Goal: Task Accomplishment & Management: Manage account settings

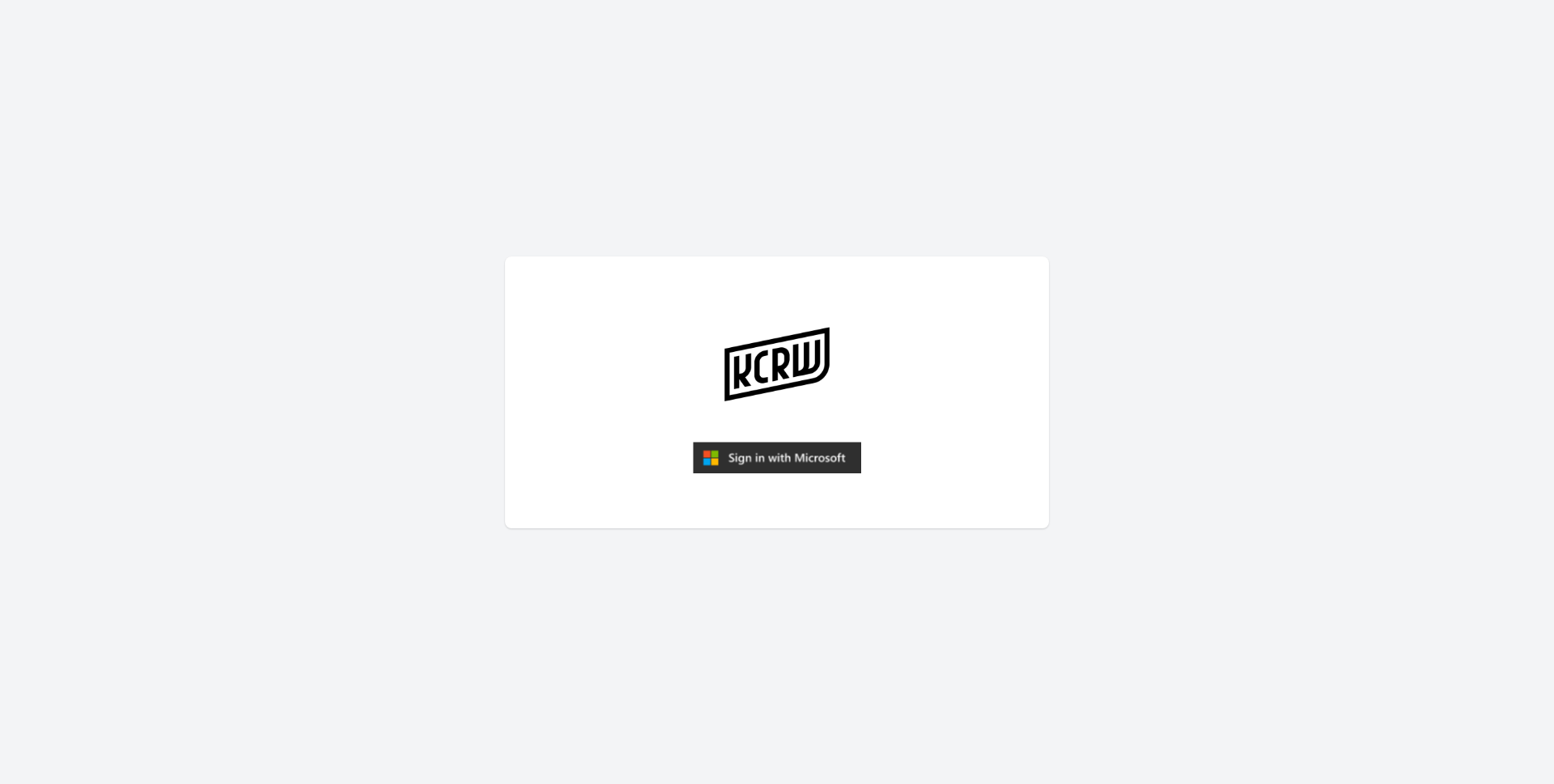
click at [777, 454] on img "submit" at bounding box center [777, 458] width 168 height 32
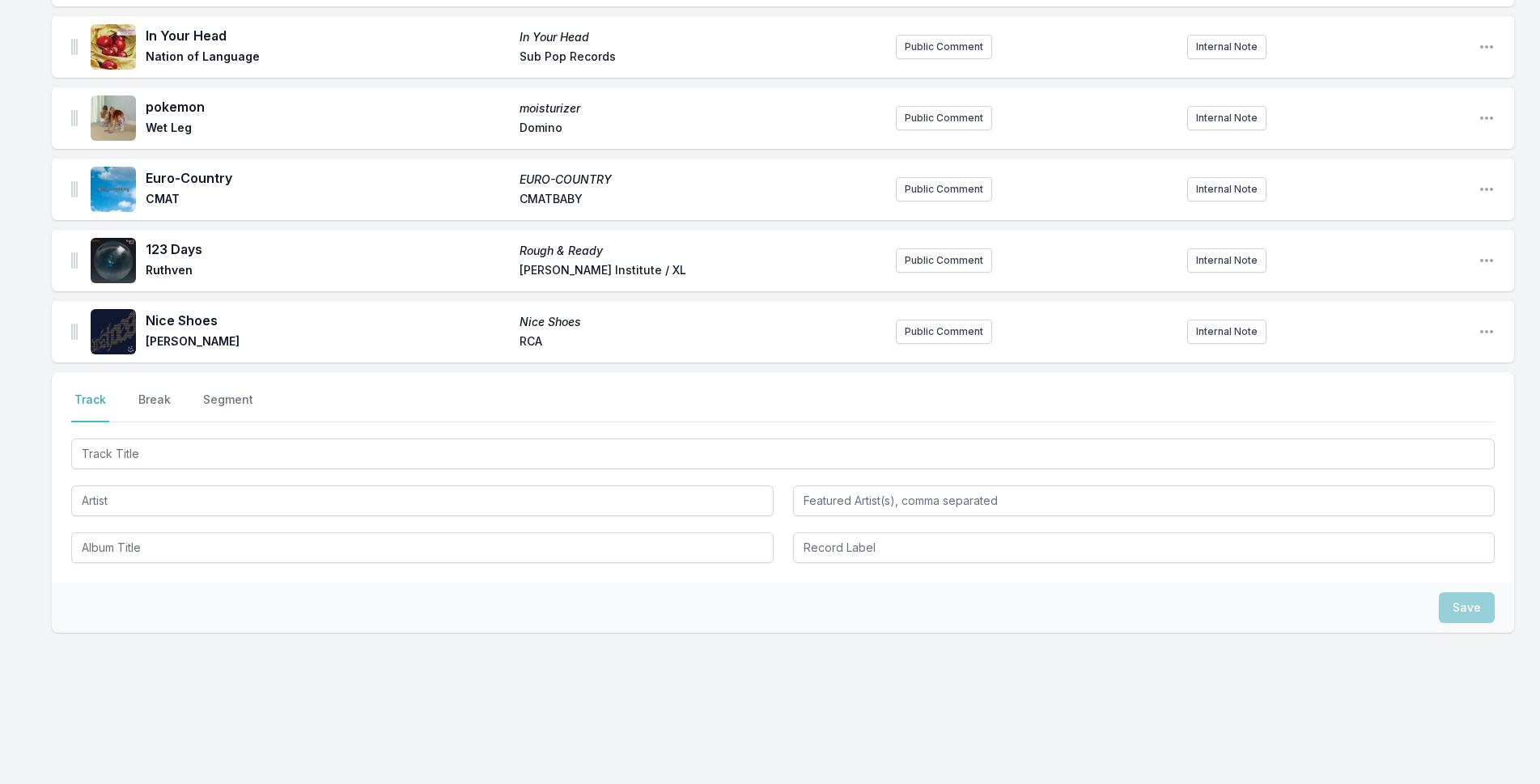
scroll to position [1296, 0]
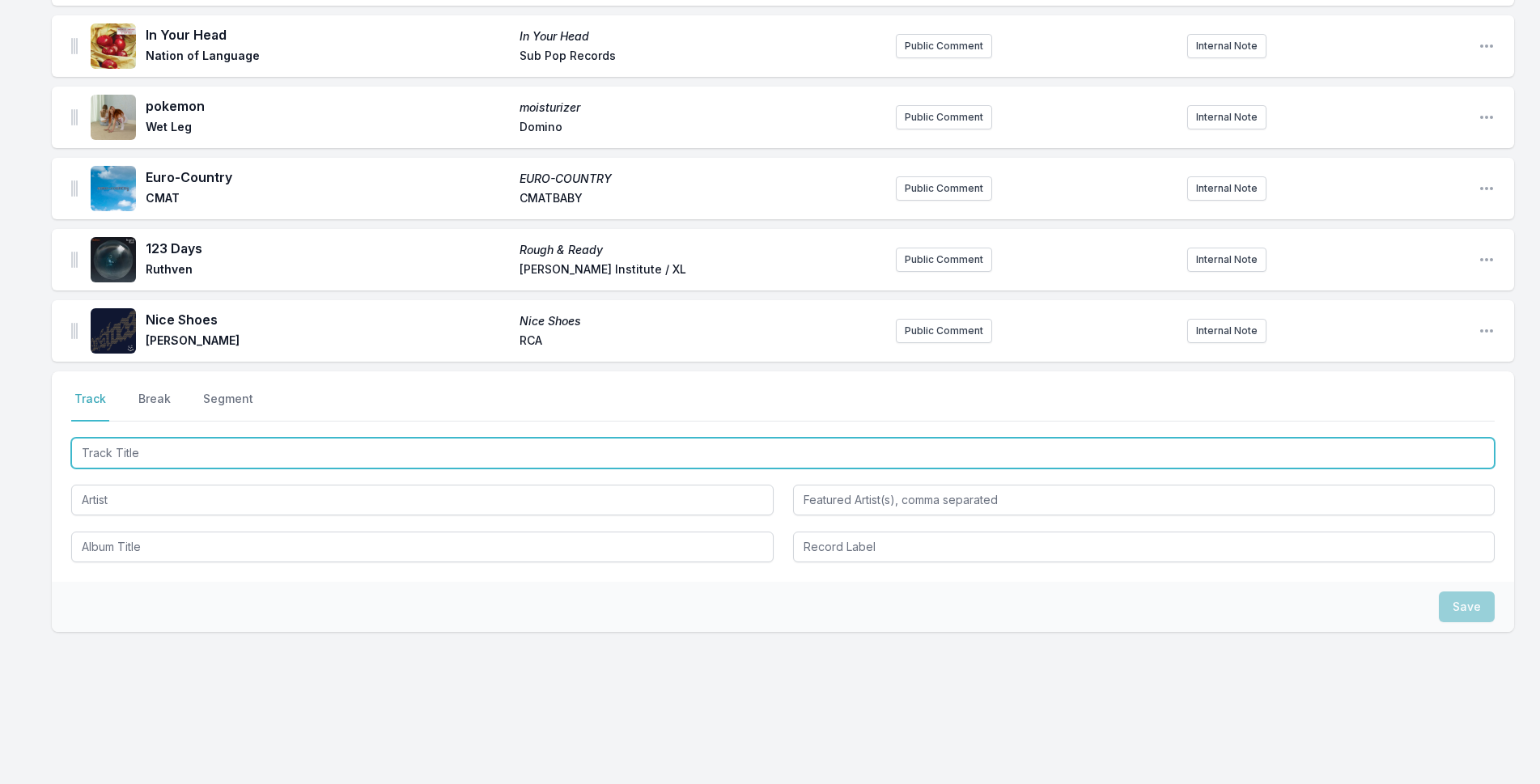
click at [424, 445] on input "Track Title" at bounding box center [783, 453] width 1424 height 31
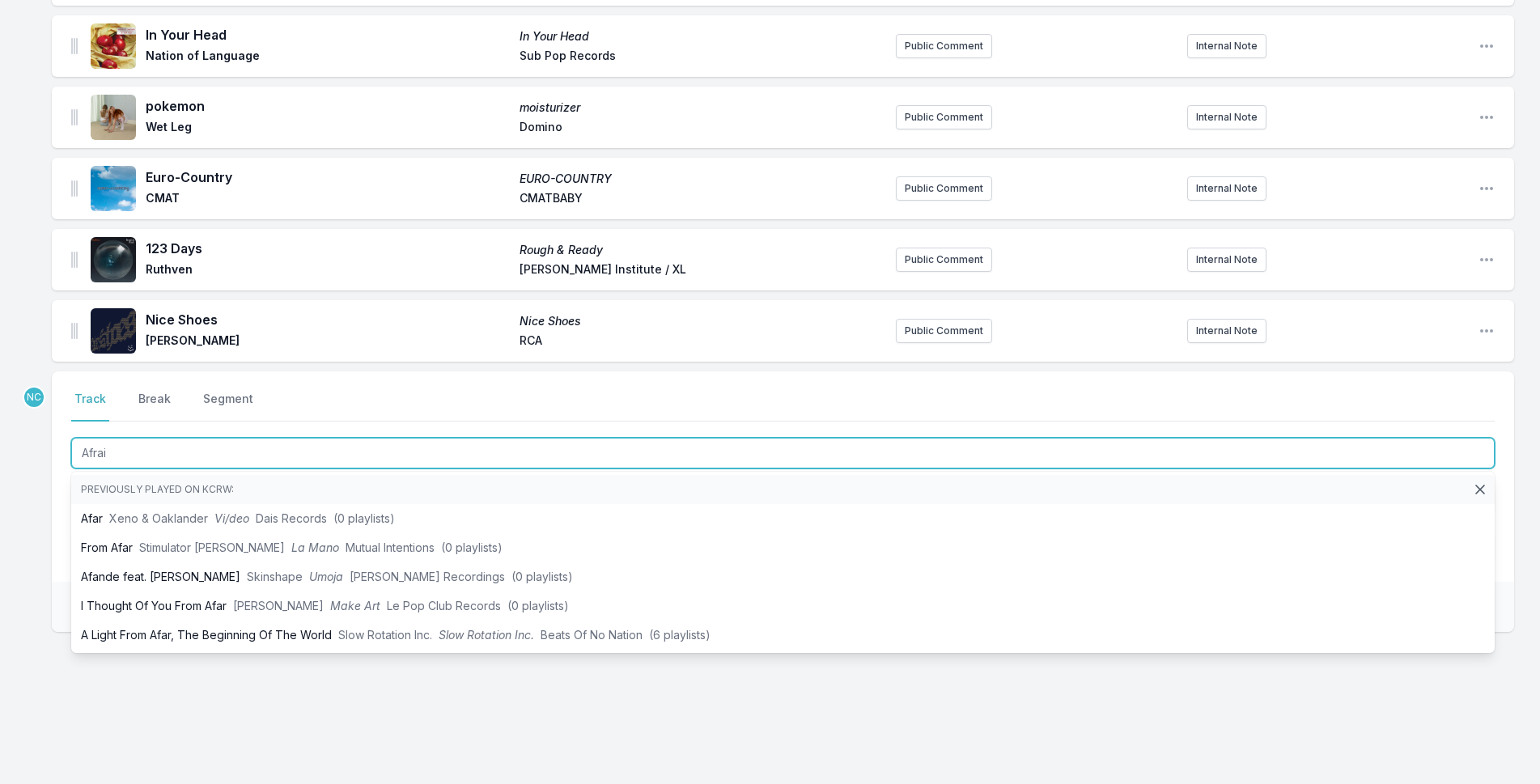
type input "Afraid"
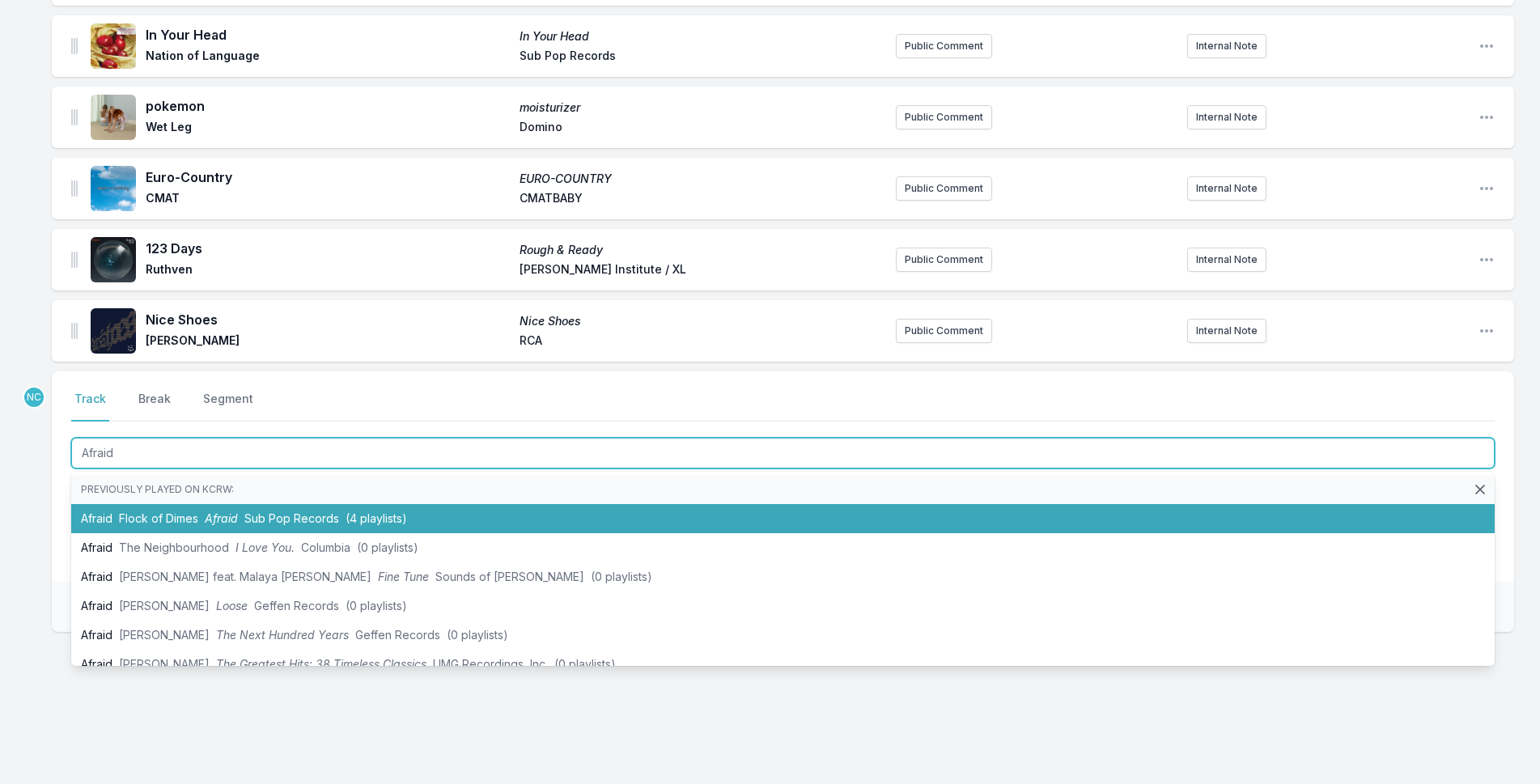
click at [200, 508] on li "Afraid Flock of Dimes Afraid Sub Pop Records (4 playlists)" at bounding box center [783, 518] width 1424 height 29
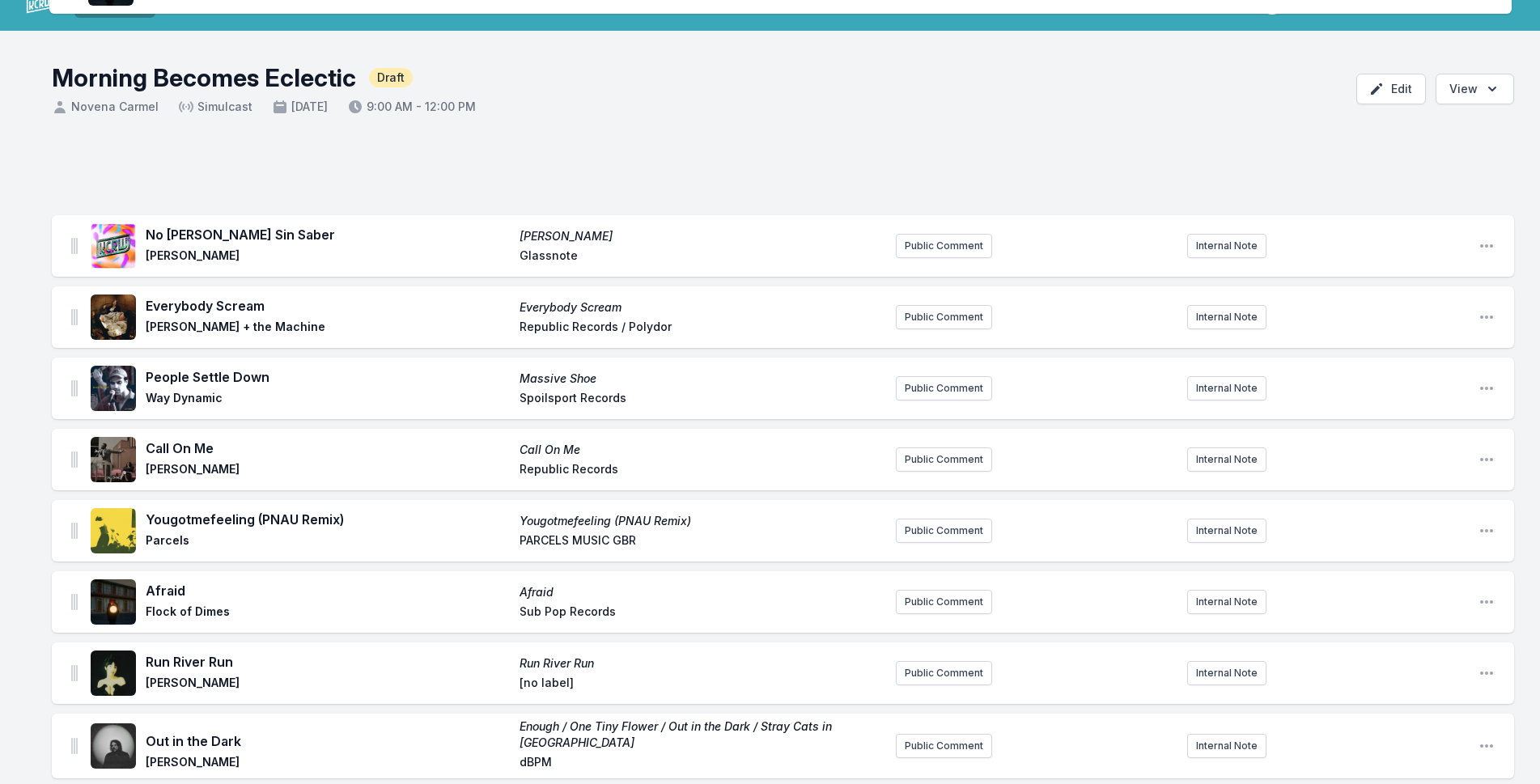
scroll to position [0, 0]
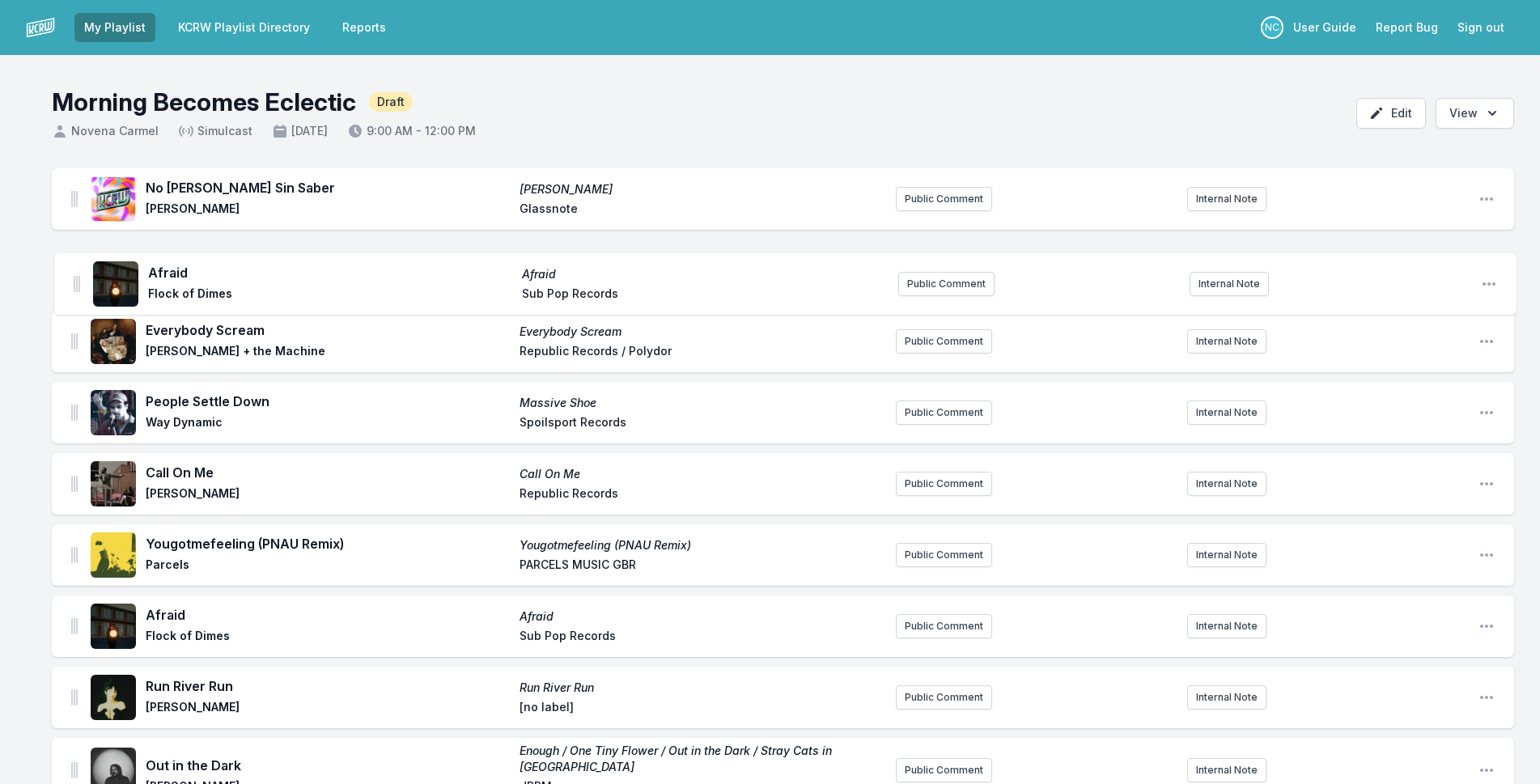
drag, startPoint x: 73, startPoint y: 327, endPoint x: 75, endPoint y: 276, distance: 51.0
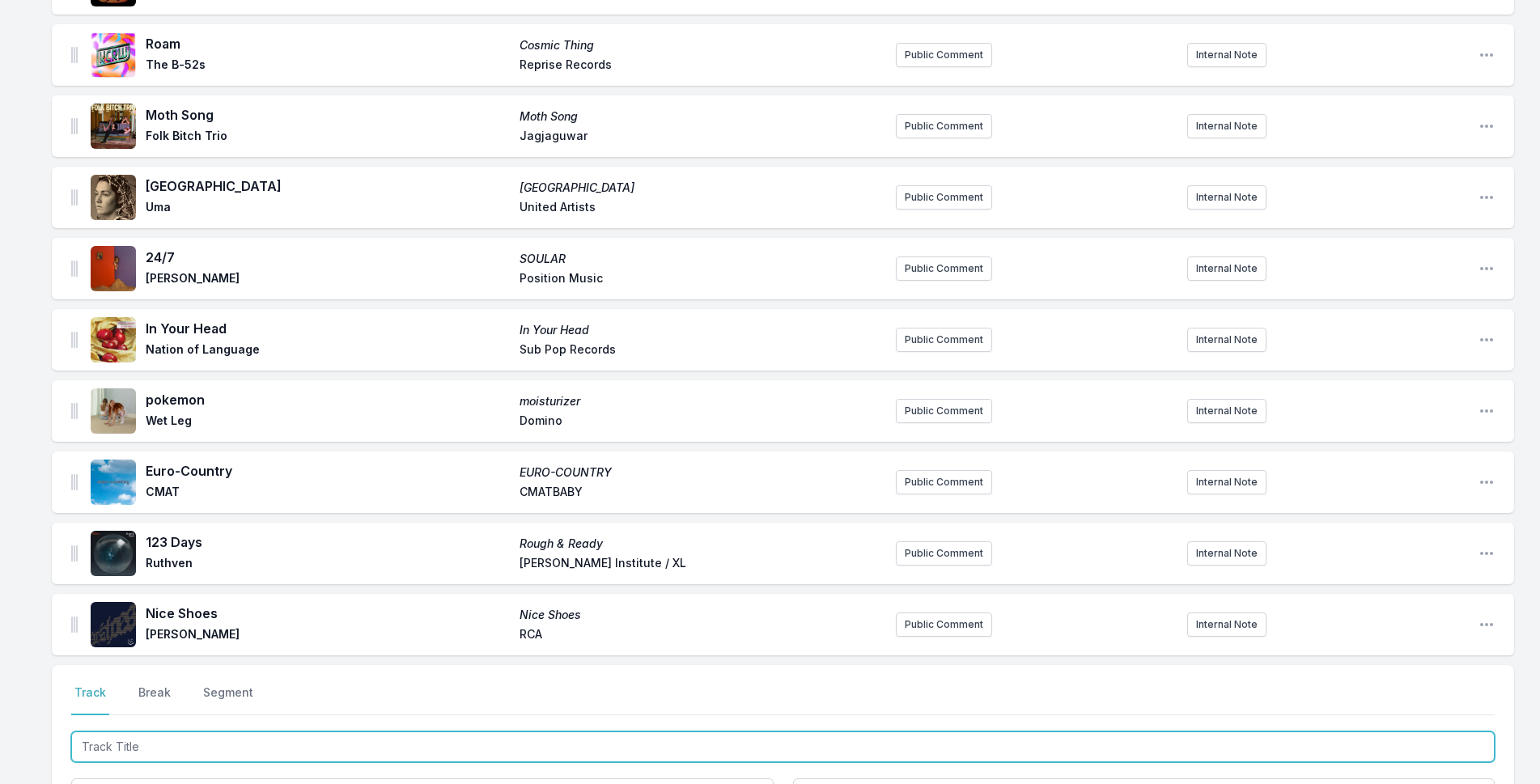
scroll to position [1367, 0]
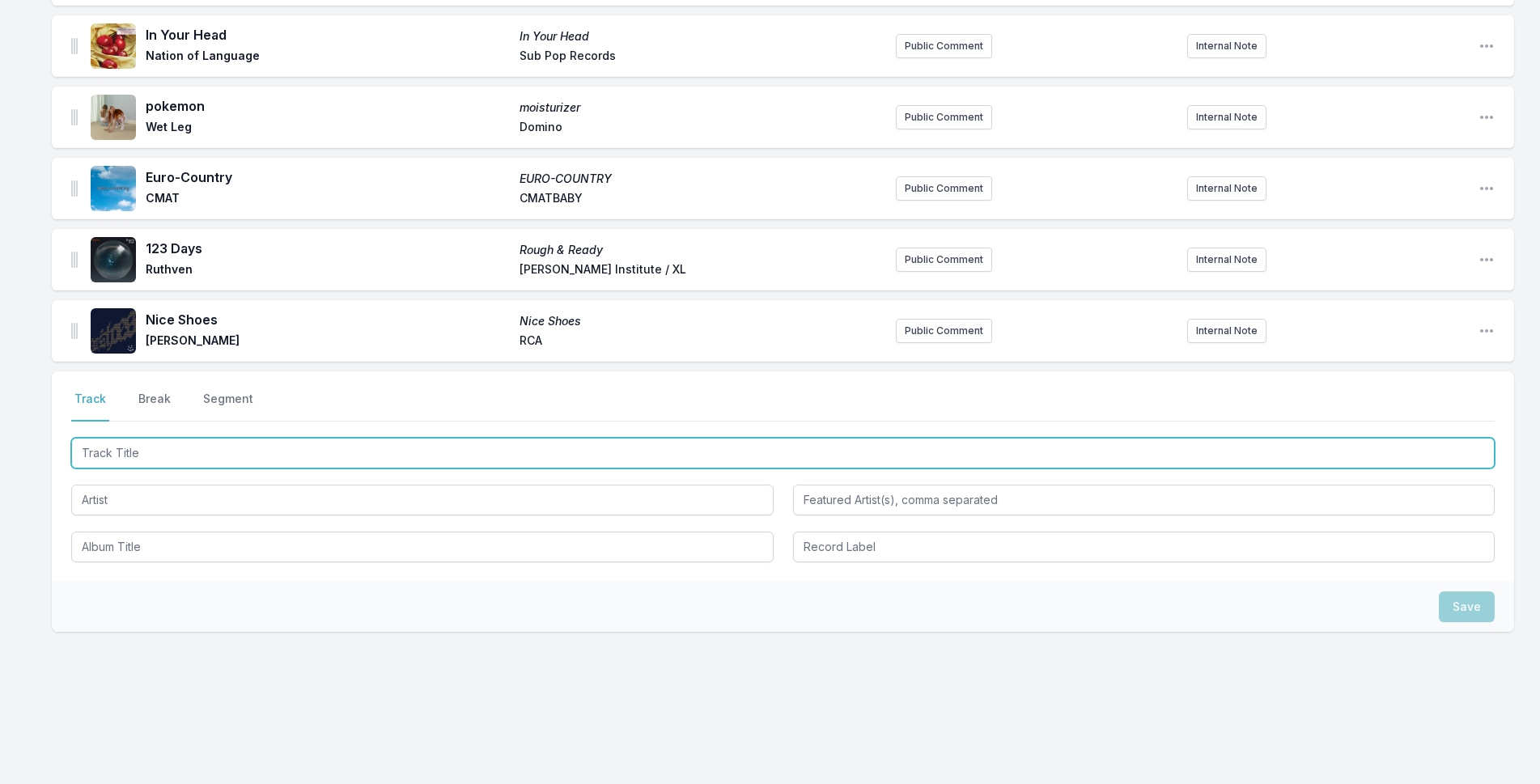
drag, startPoint x: 444, startPoint y: 450, endPoint x: 1424, endPoint y: 65, distance: 1052.9
click at [461, 446] on input "Track Title" at bounding box center [783, 453] width 1424 height 31
type input "Guess I'm Fallin in Love"
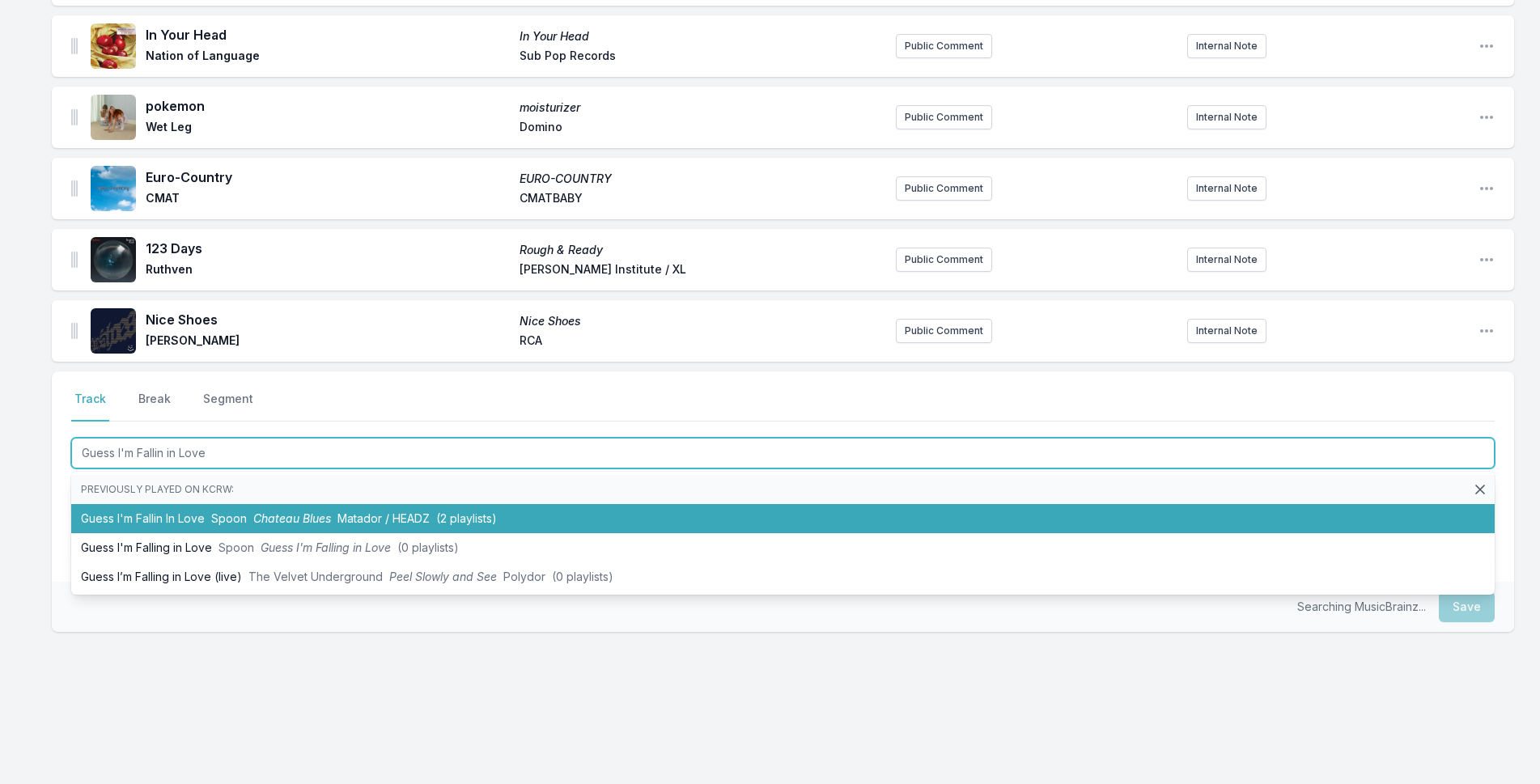
click at [510, 506] on li "Guess I'm Fallin In Love Spoon Chateau Blues Matador / HEADZ (2 playlists)" at bounding box center [783, 518] width 1424 height 29
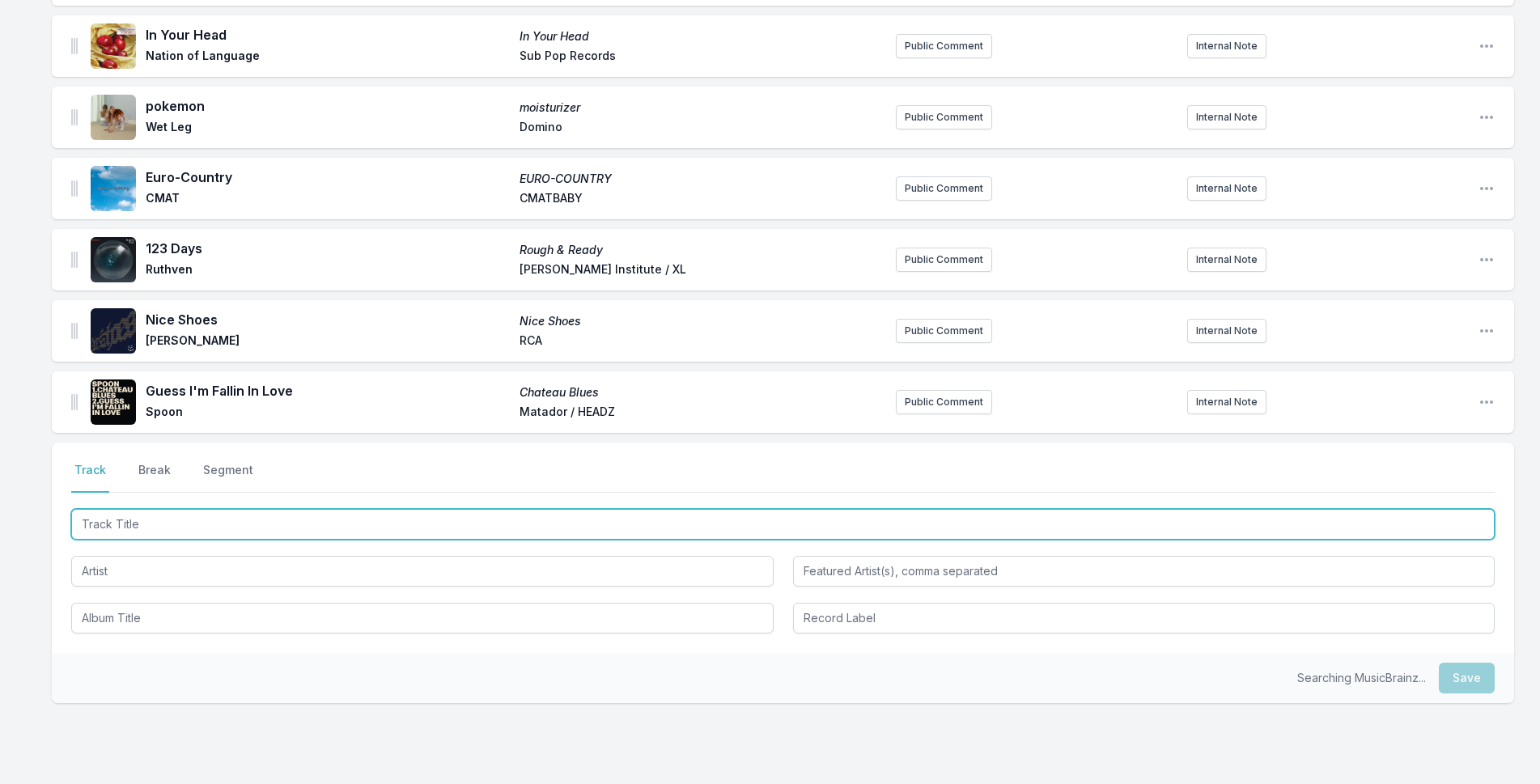
scroll to position [1438, 0]
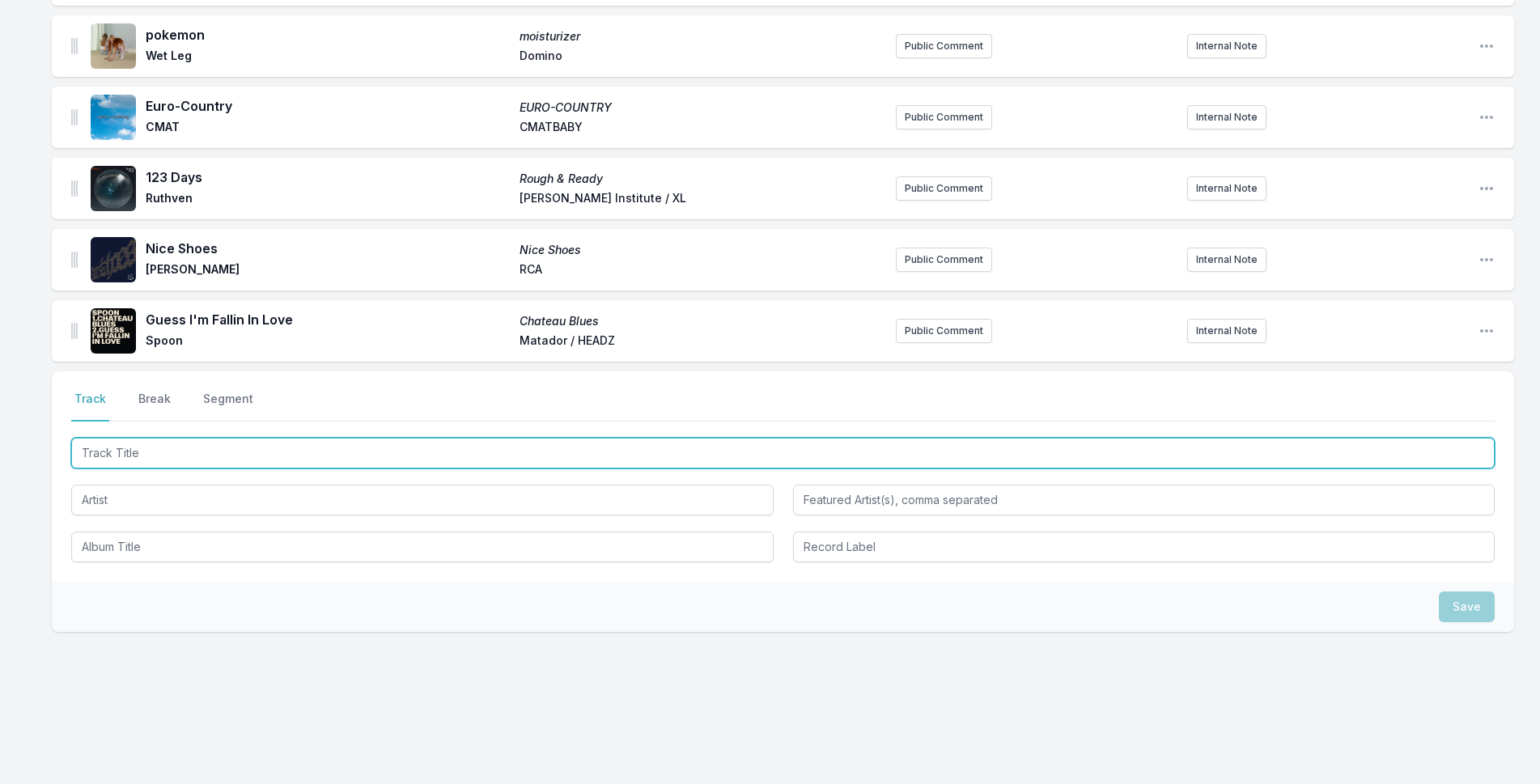
click at [384, 456] on input "Track Title" at bounding box center [783, 453] width 1424 height 31
type input "The Field"
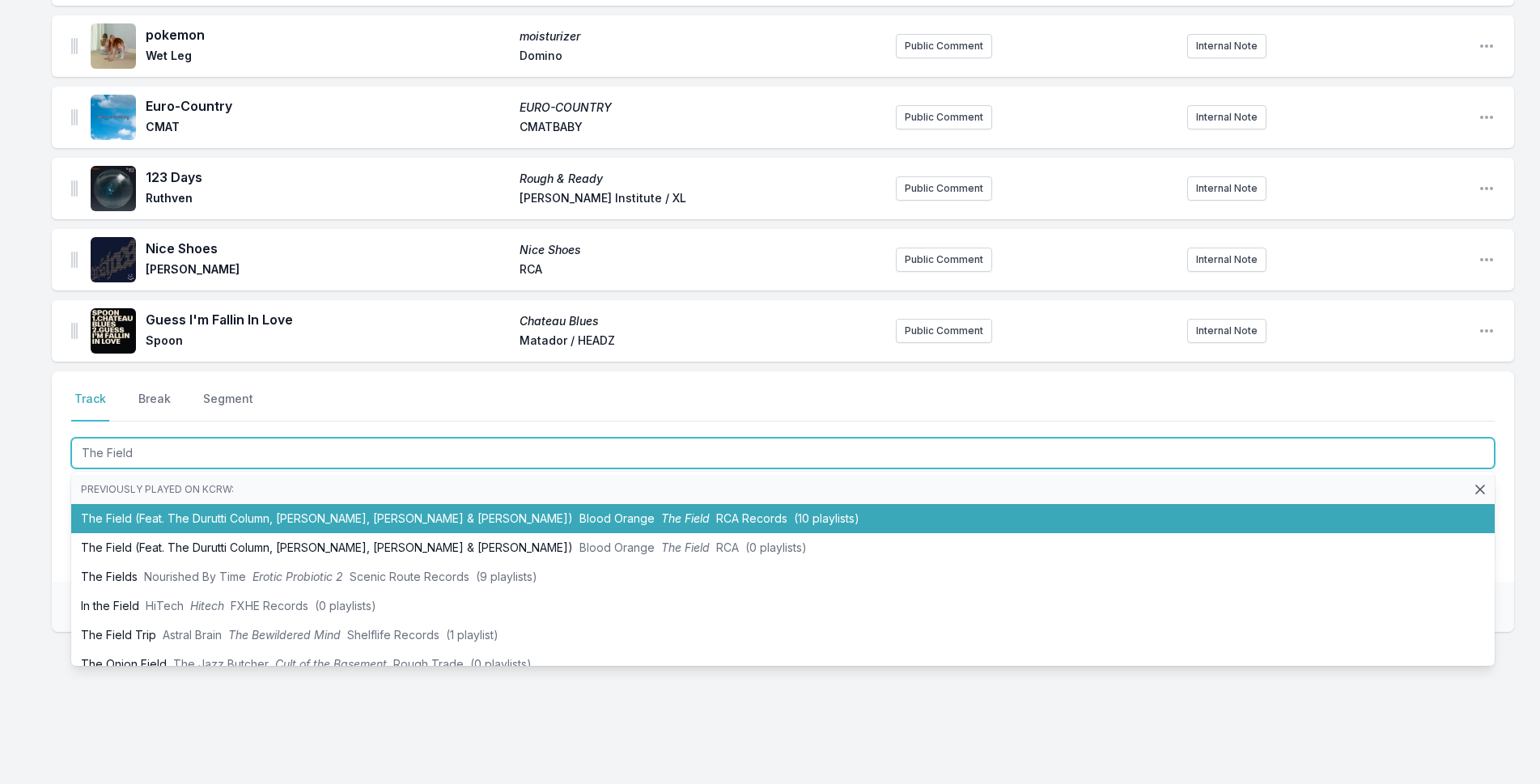
click at [283, 521] on li "The Field (Feat. The Durutti Column, Tariq Al-Sabir, Caroline Polachek & Daniel…" at bounding box center [783, 518] width 1424 height 29
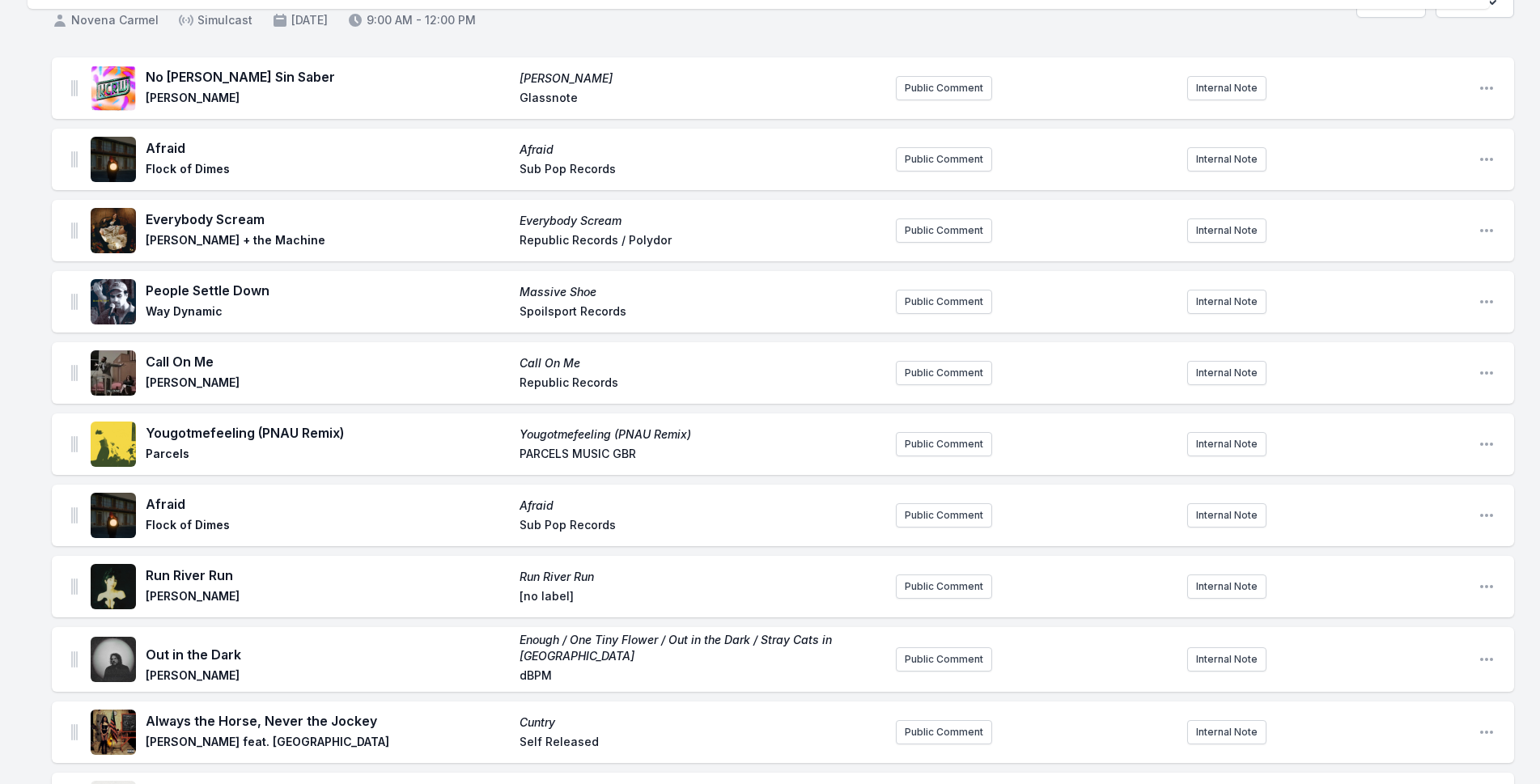
scroll to position [0, 0]
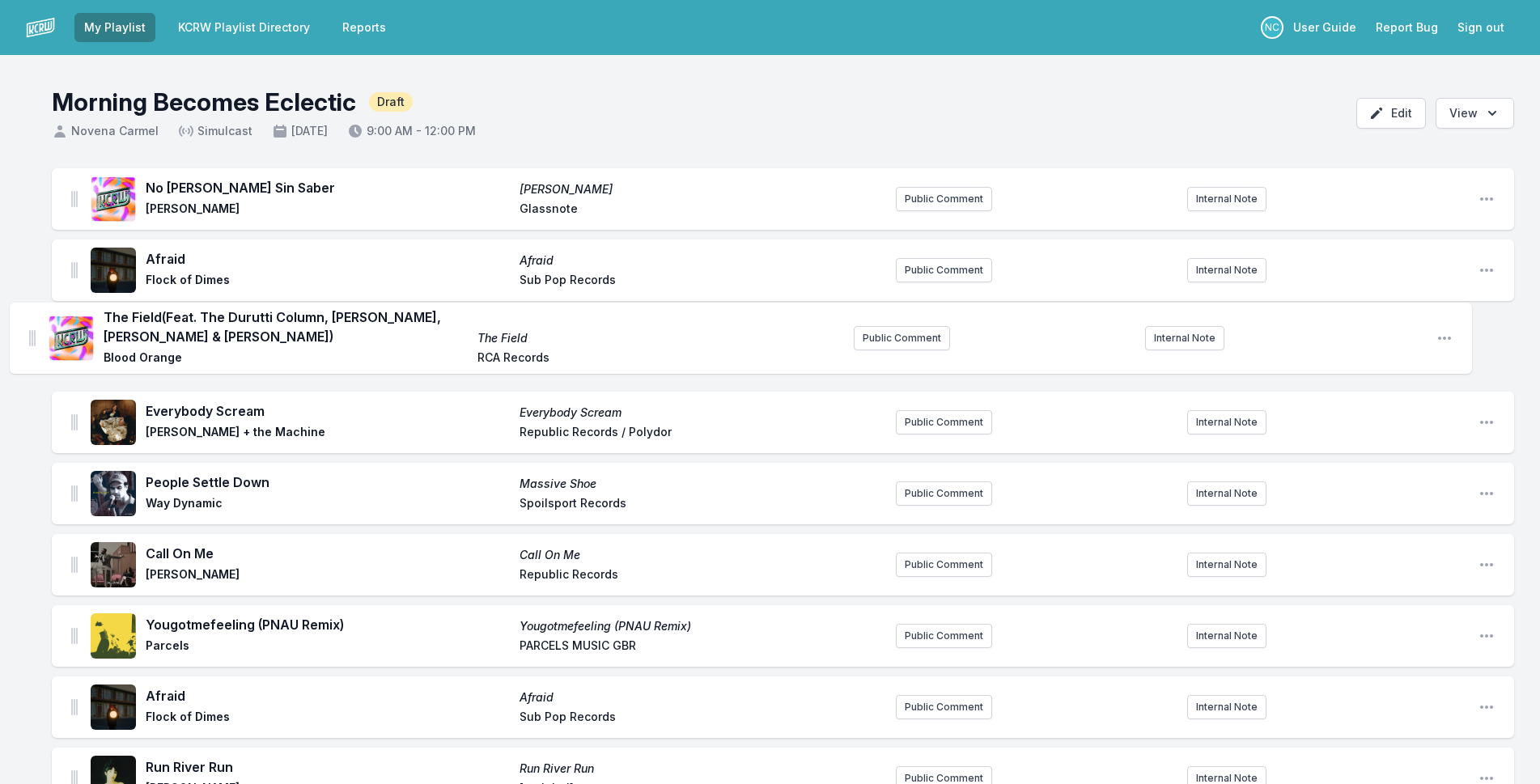
drag, startPoint x: 73, startPoint y: 317, endPoint x: 31, endPoint y: 329, distance: 43.7
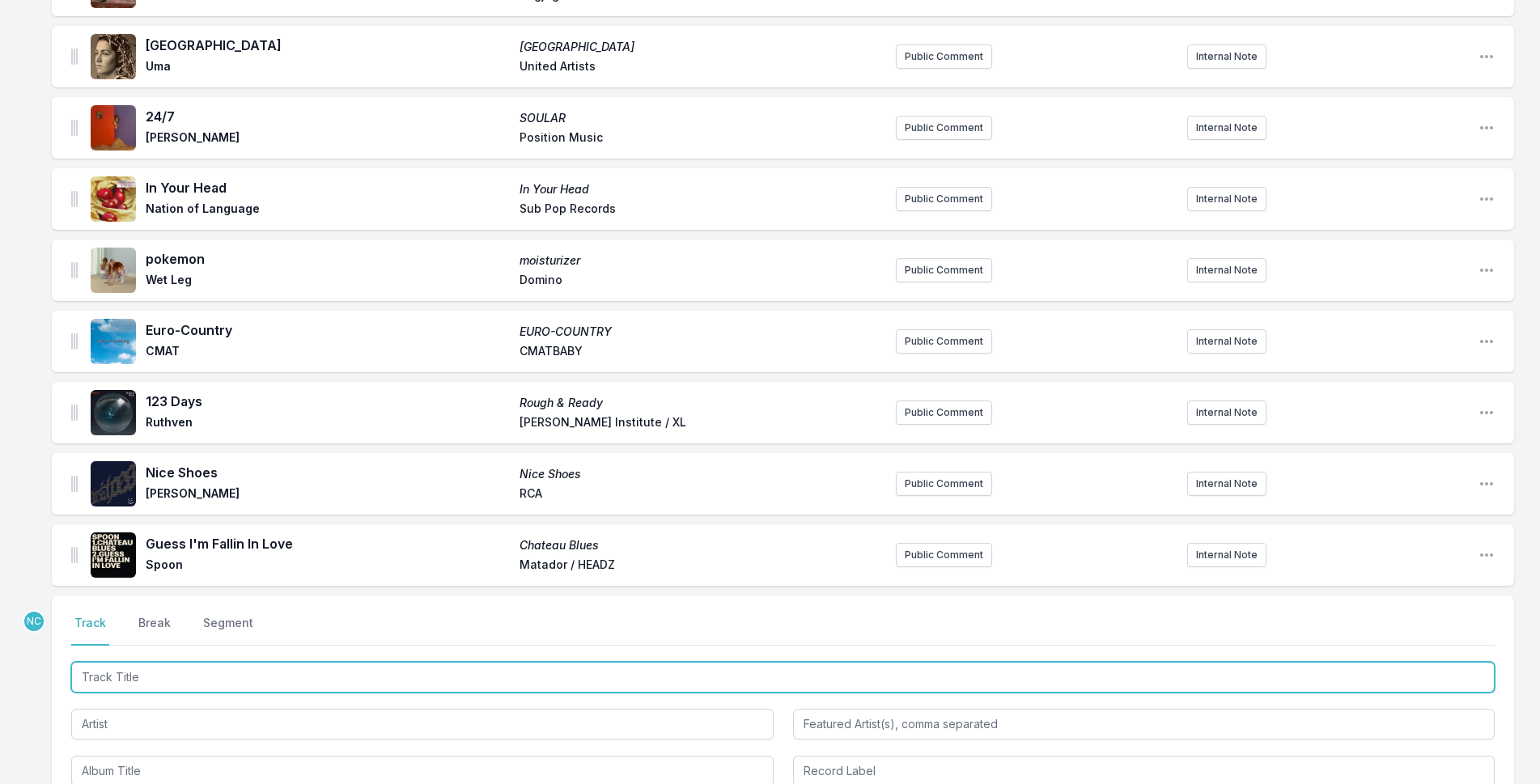
scroll to position [1519, 0]
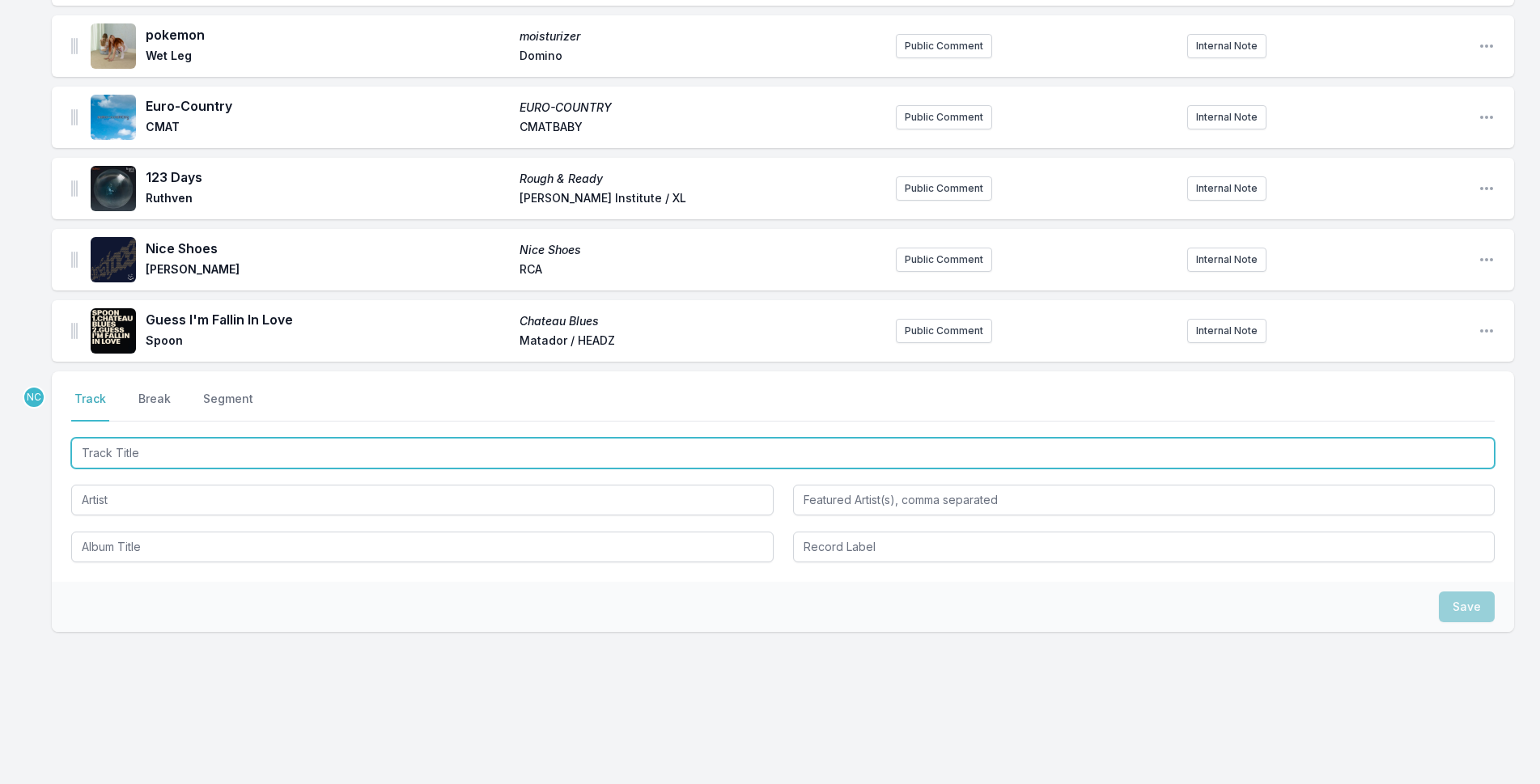
click at [329, 458] on input "Track Title" at bounding box center [783, 453] width 1424 height 31
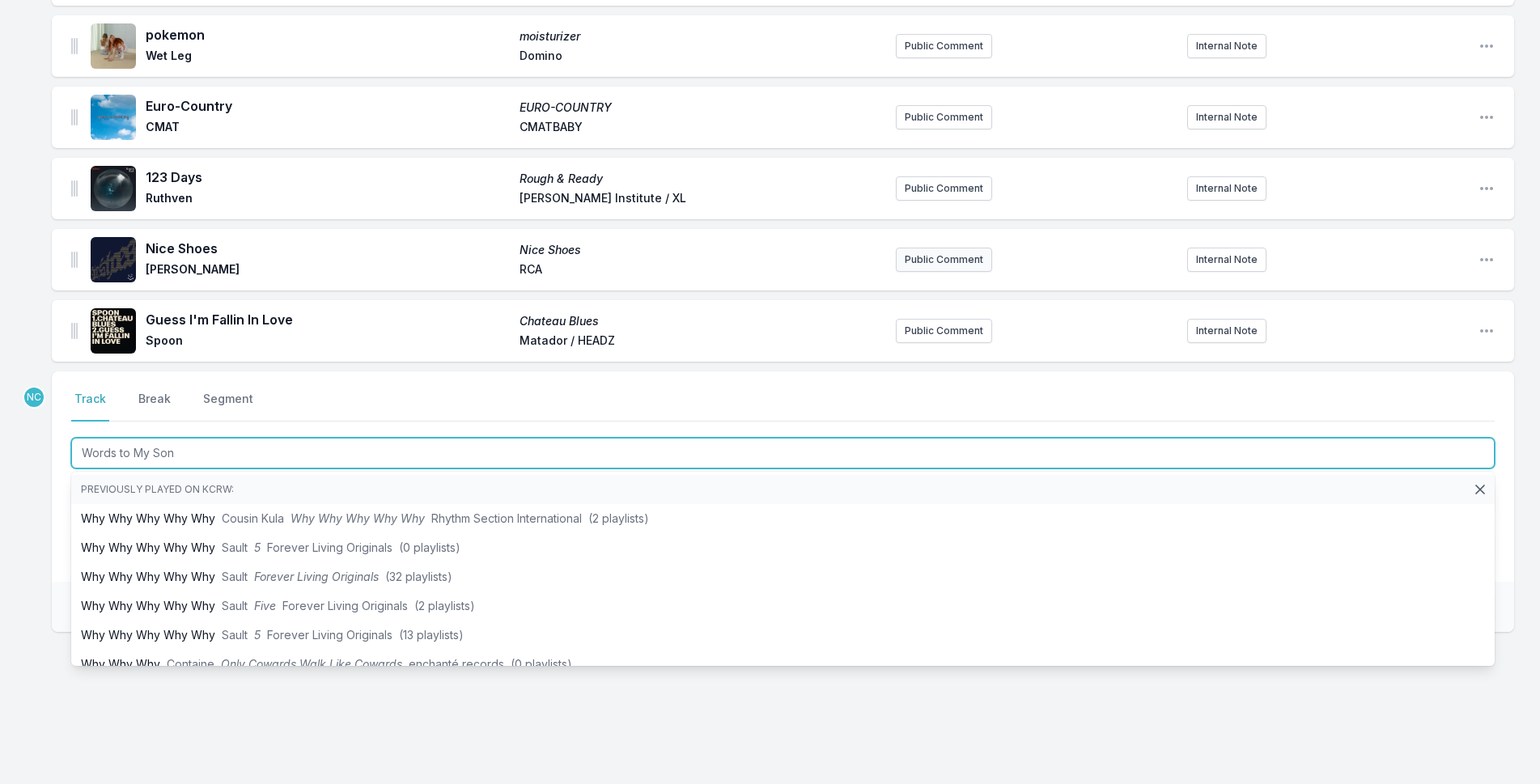
type input "Words to My Song"
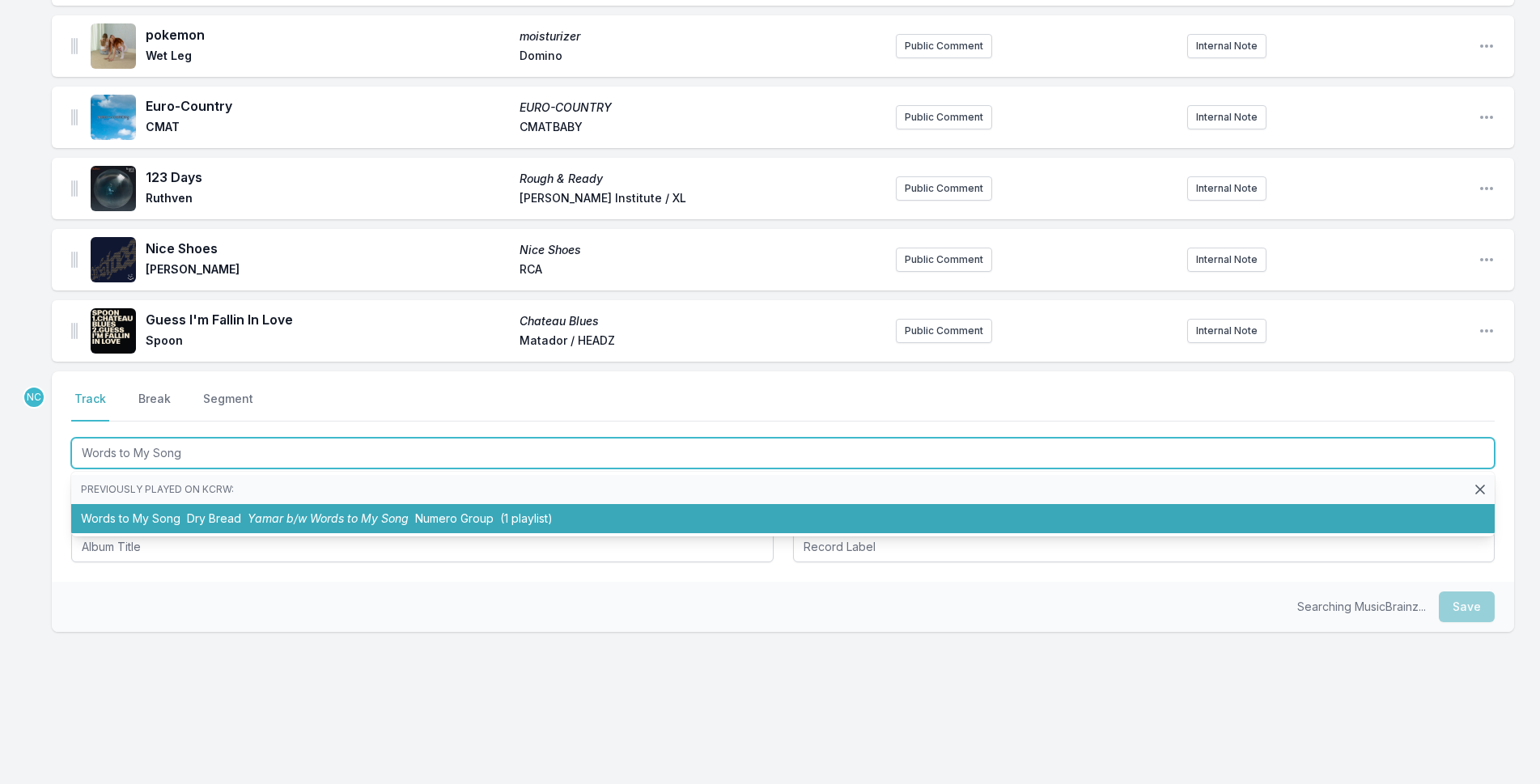
click at [519, 513] on span "(1 playlist)" at bounding box center [527, 518] width 53 height 14
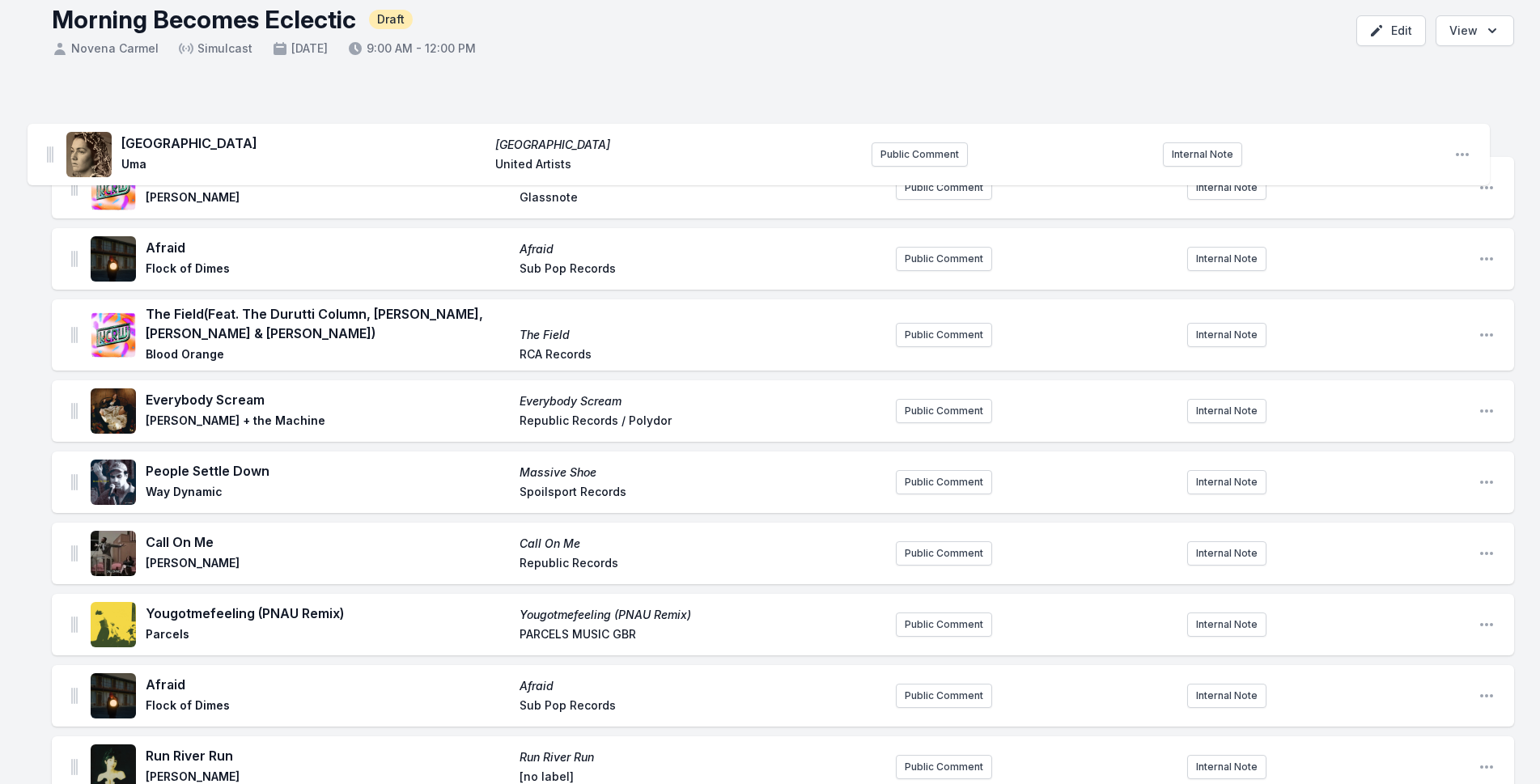
scroll to position [62, 0]
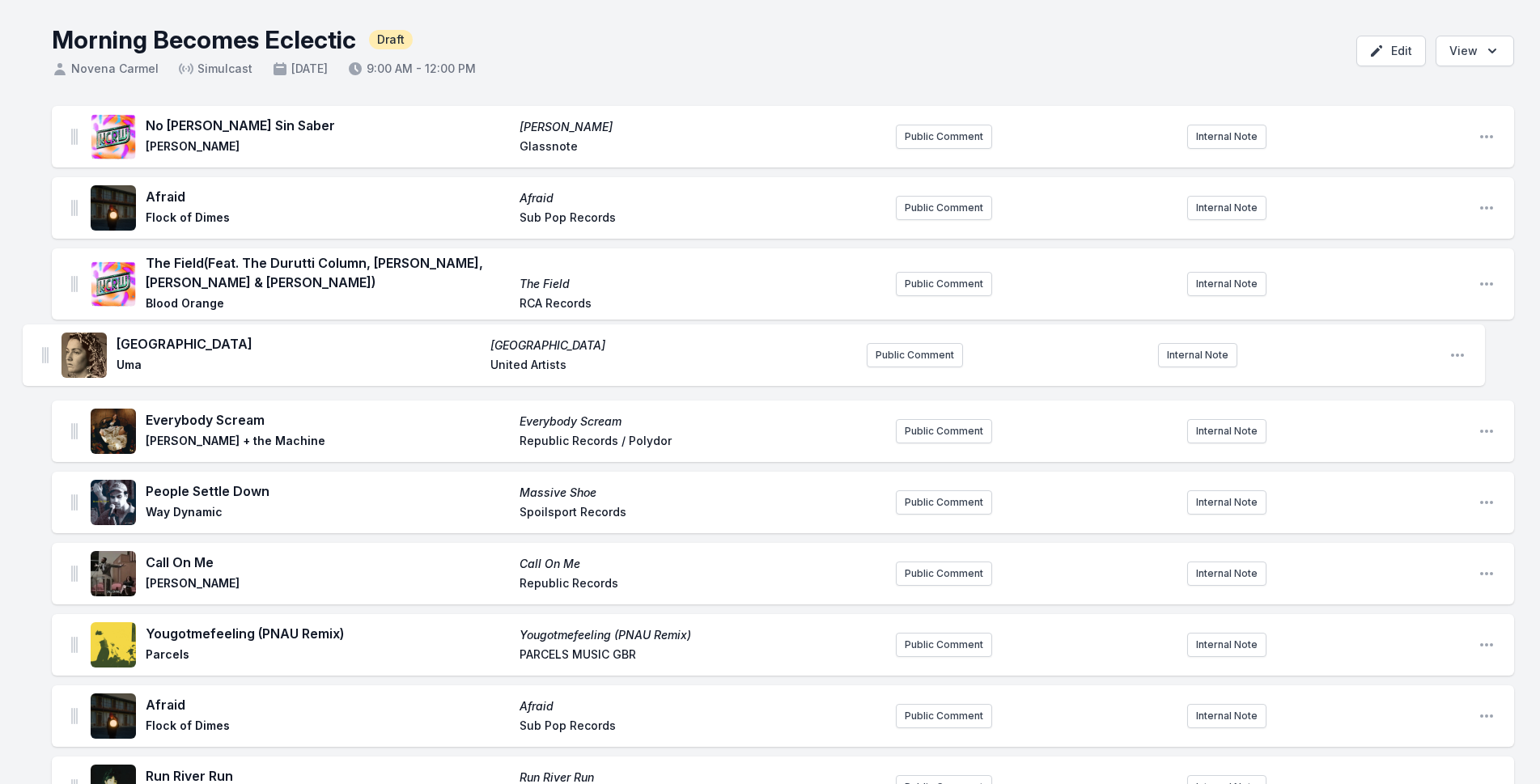
drag, startPoint x: 74, startPoint y: 322, endPoint x: 46, endPoint y: 339, distance: 32.8
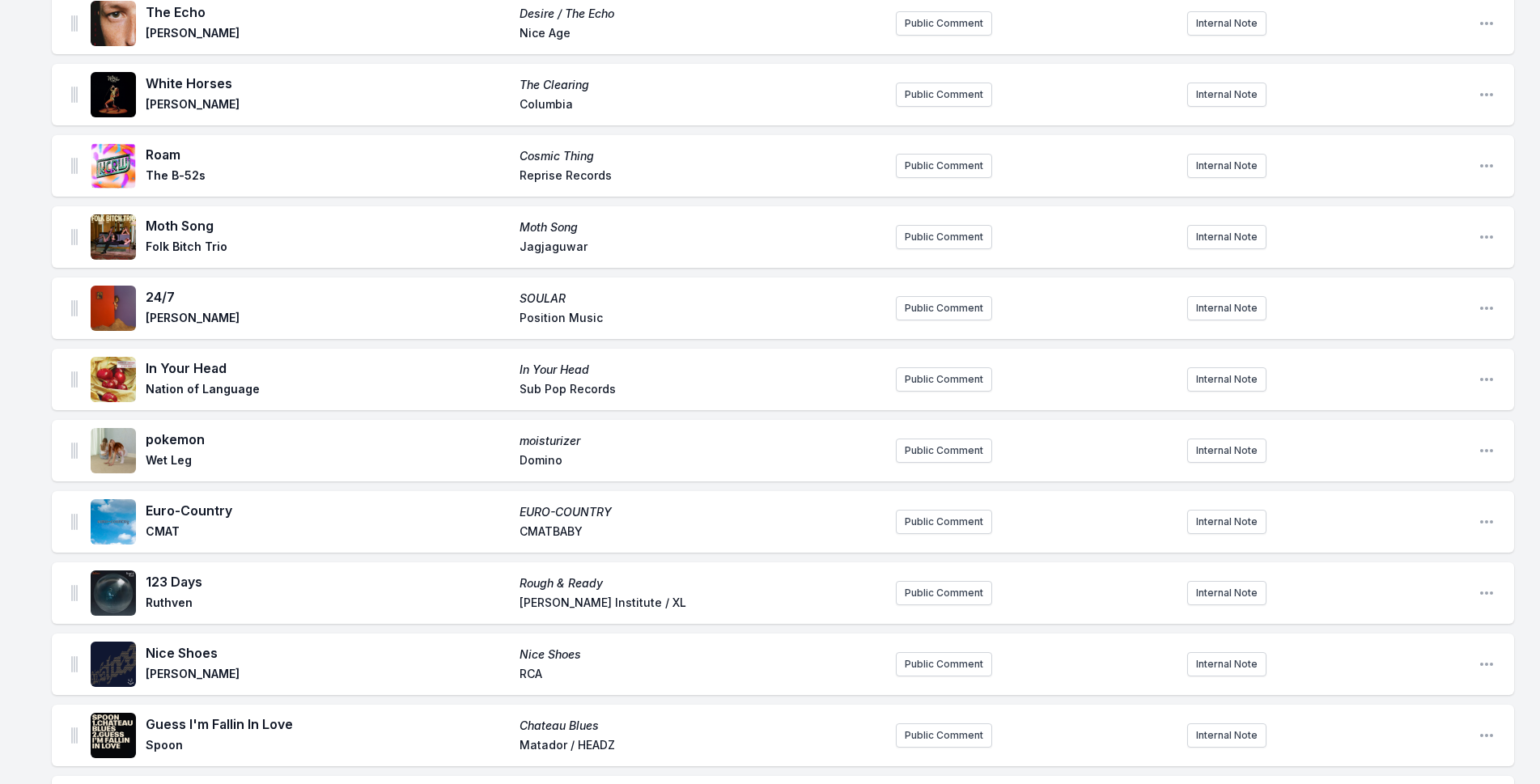
scroll to position [1590, 0]
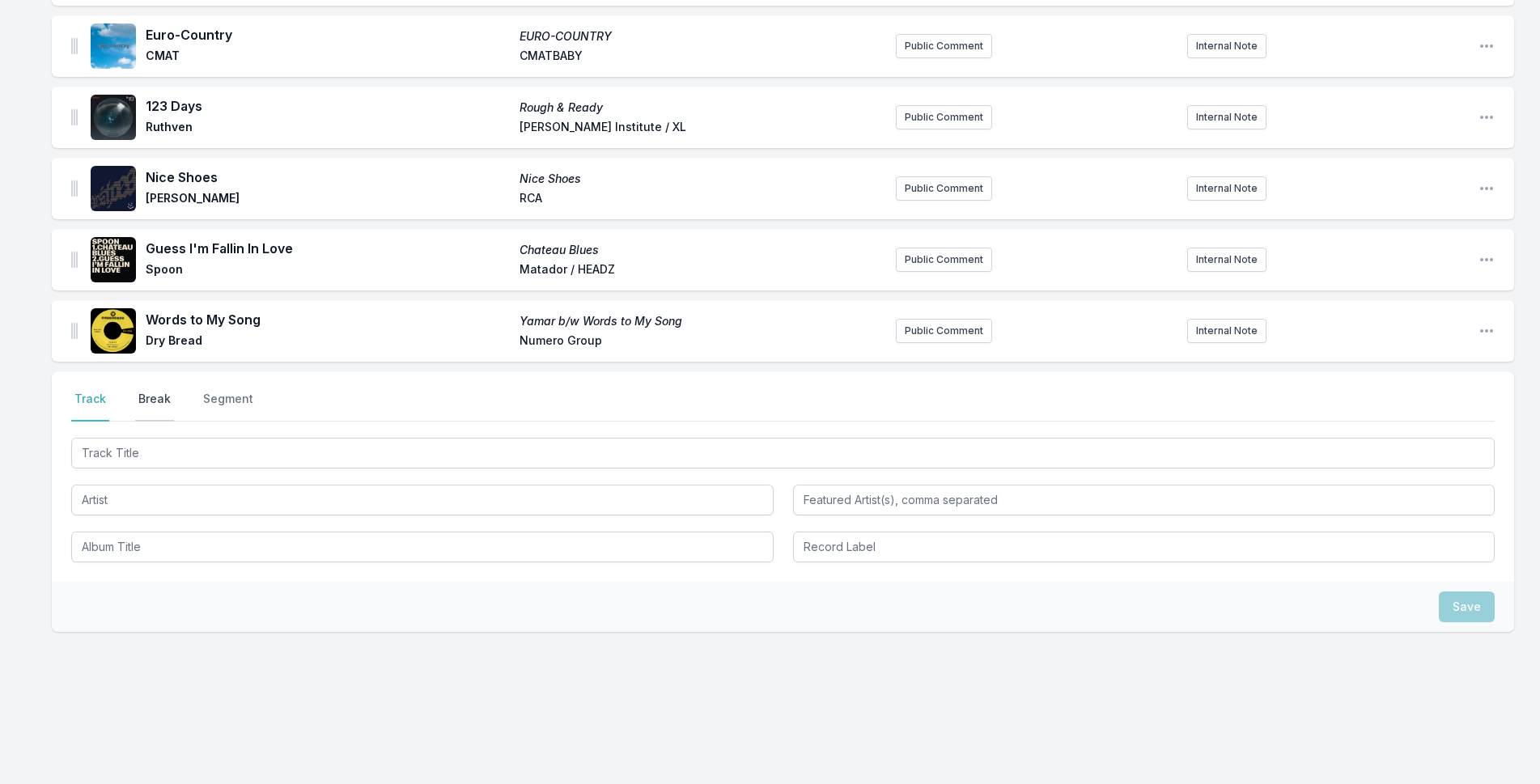
click at [147, 396] on button "Break" at bounding box center [154, 406] width 39 height 31
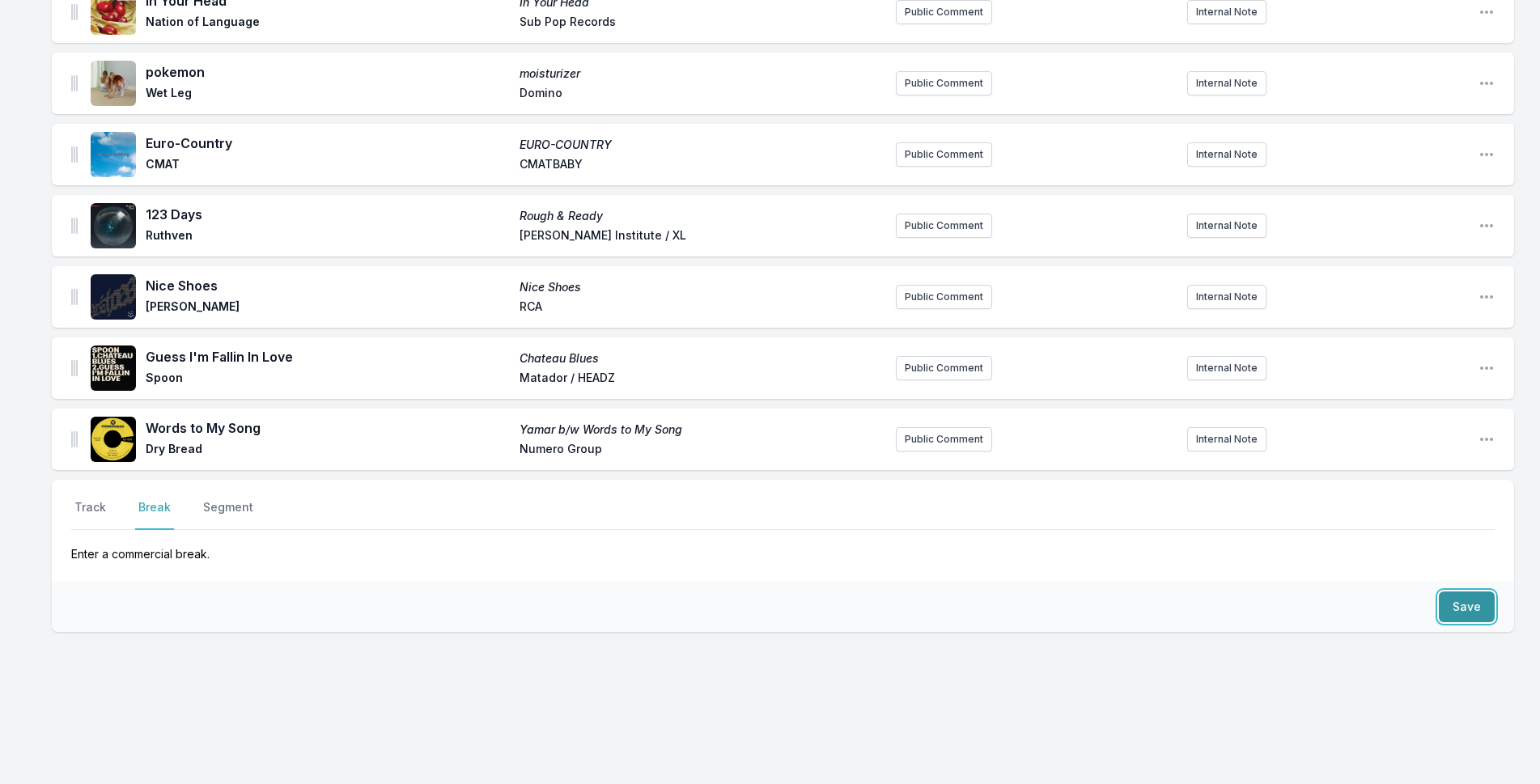
click at [1480, 596] on button "Save" at bounding box center [1466, 607] width 55 height 31
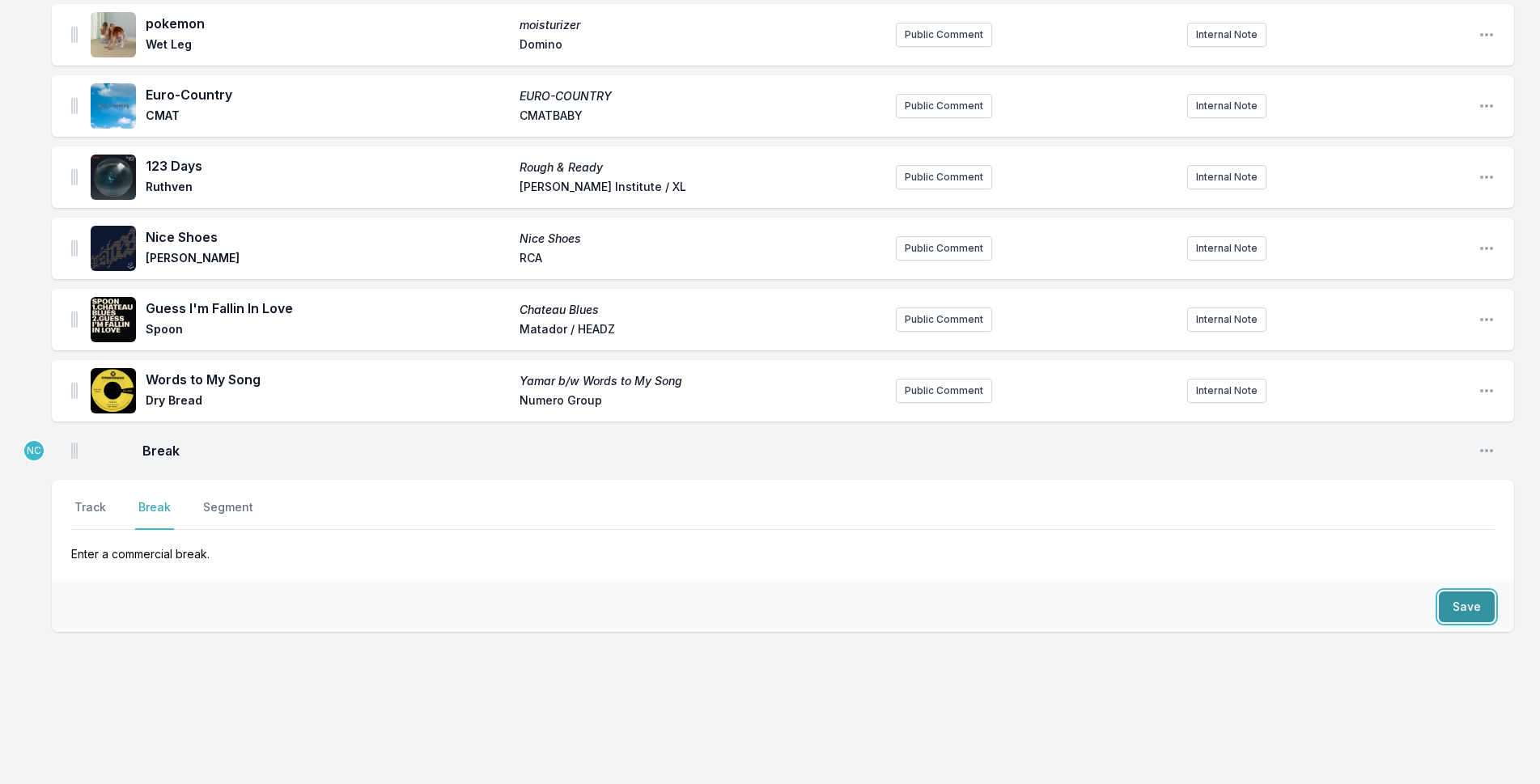
click at [1480, 596] on button "Save" at bounding box center [1466, 607] width 55 height 31
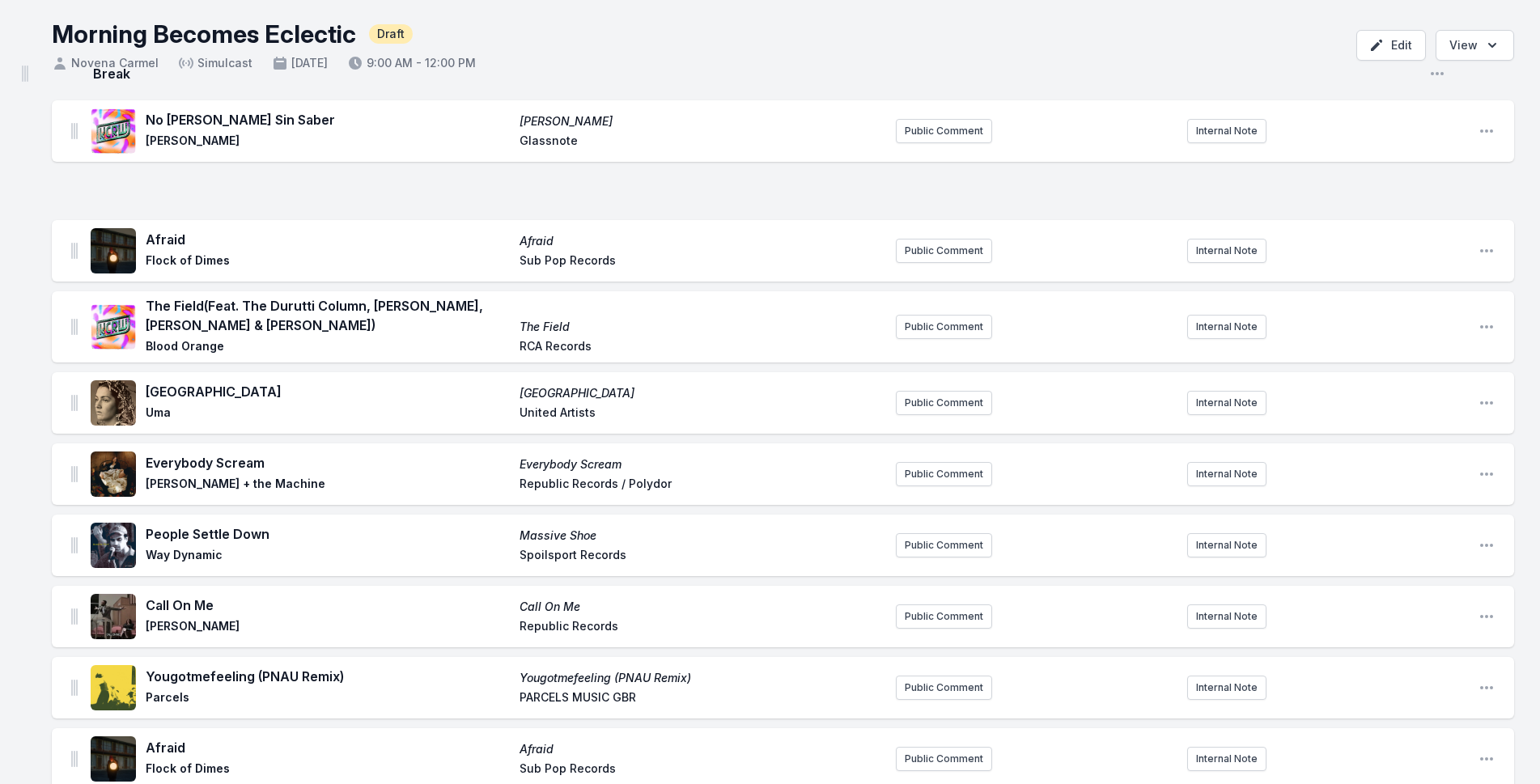
scroll to position [0, 0]
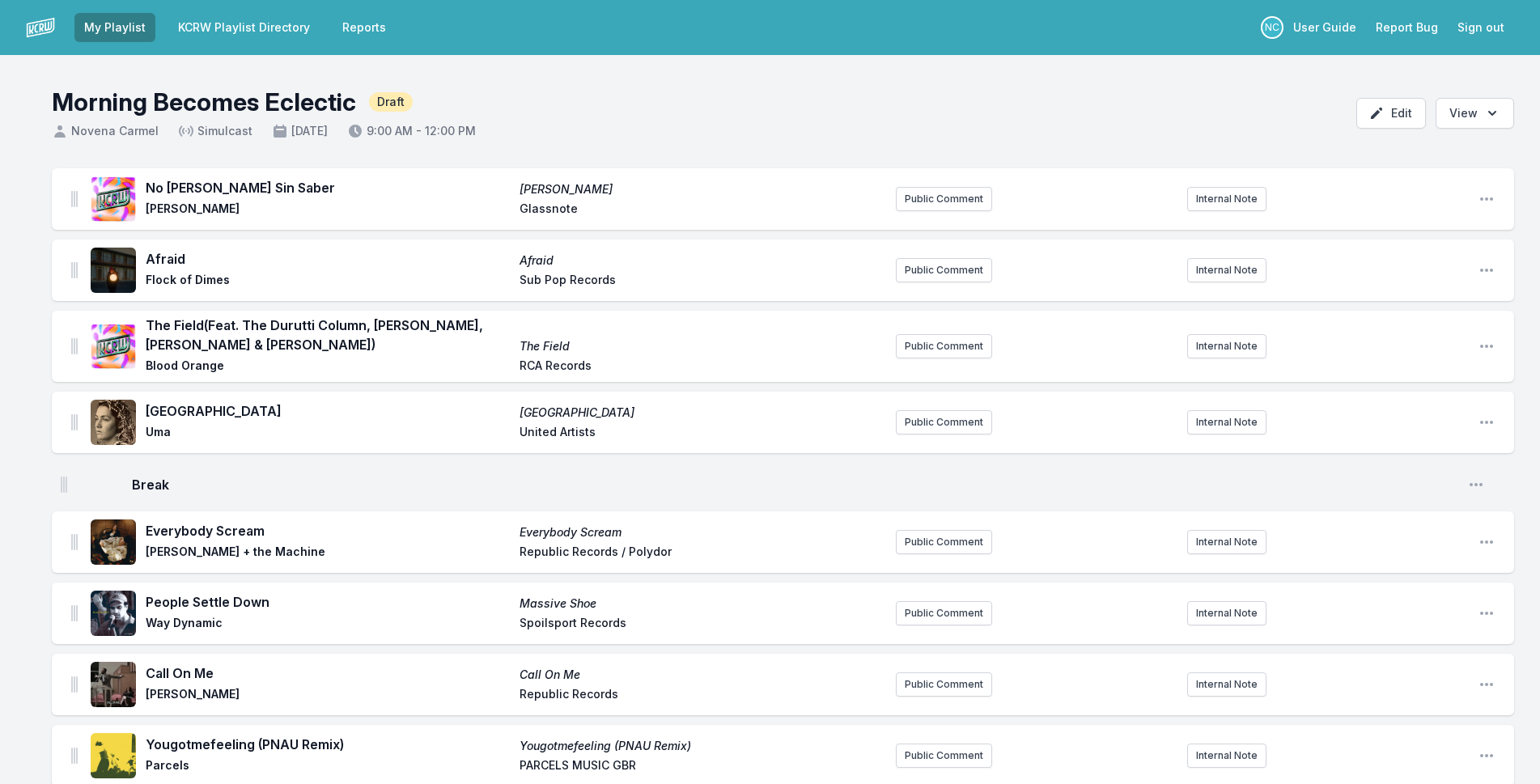
drag, startPoint x: 75, startPoint y: 397, endPoint x: 62, endPoint y: 472, distance: 76.1
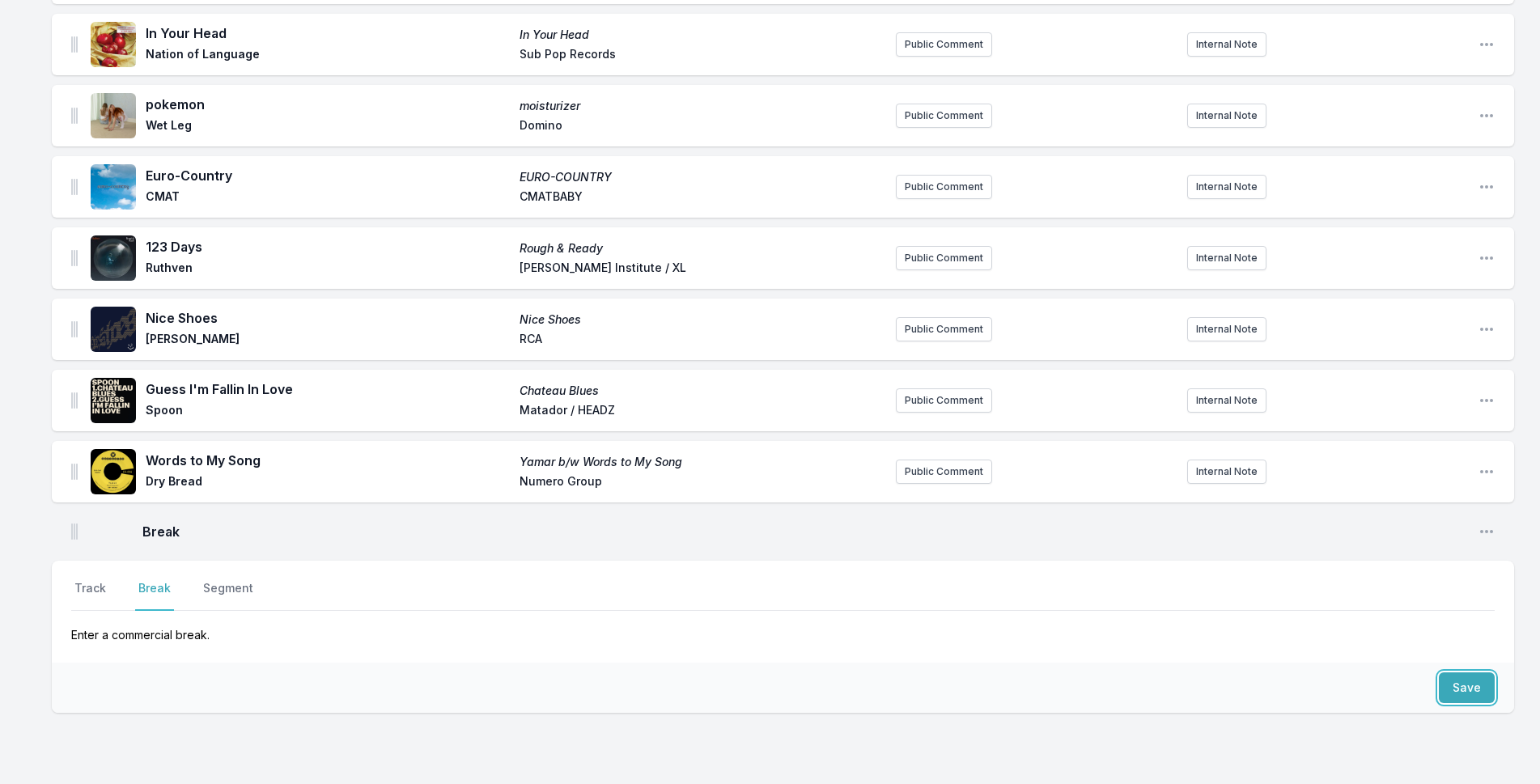
scroll to position [1579, 0]
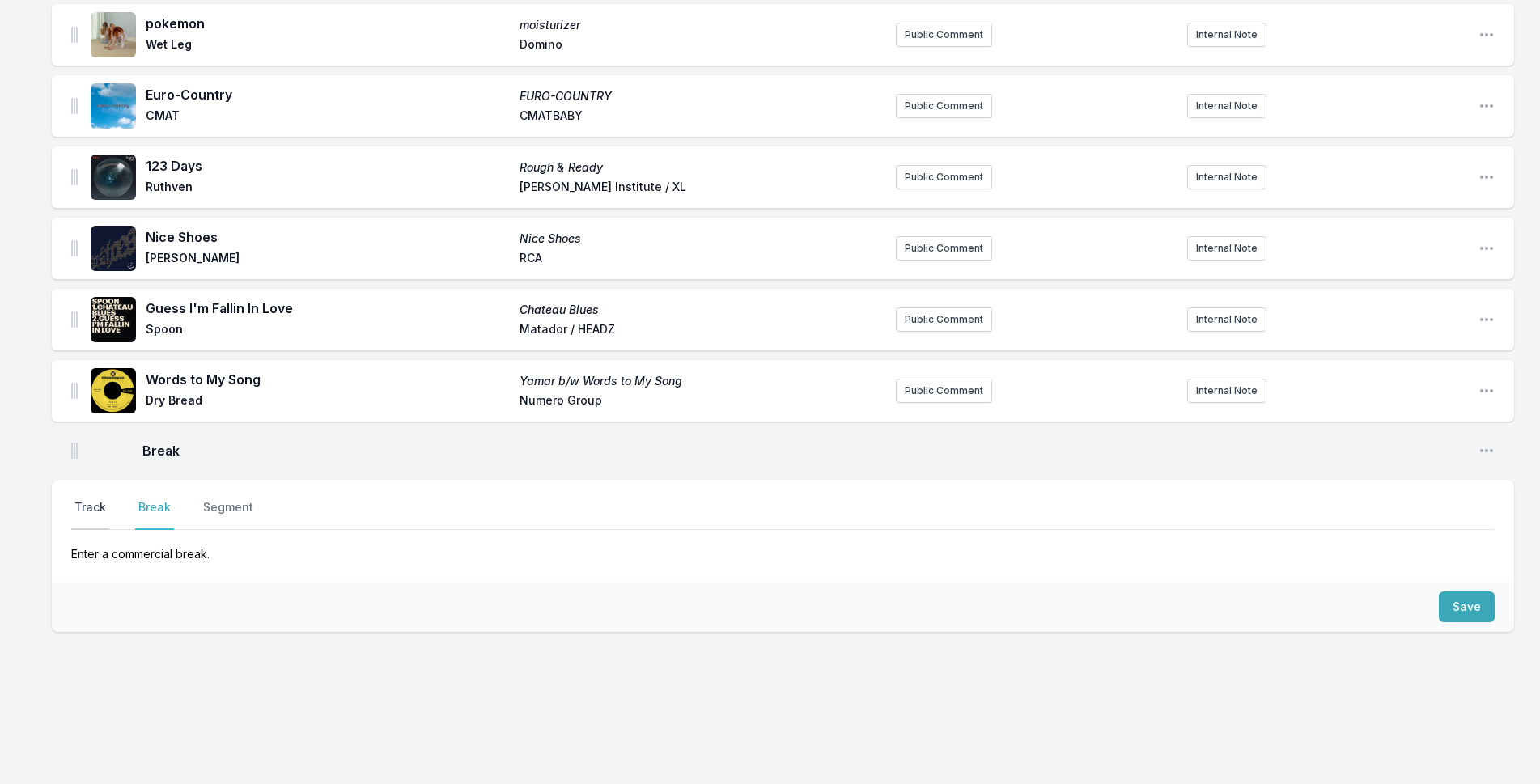
click at [102, 506] on button "Track" at bounding box center [90, 514] width 38 height 31
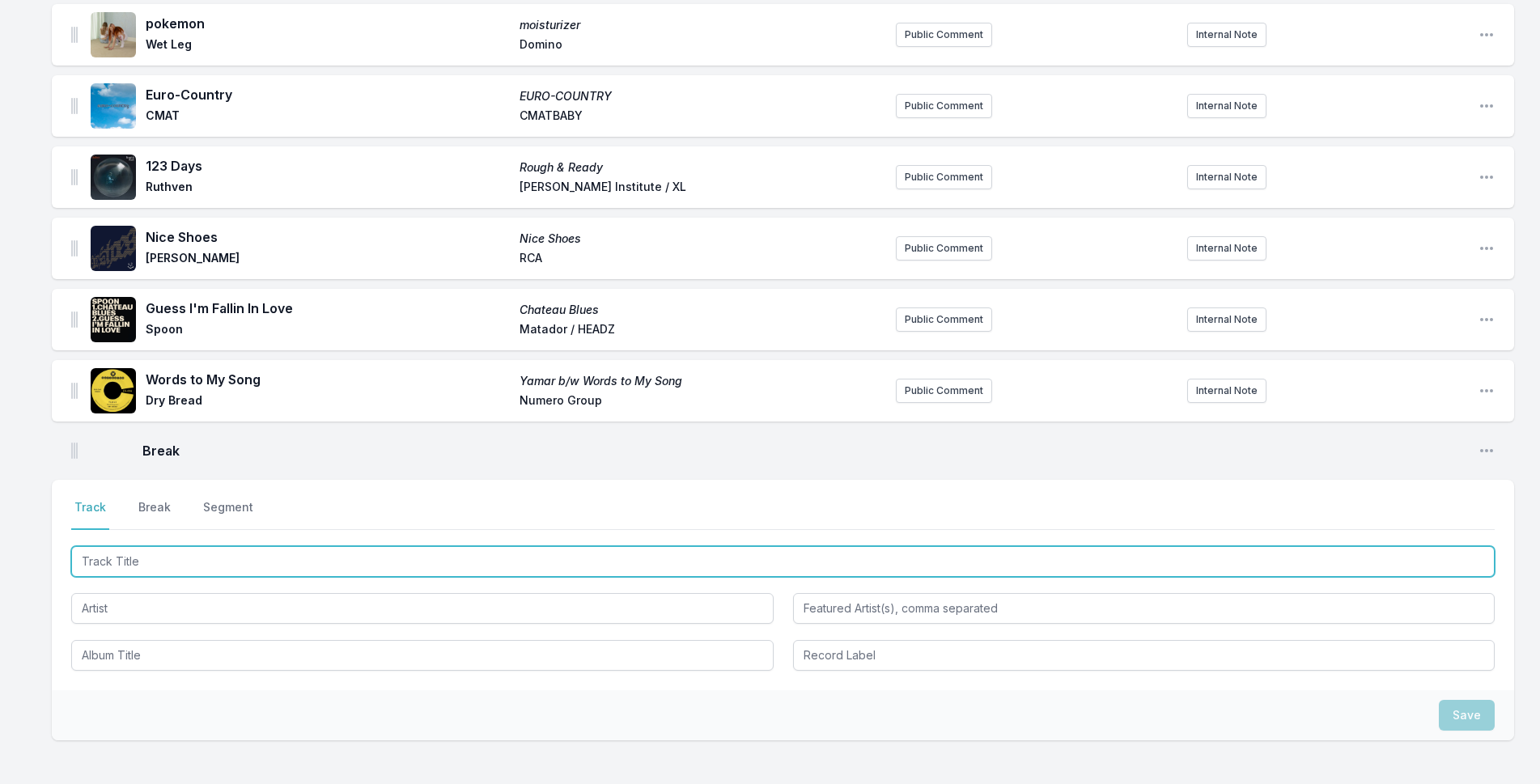
click at [149, 554] on input "Track Title" at bounding box center [783, 561] width 1424 height 31
type input "To Ease You"
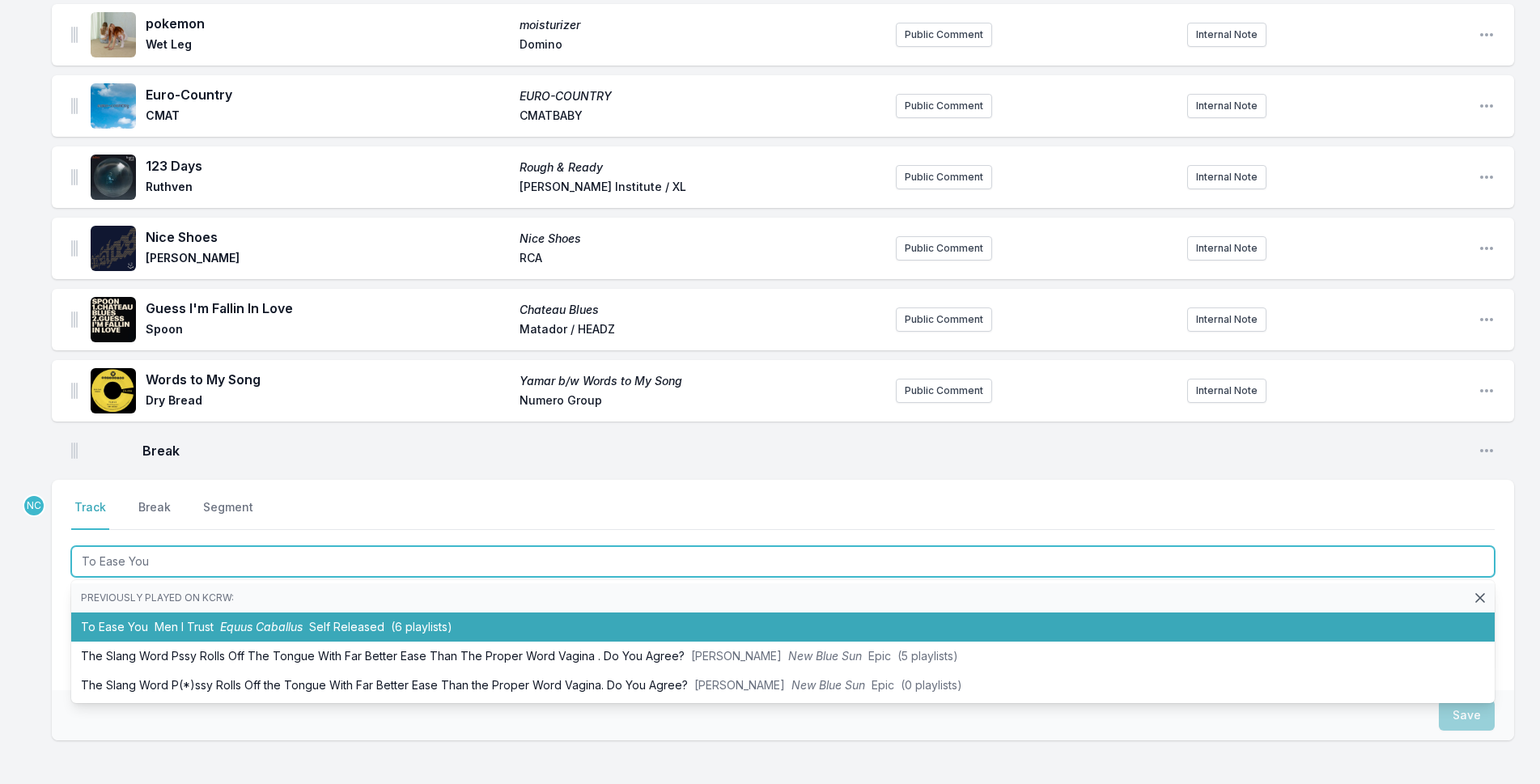
click at [421, 620] on span "(6 playlists)" at bounding box center [421, 627] width 61 height 14
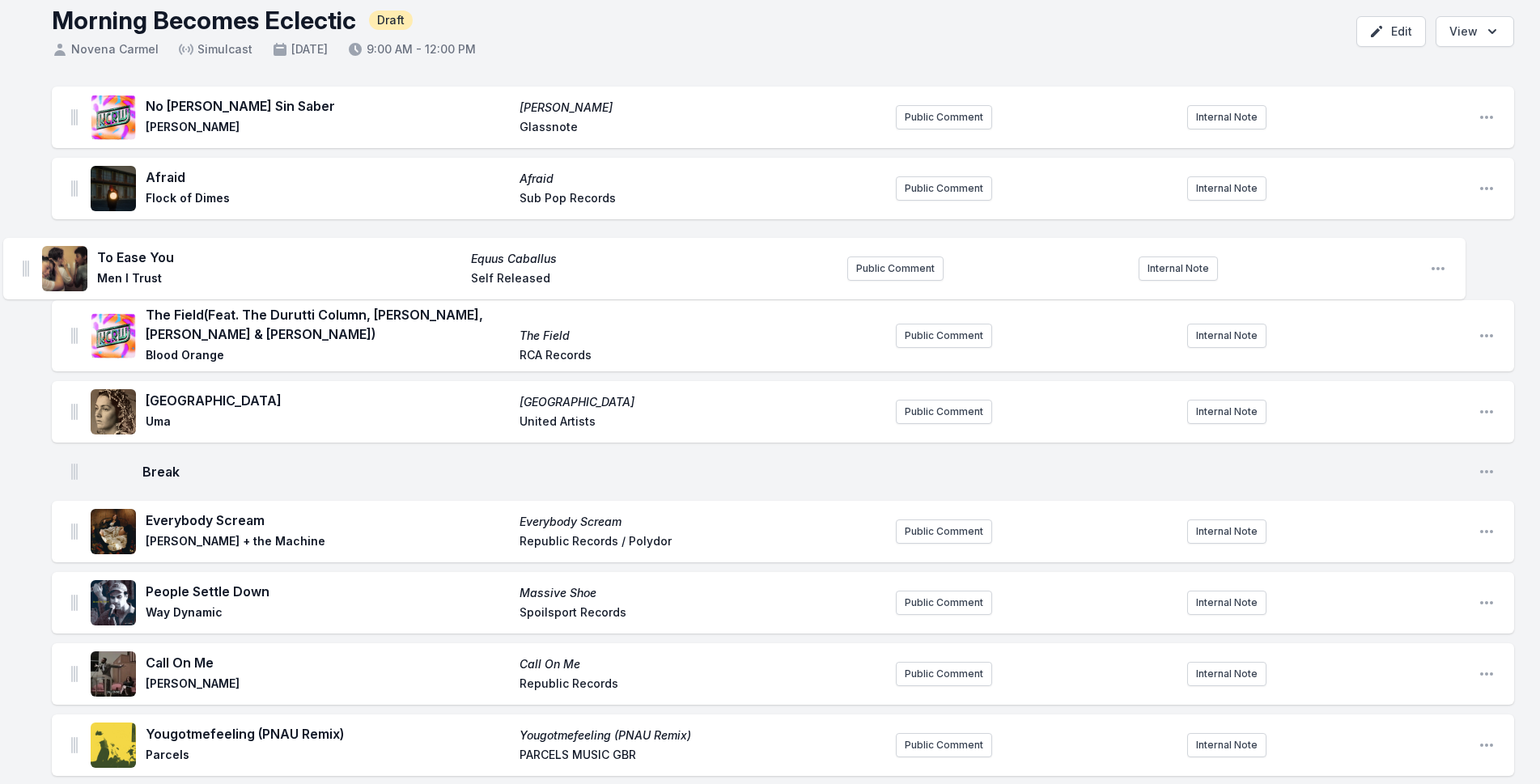
scroll to position [78, 0]
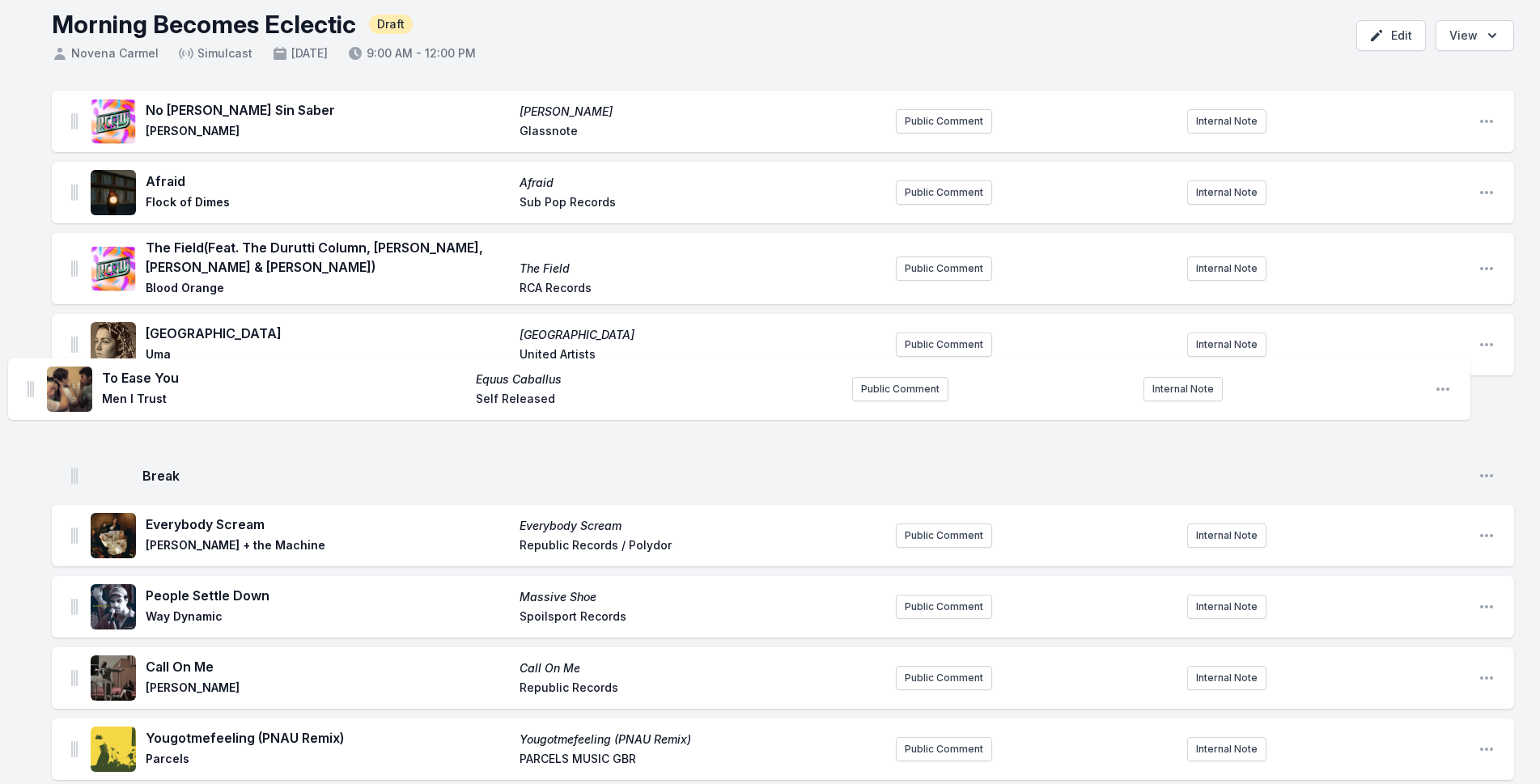
drag, startPoint x: 73, startPoint y: 441, endPoint x: 29, endPoint y: 390, distance: 67.4
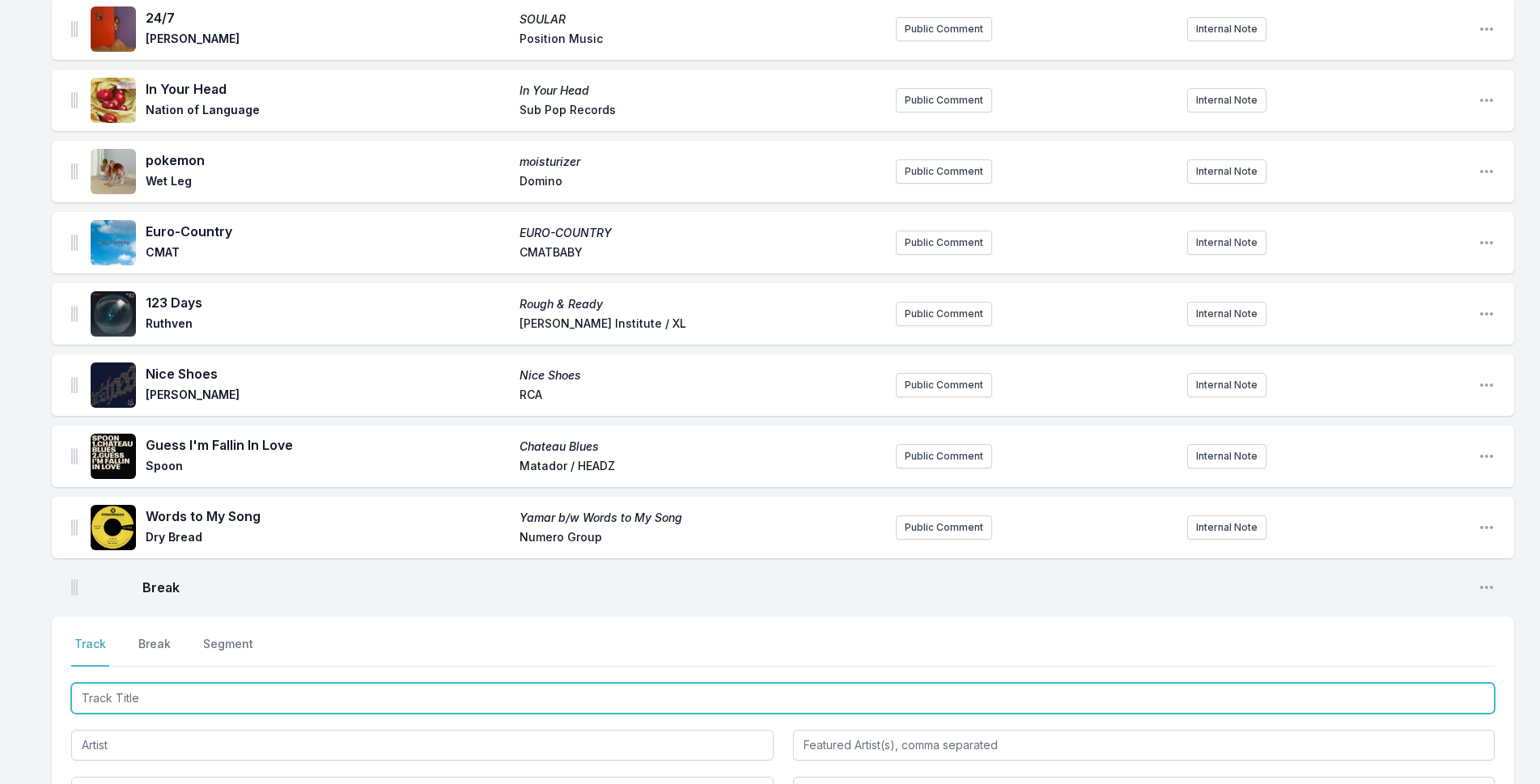
scroll to position [1758, 0]
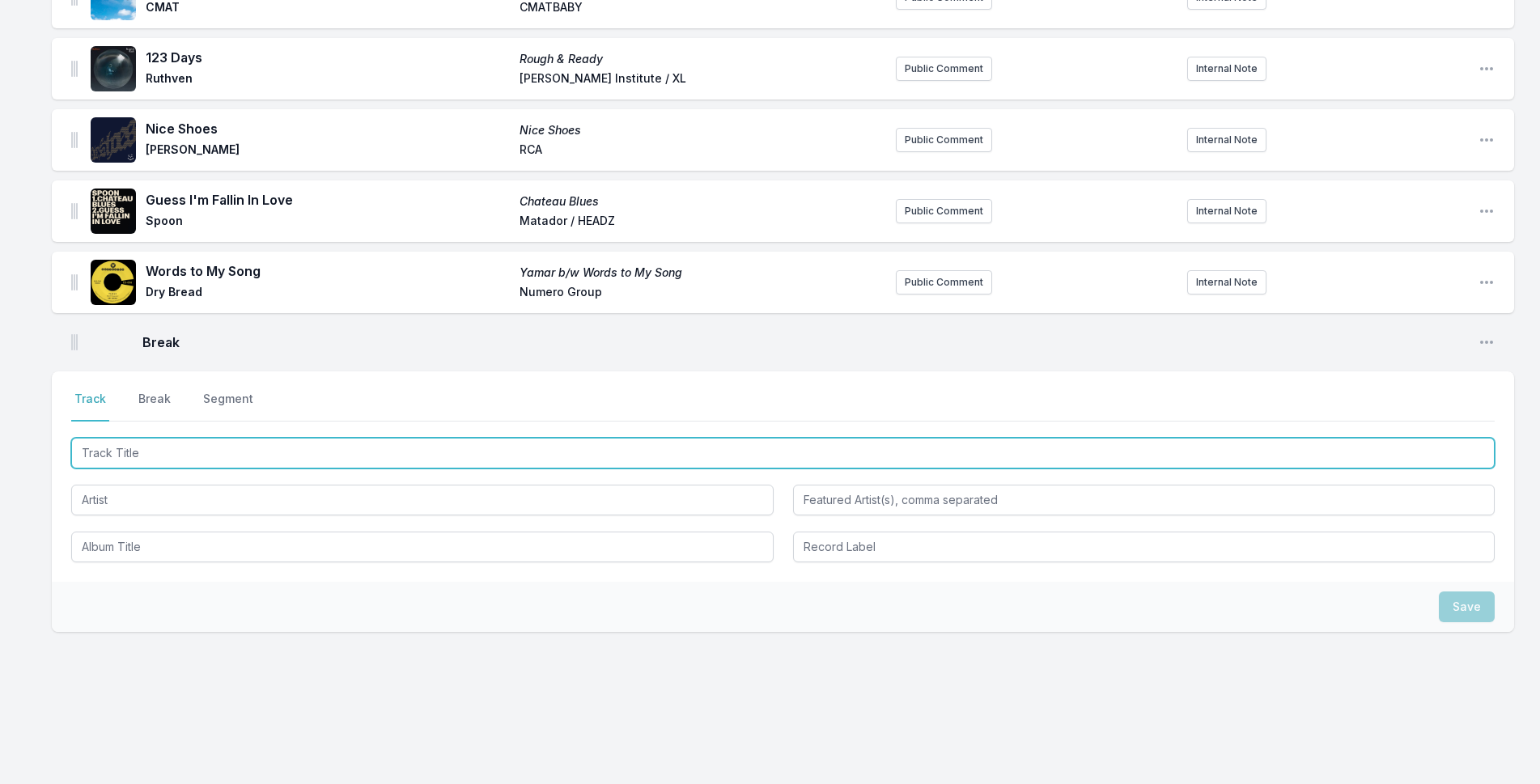
click at [345, 455] on input "Track Title" at bounding box center [783, 453] width 1424 height 31
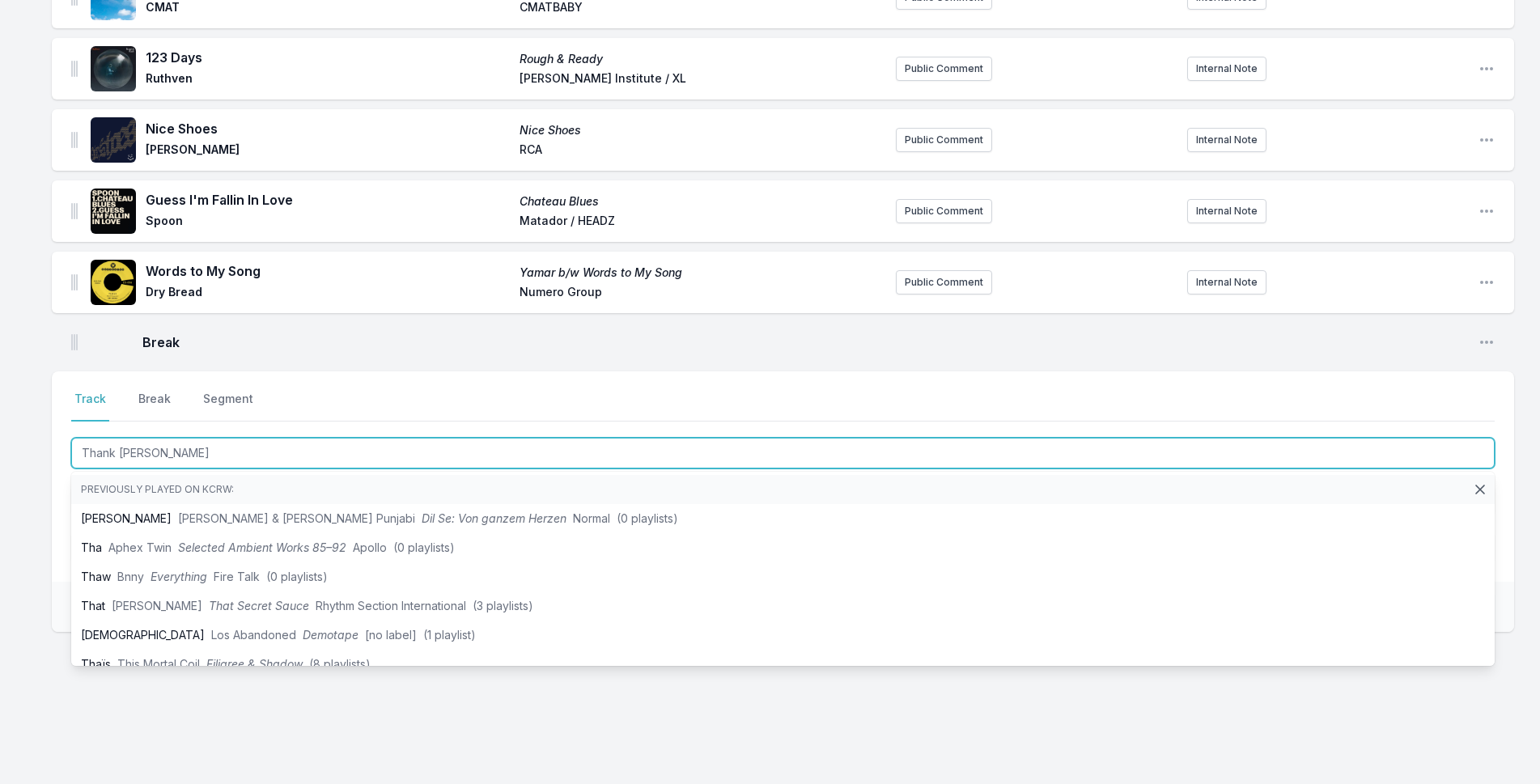
type input "Thank You"
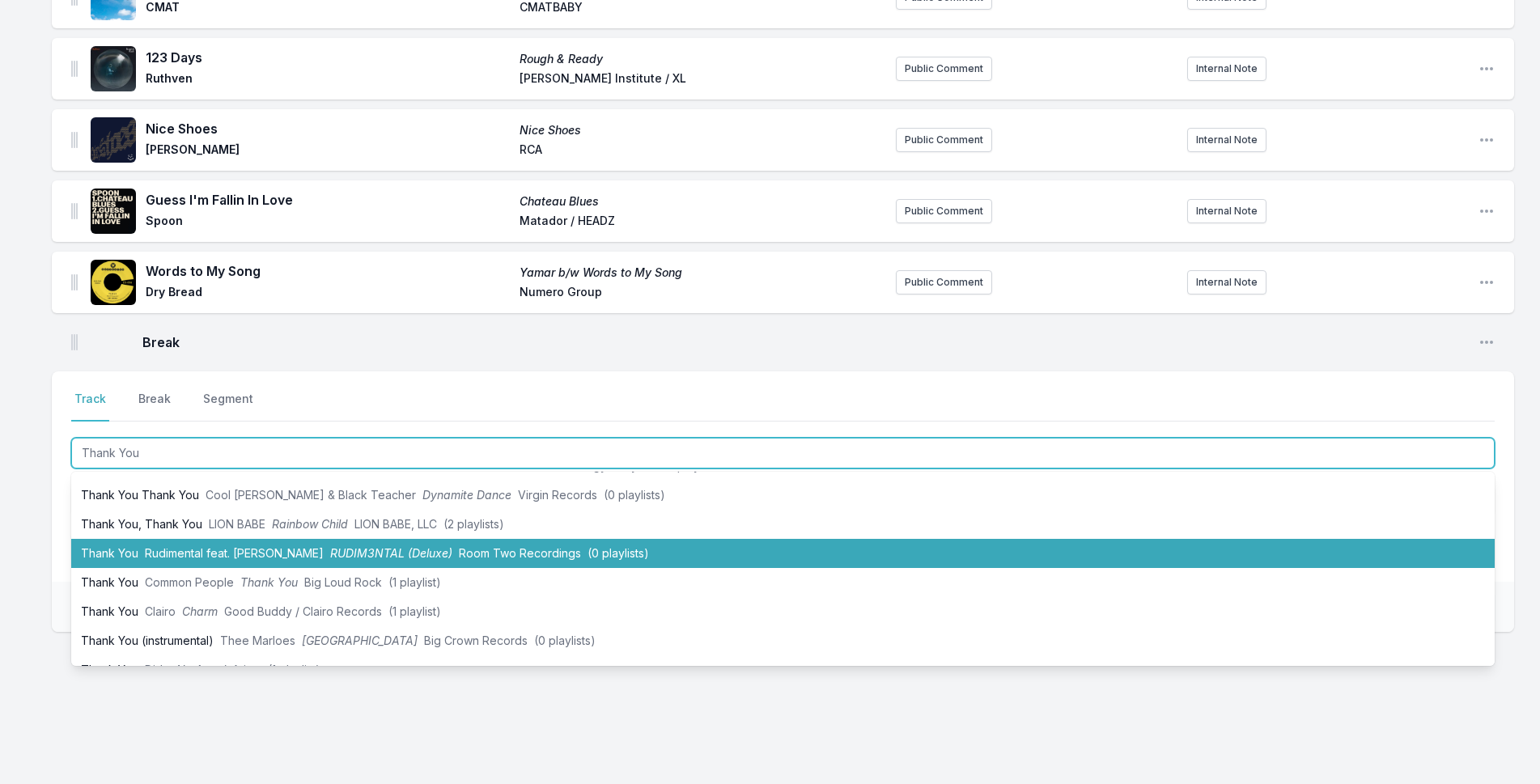
scroll to position [81, 0]
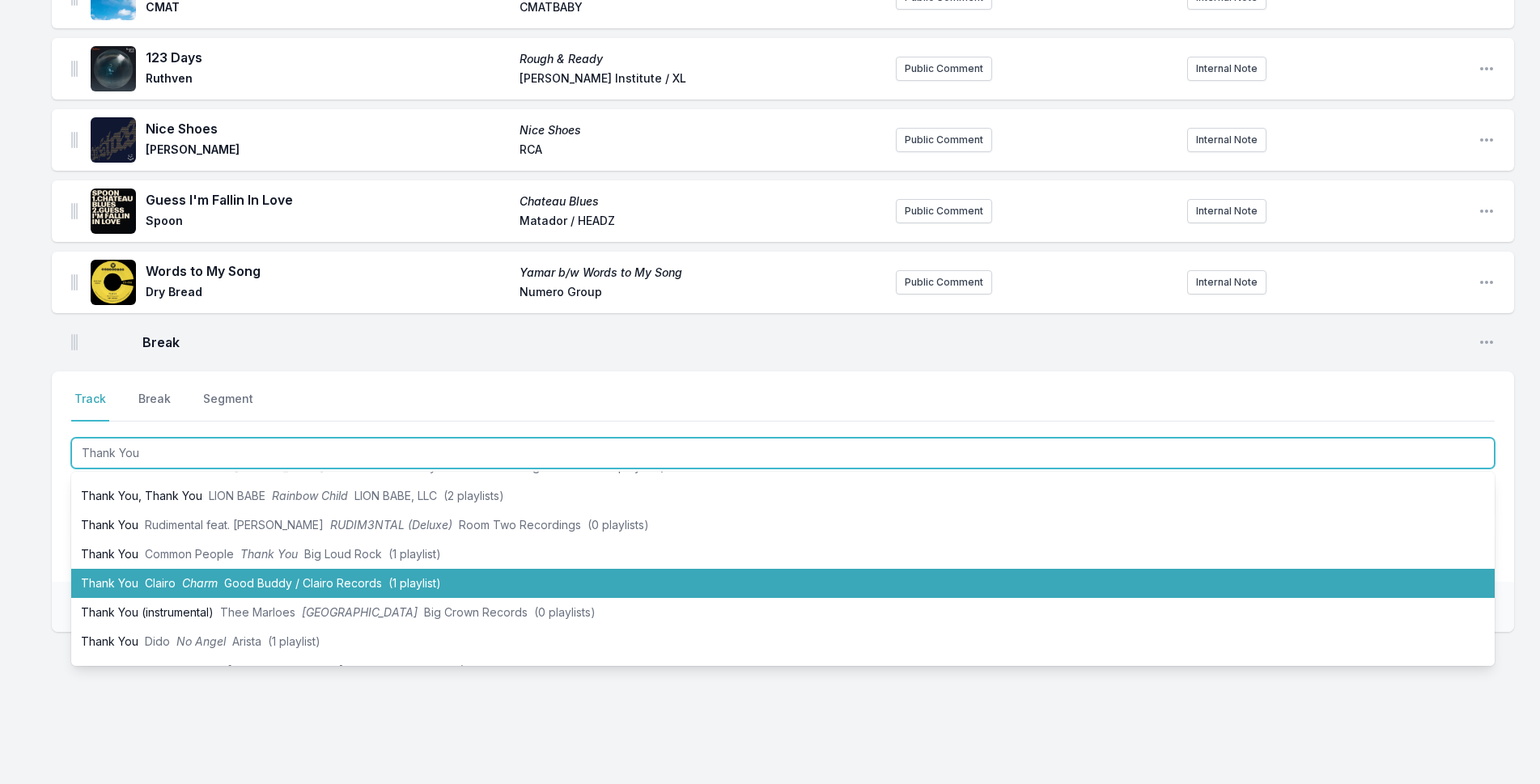
click at [320, 591] on li "Thank You Clairo Charm Good Buddy / Clairo Records (1 playlist)" at bounding box center [783, 583] width 1424 height 29
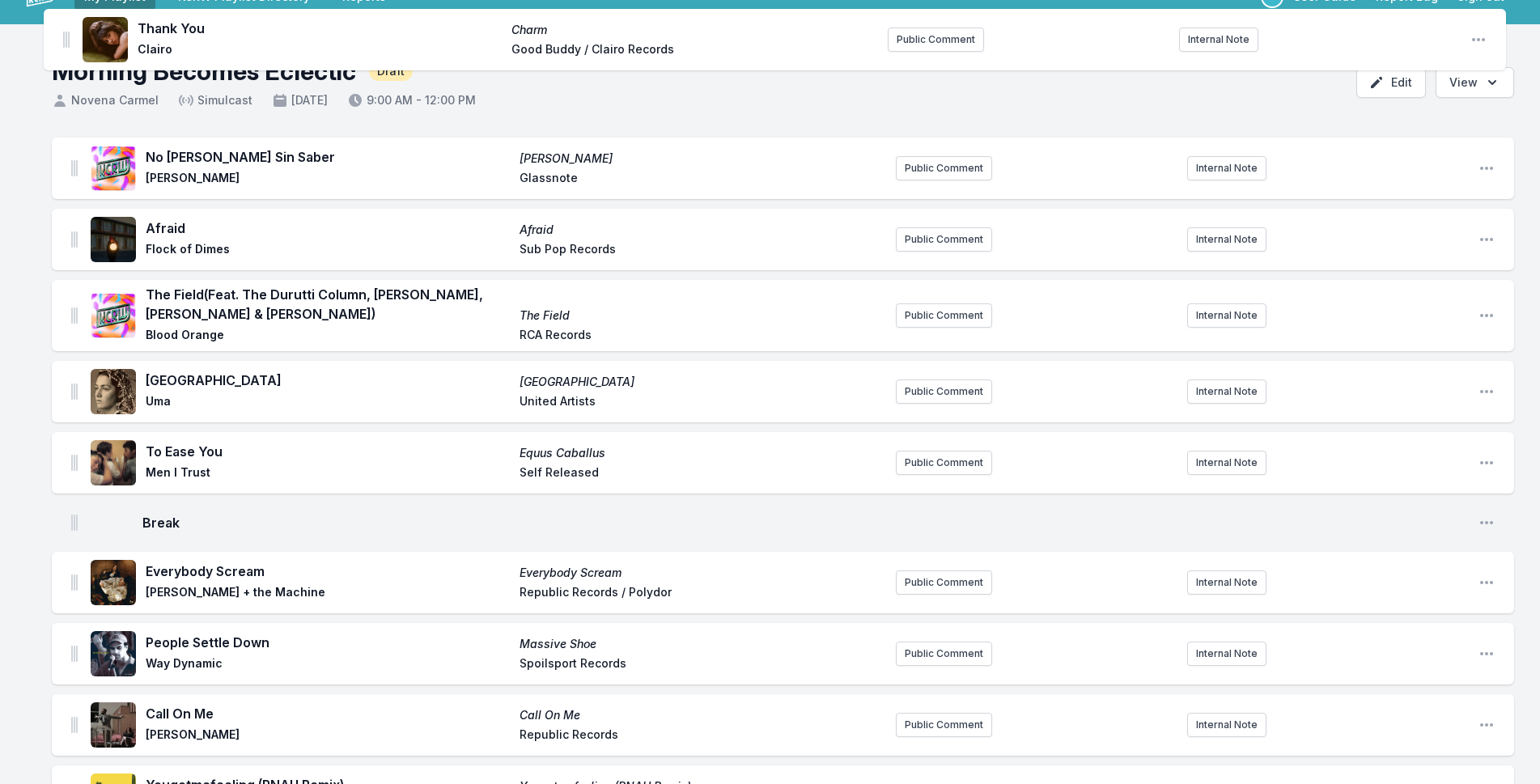
scroll to position [0, 0]
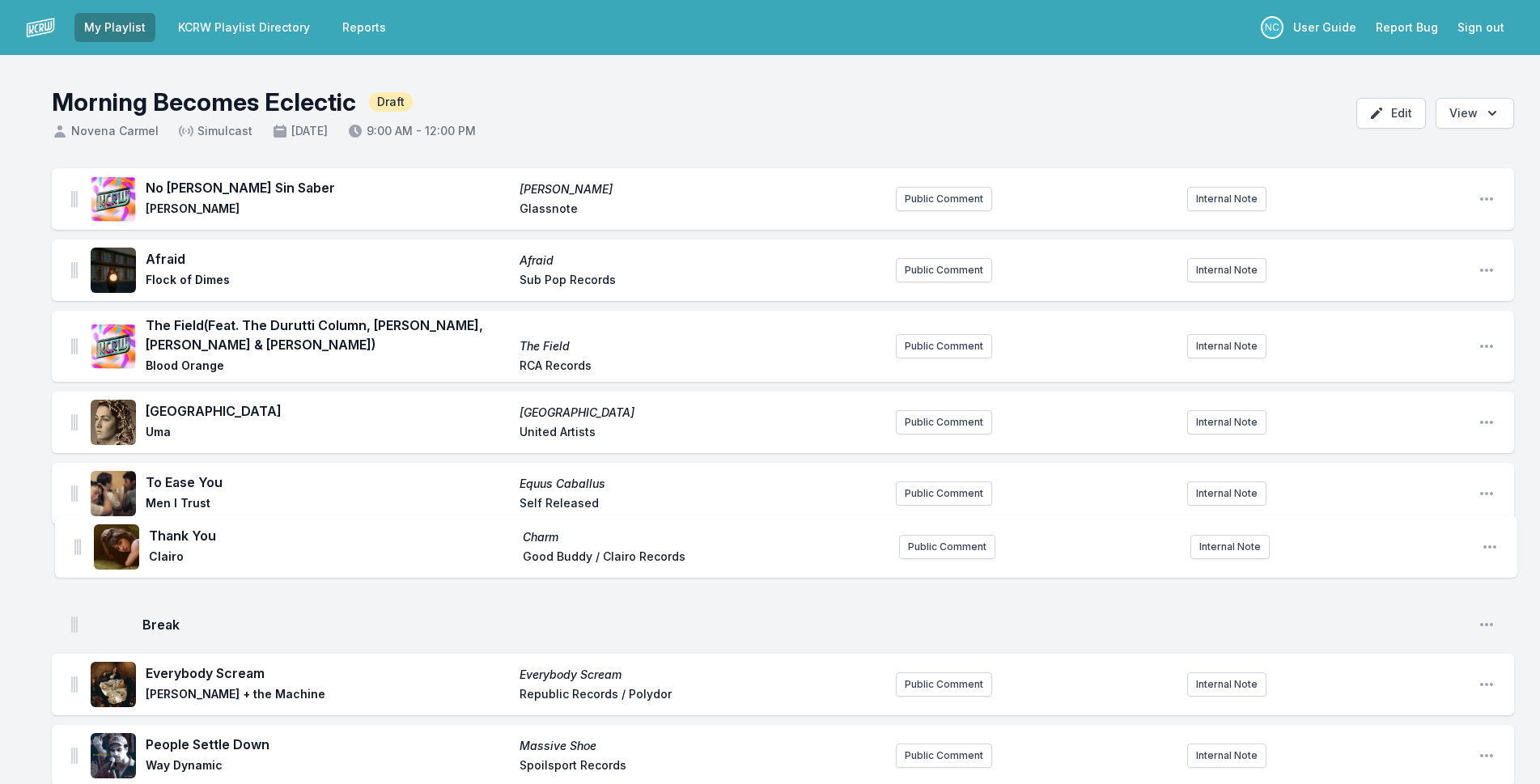
drag, startPoint x: 75, startPoint y: 329, endPoint x: 77, endPoint y: 546, distance: 217.0
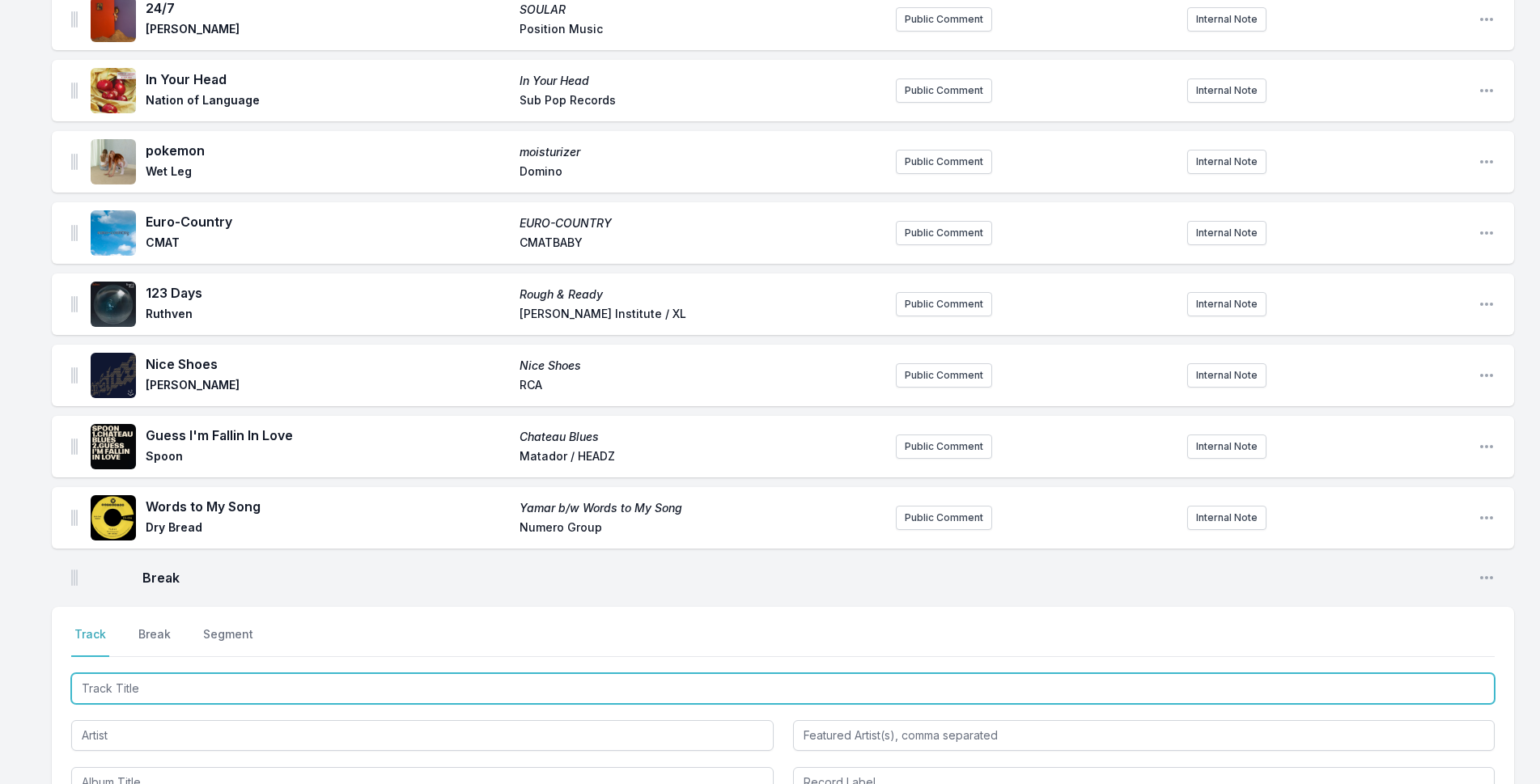
scroll to position [1781, 0]
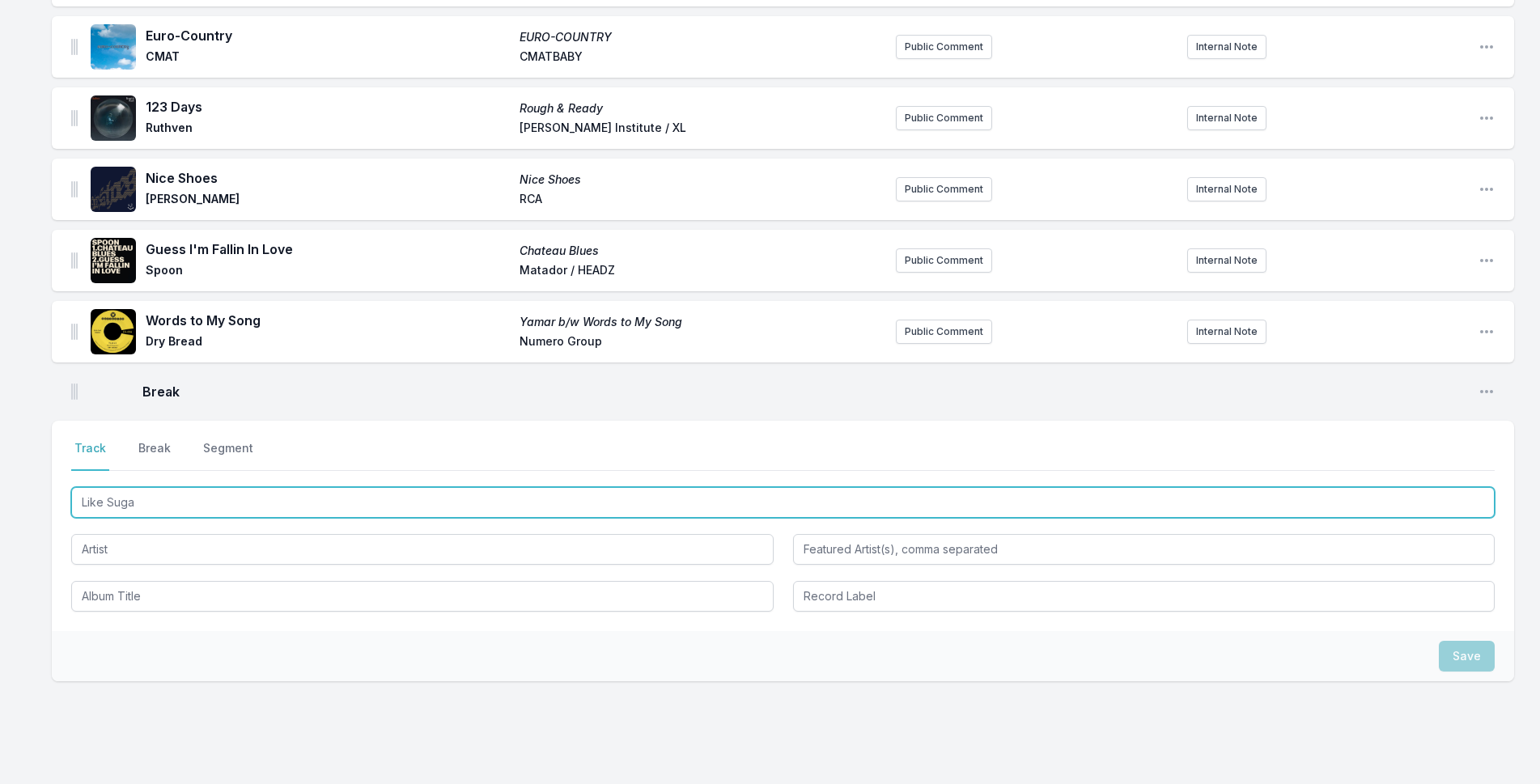
type input "Like Sugar"
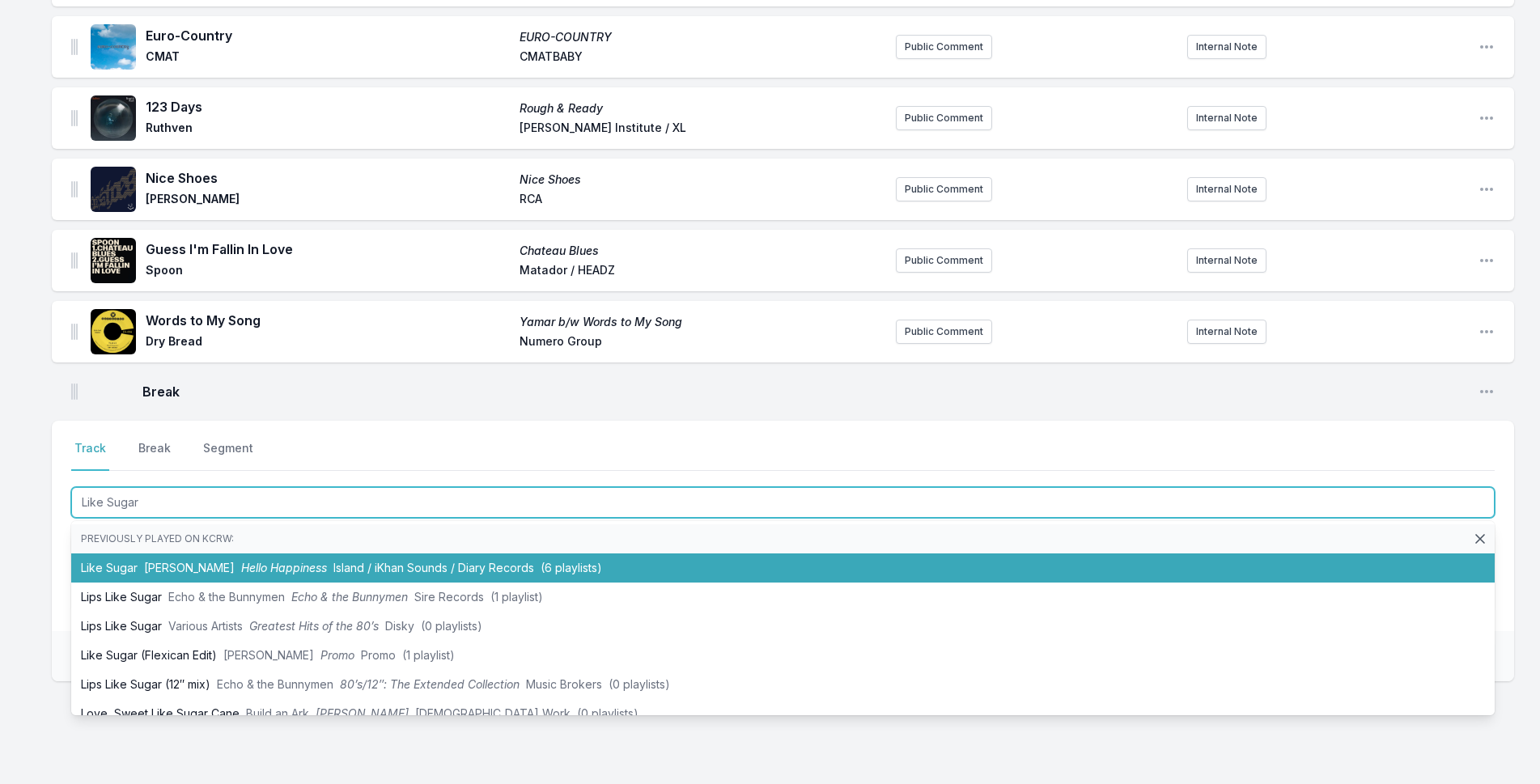
click at [302, 561] on li "Like Sugar Chaka Khan Hello Happiness Island / iKhan Sounds / Diary Records (6 …" at bounding box center [783, 568] width 1424 height 29
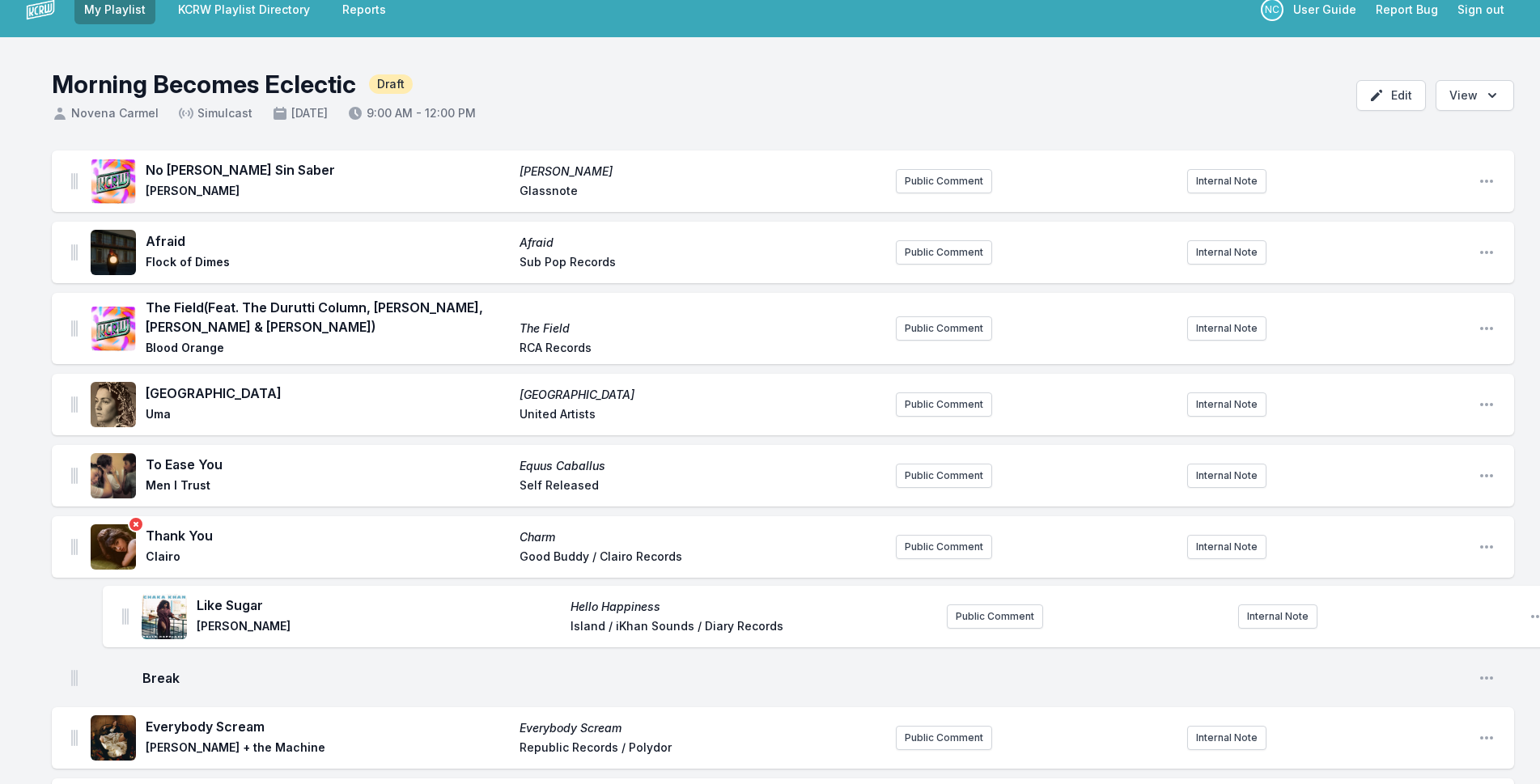
drag, startPoint x: 75, startPoint y: 375, endPoint x: 124, endPoint y: 598, distance: 228.3
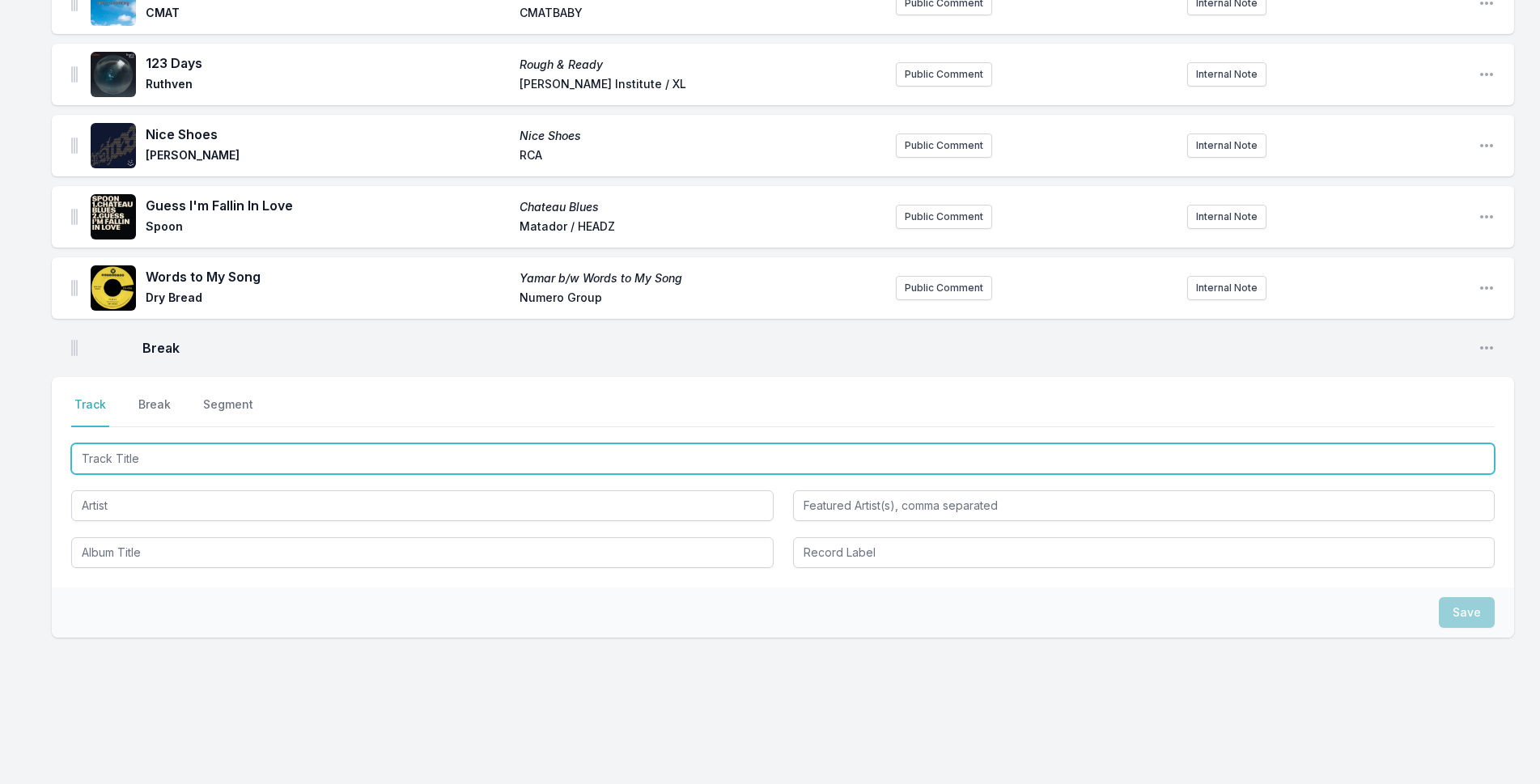
scroll to position [1902, 0]
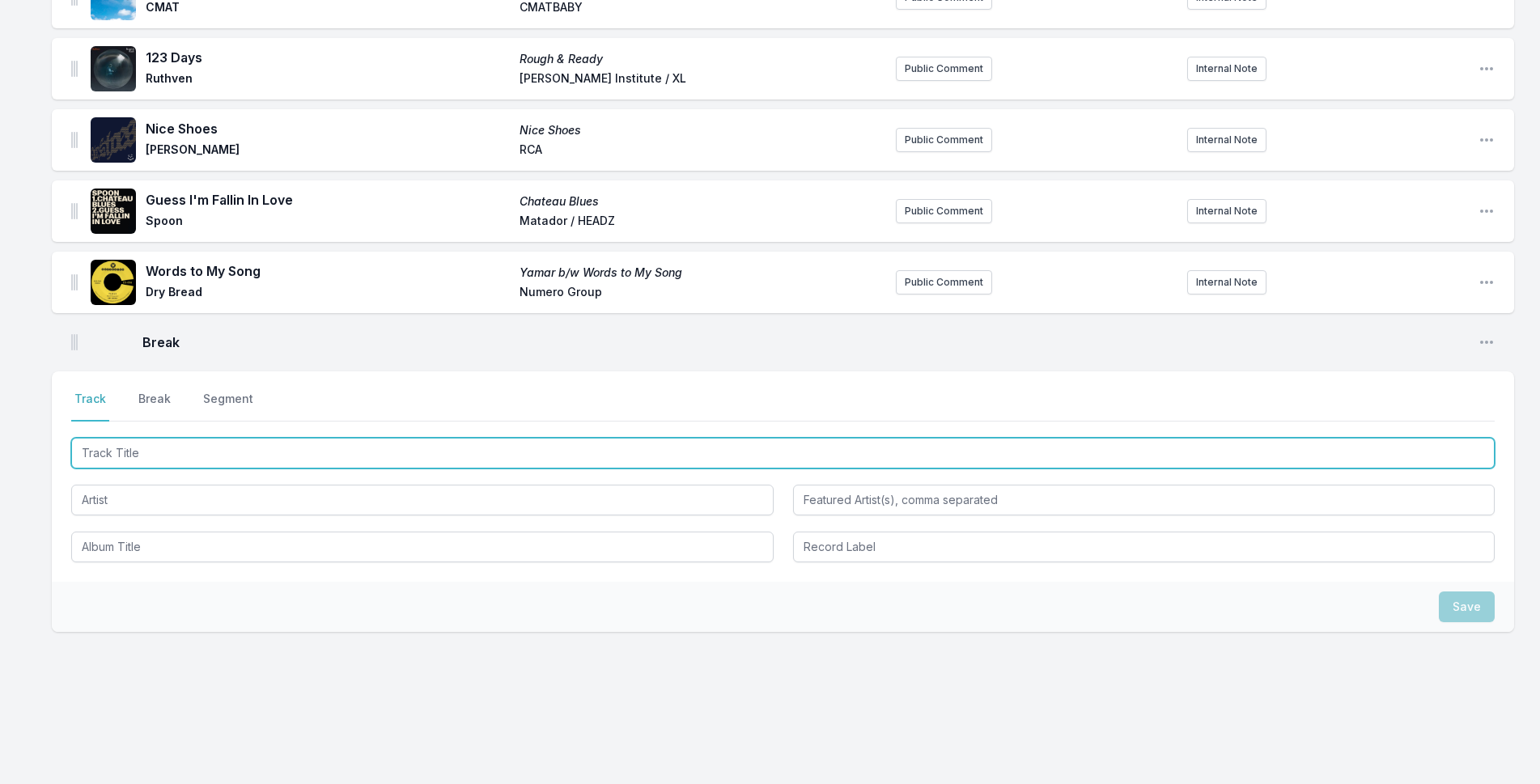
click at [289, 445] on input "Track Title" at bounding box center [783, 453] width 1424 height 31
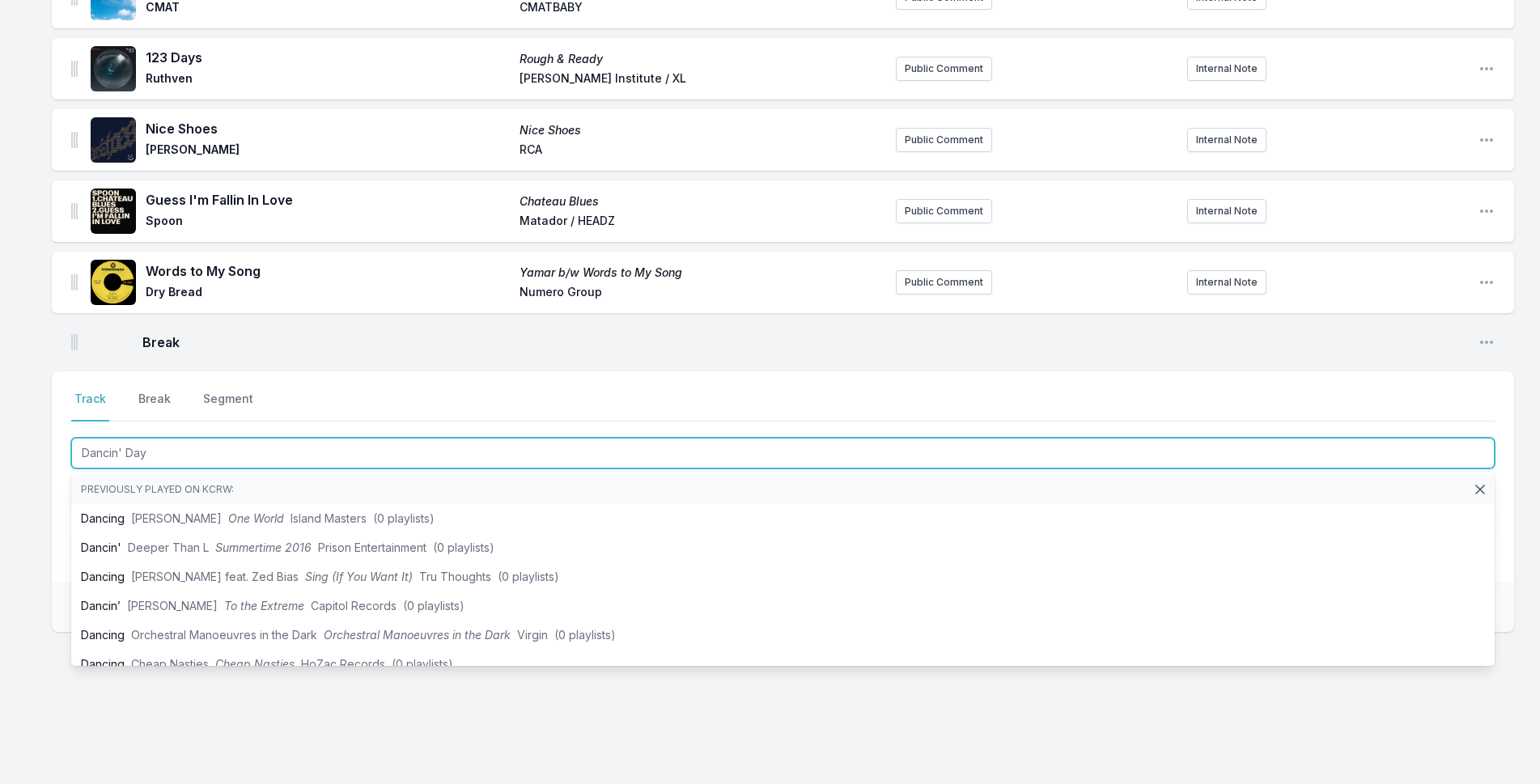
type input "Dancin' Days"
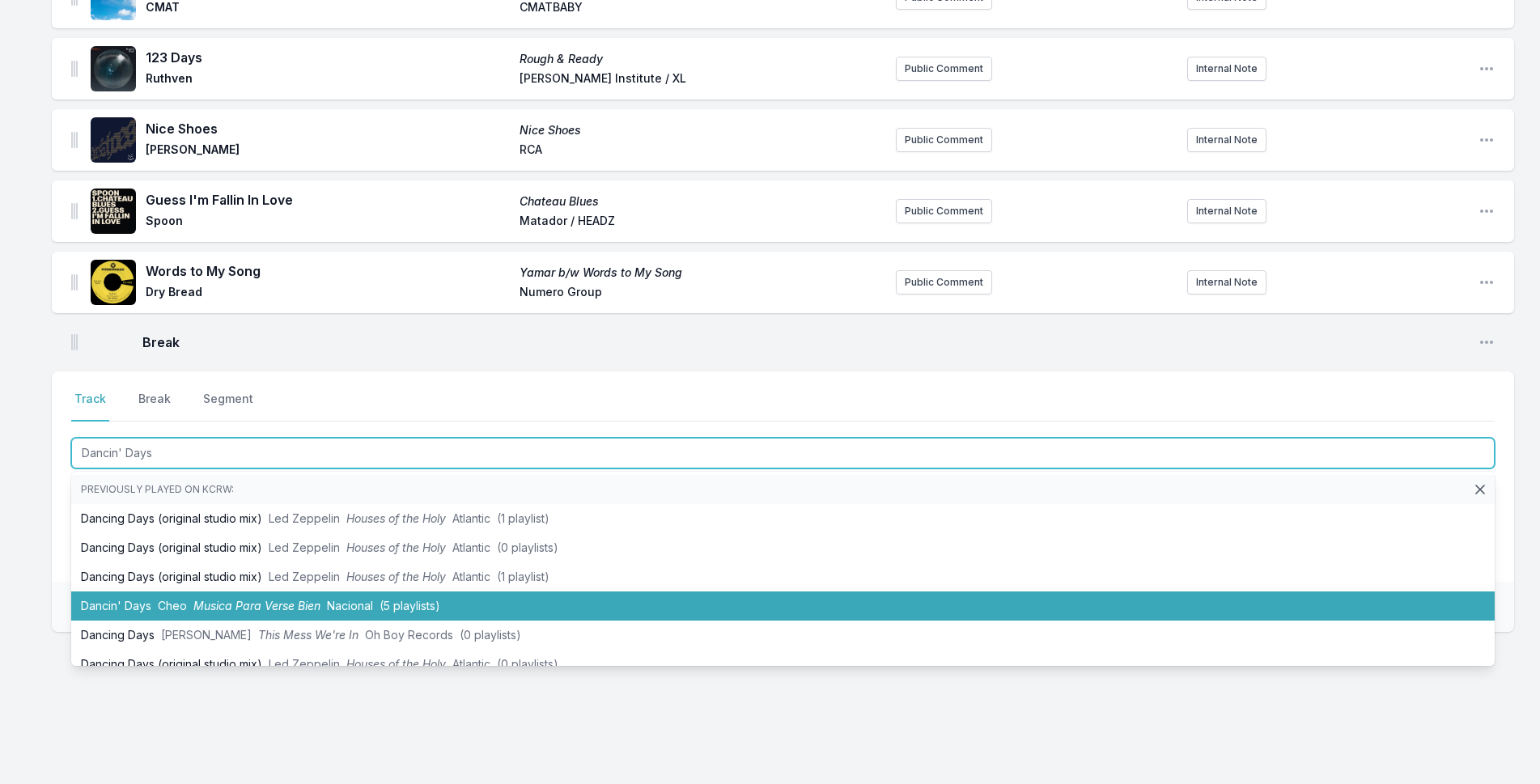
click at [445, 592] on li "Dancin' Days Cheo Musica Para Verse Bien Nacional (5 playlists)" at bounding box center [783, 606] width 1424 height 29
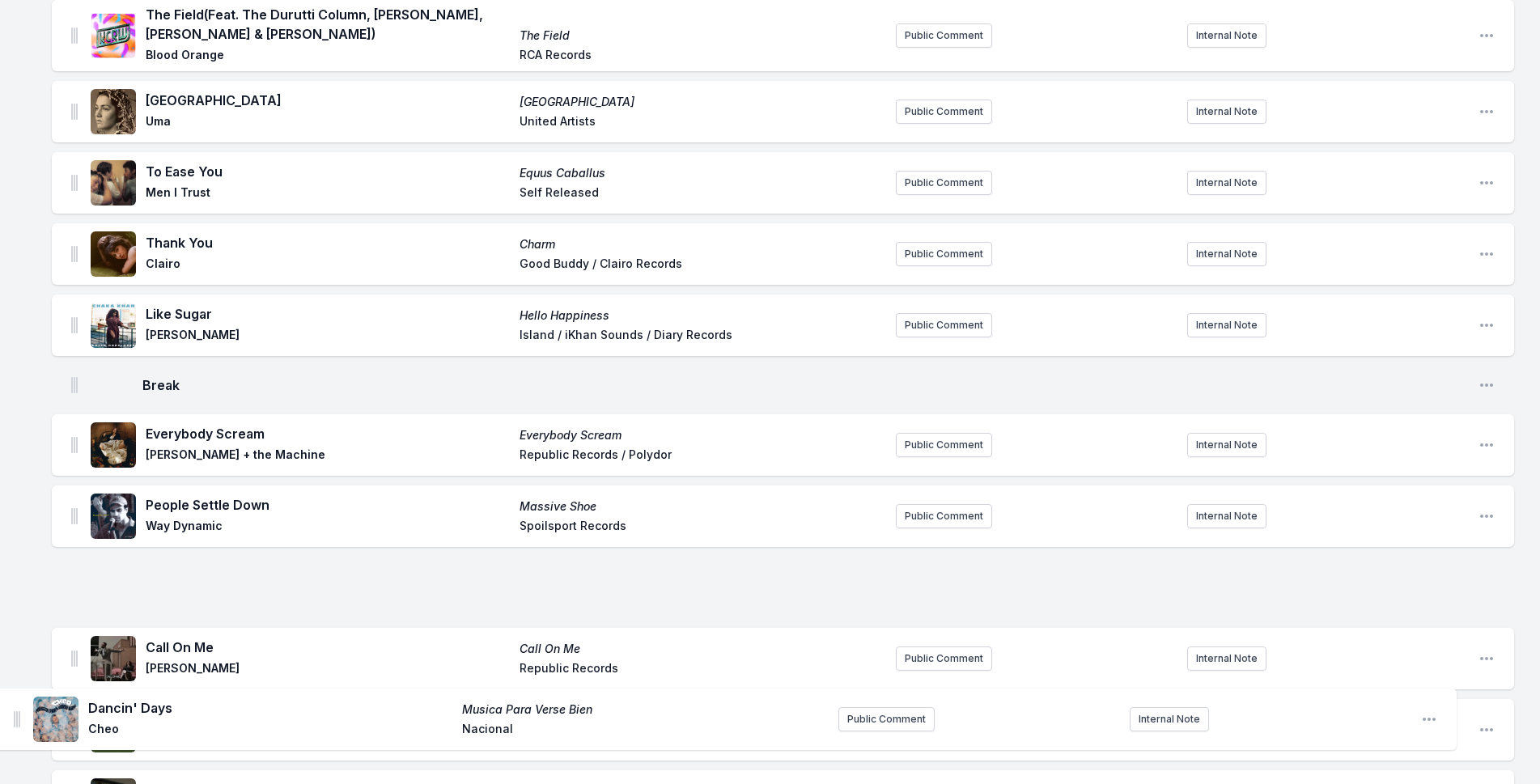
scroll to position [314, 0]
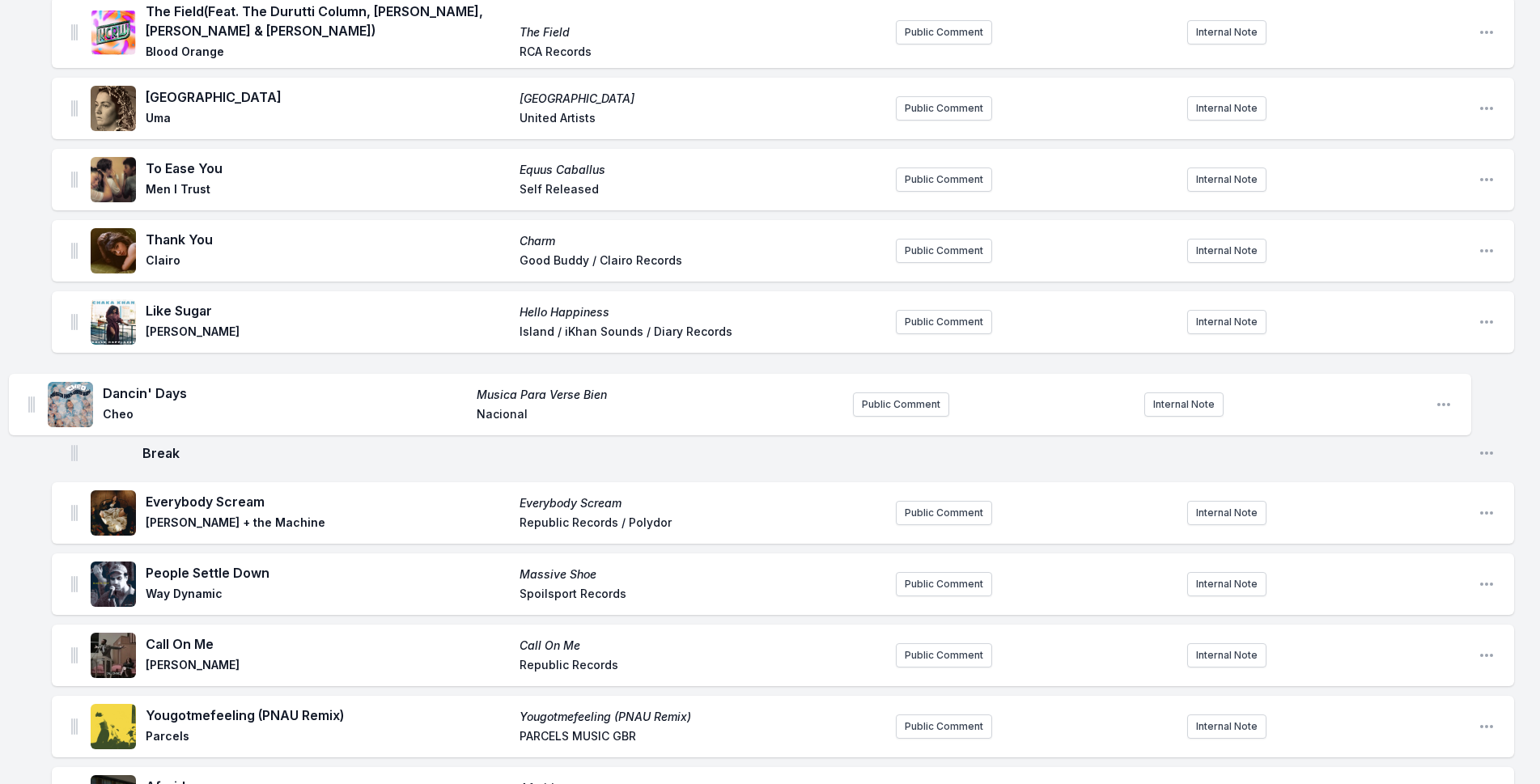
drag, startPoint x: 72, startPoint y: 329, endPoint x: 29, endPoint y: 389, distance: 73.8
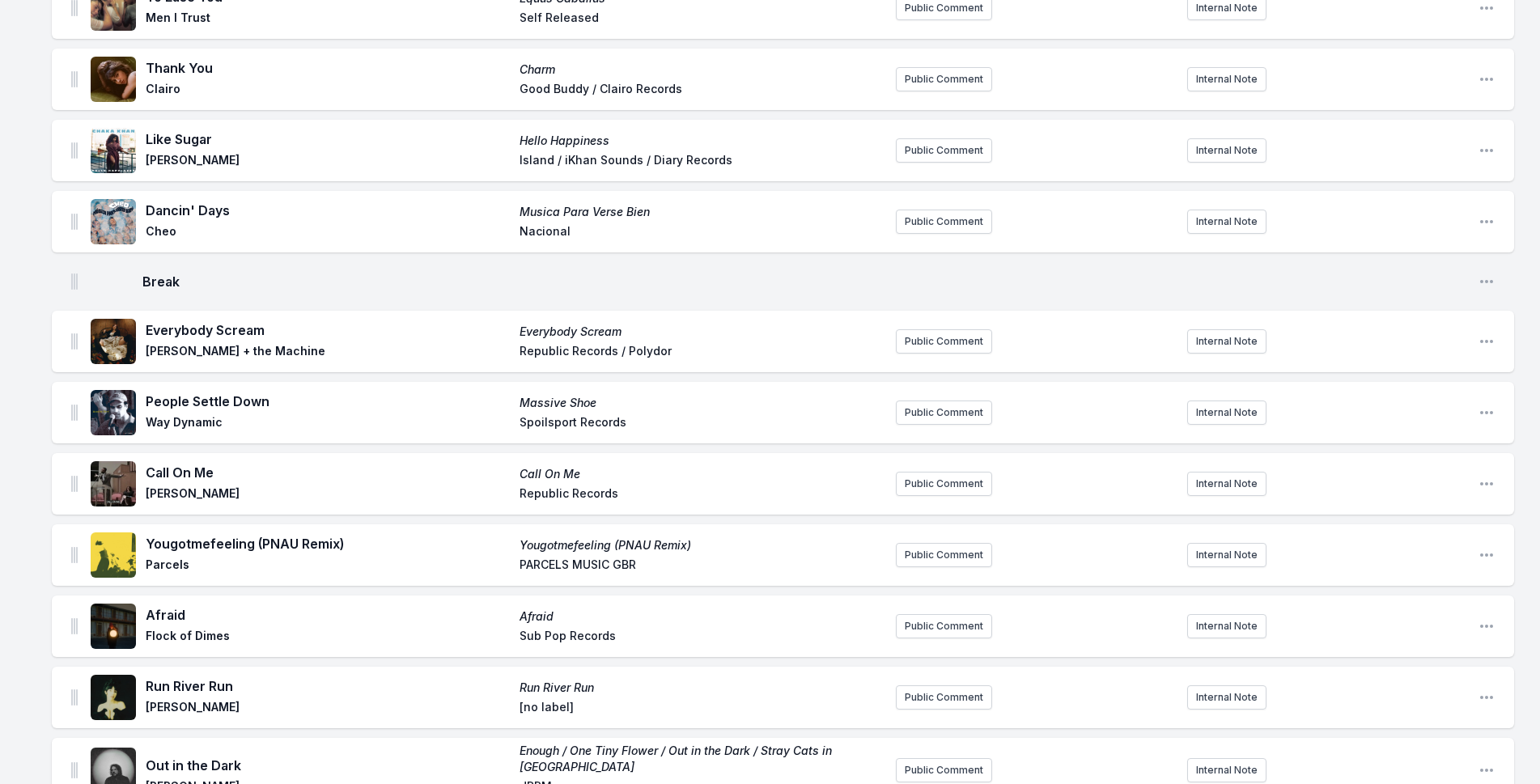
scroll to position [566, 0]
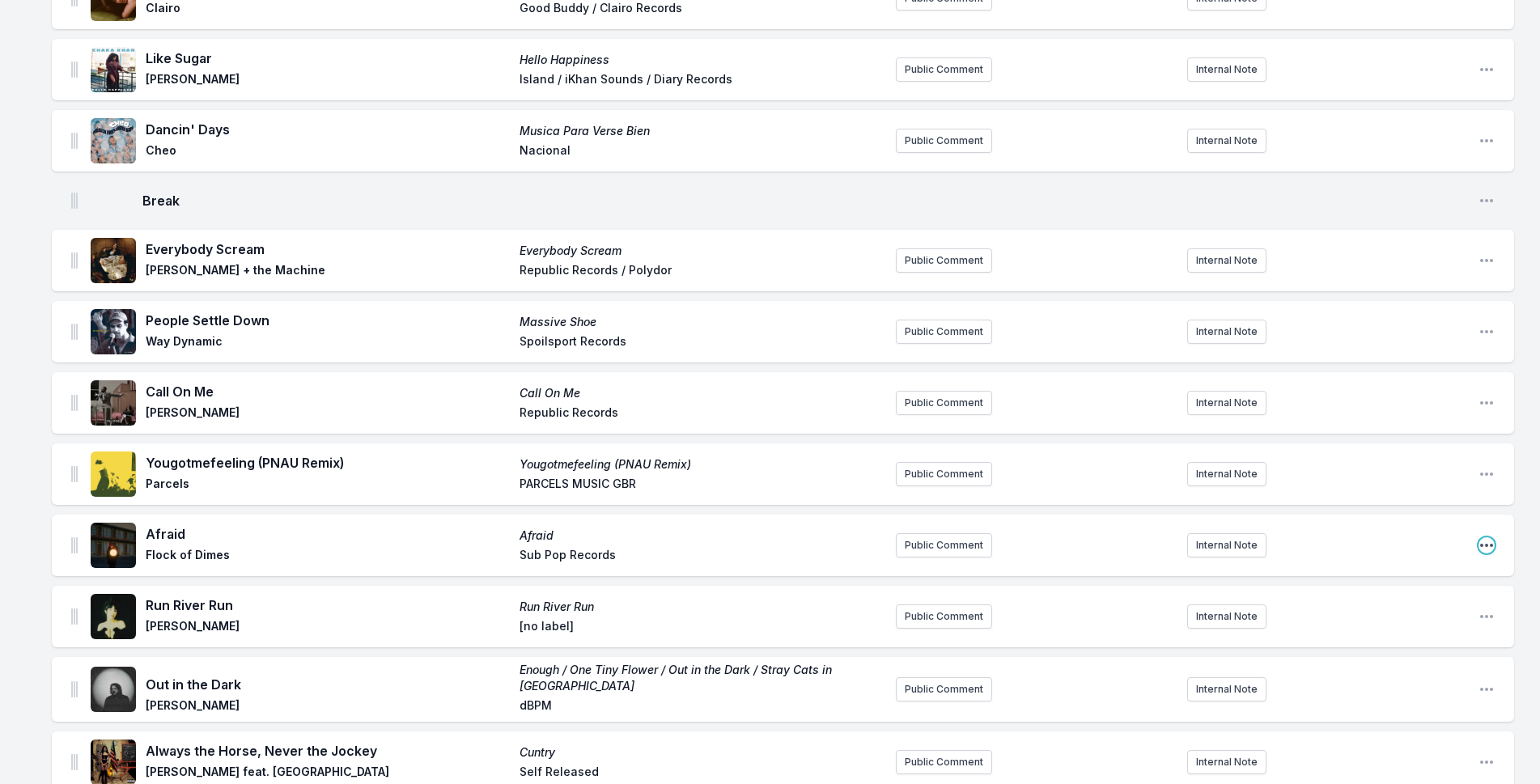
click at [1487, 546] on icon "Open playlist item options" at bounding box center [1487, 546] width 13 height 3
click at [1392, 609] on button "Delete Entry" at bounding box center [1404, 607] width 181 height 29
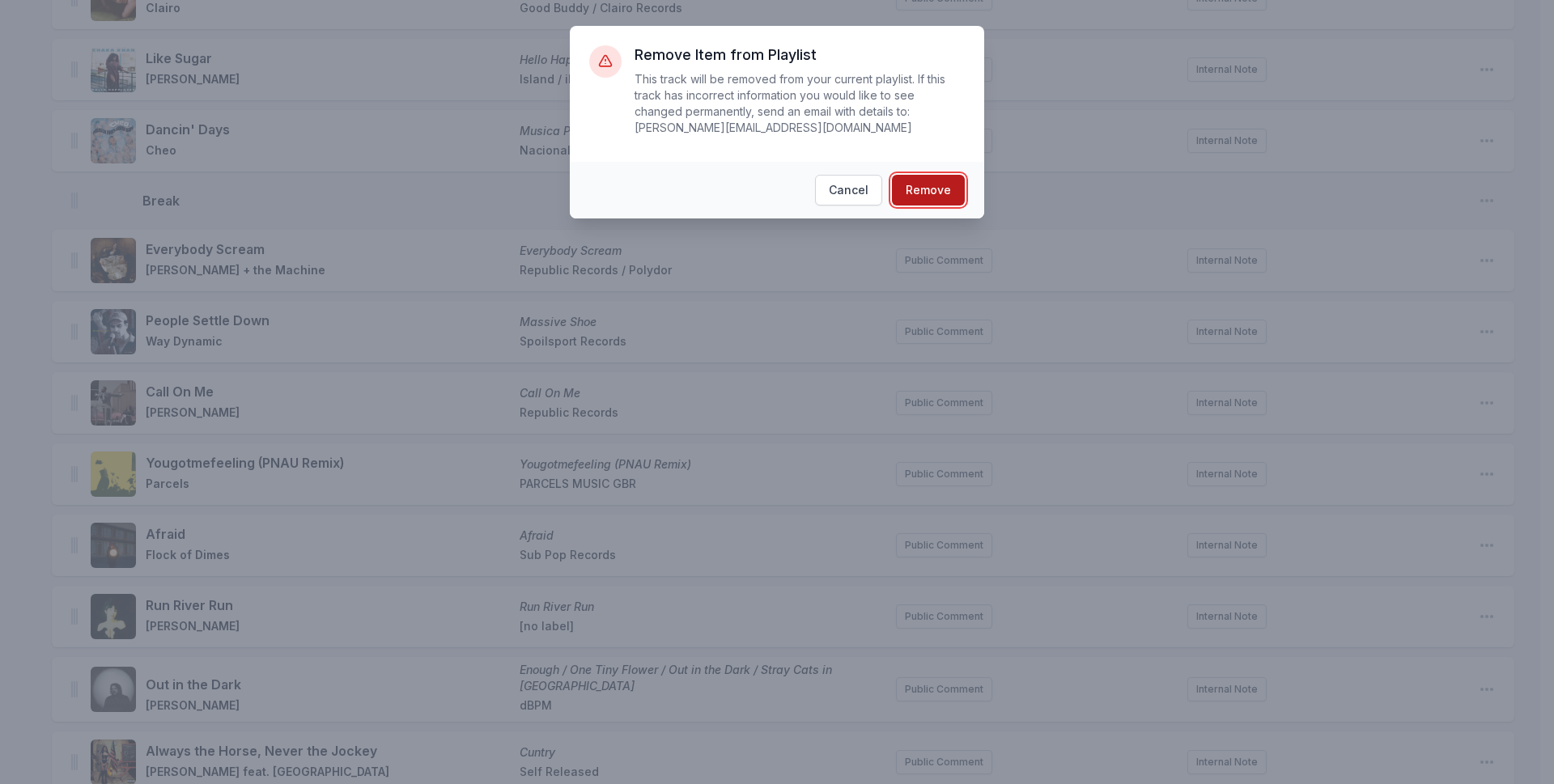
click at [960, 175] on button "Remove" at bounding box center [928, 190] width 73 height 31
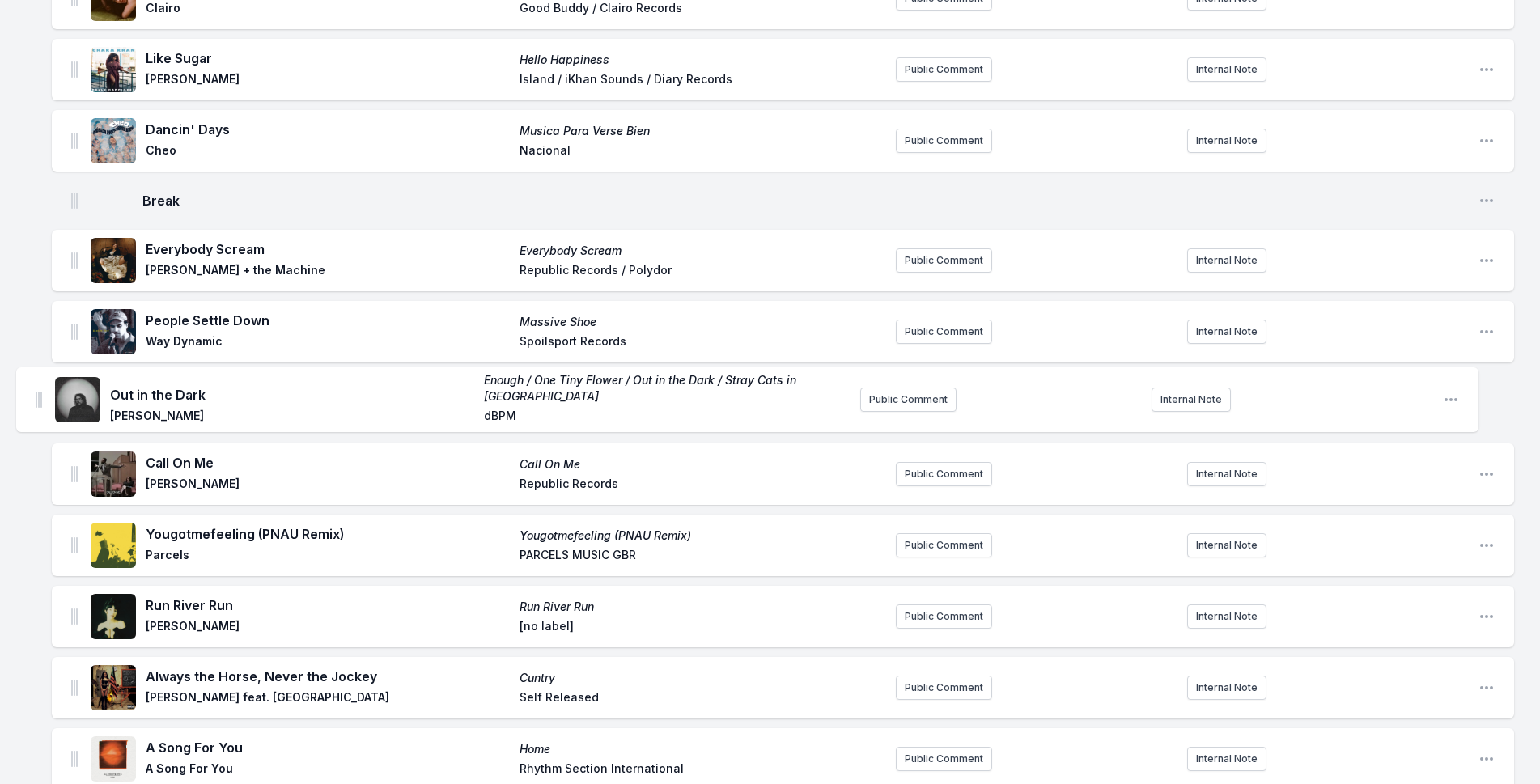
scroll to position [567, 0]
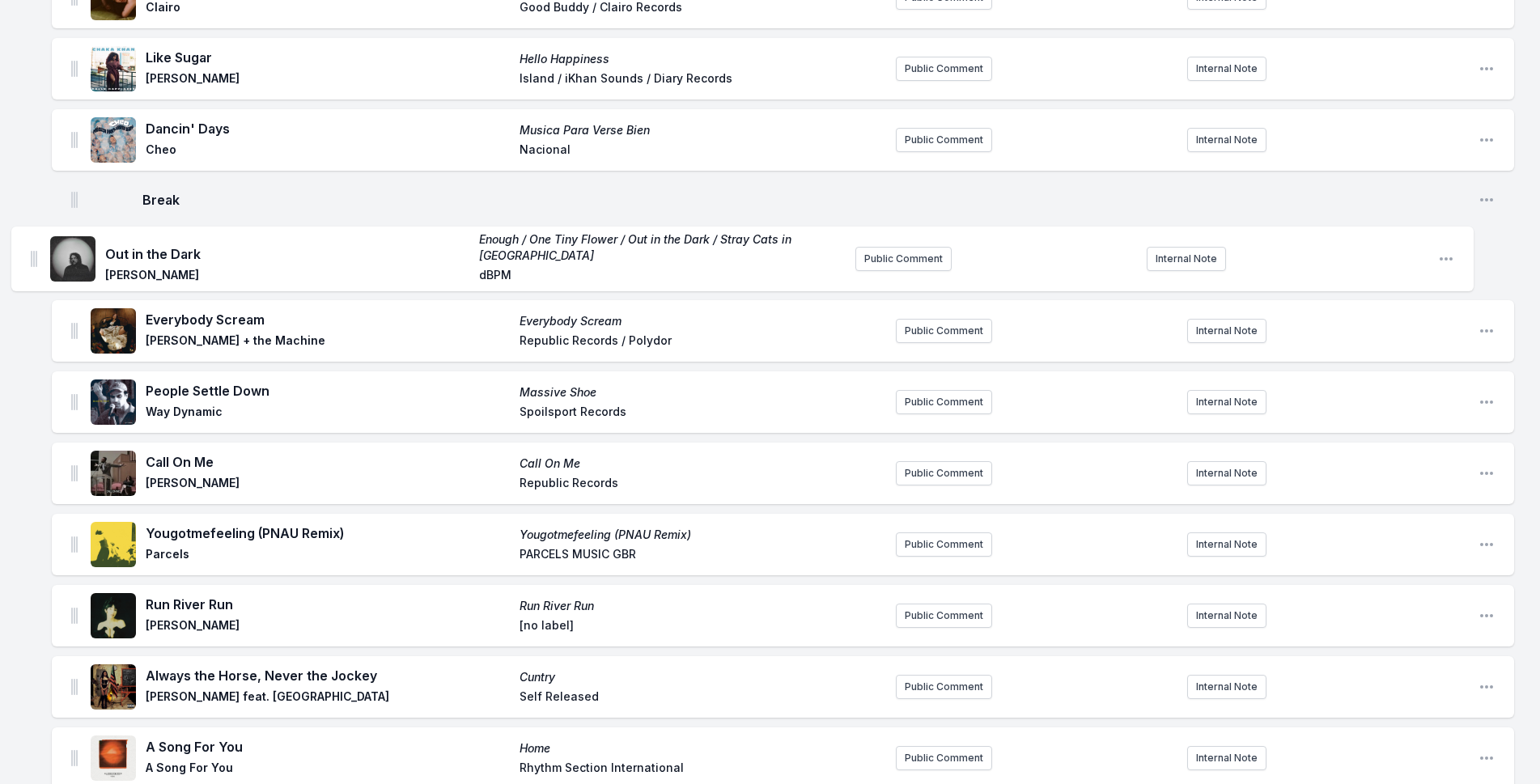
drag, startPoint x: 72, startPoint y: 613, endPoint x: 31, endPoint y: 244, distance: 371.3
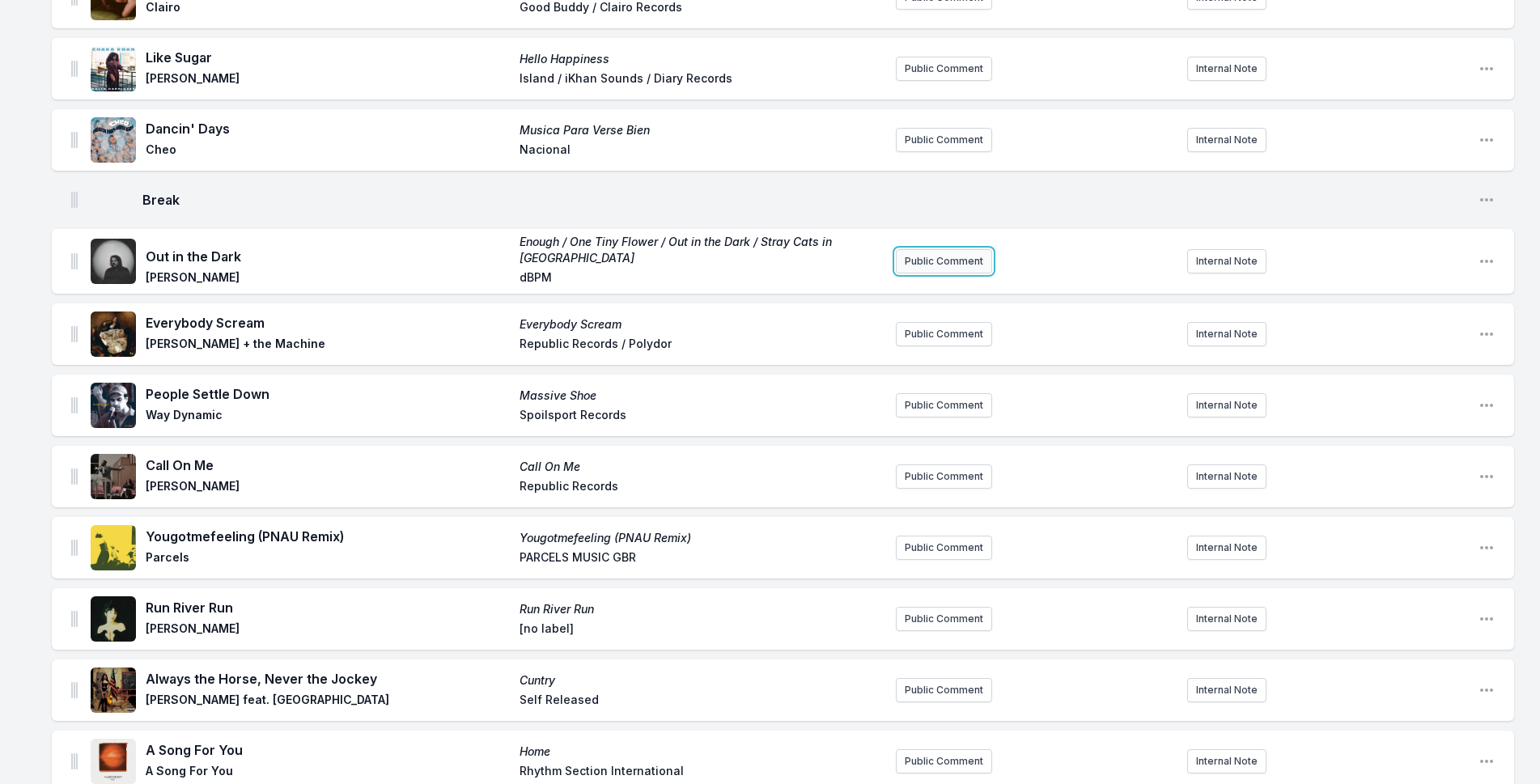
click at [967, 261] on button "Public Comment" at bounding box center [944, 261] width 96 height 24
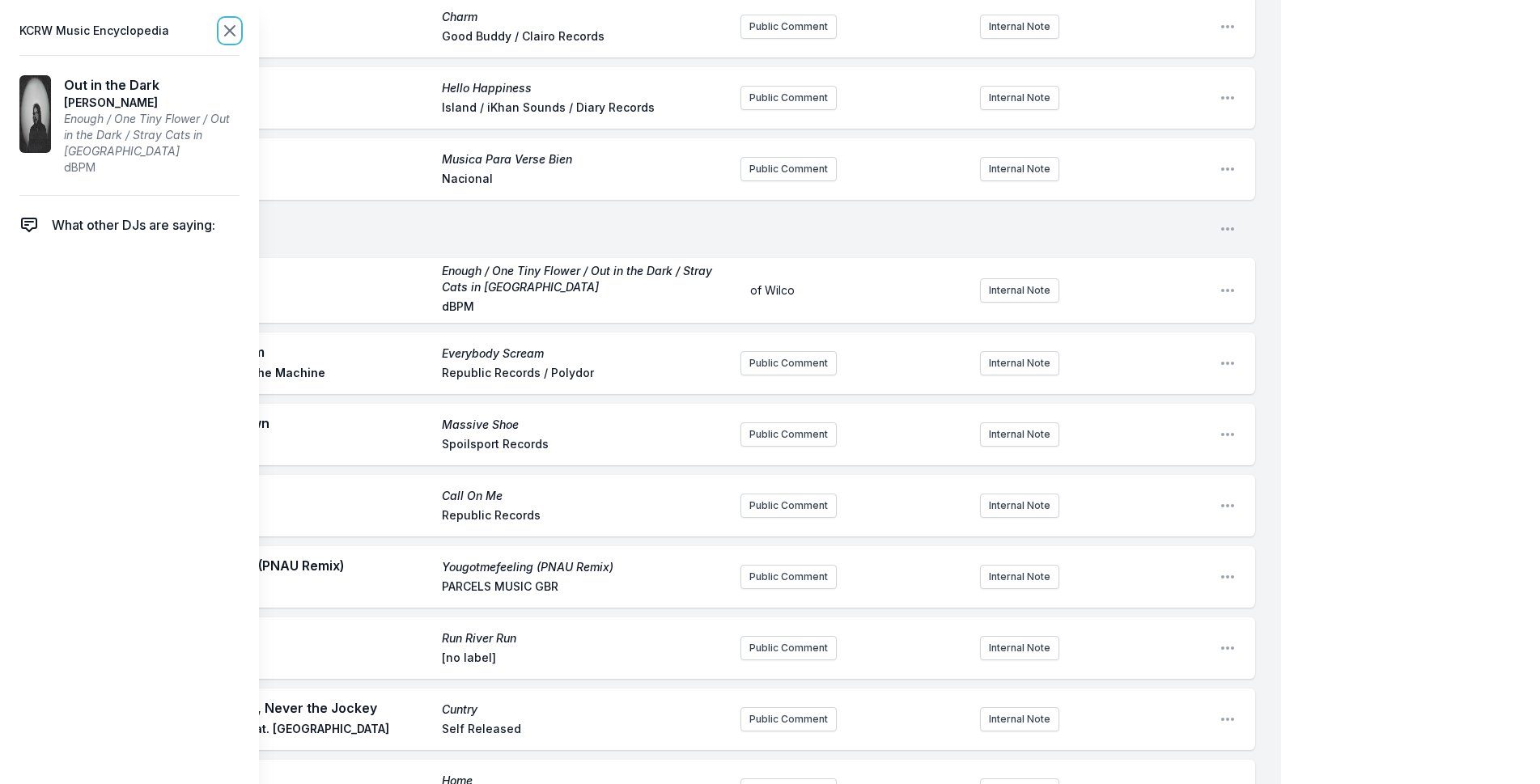
click at [229, 24] on icon at bounding box center [229, 30] width 19 height 19
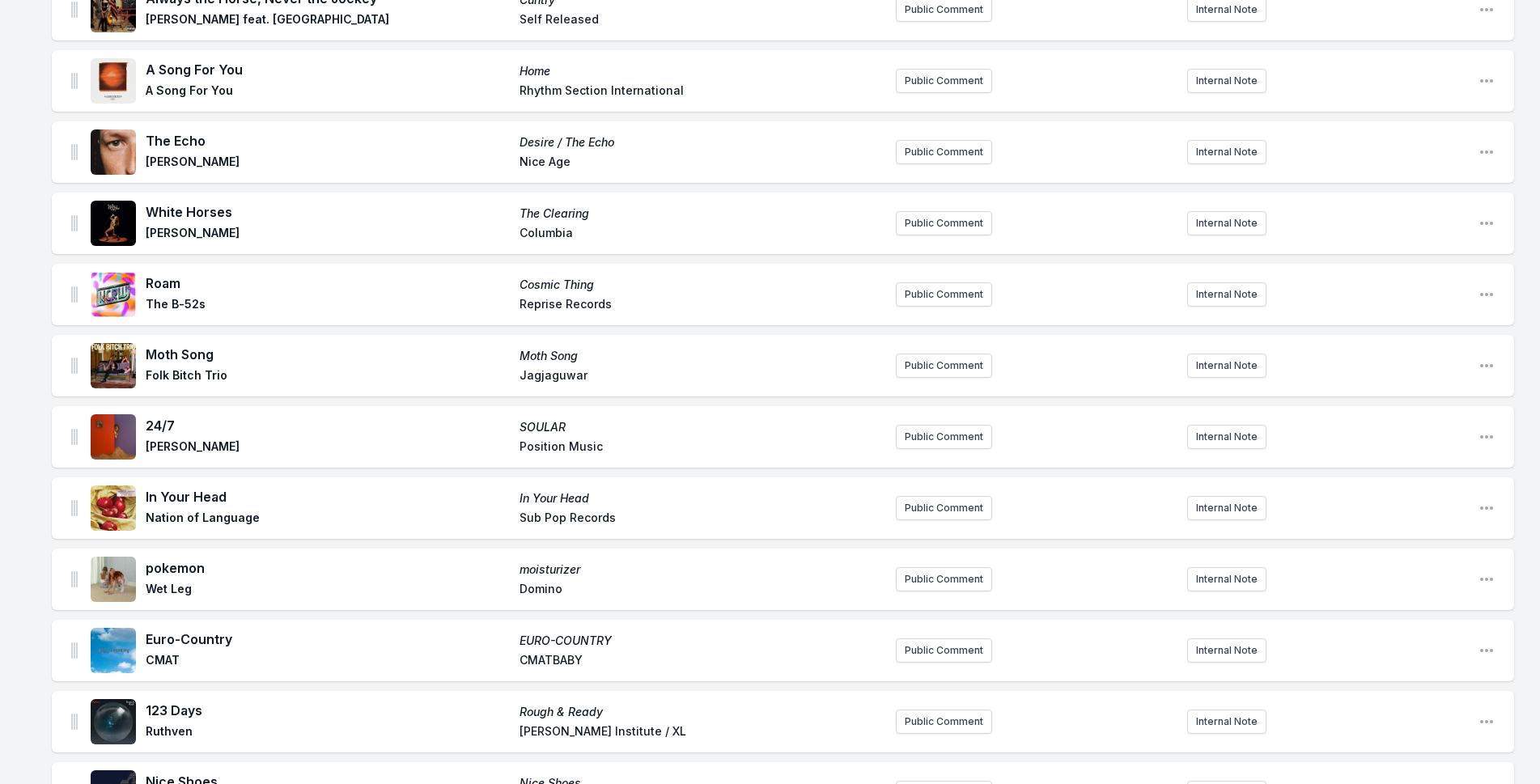
scroll to position [1700, 0]
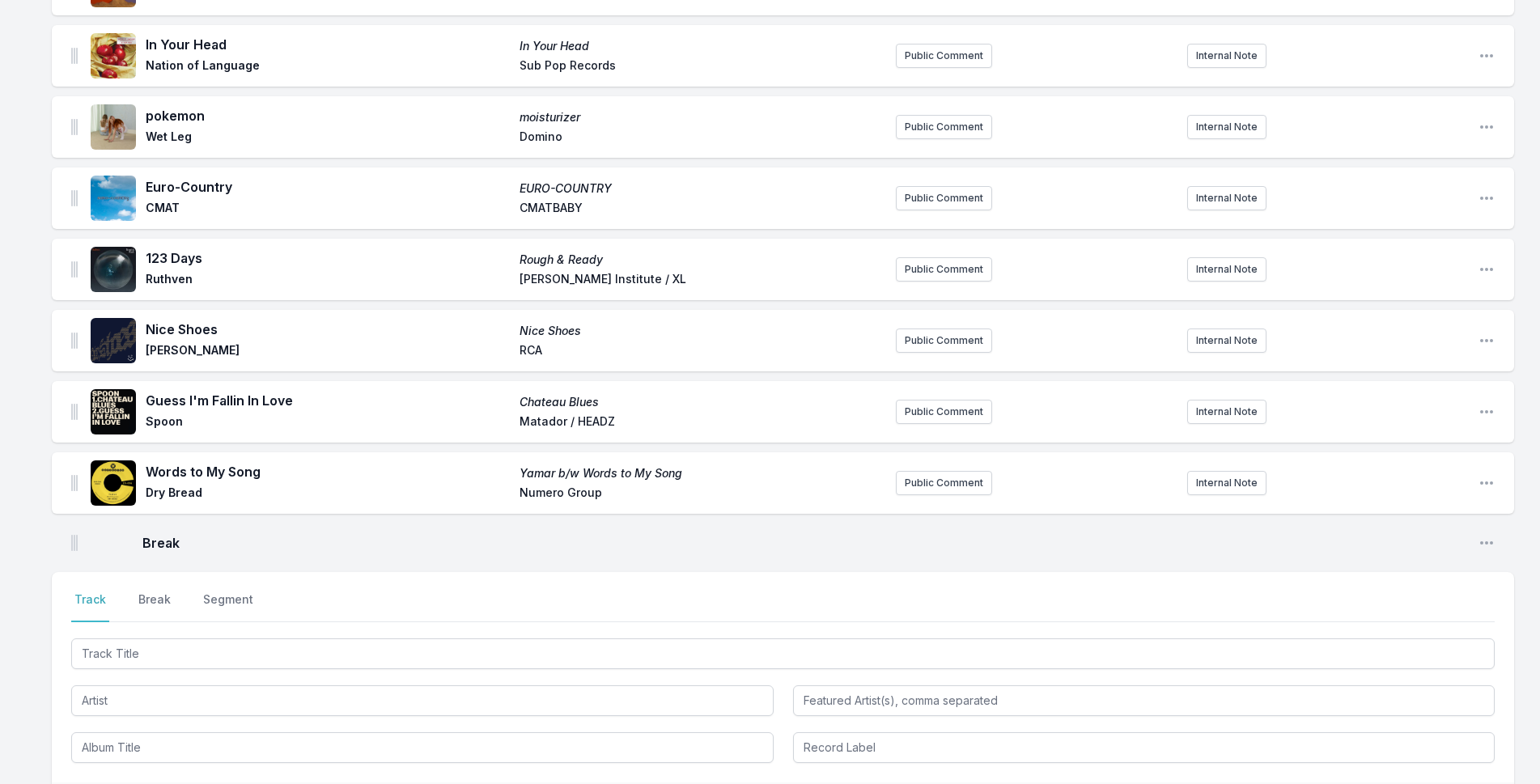
click at [229, 631] on div "Select a tab Track Break Segment Track Break Segment" at bounding box center [783, 677] width 1463 height 210
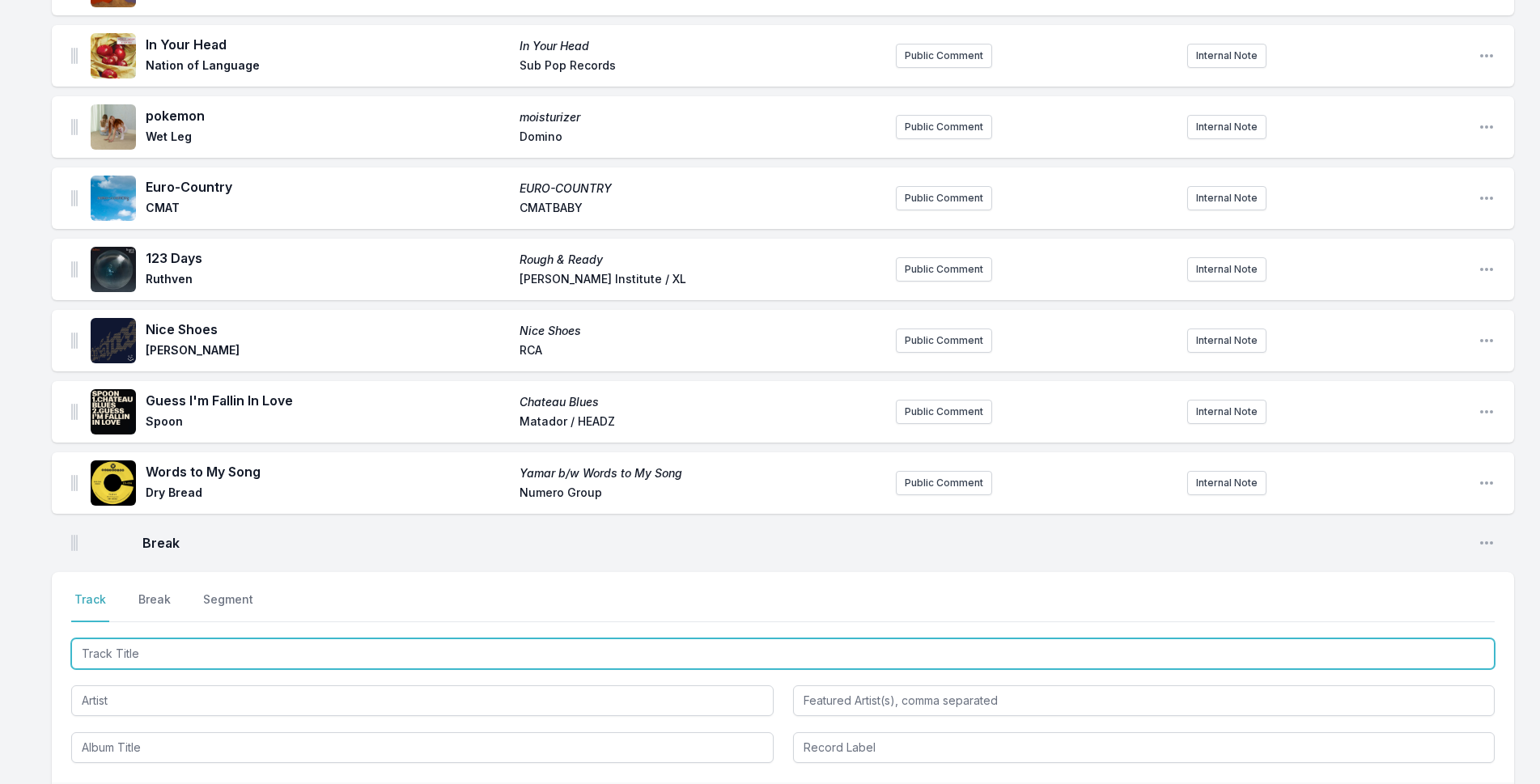
click at [235, 648] on input "Track Title" at bounding box center [783, 653] width 1424 height 31
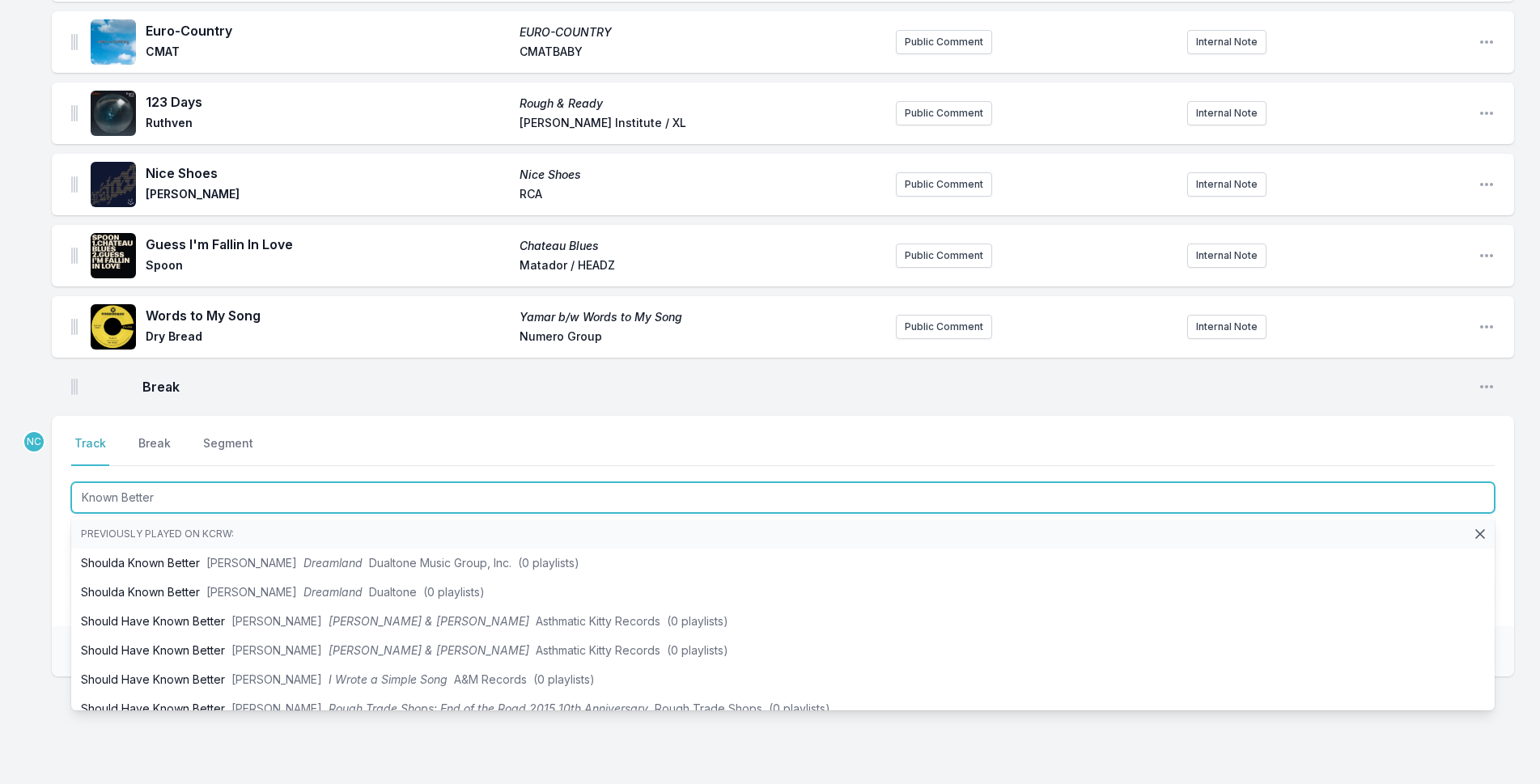
scroll to position [1863, 0]
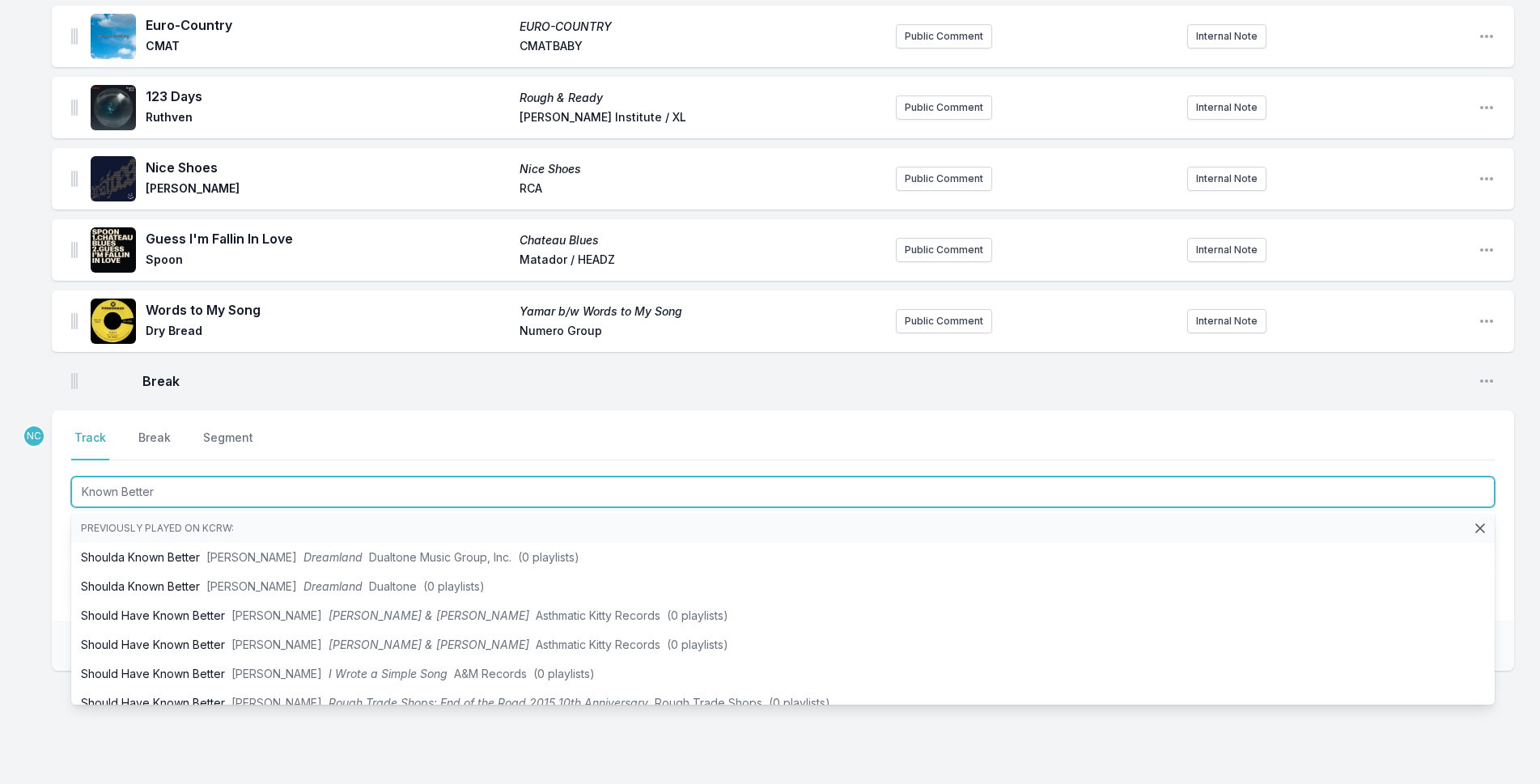
type input "Known Better"
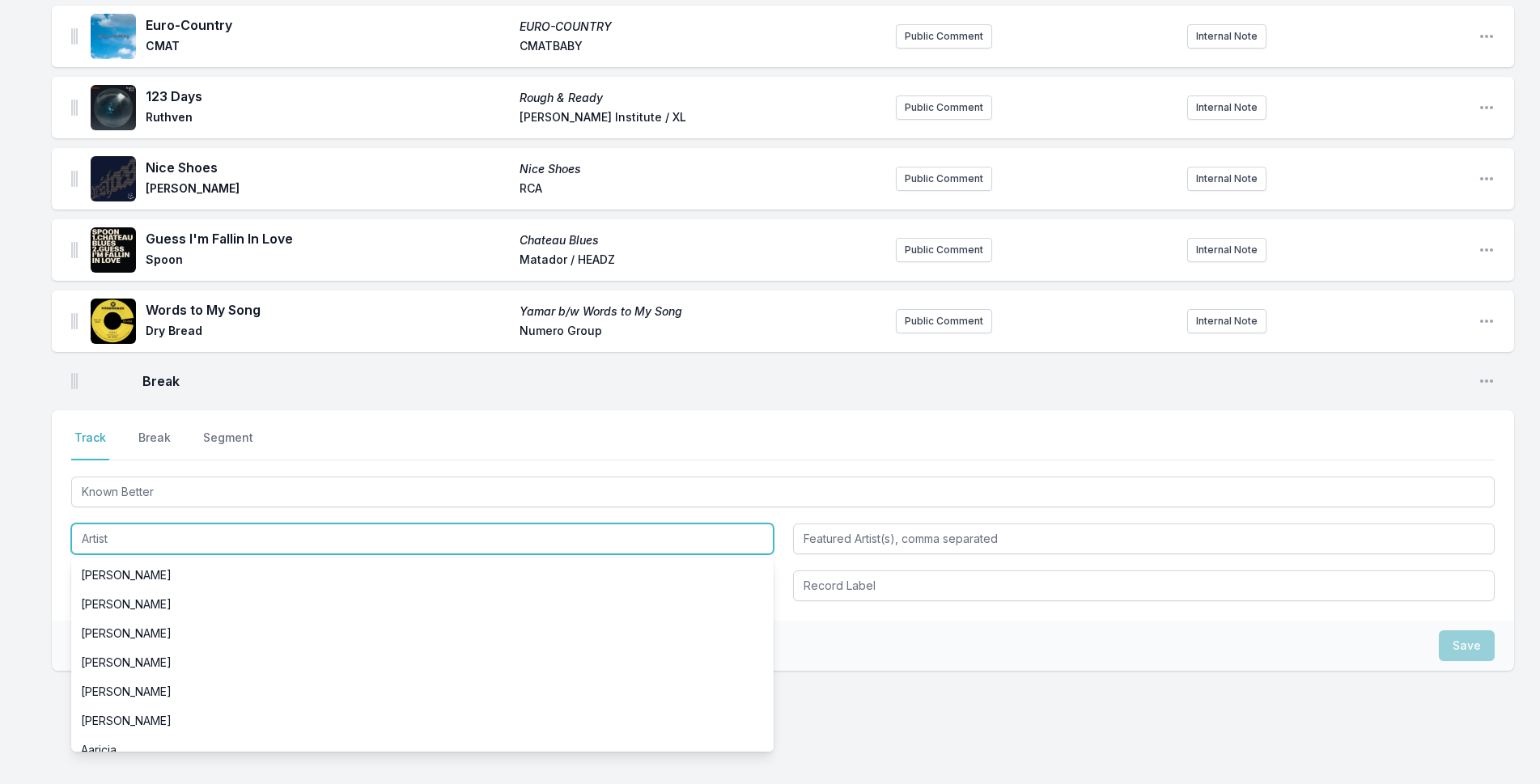
click at [200, 534] on input "Artist" at bounding box center [422, 539] width 703 height 31
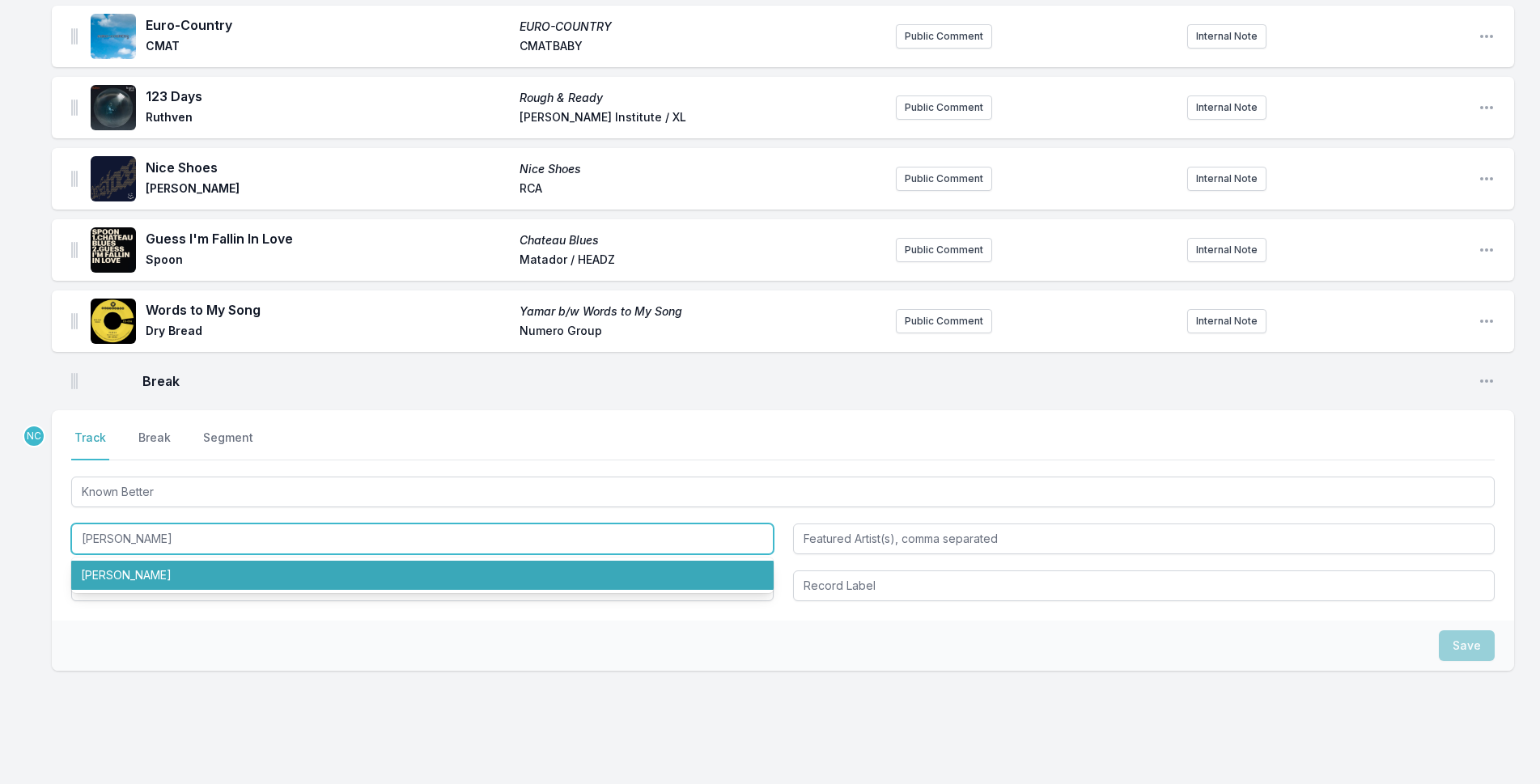
click at [418, 568] on li "Maverick Sabre" at bounding box center [422, 575] width 703 height 29
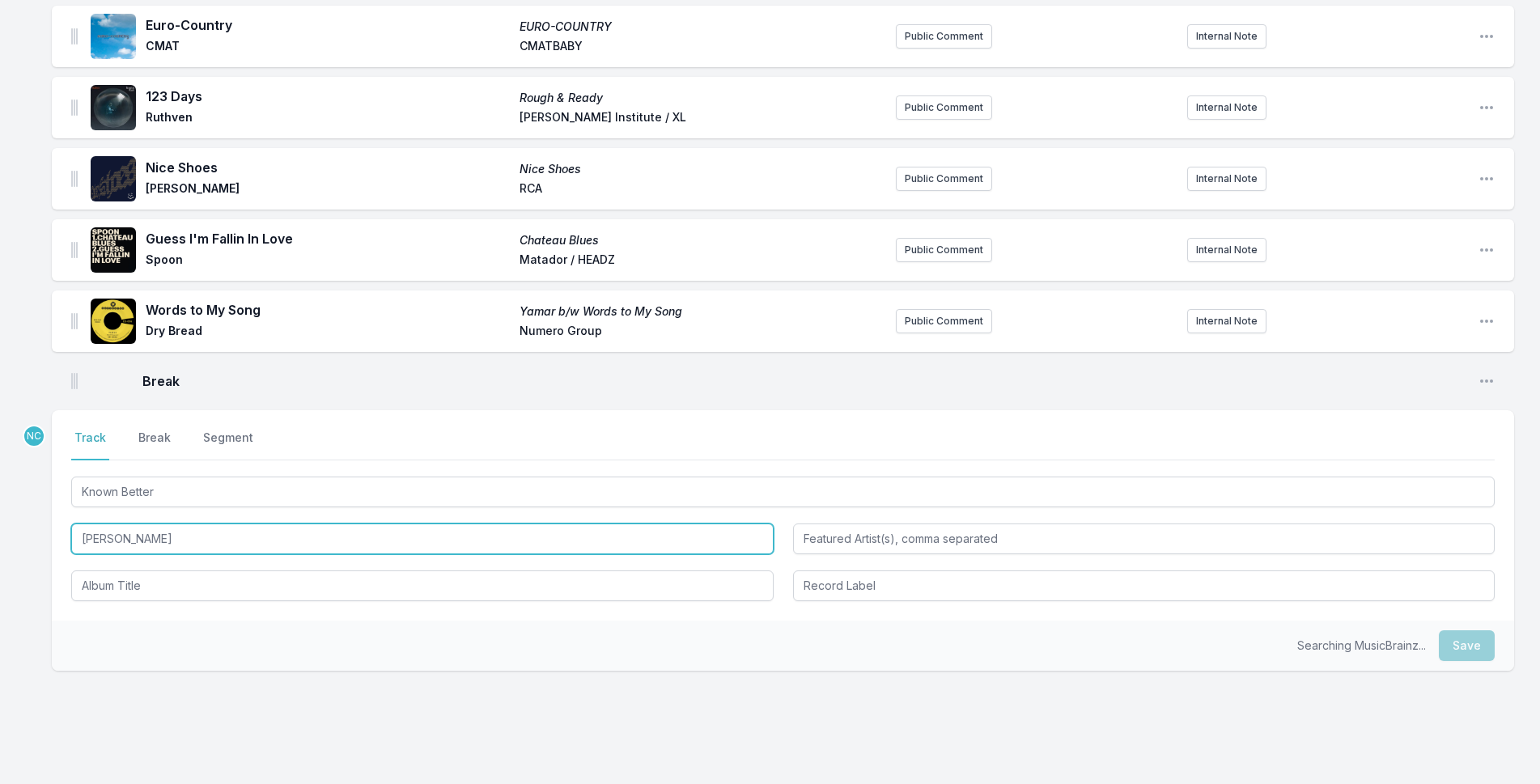
type input "Maverick Sabre"
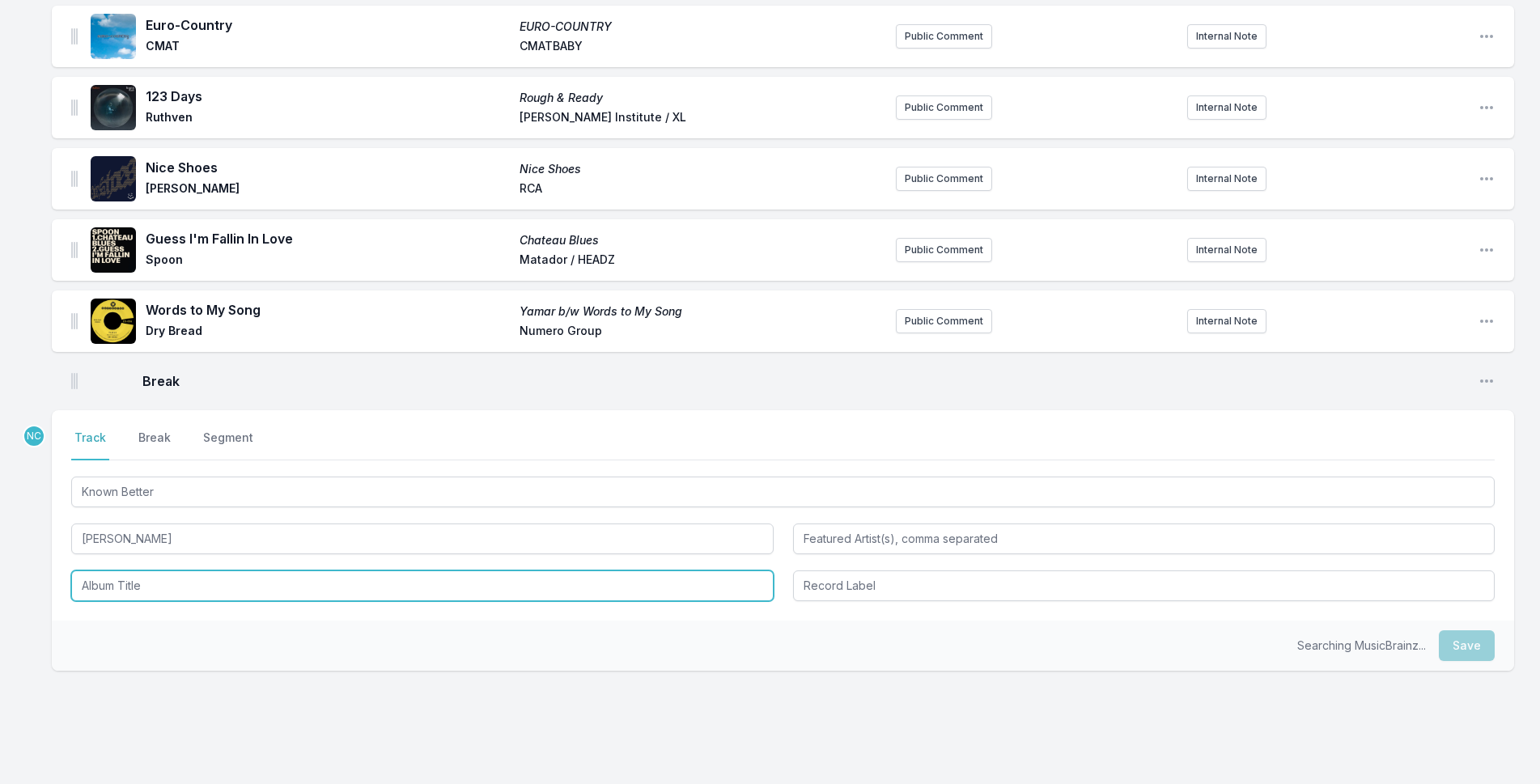
click at [356, 586] on input "Album Title" at bounding box center [422, 585] width 703 height 31
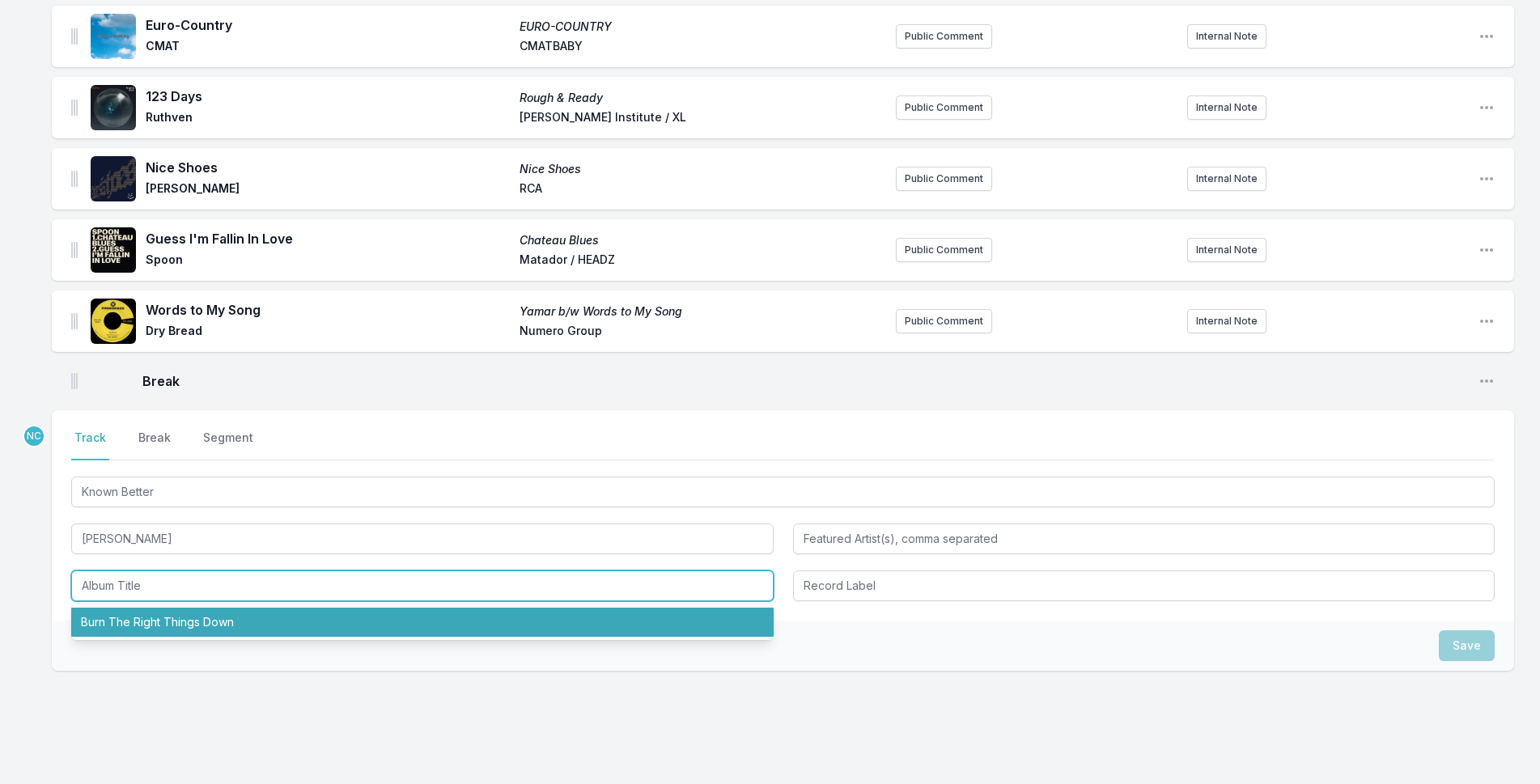
click at [341, 619] on li "Burn The Right Things Down" at bounding box center [422, 622] width 703 height 29
type input "Burn The Right Things Down"
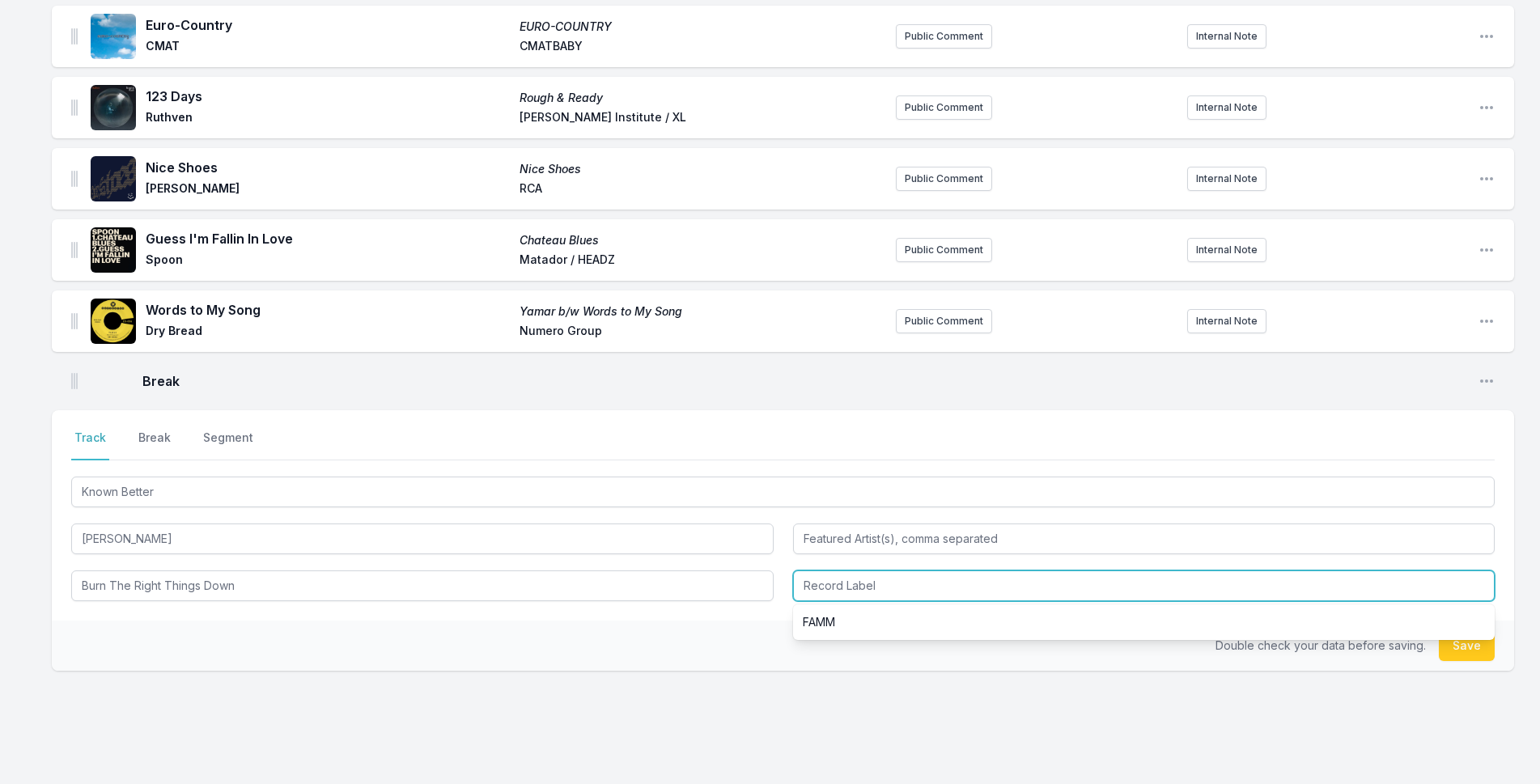
click at [827, 581] on input "Record Label" at bounding box center [1144, 585] width 703 height 31
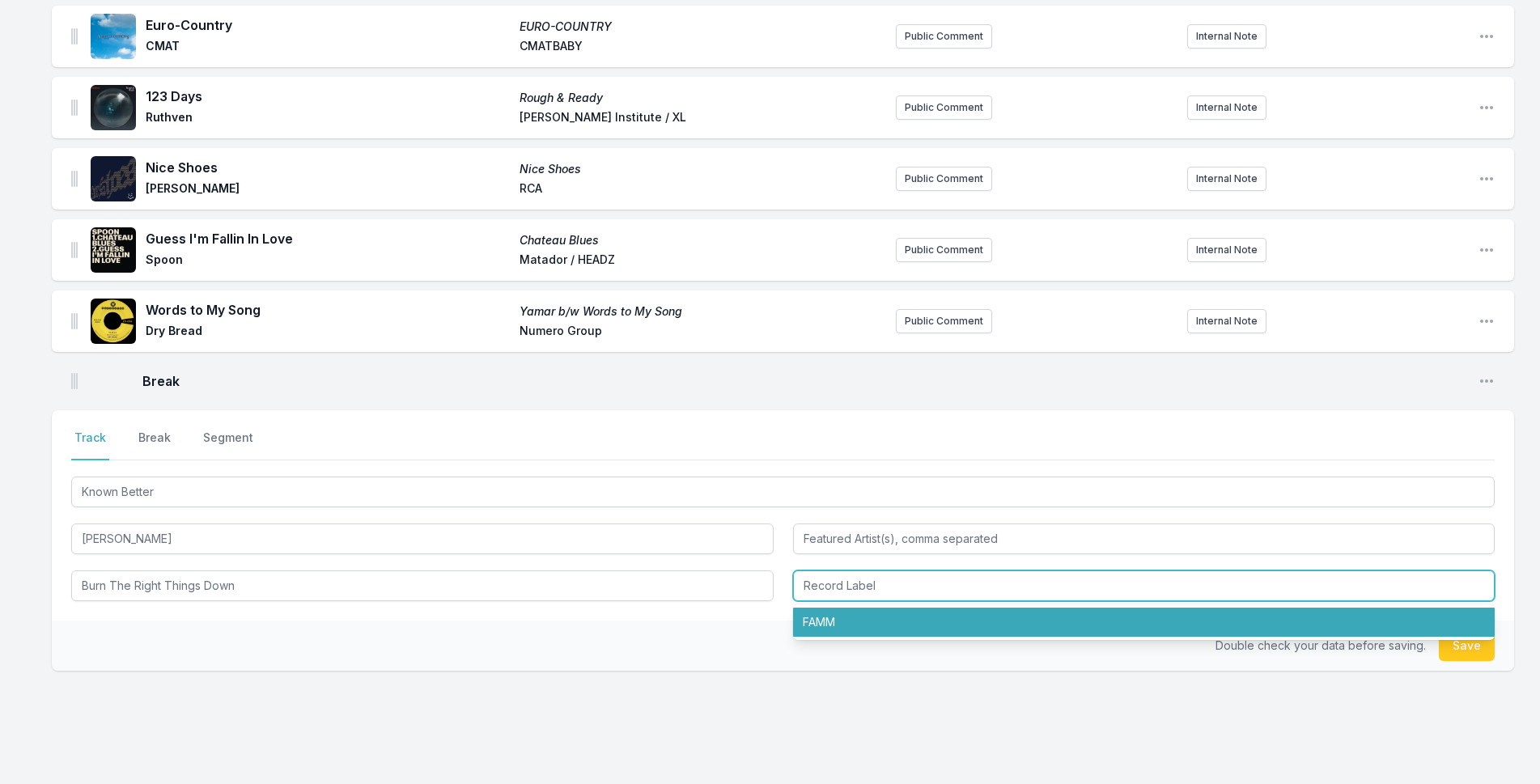
click at [875, 615] on li "FAMM" at bounding box center [1144, 622] width 703 height 29
type input "FAMM"
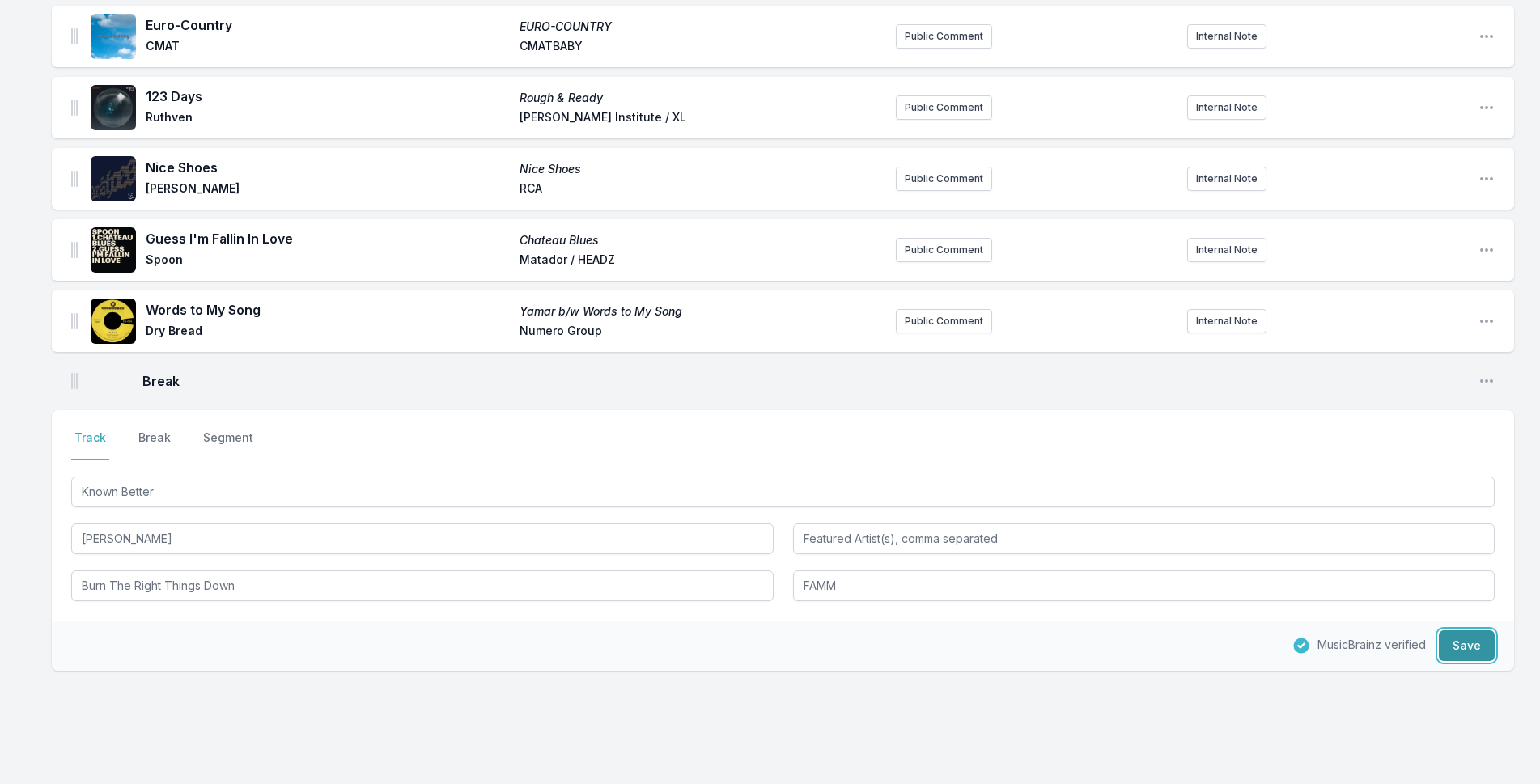
click at [1449, 633] on button "Save" at bounding box center [1466, 646] width 55 height 31
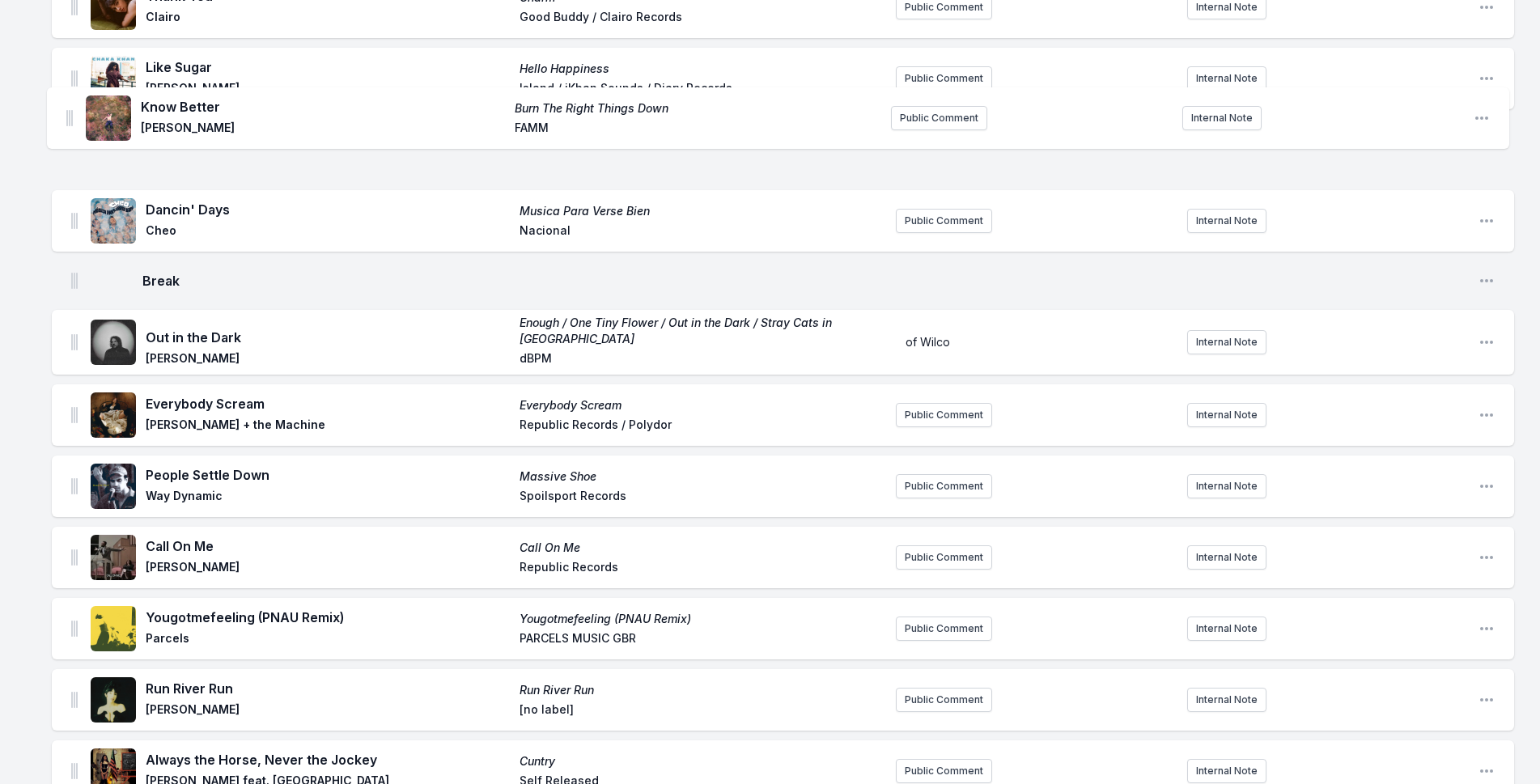
scroll to position [552, 0]
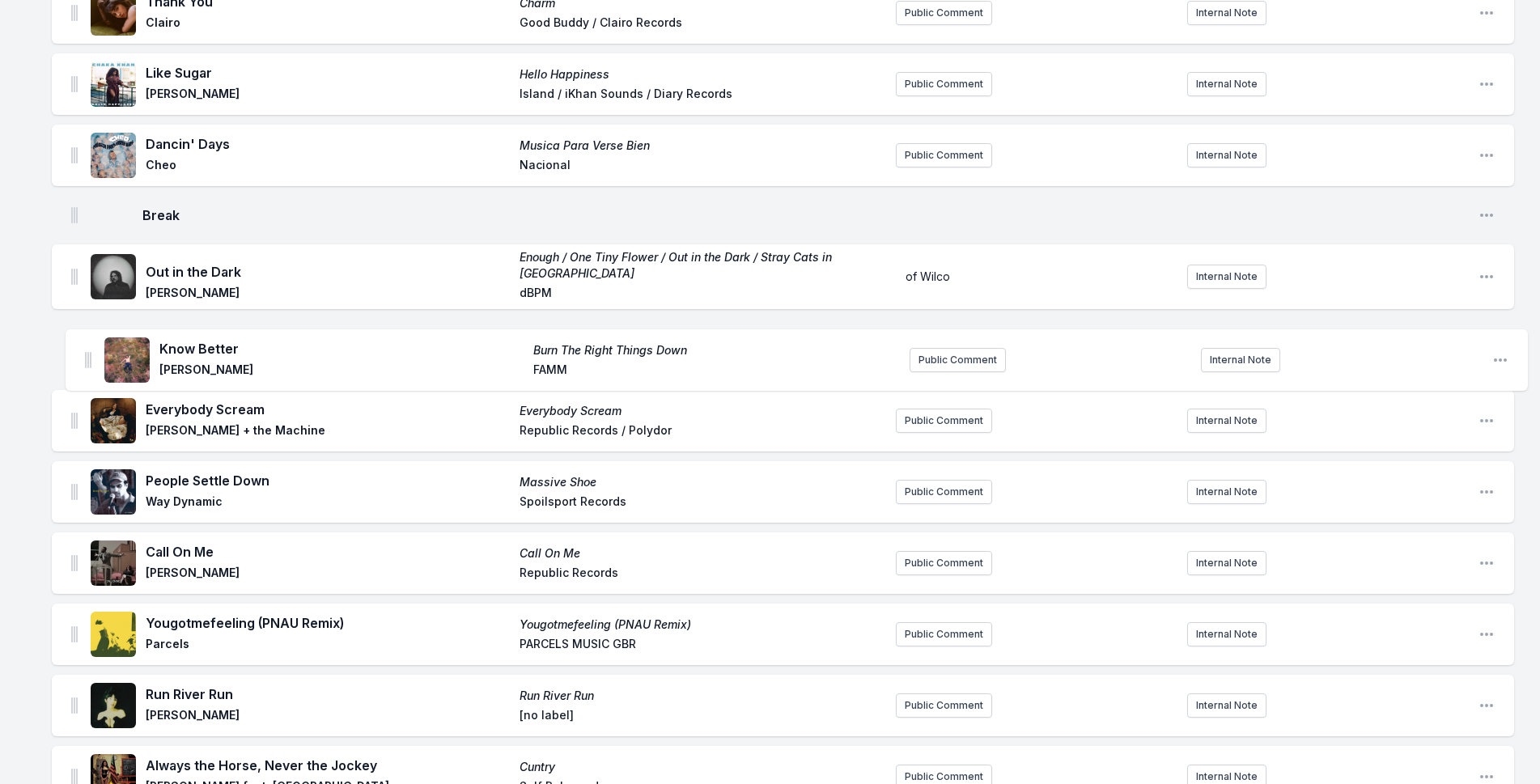
drag, startPoint x: 77, startPoint y: 363, endPoint x: 87, endPoint y: 354, distance: 13.5
click at [89, 354] on ul "No Te Vayas Sin Saber Vendrán Suaves Lluvias Silvana Estrada Glassnote Public C…" at bounding box center [783, 700] width 1463 height 2166
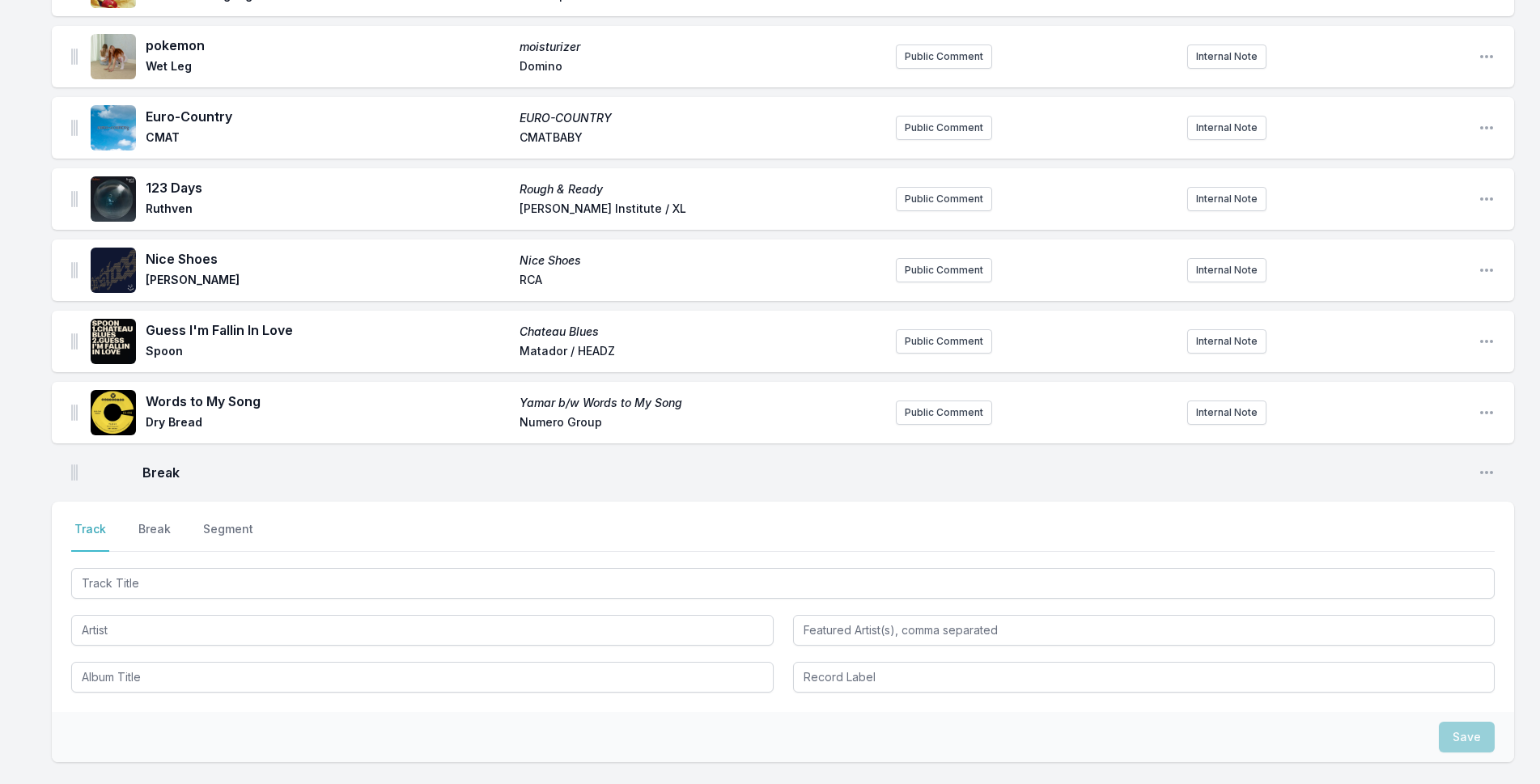
scroll to position [1847, 0]
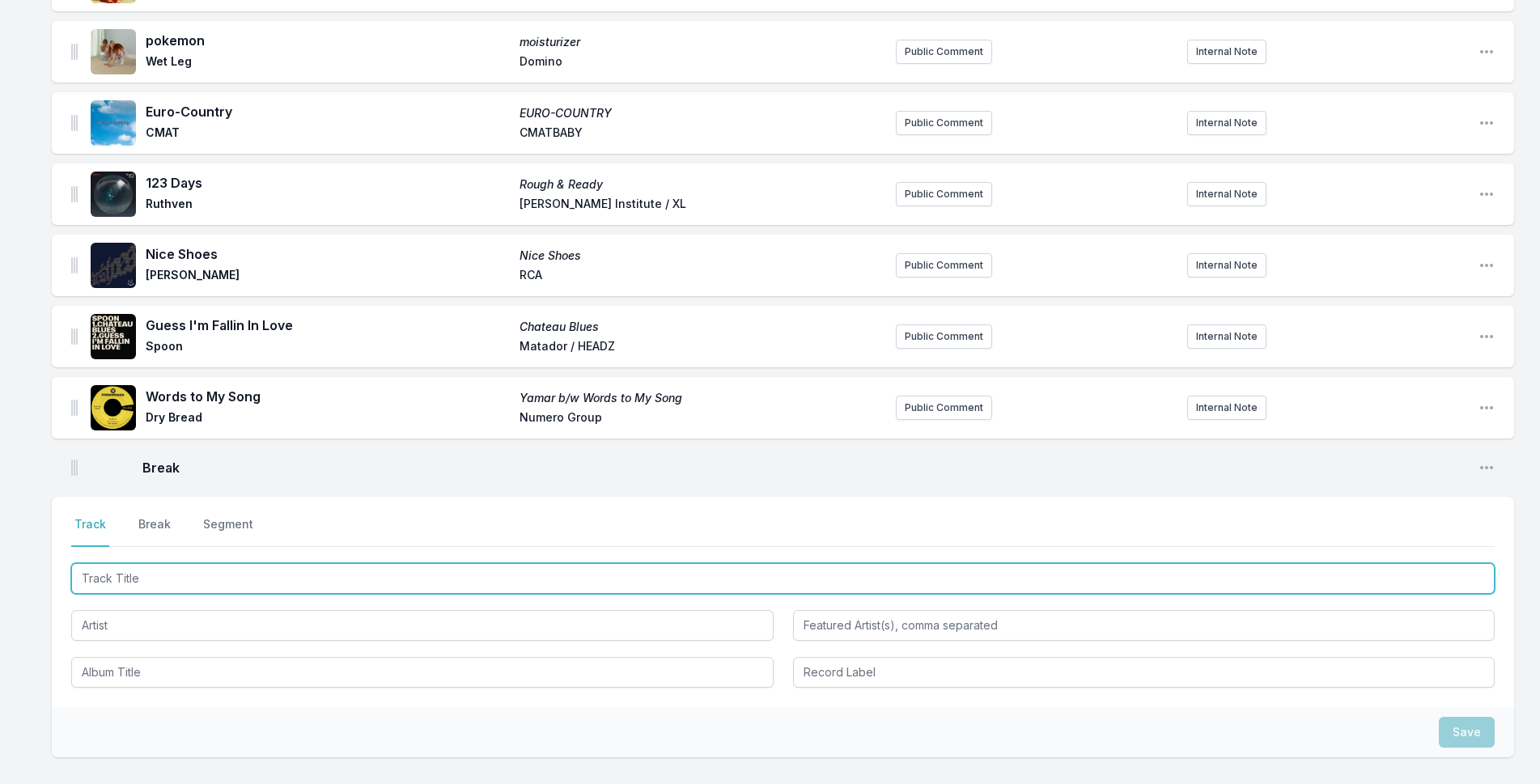
click at [407, 585] on input "Track Title" at bounding box center [783, 578] width 1424 height 31
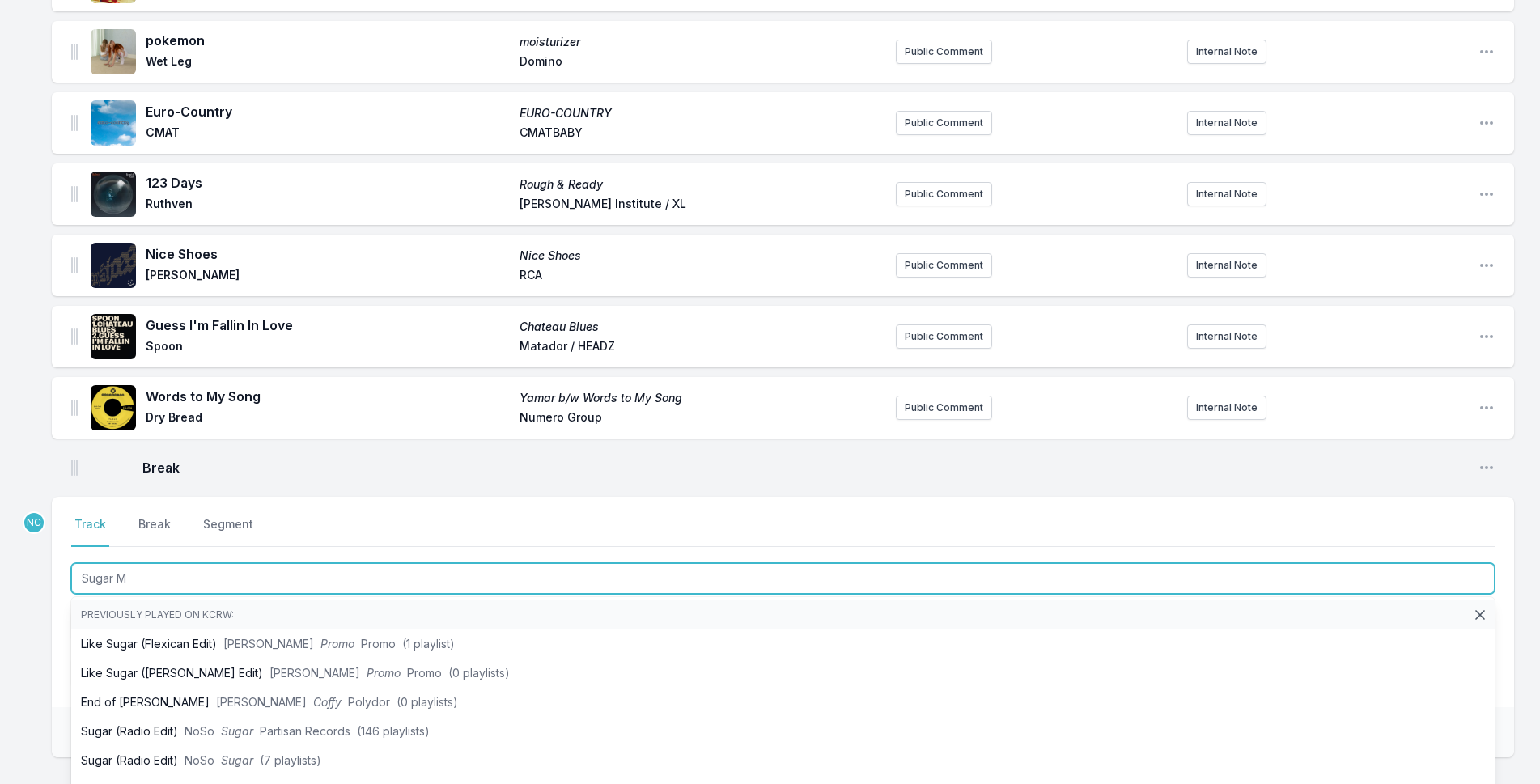
type input "Sugar Me"
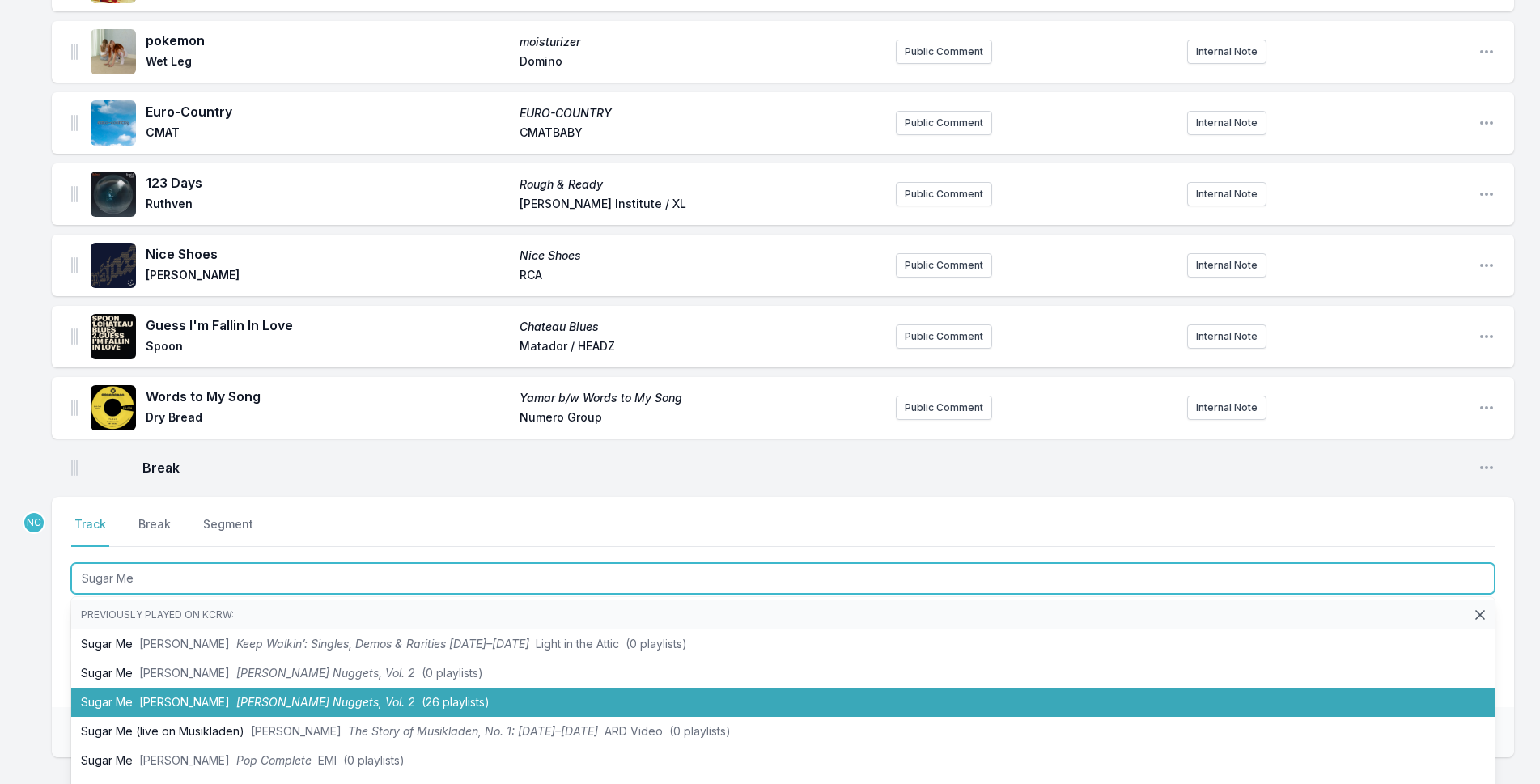
click at [217, 705] on span "Lynsey de Paul" at bounding box center [184, 702] width 90 height 14
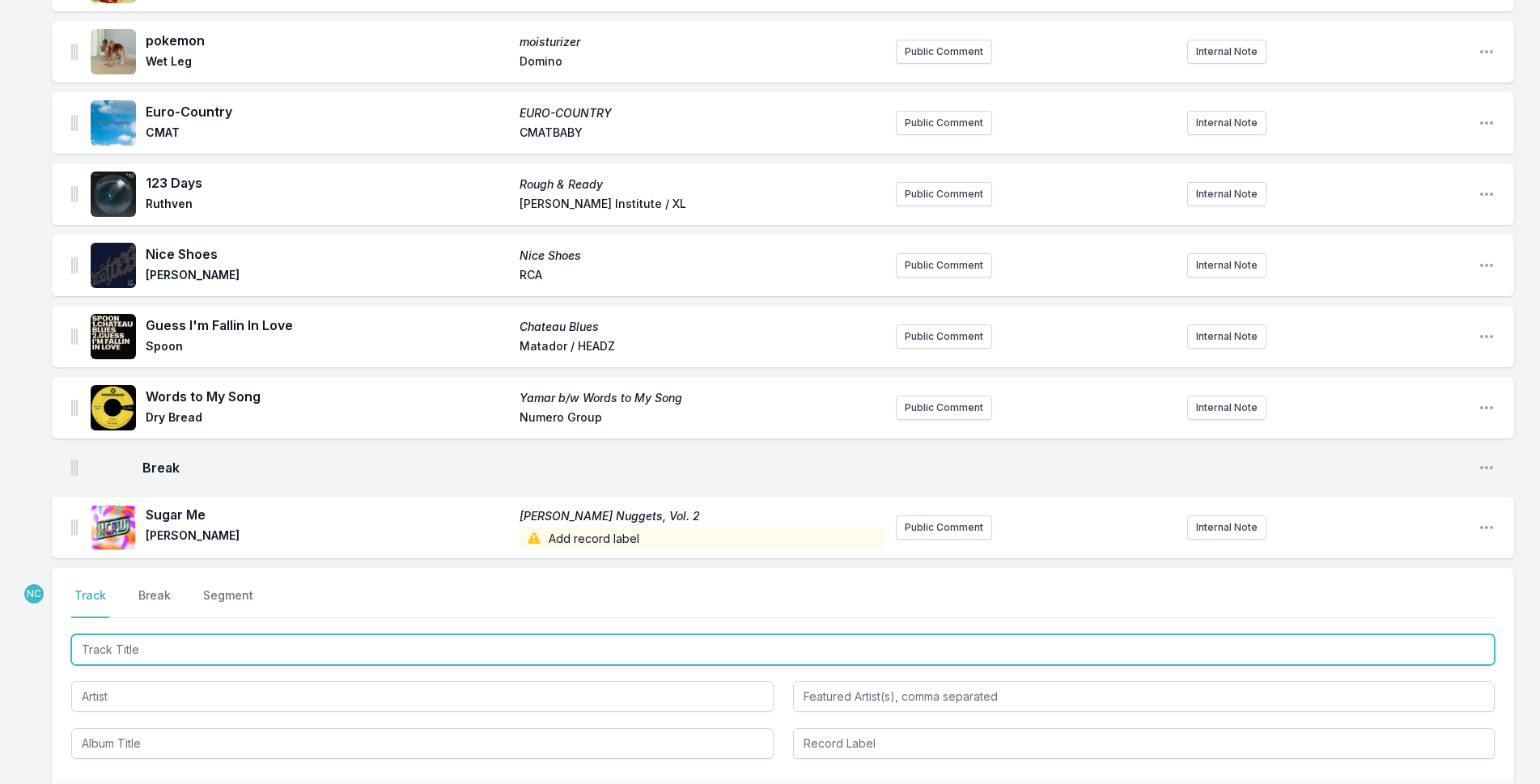
scroll to position [1960, 0]
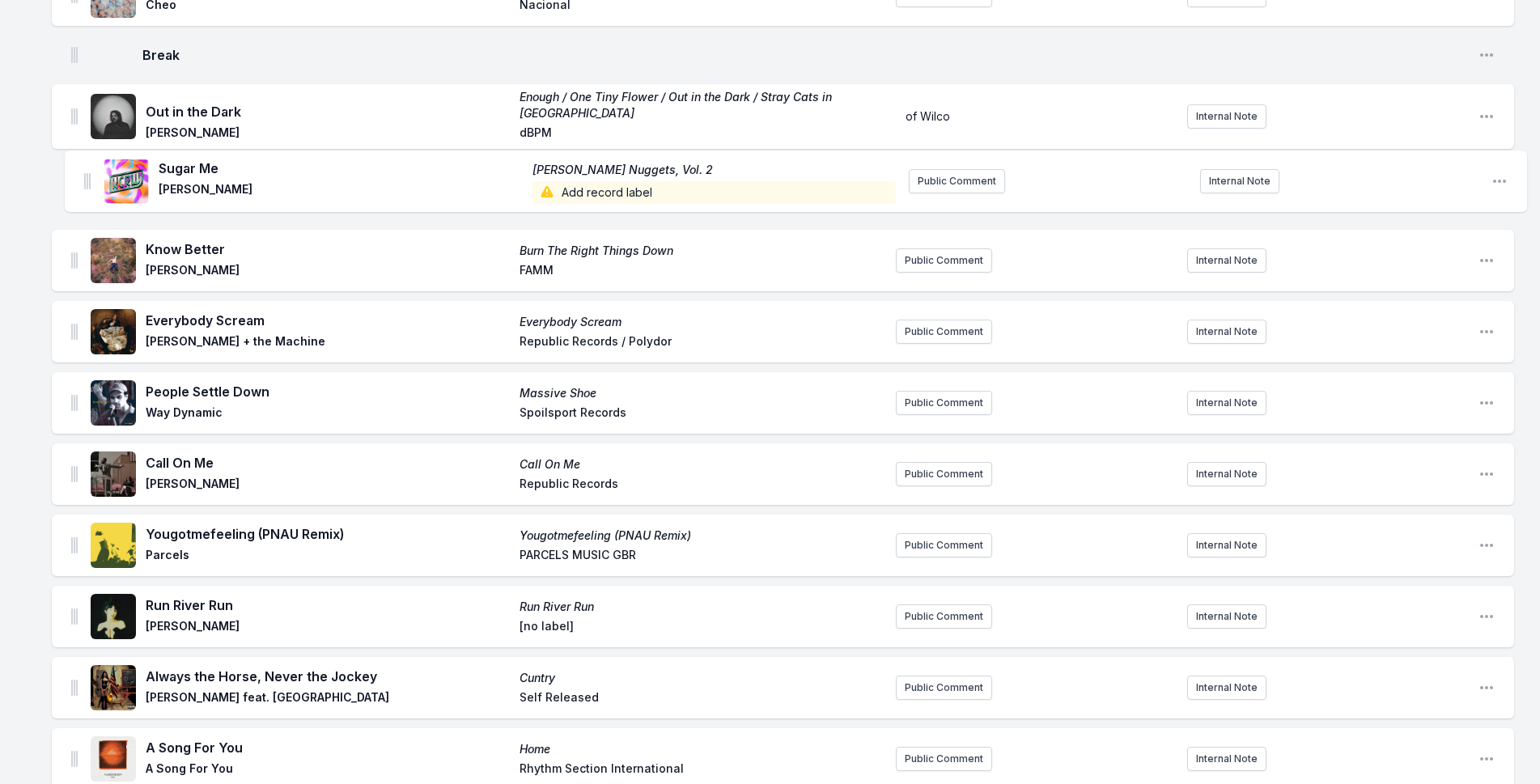
drag, startPoint x: 75, startPoint y: 454, endPoint x: 86, endPoint y: 153, distance: 301.2
click at [86, 153] on ul "No Te Vayas Sin Saber Vendrán Suaves Lluvias Silvana Estrada Glassnote Public C…" at bounding box center [783, 575] width 1463 height 2237
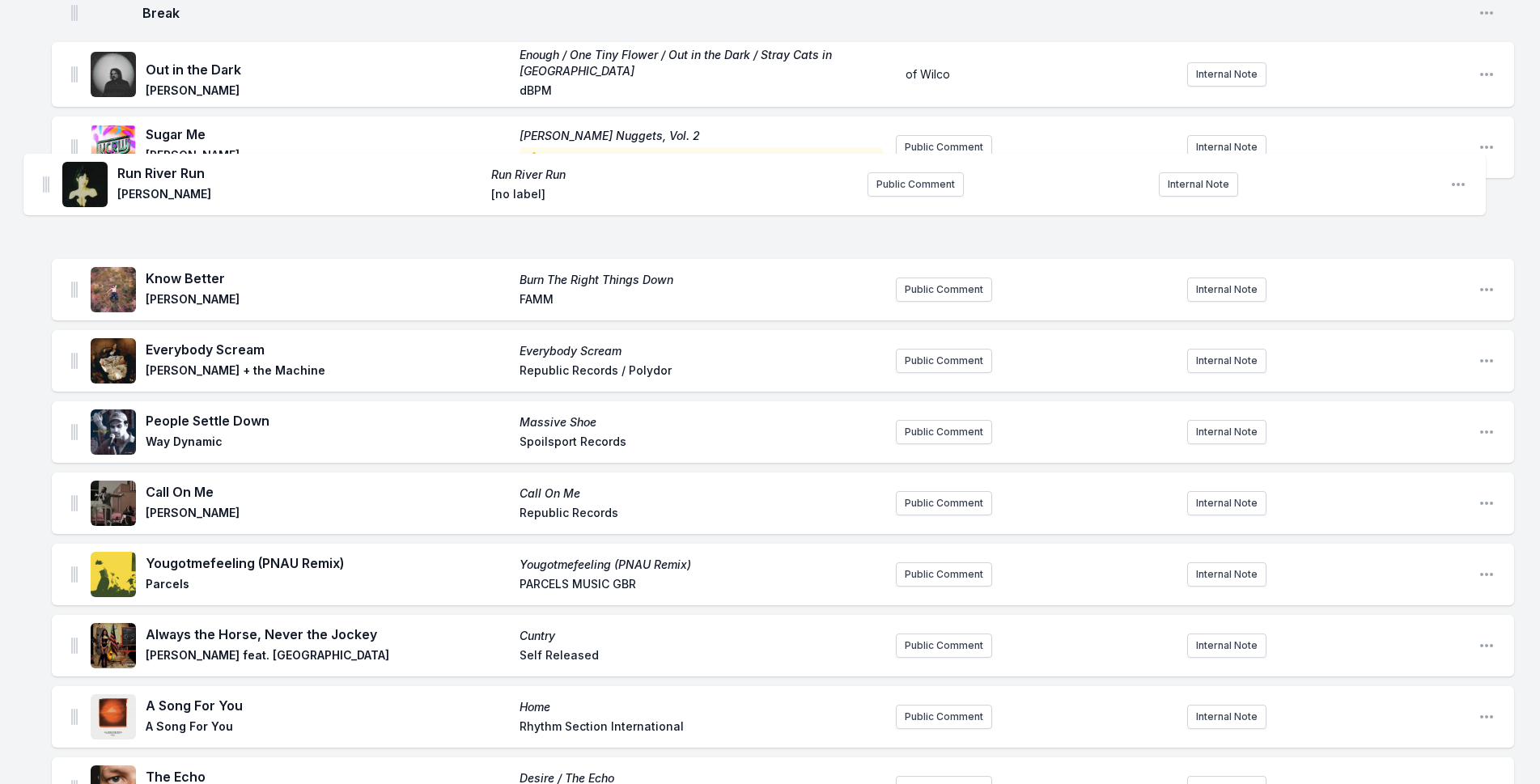
scroll to position [795, 0]
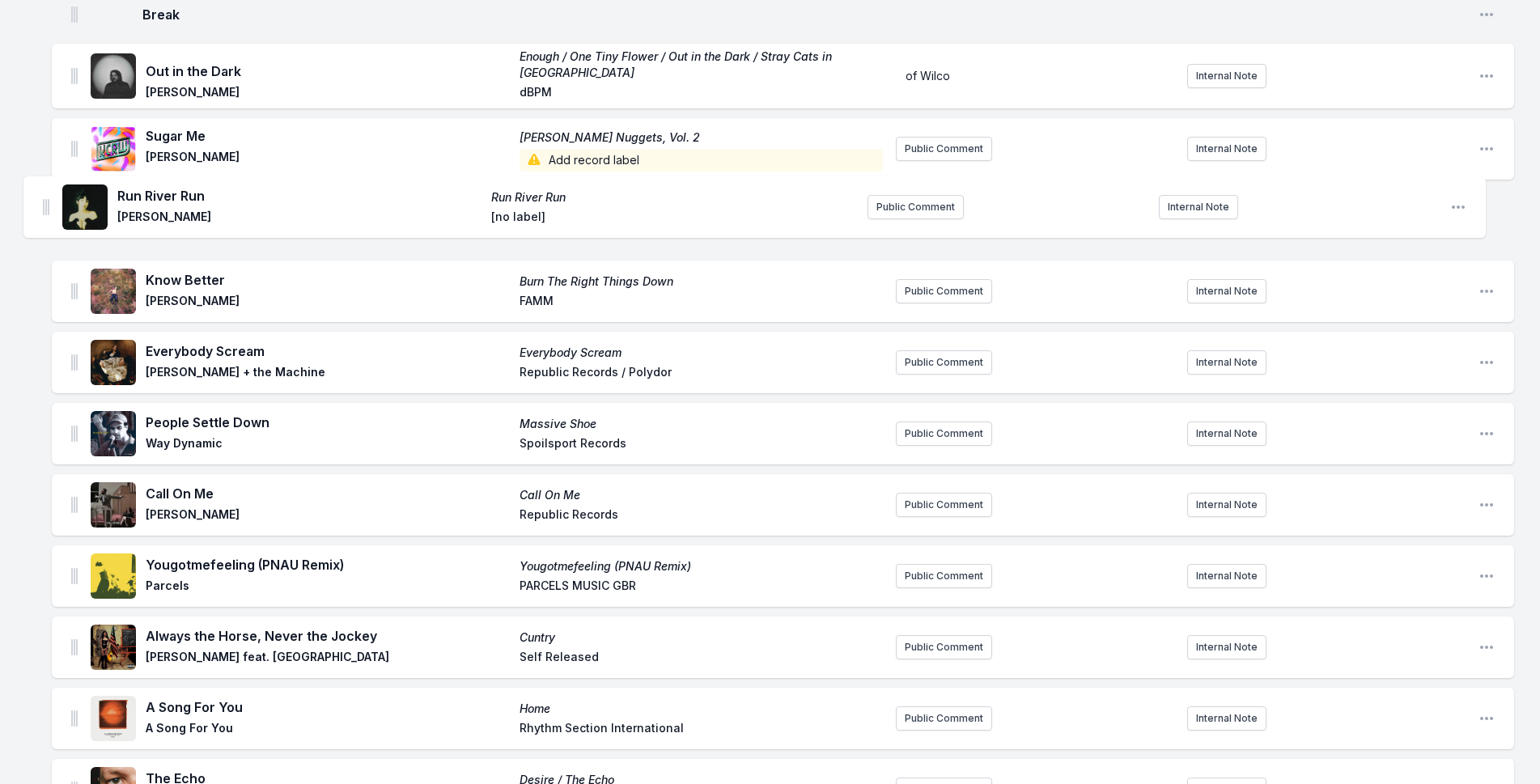
drag, startPoint x: 76, startPoint y: 371, endPoint x: 47, endPoint y: 191, distance: 182.3
click at [47, 191] on div "Missing Data Some of your tracks are missing record label information. This inf…" at bounding box center [770, 721] width 1540 height 2715
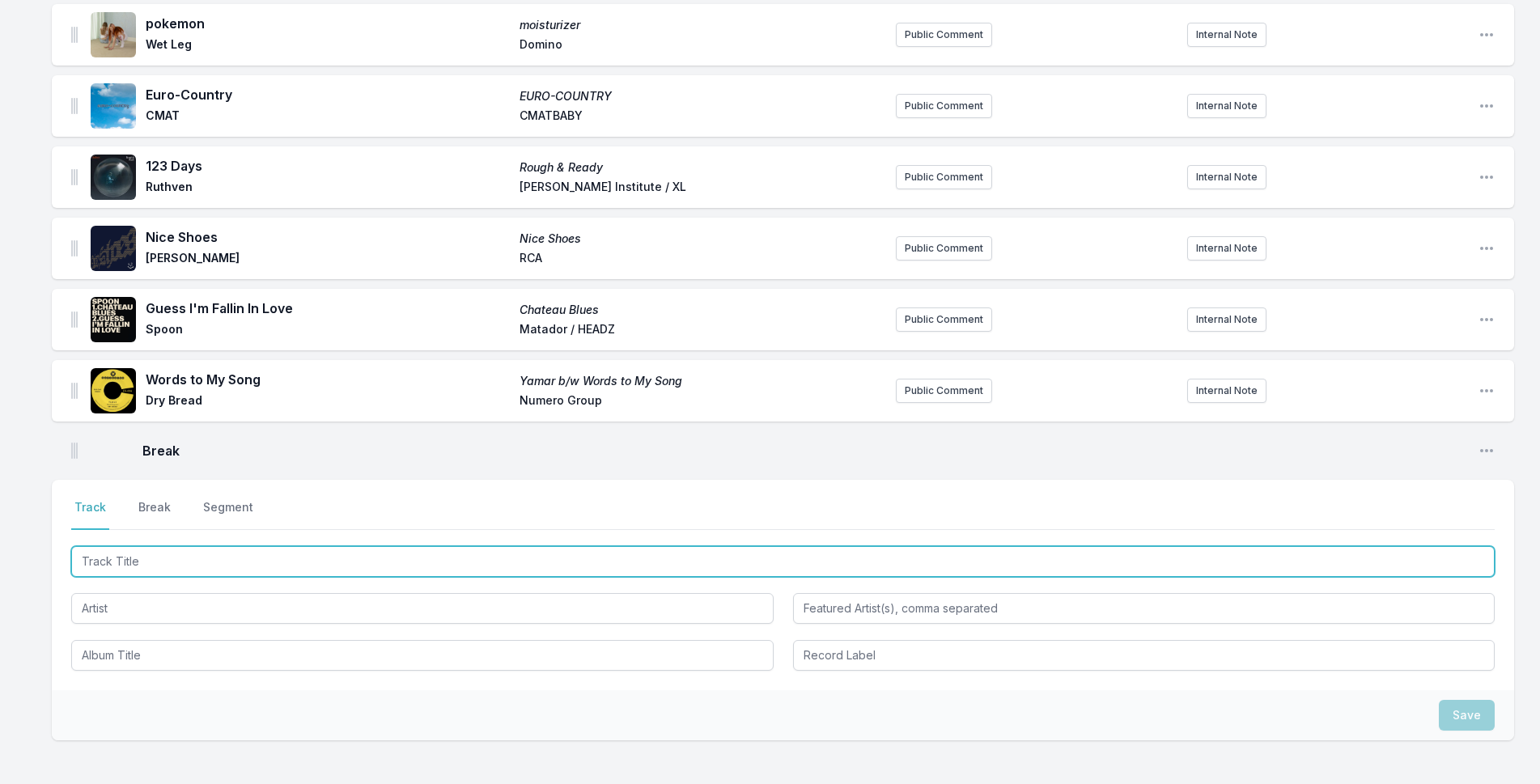
scroll to position [2085, 0]
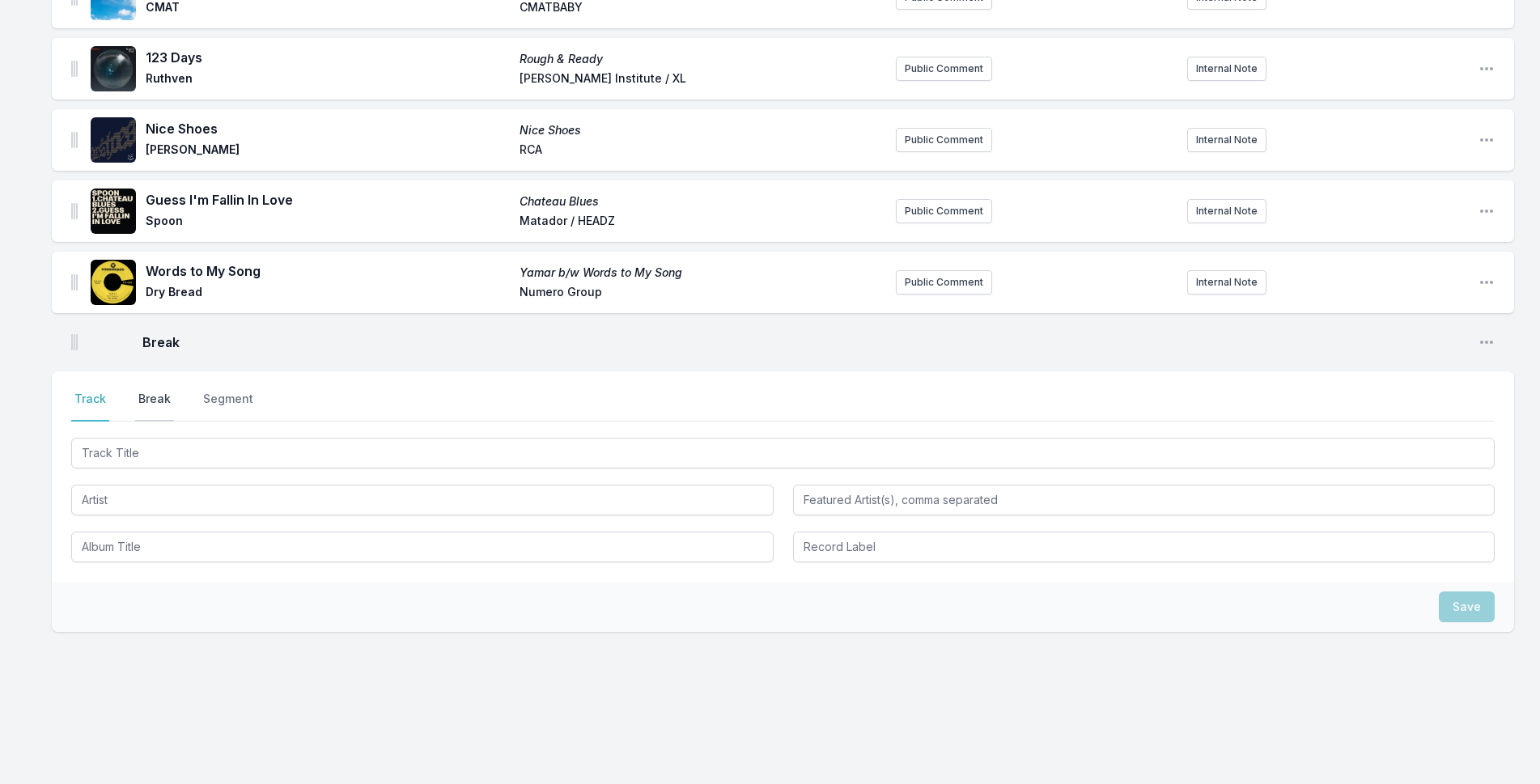
click at [162, 409] on button "Break" at bounding box center [154, 406] width 39 height 31
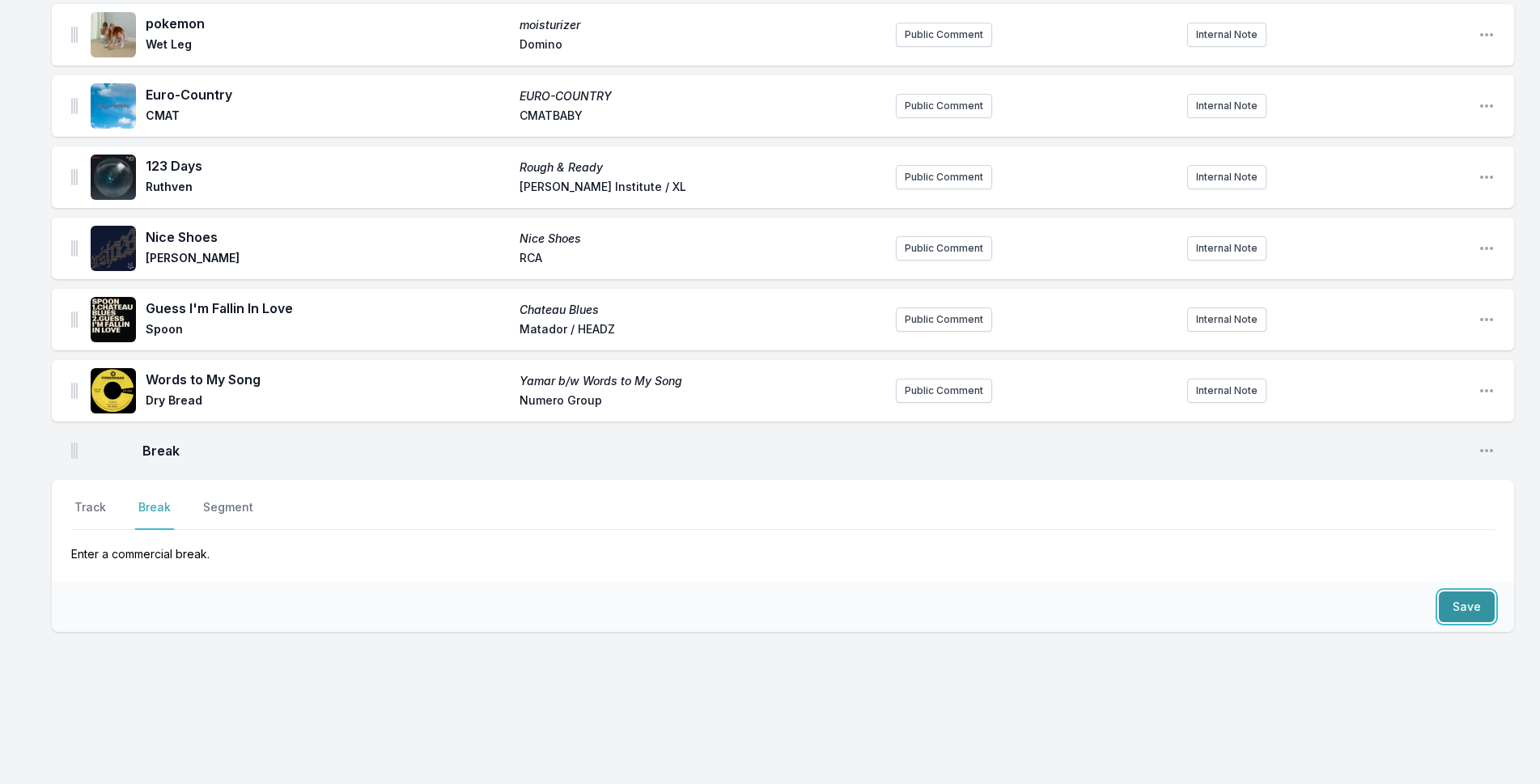
click at [1455, 608] on button "Save" at bounding box center [1466, 607] width 55 height 31
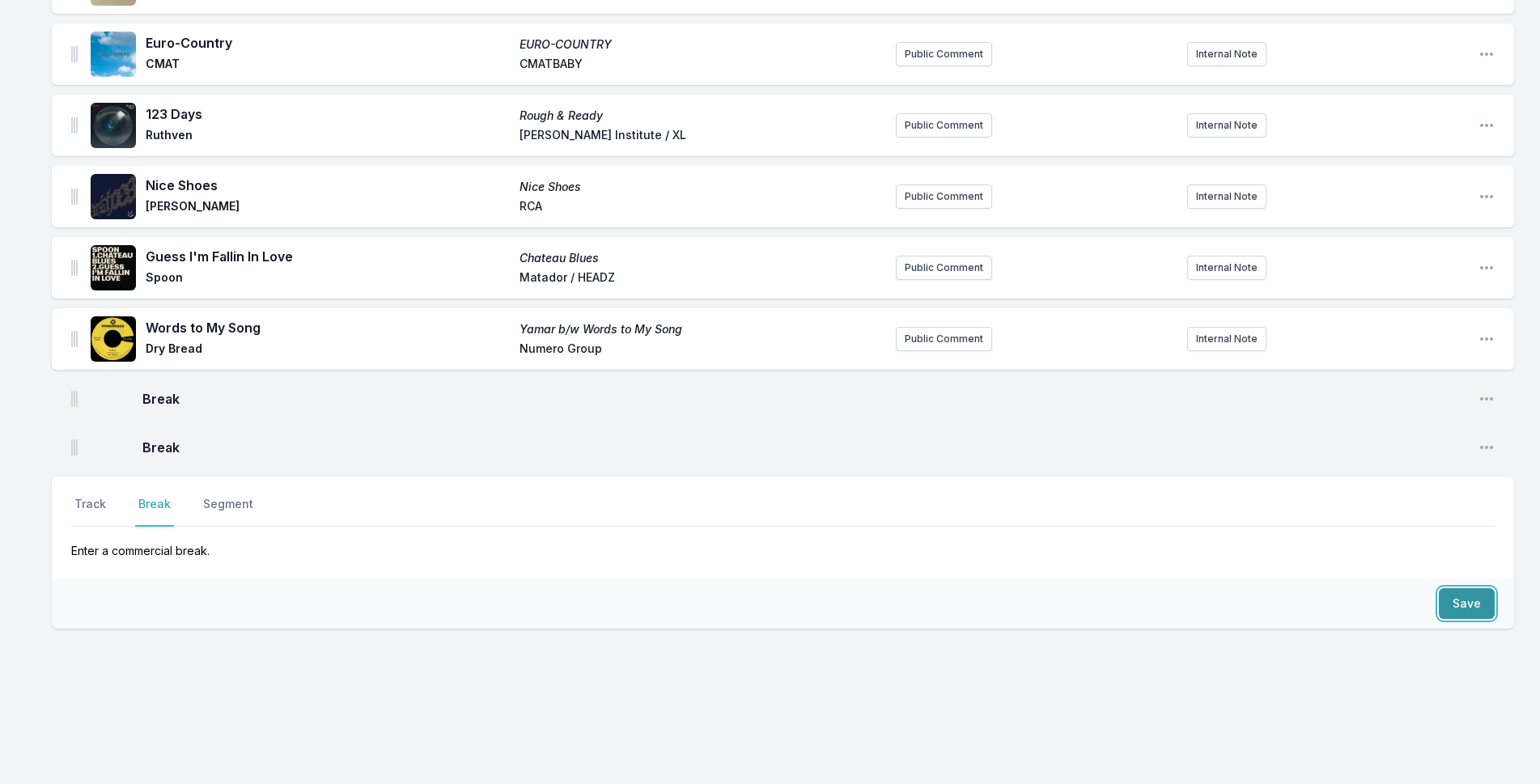
click at [1455, 608] on button "Save" at bounding box center [1466, 604] width 55 height 31
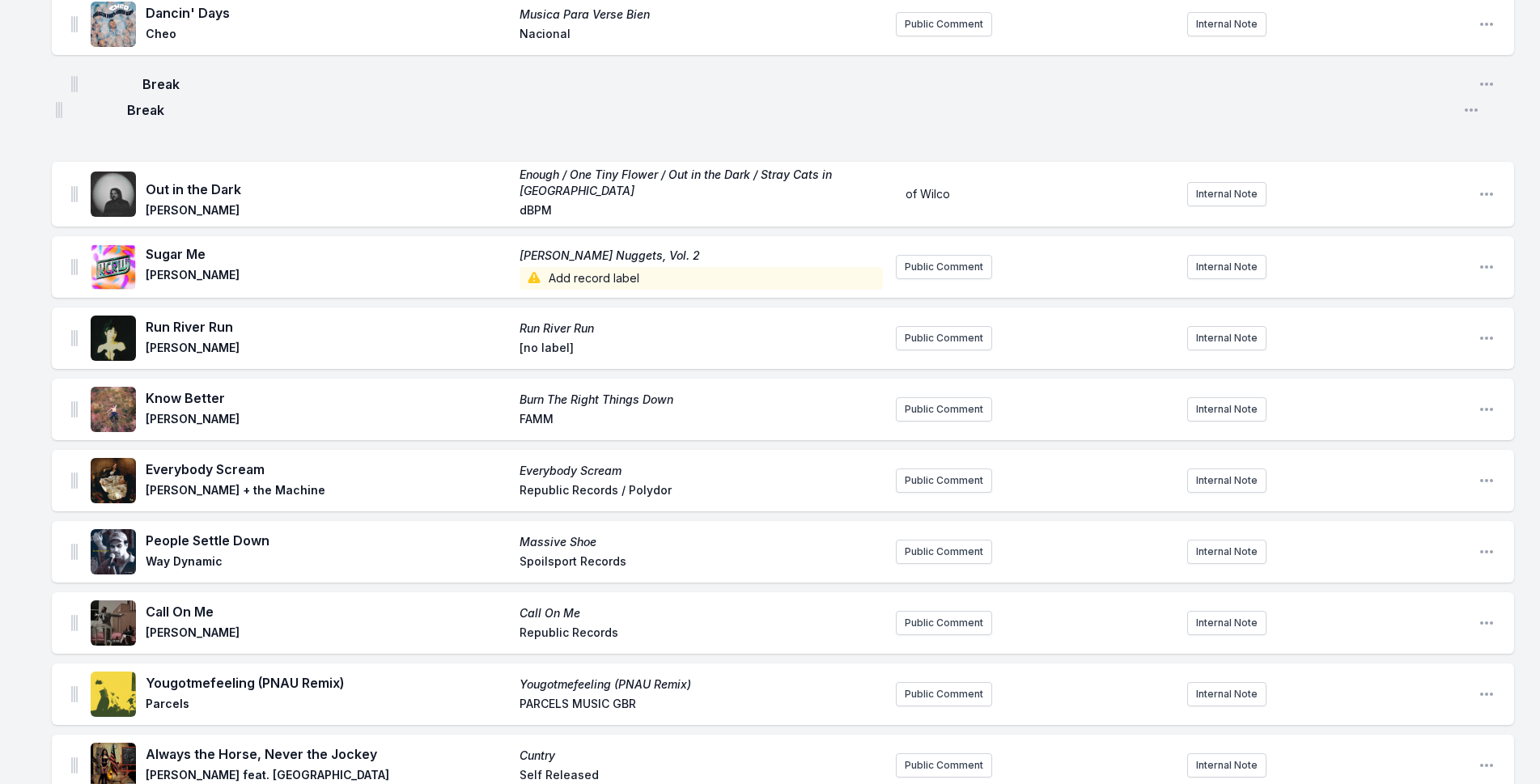
scroll to position [716, 0]
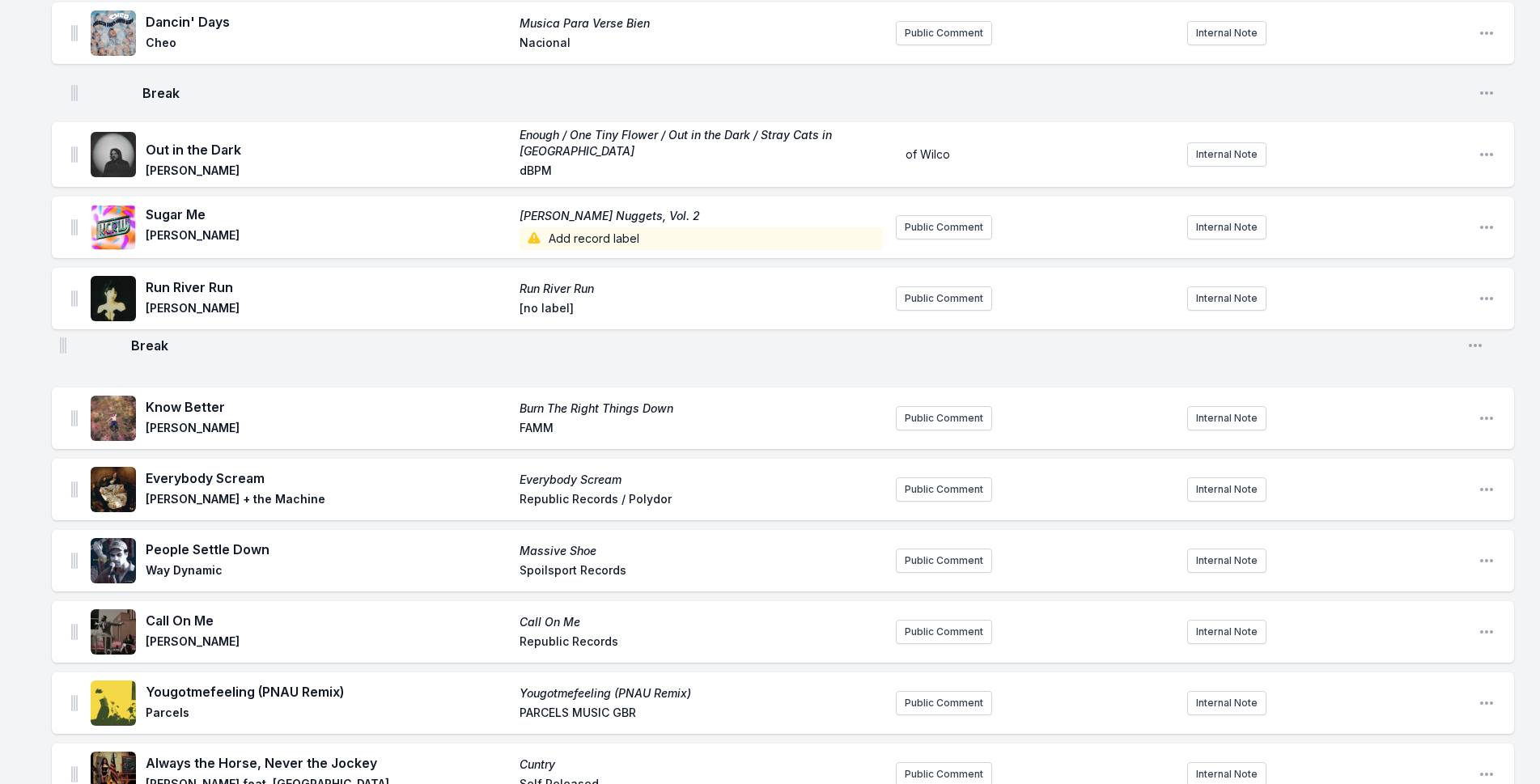
drag, startPoint x: 73, startPoint y: 299, endPoint x: 61, endPoint y: 336, distance: 38.9
click at [61, 336] on ul "No Te Vayas Sin Saber Vendrán Suaves Lluvias Silvana Estrada Glassnote Public C…" at bounding box center [783, 685] width 1463 height 2383
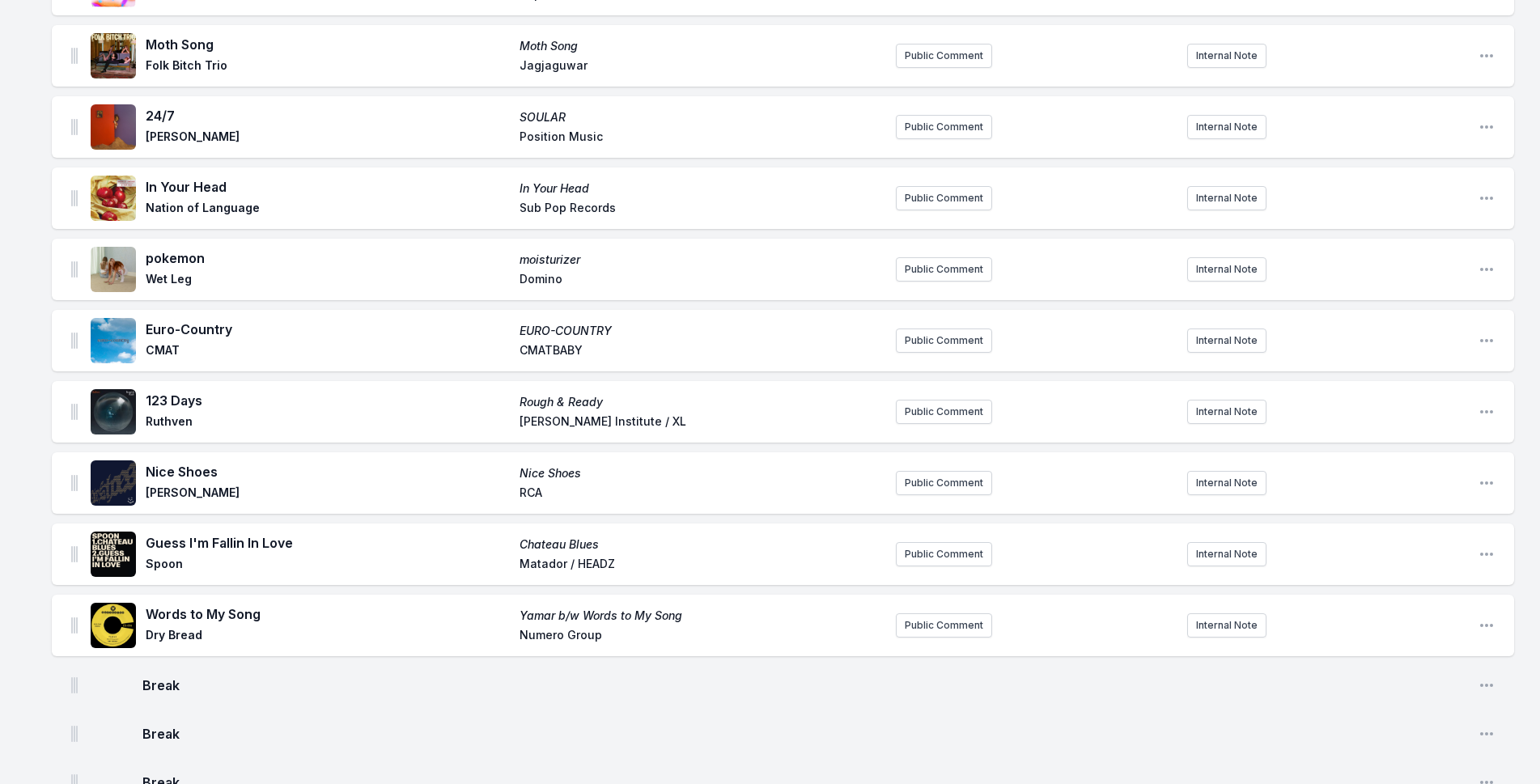
scroll to position [2123, 0]
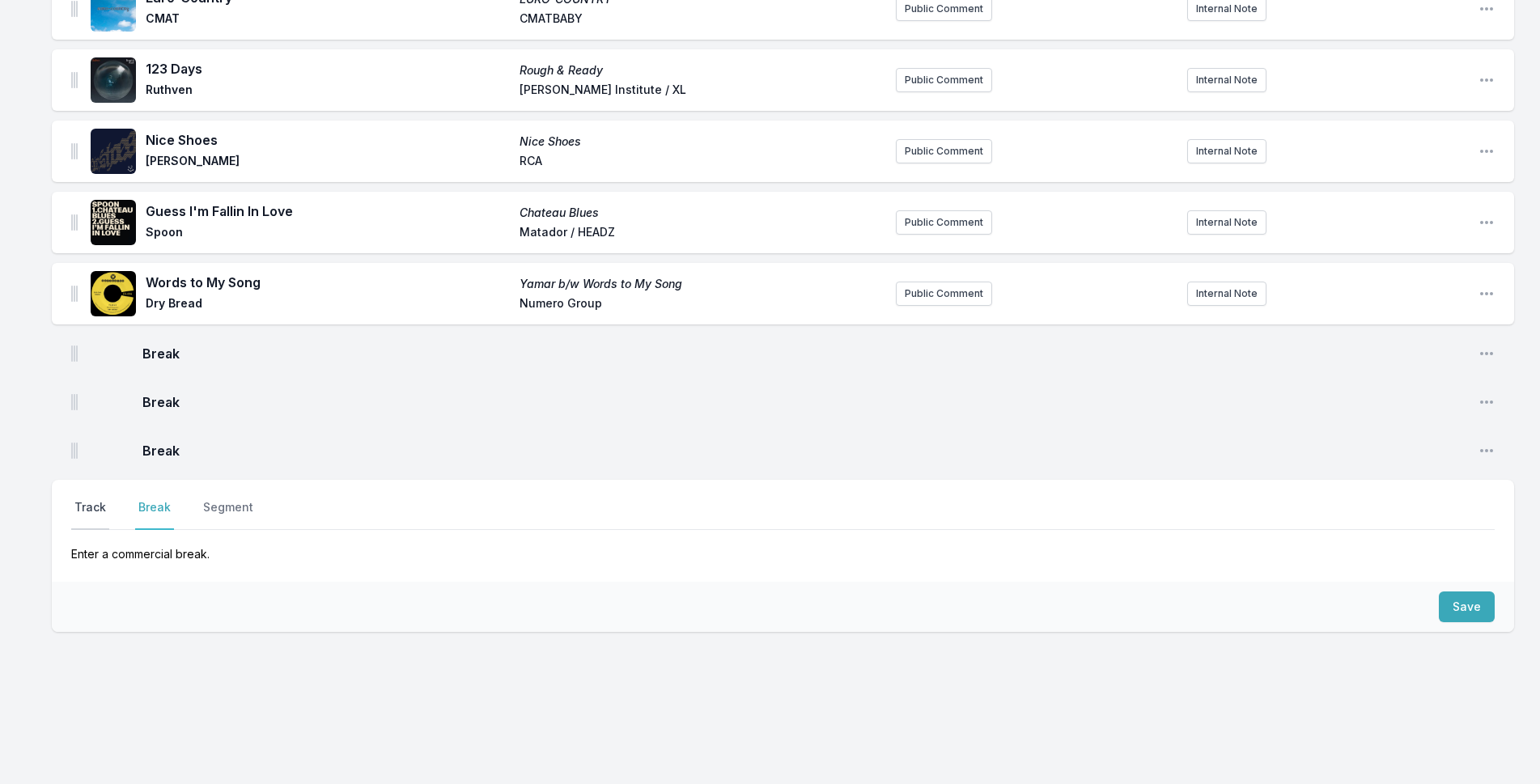
click at [99, 505] on button "Track" at bounding box center [90, 514] width 38 height 31
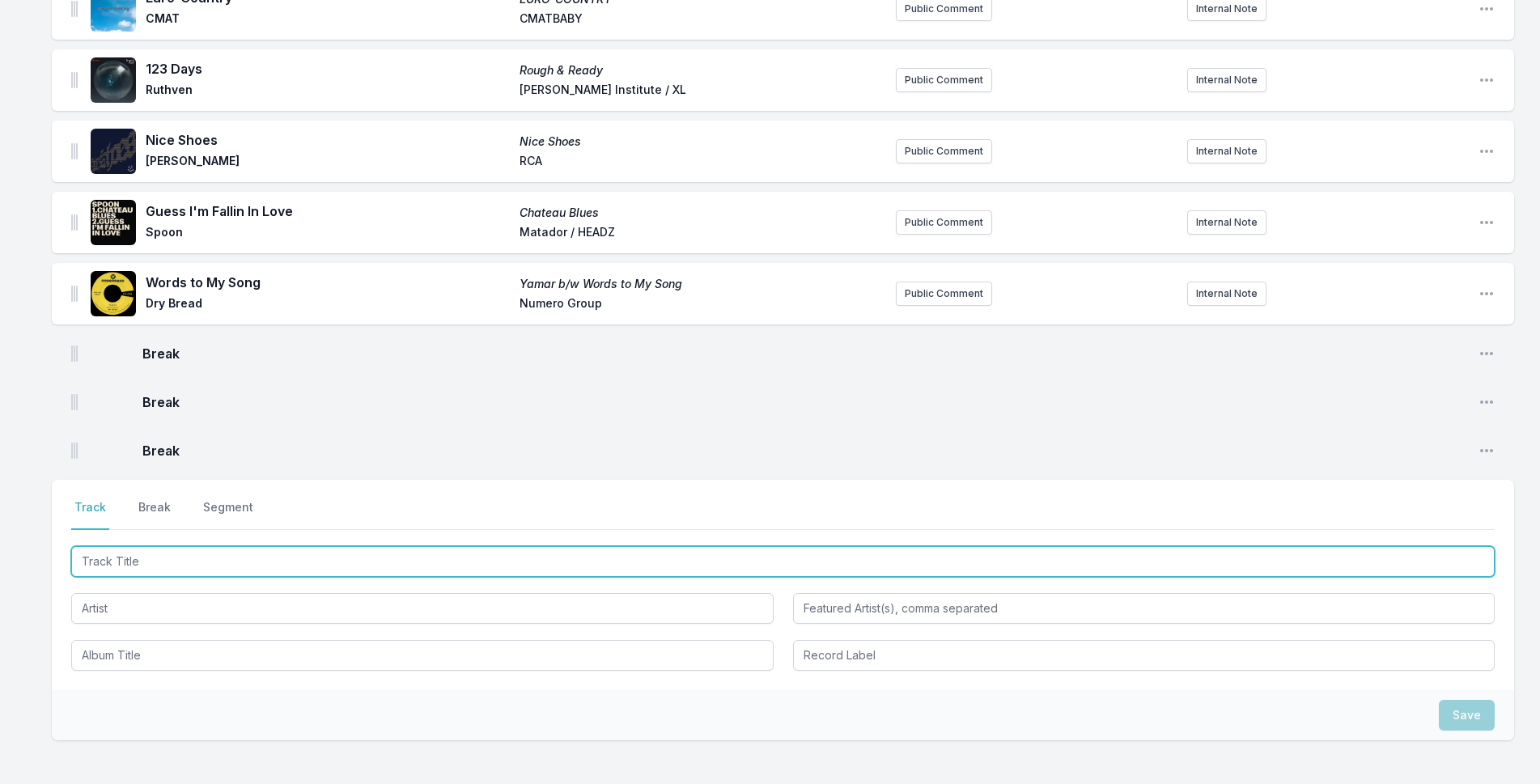
drag, startPoint x: 213, startPoint y: 558, endPoint x: 1452, endPoint y: 52, distance: 1338.3
click at [214, 558] on input "Track Title" at bounding box center [783, 561] width 1424 height 31
type input "Built to Fall"
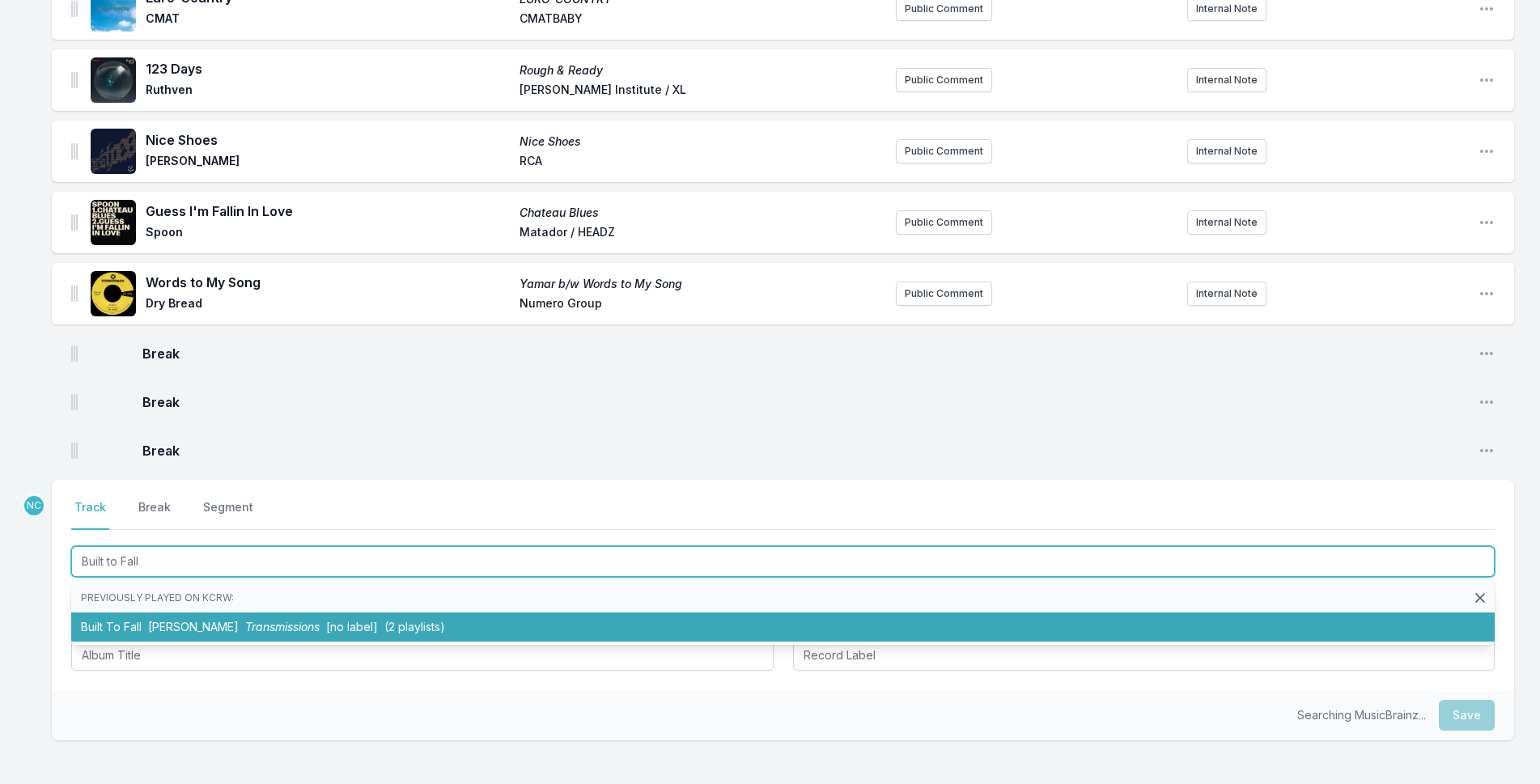
click at [385, 623] on span "(2 playlists)" at bounding box center [414, 627] width 60 height 14
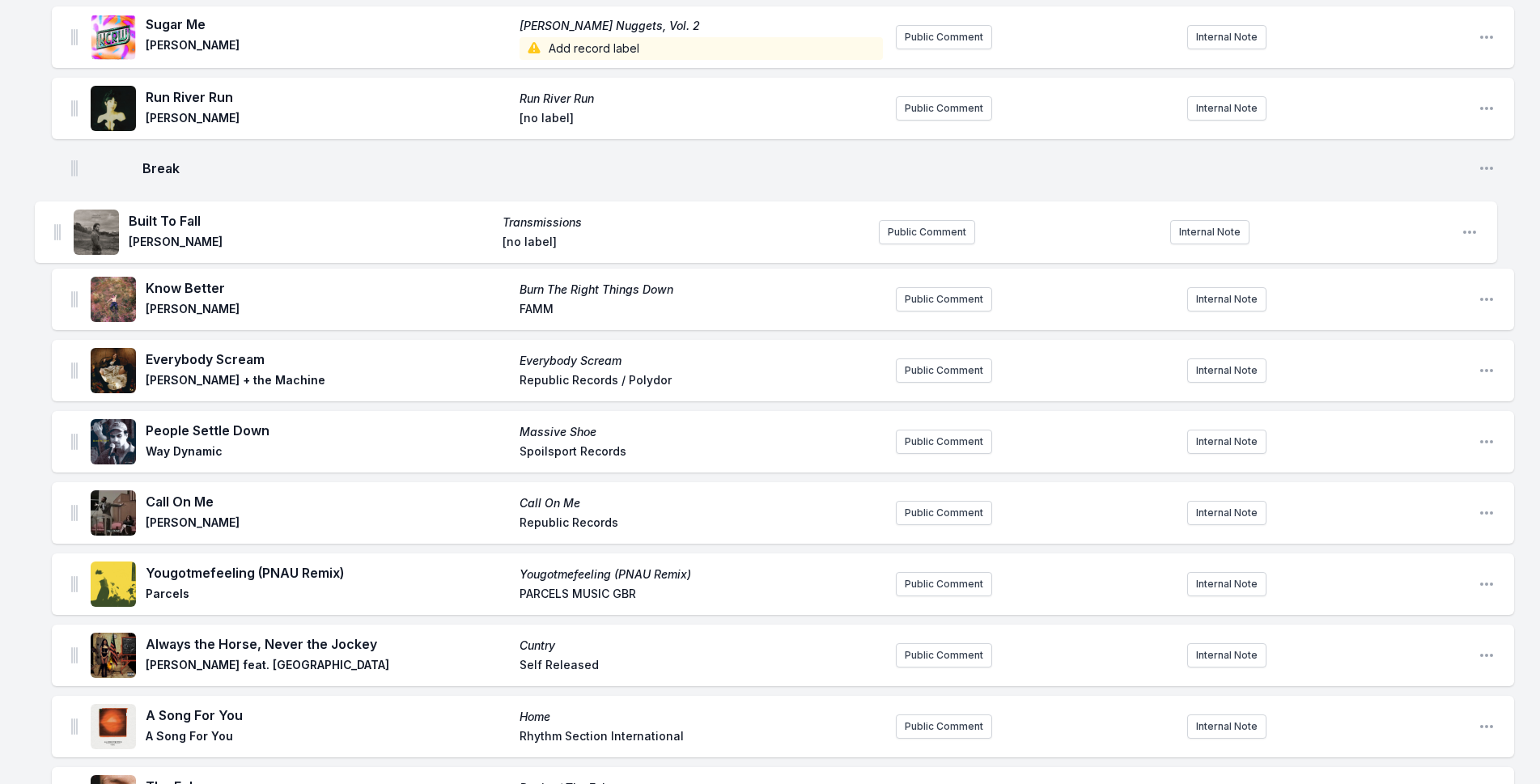
scroll to position [903, 0]
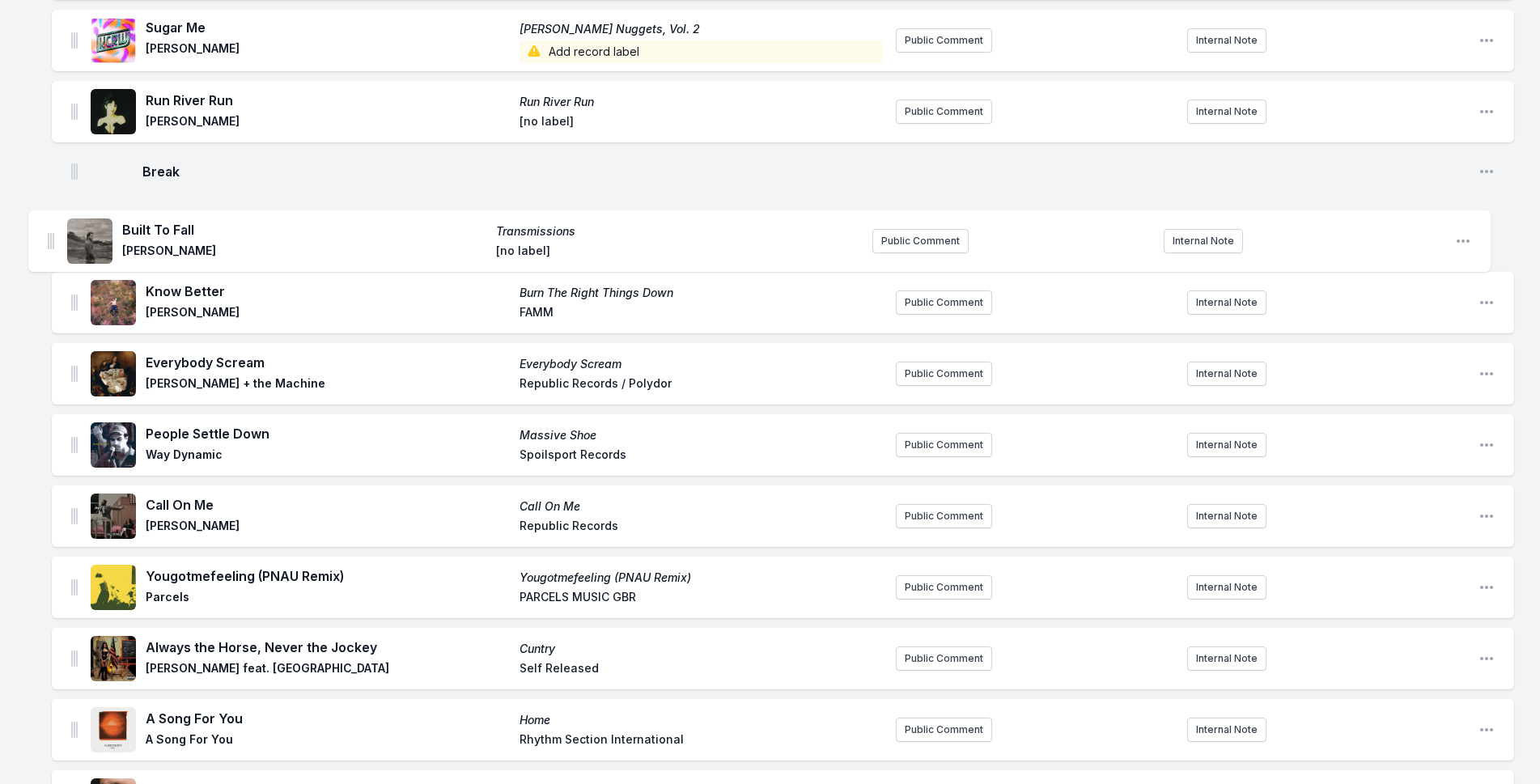
drag, startPoint x: 74, startPoint y: 514, endPoint x: 51, endPoint y: 233, distance: 281.9
click at [51, 233] on div "Missing Data Some of your tracks are missing record label information. This inf…" at bounding box center [770, 721] width 1540 height 2932
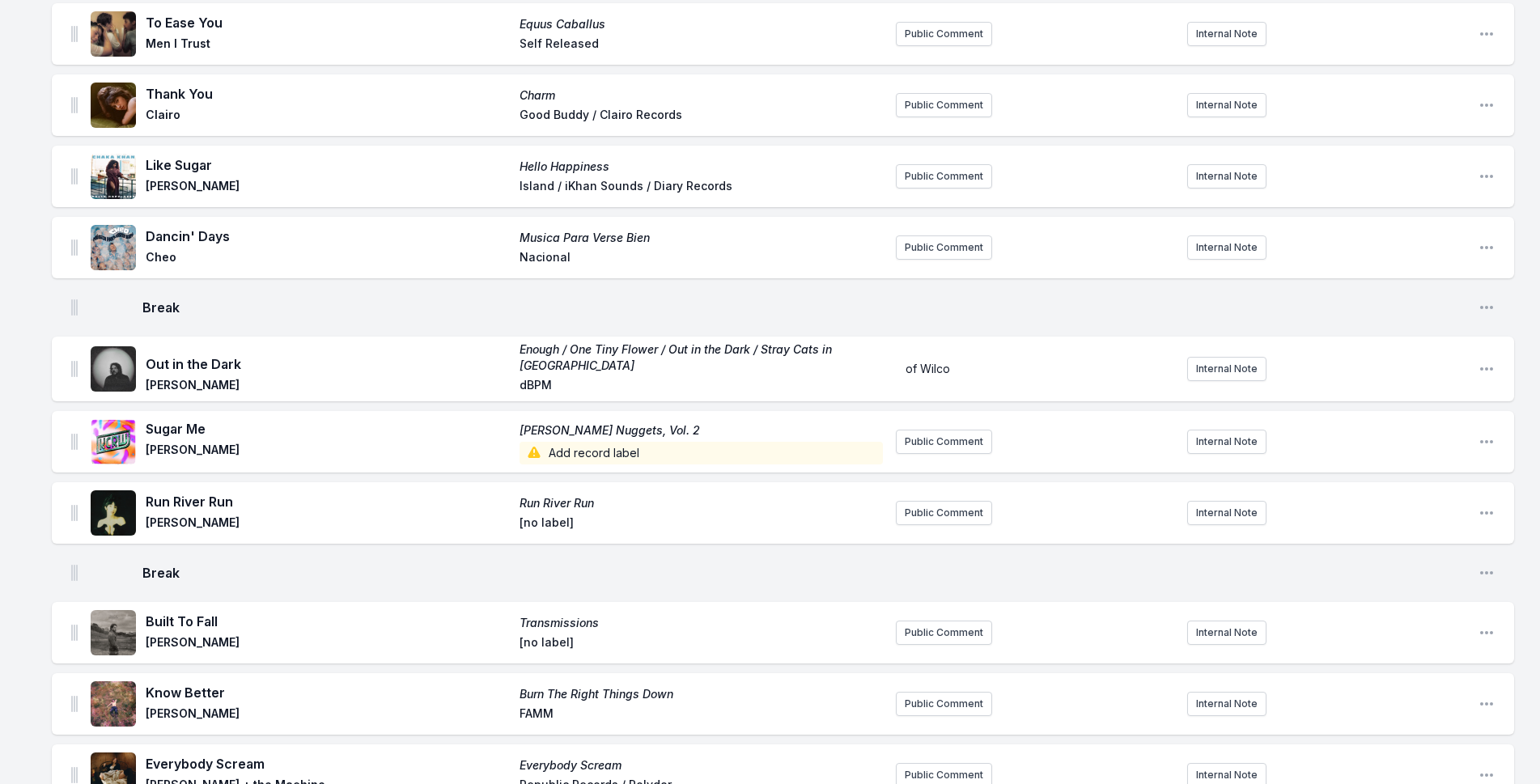
scroll to position [498, 0]
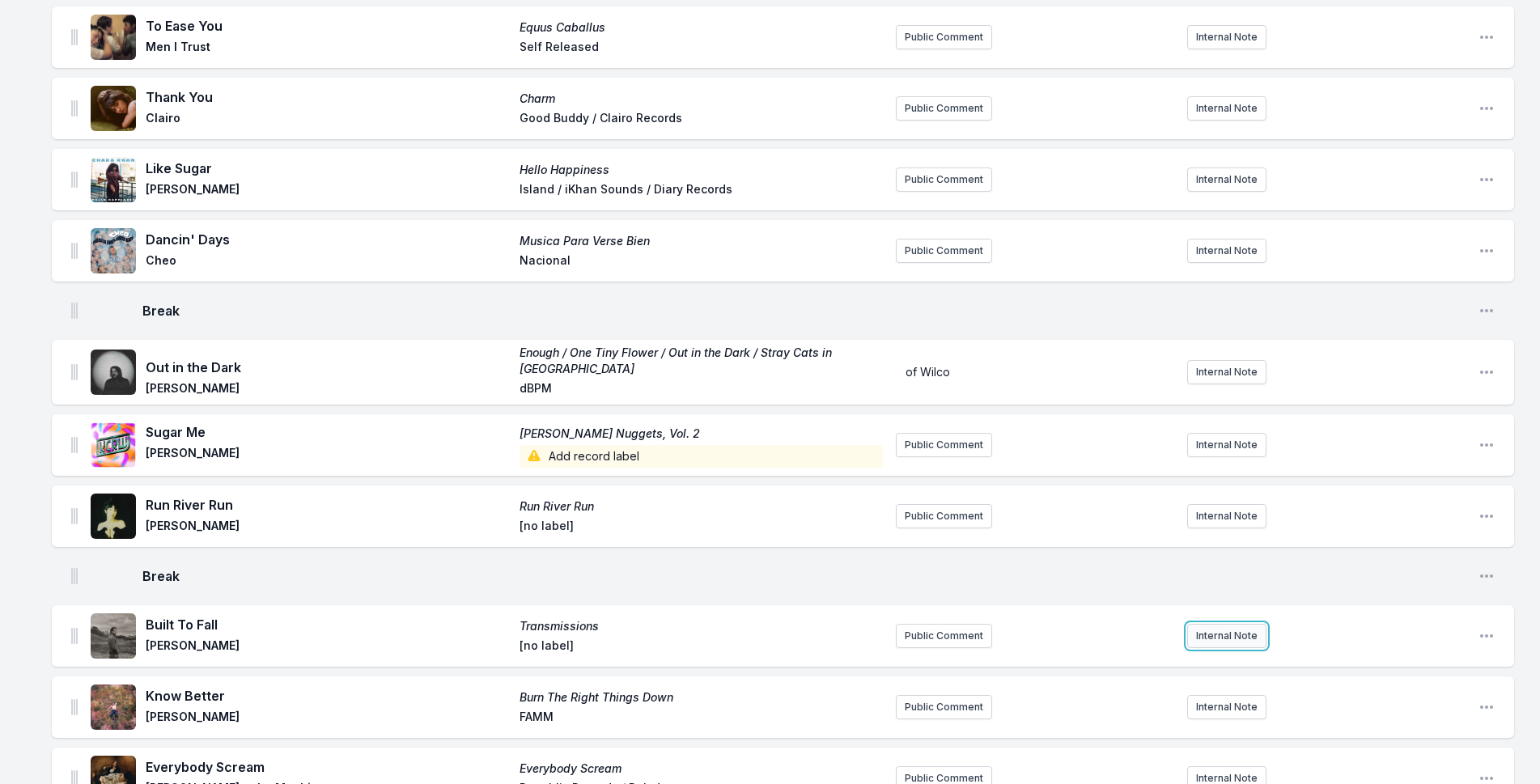
click at [1217, 637] on button "Internal Note" at bounding box center [1227, 636] width 79 height 24
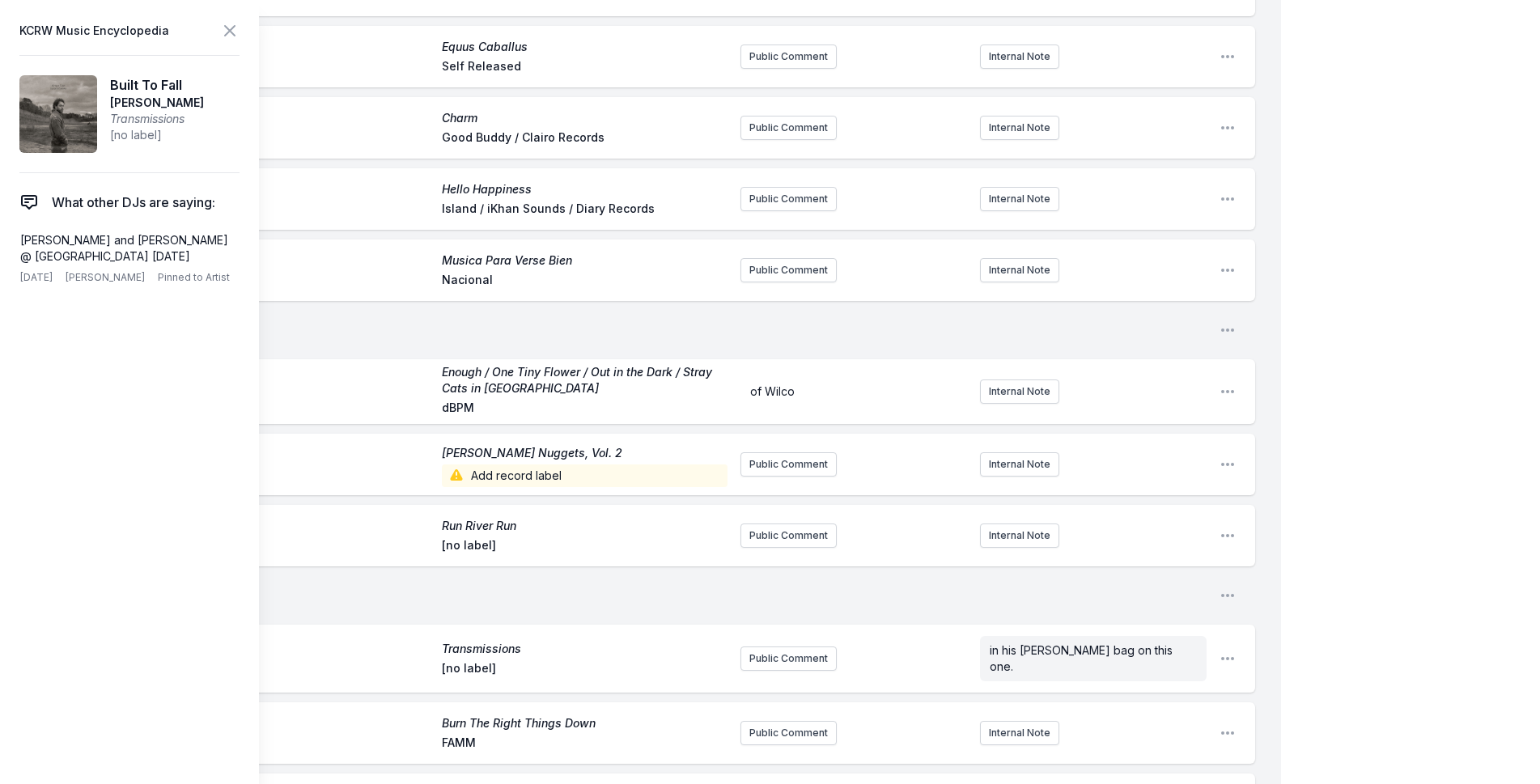
scroll to position [580, 0]
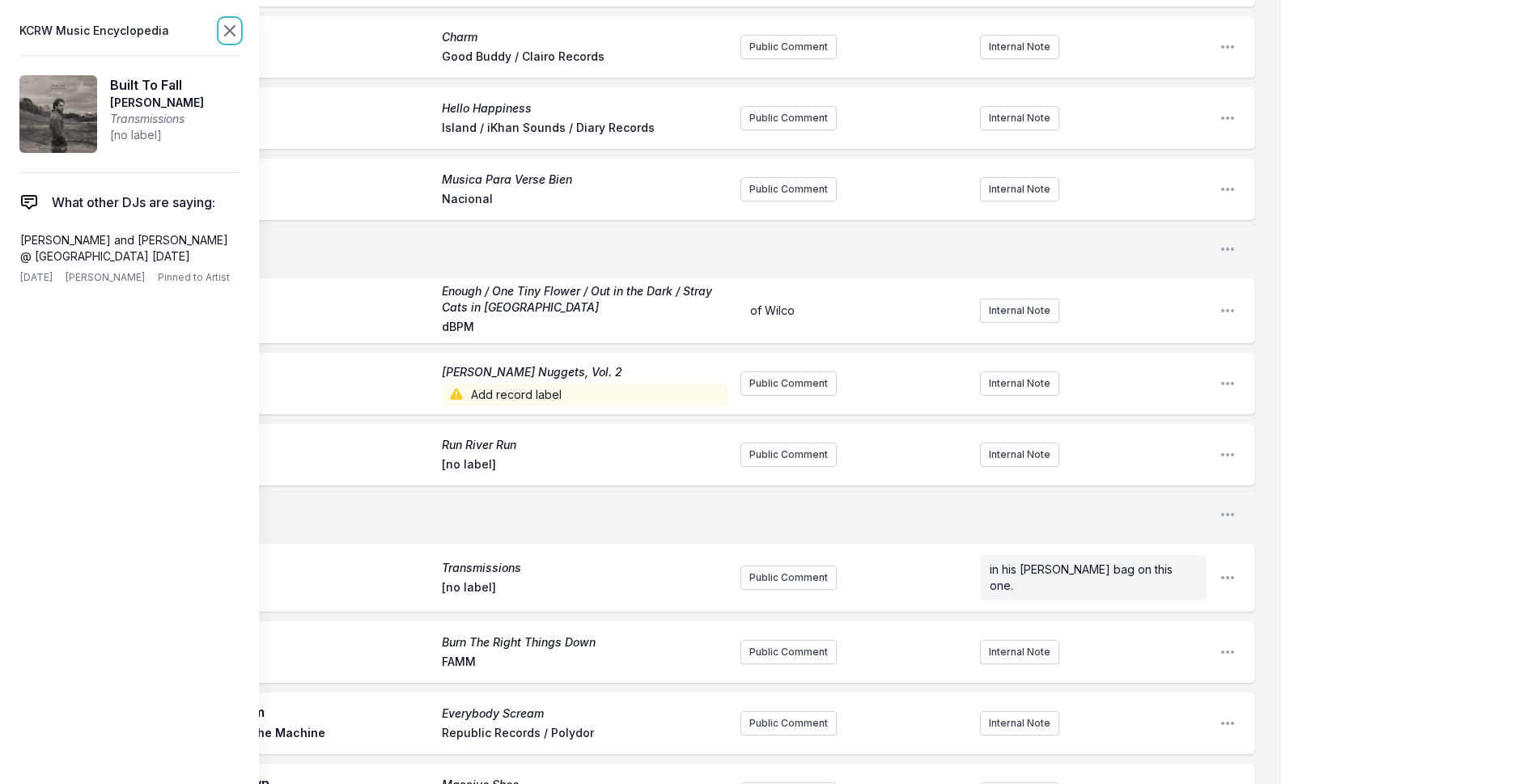
click at [233, 22] on icon at bounding box center [229, 30] width 19 height 19
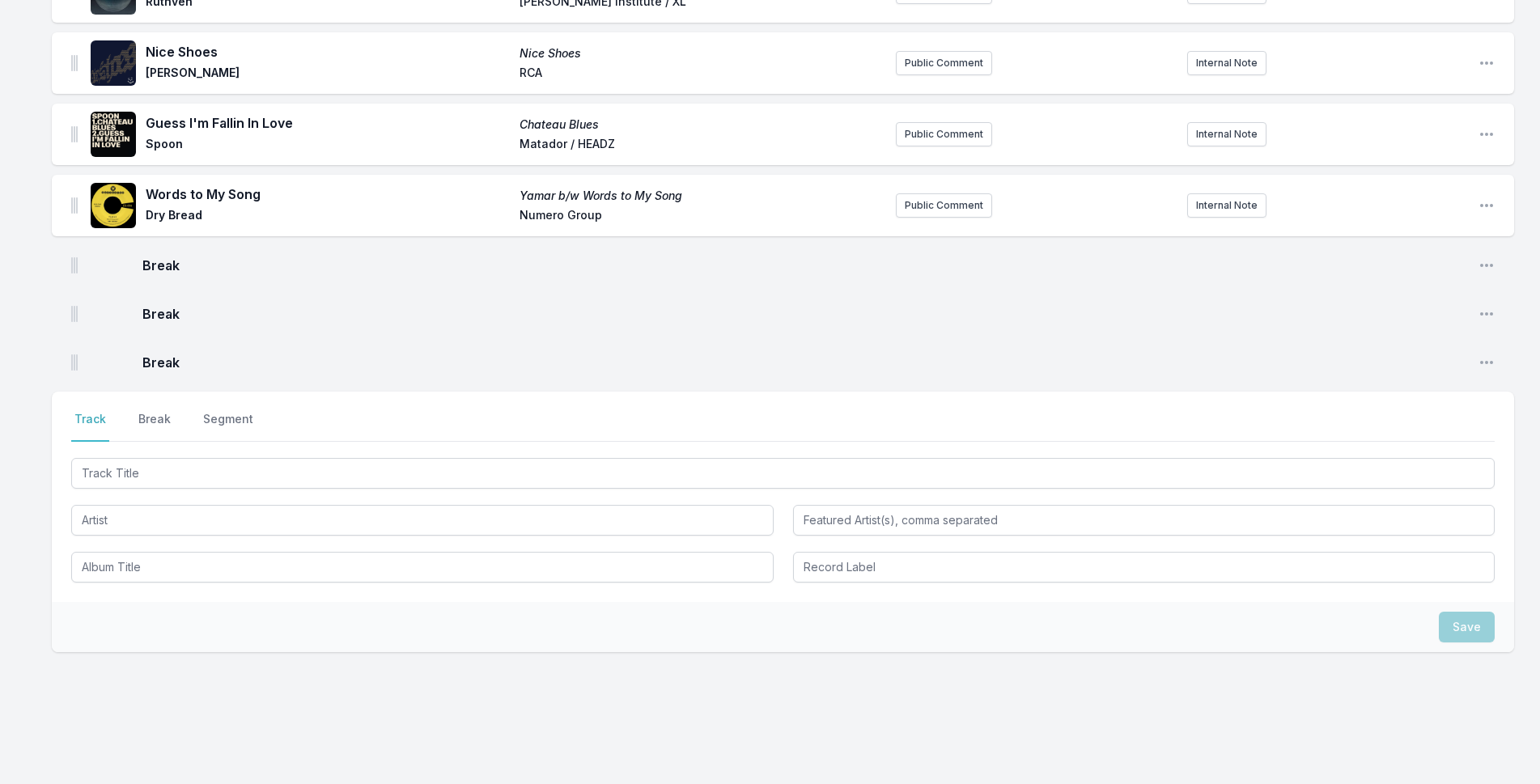
scroll to position [2302, 0]
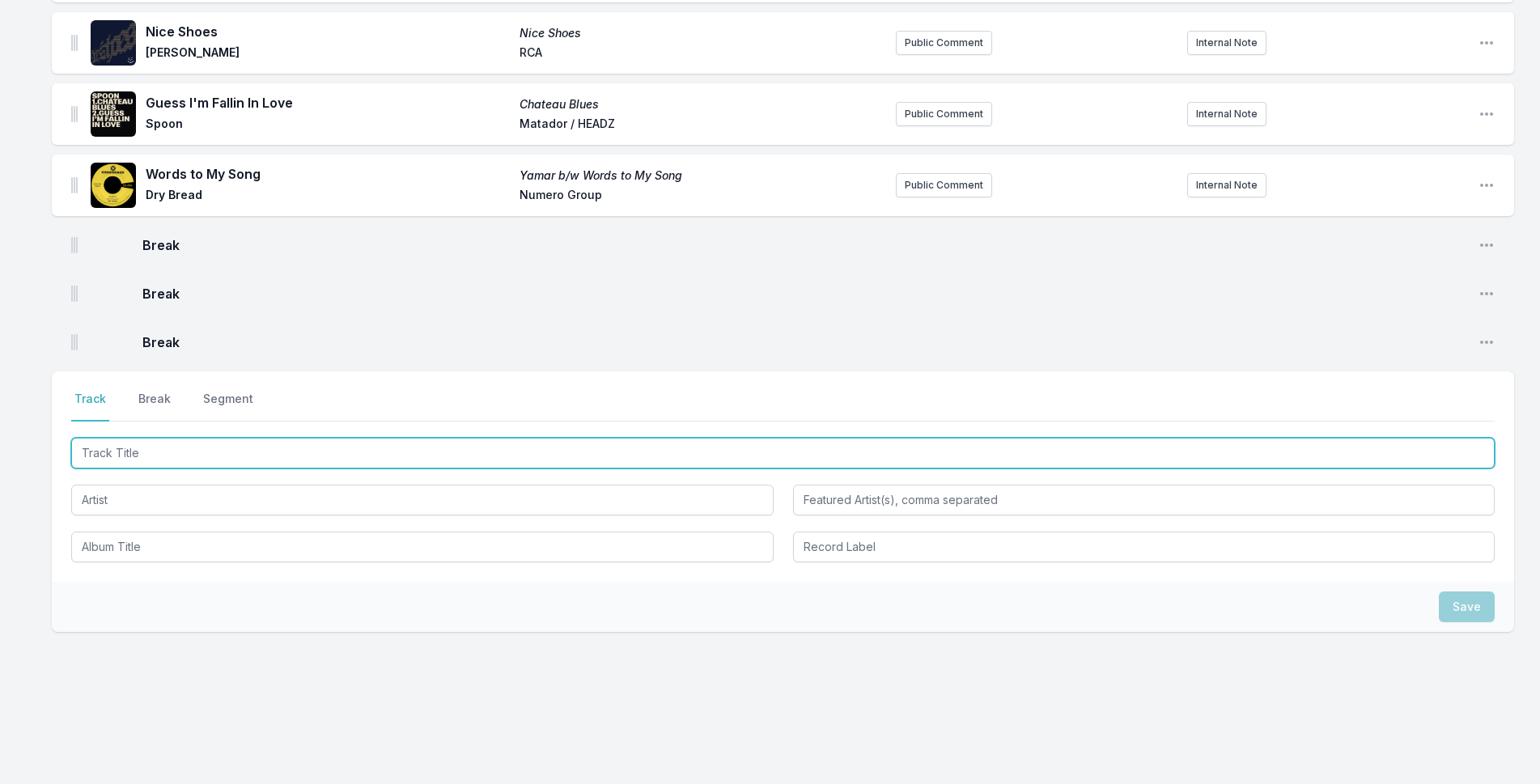
drag, startPoint x: 325, startPoint y: 443, endPoint x: 621, endPoint y: 362, distance: 306.9
click at [325, 443] on input "Track Title" at bounding box center [783, 453] width 1424 height 31
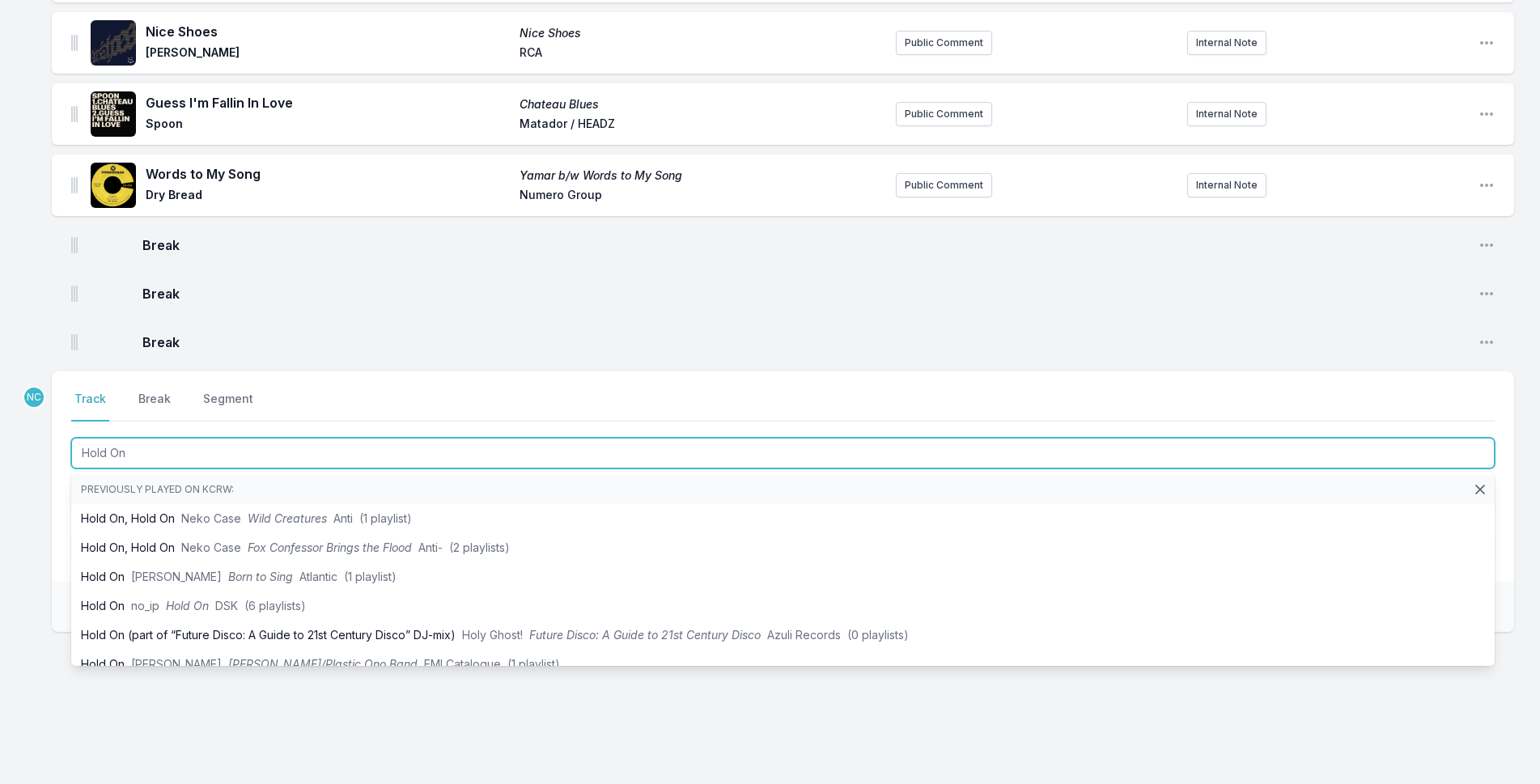
type input "Hold On"
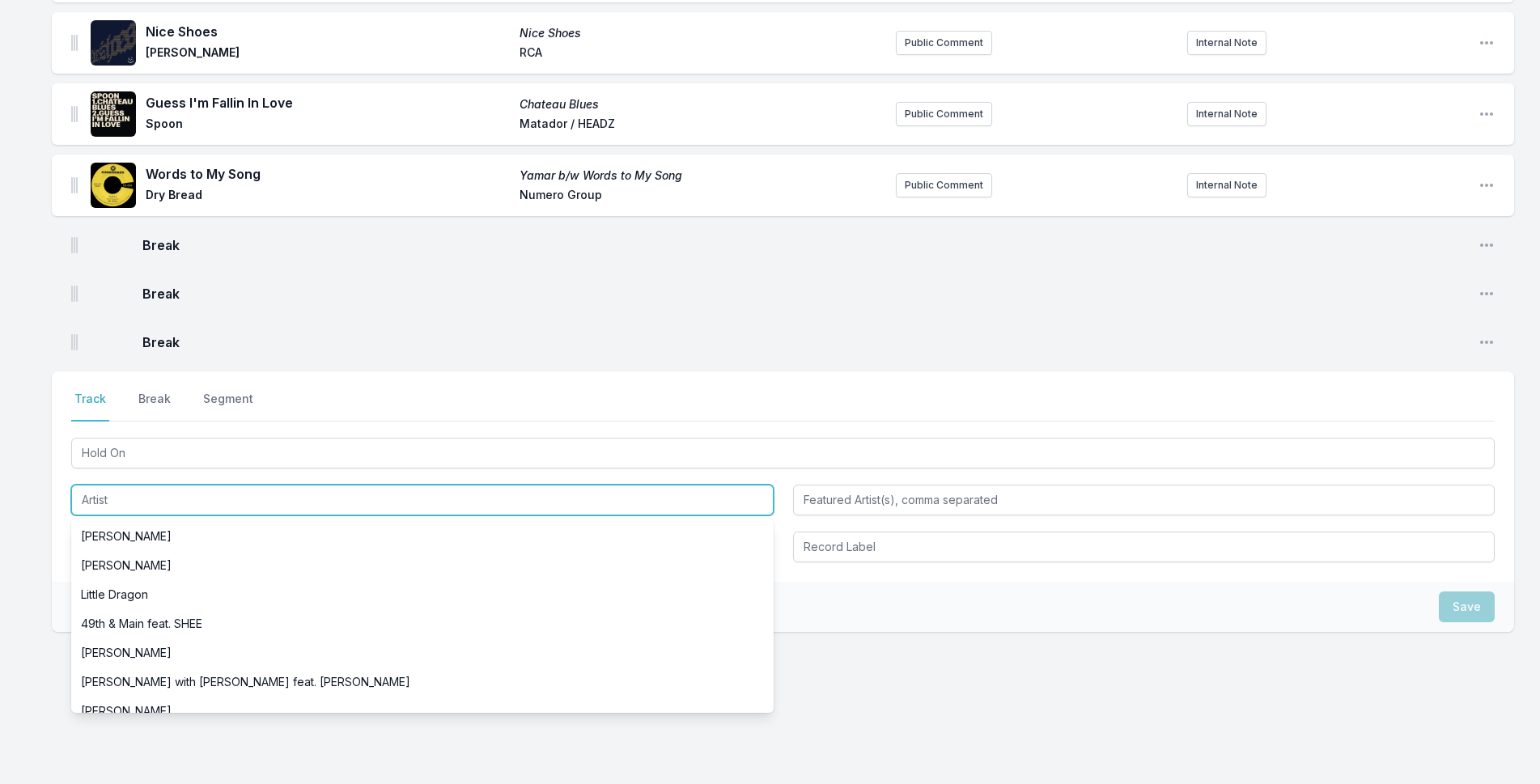
click at [124, 485] on input "Artist" at bounding box center [422, 500] width 703 height 31
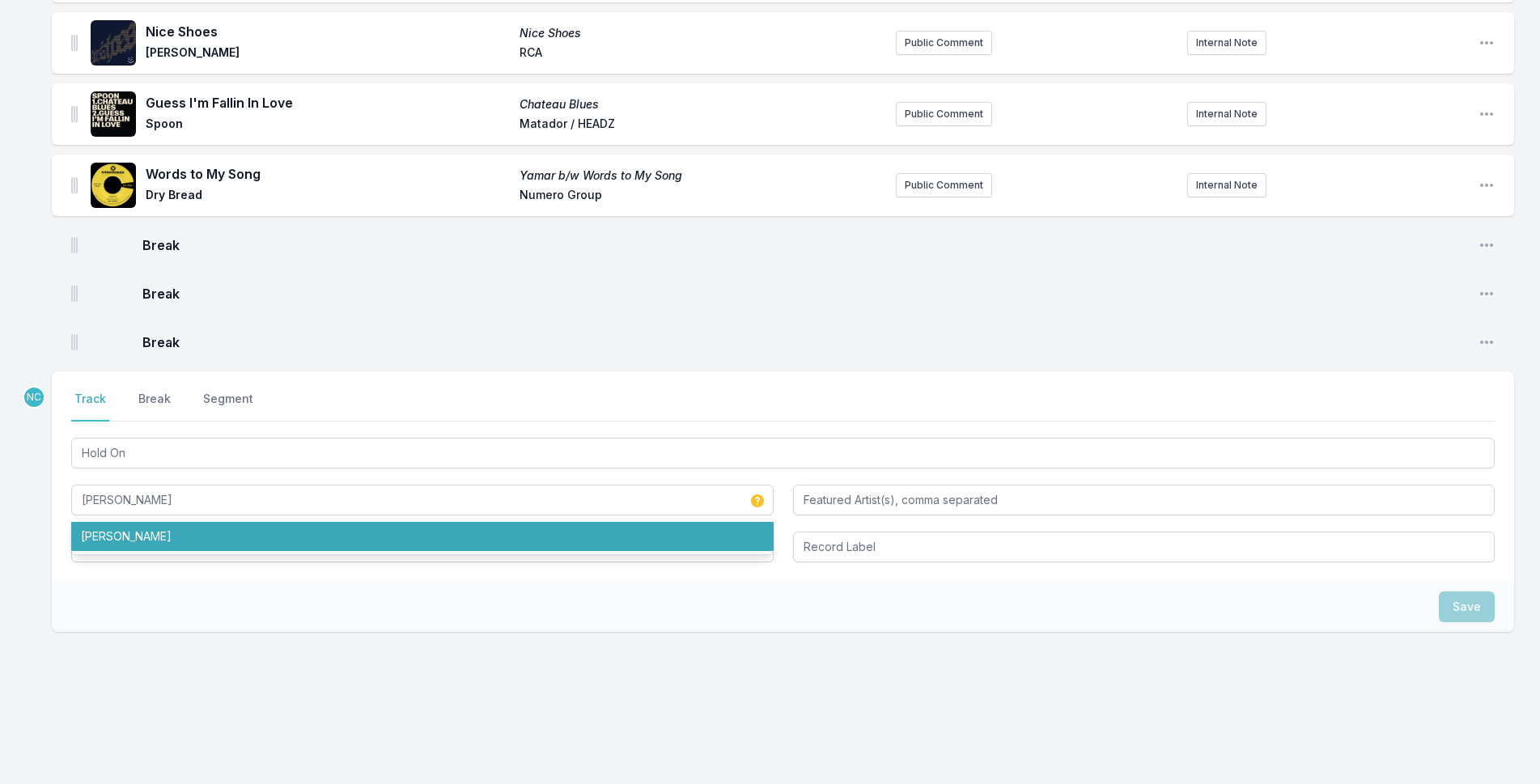
click at [432, 519] on ul "Leon Bridges" at bounding box center [422, 536] width 703 height 36
click at [425, 533] on li "Leon Bridges" at bounding box center [422, 536] width 703 height 29
type input "Leon Bridges"
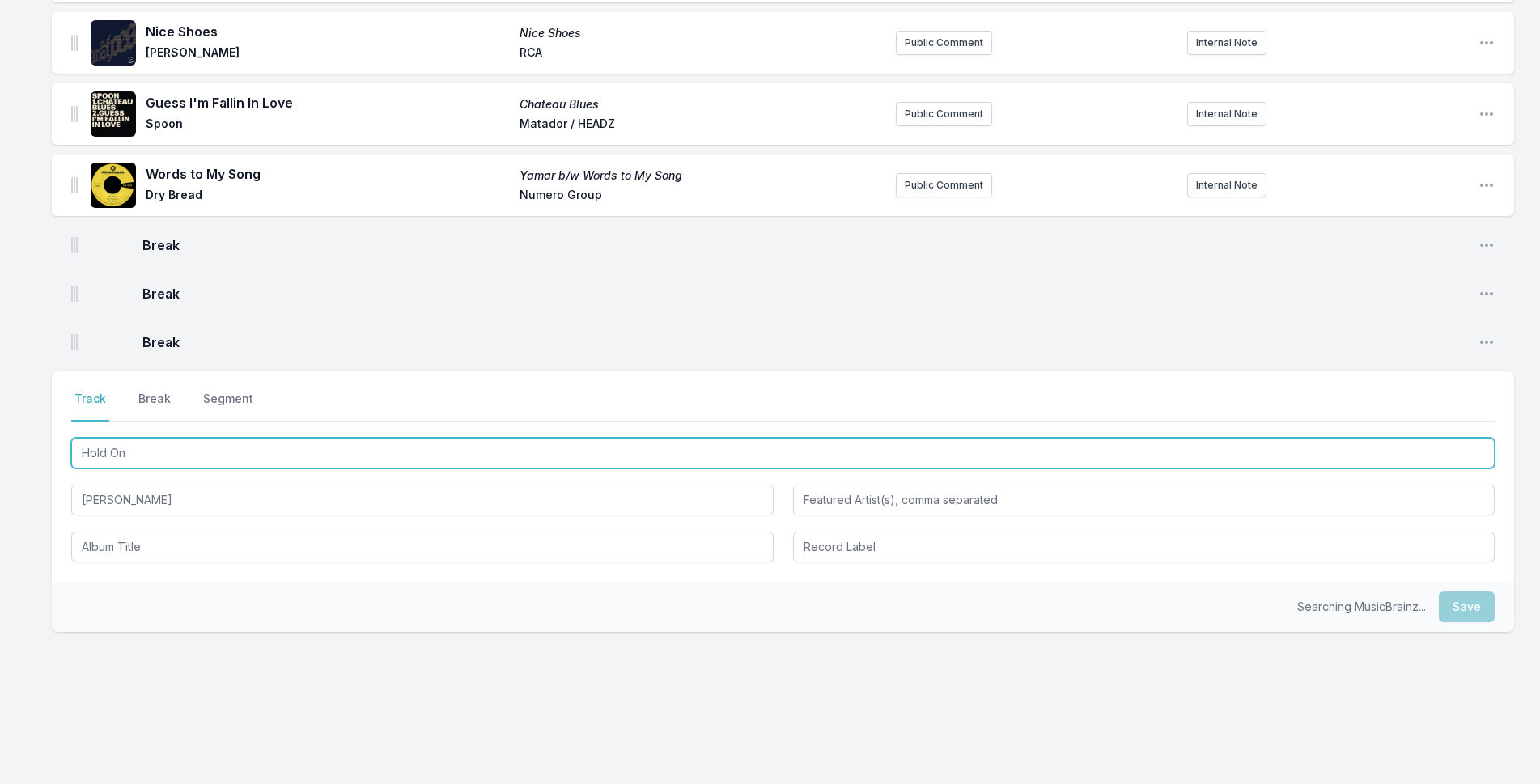
click at [397, 458] on input "Hold On" at bounding box center [783, 453] width 1424 height 31
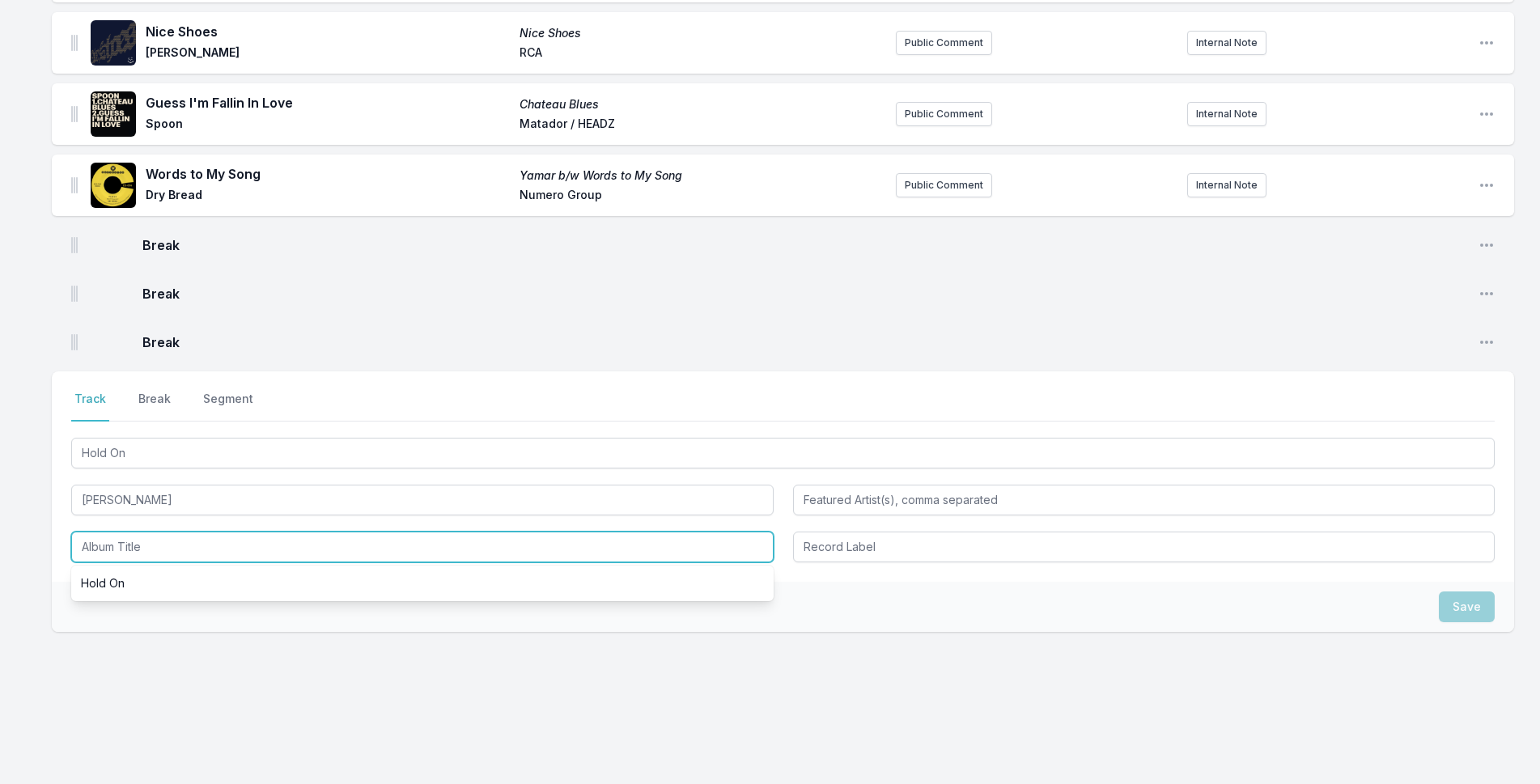
click at [295, 551] on input "Album Title" at bounding box center [422, 546] width 703 height 31
drag, startPoint x: 295, startPoint y: 551, endPoint x: 277, endPoint y: 591, distance: 43.9
click at [277, 591] on li "Hold On" at bounding box center [422, 583] width 703 height 29
type input "Hold On"
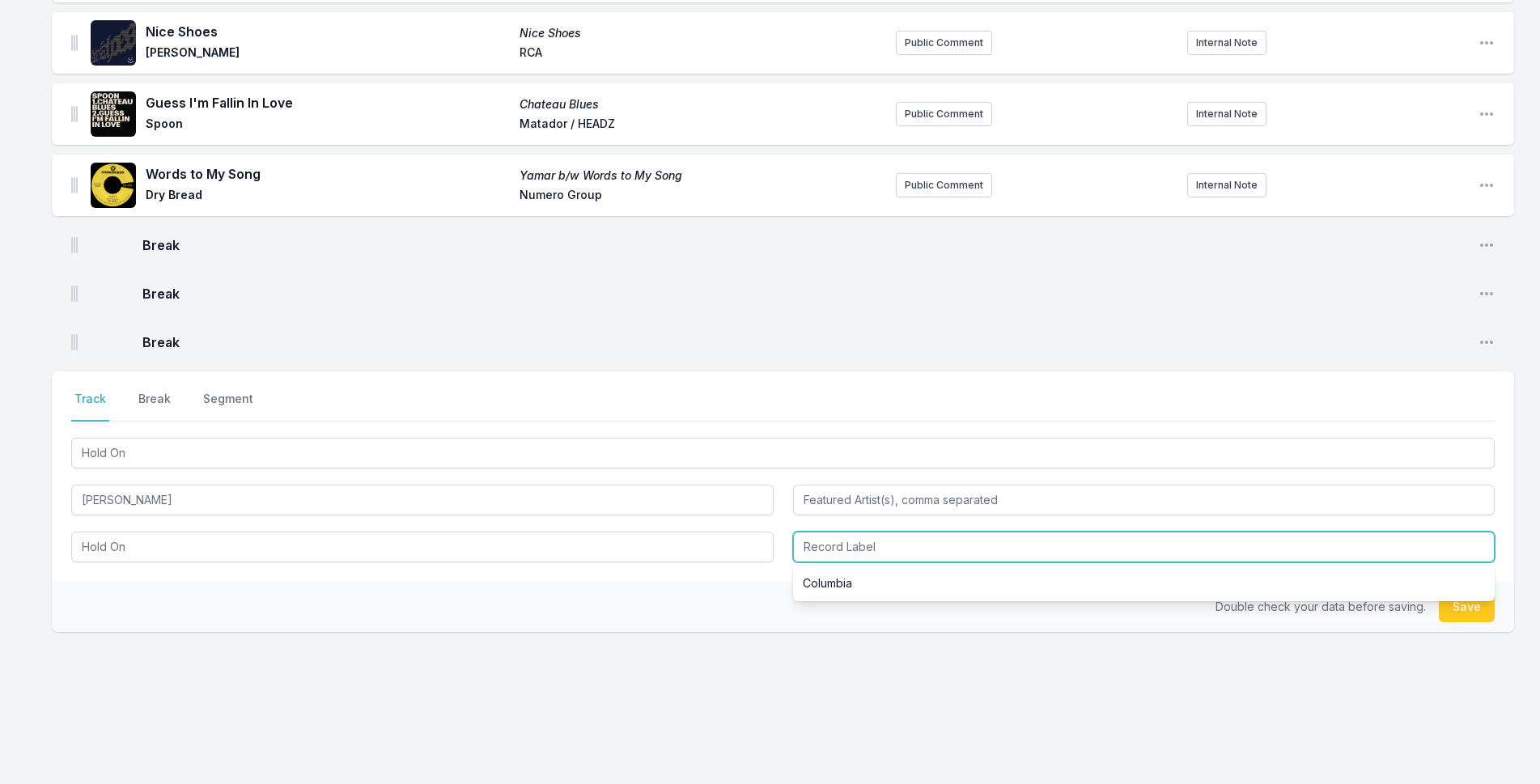
click at [875, 534] on input "Record Label" at bounding box center [1144, 546] width 703 height 31
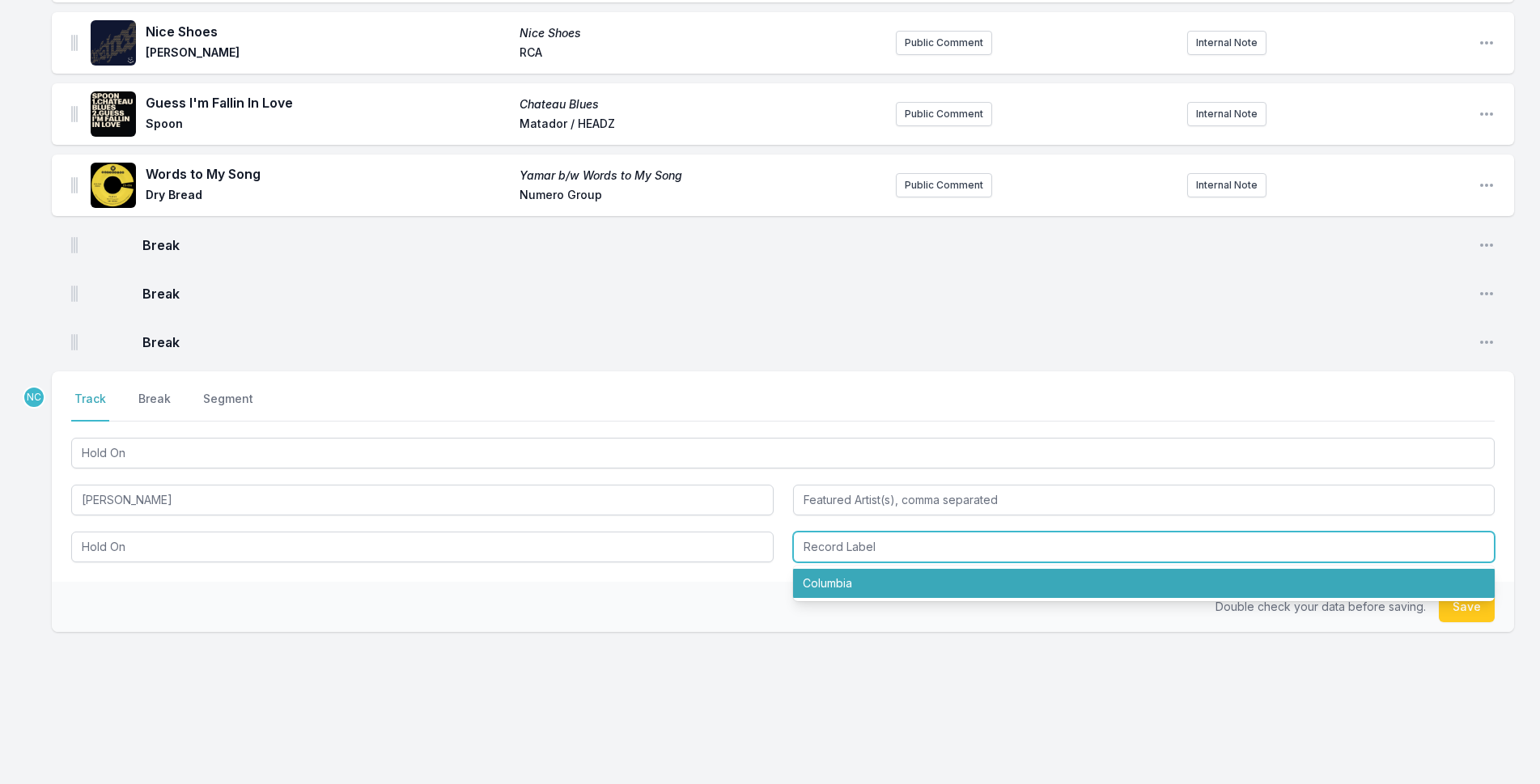
click at [868, 579] on li "Columbia" at bounding box center [1144, 583] width 703 height 29
type input "Columbia"
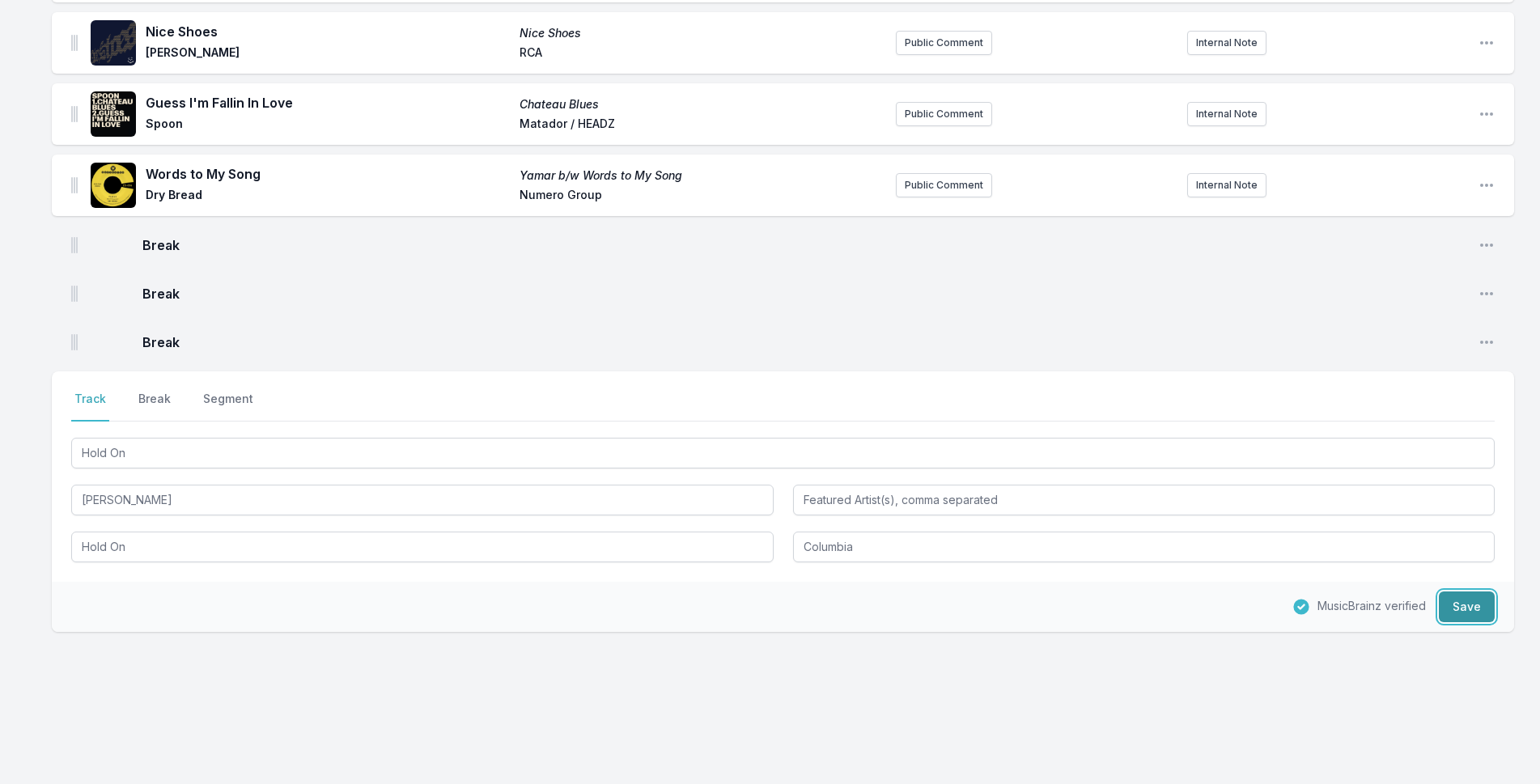
click at [1462, 606] on button "Save" at bounding box center [1466, 607] width 55 height 31
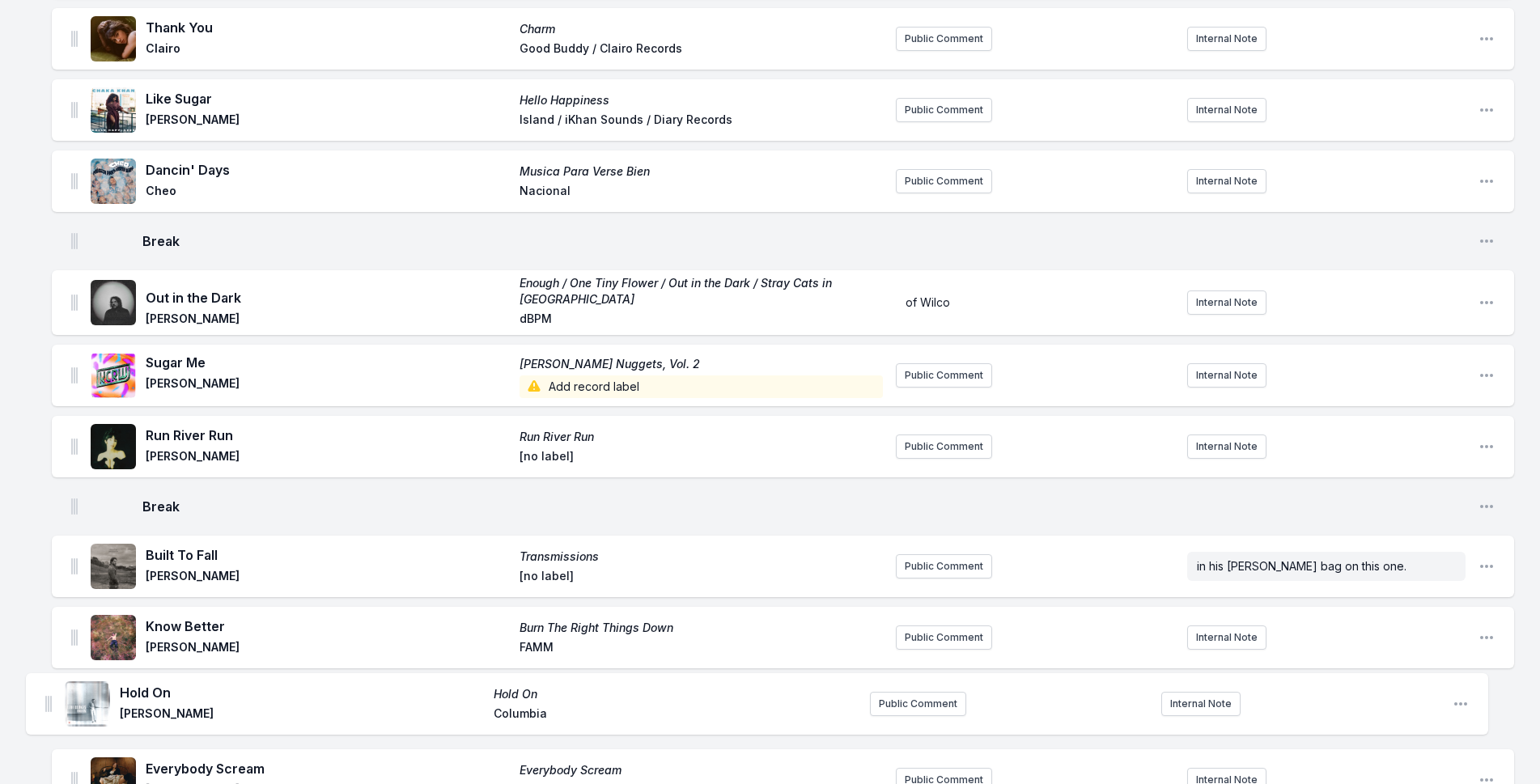
scroll to position [663, 0]
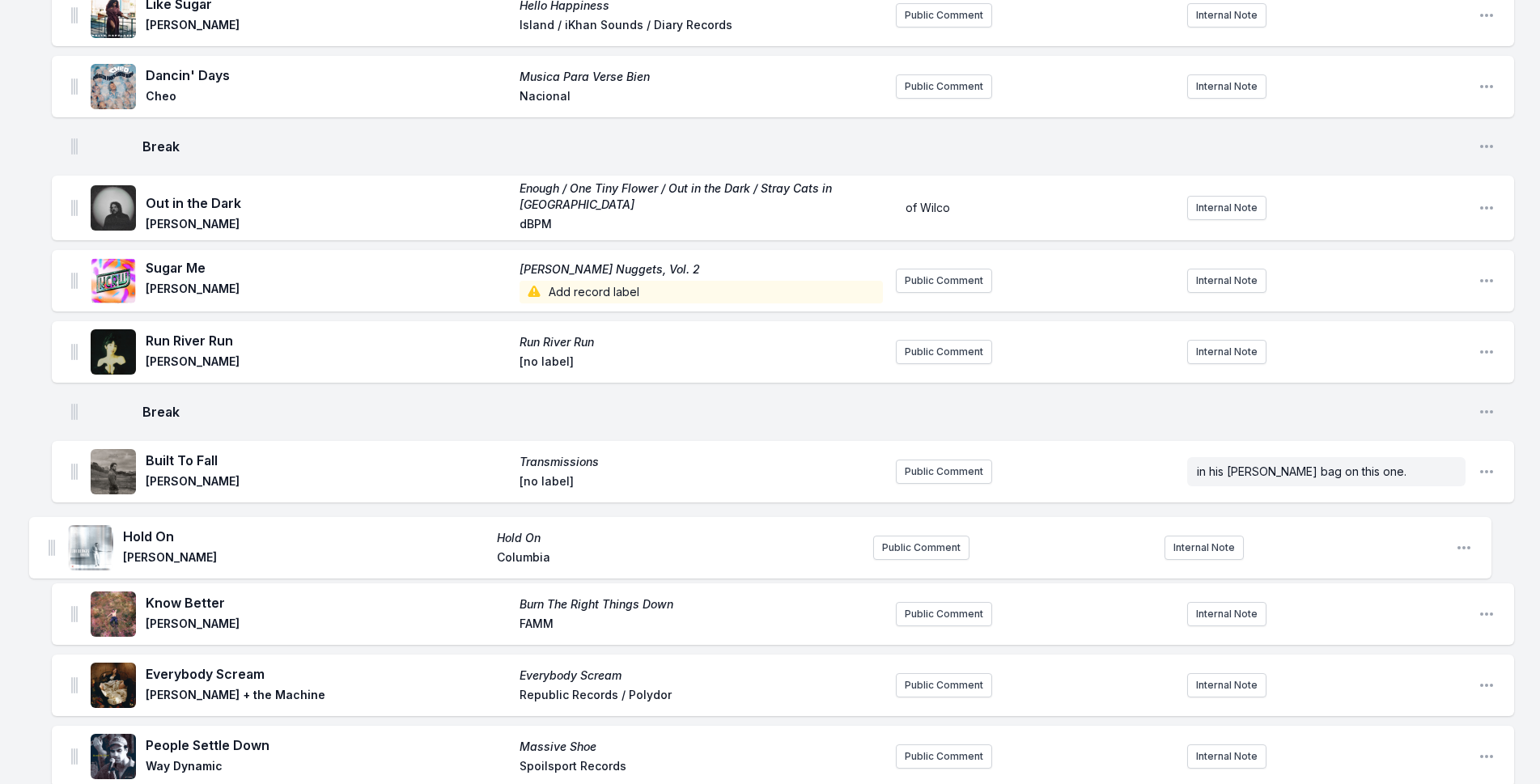
drag, startPoint x: 76, startPoint y: 326, endPoint x: 54, endPoint y: 533, distance: 208.2
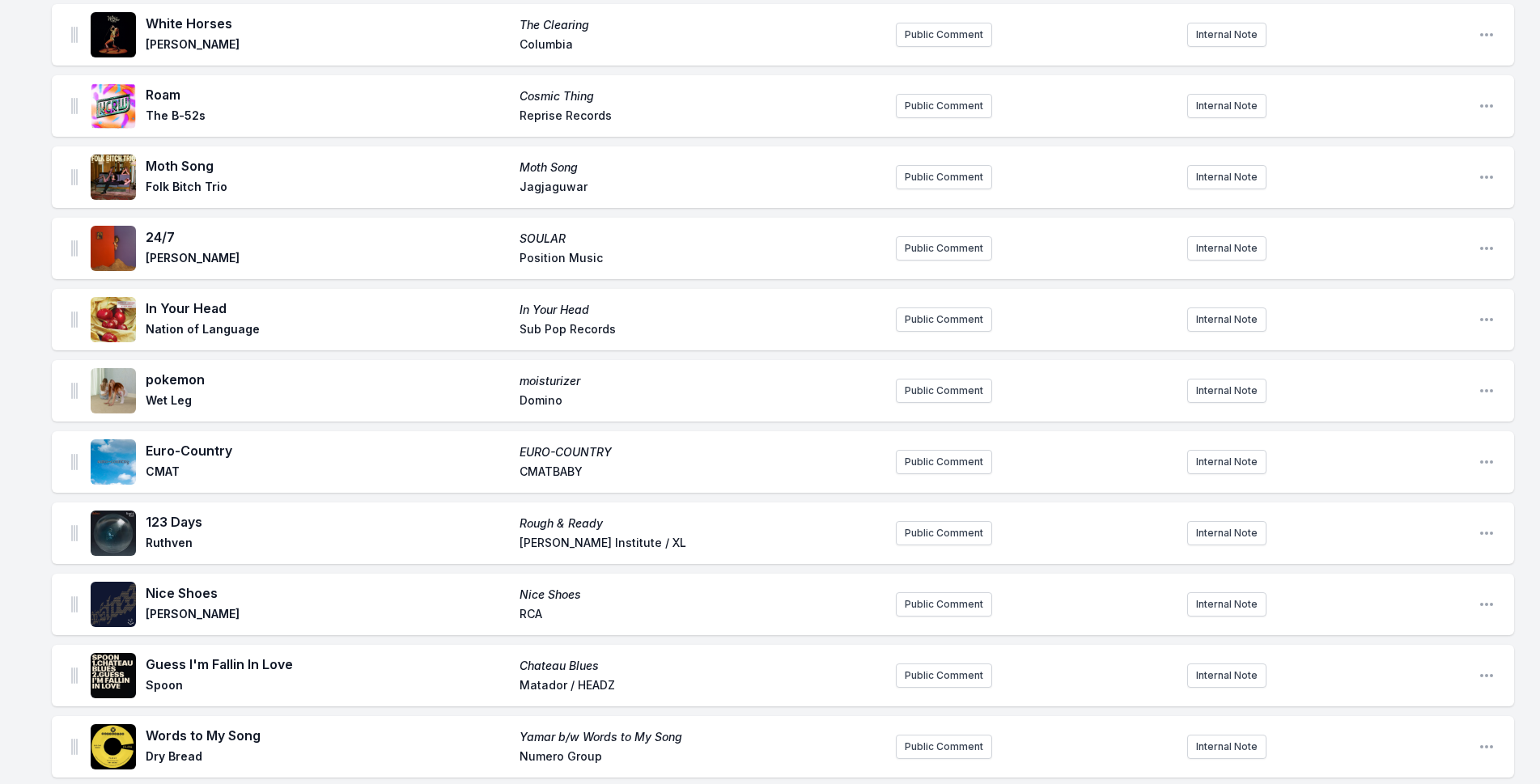
scroll to position [2374, 0]
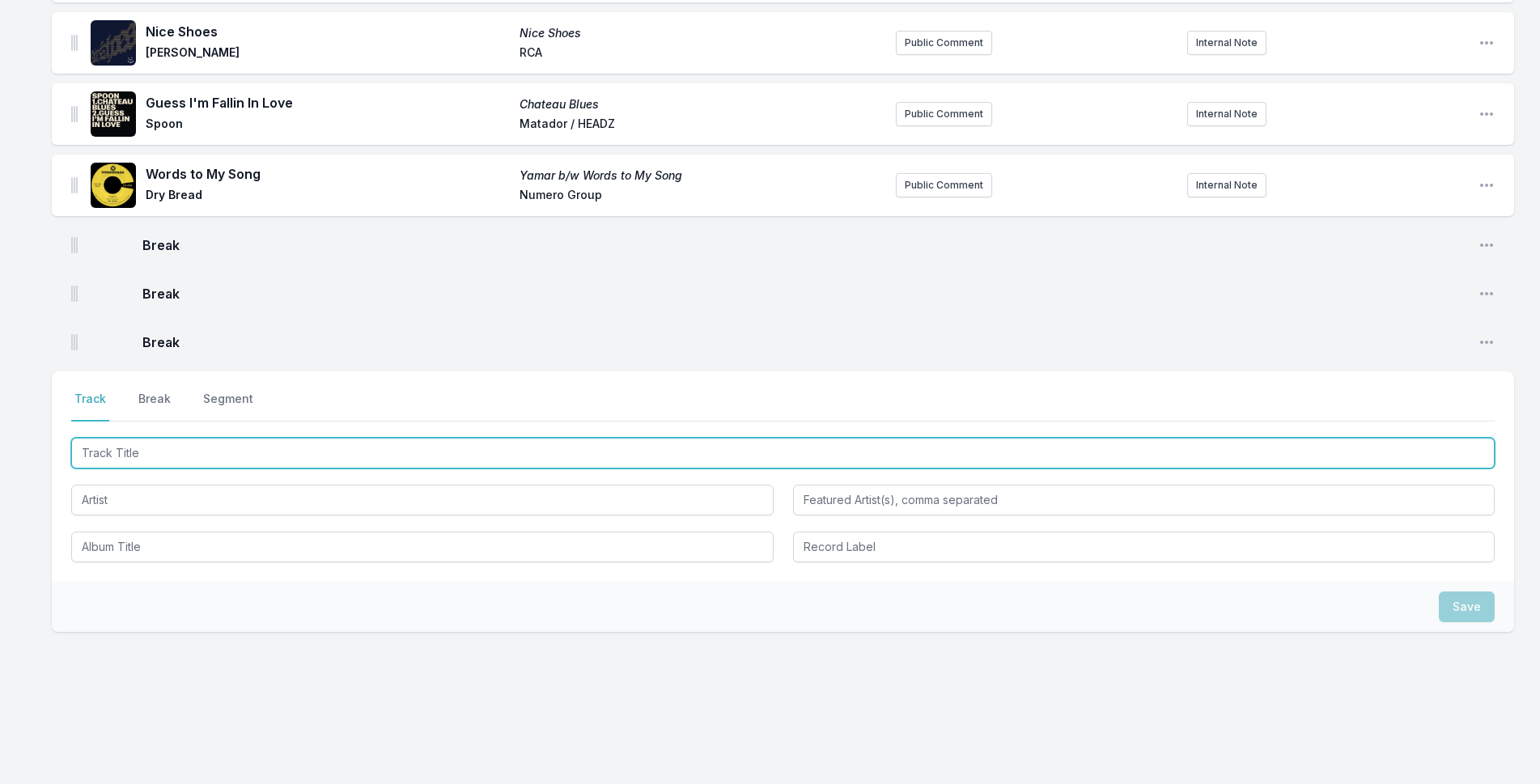
click at [238, 442] on input "Track Title" at bounding box center [783, 453] width 1424 height 31
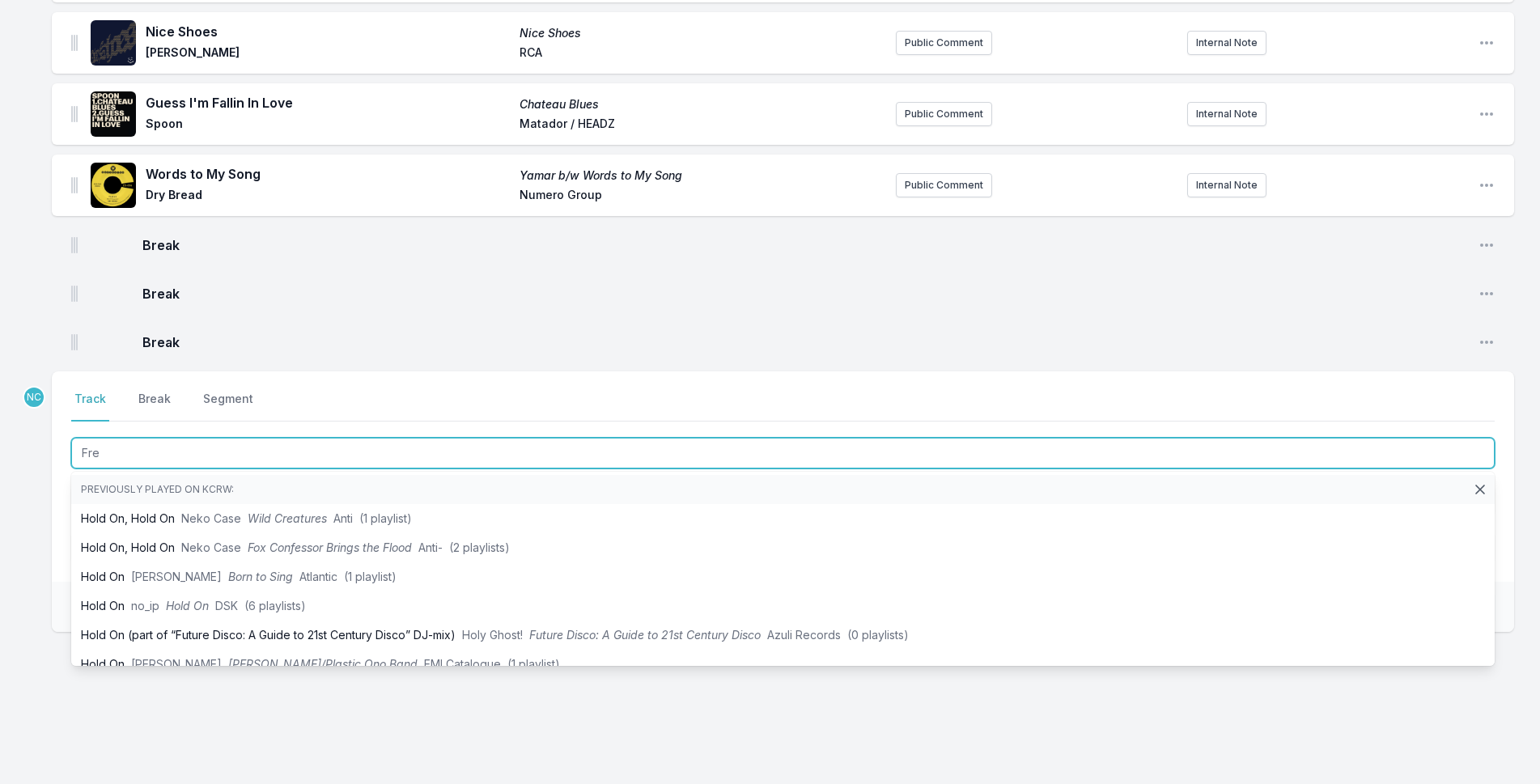
type input "Free"
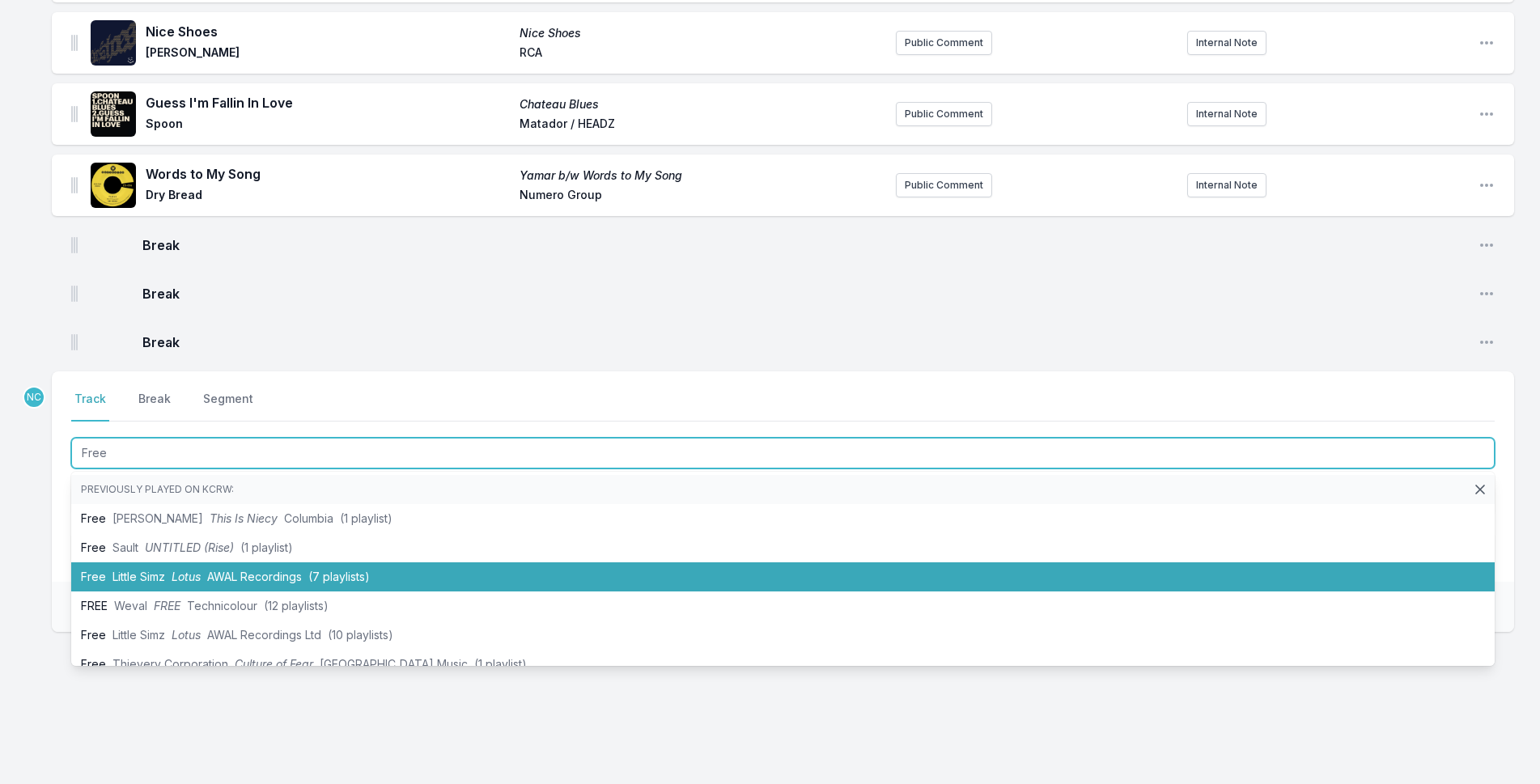
click at [490, 580] on li "Free Little Simz Lotus AWAL Recordings (7 playlists)" at bounding box center [783, 576] width 1424 height 29
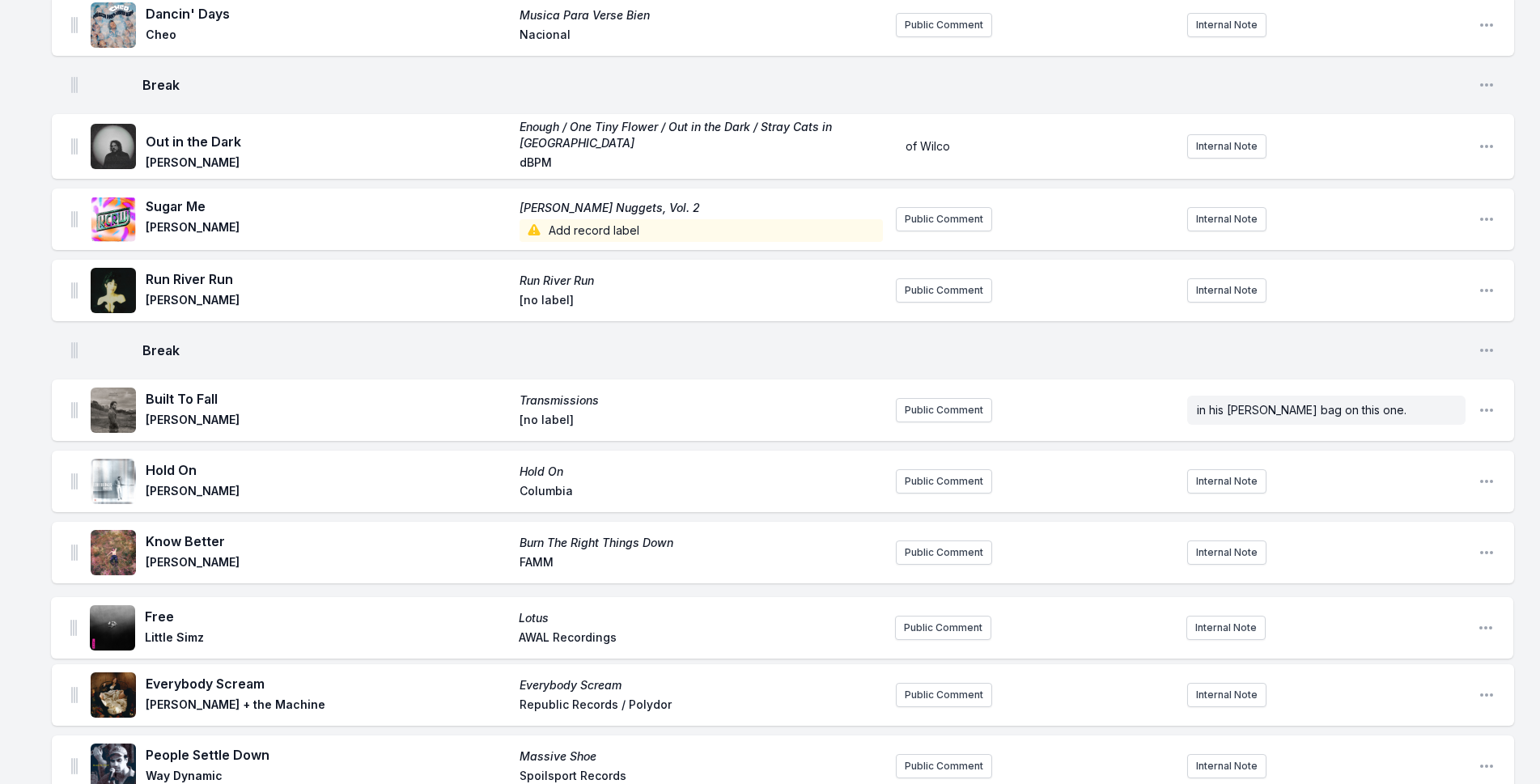
scroll to position [728, 0]
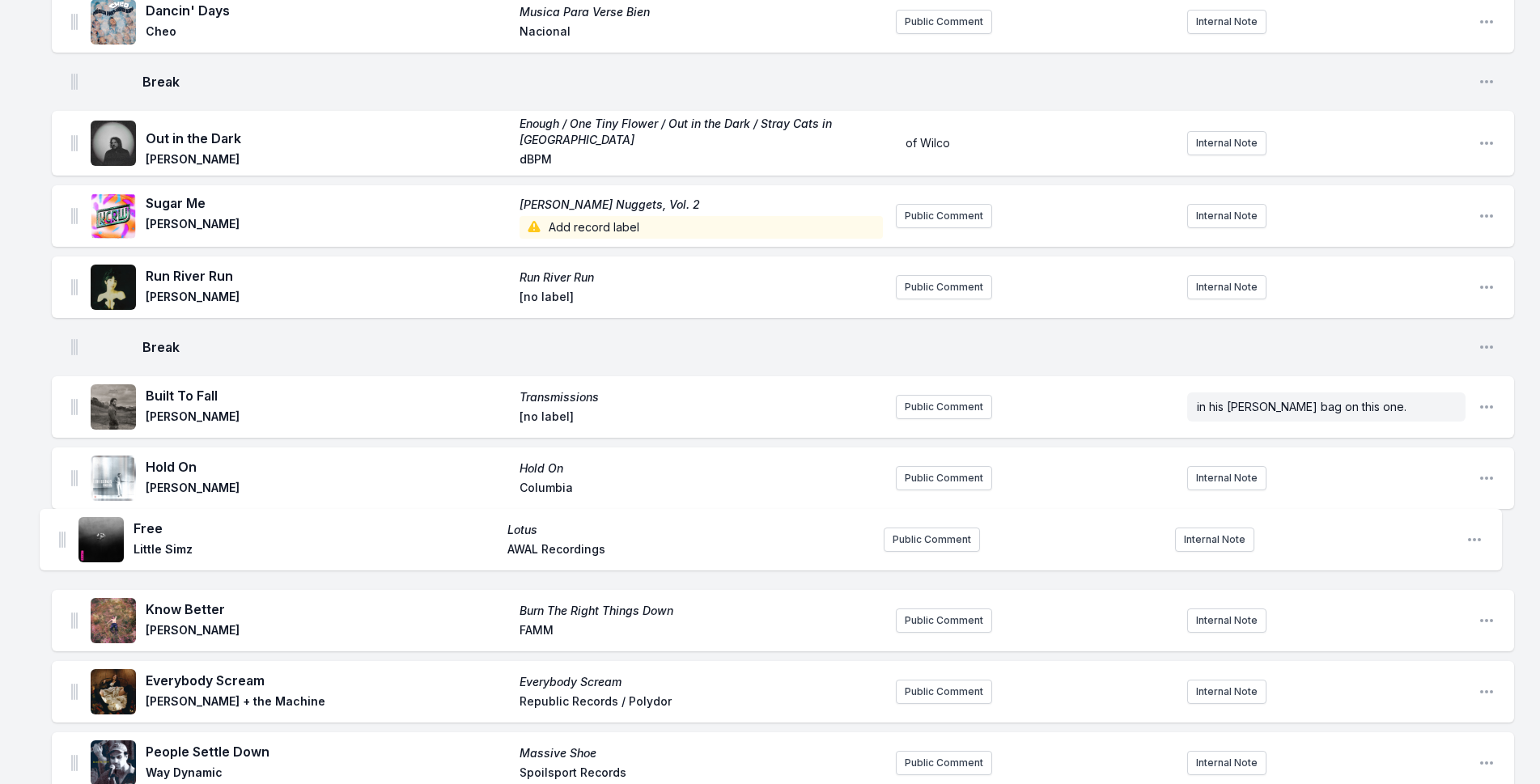
drag, startPoint x: 72, startPoint y: 329, endPoint x: 61, endPoint y: 525, distance: 196.3
click at [61, 525] on ul "No Te Vayas Sin Saber Vendrán Suaves Lluvias Silvana Estrada Glassnote Public C…" at bounding box center [783, 781] width 1463 height 2596
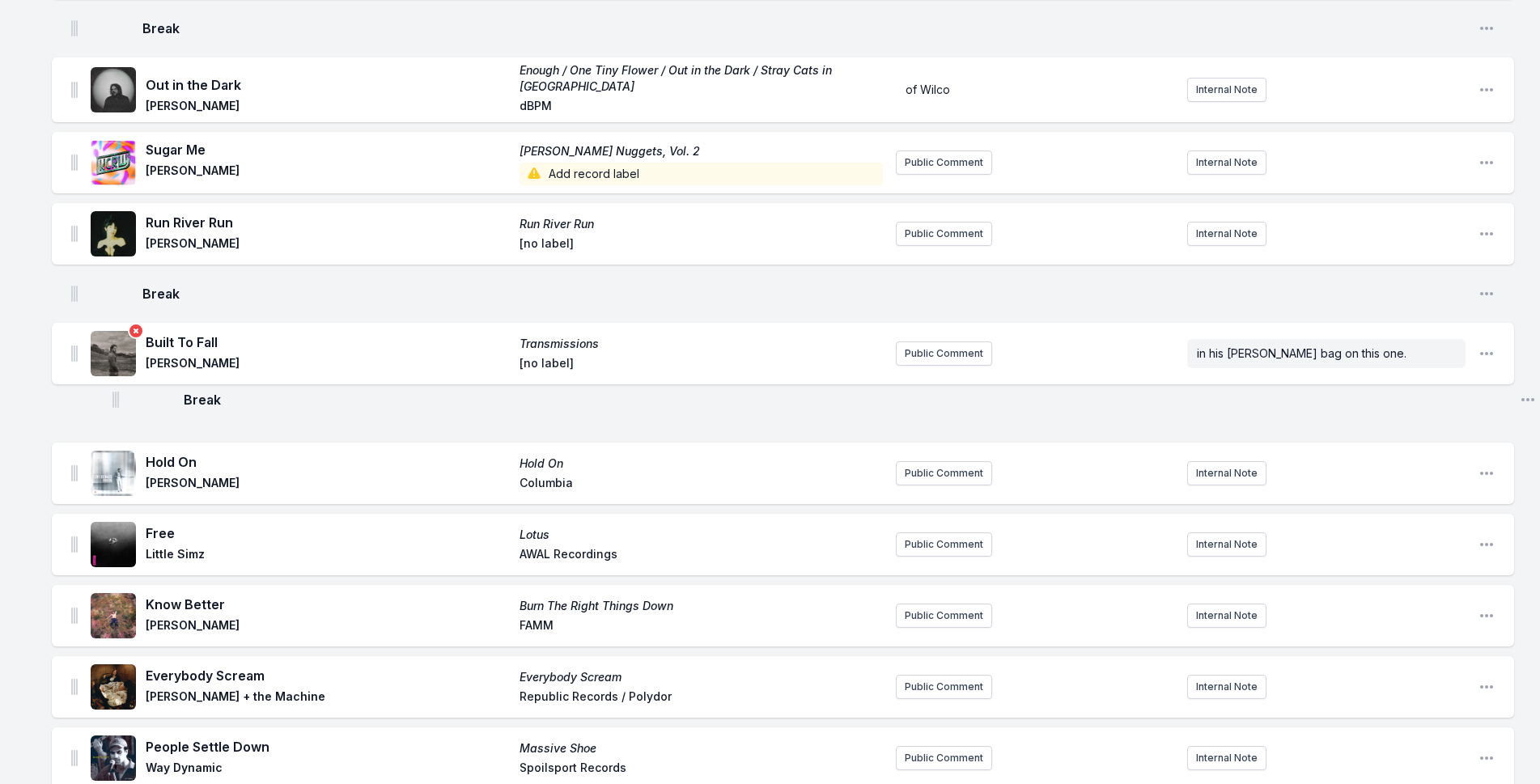
scroll to position [862, 0]
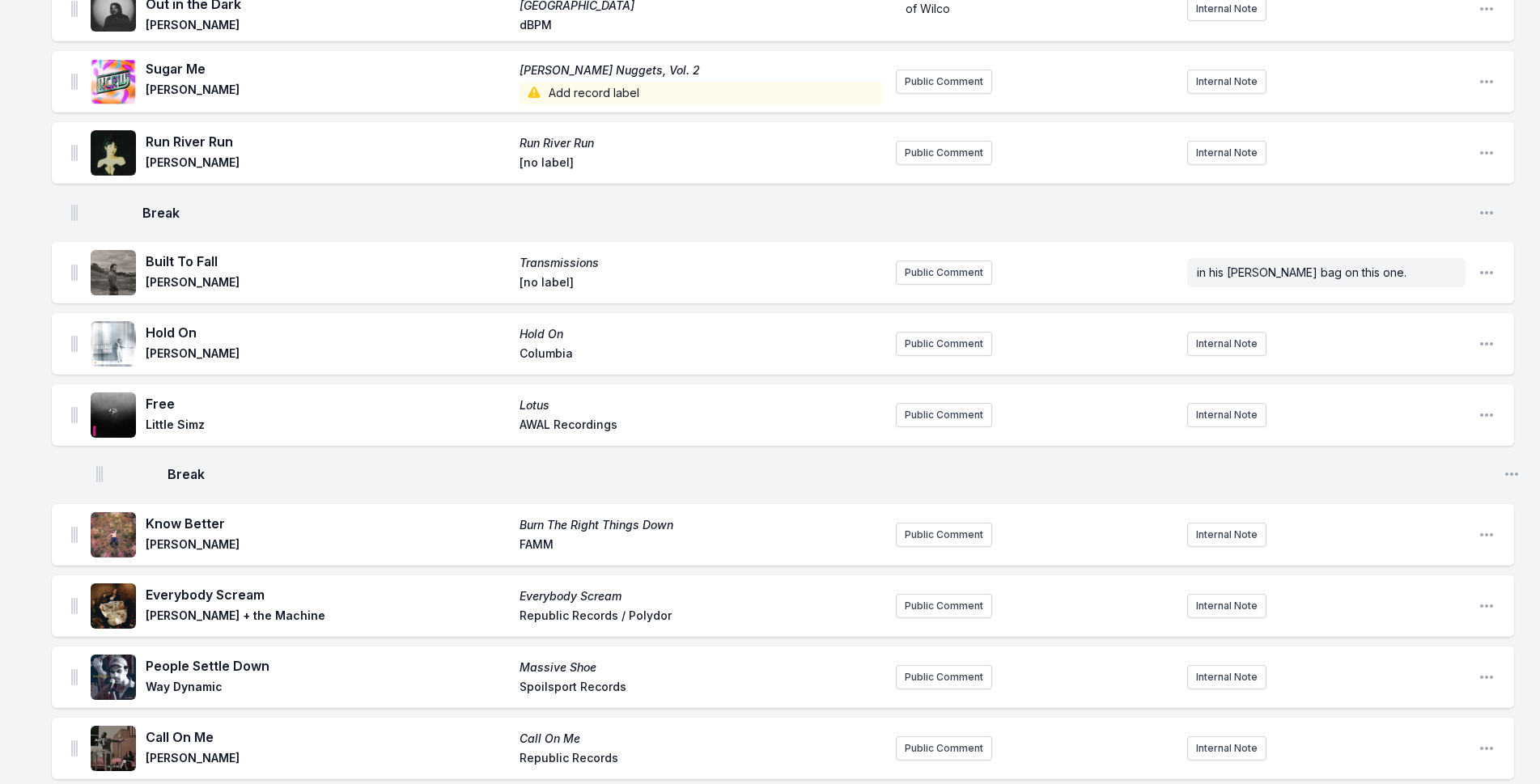
drag, startPoint x: 75, startPoint y: 237, endPoint x: 99, endPoint y: 464, distance: 228.3
click at [99, 464] on ul "No Te Vayas Sin Saber Vendrán Suaves Lluvias Silvana Estrada Glassnote Public C…" at bounding box center [783, 647] width 1463 height 2596
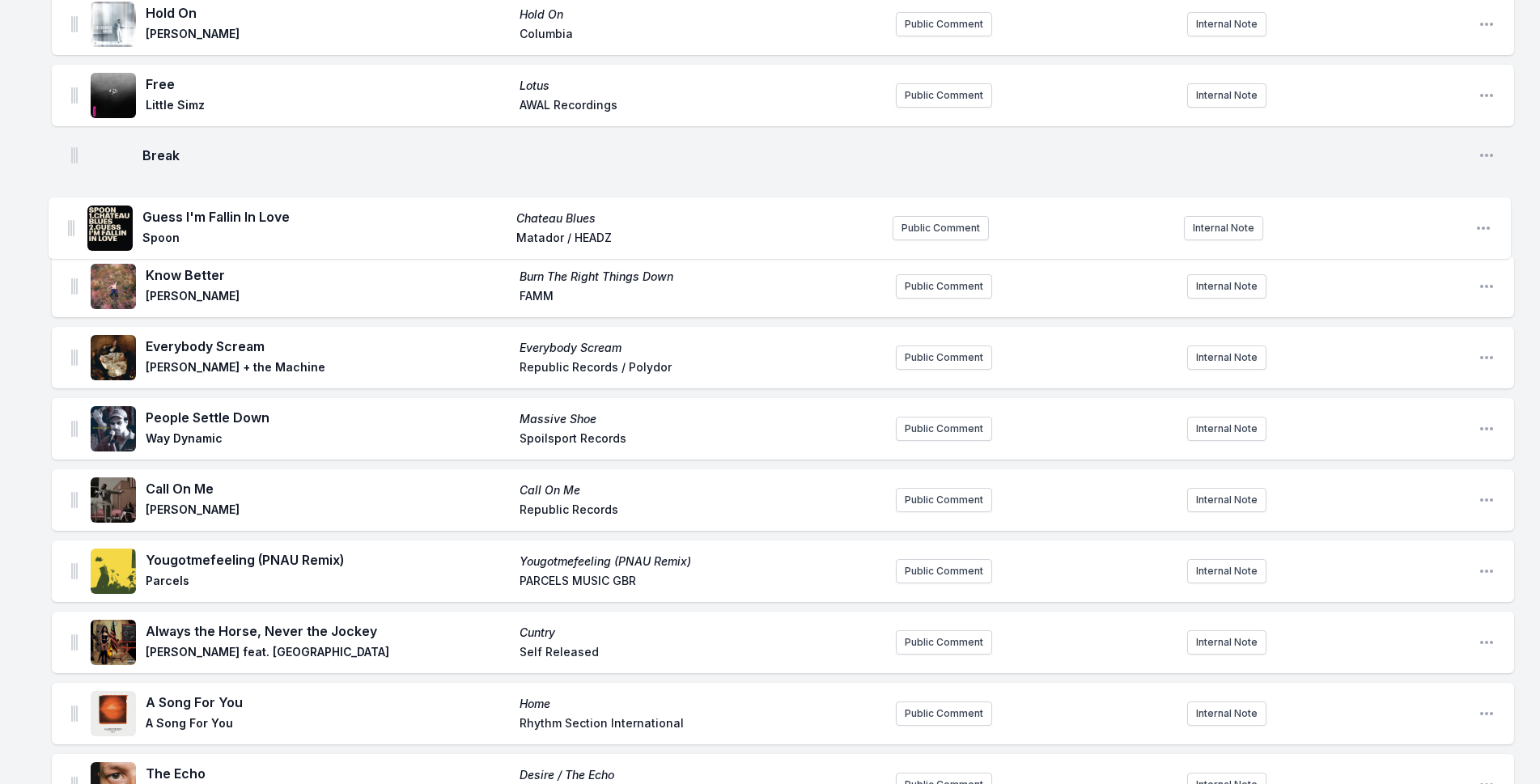
scroll to position [1180, 0]
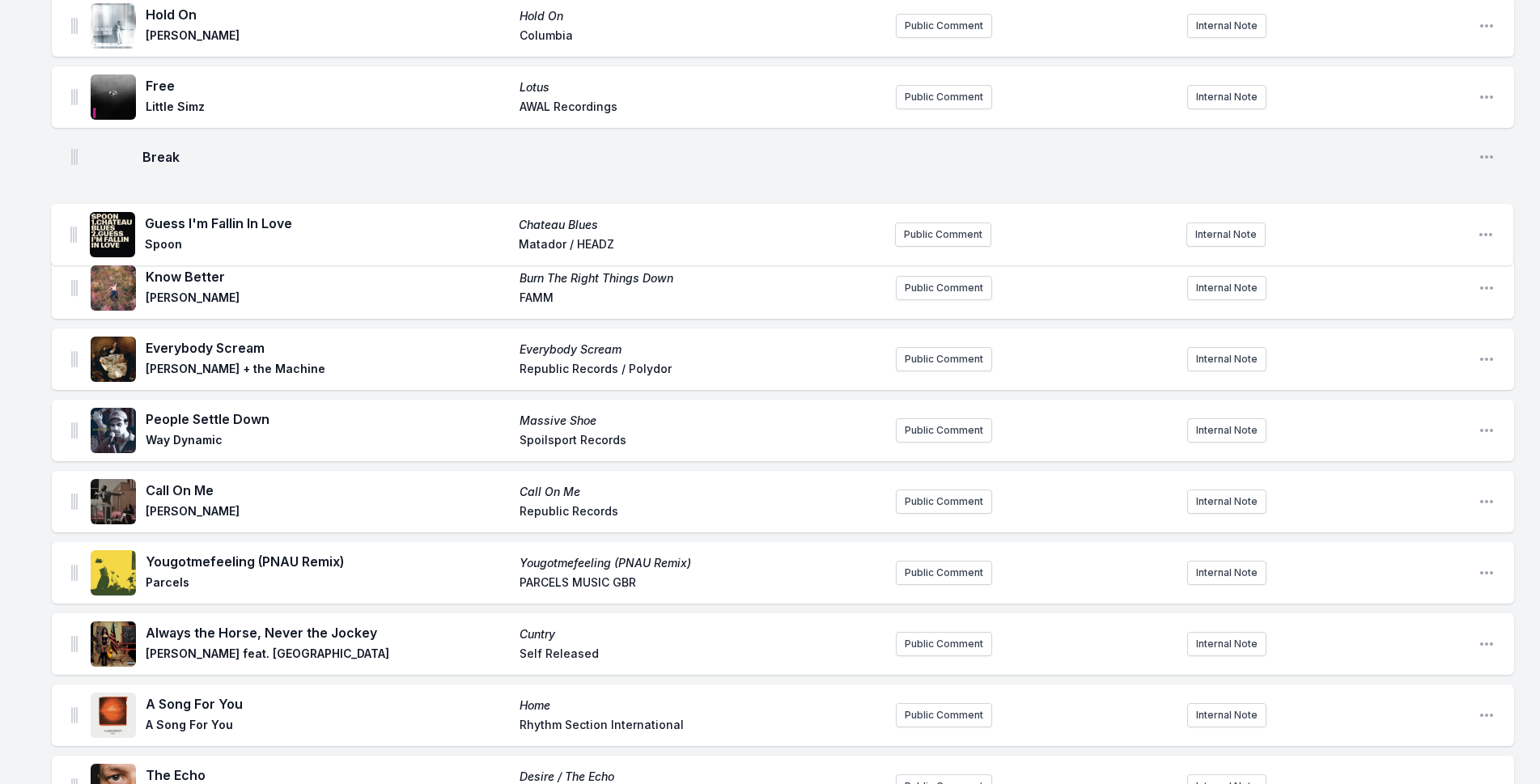
drag, startPoint x: 75, startPoint y: 527, endPoint x: 72, endPoint y: 223, distance: 304.0
click at [72, 223] on ul "No Te Vayas Sin Saber Vendrán Suaves Lluvias Silvana Estrada Glassnote Public C…" at bounding box center [783, 329] width 1463 height 2596
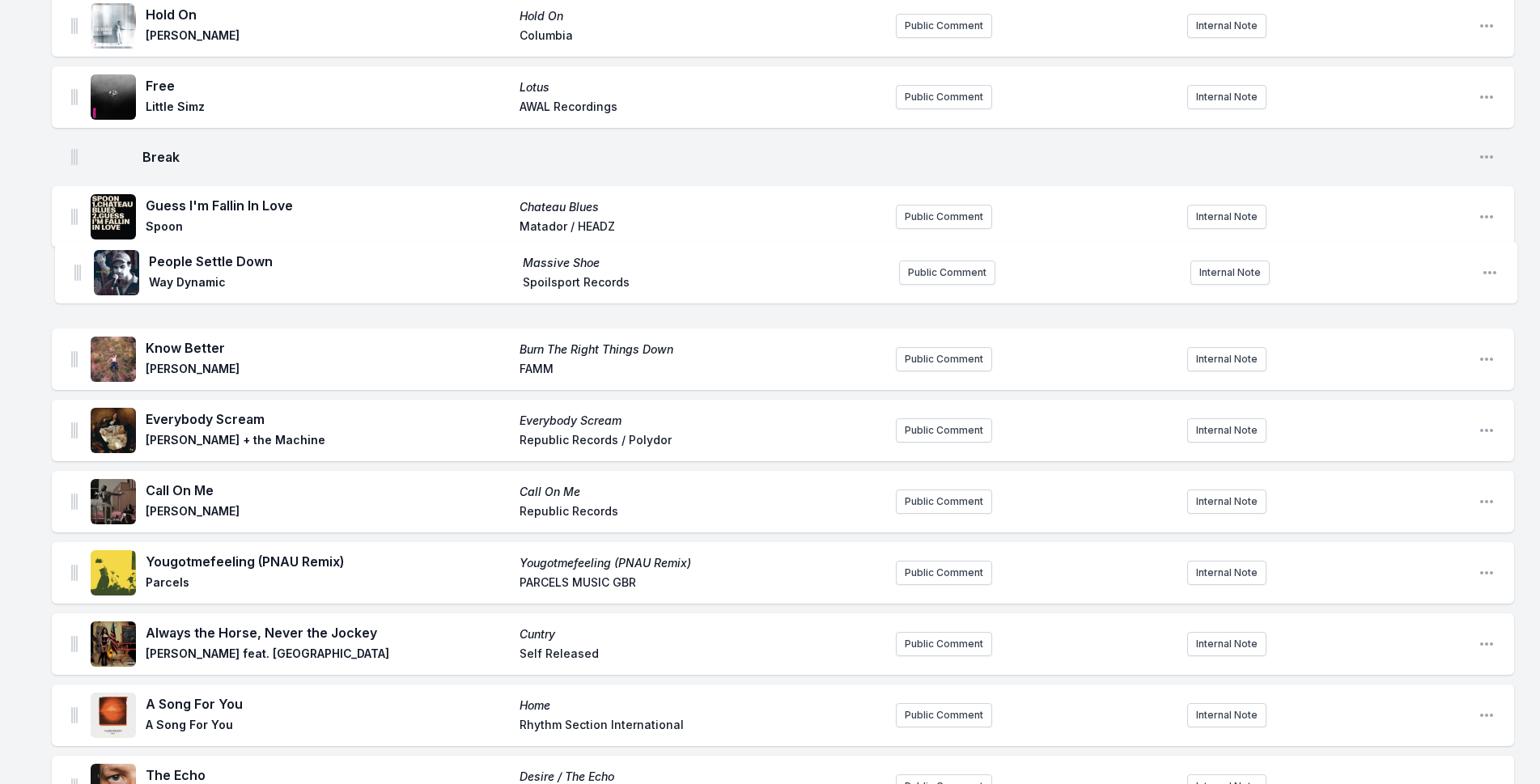
drag, startPoint x: 75, startPoint y: 421, endPoint x: 79, endPoint y: 258, distance: 163.0
click at [79, 258] on ul "No Te Vayas Sin Saber Vendrán Suaves Lluvias Silvana Estrada Glassnote Public C…" at bounding box center [783, 329] width 1463 height 2596
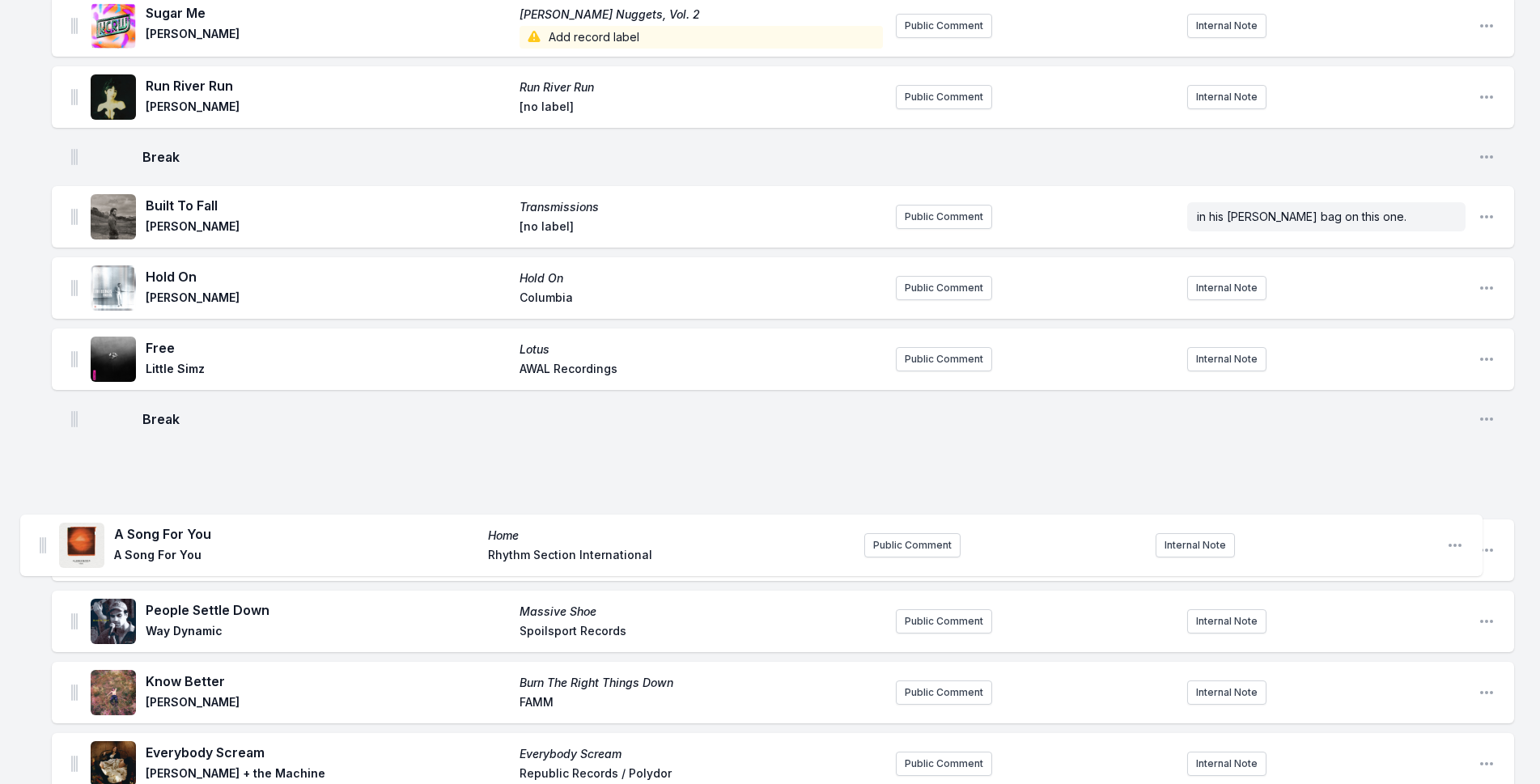
scroll to position [947, 0]
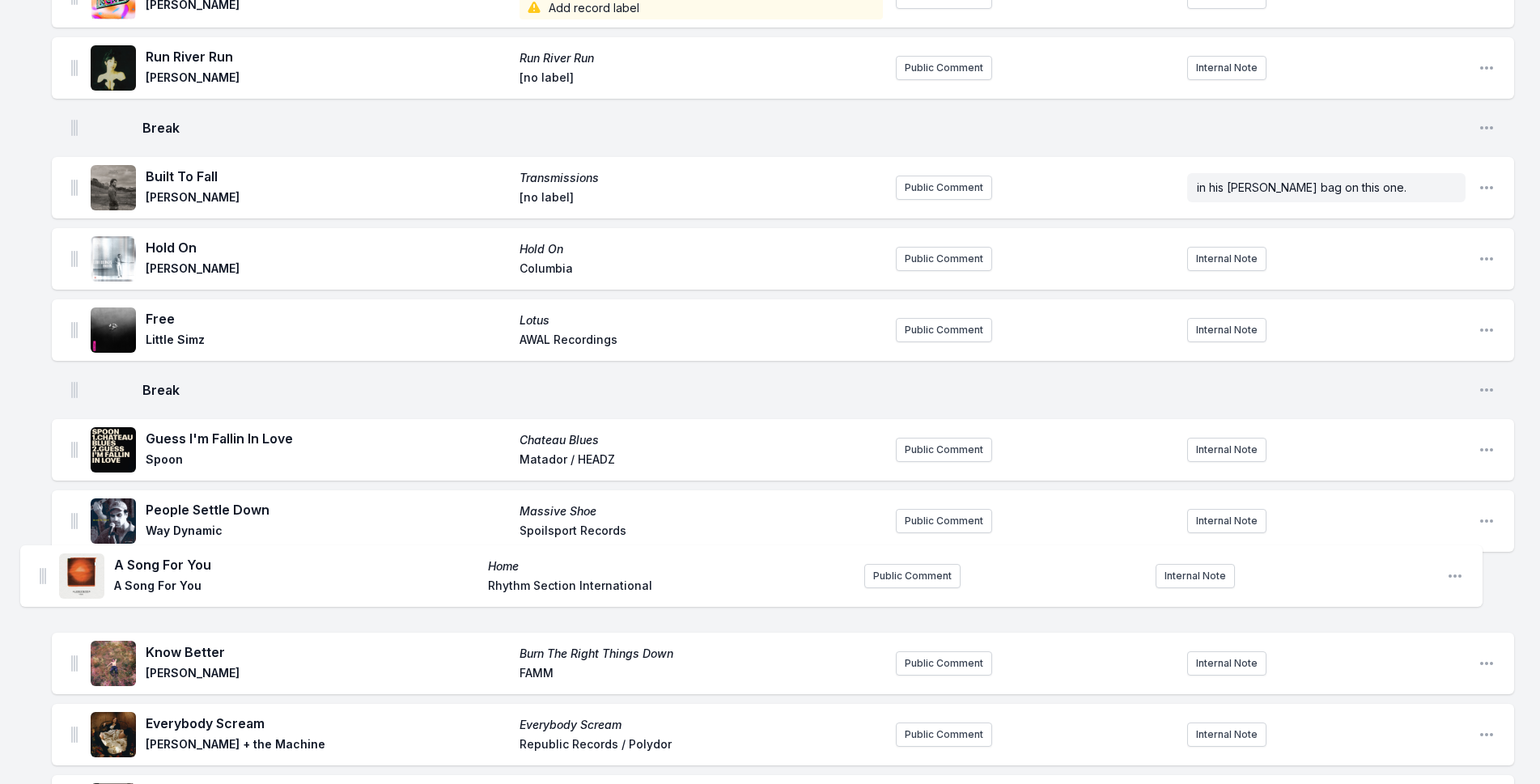
drag, startPoint x: 75, startPoint y: 464, endPoint x: 41, endPoint y: 558, distance: 100.0
click at [41, 558] on div "Missing Data Some of your tracks are missing record label information. This inf…" at bounding box center [770, 748] width 1540 height 3074
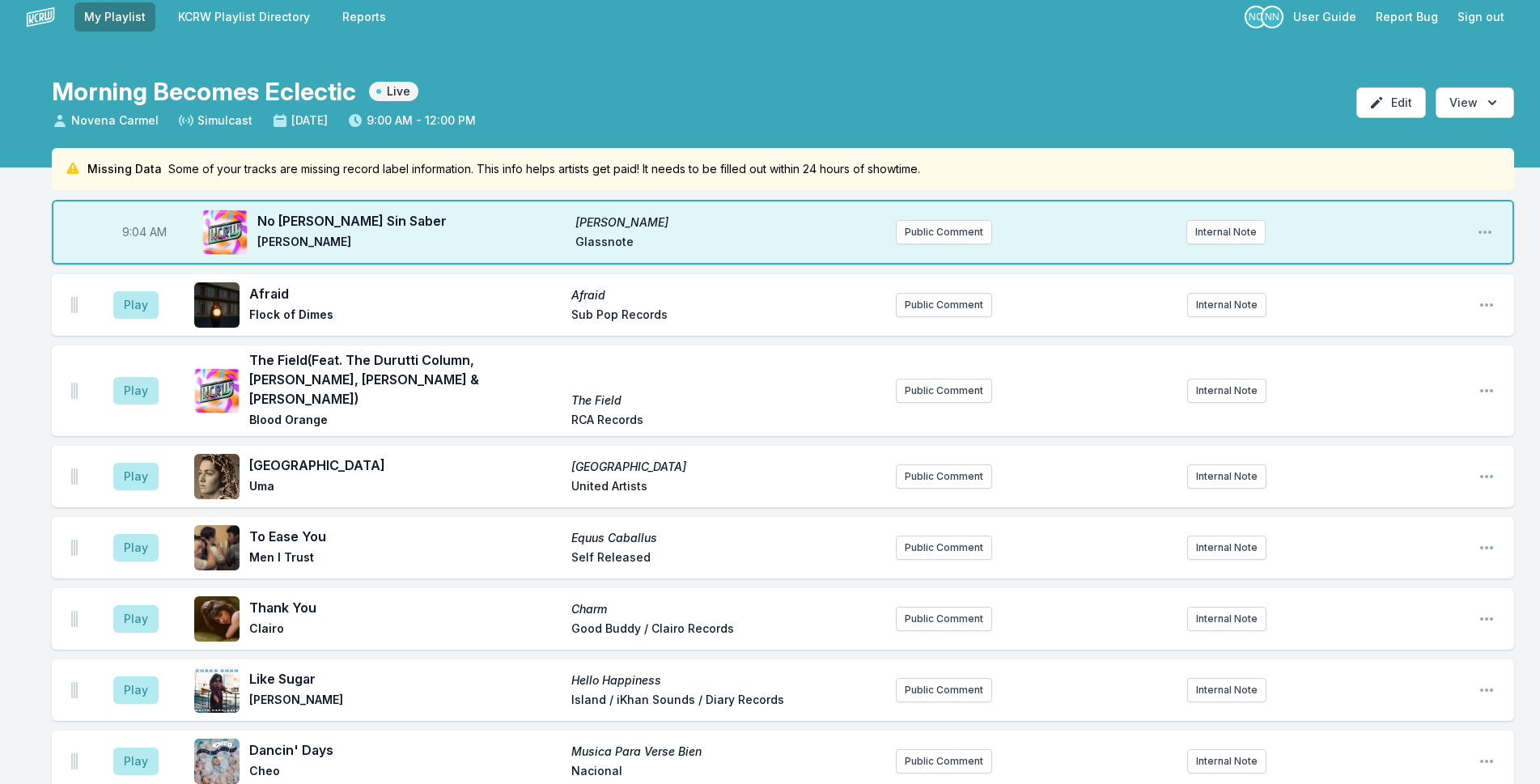
scroll to position [0, 0]
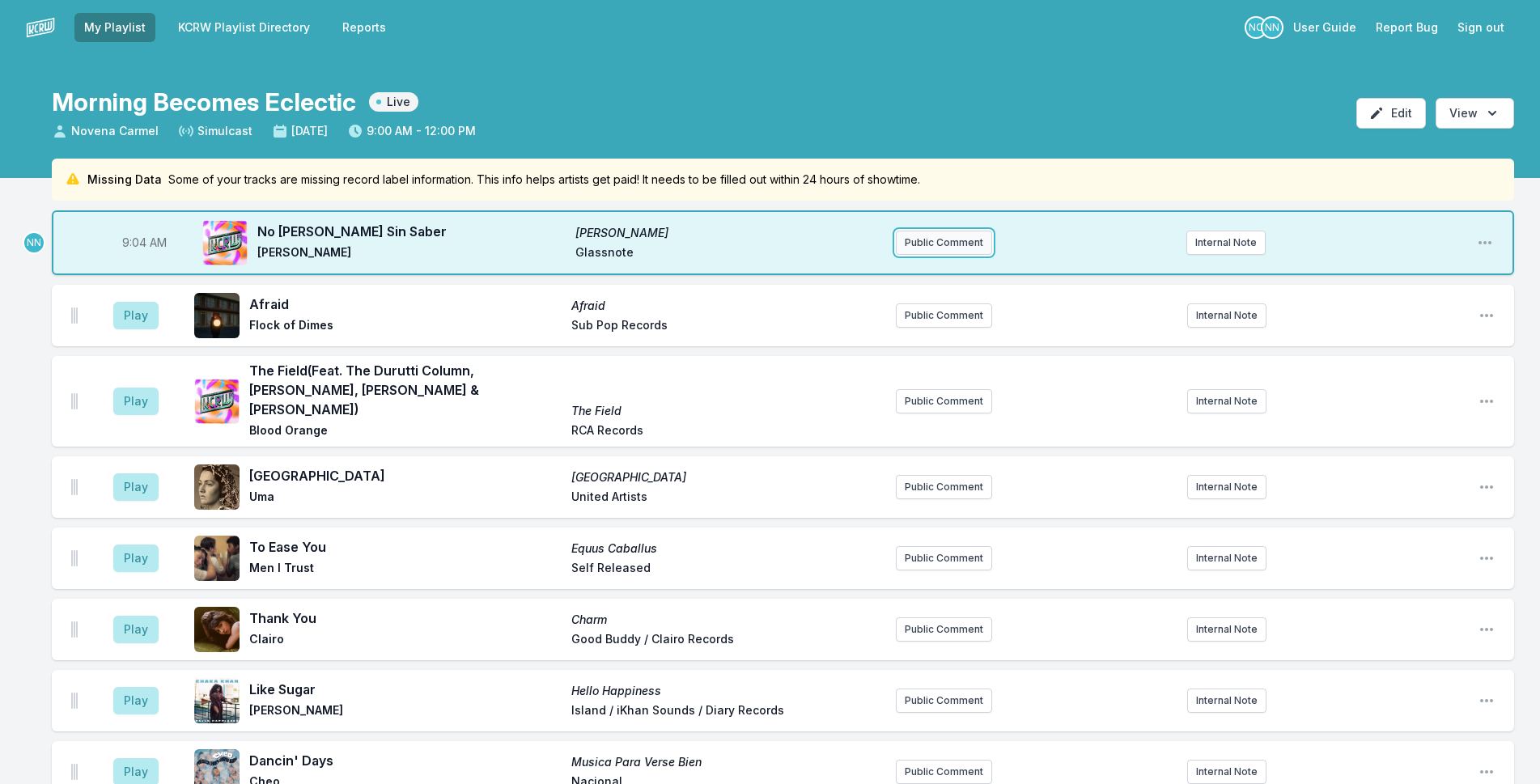
click at [965, 242] on button "Public Comment" at bounding box center [944, 243] width 96 height 24
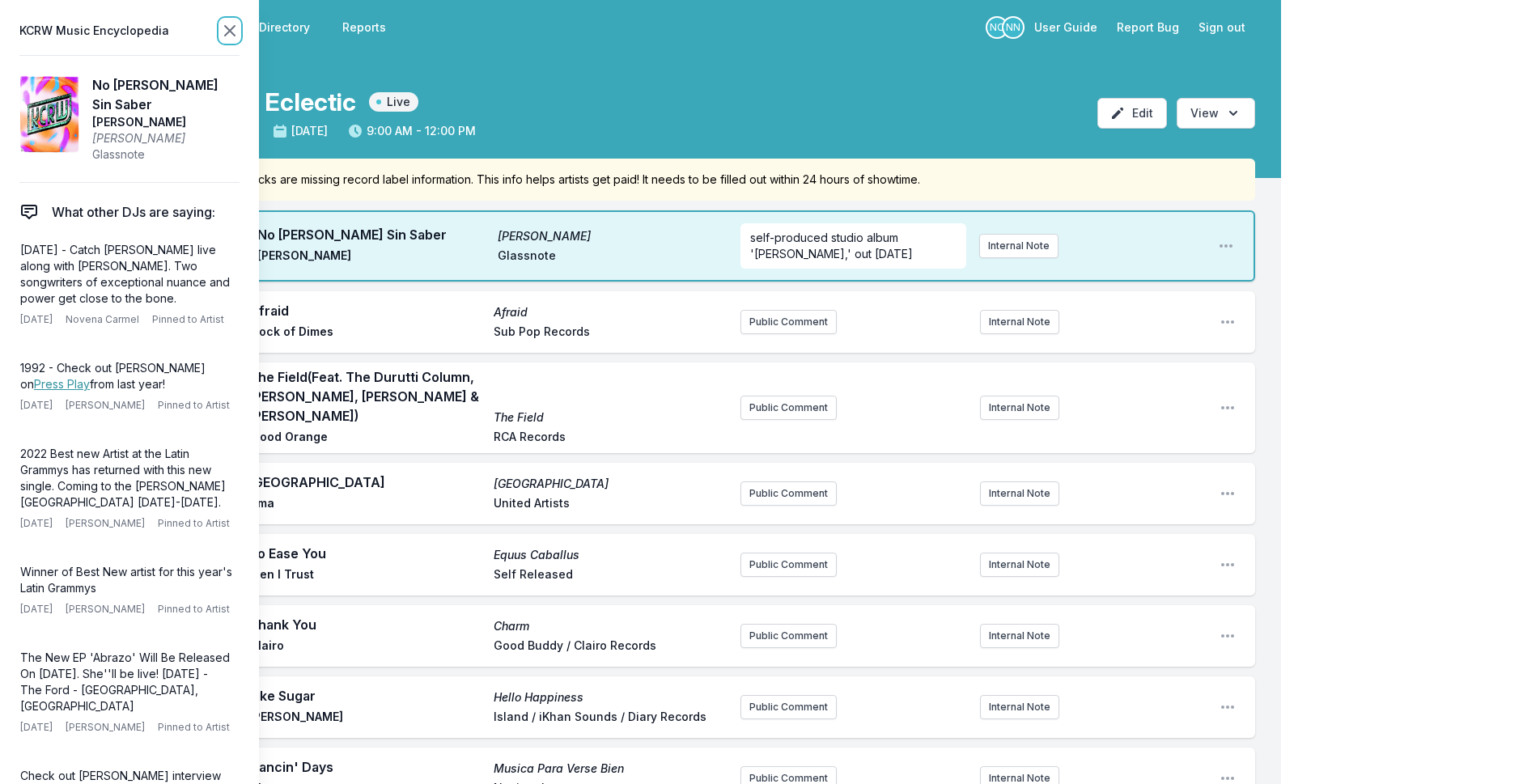
click at [227, 26] on icon at bounding box center [230, 31] width 10 height 10
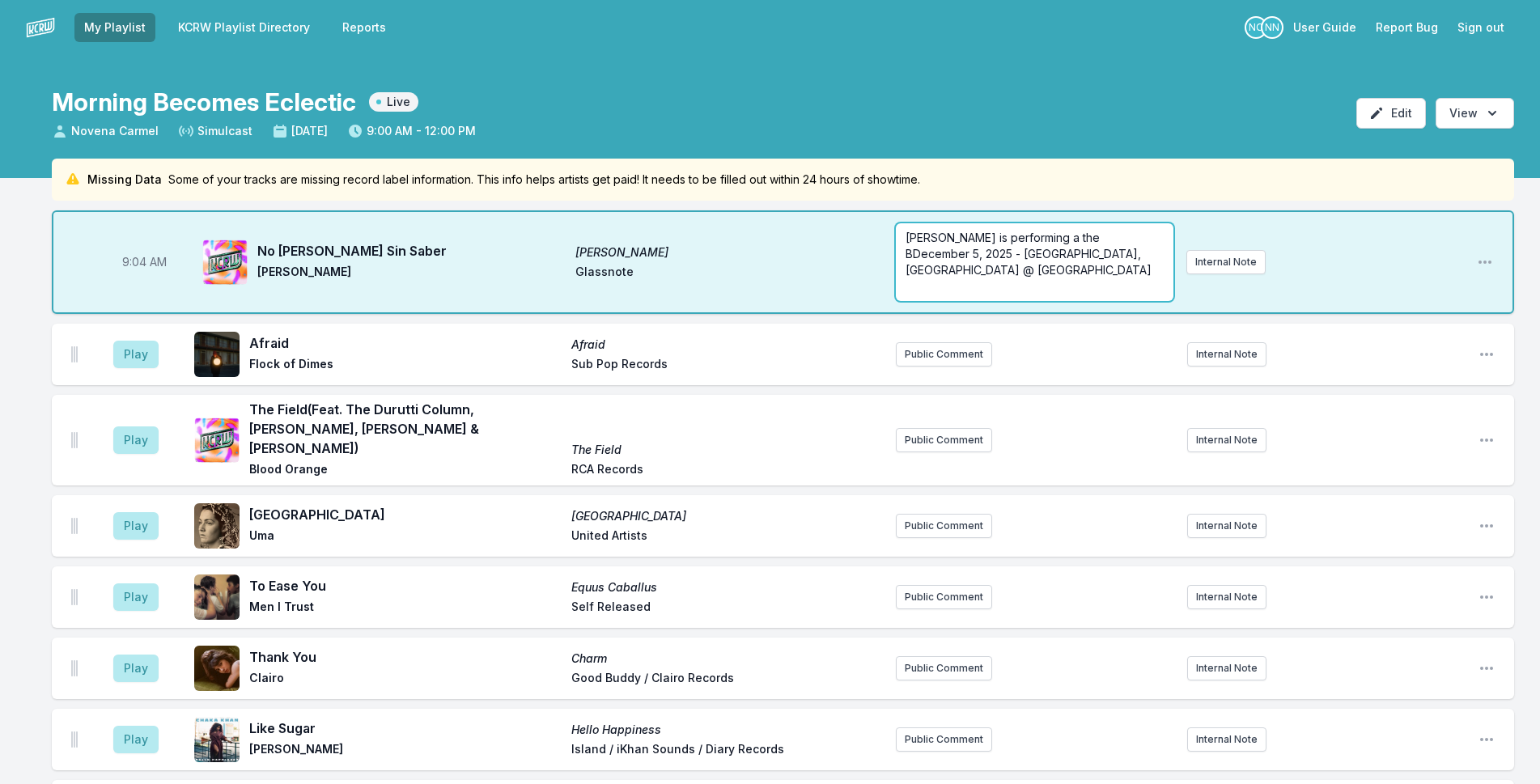
click at [1150, 254] on p "Silvana Estrada is performing a the BDecember 5, 2025 - Los Angeles, CA @ Belas…" at bounding box center [1035, 254] width 258 height 49
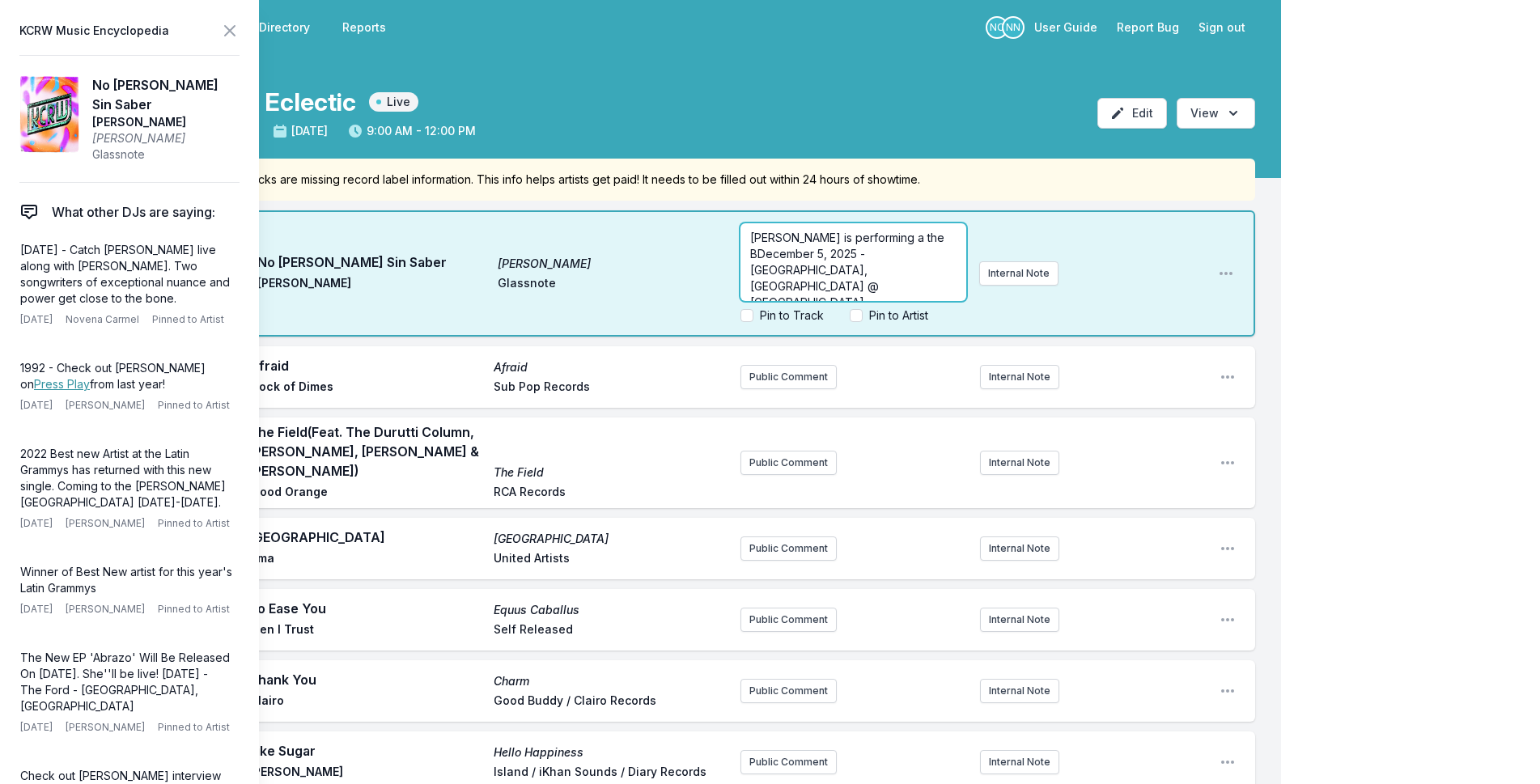
click at [819, 272] on p "Silvana Estrada is performing a the BDecember 5, 2025 - Los Angeles, CA @ Belas…" at bounding box center [853, 271] width 206 height 81
click at [926, 295] on p "﻿" at bounding box center [853, 303] width 206 height 17
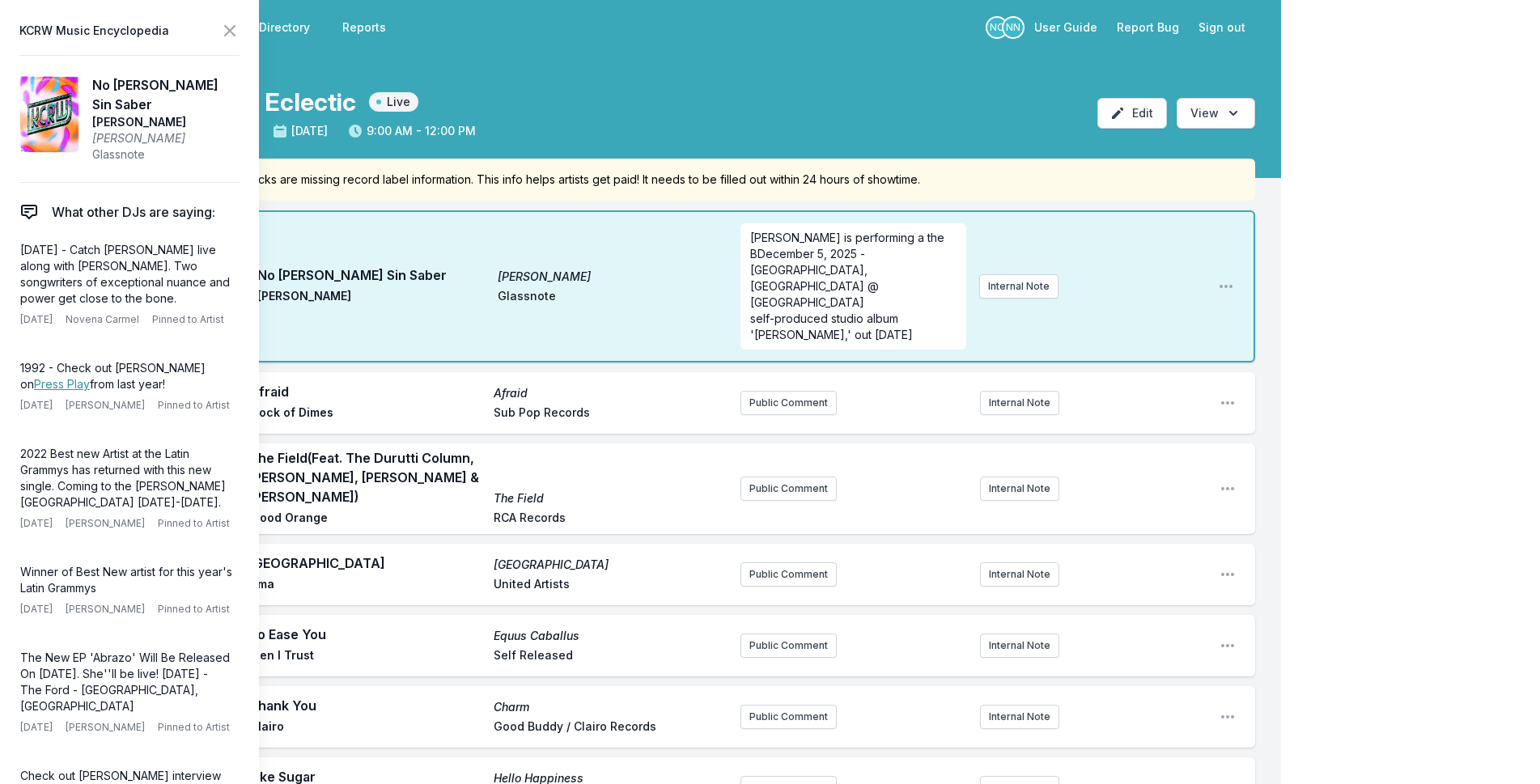
scroll to position [0, 0]
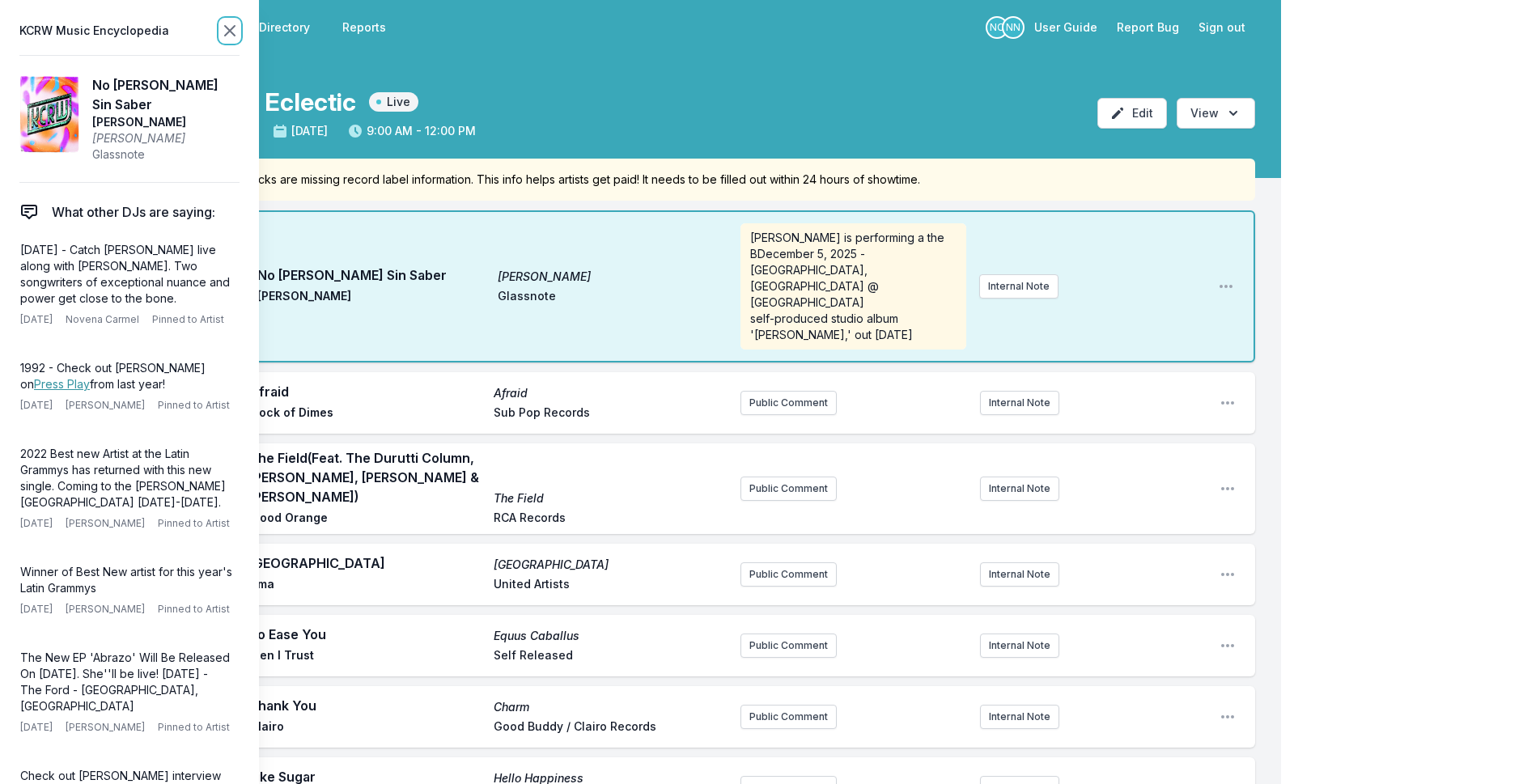
click at [234, 22] on icon at bounding box center [229, 30] width 19 height 19
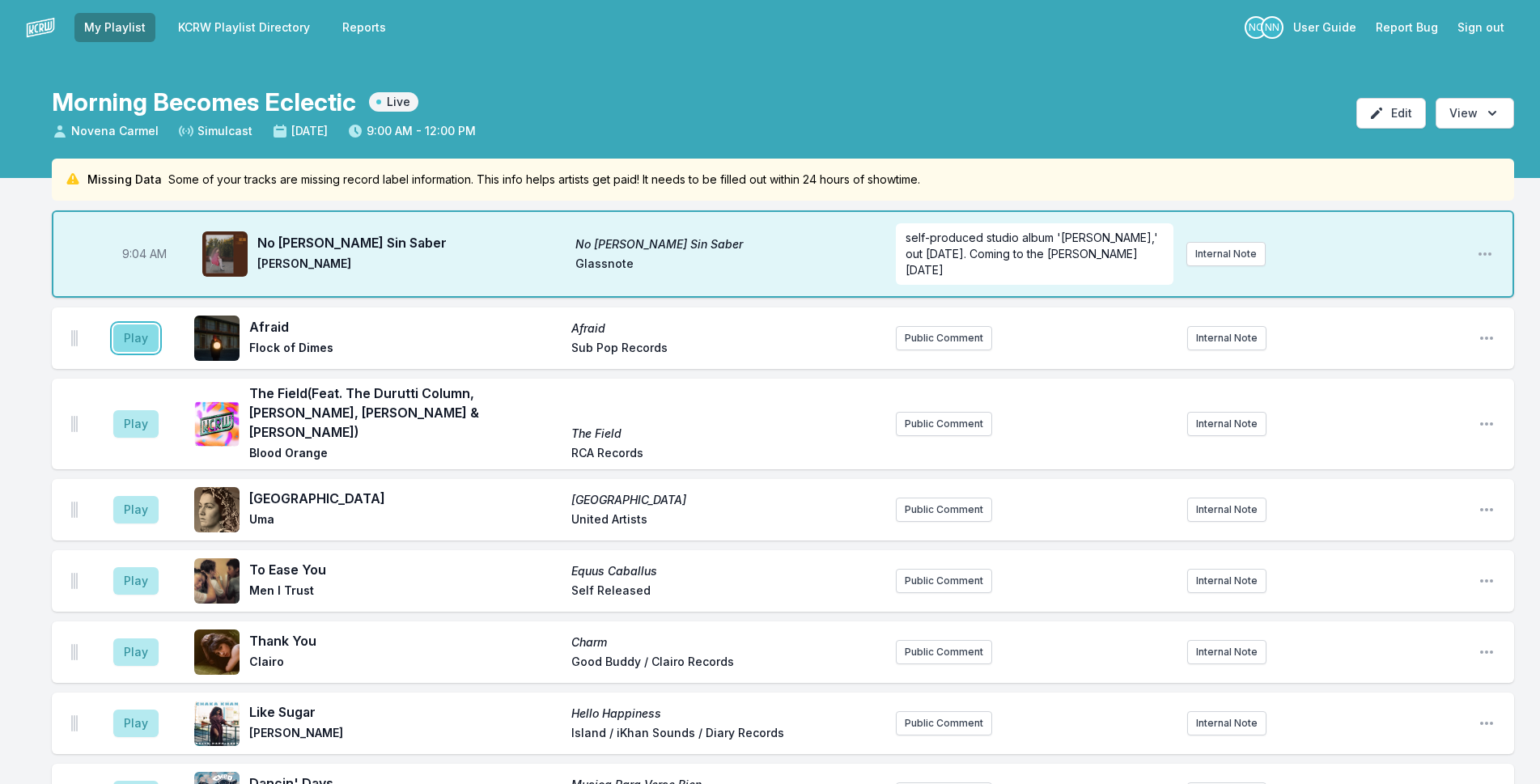
click at [152, 338] on button "Play" at bounding box center [136, 338] width 46 height 27
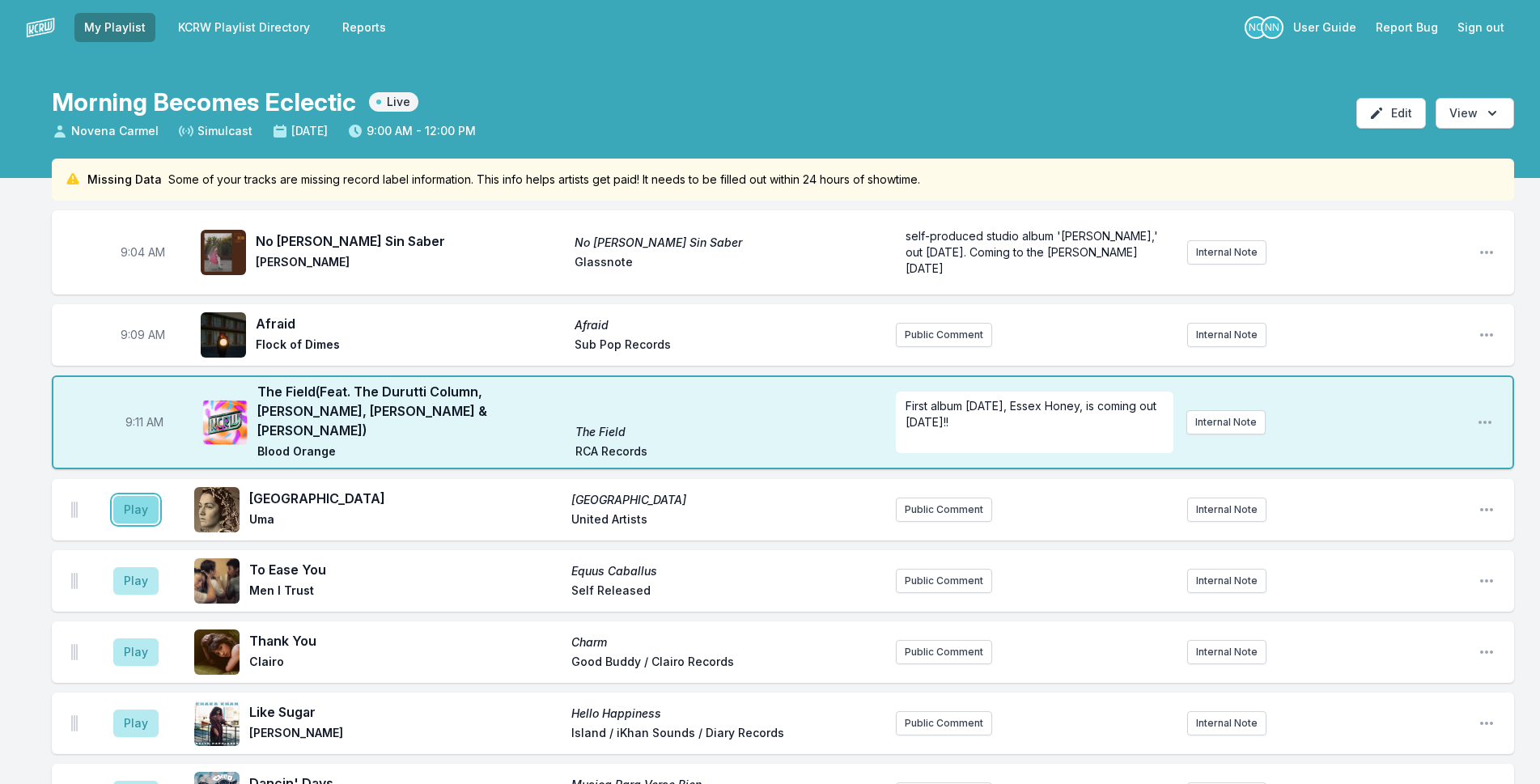
click at [128, 503] on button "Play" at bounding box center [136, 509] width 46 height 27
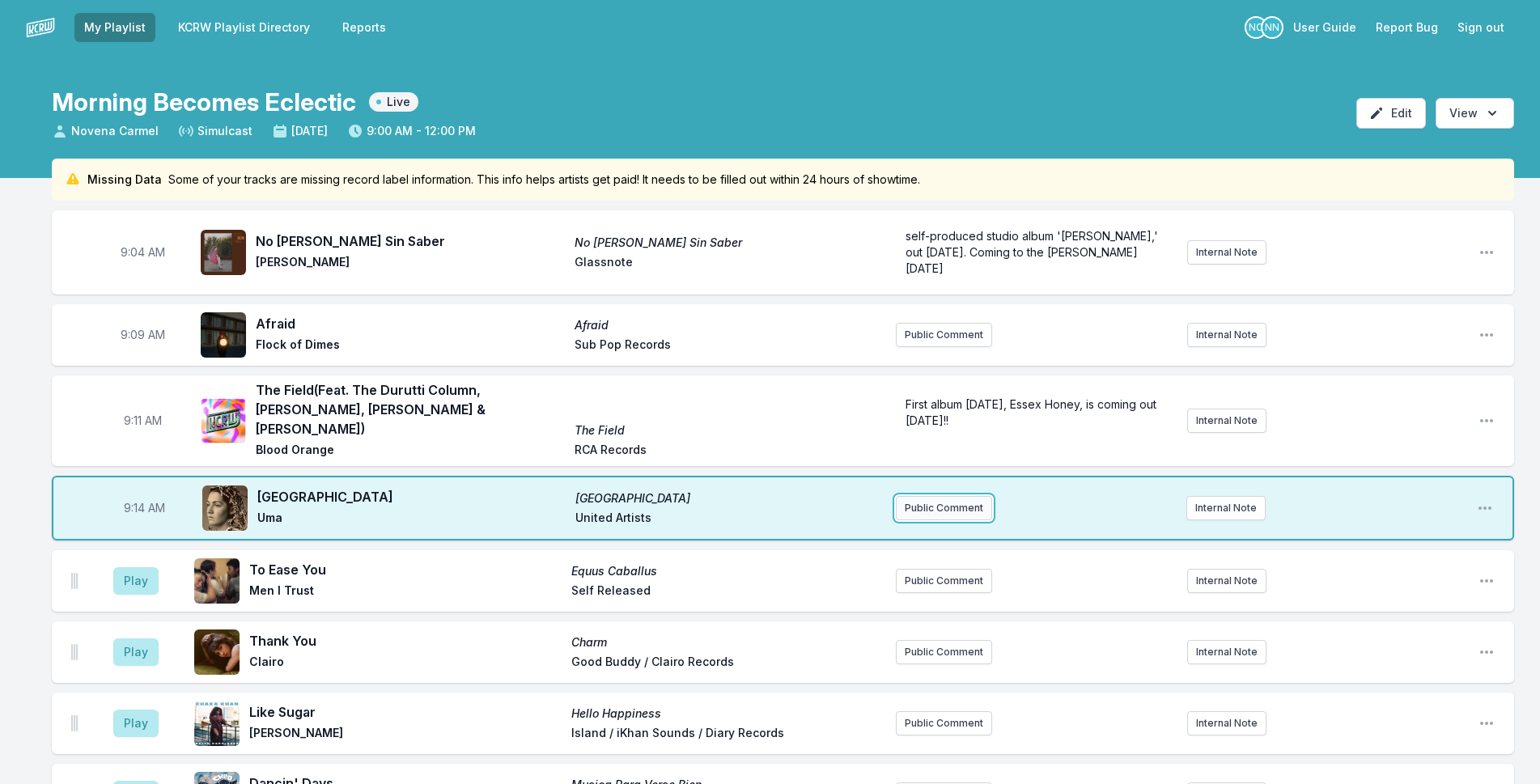
click at [951, 496] on button "Public Comment" at bounding box center [944, 507] width 96 height 24
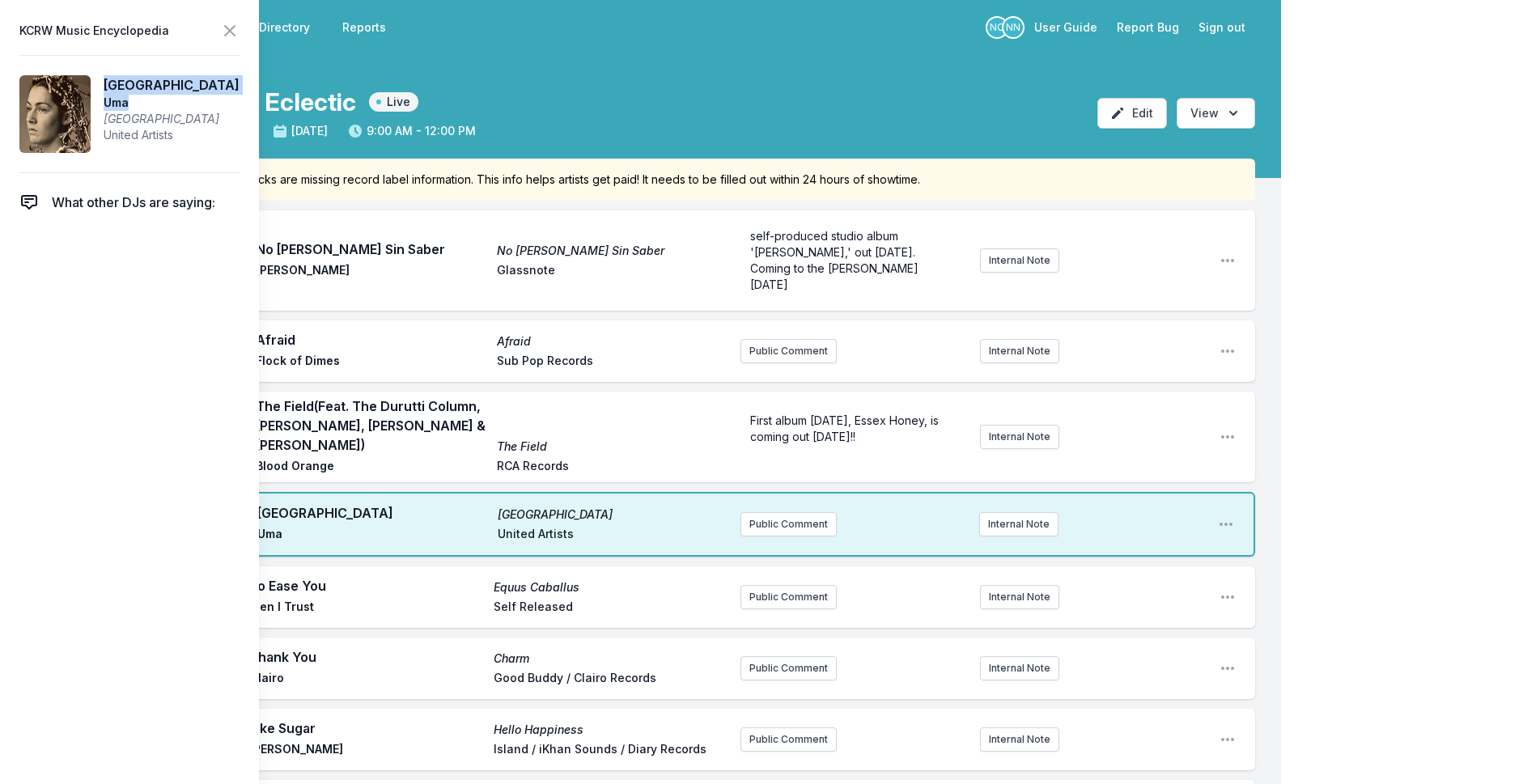
drag, startPoint x: 135, startPoint y: 103, endPoint x: 108, endPoint y: 89, distance: 30.4
click at [108, 89] on article "Granada Uma Granada United Artists" at bounding box center [129, 113] width 220 height 118
copy aside "Granada Uma"
click at [779, 512] on button "Public Comment" at bounding box center [789, 524] width 96 height 24
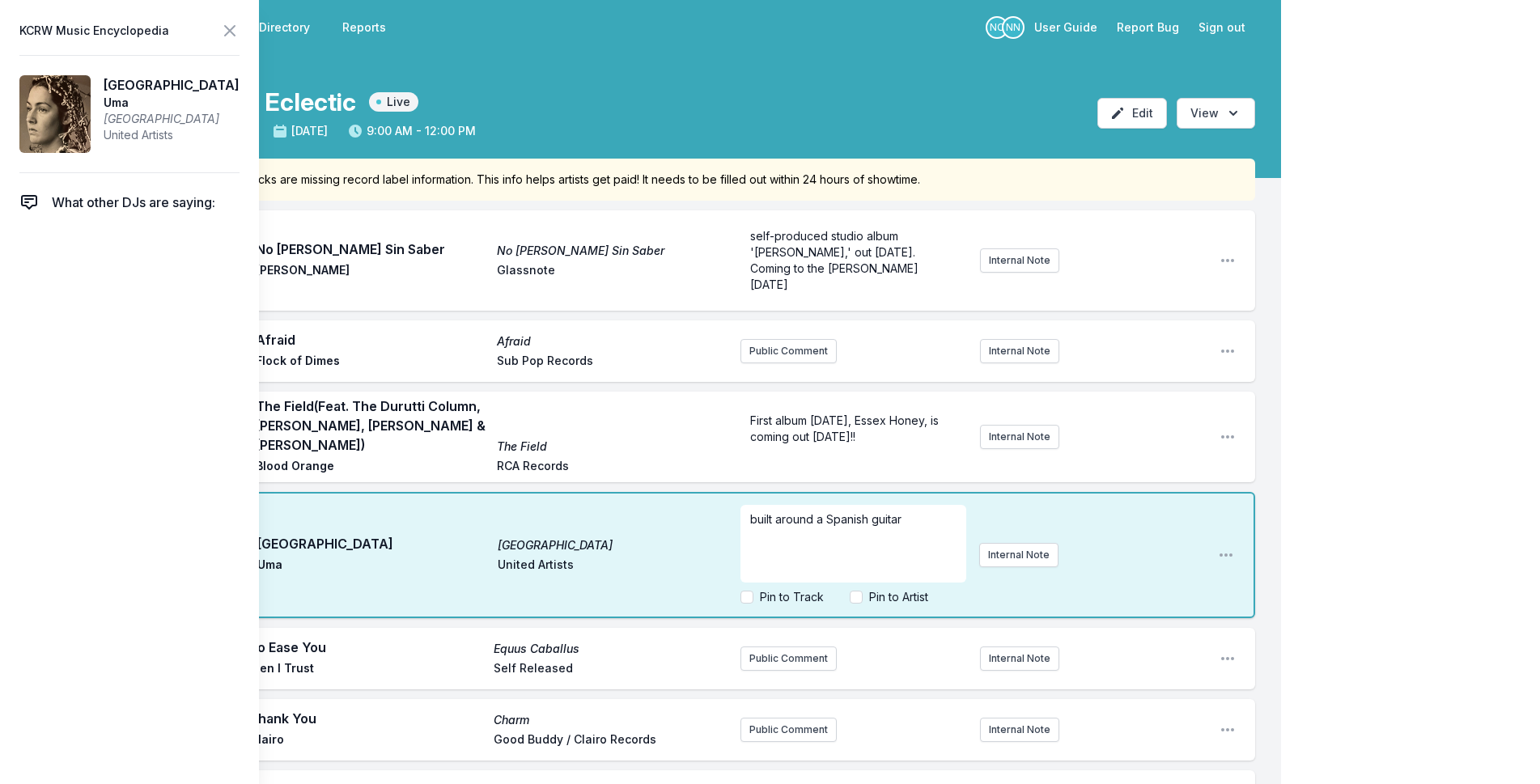
click at [748, 509] on div "built around a Spanish guitar" at bounding box center [854, 544] width 226 height 78
click at [799, 589] on label "Pin to Track" at bounding box center [792, 598] width 64 height 17
click at [753, 591] on input "Pin to Track" at bounding box center [748, 598] width 13 height 13
checkbox input "true"
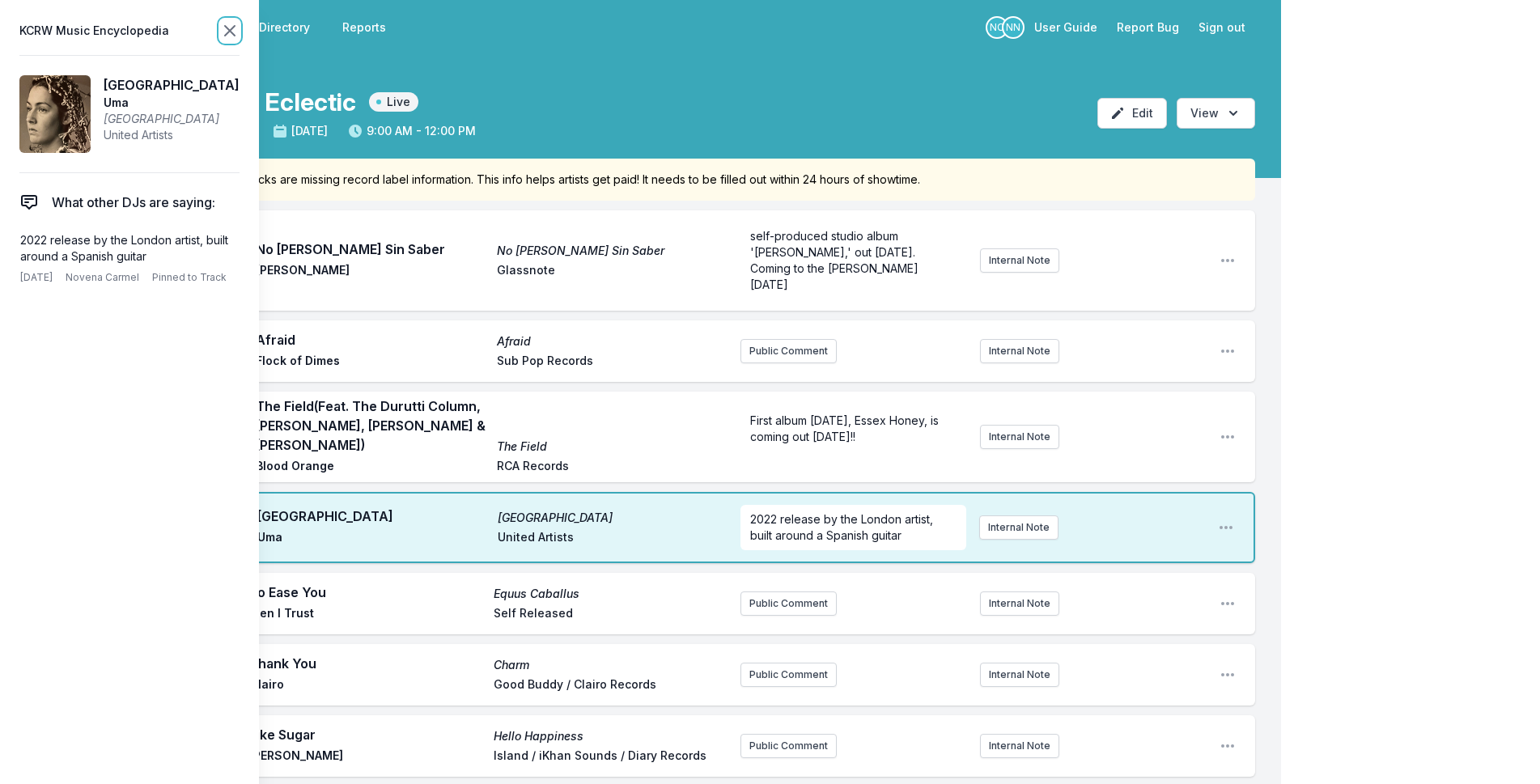
click at [226, 32] on icon at bounding box center [229, 30] width 19 height 19
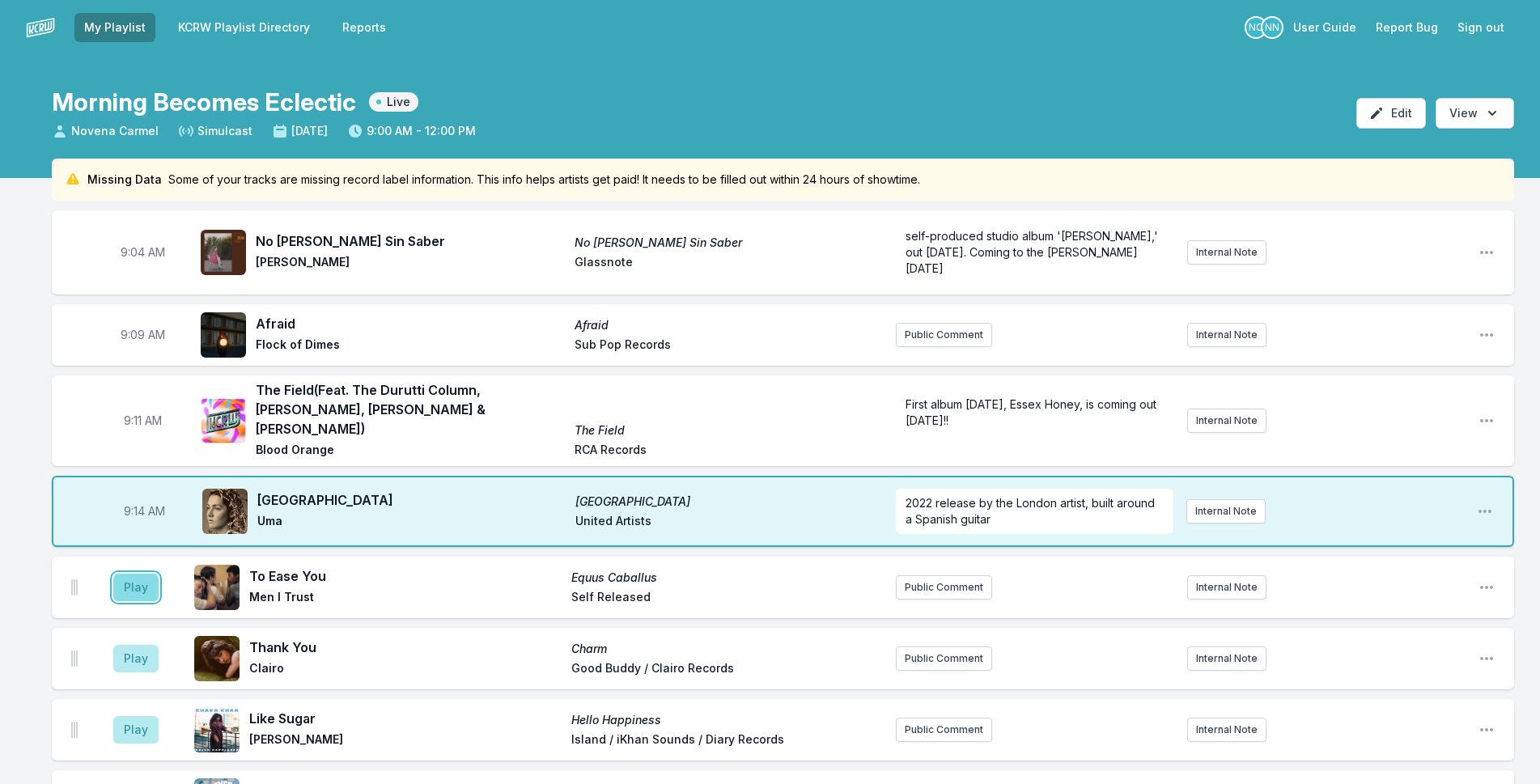
click at [133, 574] on button "Play" at bounding box center [136, 587] width 46 height 27
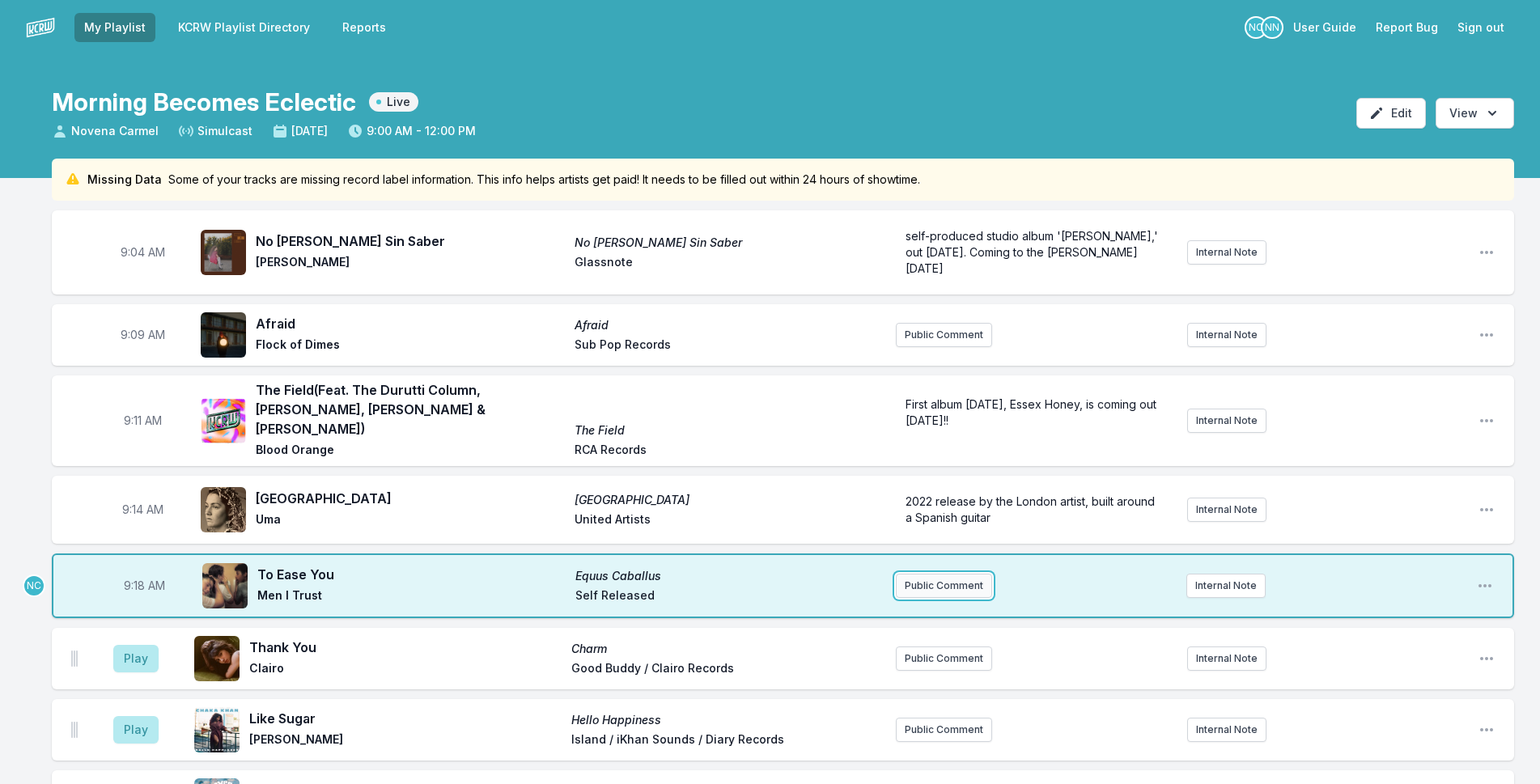
click at [932, 583] on button "Public Comment" at bounding box center [944, 585] width 96 height 24
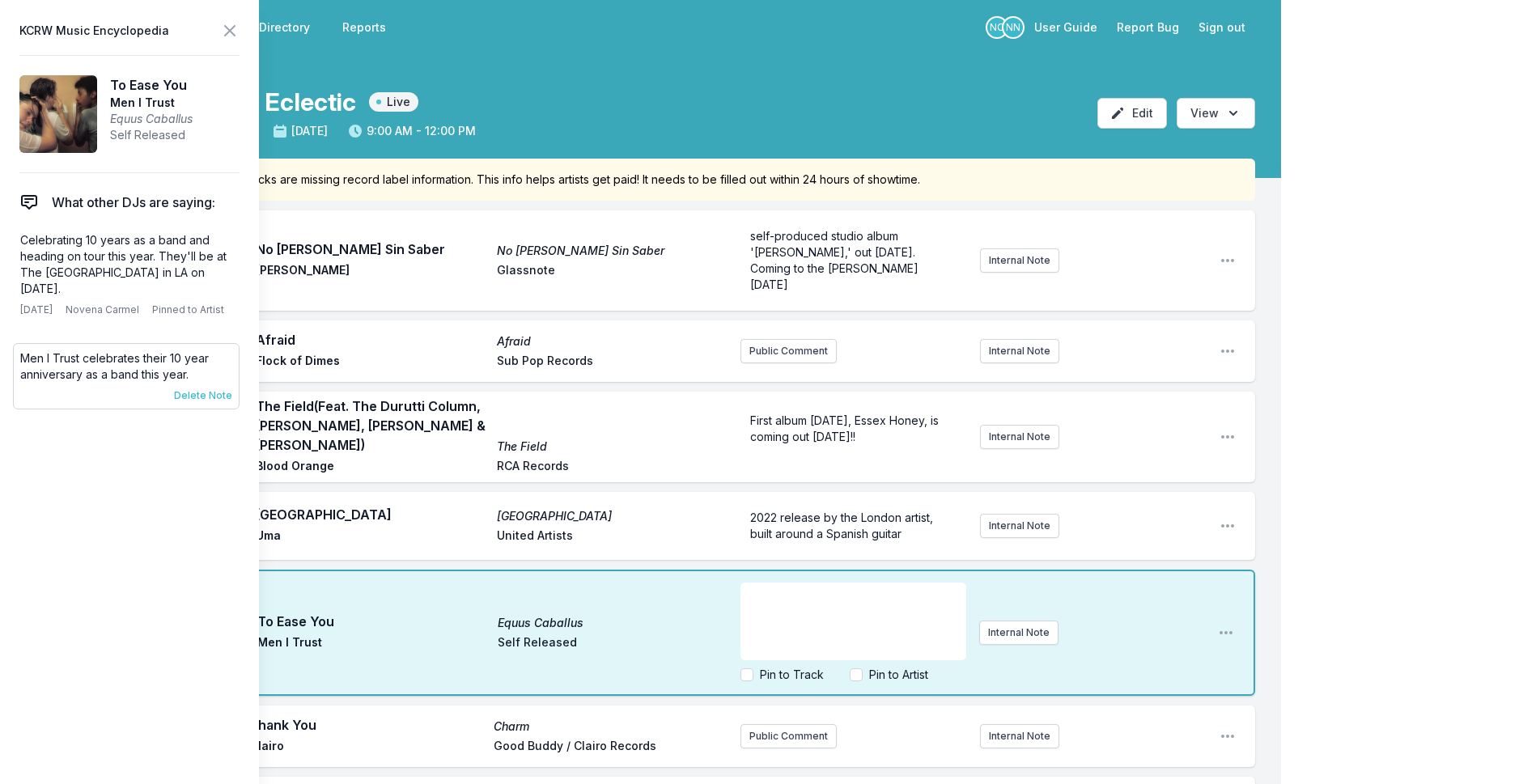
click at [189, 389] on span "Delete Note" at bounding box center [203, 396] width 58 height 13
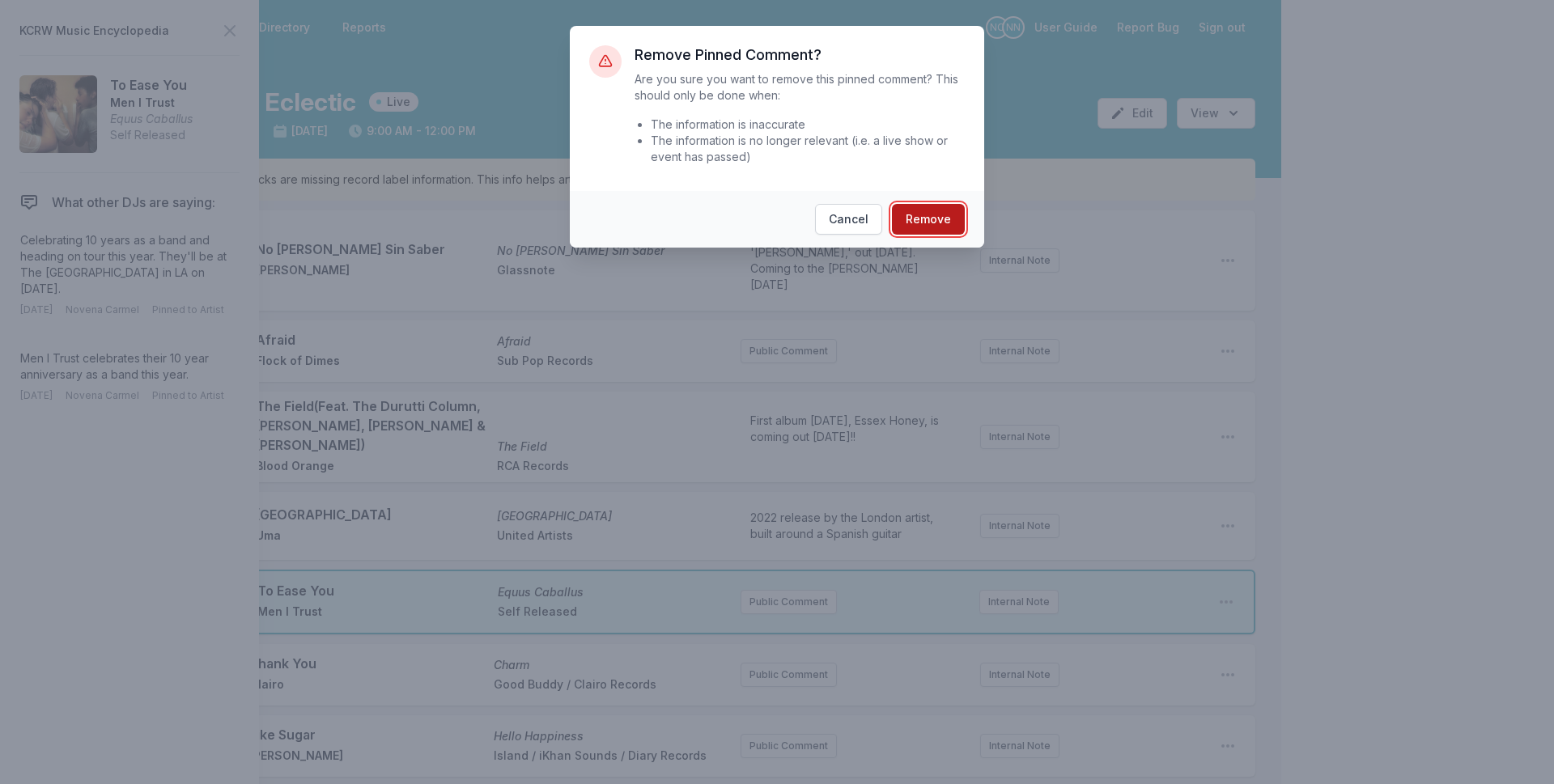
click at [921, 214] on button "Remove" at bounding box center [928, 219] width 73 height 31
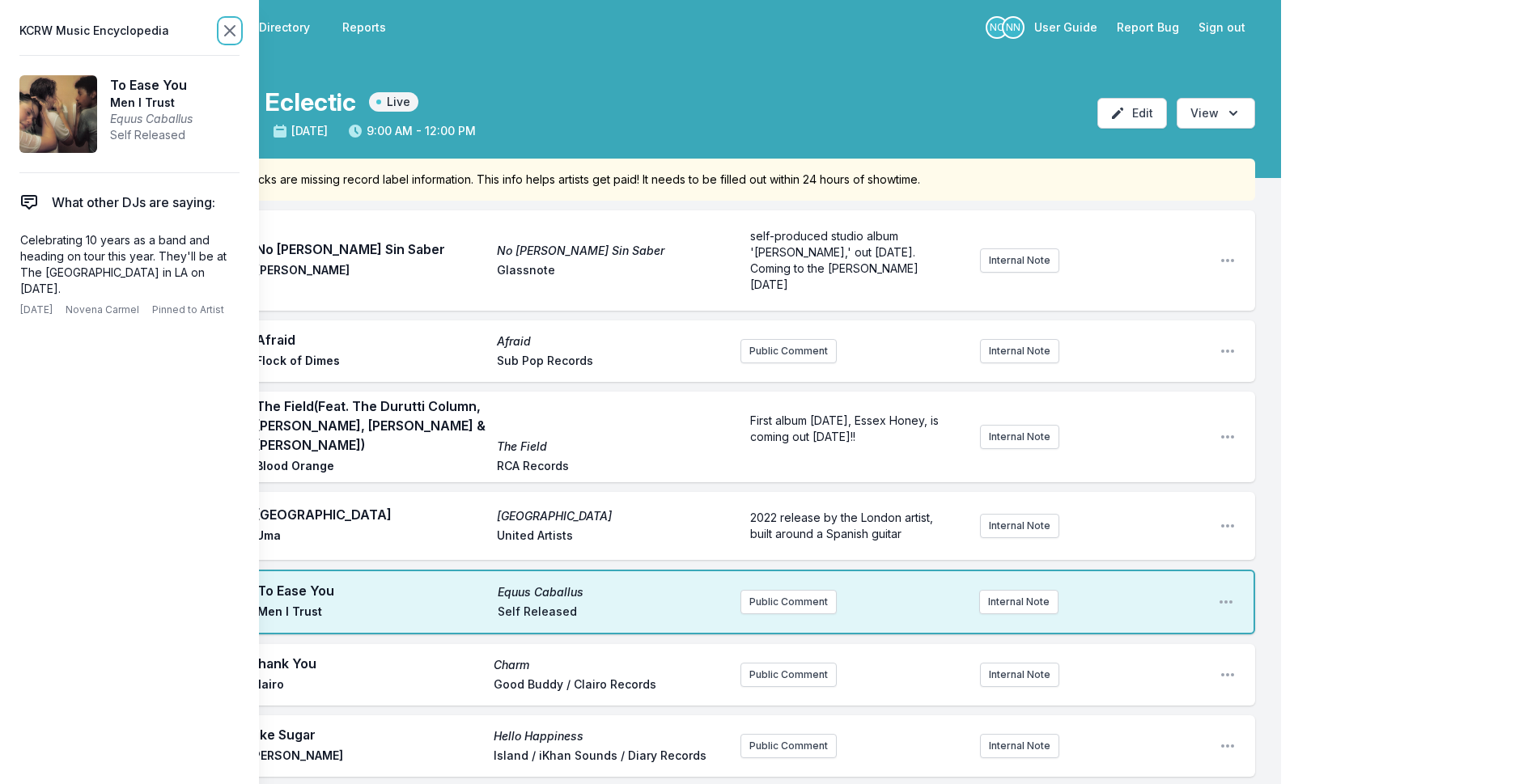
click at [224, 31] on icon at bounding box center [229, 30] width 19 height 19
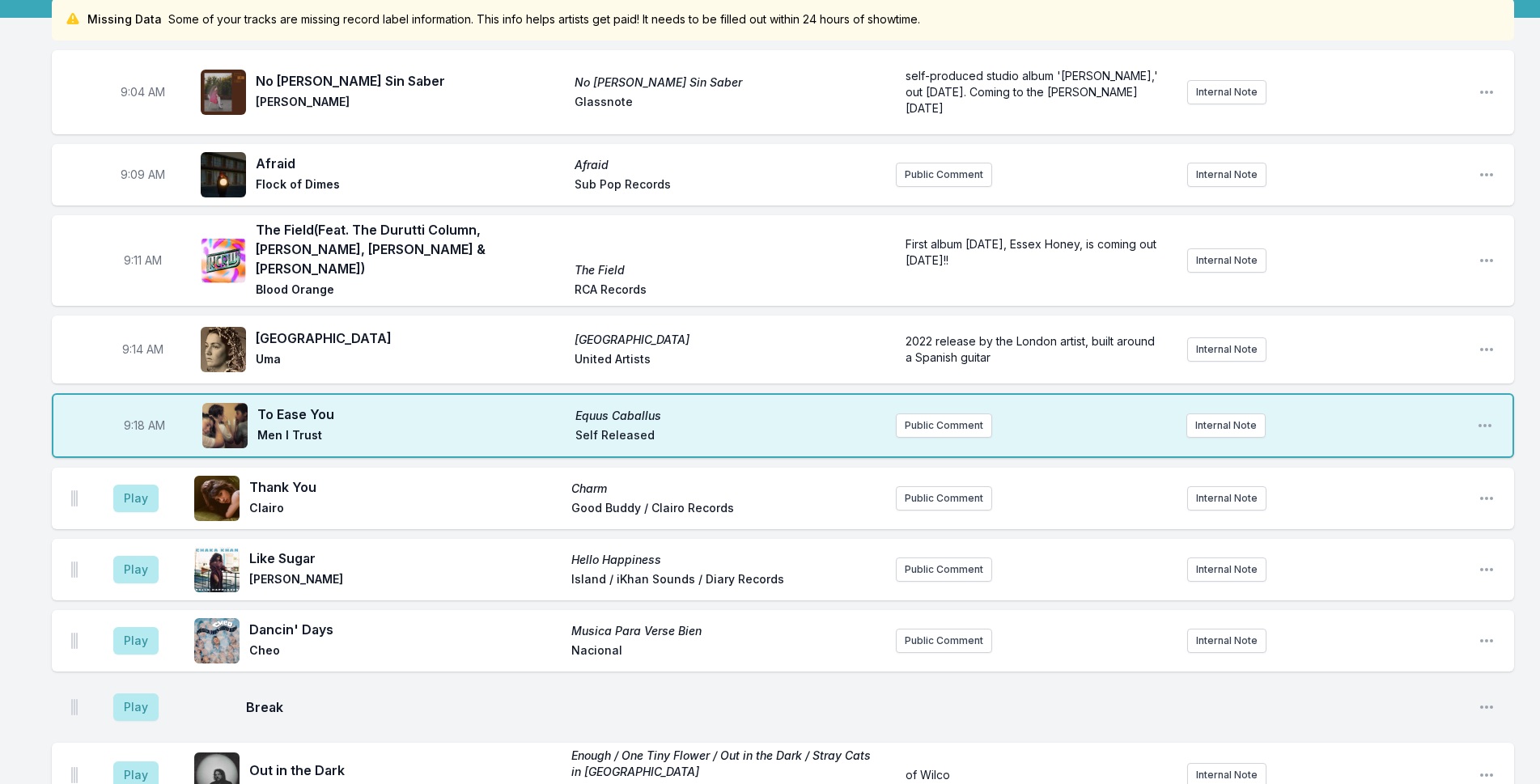
scroll to position [162, 0]
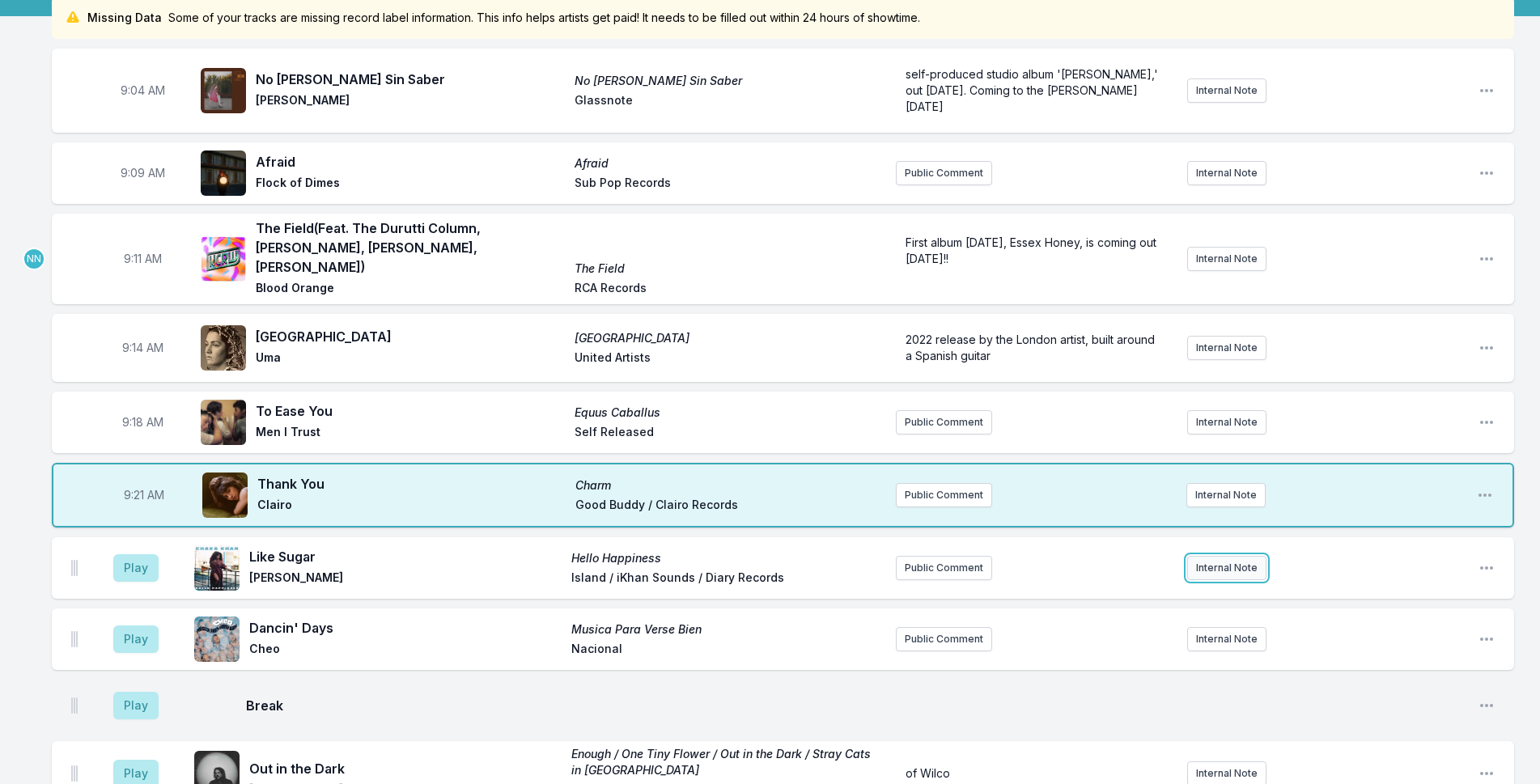
click at [1206, 556] on button "Internal Note" at bounding box center [1227, 568] width 79 height 24
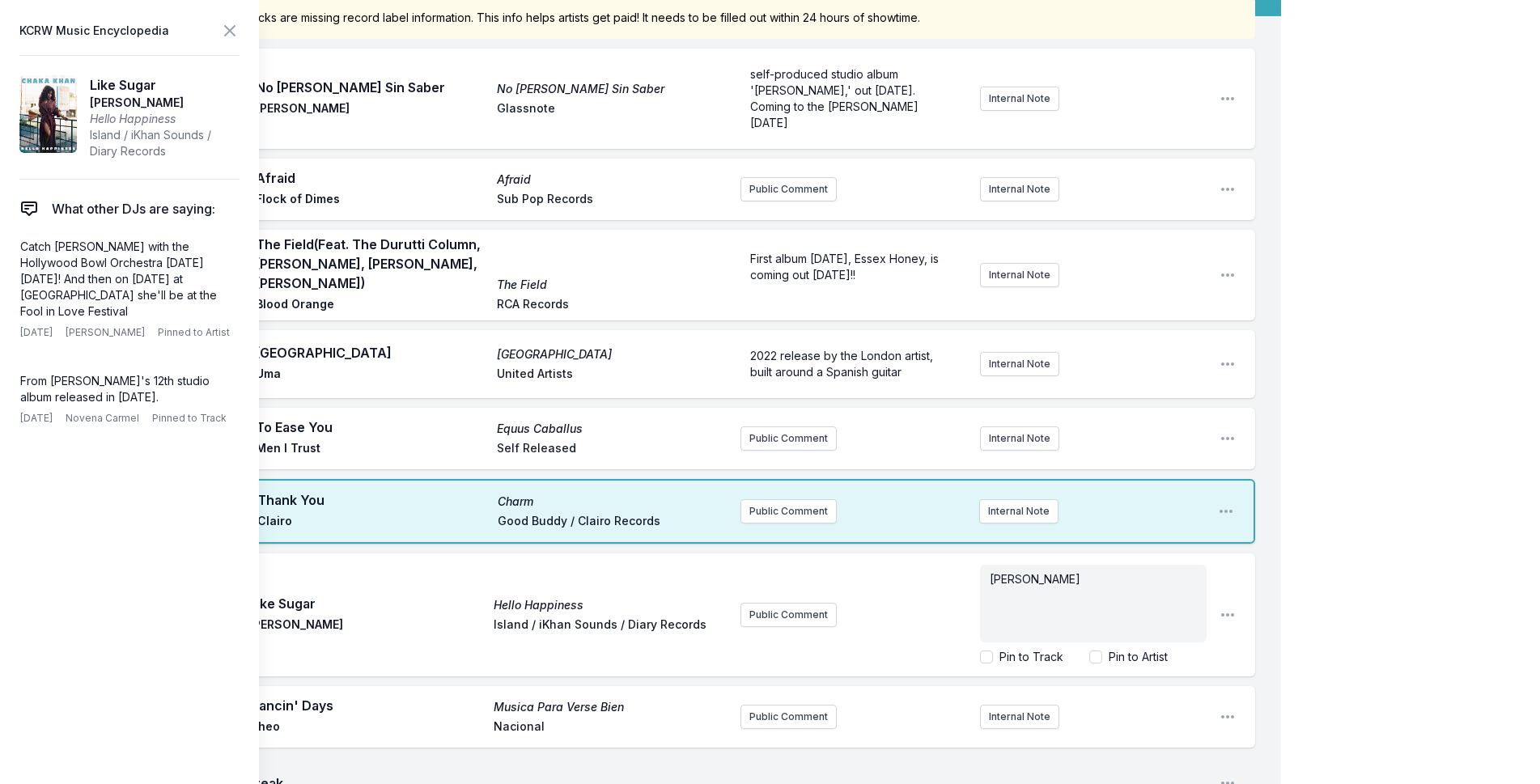
click at [992, 572] on span "Yvette Marie Stevens" at bounding box center [1035, 579] width 90 height 14
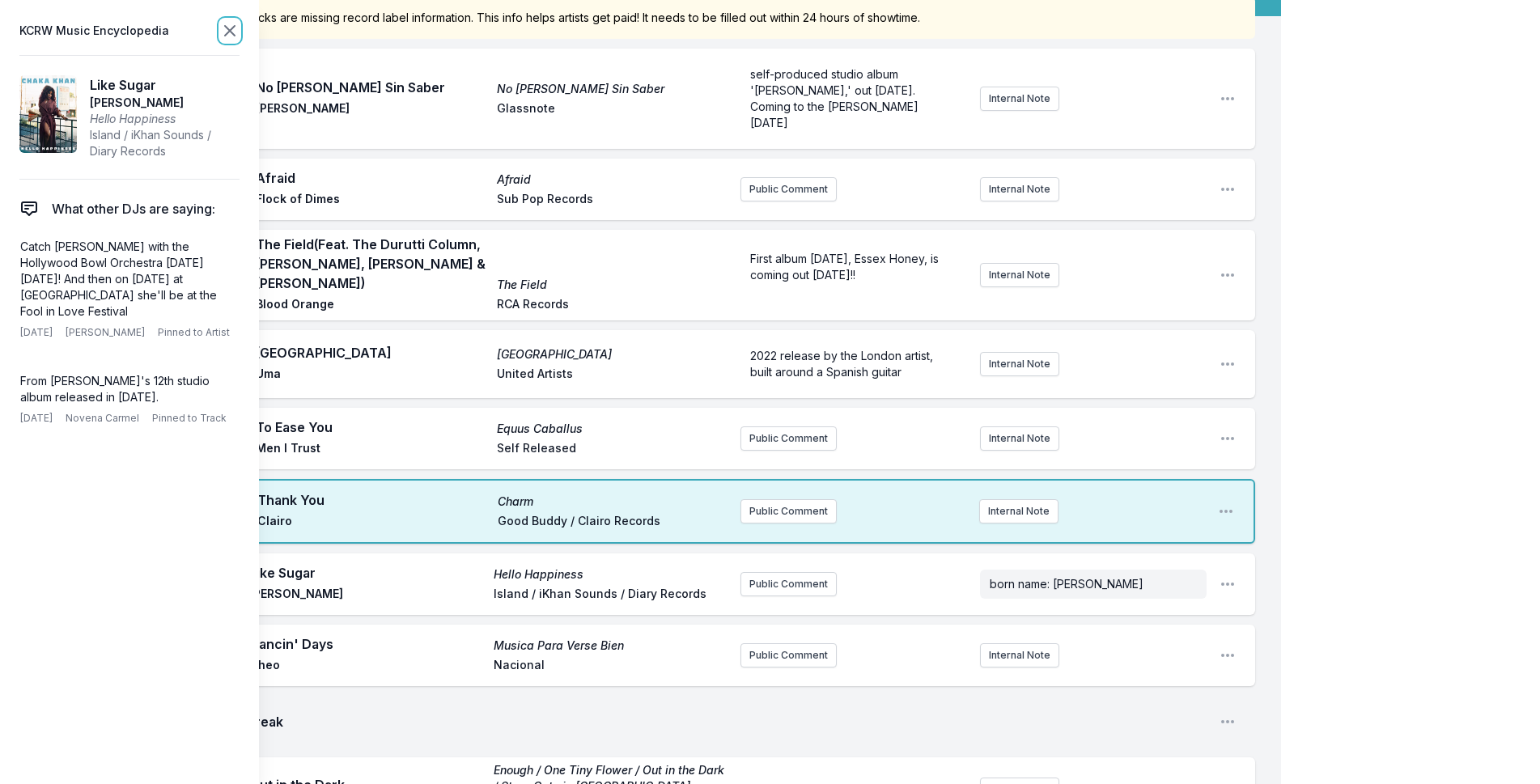
click at [224, 34] on icon at bounding box center [229, 30] width 19 height 19
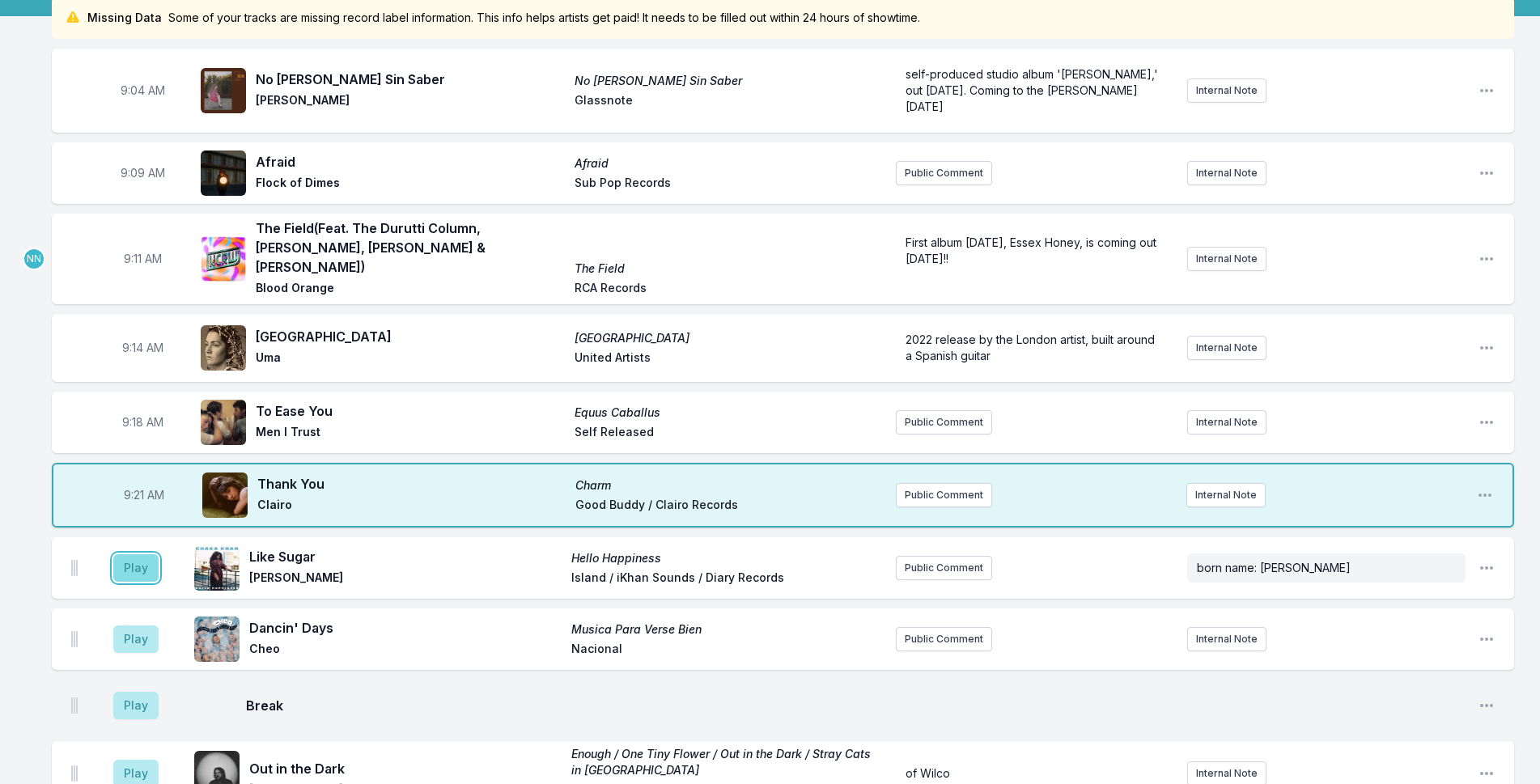
click at [154, 565] on button "Play" at bounding box center [136, 568] width 46 height 27
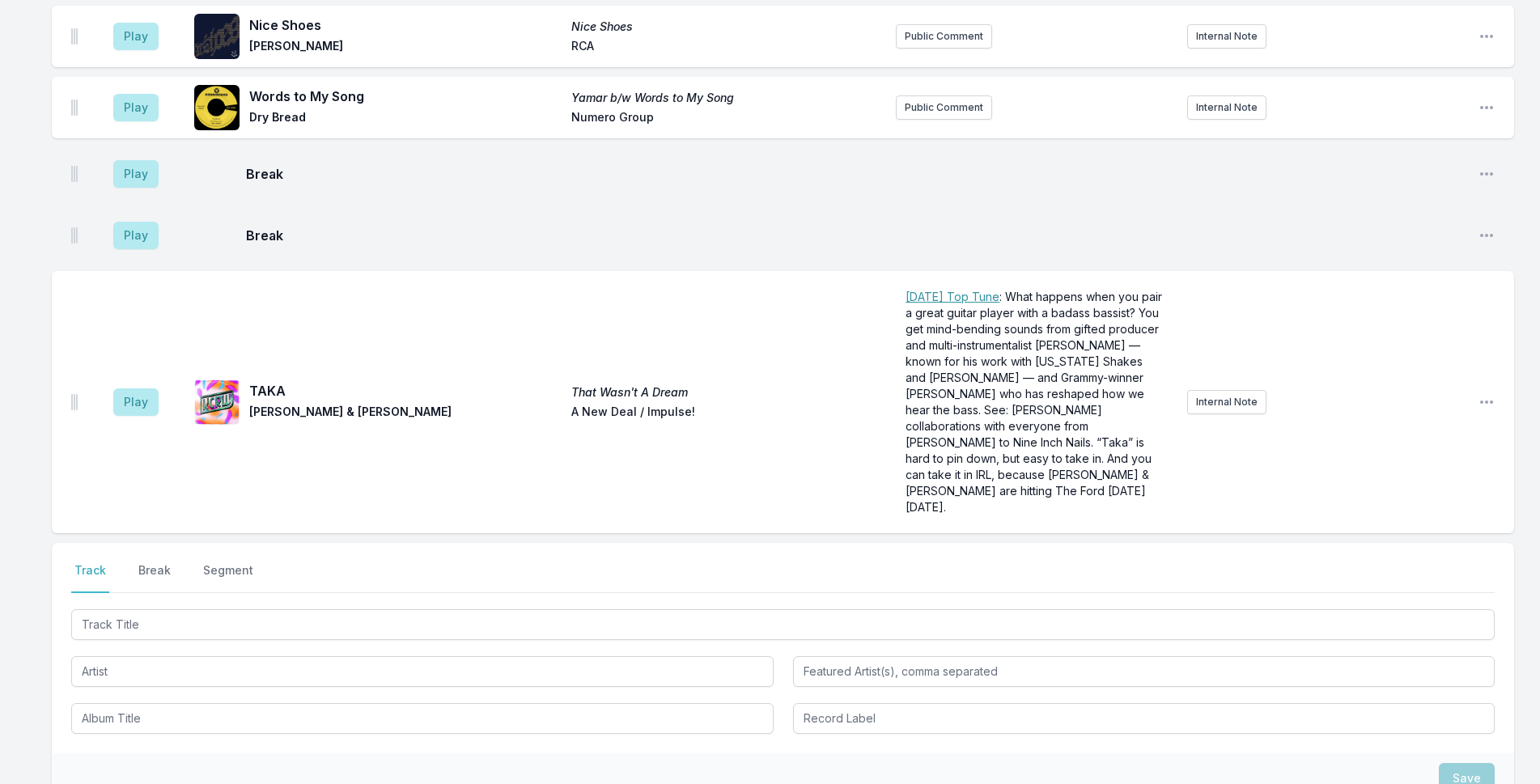
scroll to position [2798, 0]
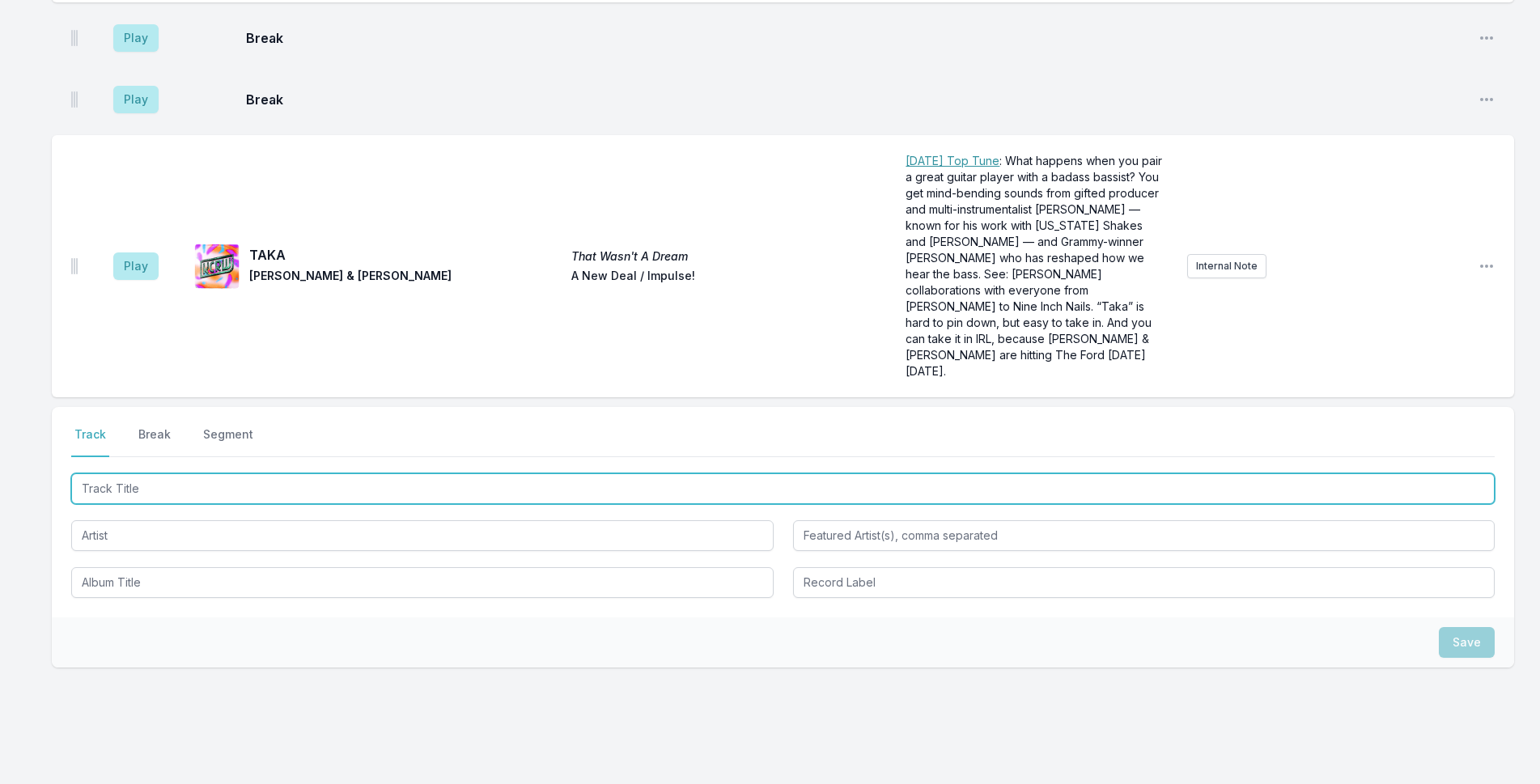
click at [280, 474] on input "Track Title" at bounding box center [783, 488] width 1424 height 31
type input "Star Swing"
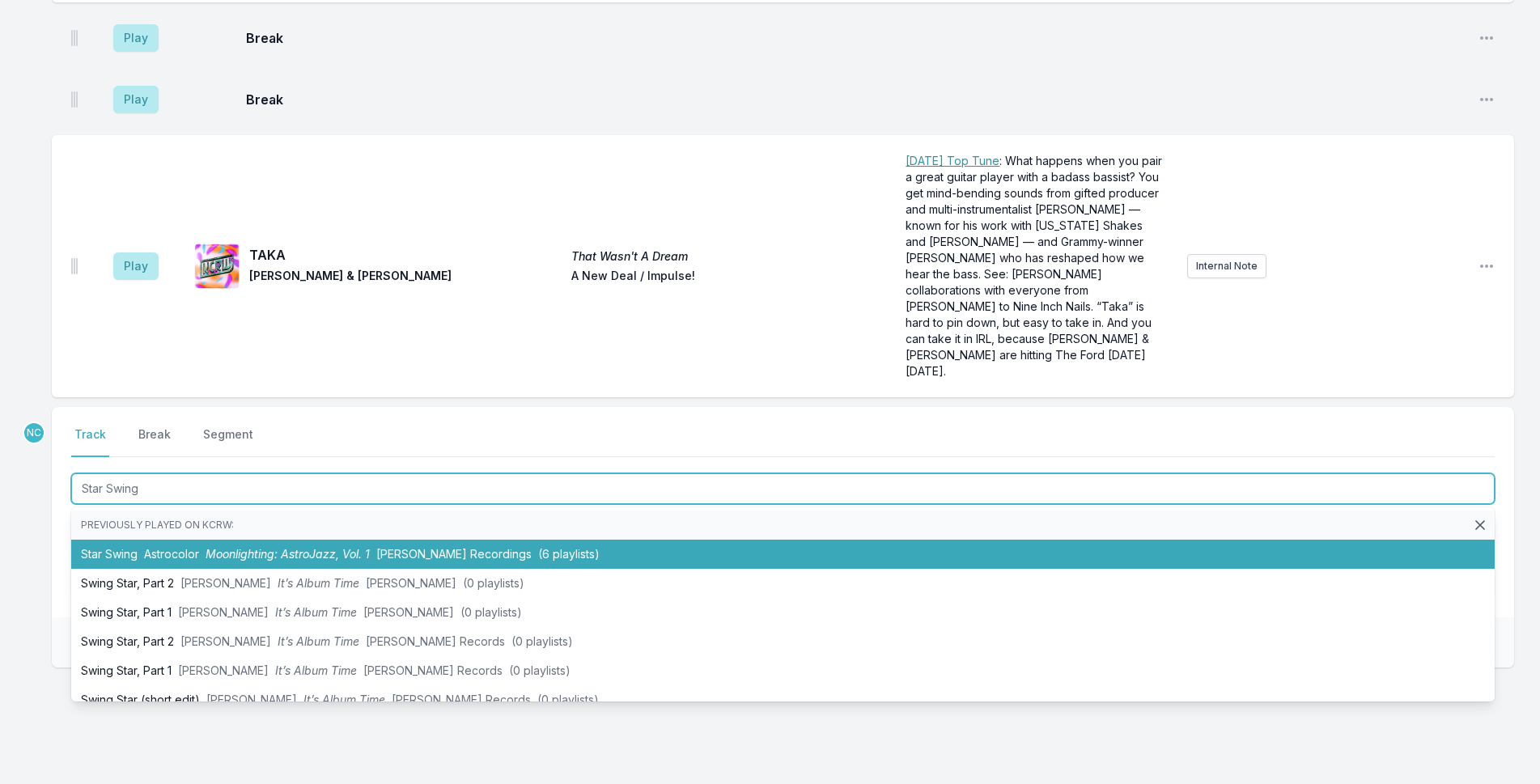
click at [444, 547] on span "Amelia Recordings" at bounding box center [455, 554] width 156 height 14
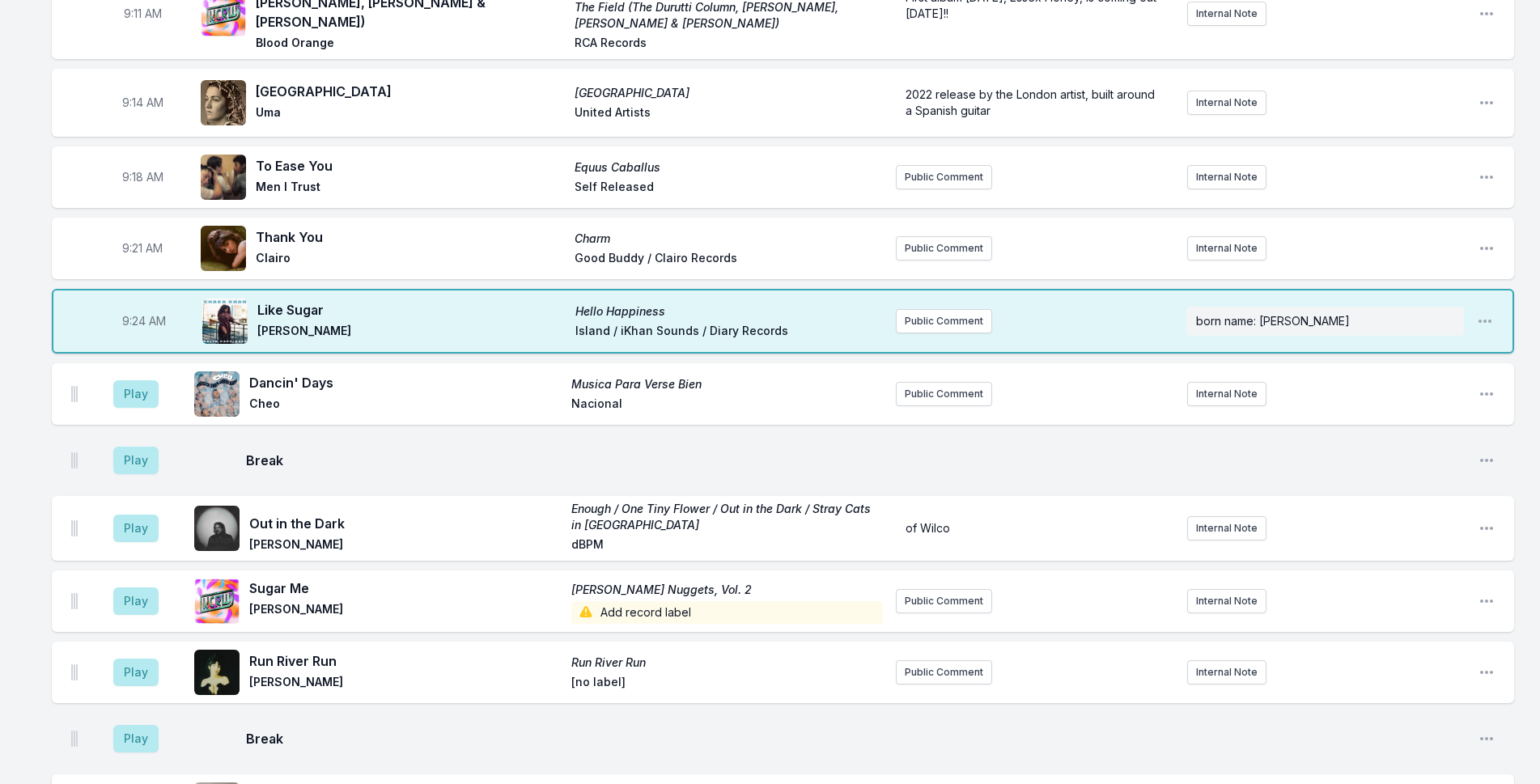
scroll to position [603, 0]
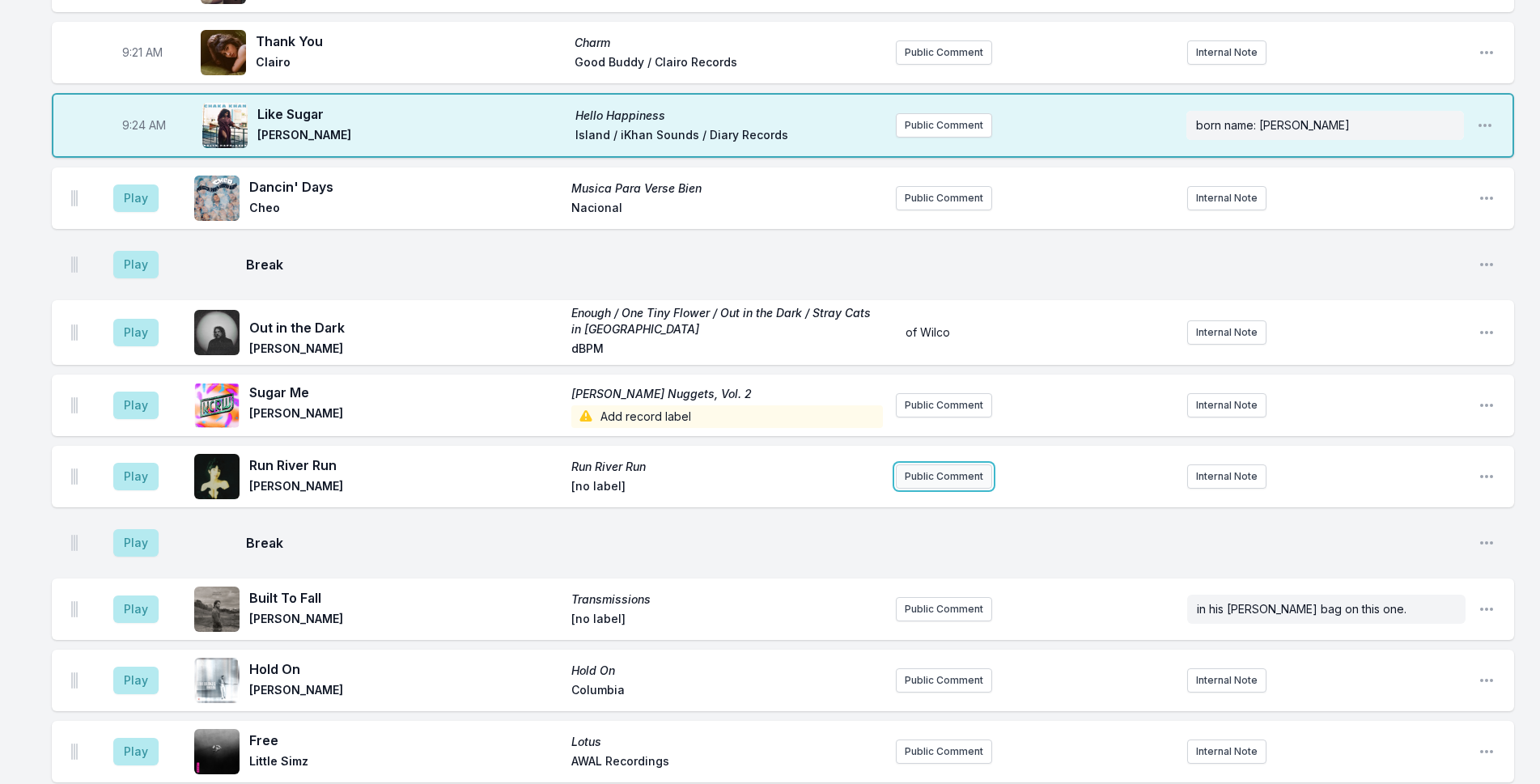
click at [937, 464] on button "Public Comment" at bounding box center [944, 476] width 96 height 24
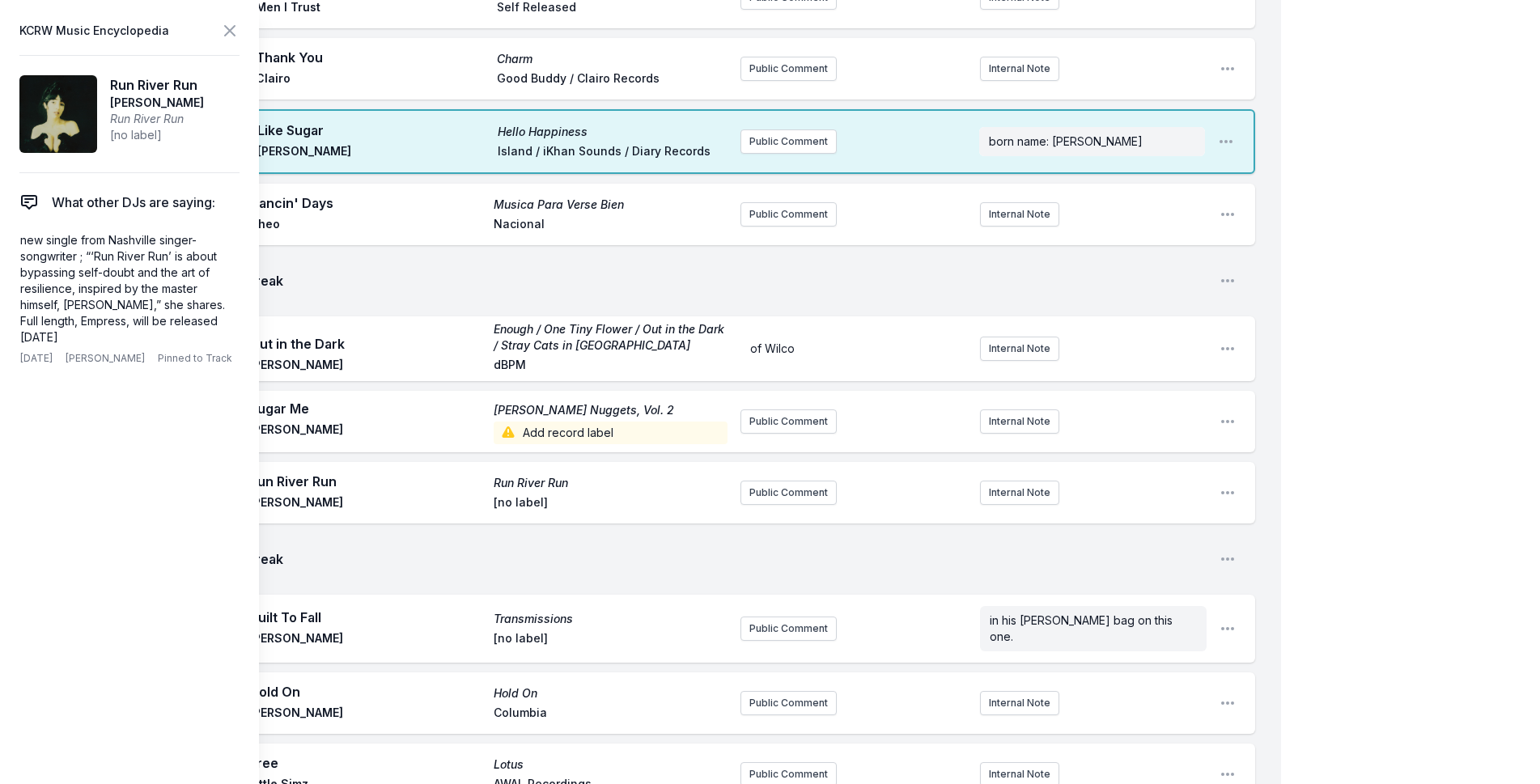
drag, startPoint x: 102, startPoint y: 340, endPoint x: 9, endPoint y: 229, distance: 144.8
click at [9, 229] on aside "KCRW Music Encyclopedia Run River Run Katie Schecter Run River Run [no label] W…" at bounding box center [129, 392] width 259 height 784
copy p "new single from Nashville singer-songwriter ; “‘Run River Run’ is about bypassi…"
click at [806, 481] on button "Public Comment" at bounding box center [789, 493] width 96 height 24
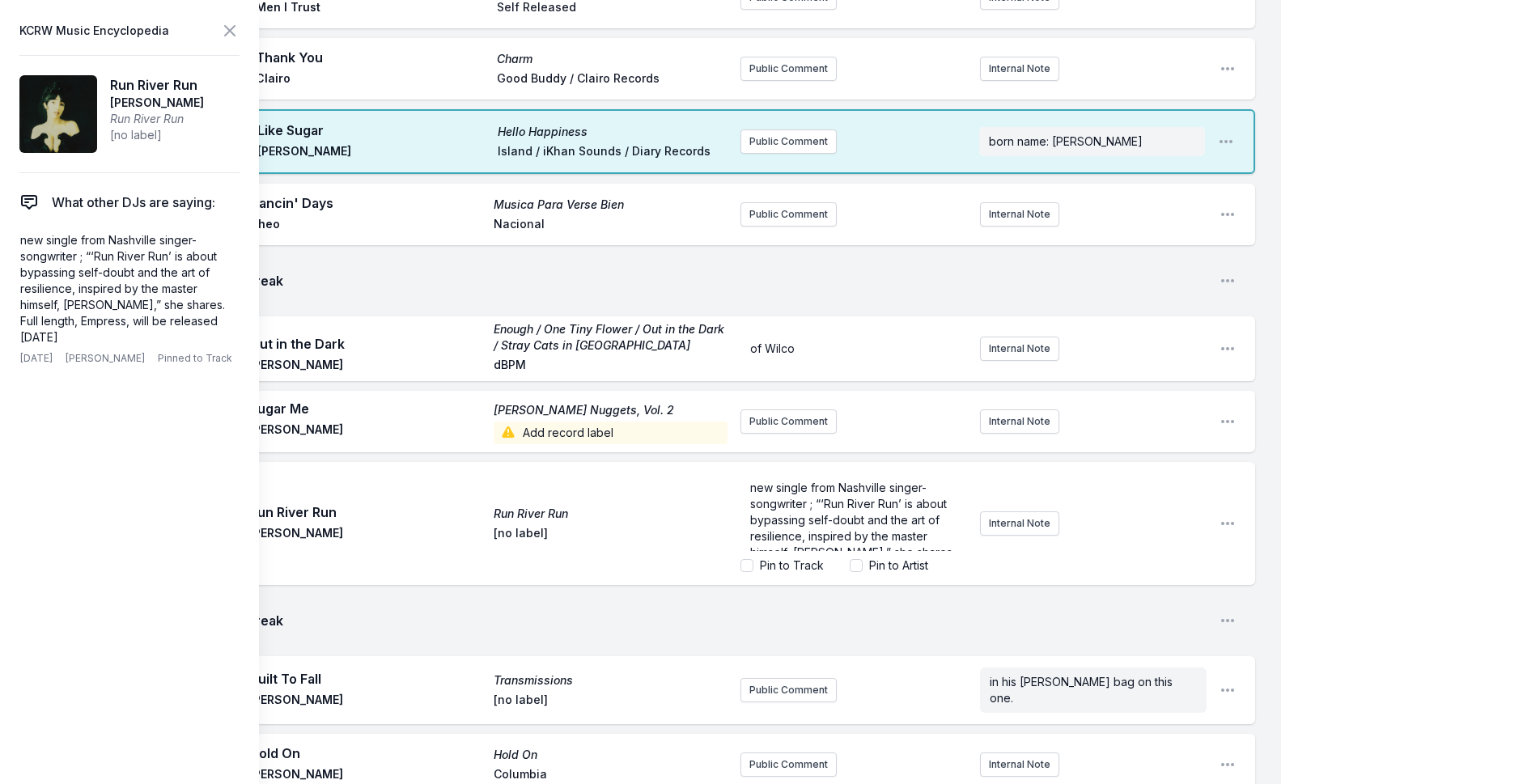
scroll to position [49, 0]
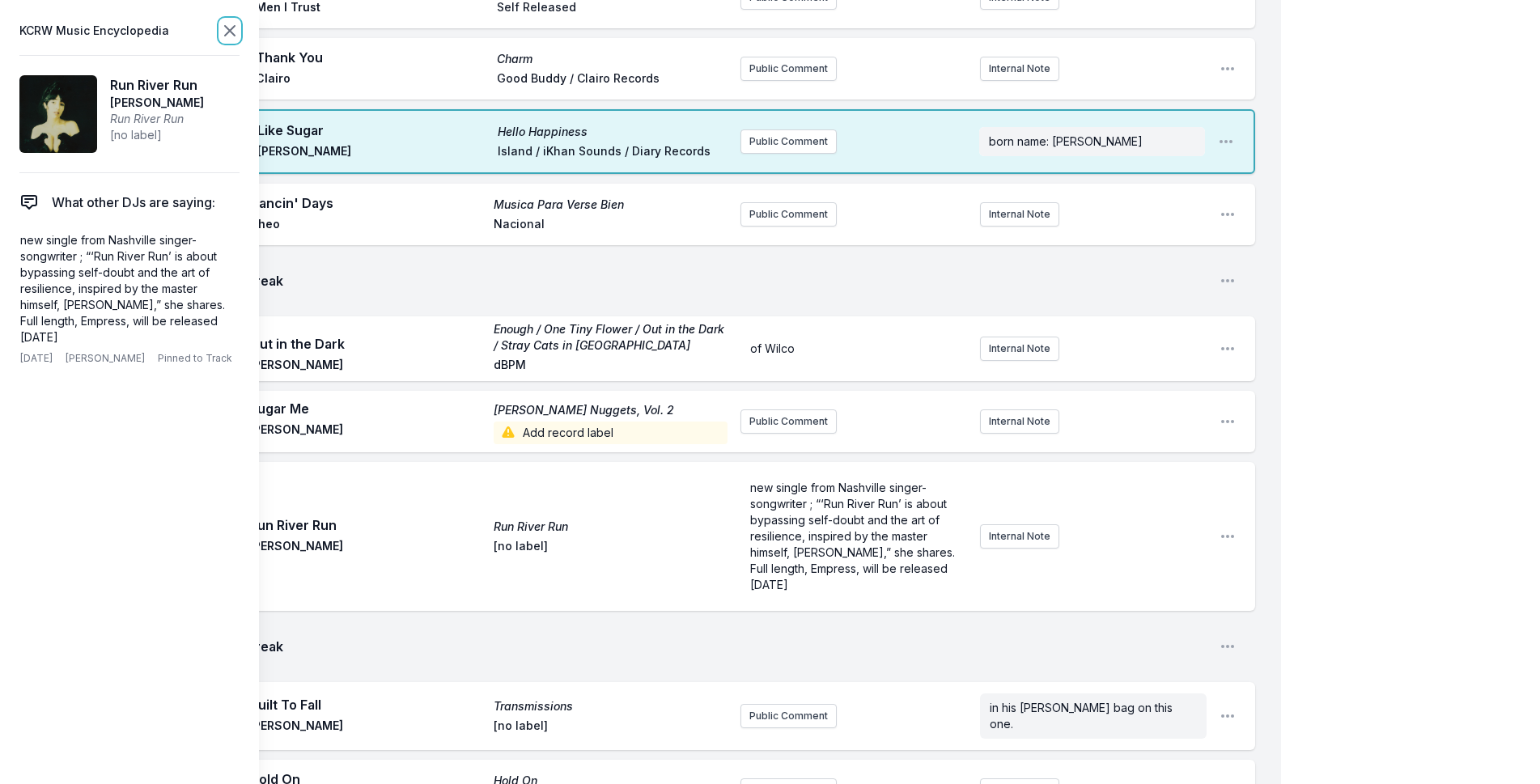
click at [231, 37] on icon at bounding box center [229, 30] width 19 height 19
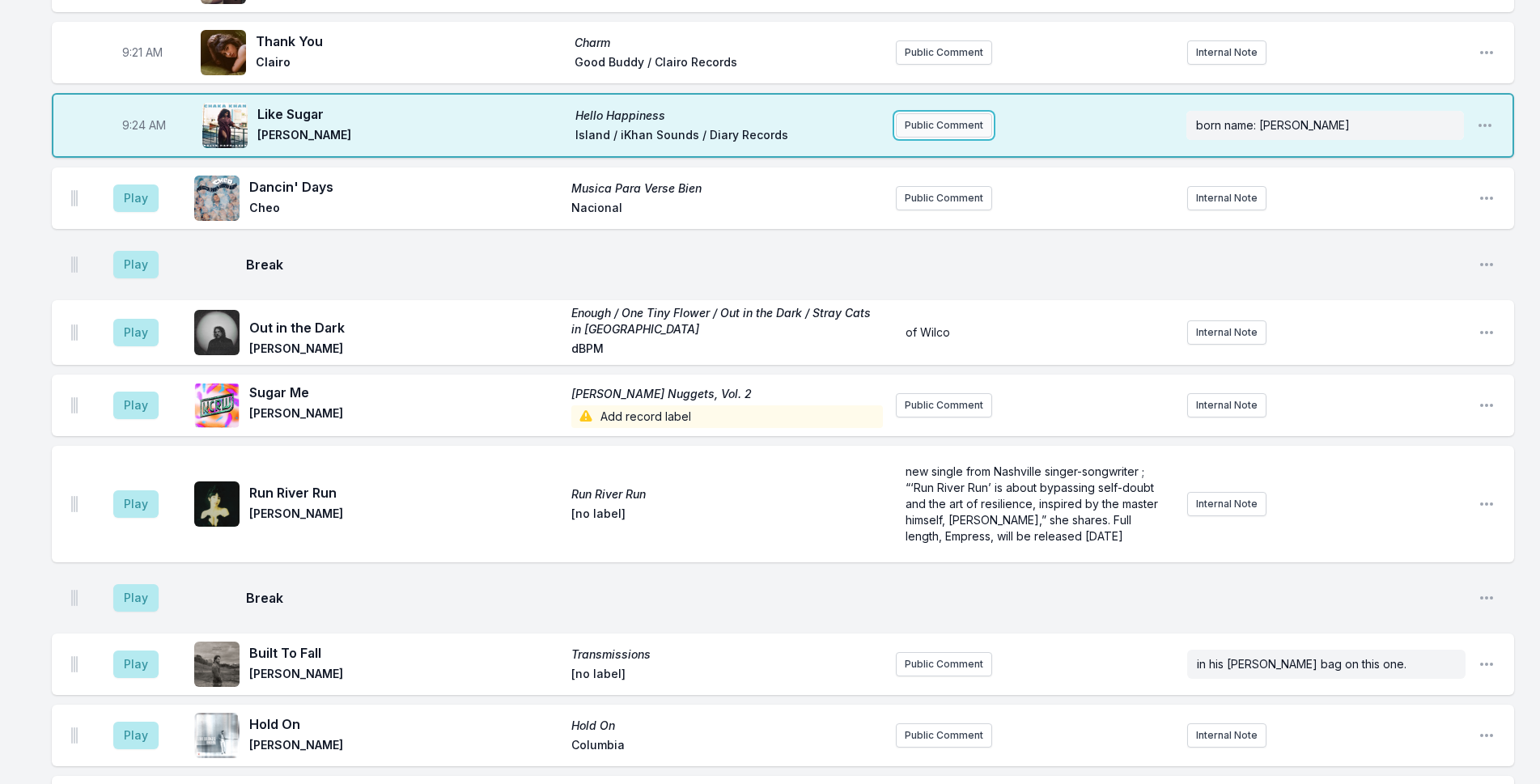
click at [941, 124] on button "Public Comment" at bounding box center [944, 125] width 96 height 24
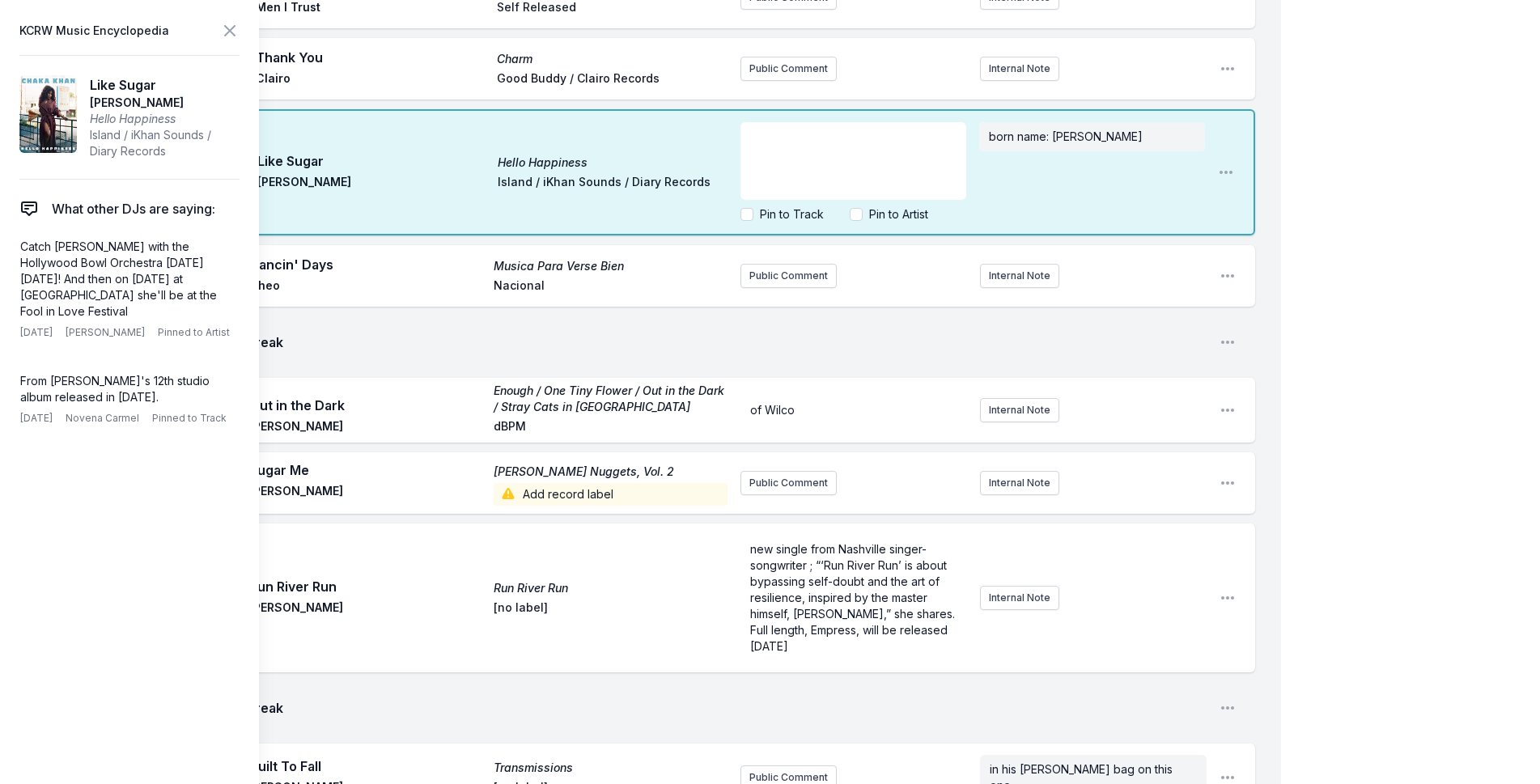
click at [915, 142] on div "﻿" at bounding box center [854, 161] width 226 height 78
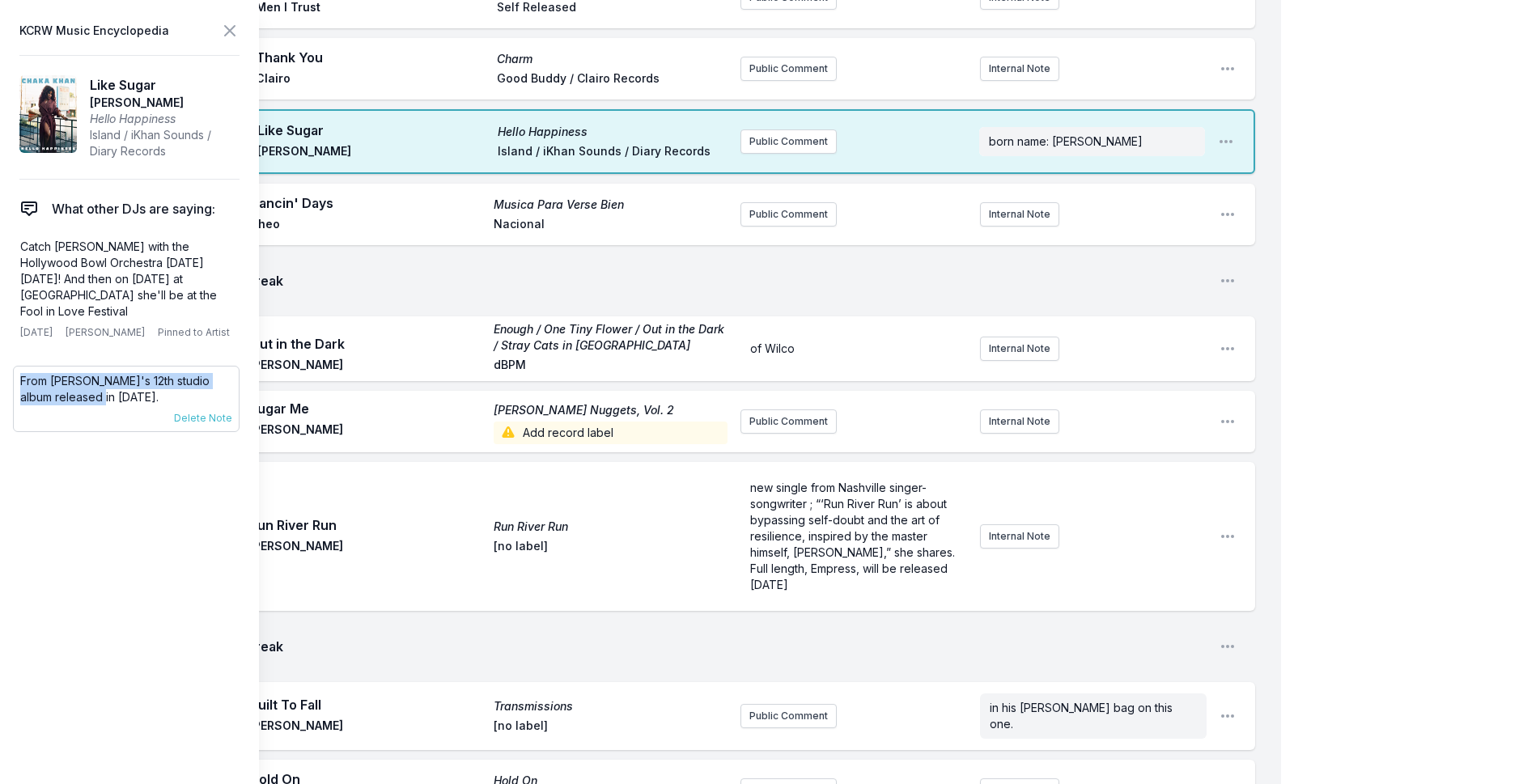
drag, startPoint x: 77, startPoint y: 397, endPoint x: 13, endPoint y: 380, distance: 66.2
click at [13, 380] on div "From Chaka's 12th studio album released in 2019. 3/29/24 Novena Carmel Pinned t…" at bounding box center [127, 399] width 227 height 66
copy p "From Chaka's 12th studio album released in 2019."
click at [779, 129] on button "Public Comment" at bounding box center [789, 141] width 96 height 24
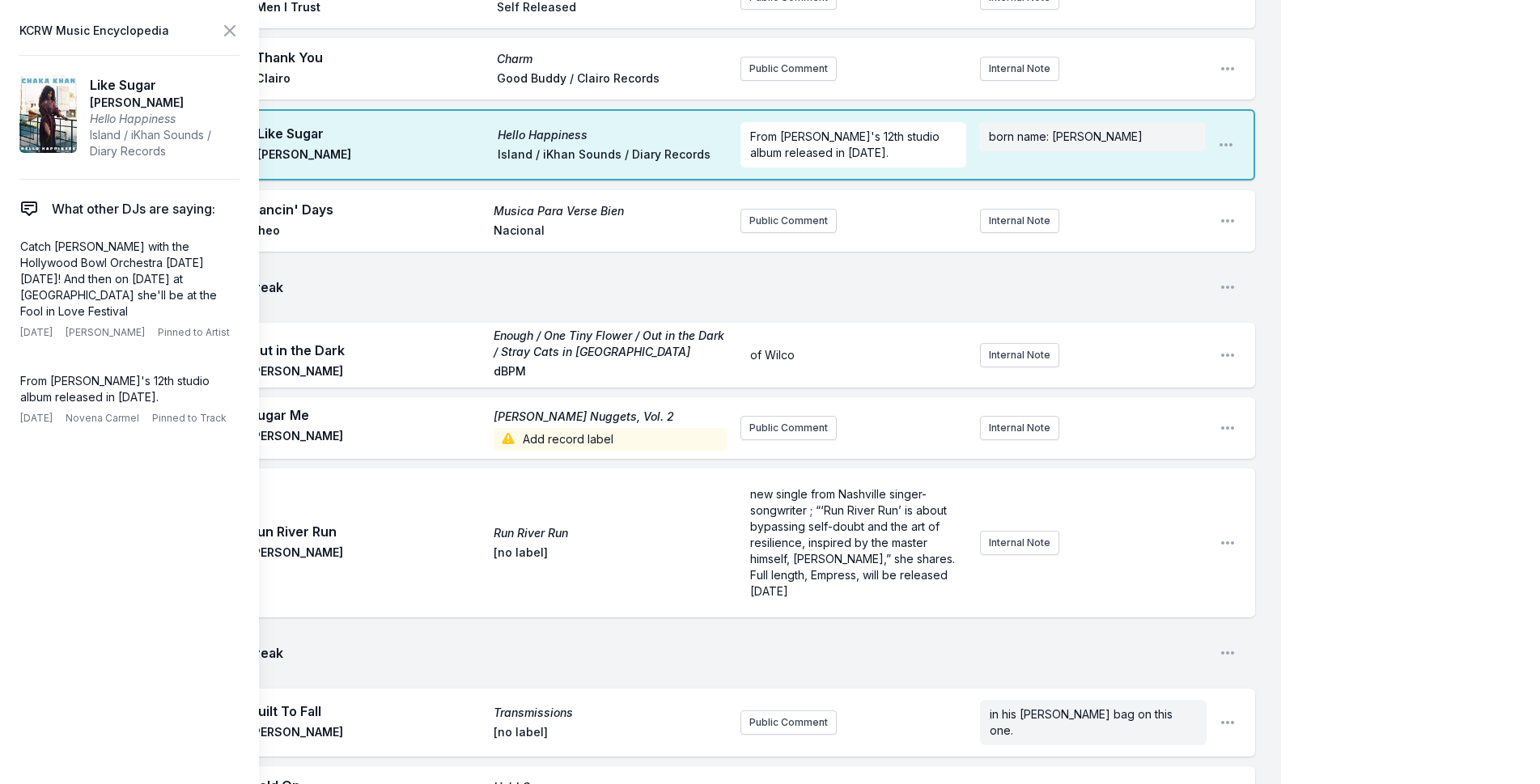
click at [243, 22] on aside "KCRW Music Encyclopedia Like Sugar Chaka Khan Hello Happiness Island / iKhan So…" at bounding box center [129, 392] width 259 height 784
click at [235, 31] on icon at bounding box center [229, 30] width 19 height 19
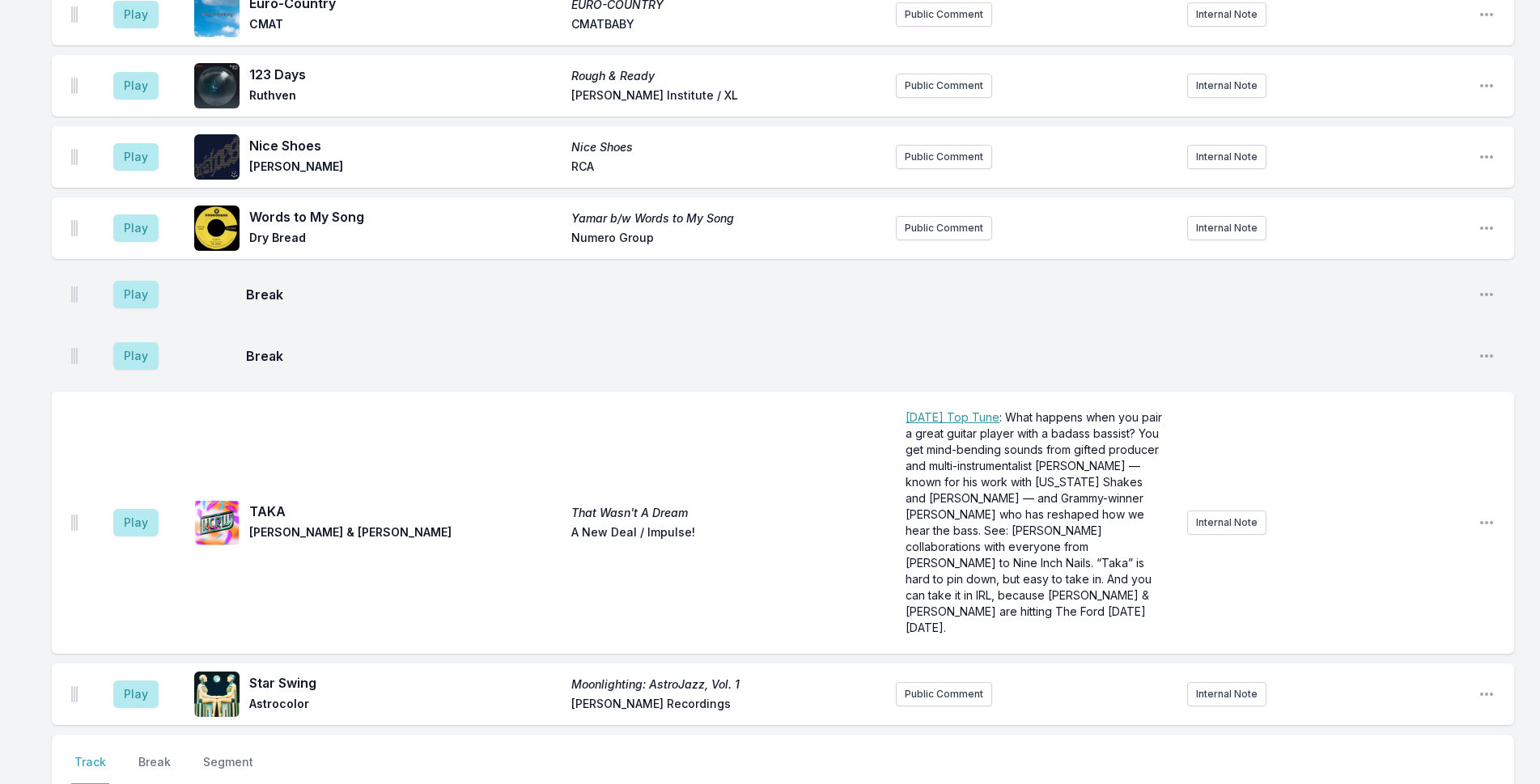
scroll to position [2788, 0]
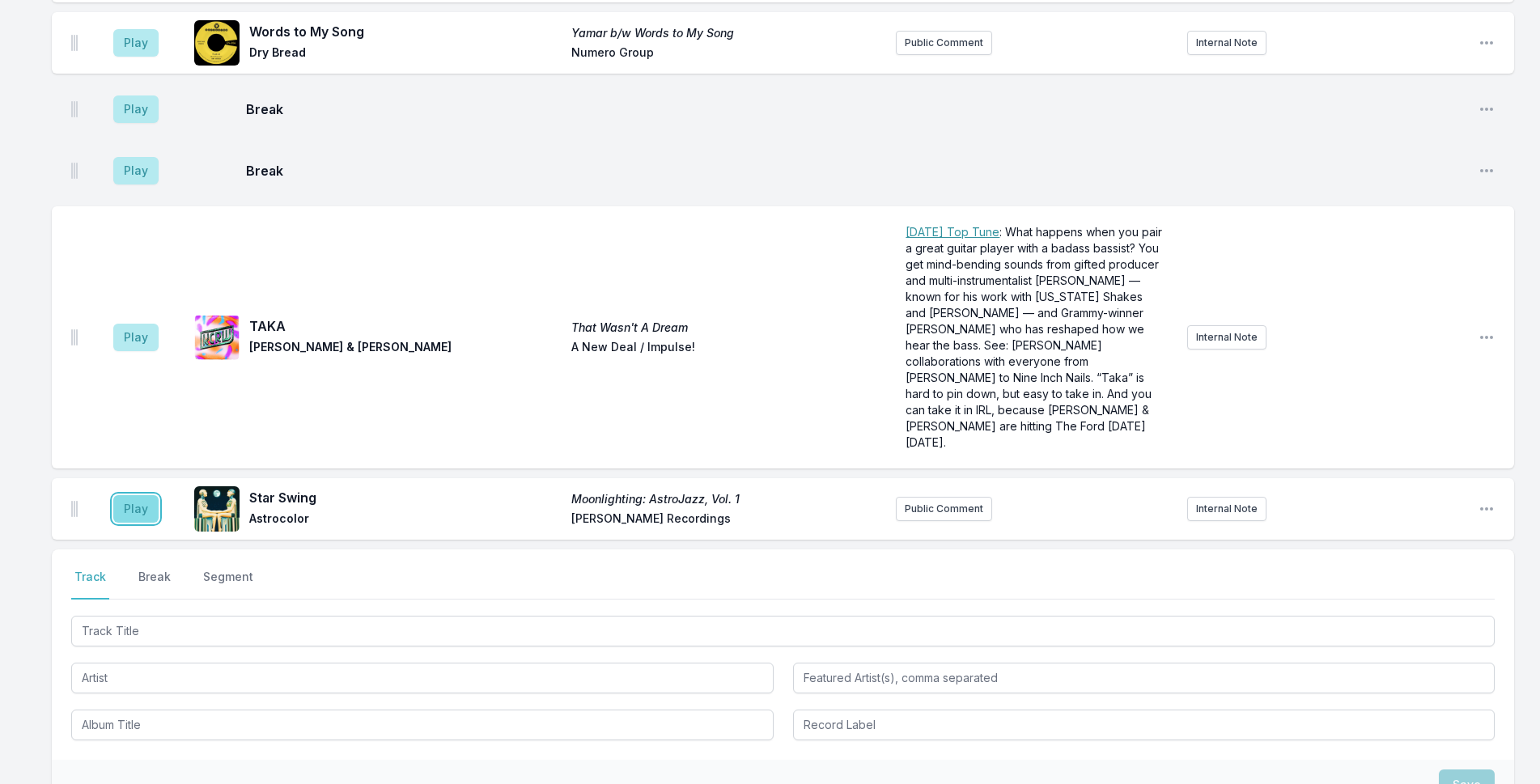
click at [120, 495] on button "Play" at bounding box center [136, 508] width 46 height 27
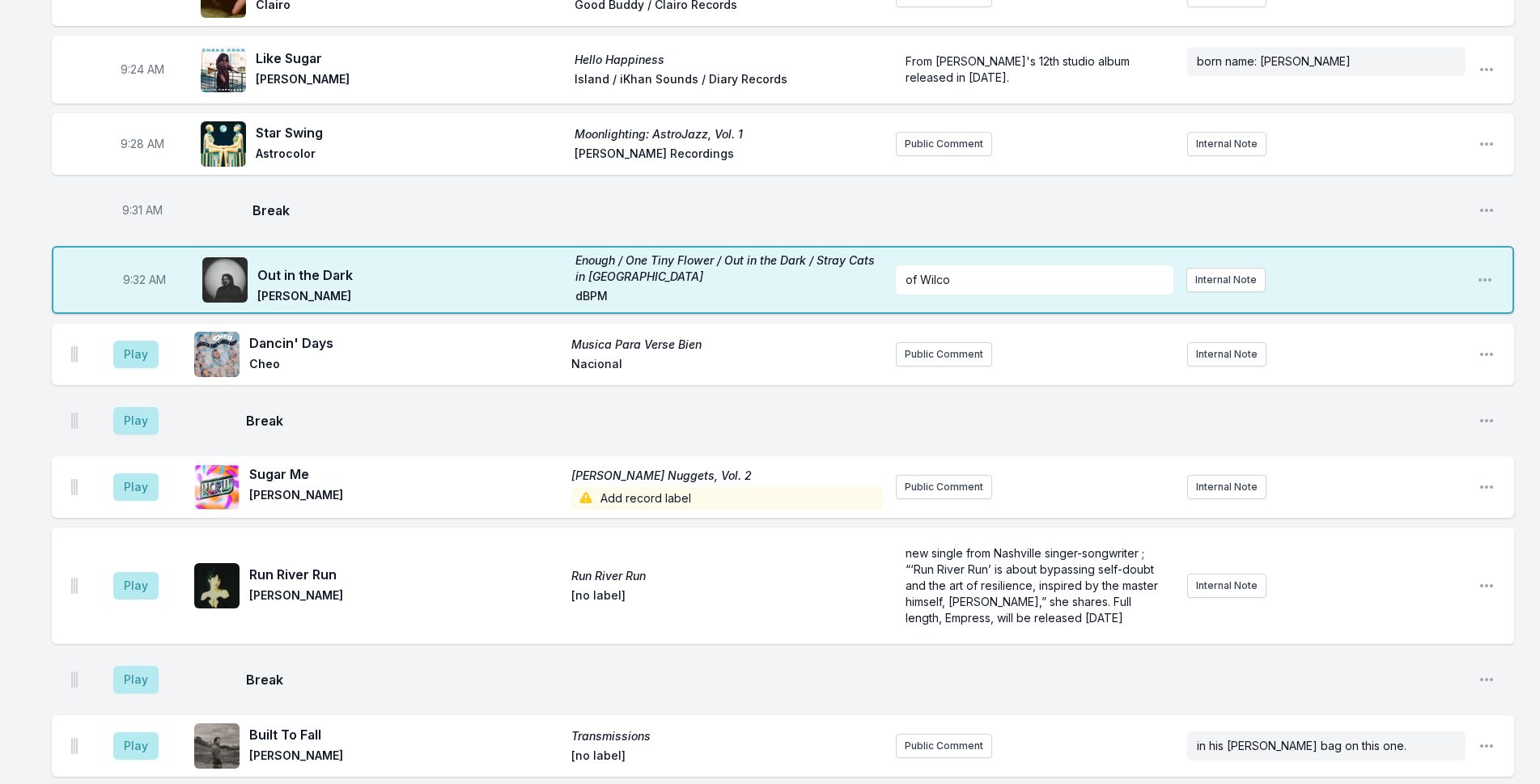
scroll to position [684, 0]
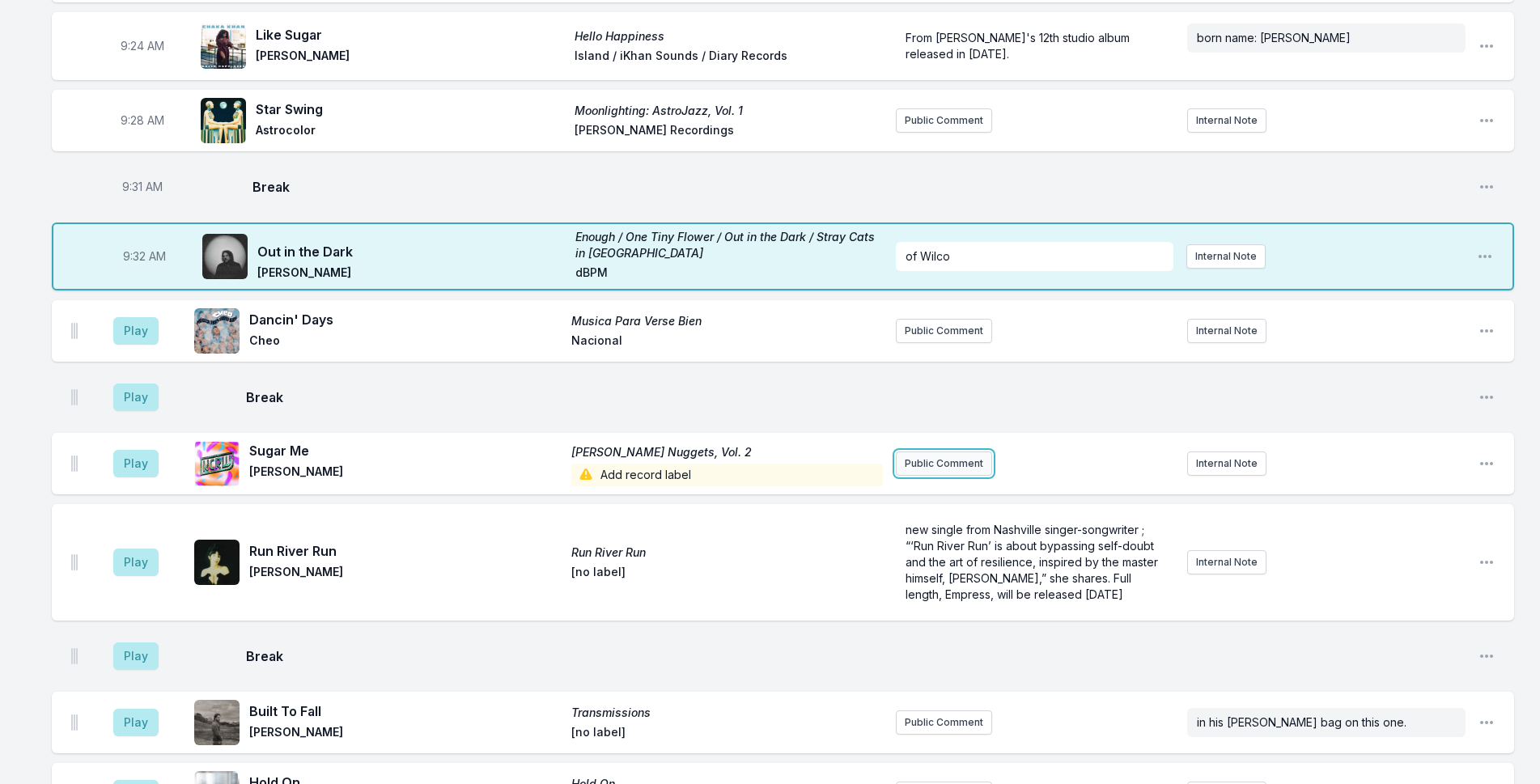
click at [971, 463] on button "Public Comment" at bounding box center [944, 464] width 96 height 24
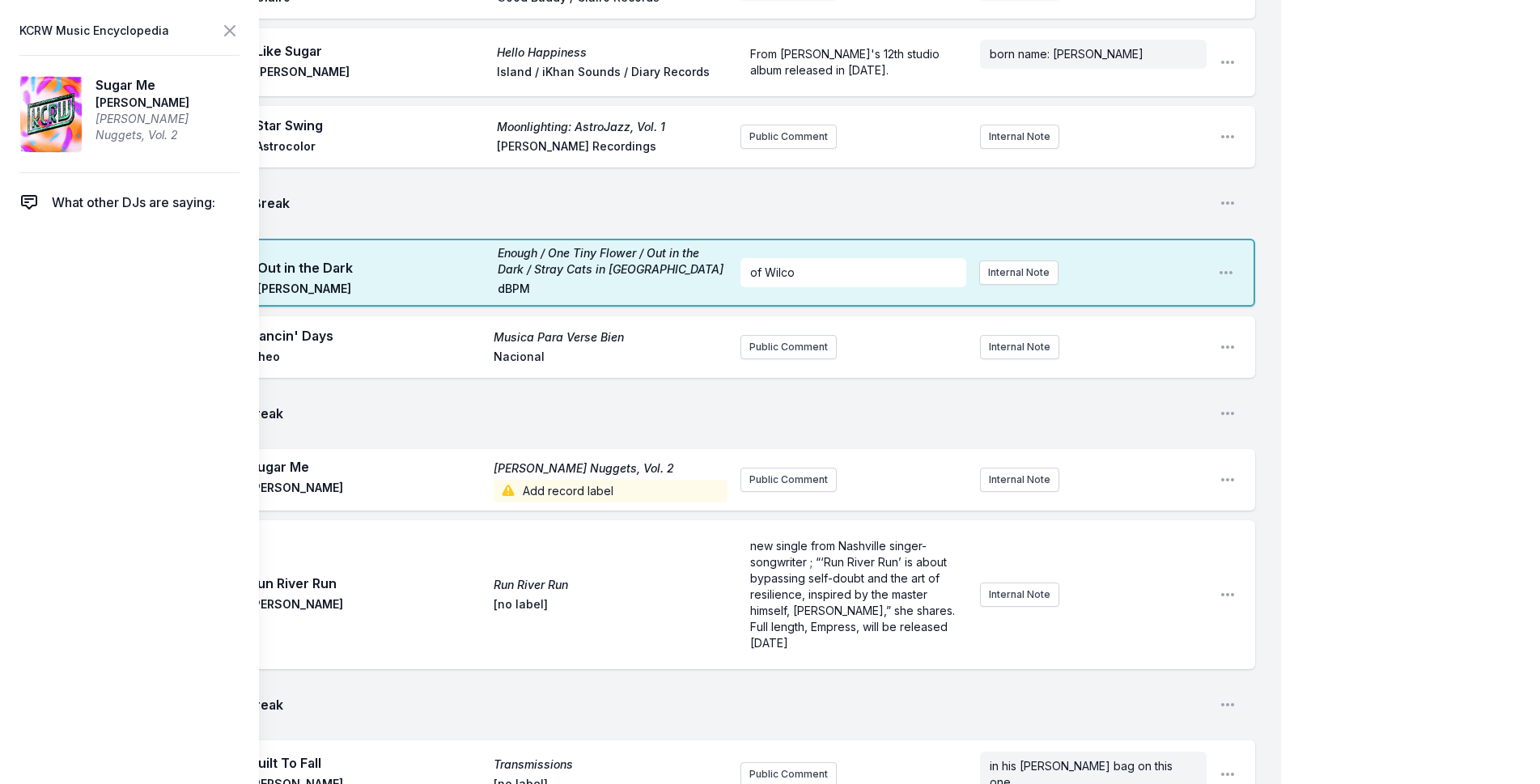
drag, startPoint x: 212, startPoint y: 102, endPoint x: 100, endPoint y: 79, distance: 114.3
click at [100, 79] on article "Sugar Me Lynsey de Paul Colette Nuggets, Vol. 2" at bounding box center [129, 113] width 220 height 118
copy article "Sugar Me Lynsey de Paul"
click at [235, 37] on icon at bounding box center [229, 30] width 19 height 19
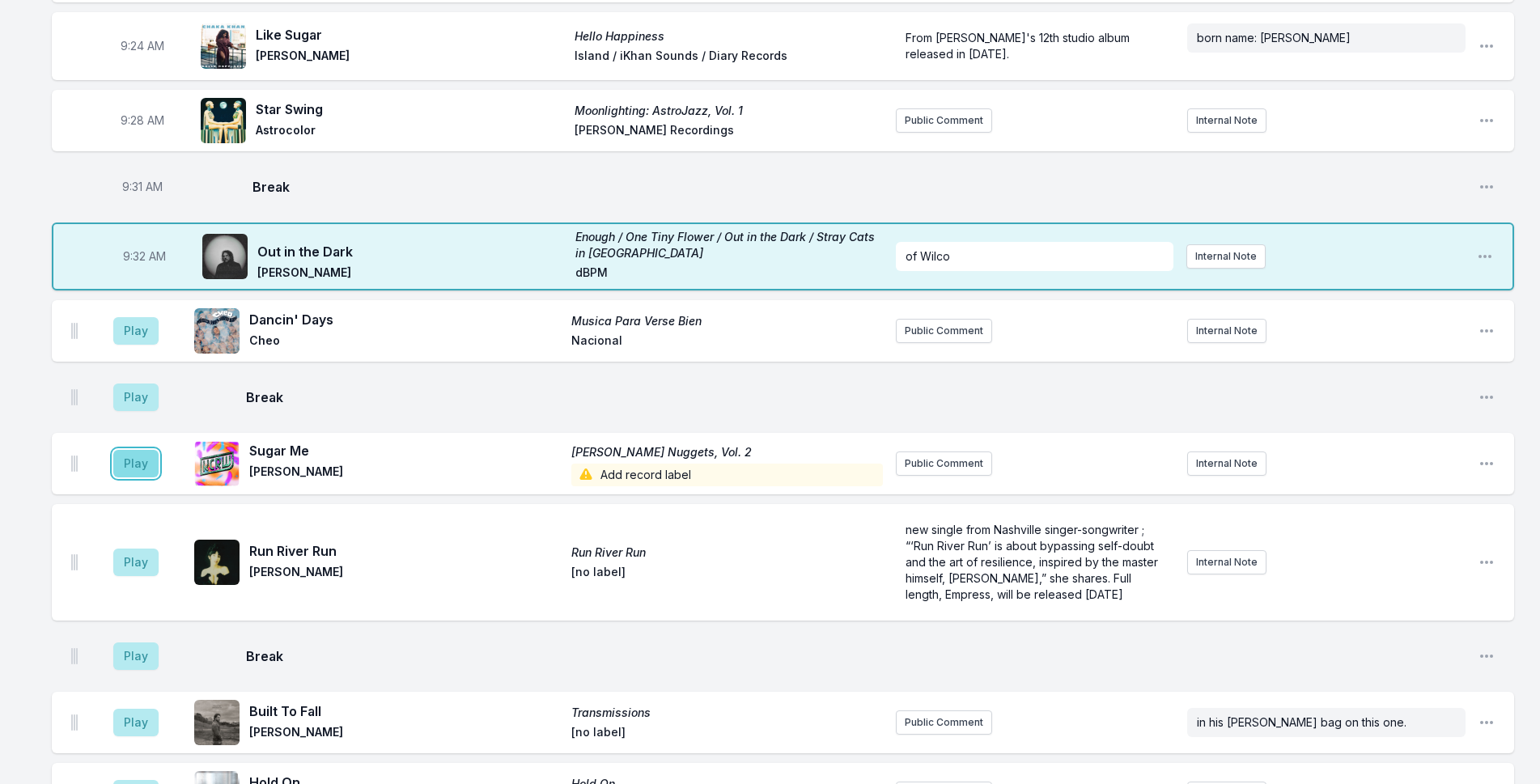
click at [145, 457] on button "Play" at bounding box center [136, 464] width 46 height 27
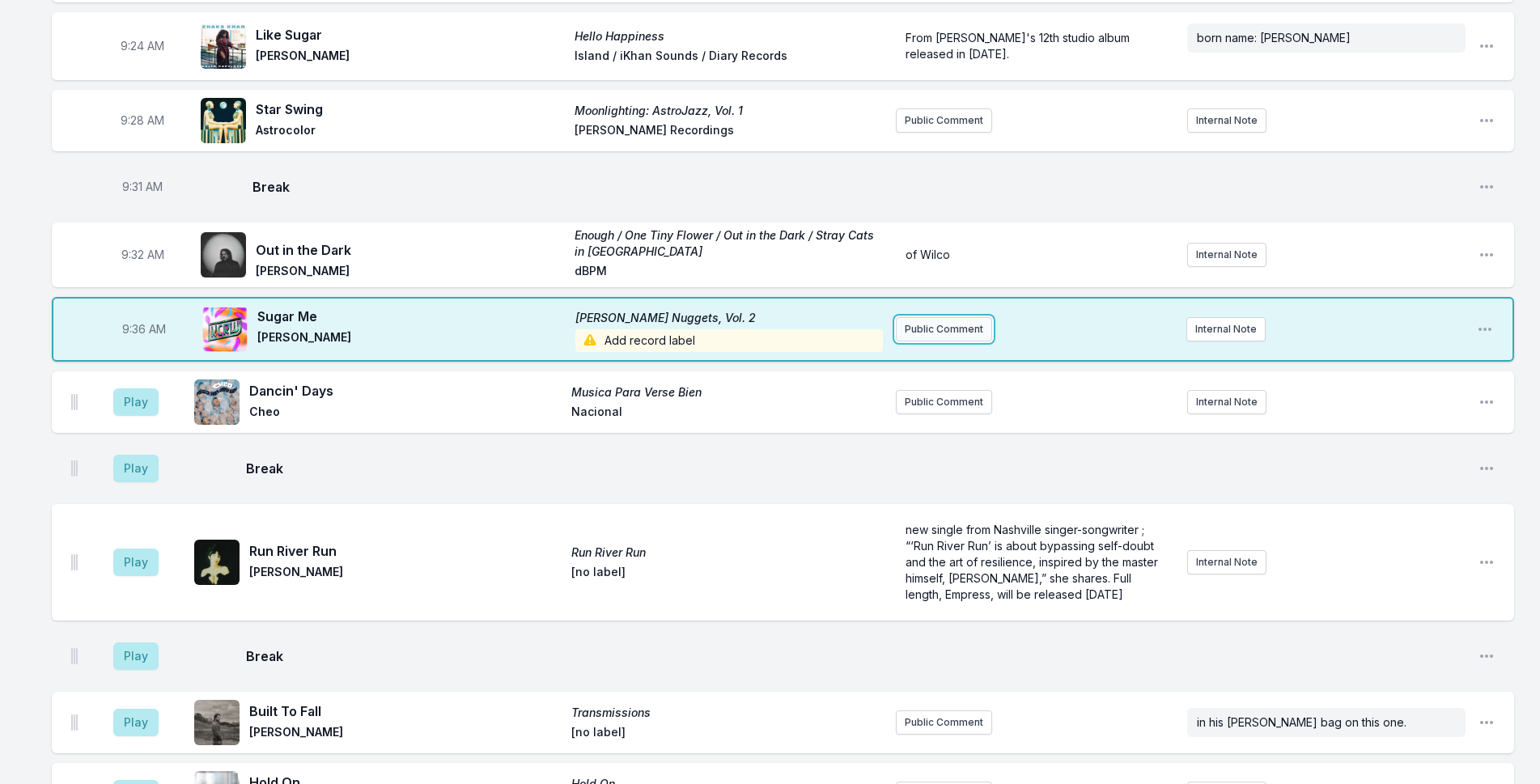
click at [925, 325] on button "Public Comment" at bounding box center [944, 329] width 96 height 24
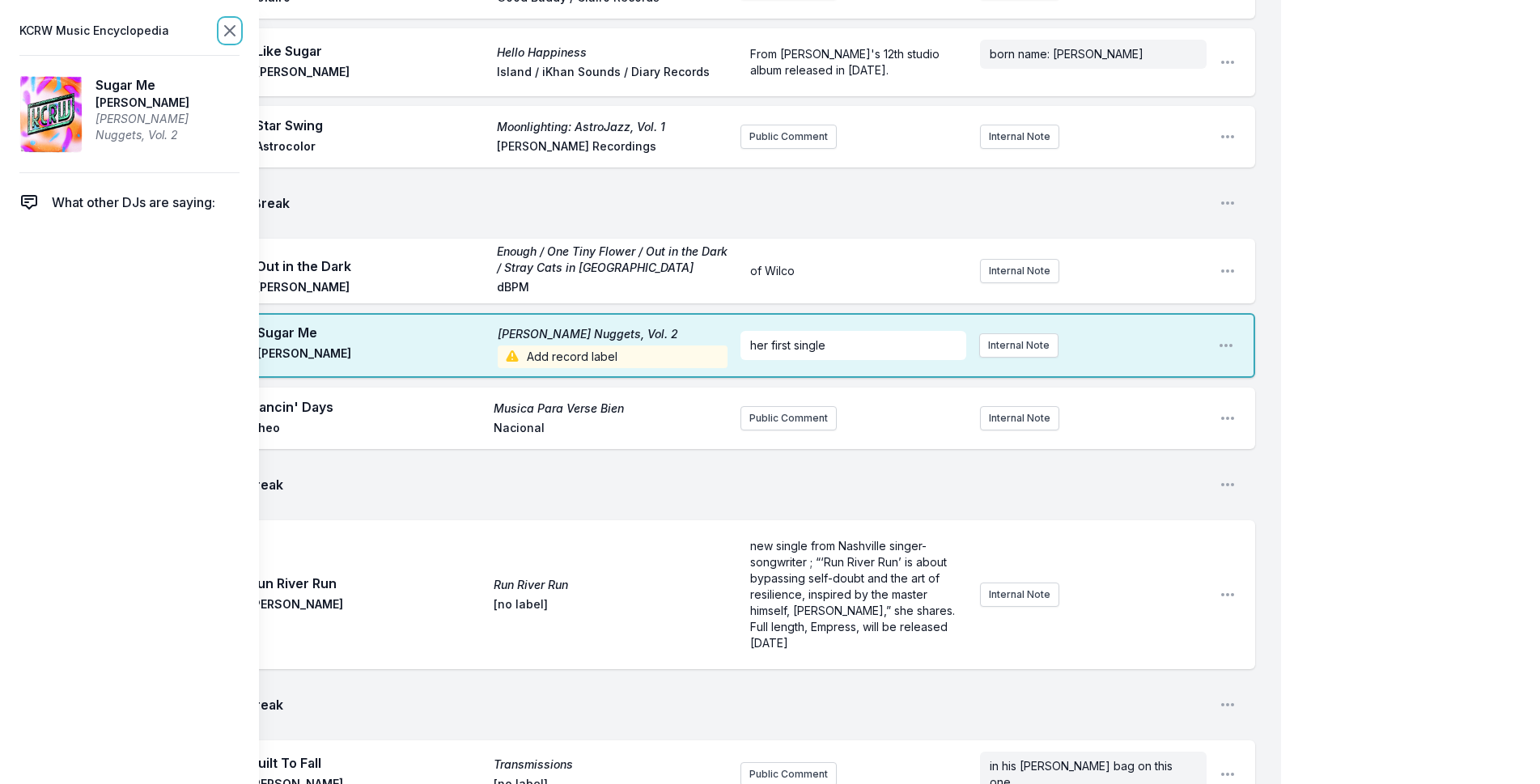
click at [223, 23] on icon at bounding box center [229, 30] width 19 height 19
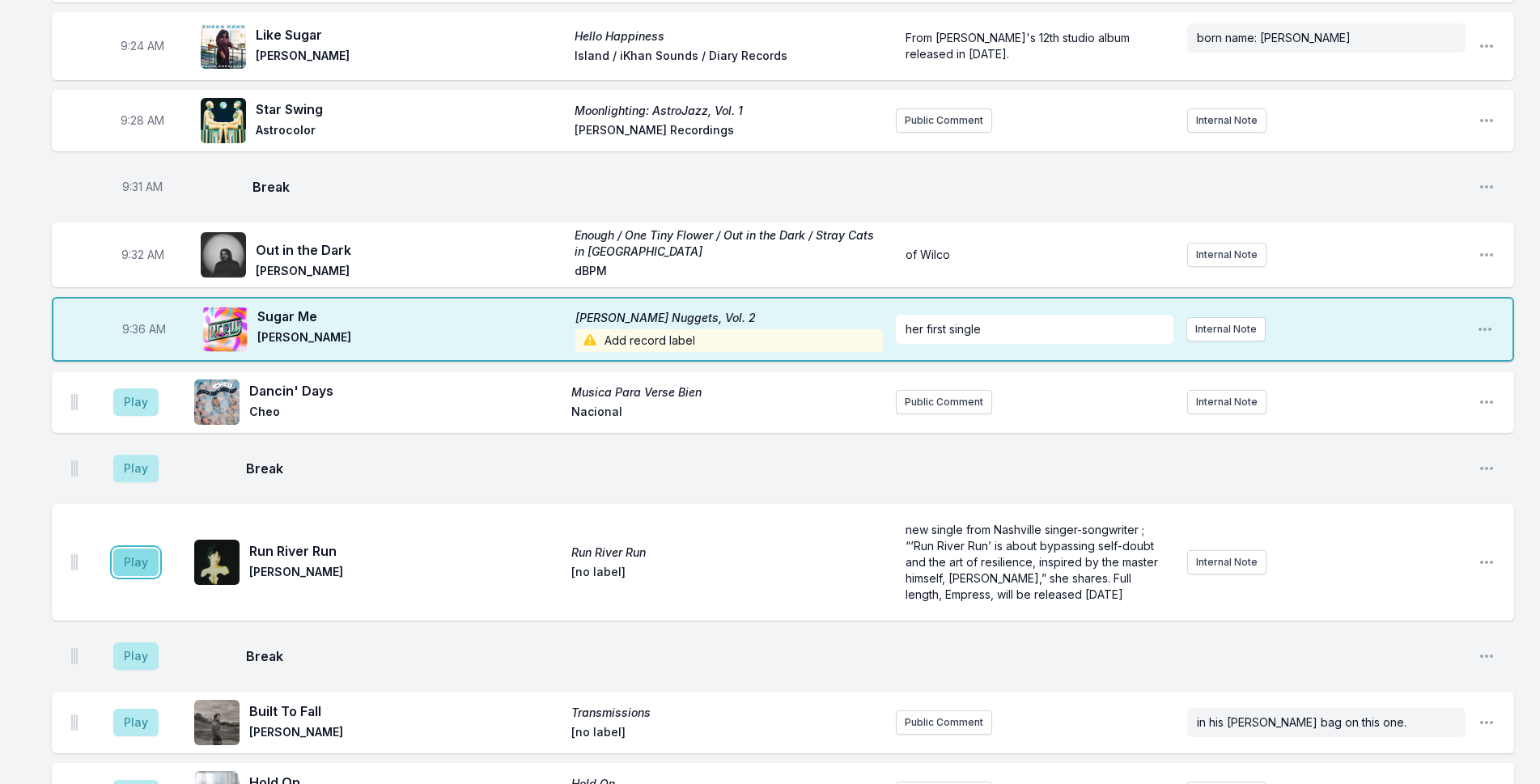
click at [135, 556] on button "Play" at bounding box center [136, 562] width 46 height 27
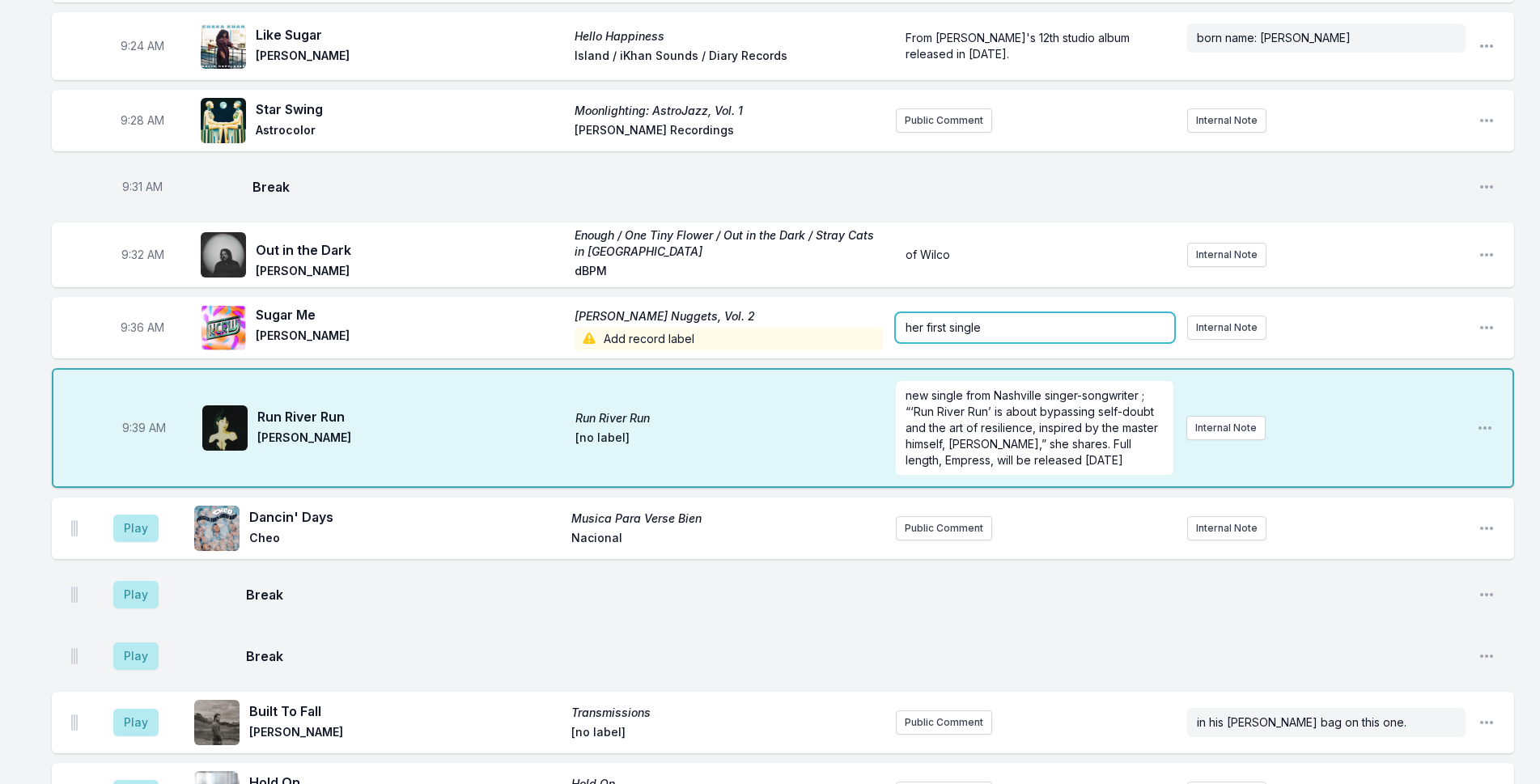
click at [1047, 328] on div "her first single" at bounding box center [1035, 327] width 278 height 29
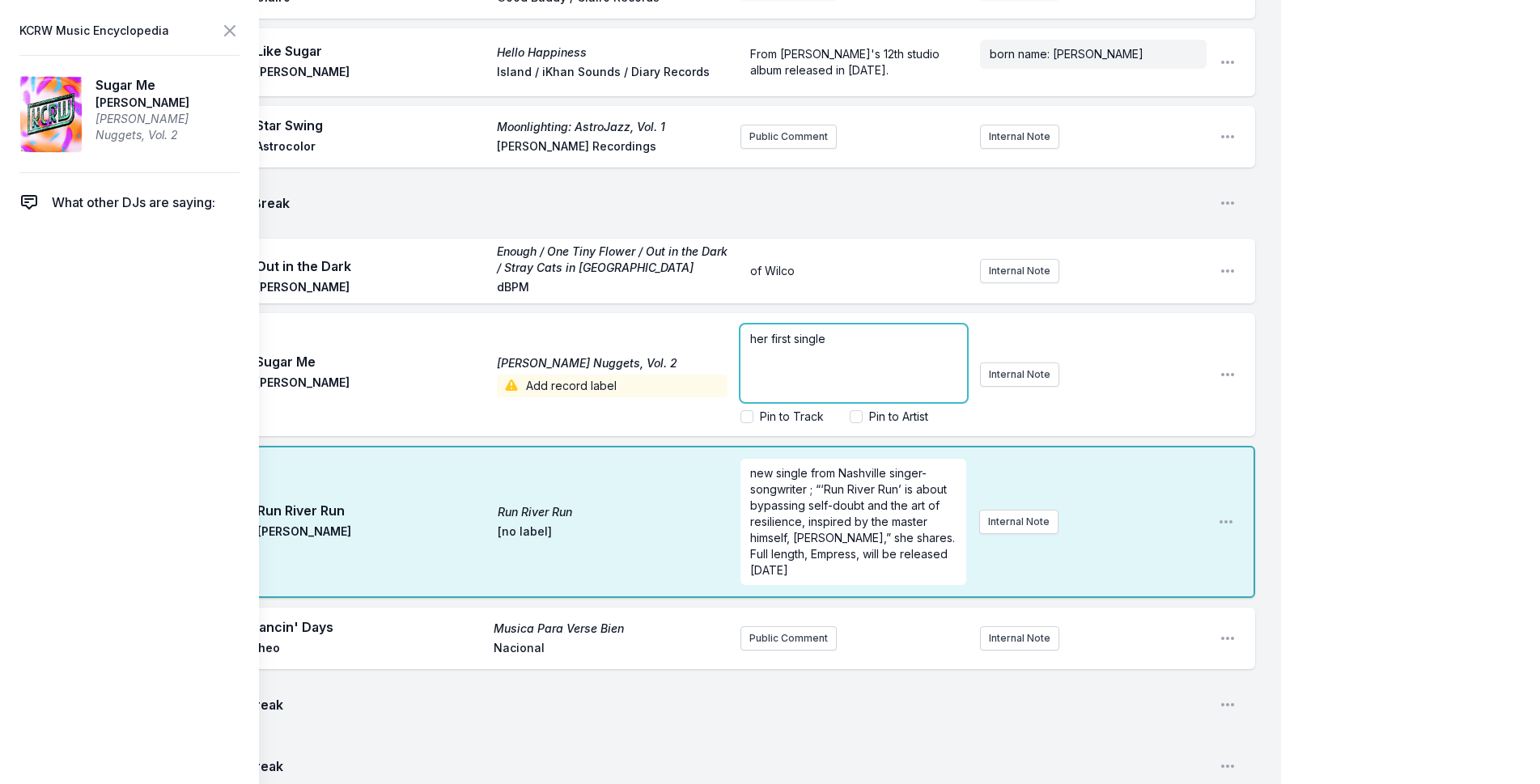
click at [907, 331] on p "her first single" at bounding box center [854, 339] width 207 height 17
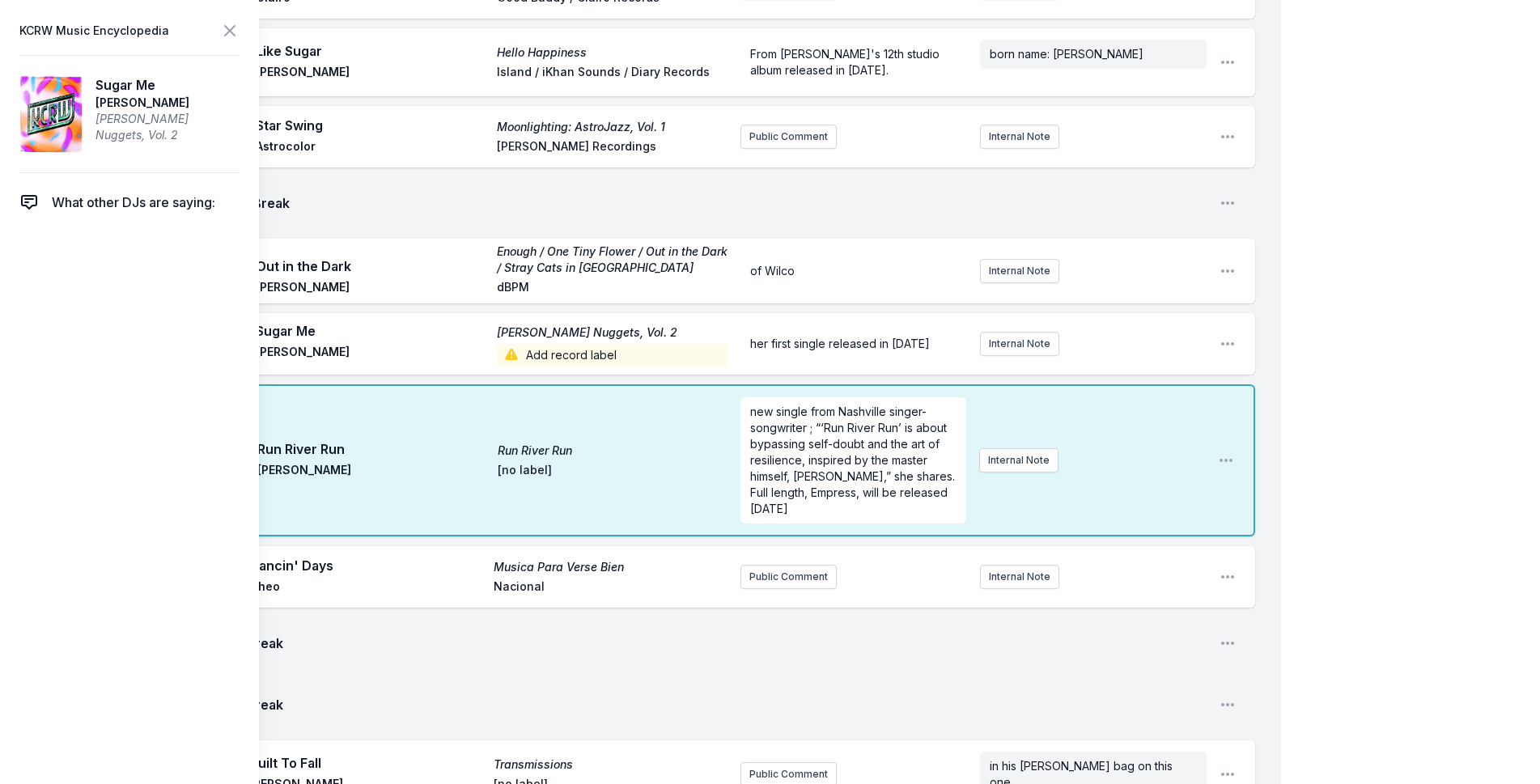
click at [233, 31] on icon at bounding box center [229, 30] width 19 height 19
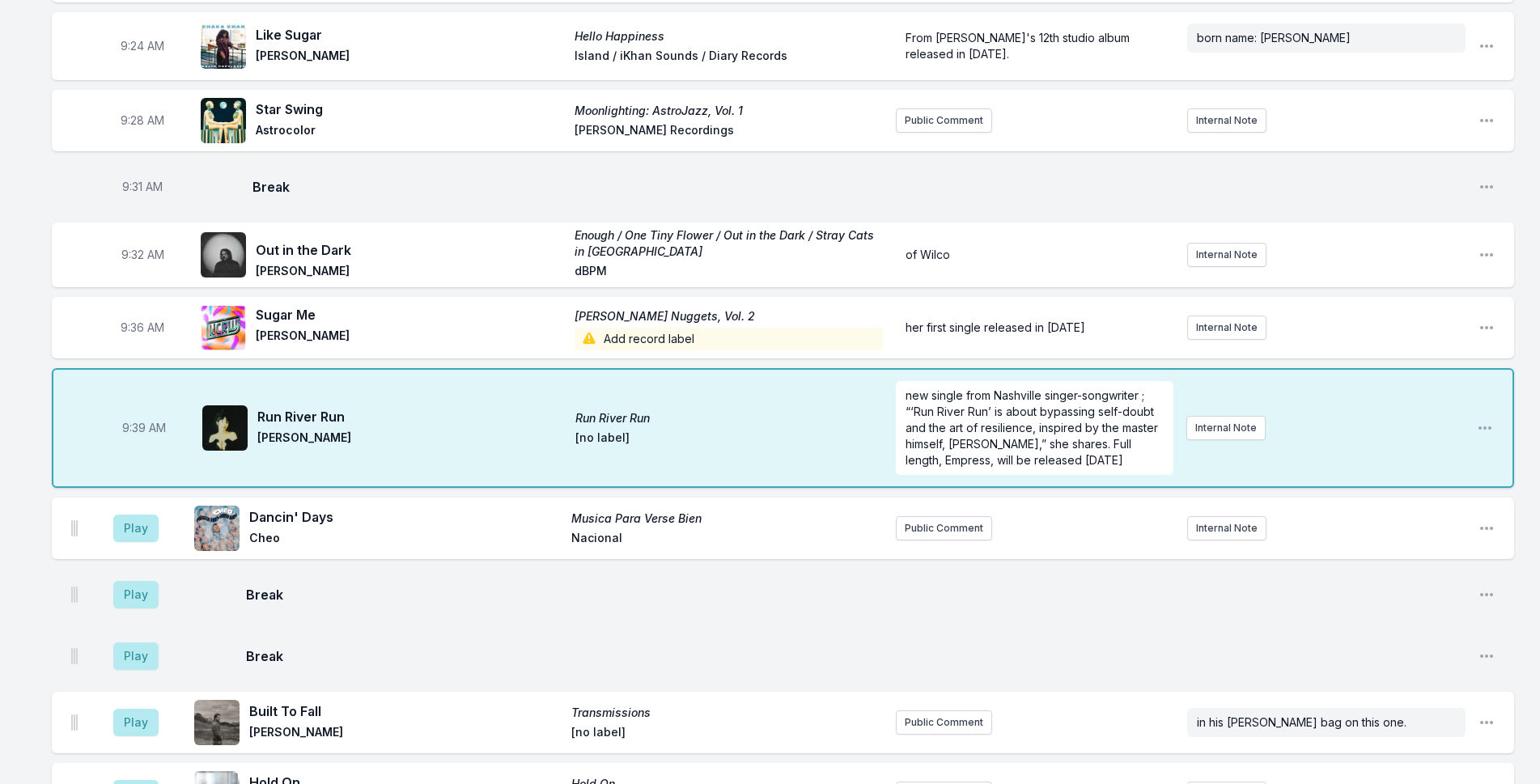
scroll to position [1089, 0]
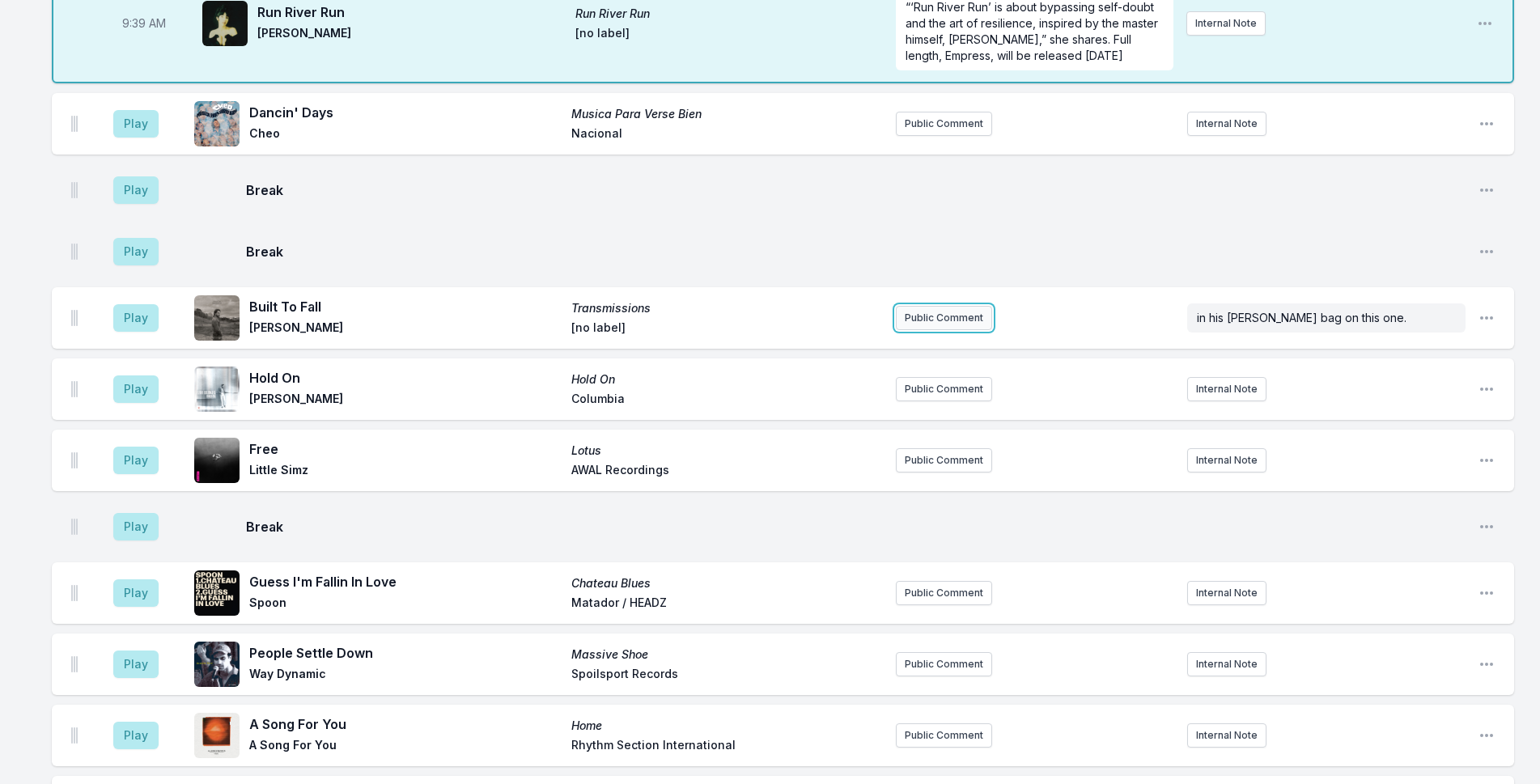
click at [963, 312] on button "Public Comment" at bounding box center [944, 318] width 96 height 24
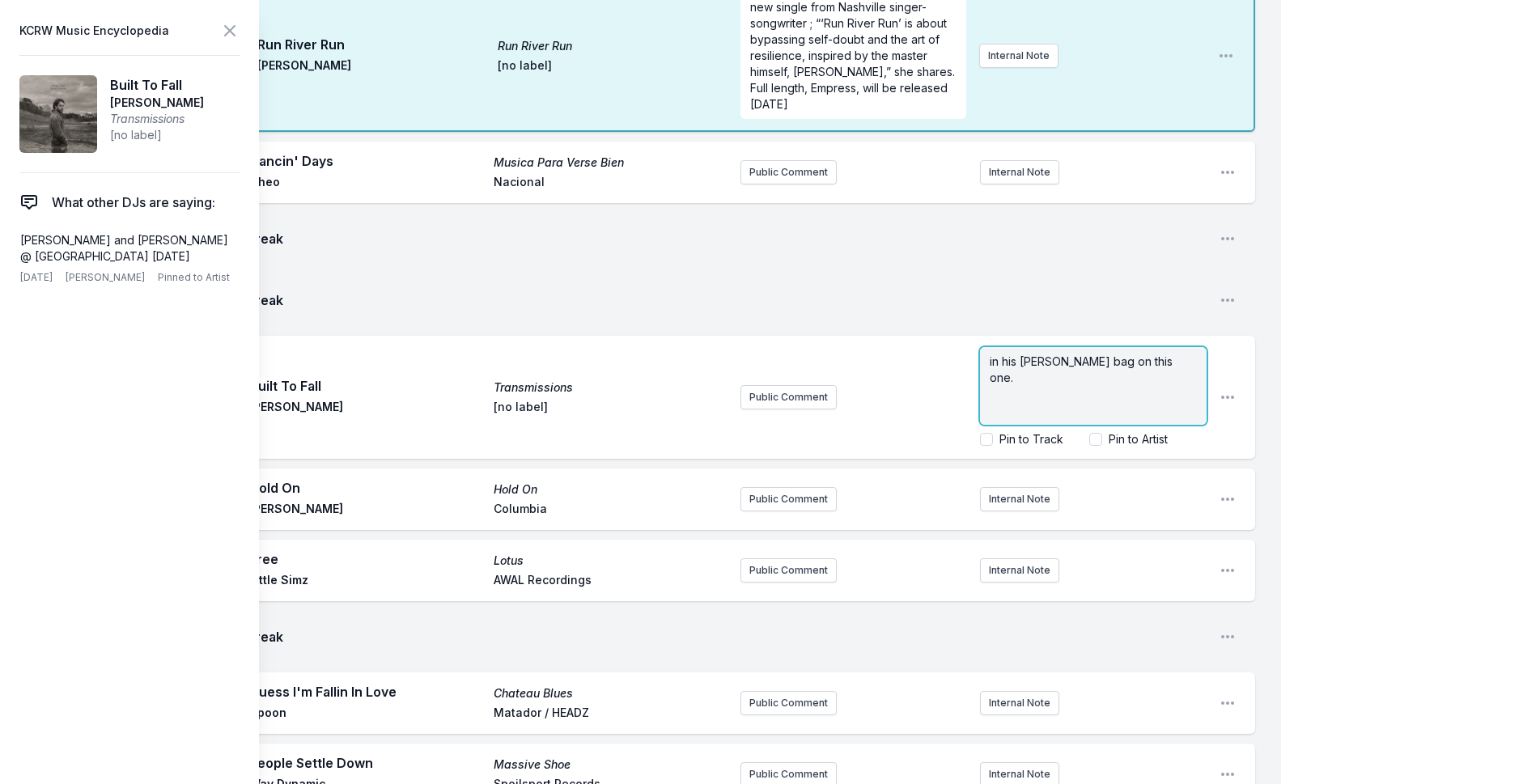
click at [1179, 354] on p "in his Bob Dylan bag on this one." at bounding box center [1094, 369] width 207 height 32
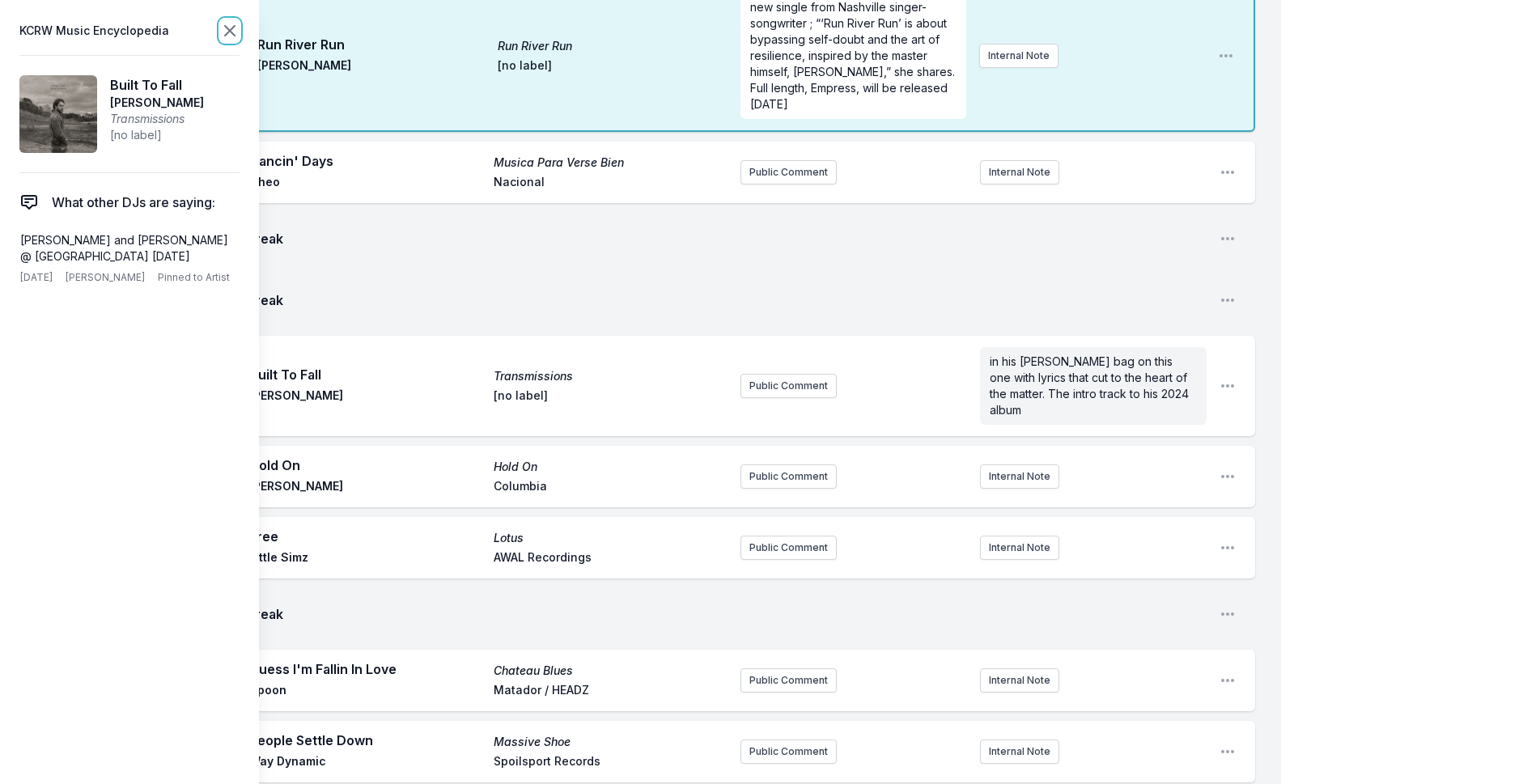
click at [226, 34] on icon at bounding box center [230, 31] width 10 height 10
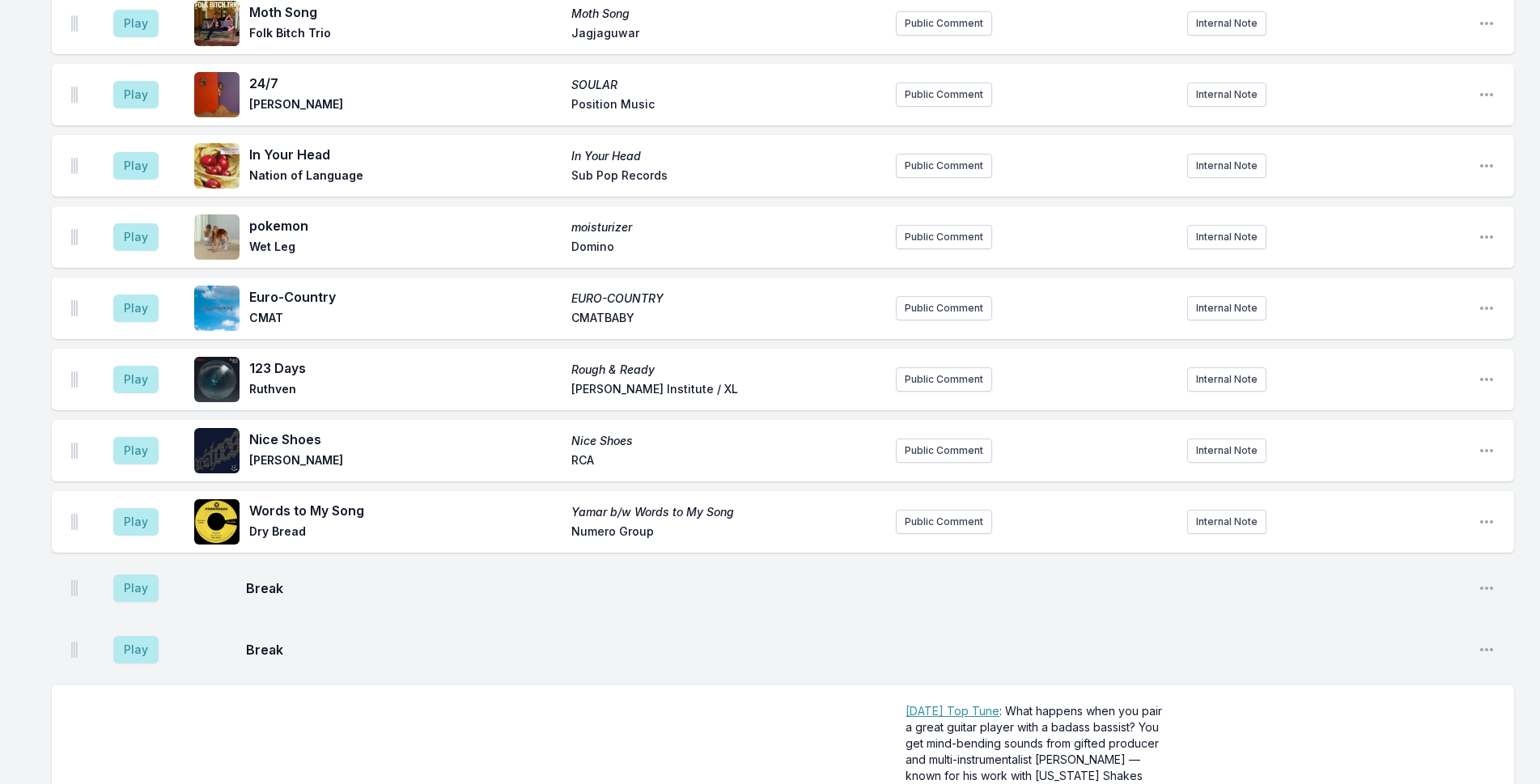
scroll to position [3015, 0]
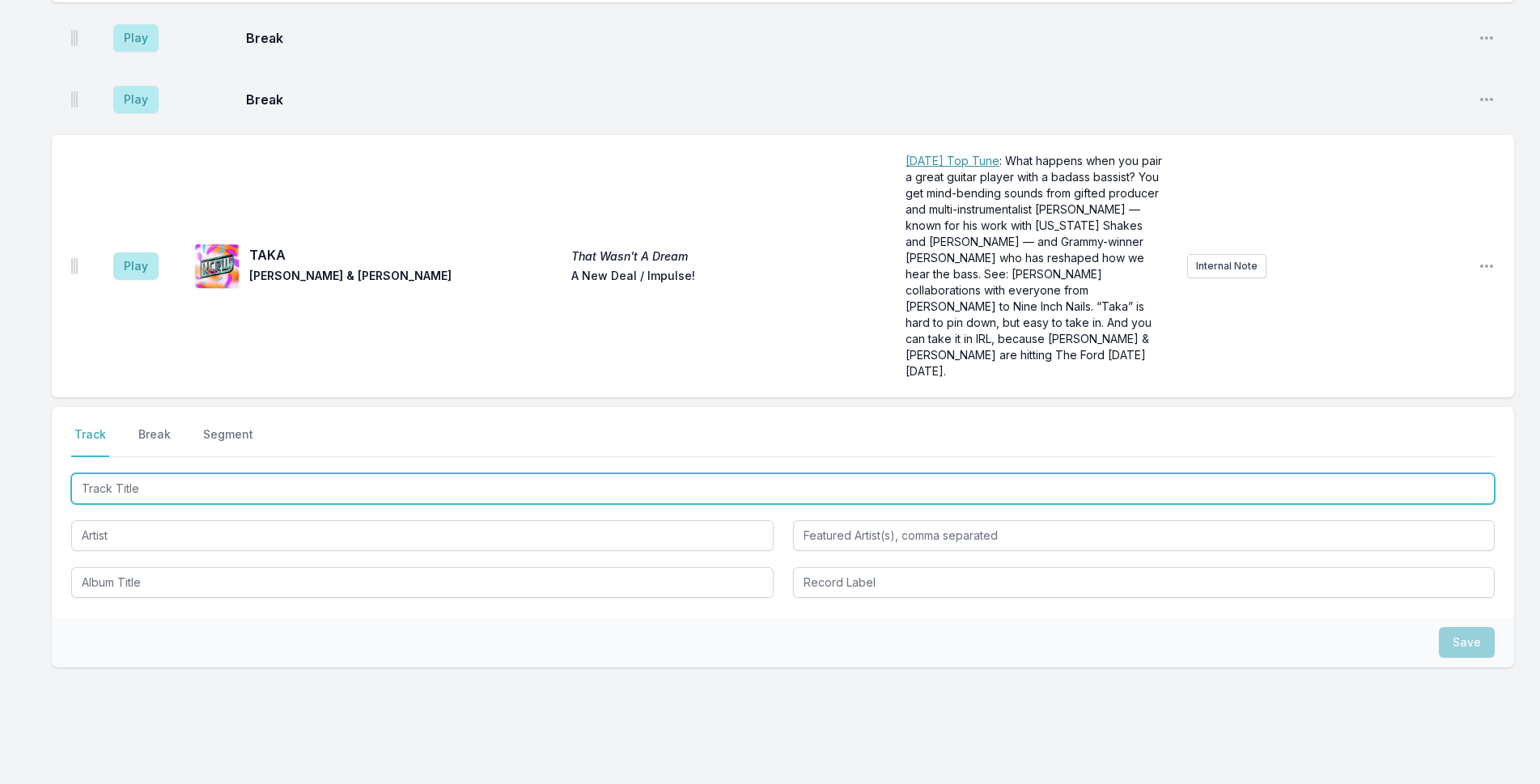
click at [153, 474] on input "Track Title" at bounding box center [783, 488] width 1424 height 31
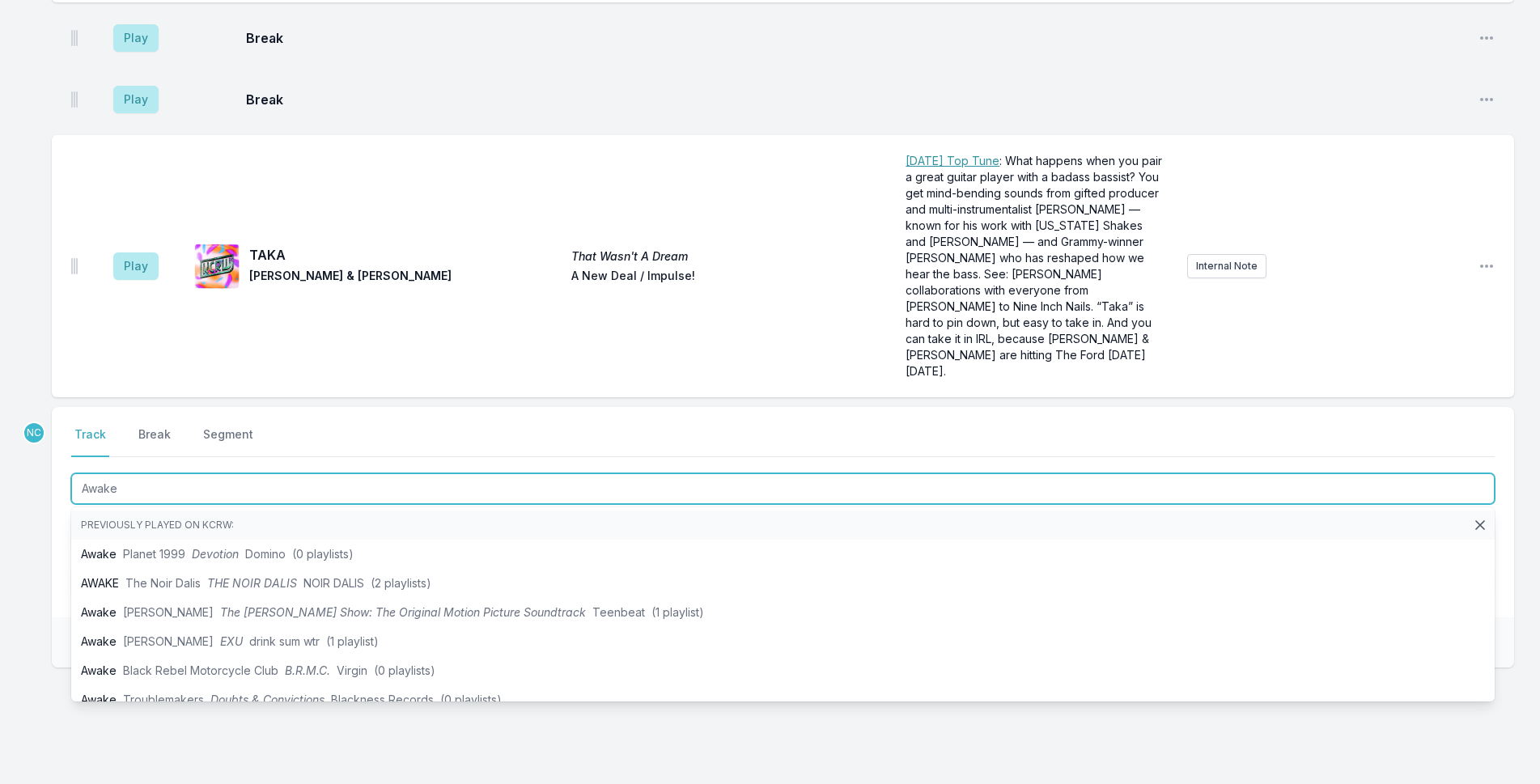
type input "Awake"
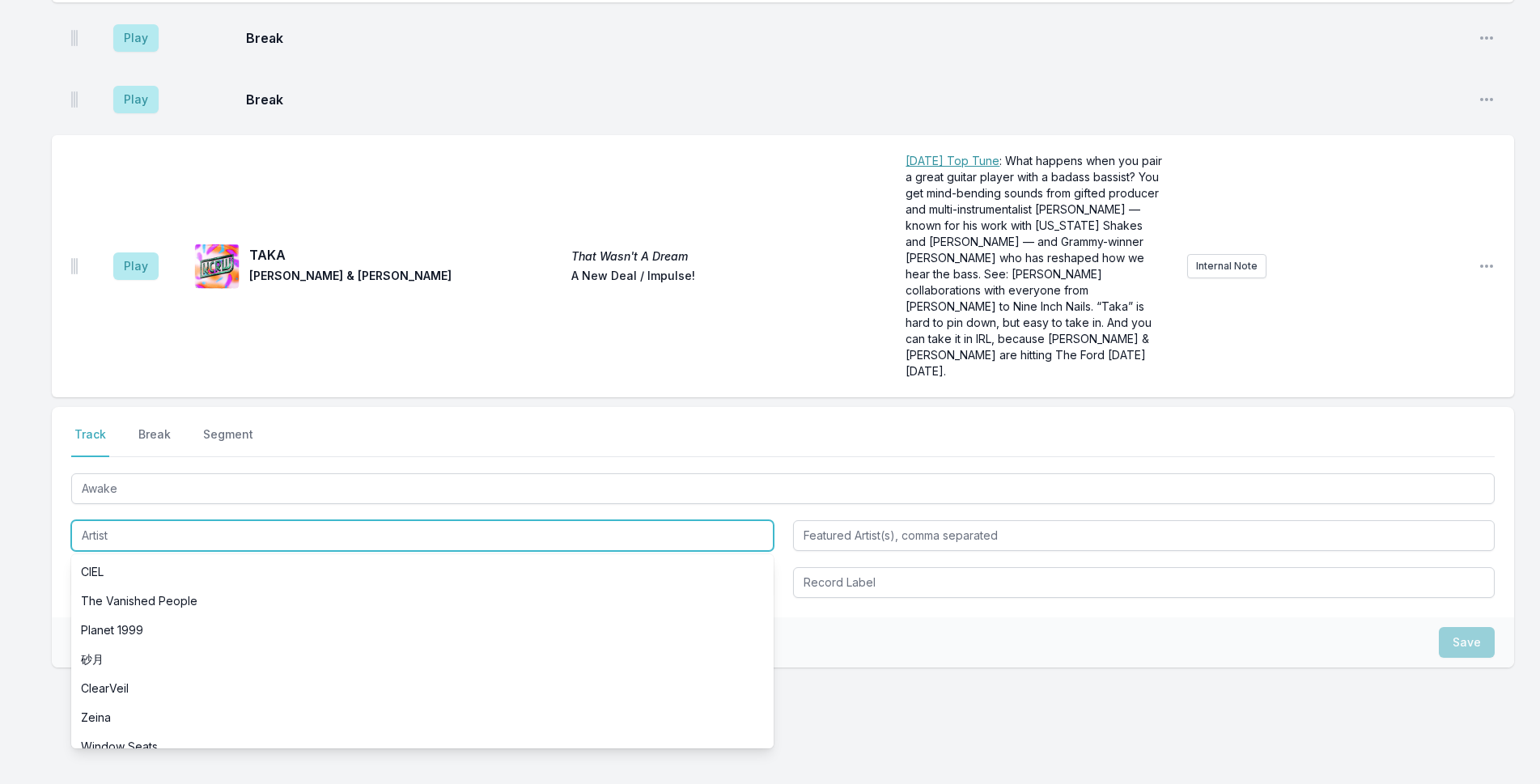
click at [195, 521] on input "Artist" at bounding box center [422, 536] width 703 height 31
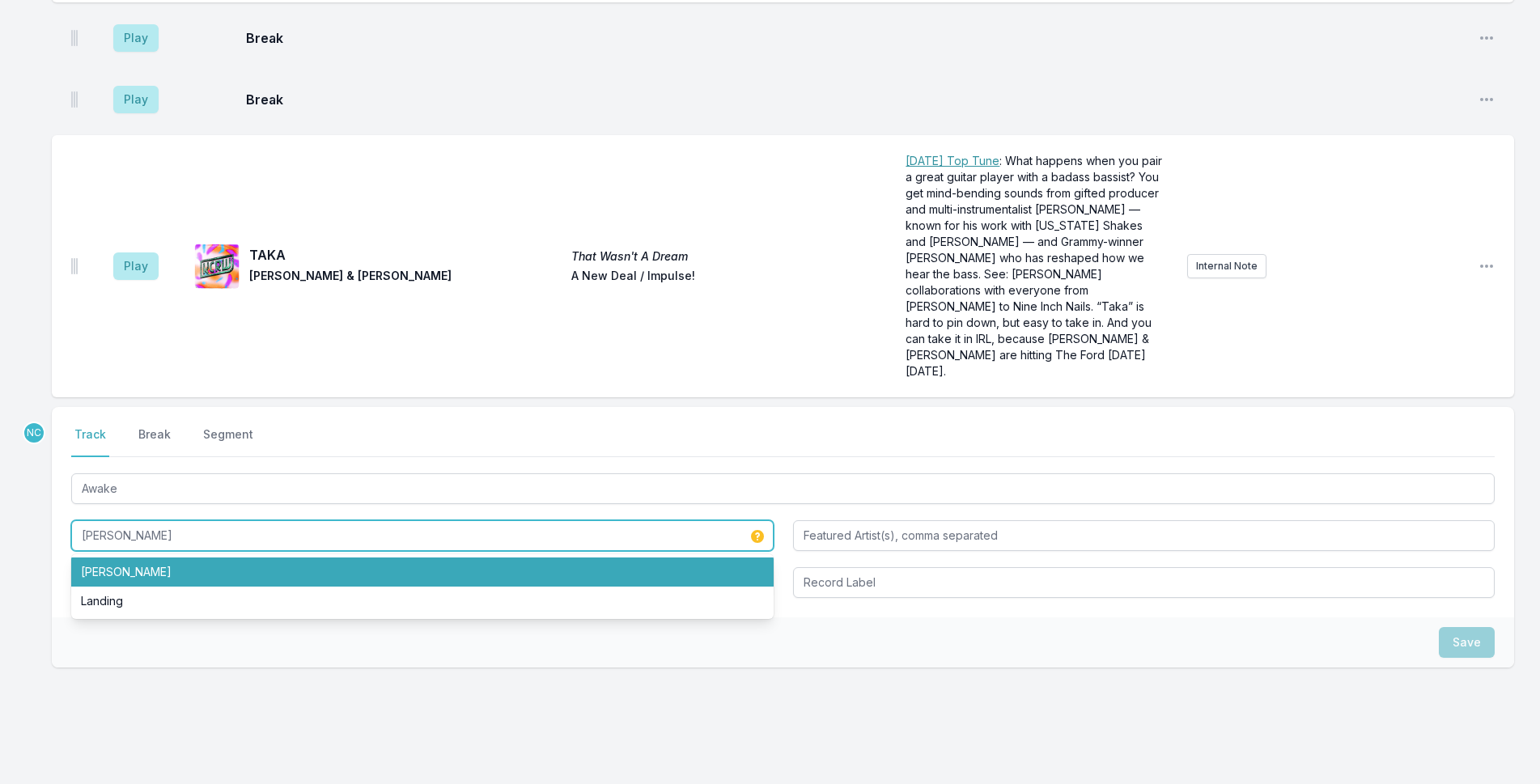
click at [197, 558] on li "Leland Whitty" at bounding box center [422, 572] width 703 height 29
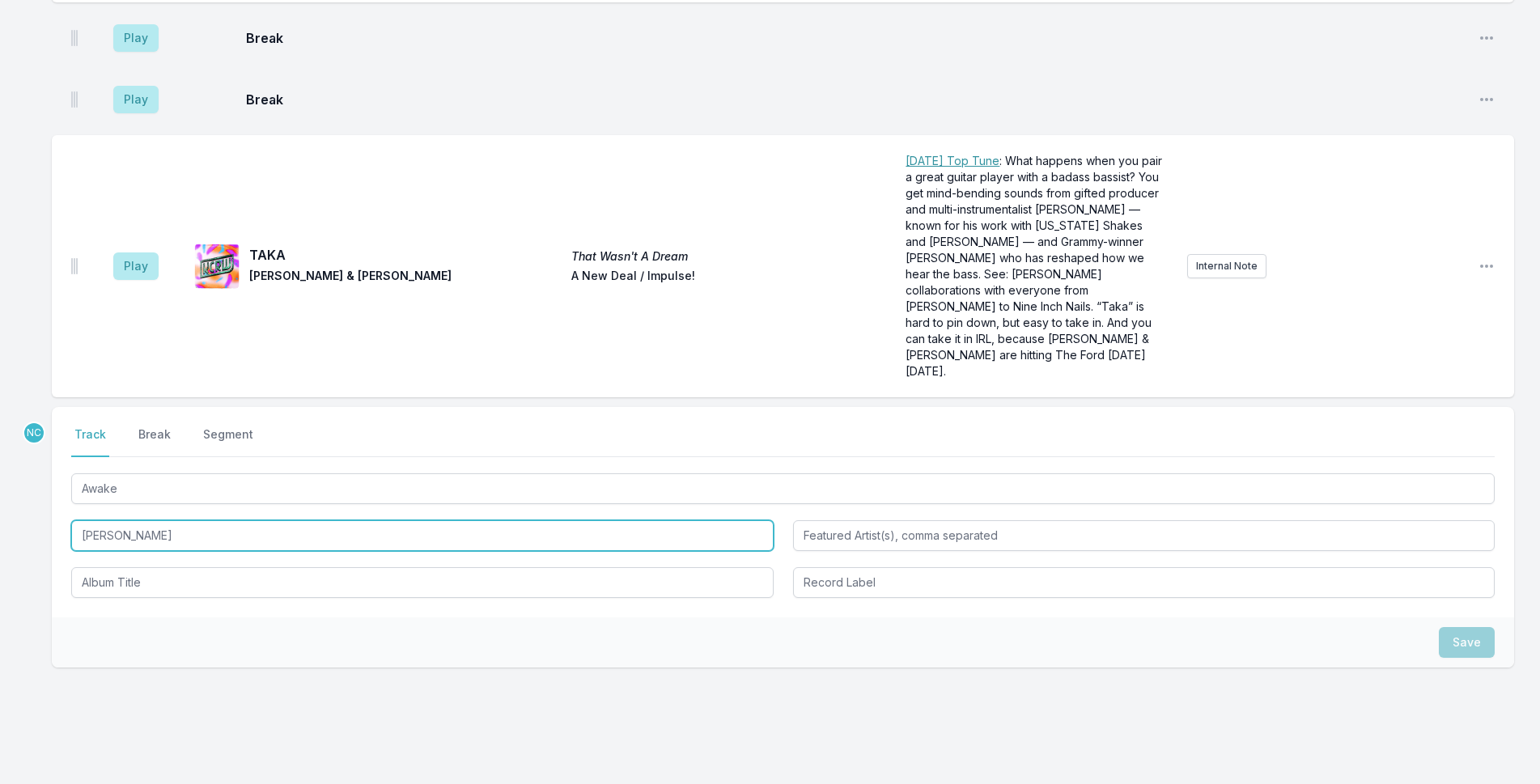
type input "Leland Whitty"
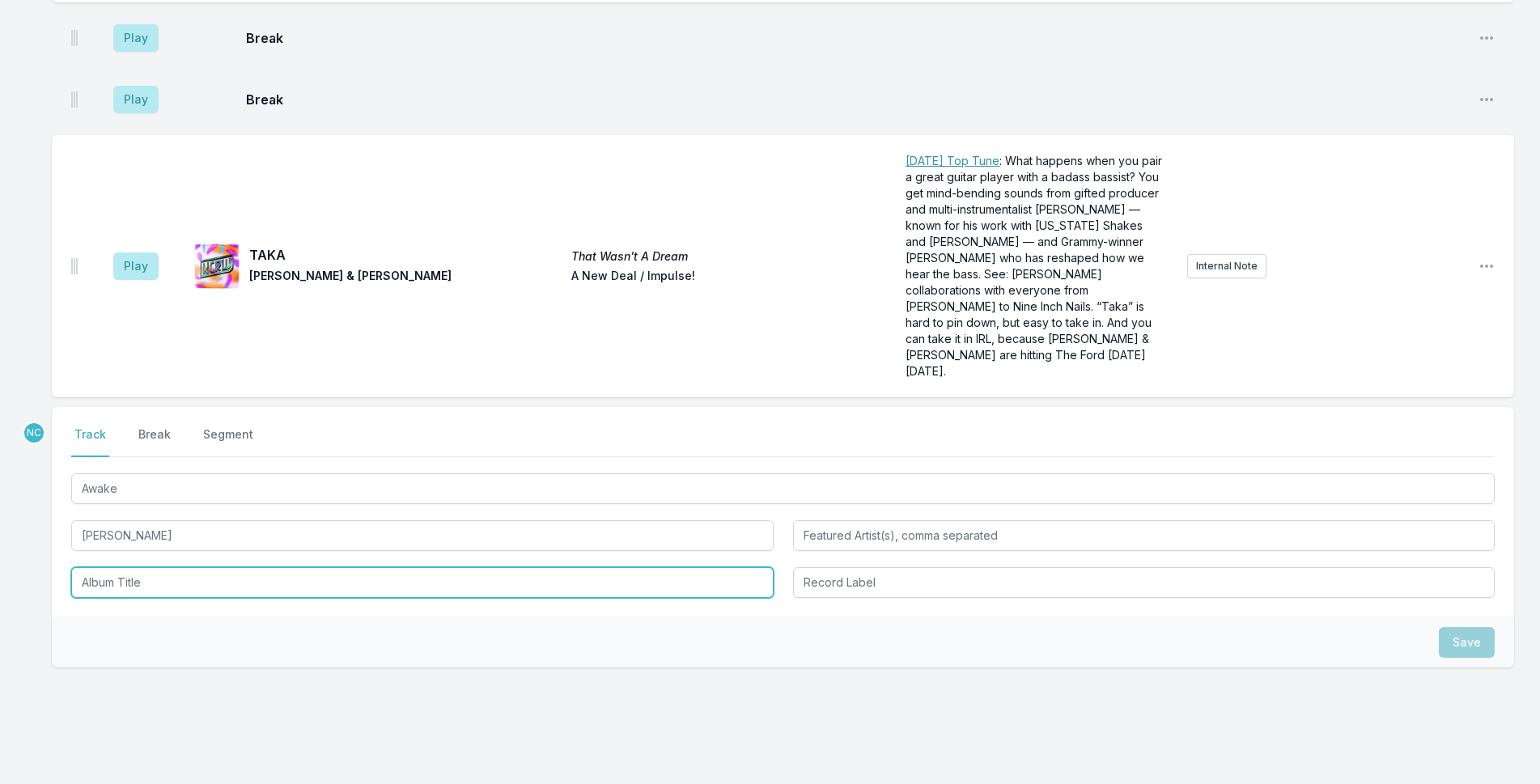
click at [199, 567] on input "Album Title" at bounding box center [422, 582] width 703 height 31
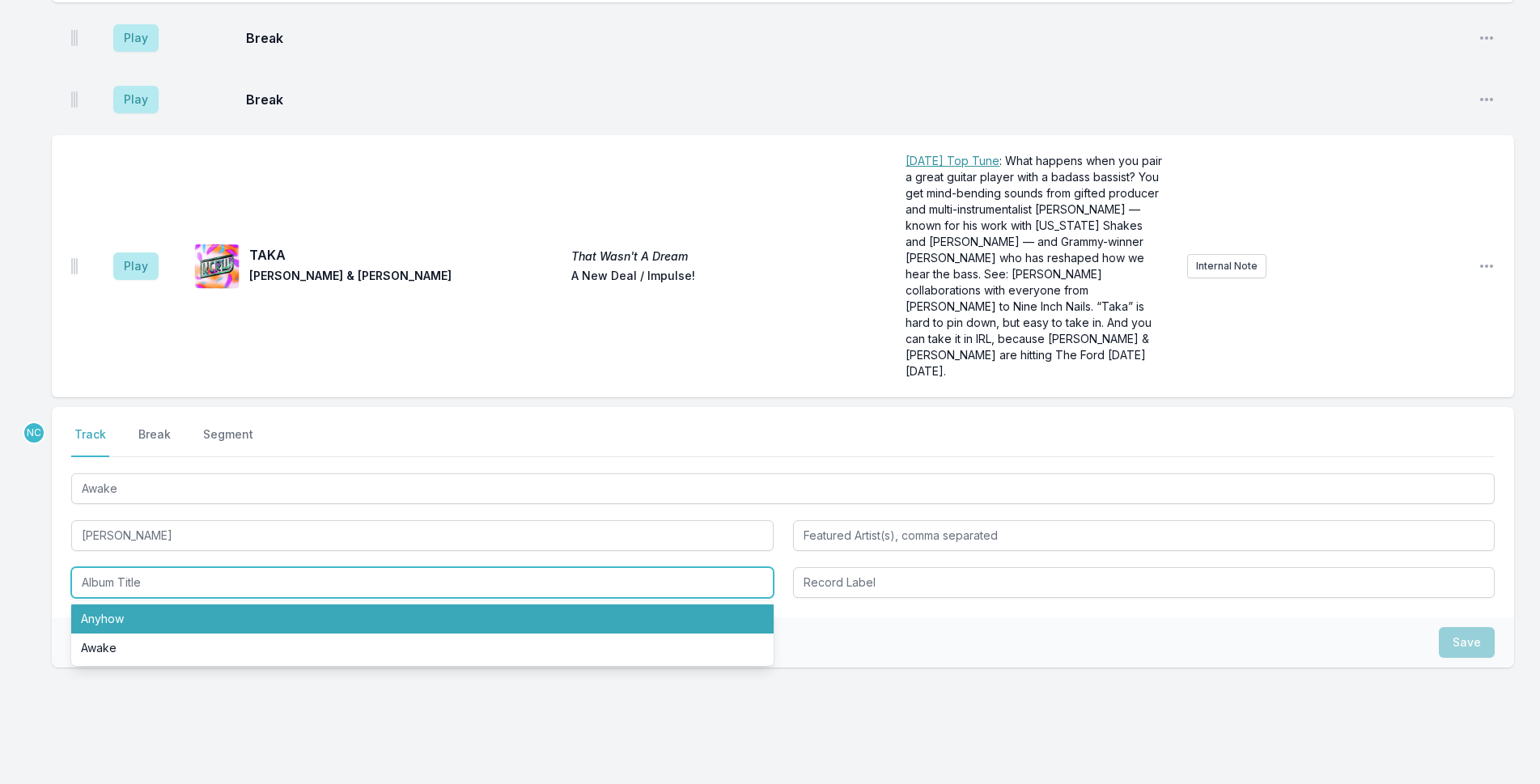
click at [195, 604] on li "Anyhow" at bounding box center [422, 618] width 703 height 29
type input "Anyhow"
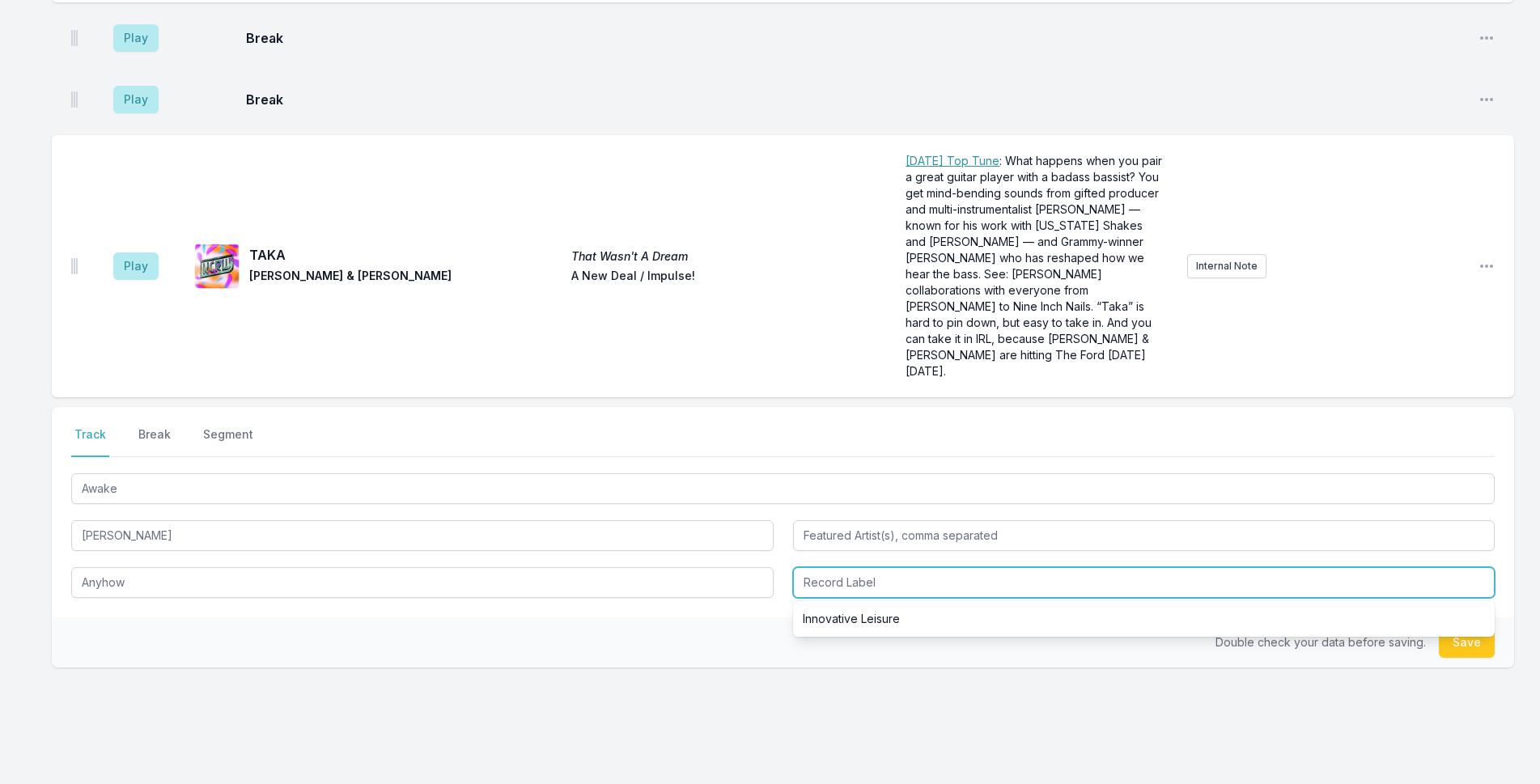
click at [801, 567] on input "Record Label" at bounding box center [1144, 582] width 703 height 31
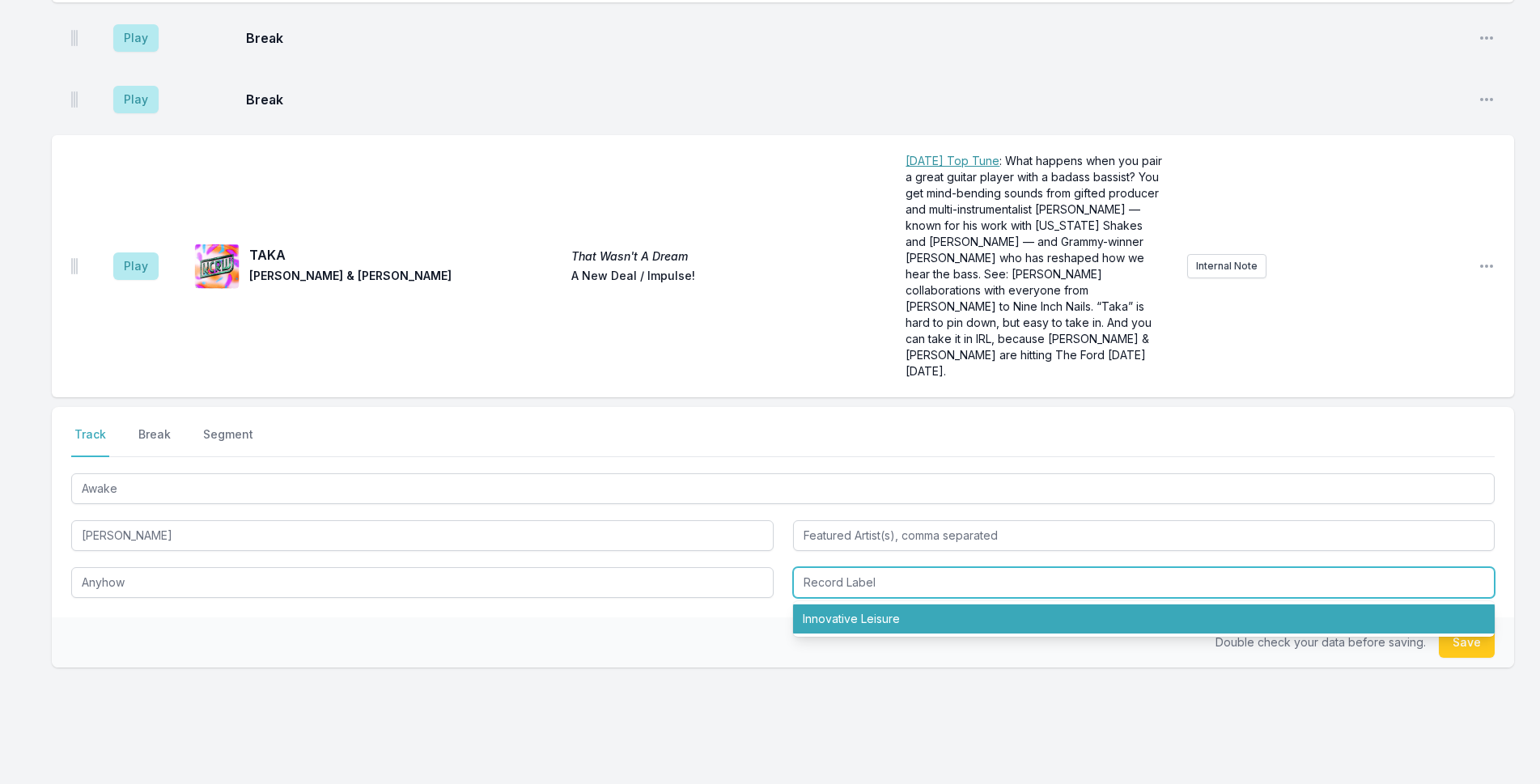
click at [874, 604] on li "Innovative Leisure" at bounding box center [1144, 618] width 703 height 29
type input "Innovative Leisure"
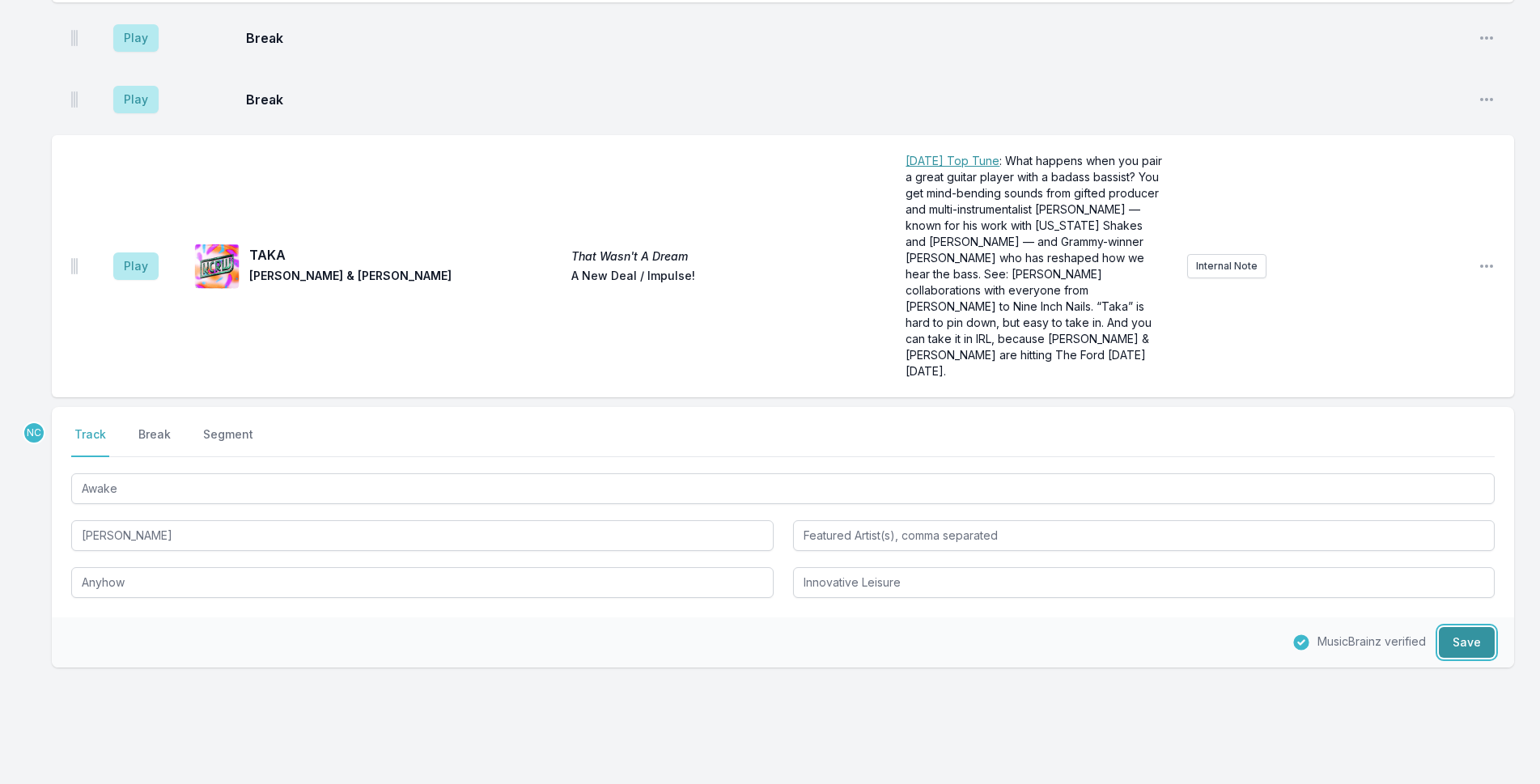
click at [1467, 628] on button "Save" at bounding box center [1466, 642] width 55 height 31
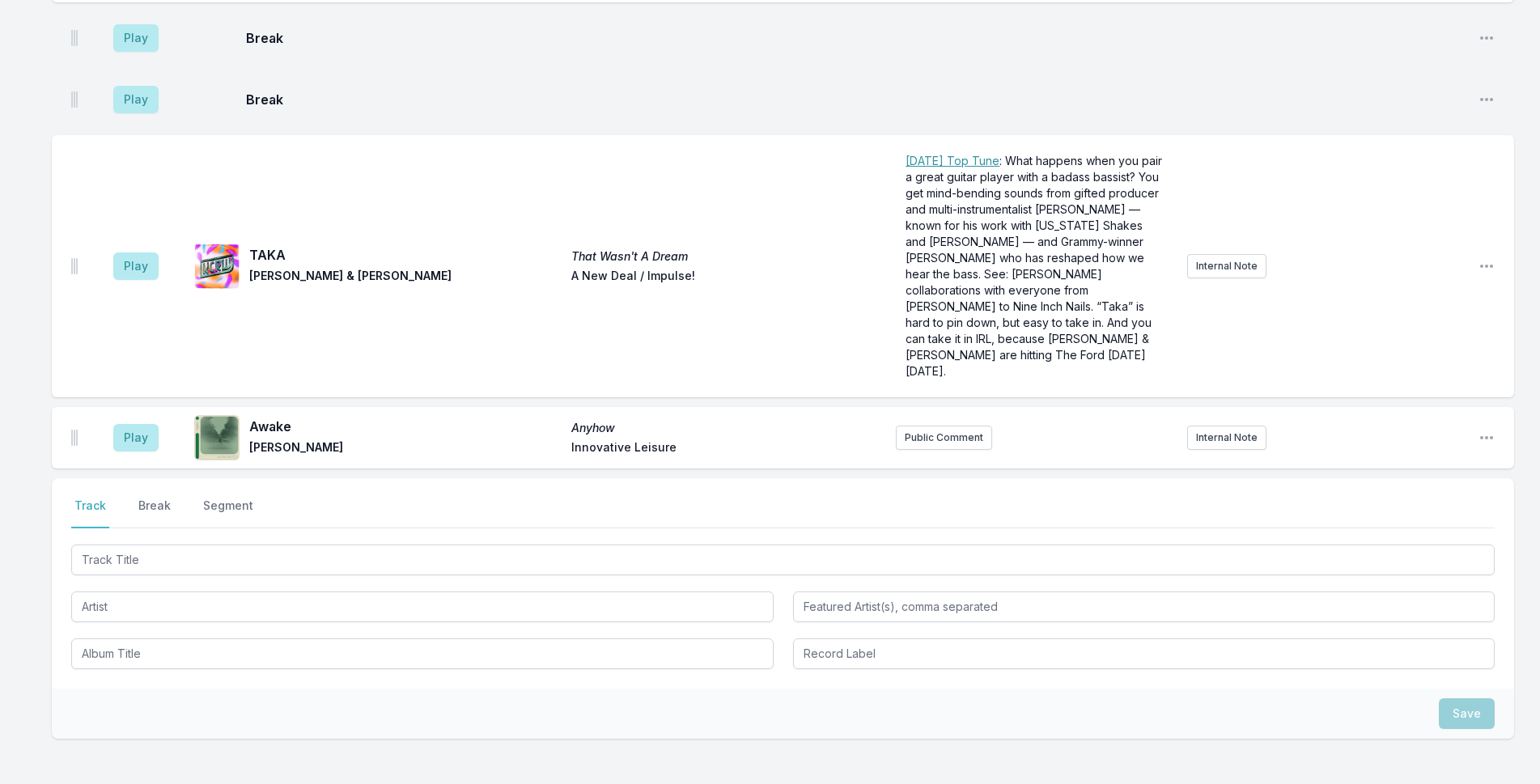
scroll to position [3086, 0]
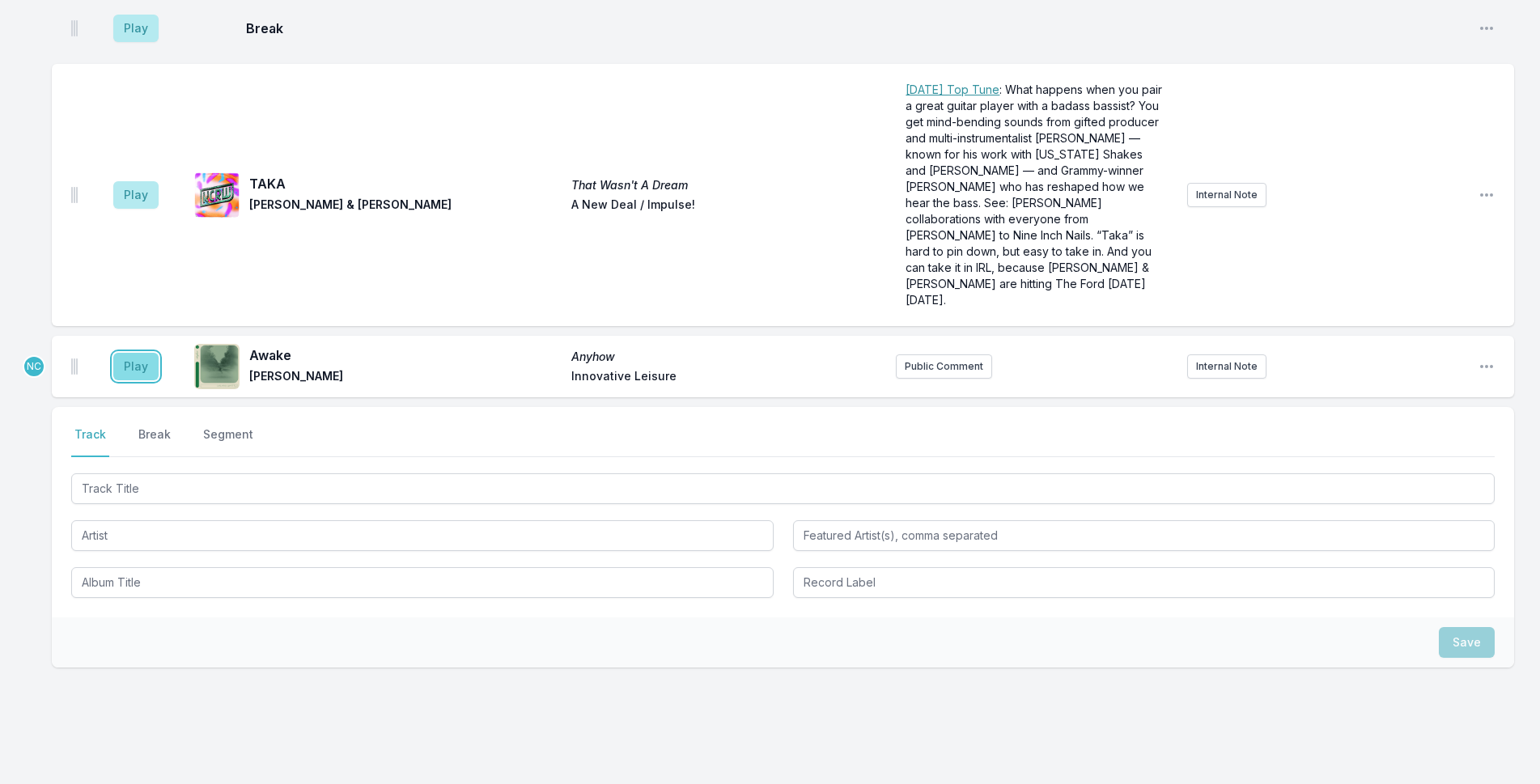
click at [118, 353] on button "Play" at bounding box center [136, 366] width 46 height 27
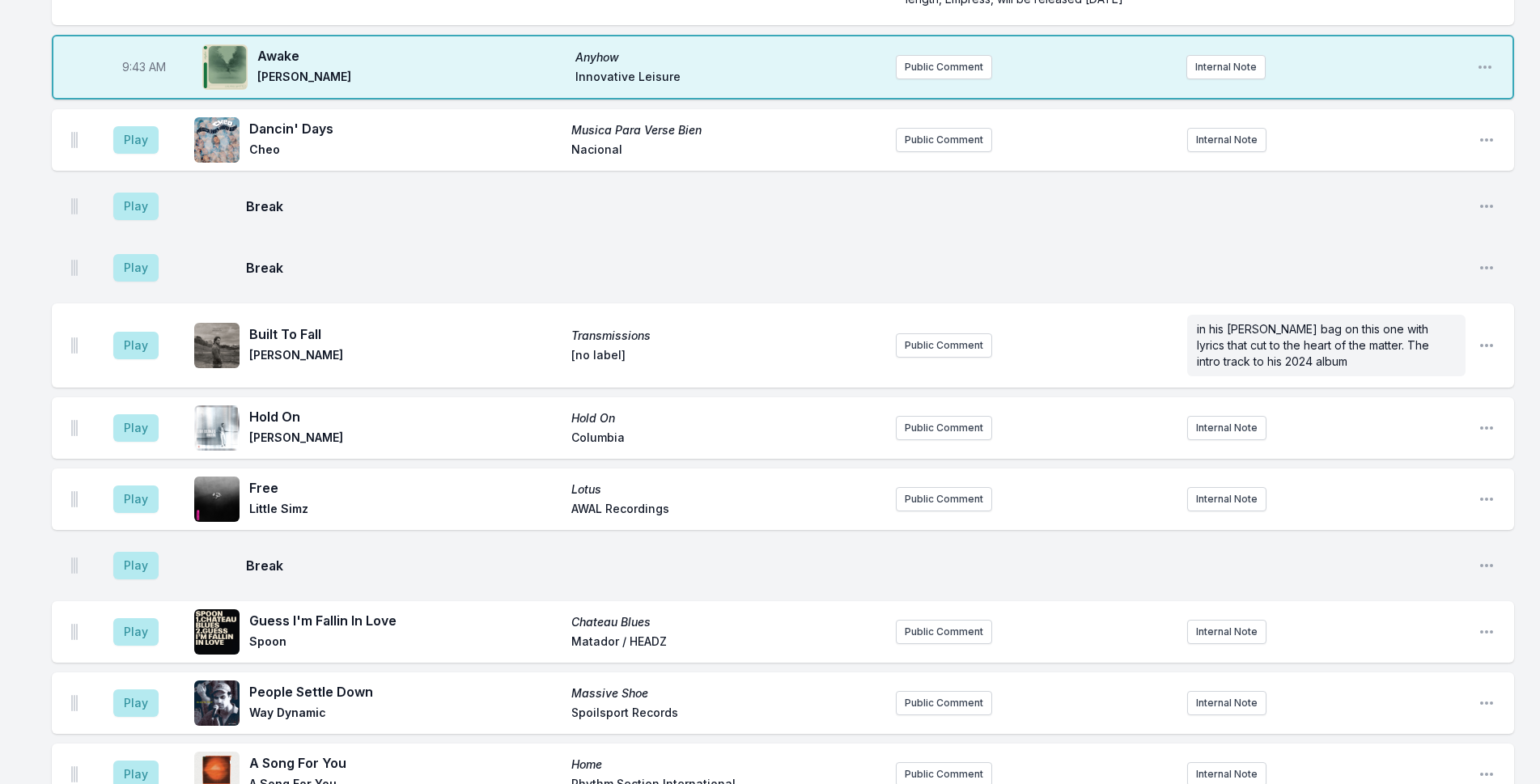
scroll to position [901, 0]
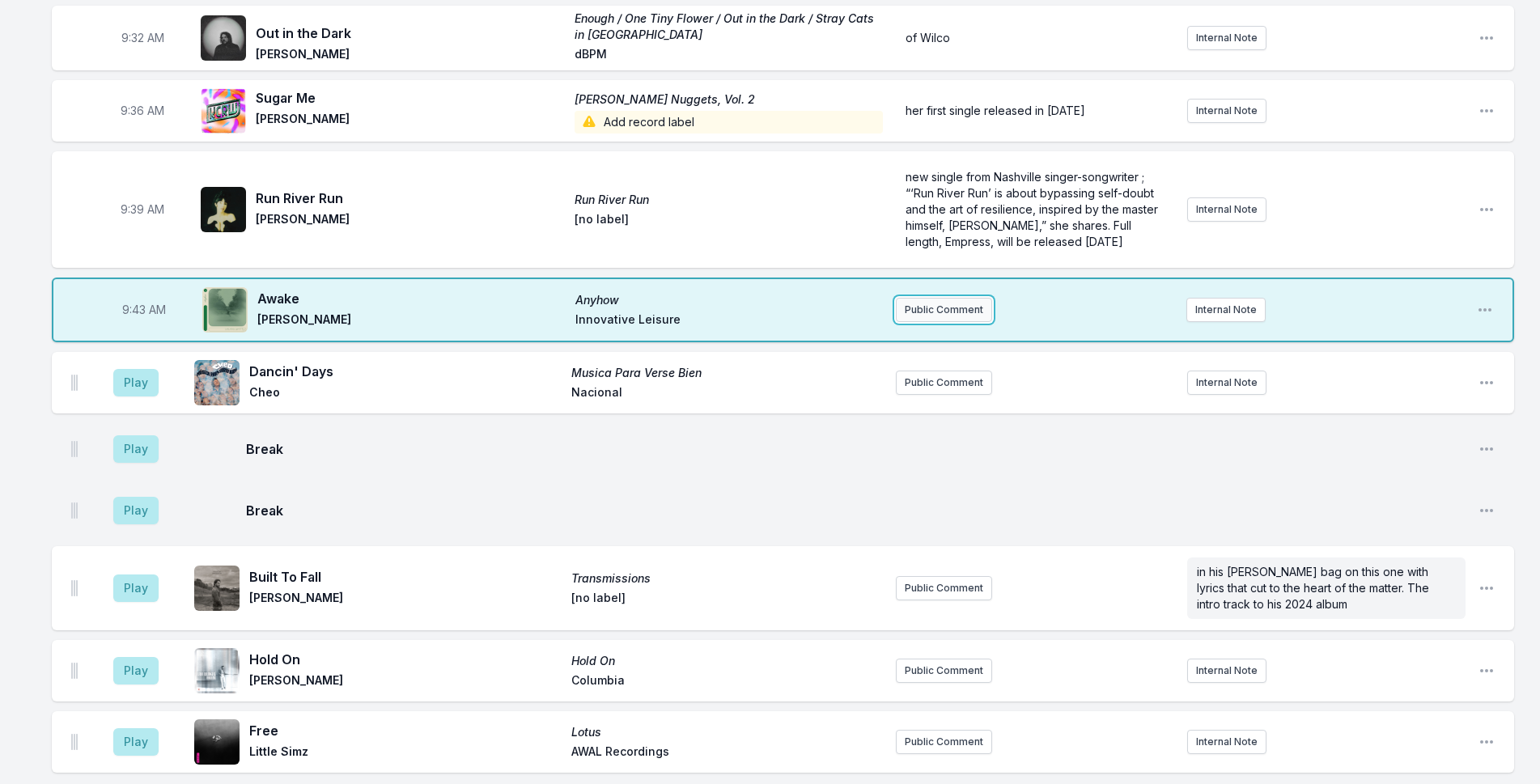
click at [932, 298] on button "Public Comment" at bounding box center [944, 310] width 96 height 24
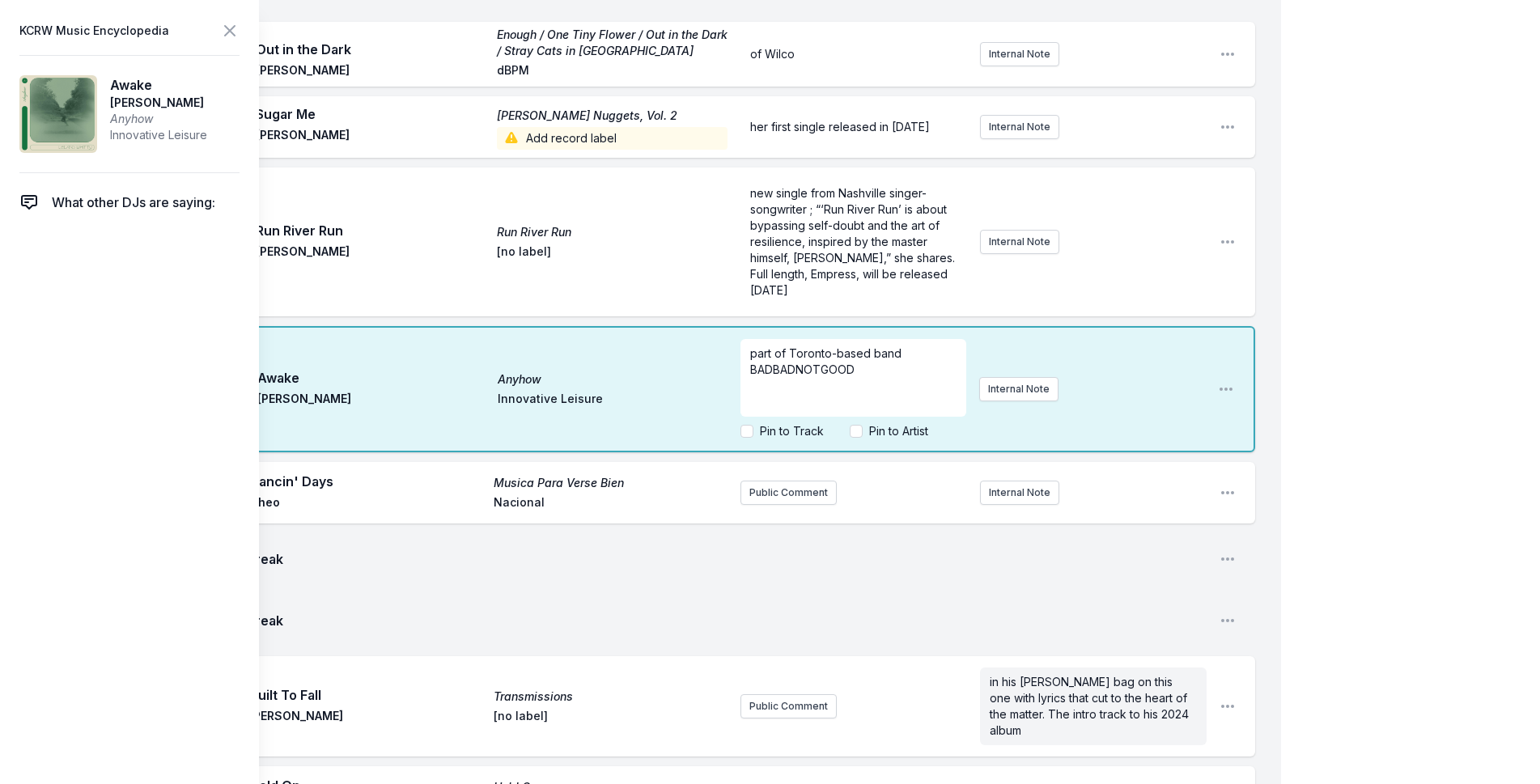
click at [883, 423] on label "Pin to Artist" at bounding box center [898, 431] width 59 height 17
click at [863, 425] on input "Pin to Artist" at bounding box center [857, 431] width 13 height 13
checkbox input "true"
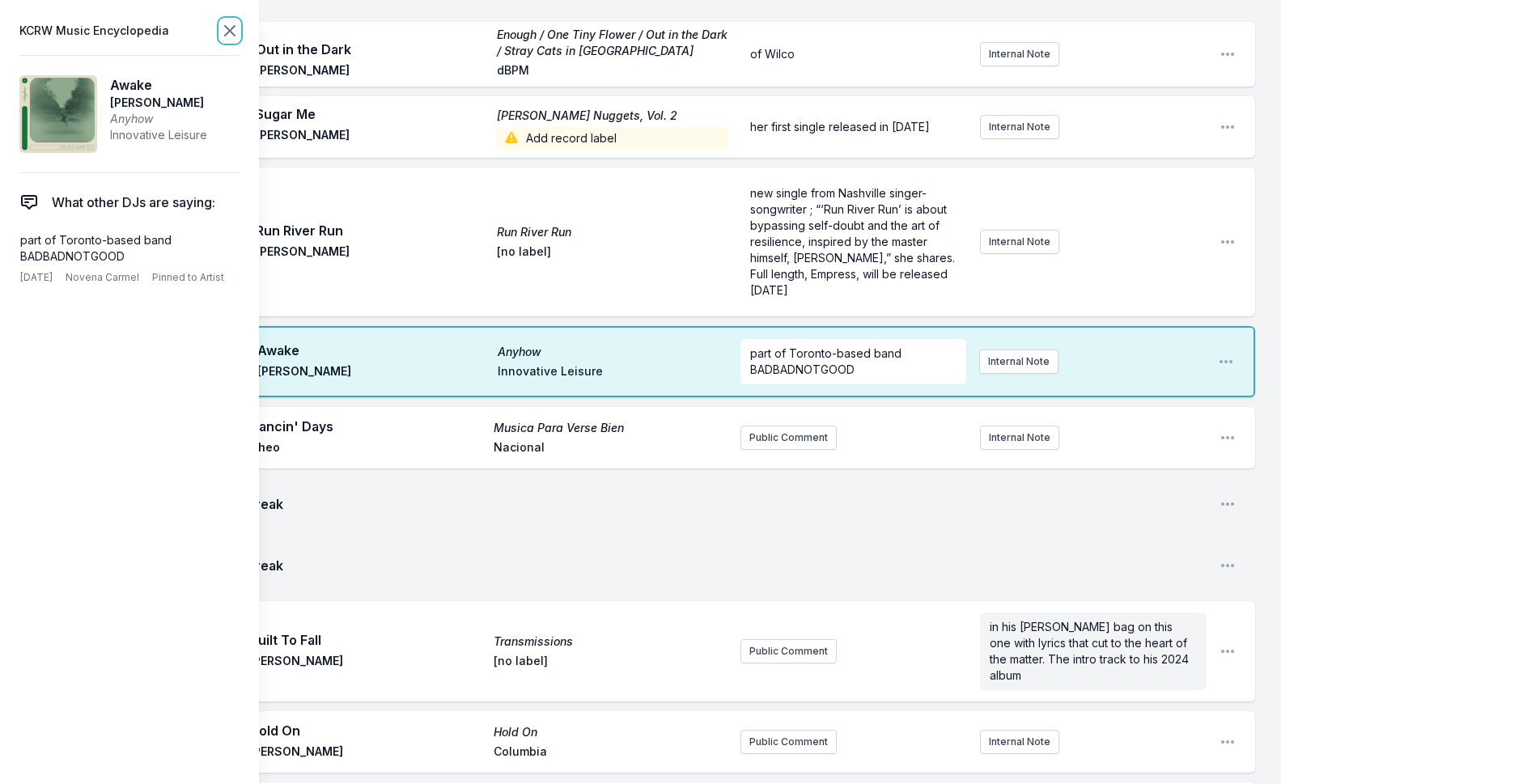
click at [224, 34] on icon at bounding box center [229, 30] width 19 height 19
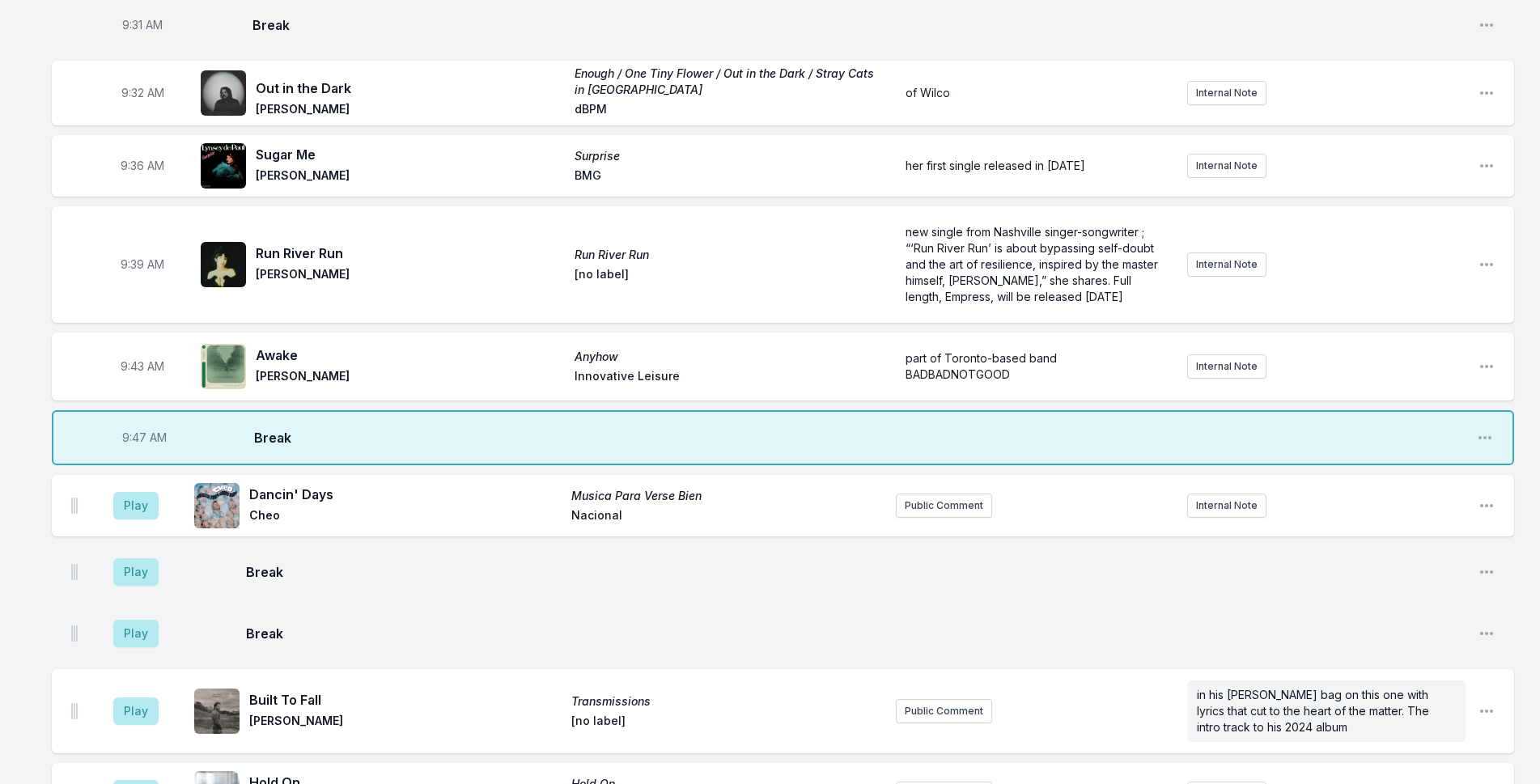
scroll to position [1063, 0]
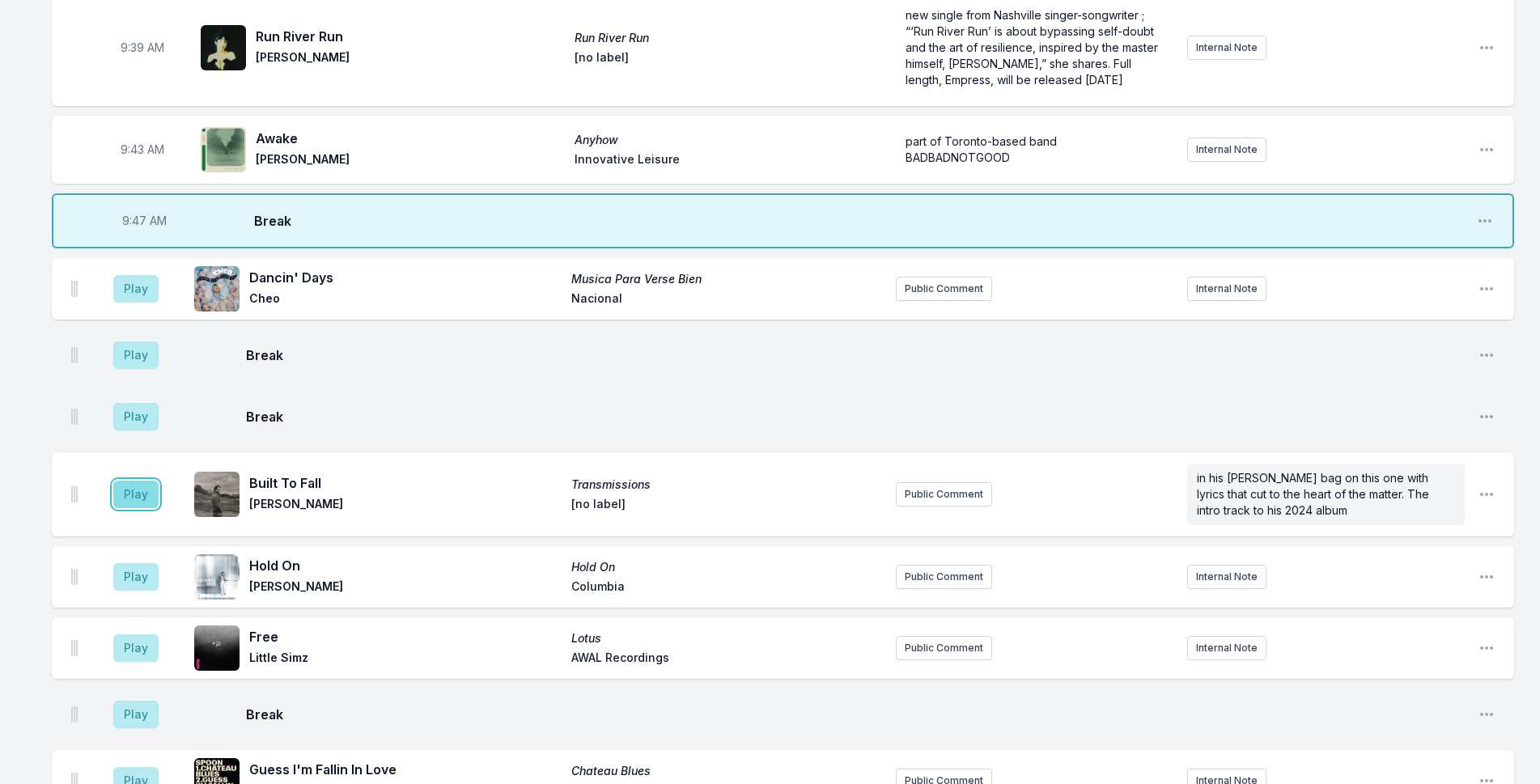
click at [132, 481] on button "Play" at bounding box center [136, 494] width 46 height 27
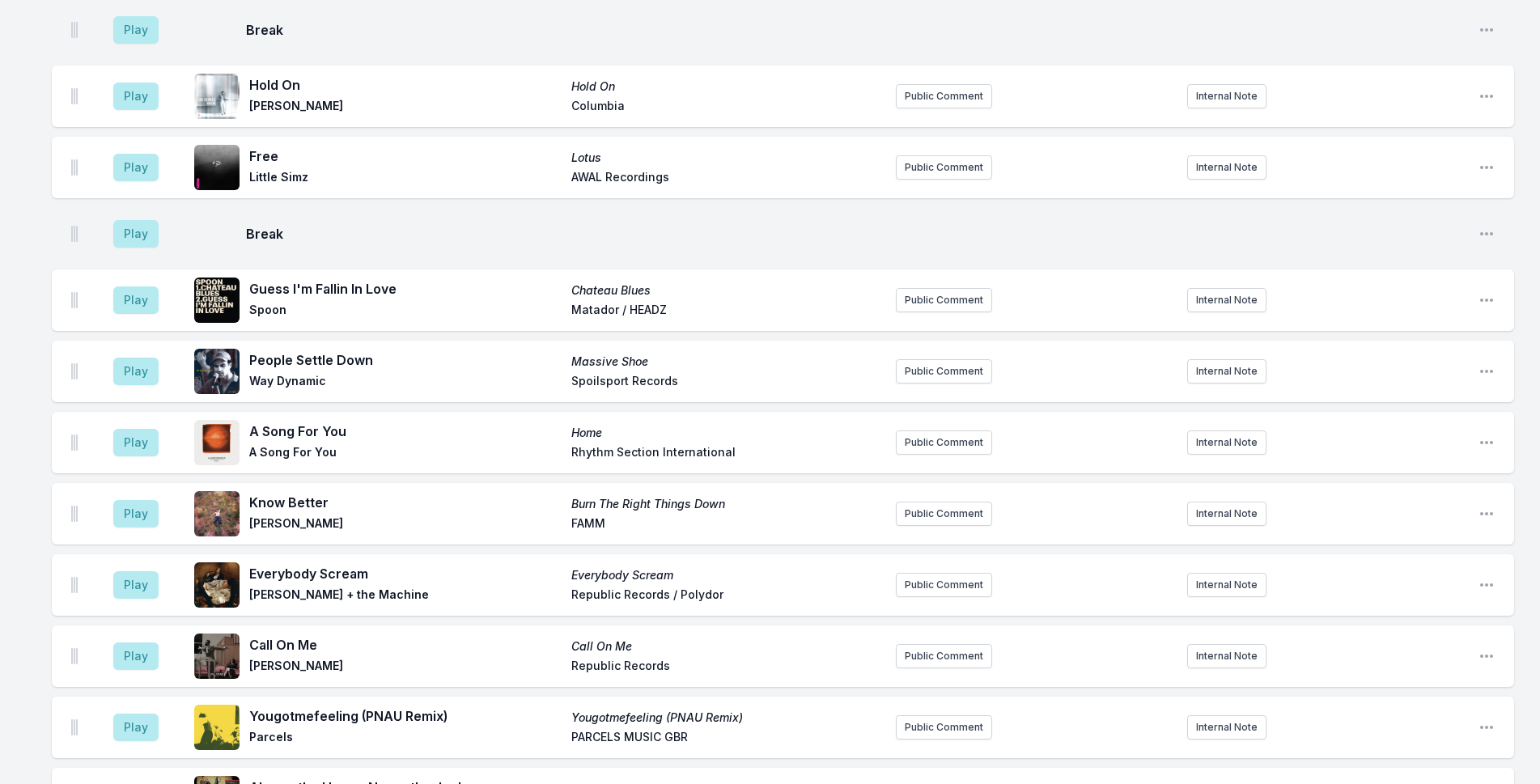
scroll to position [1548, 0]
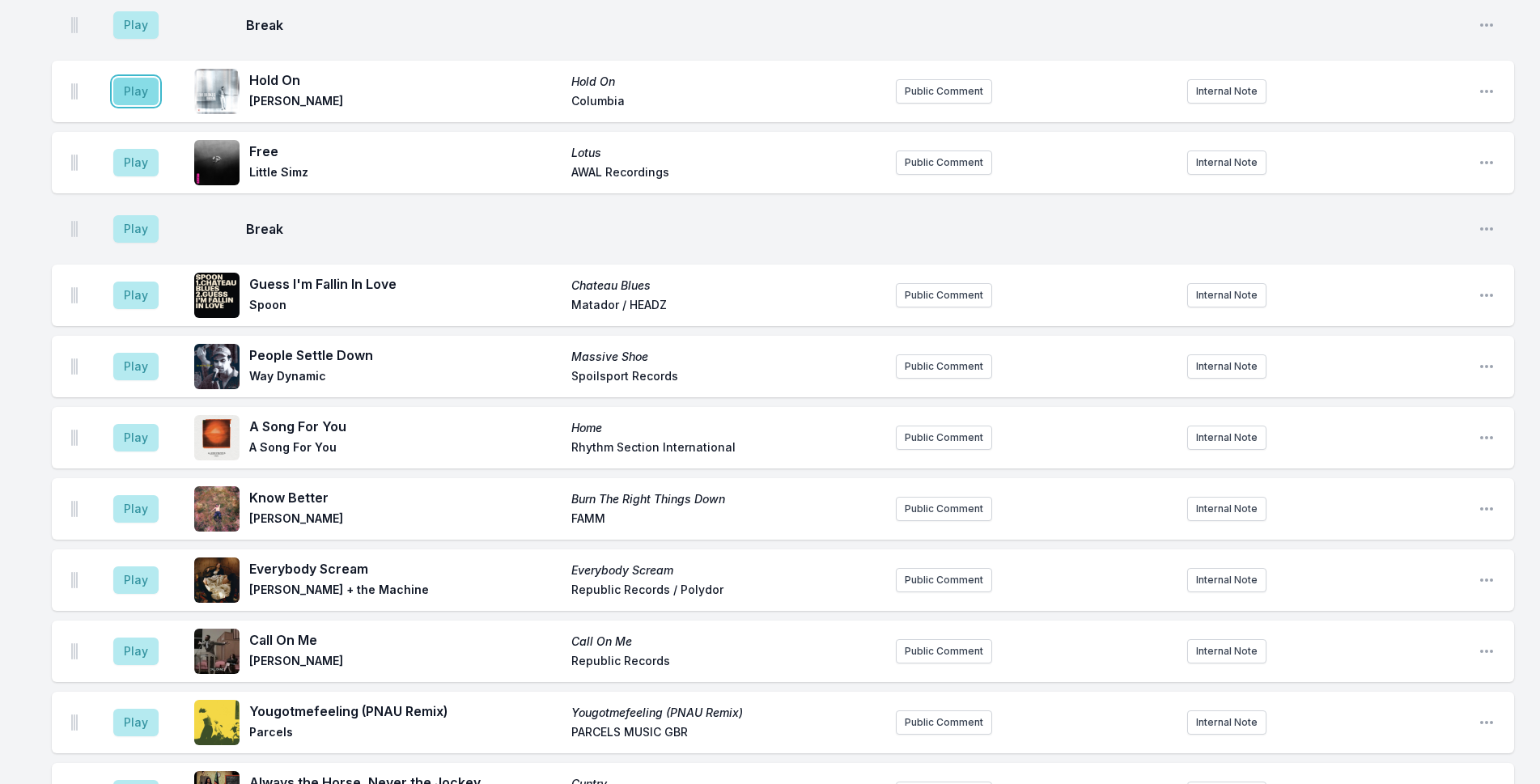
drag, startPoint x: 141, startPoint y: 70, endPoint x: 151, endPoint y: 70, distance: 10.0
click at [140, 78] on button "Play" at bounding box center [136, 91] width 46 height 27
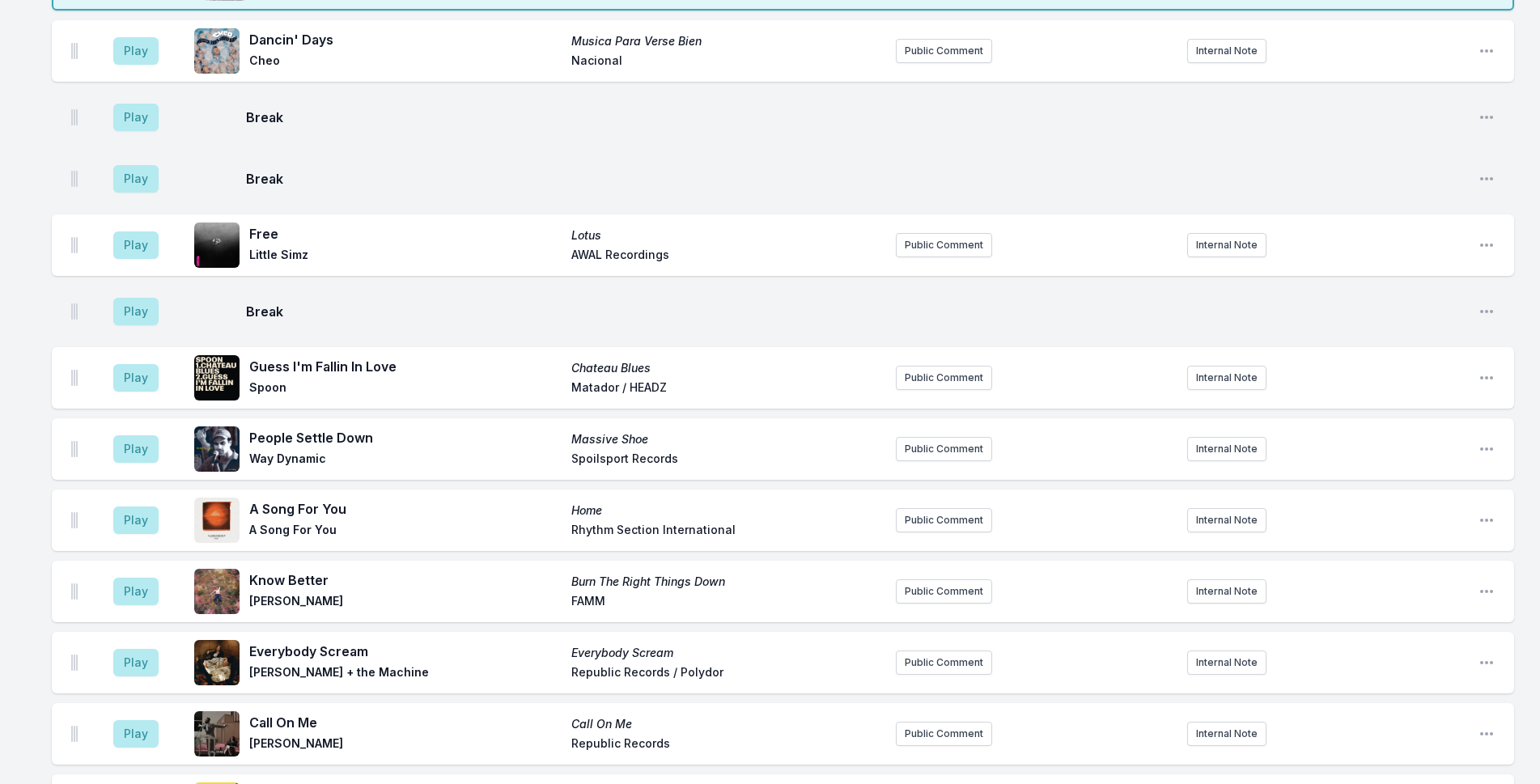
scroll to position [1467, 0]
click at [940, 507] on button "Public Comment" at bounding box center [944, 518] width 96 height 24
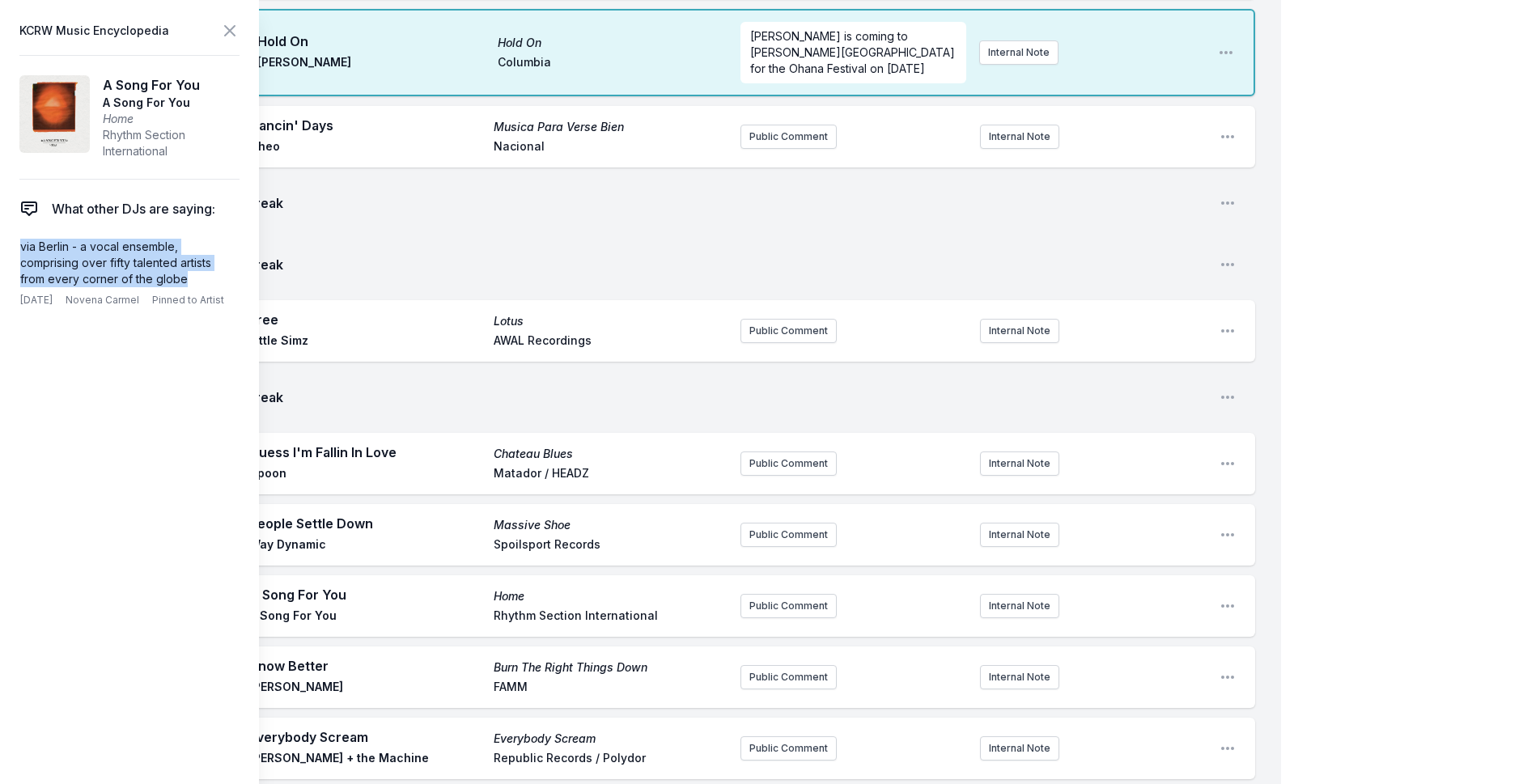
drag, startPoint x: 190, startPoint y: 280, endPoint x: 3, endPoint y: 253, distance: 188.9
click at [3, 253] on aside "KCRW Music Encyclopedia A Song For You A Song For You Home Rhythm Section Inter…" at bounding box center [129, 392] width 259 height 784
click at [767, 594] on button "Public Comment" at bounding box center [789, 606] width 96 height 24
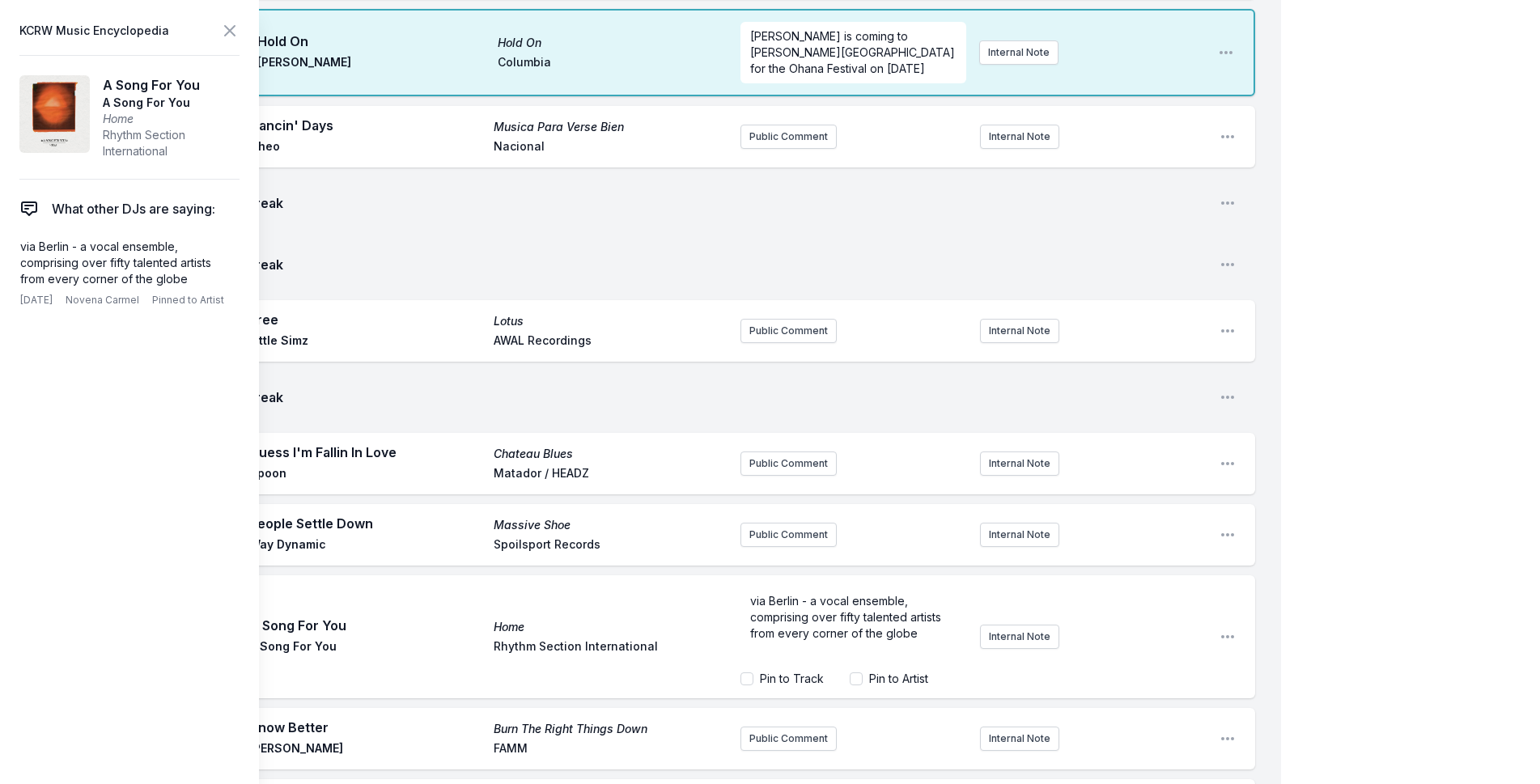
click at [1355, 268] on div "My Playlist KCRW Playlist Directory Reports NC NN User Guide Report Bug Sign ou…" at bounding box center [770, 622] width 1540 height 4178
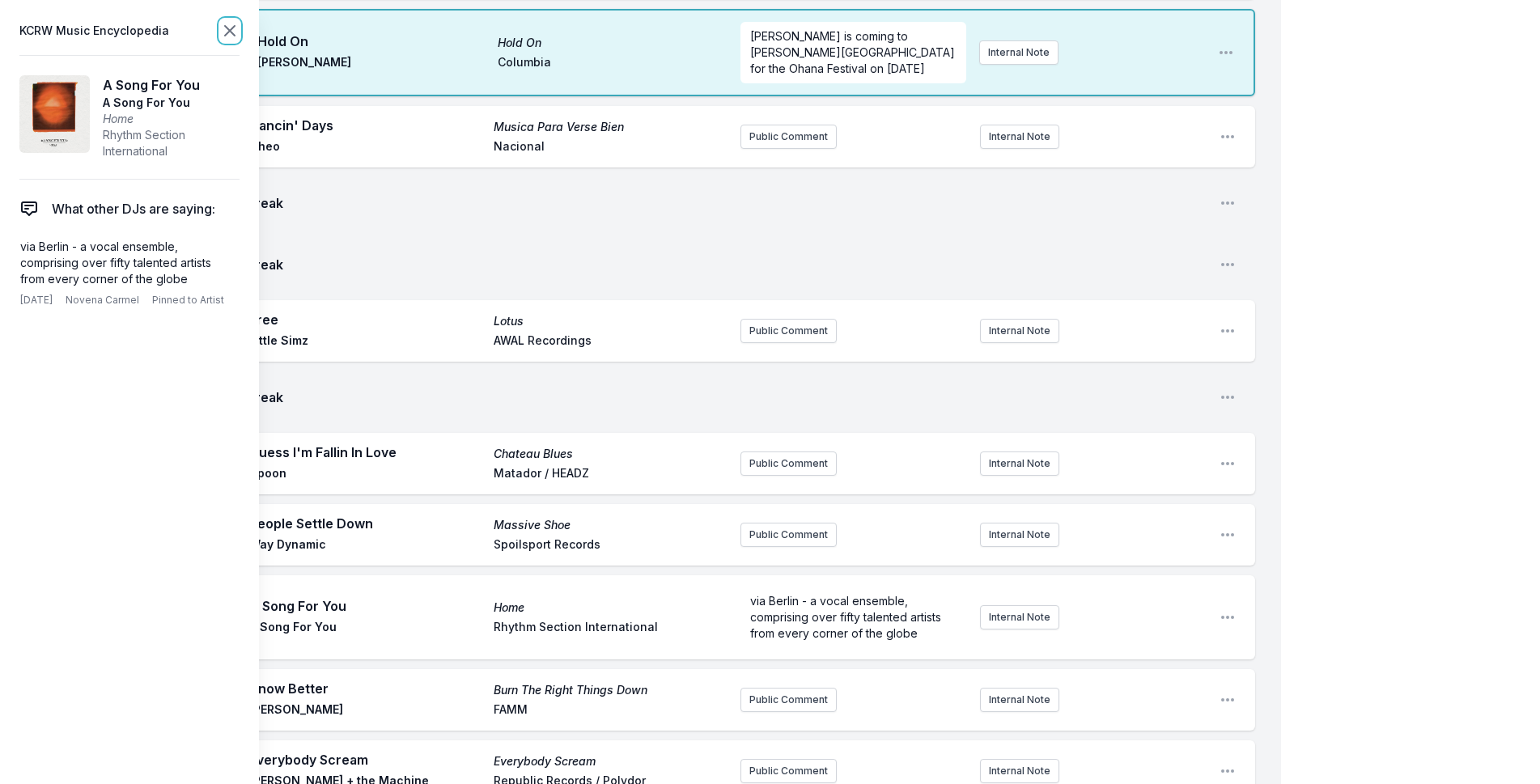
click at [230, 22] on icon at bounding box center [229, 30] width 19 height 19
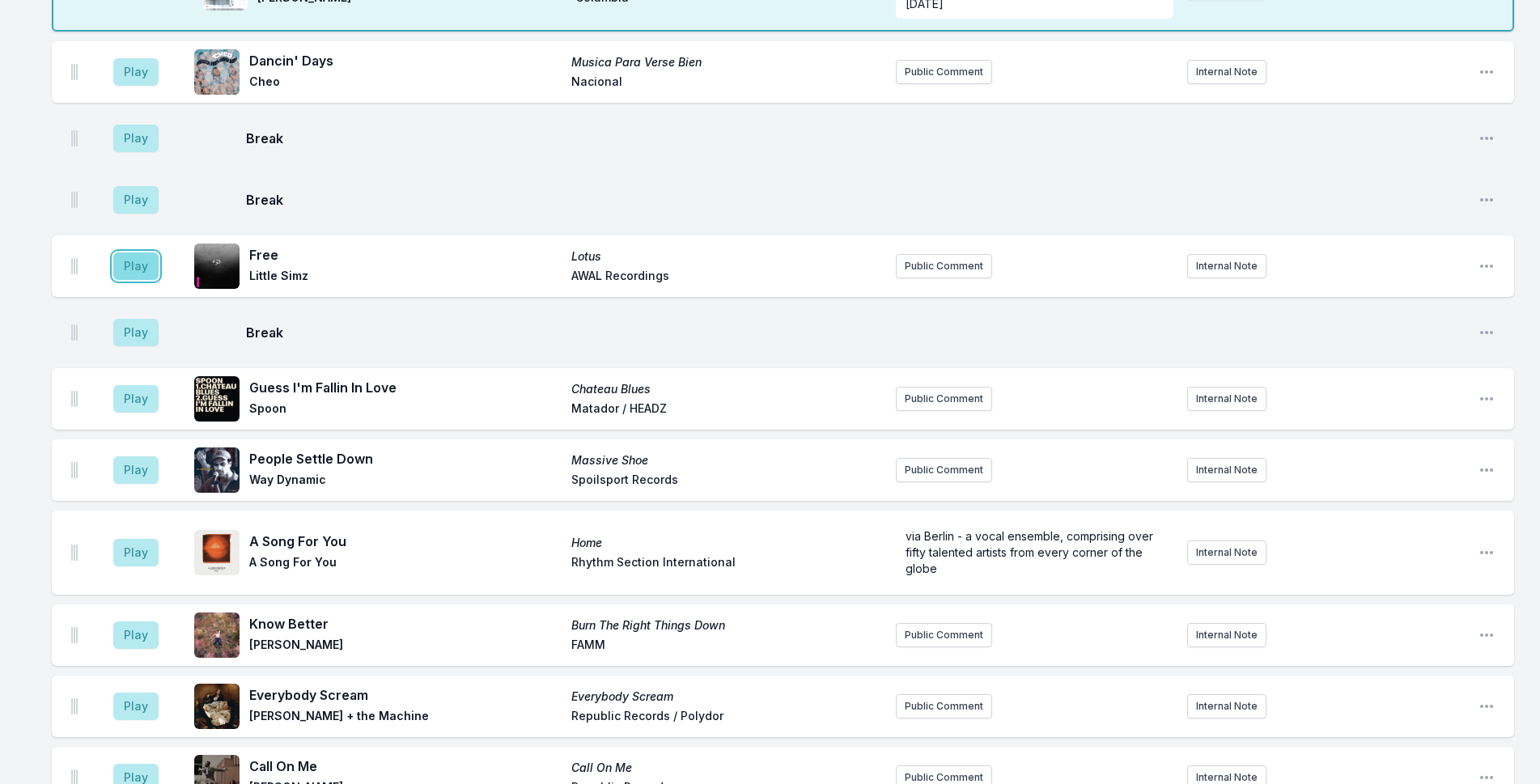
click at [136, 253] on button "Play" at bounding box center [136, 266] width 46 height 27
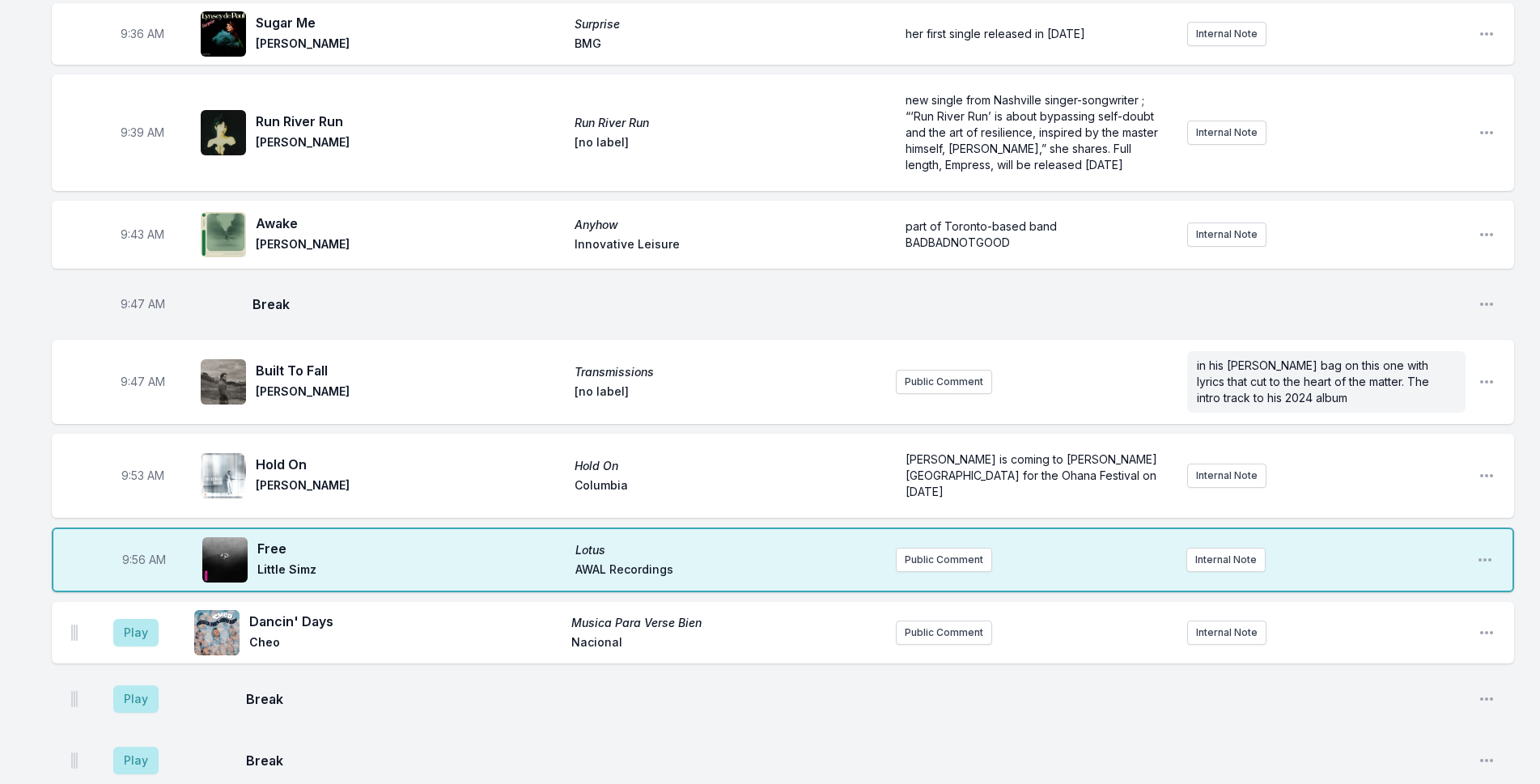
scroll to position [982, 0]
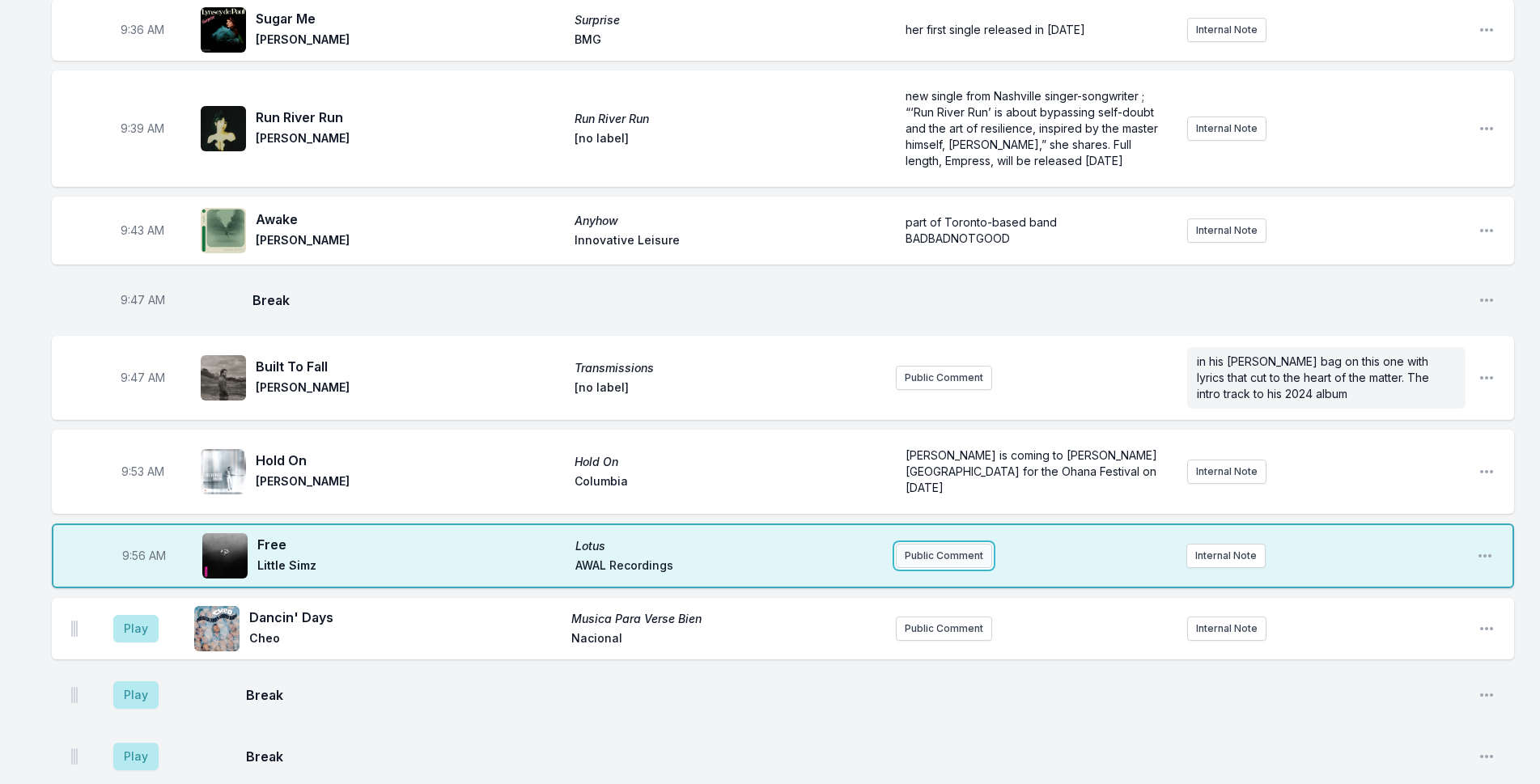
click at [950, 544] on button "Public Comment" at bounding box center [944, 556] width 96 height 24
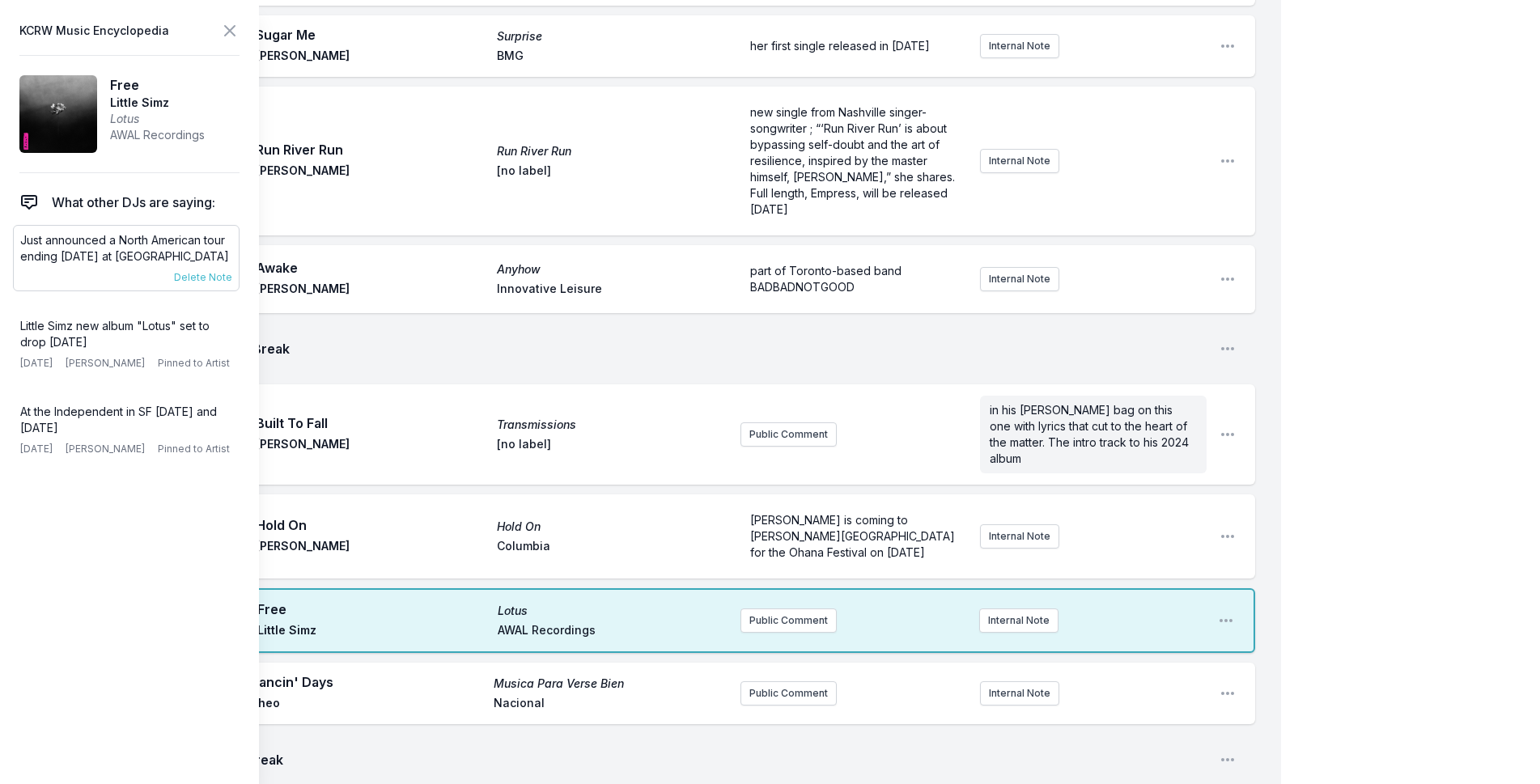
drag, startPoint x: 122, startPoint y: 233, endPoint x: 137, endPoint y: 269, distance: 39.0
click at [137, 265] on p "Just announced a North American tour ending Nov 18th at Hollywood Palladium" at bounding box center [126, 248] width 212 height 32
copy p "North American tour ending Nov 18th at Hollywood Palladium"
click at [824, 608] on button "Public Comment" at bounding box center [789, 620] width 96 height 24
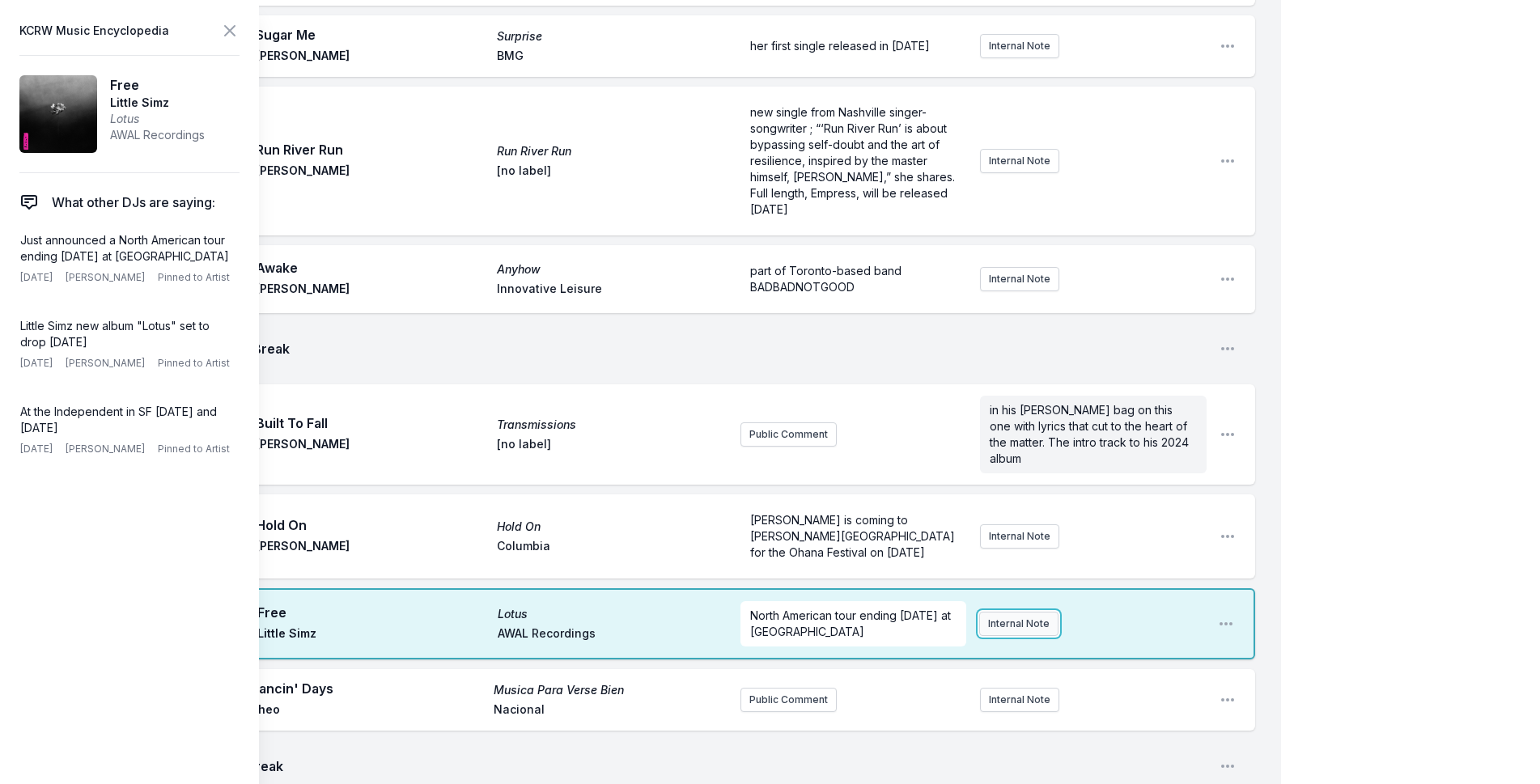
click at [1005, 612] on button "Internal Note" at bounding box center [1019, 623] width 79 height 24
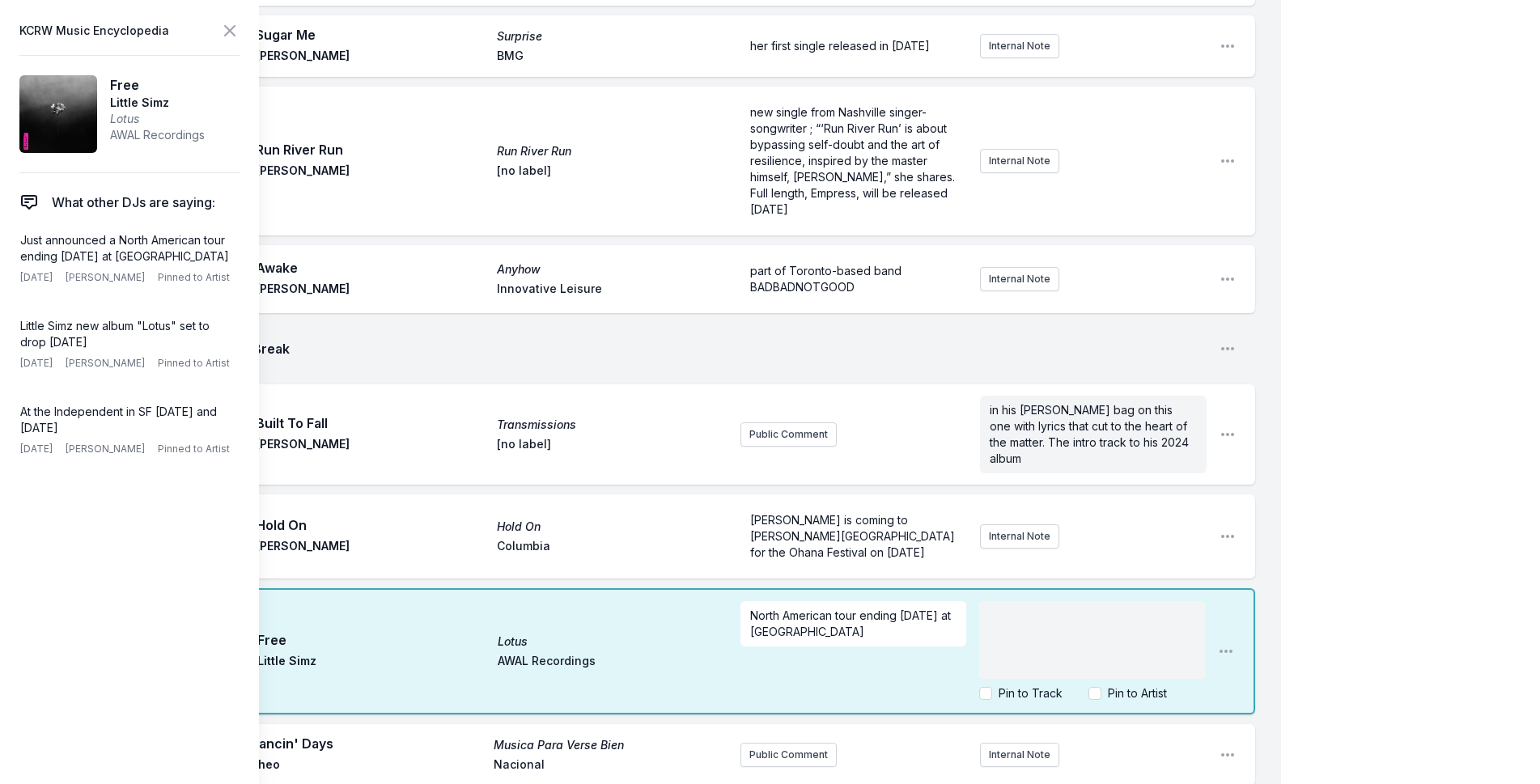
scroll to position [17, 0]
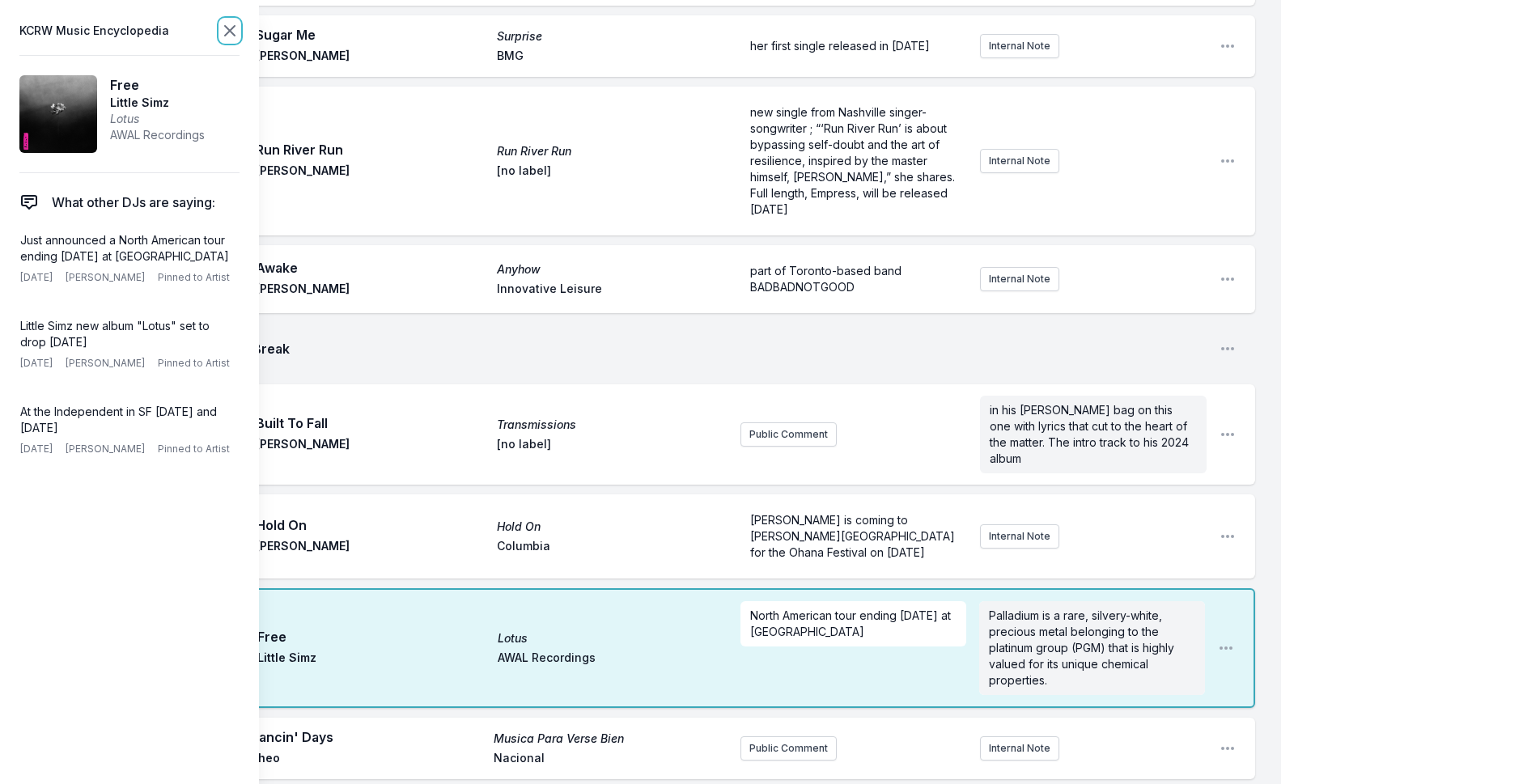
click at [232, 31] on icon at bounding box center [229, 30] width 19 height 19
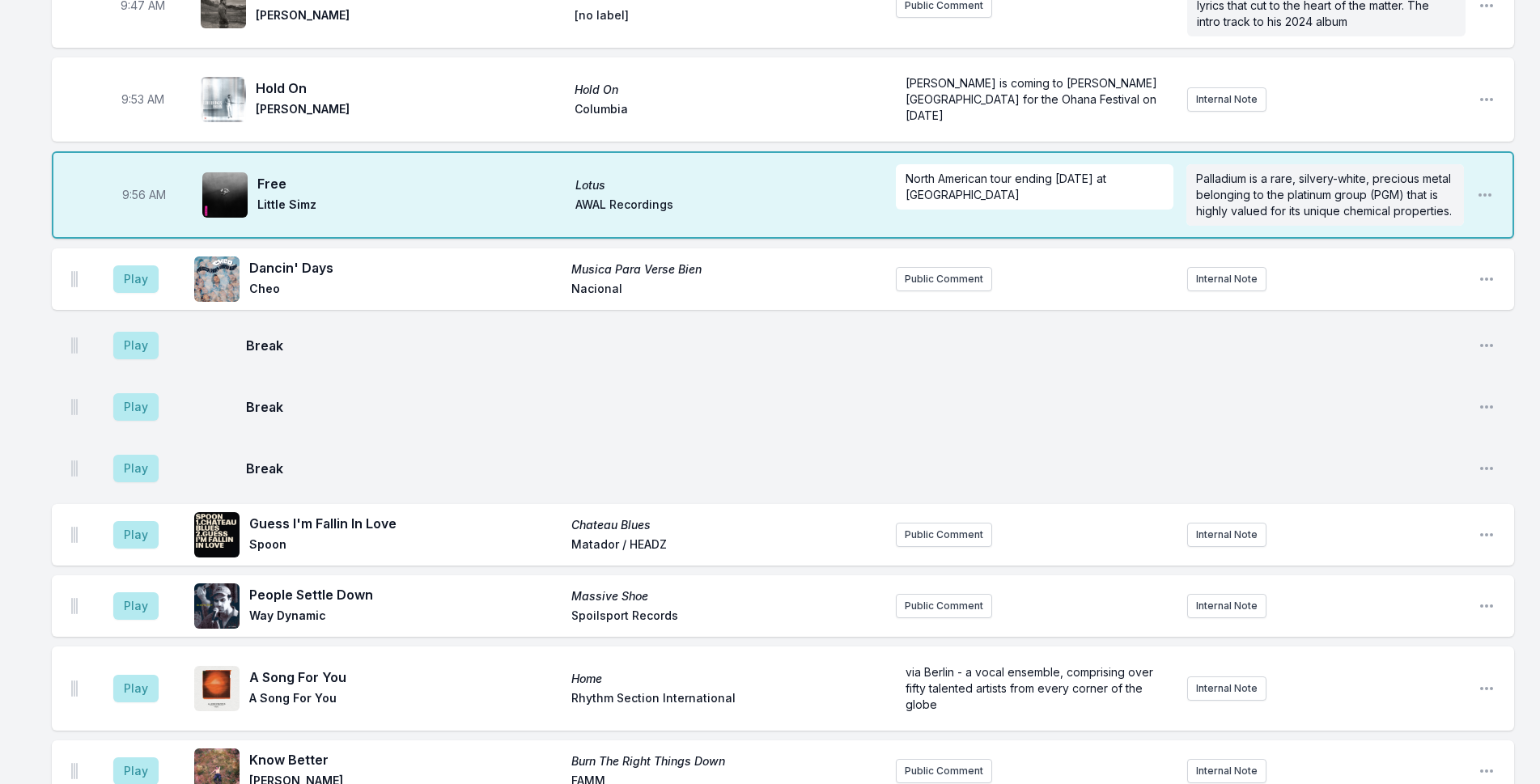
scroll to position [1387, 0]
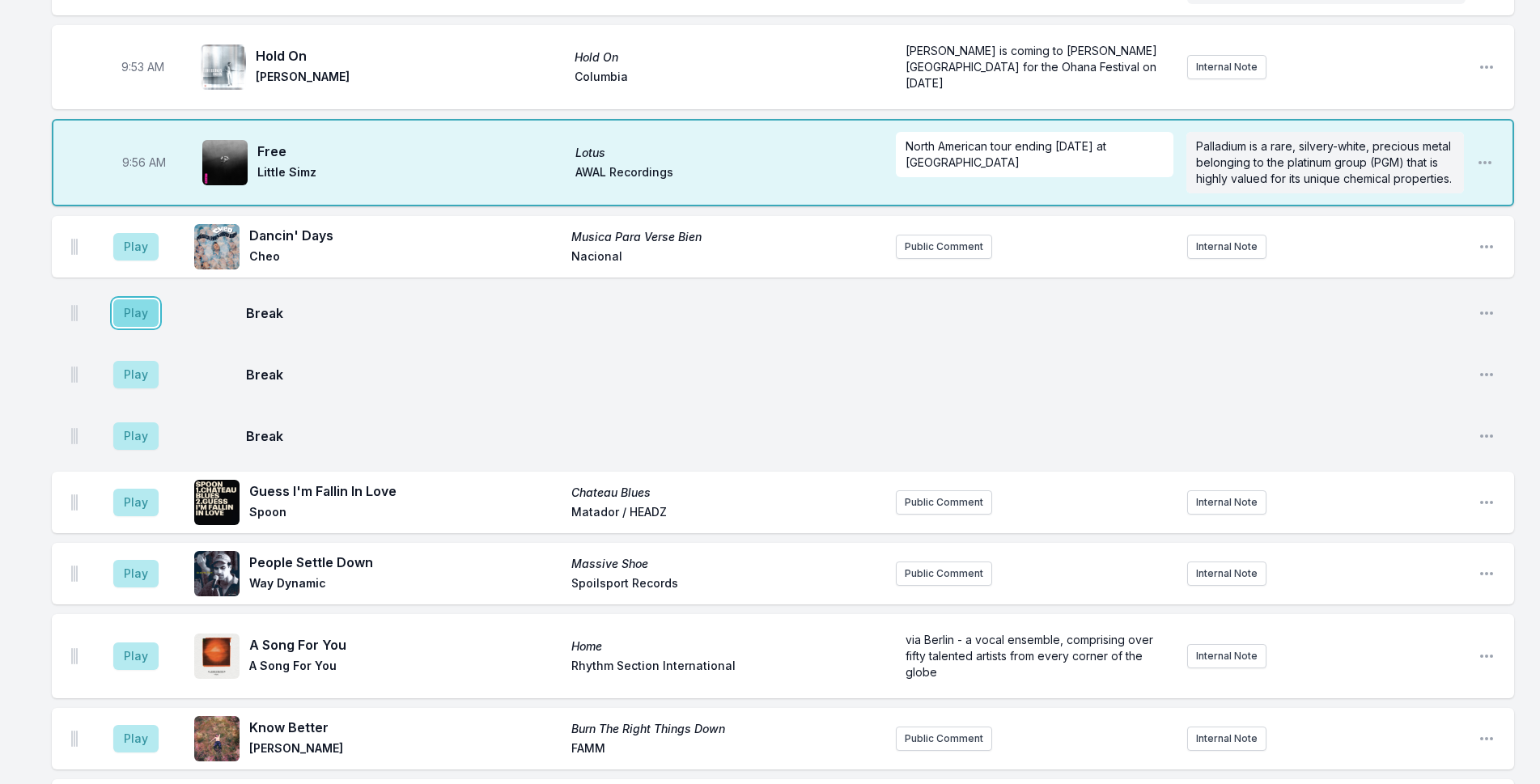
click at [136, 300] on button "Play" at bounding box center [136, 313] width 46 height 27
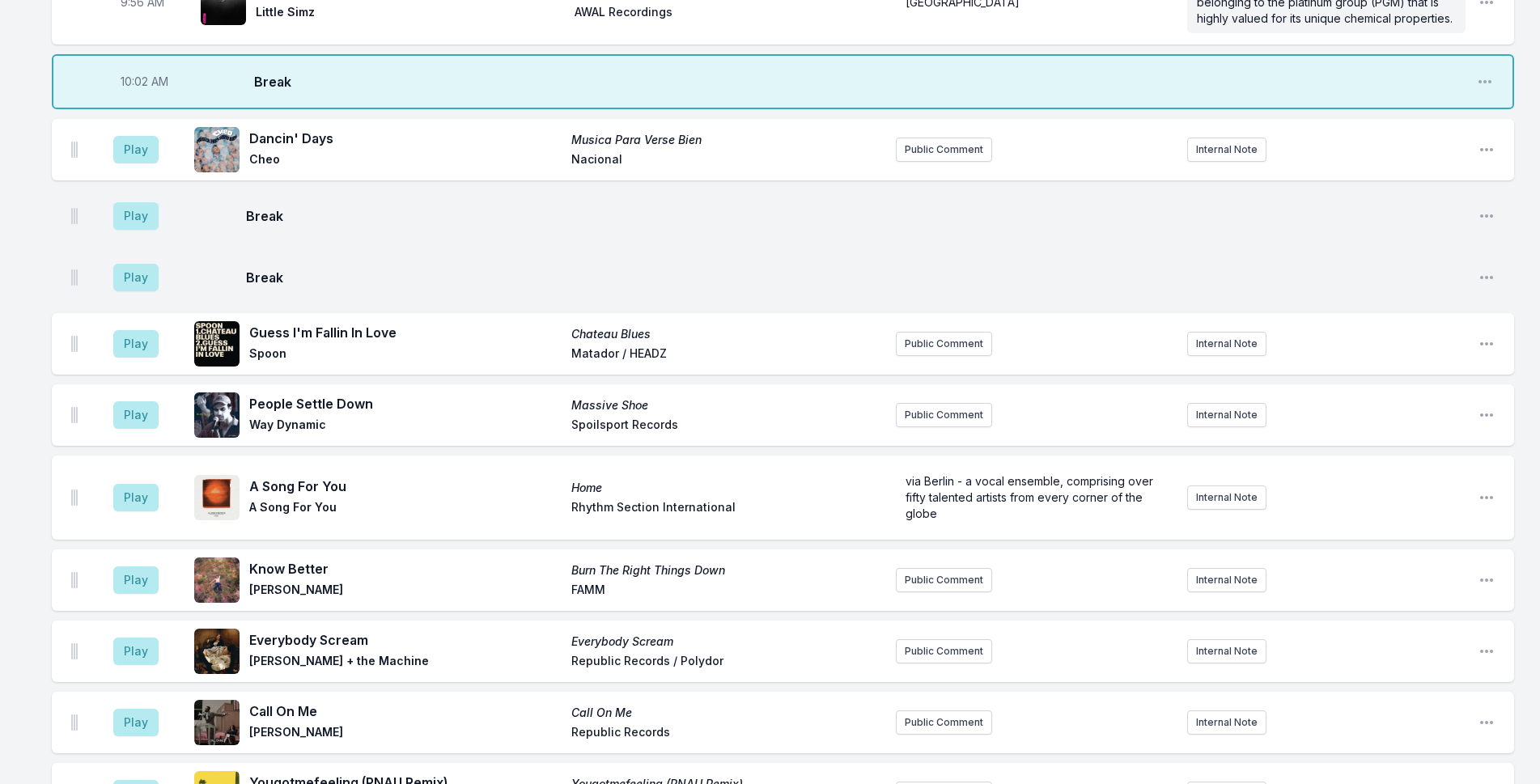
scroll to position [1548, 0]
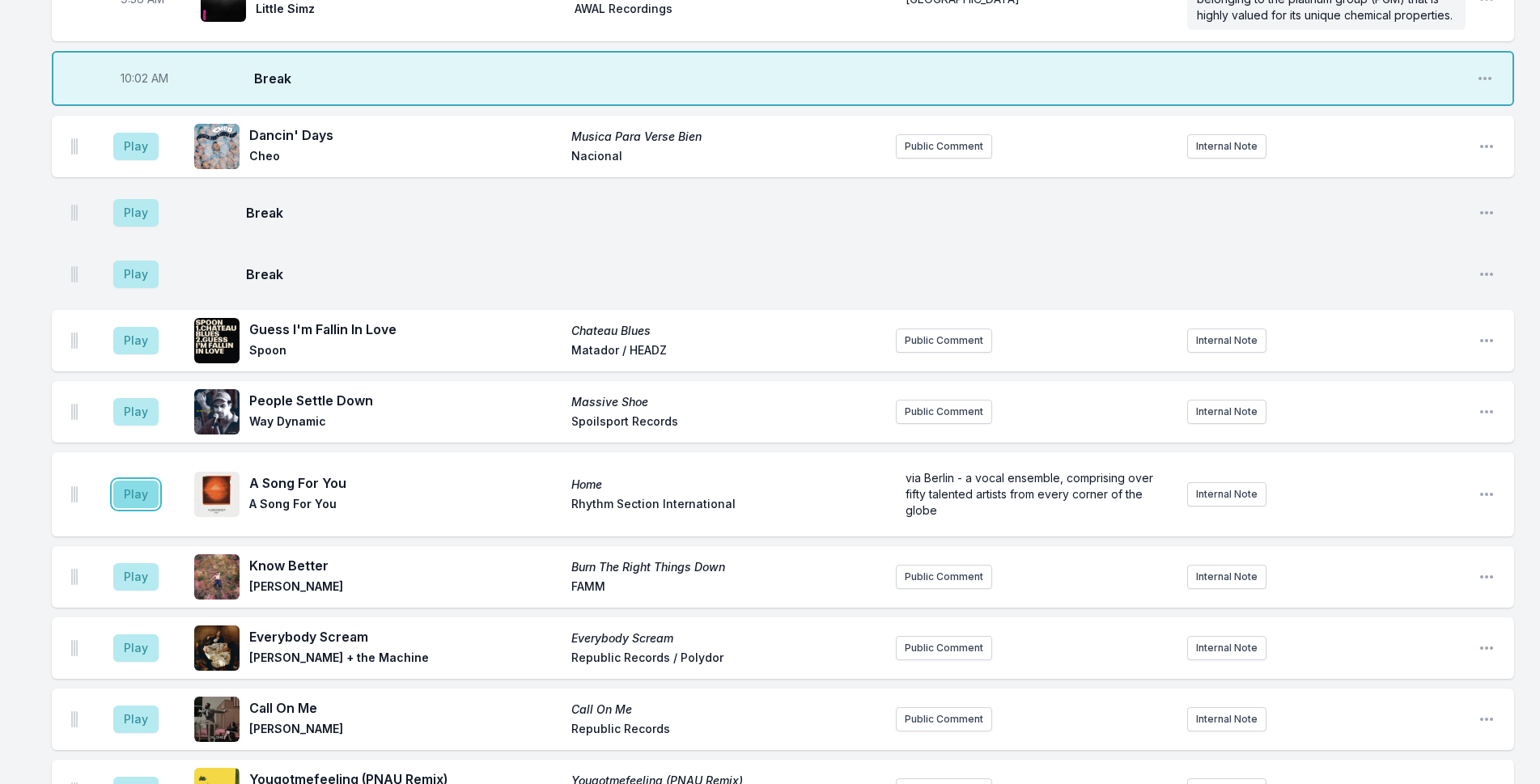
click at [145, 481] on button "Play" at bounding box center [136, 494] width 46 height 27
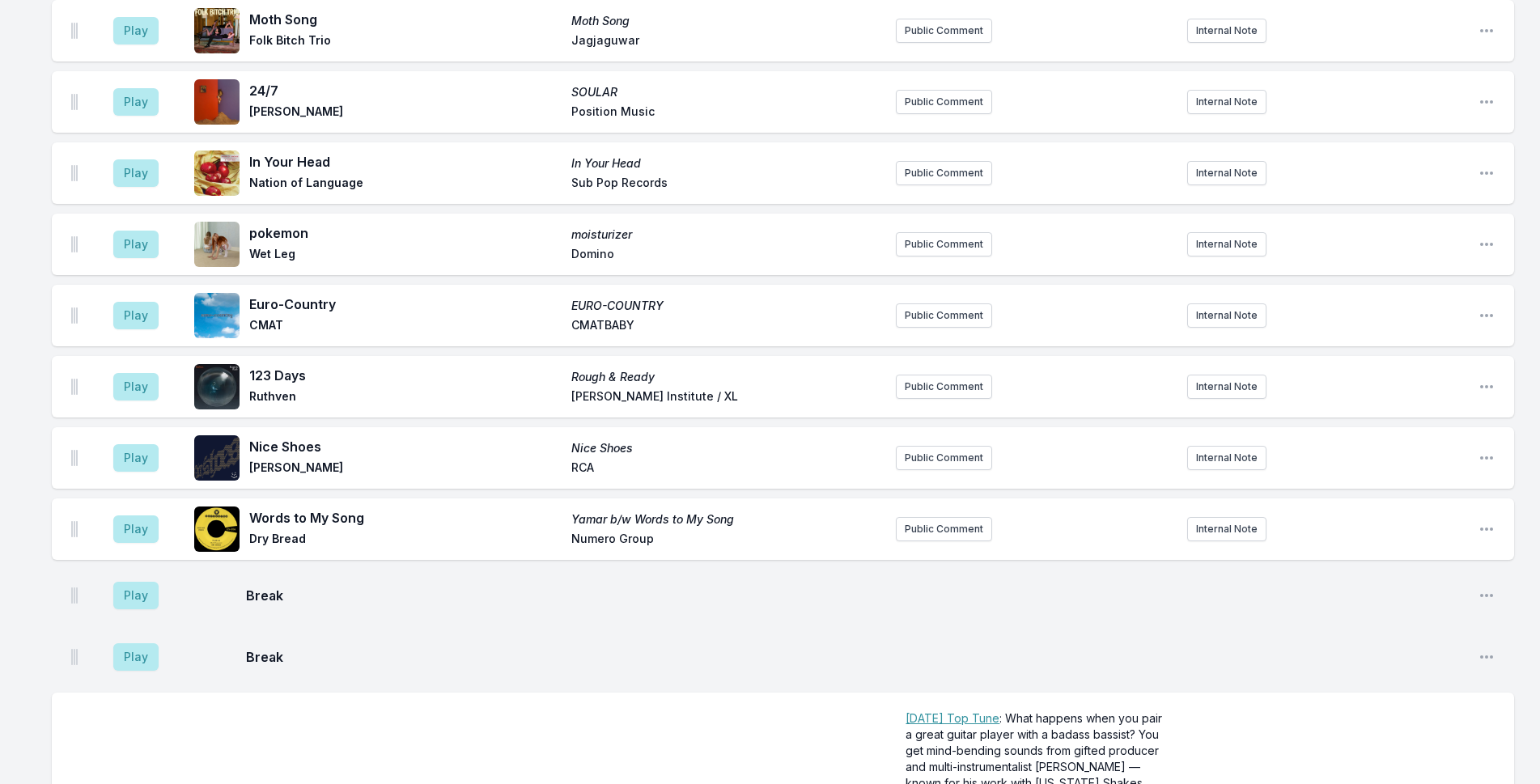
scroll to position [3086, 0]
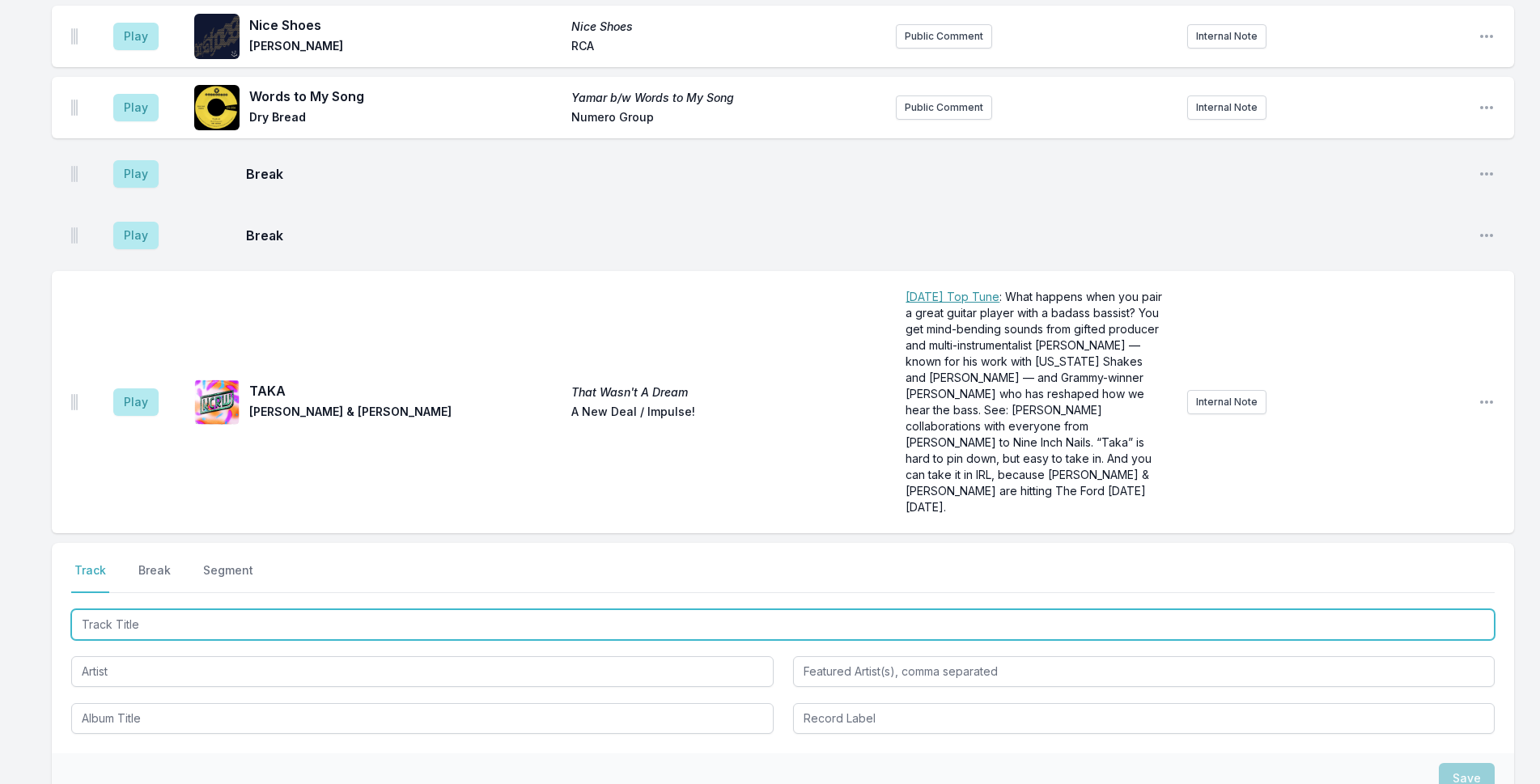
click at [456, 609] on input "Track Title" at bounding box center [783, 624] width 1424 height 31
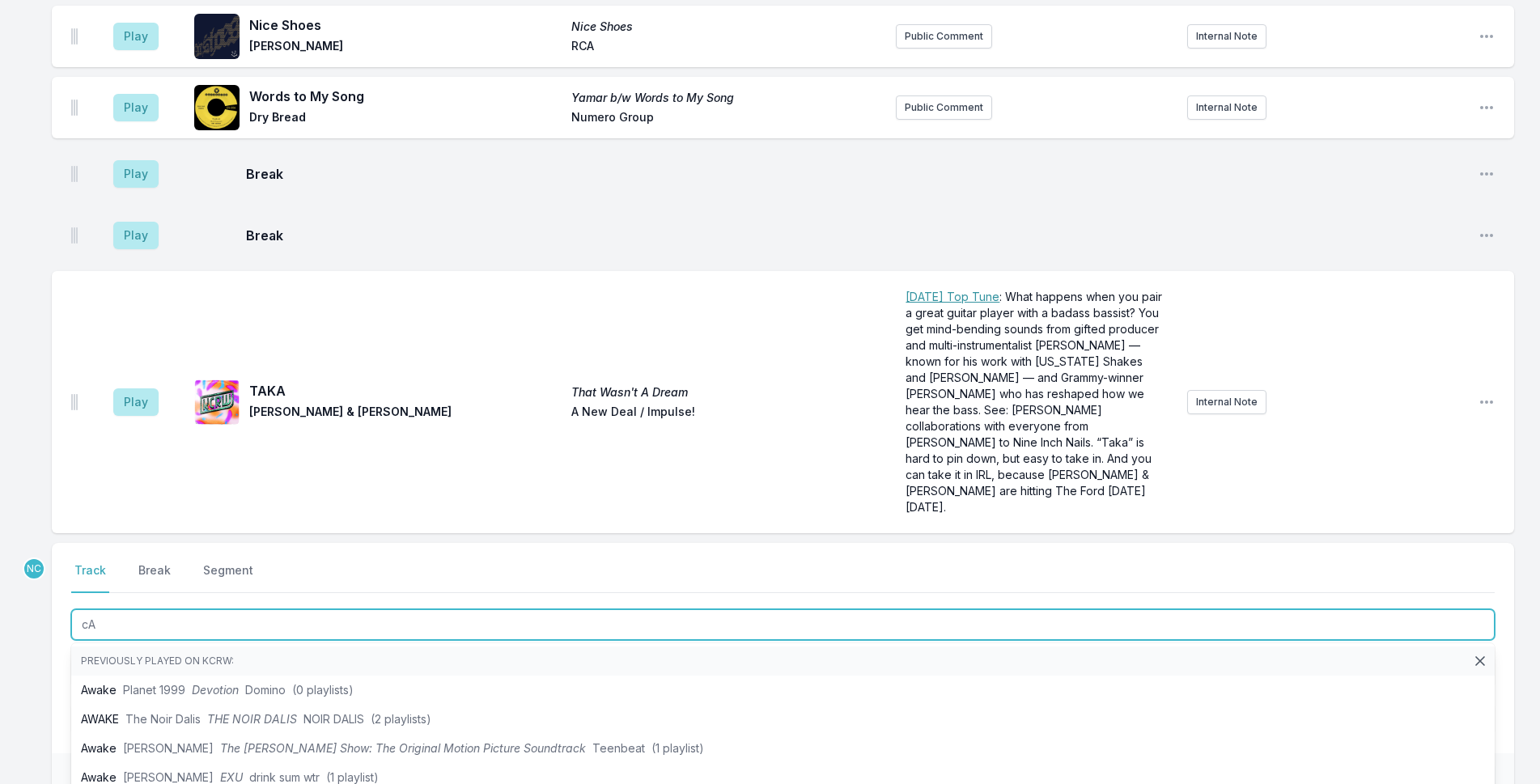
type input "c"
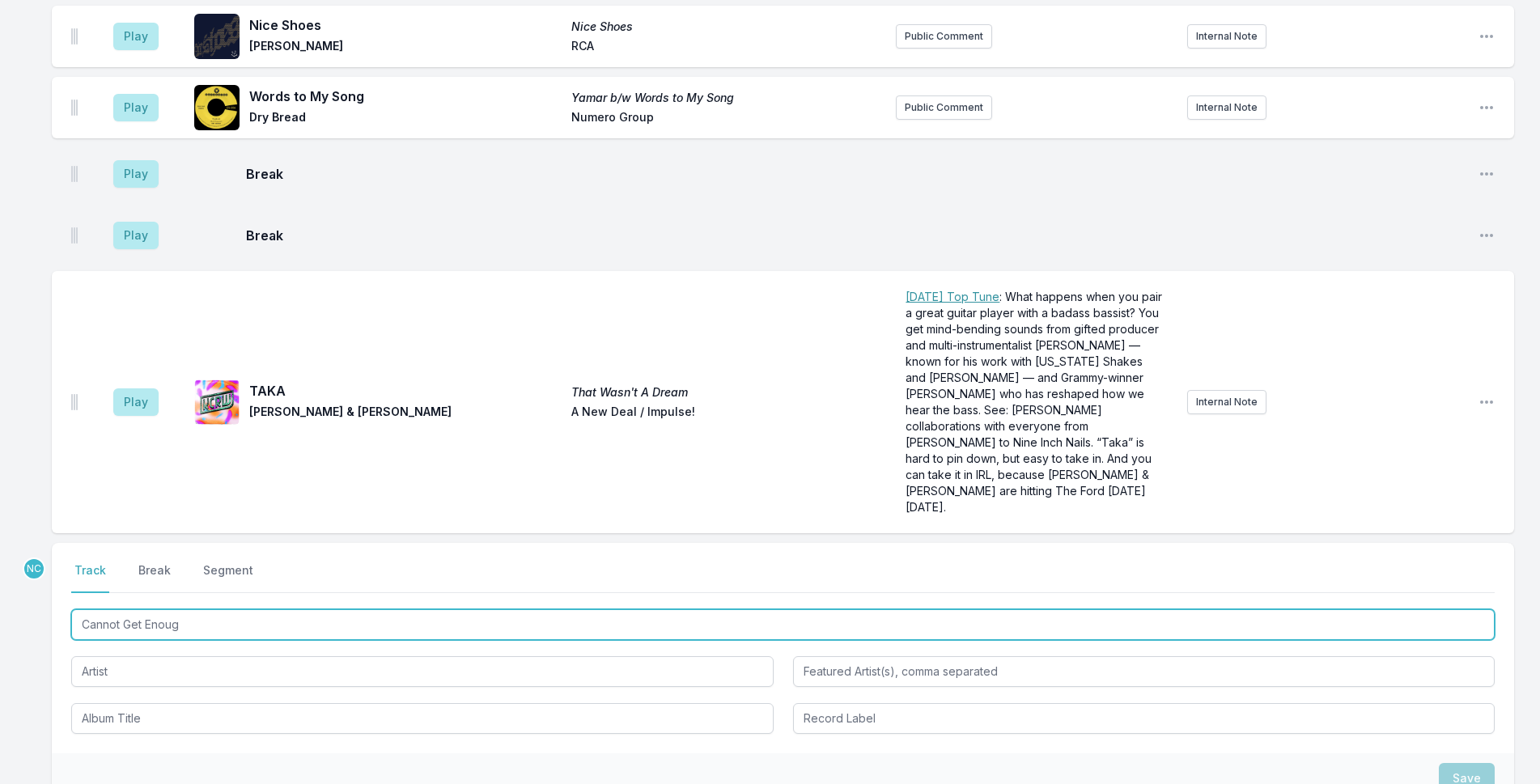
type input "Cannot Get Enough"
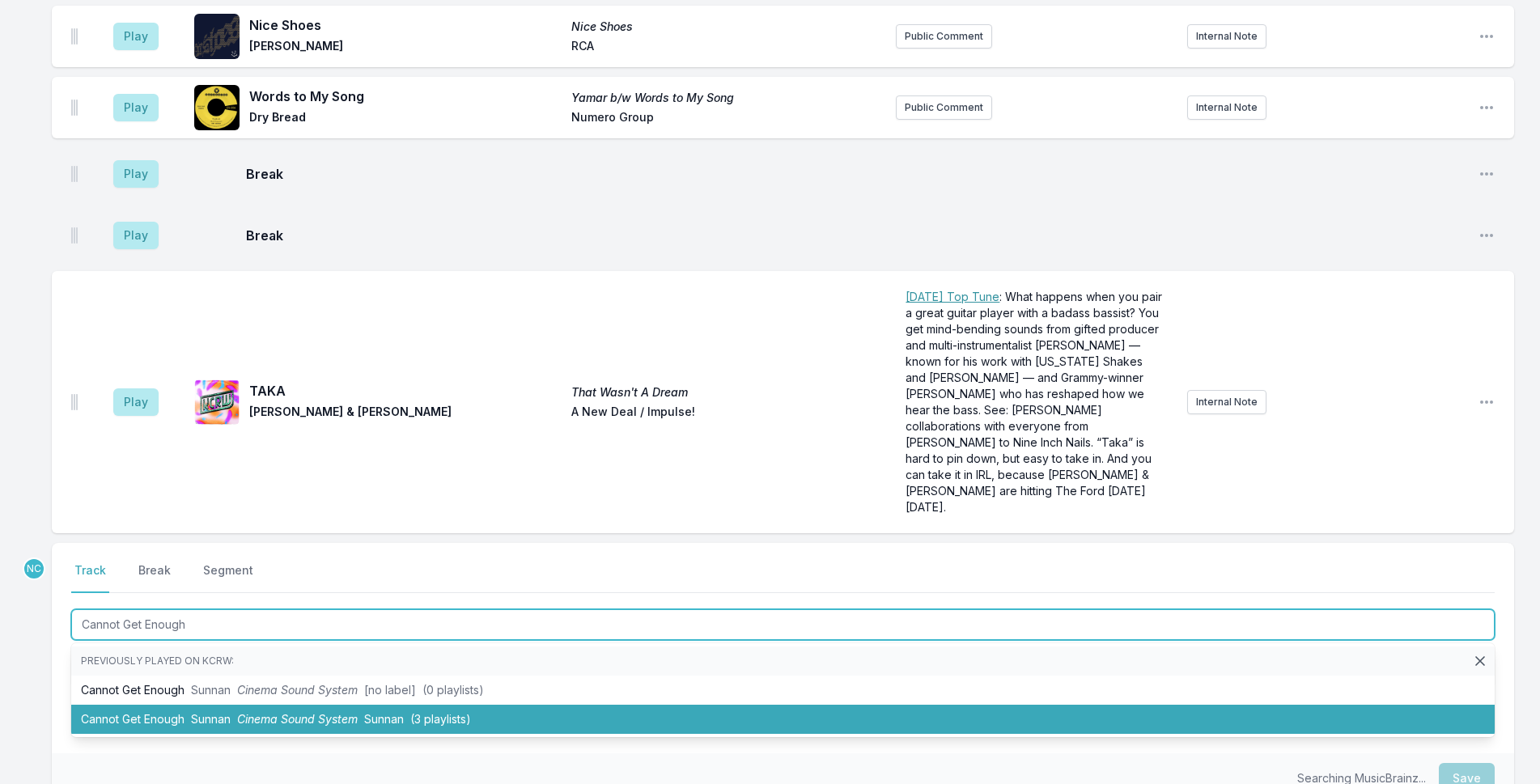
click at [397, 712] on span "Sunnan" at bounding box center [384, 719] width 40 height 14
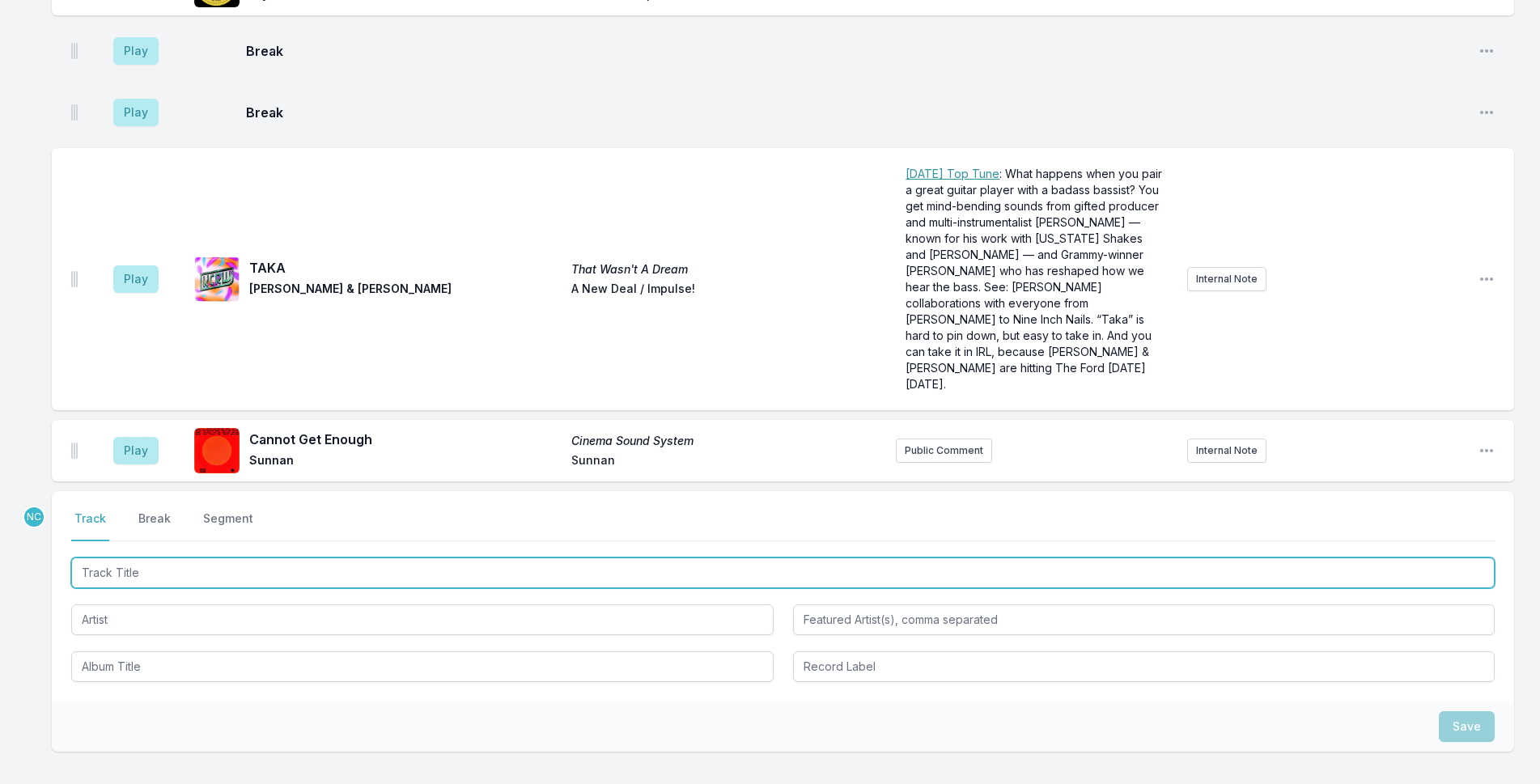
scroll to position [3105, 0]
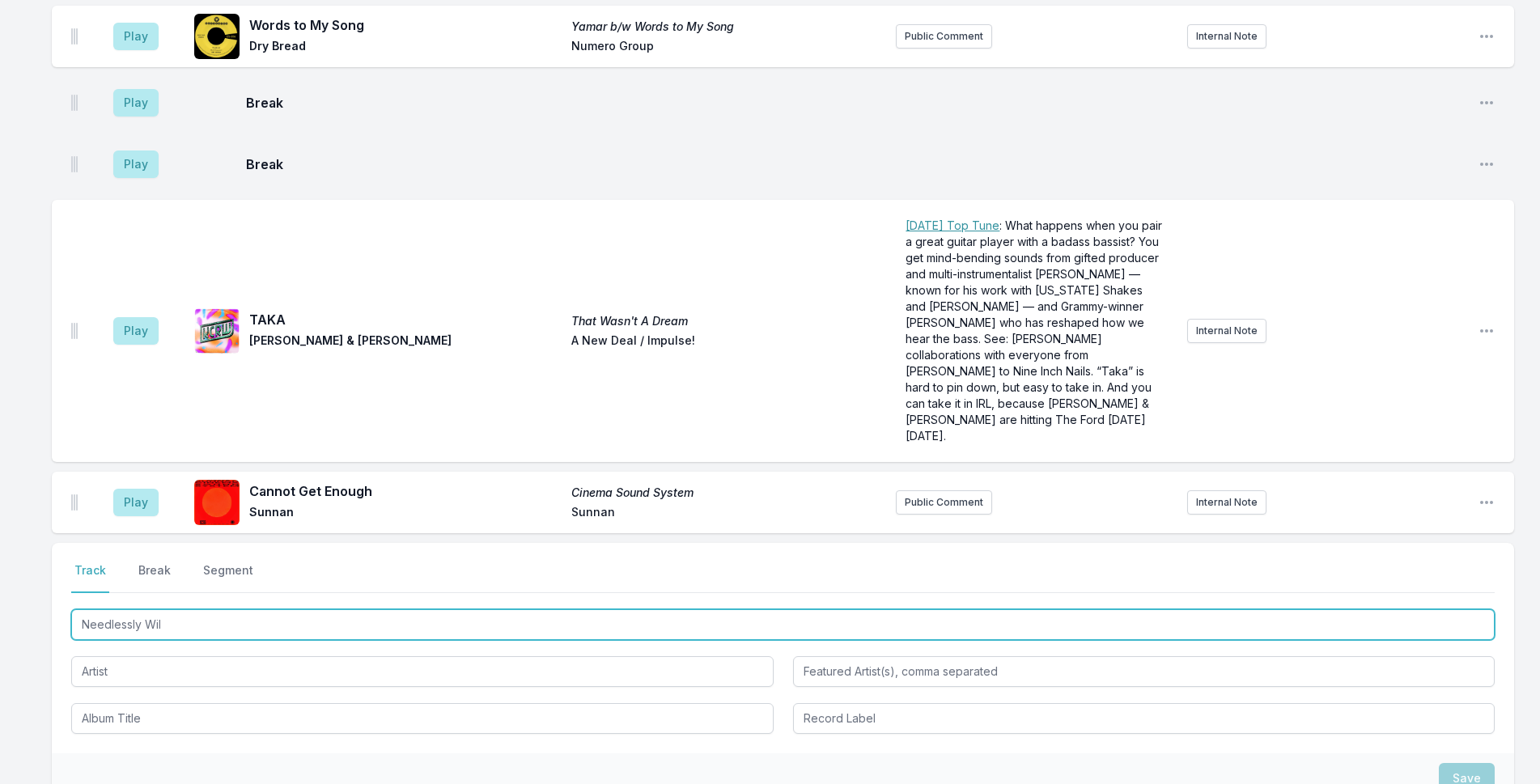
type input "Needlessly Wild"
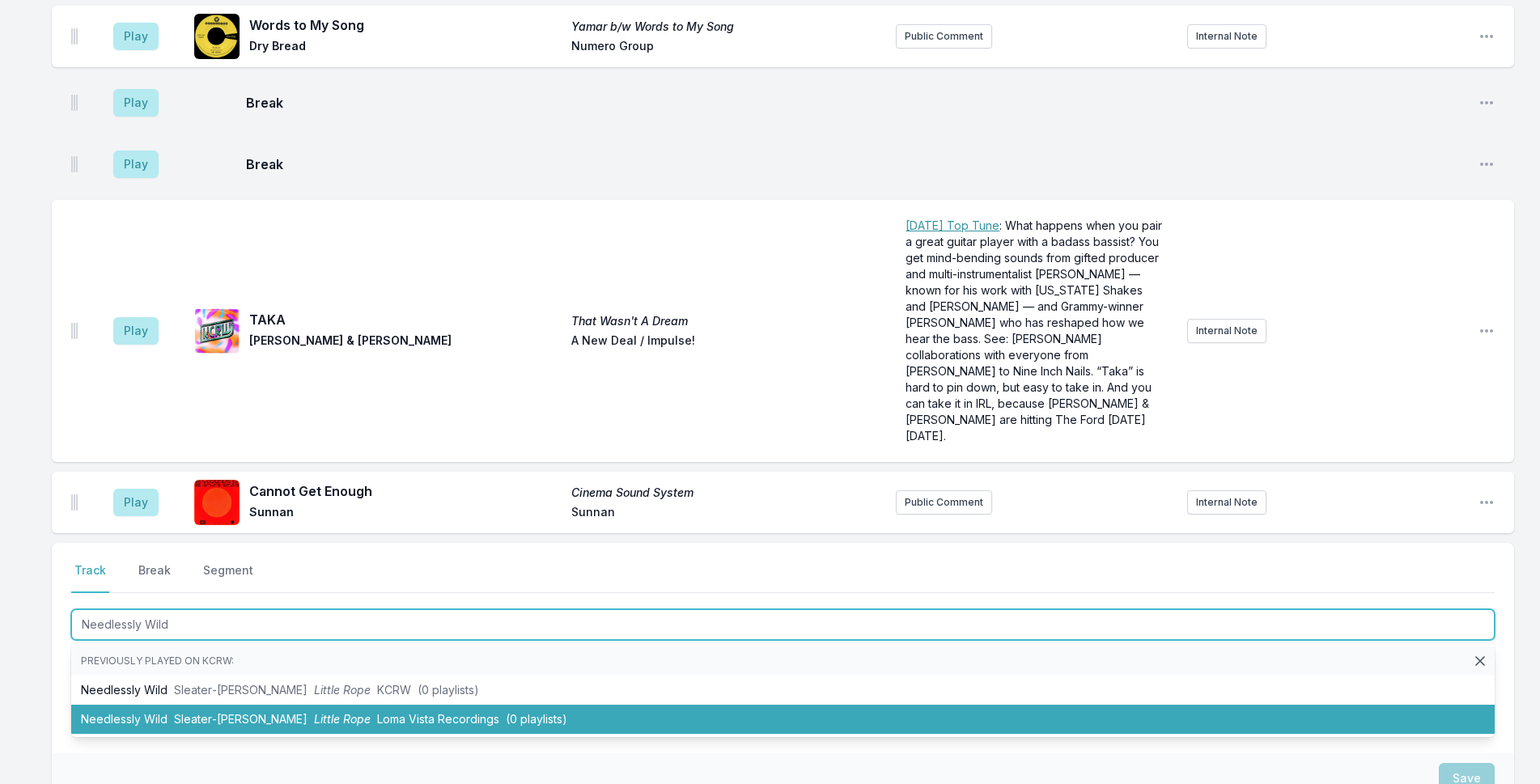
click at [378, 712] on span "Loma Vista Recordings" at bounding box center [439, 719] width 123 height 14
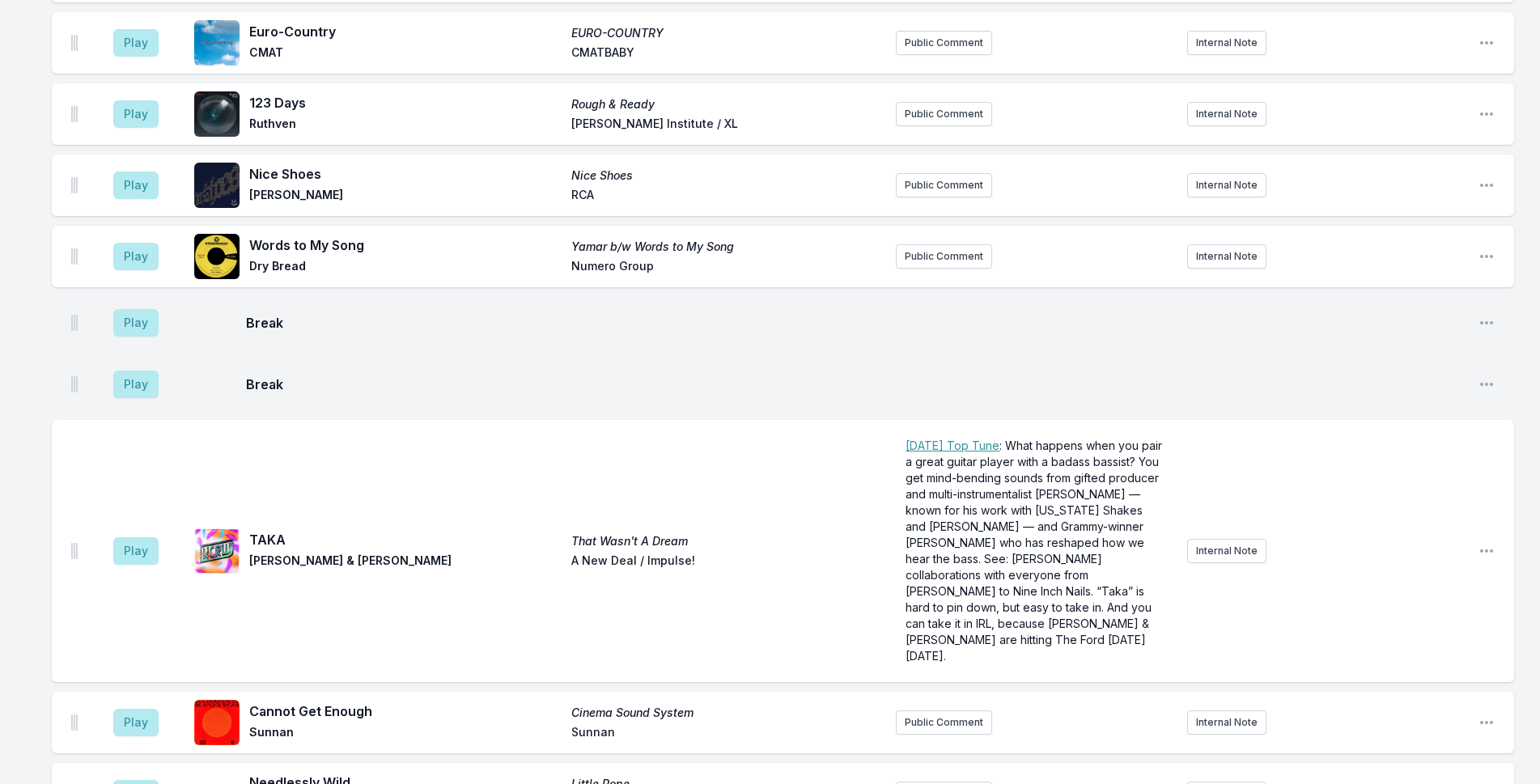
scroll to position [3096, 0]
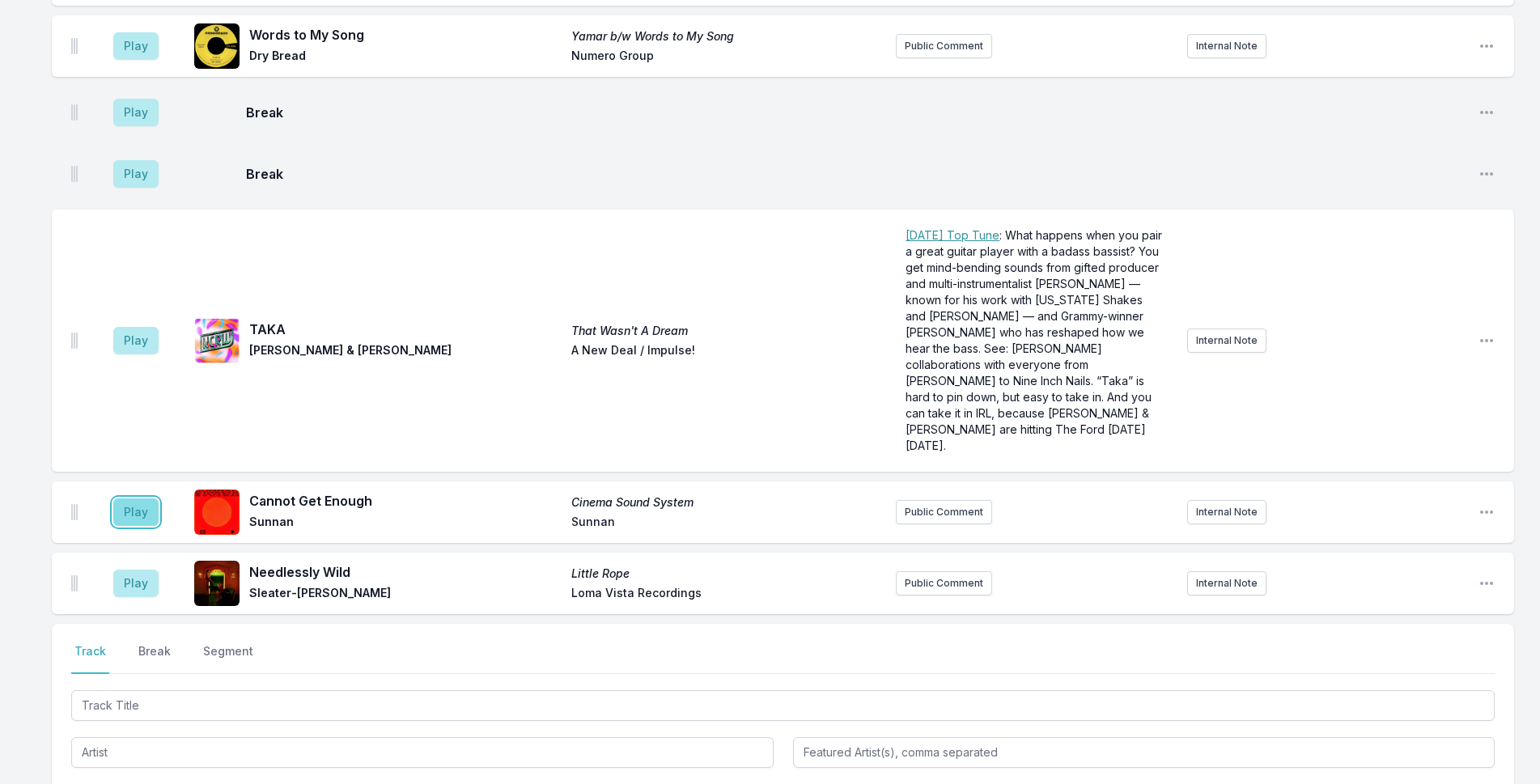
click at [128, 498] on button "Play" at bounding box center [136, 512] width 46 height 27
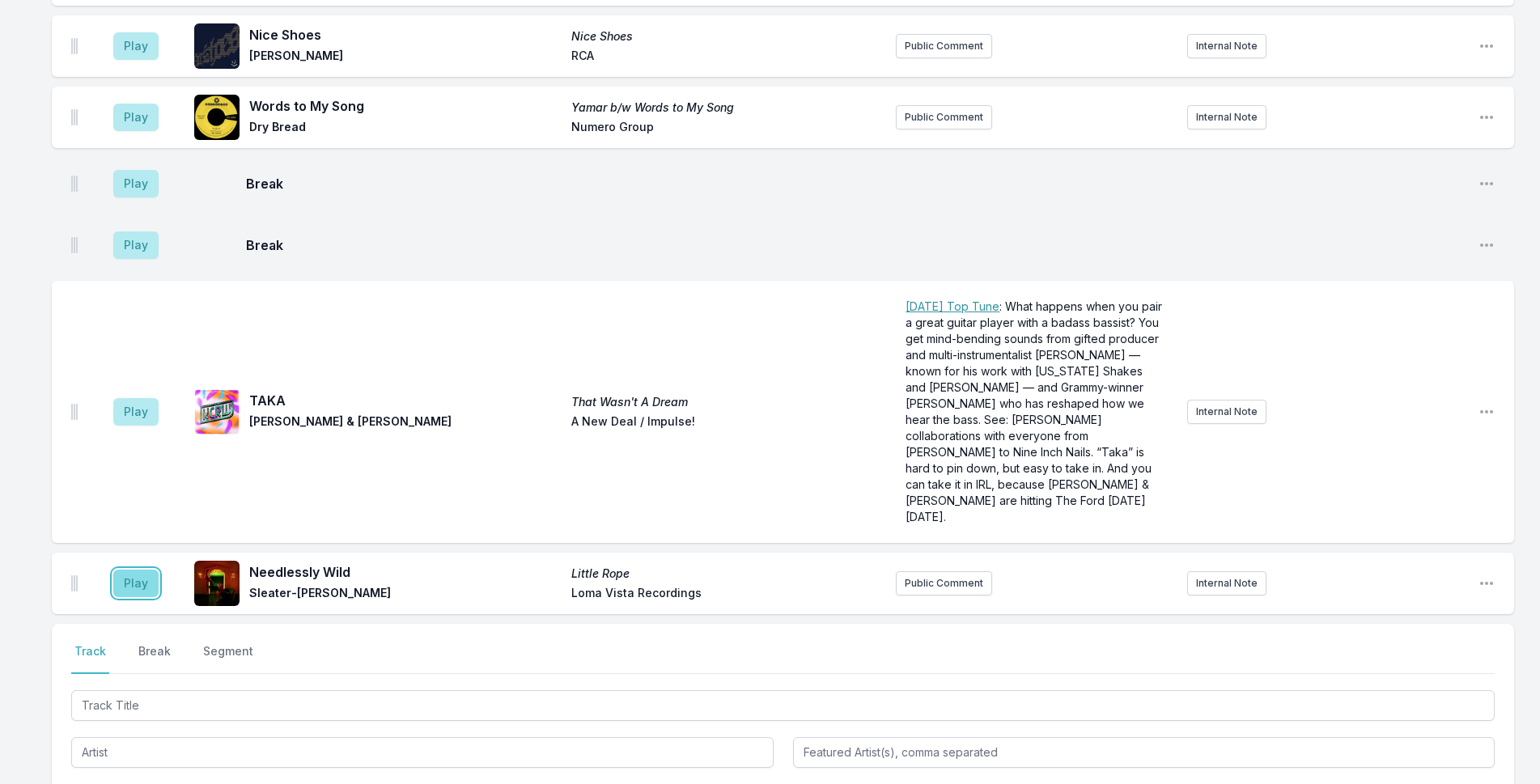
click at [141, 570] on button "Play" at bounding box center [136, 583] width 46 height 27
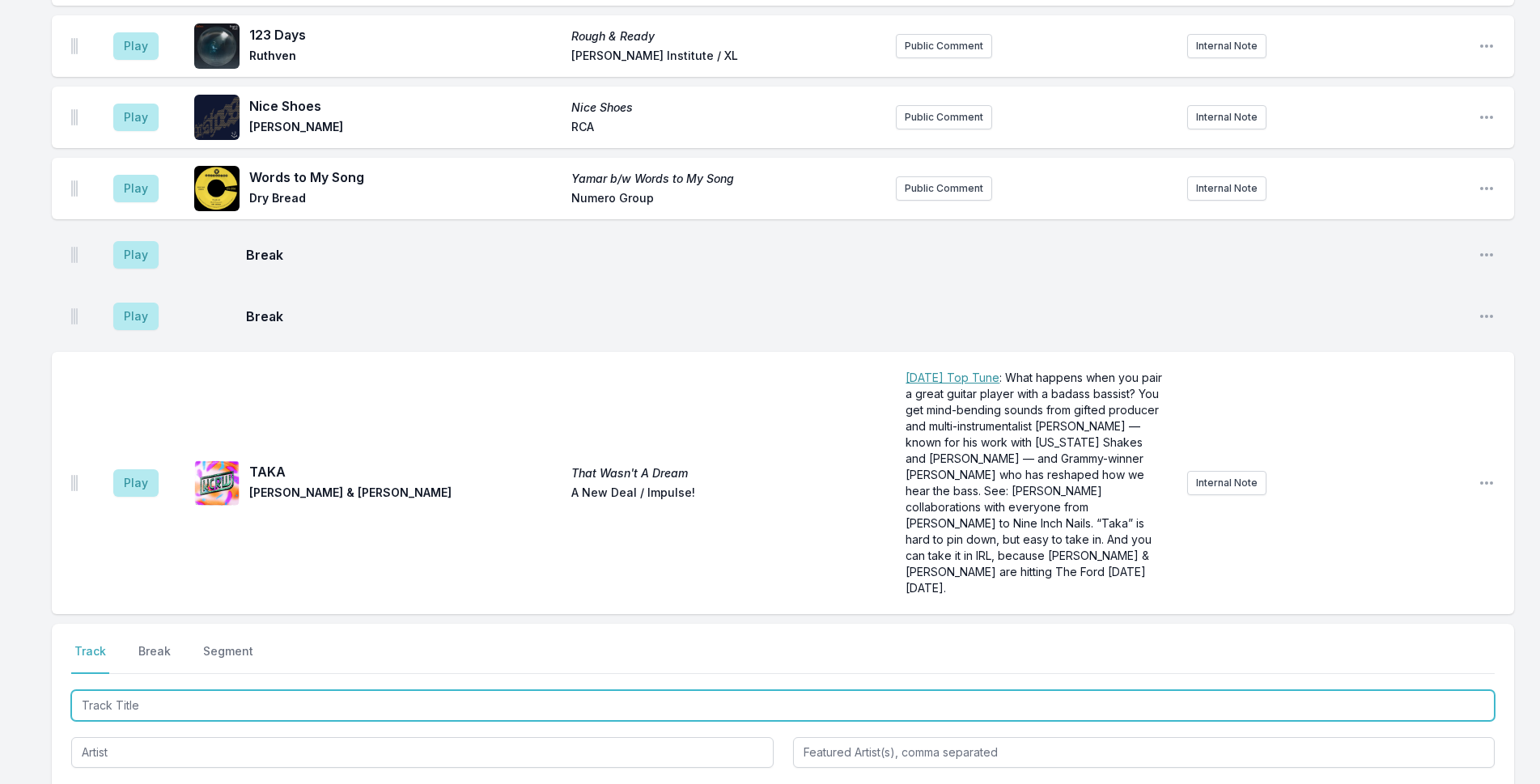
click at [161, 690] on input "Track Title" at bounding box center [783, 705] width 1424 height 31
type input "Say It Again"
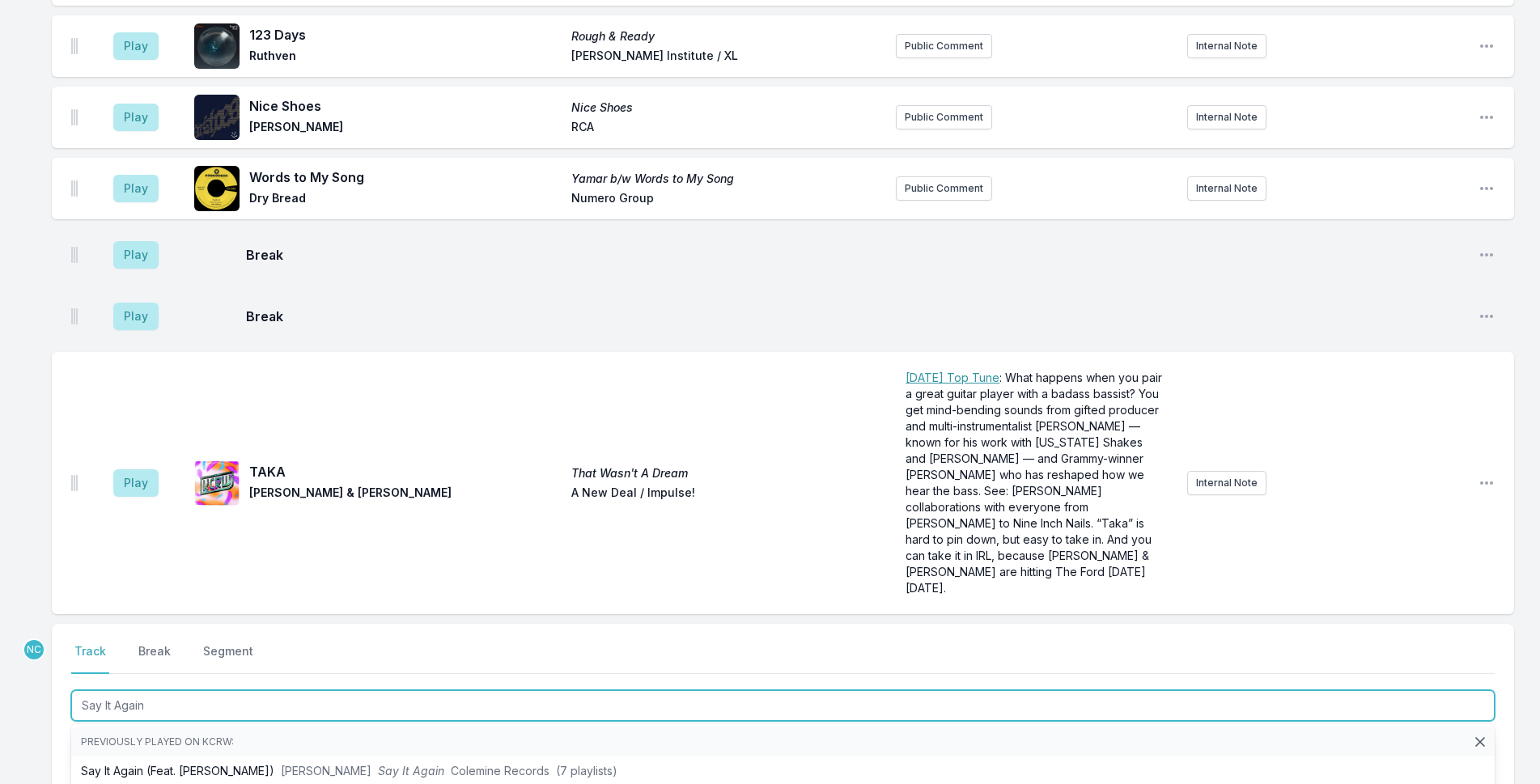
scroll to position [3177, 0]
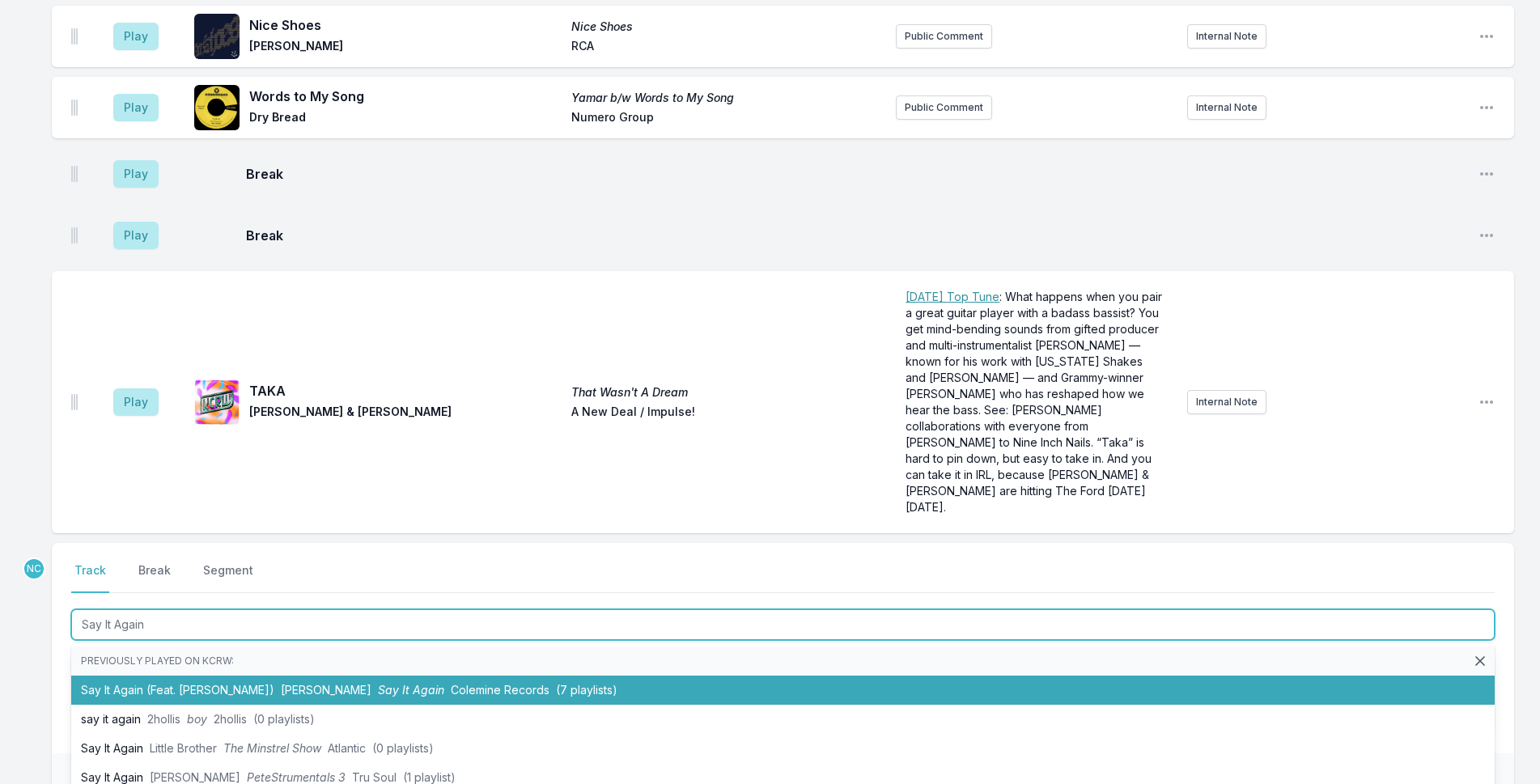
click at [320, 683] on span "Shawn Lee" at bounding box center [325, 690] width 90 height 14
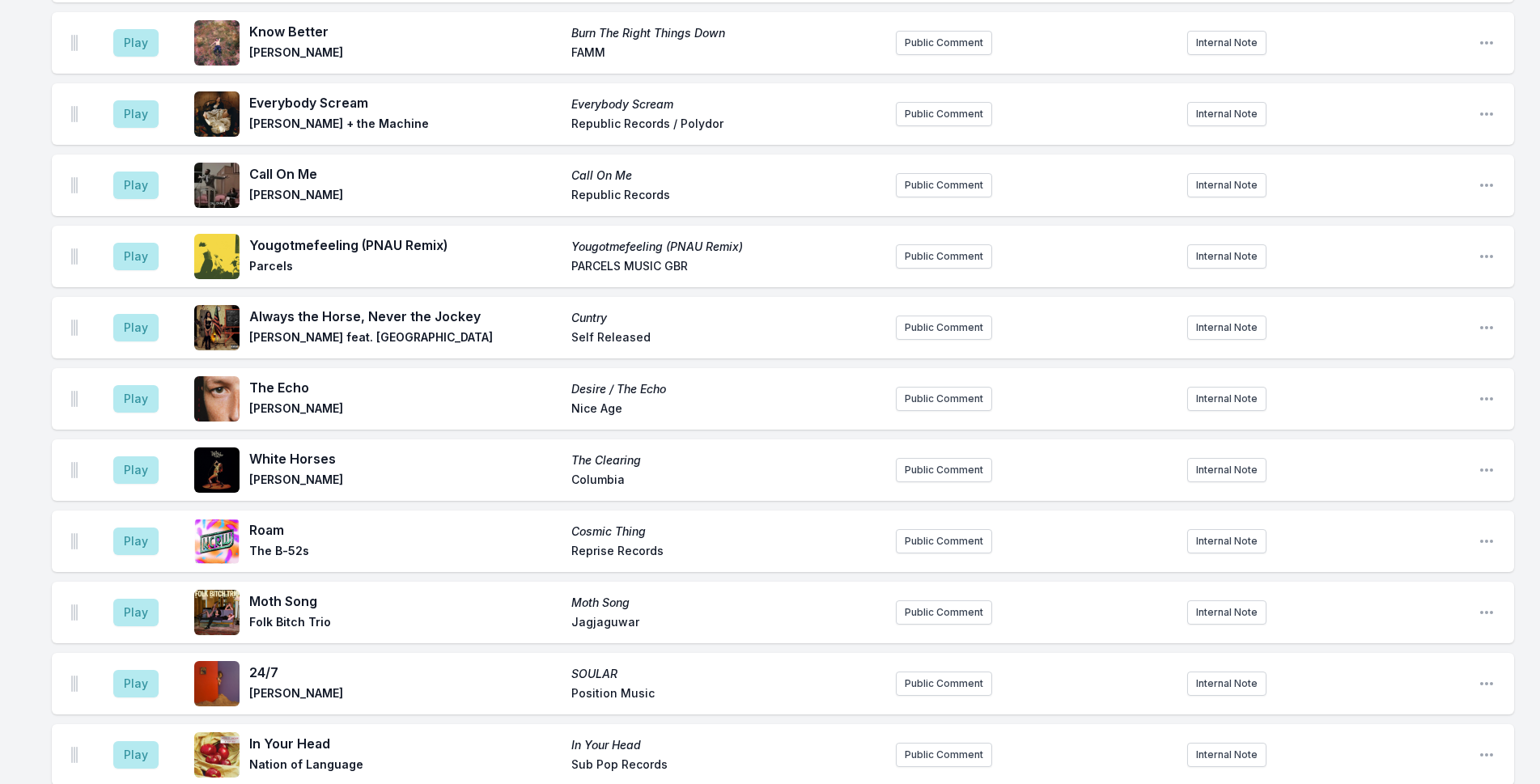
scroll to position [2277, 0]
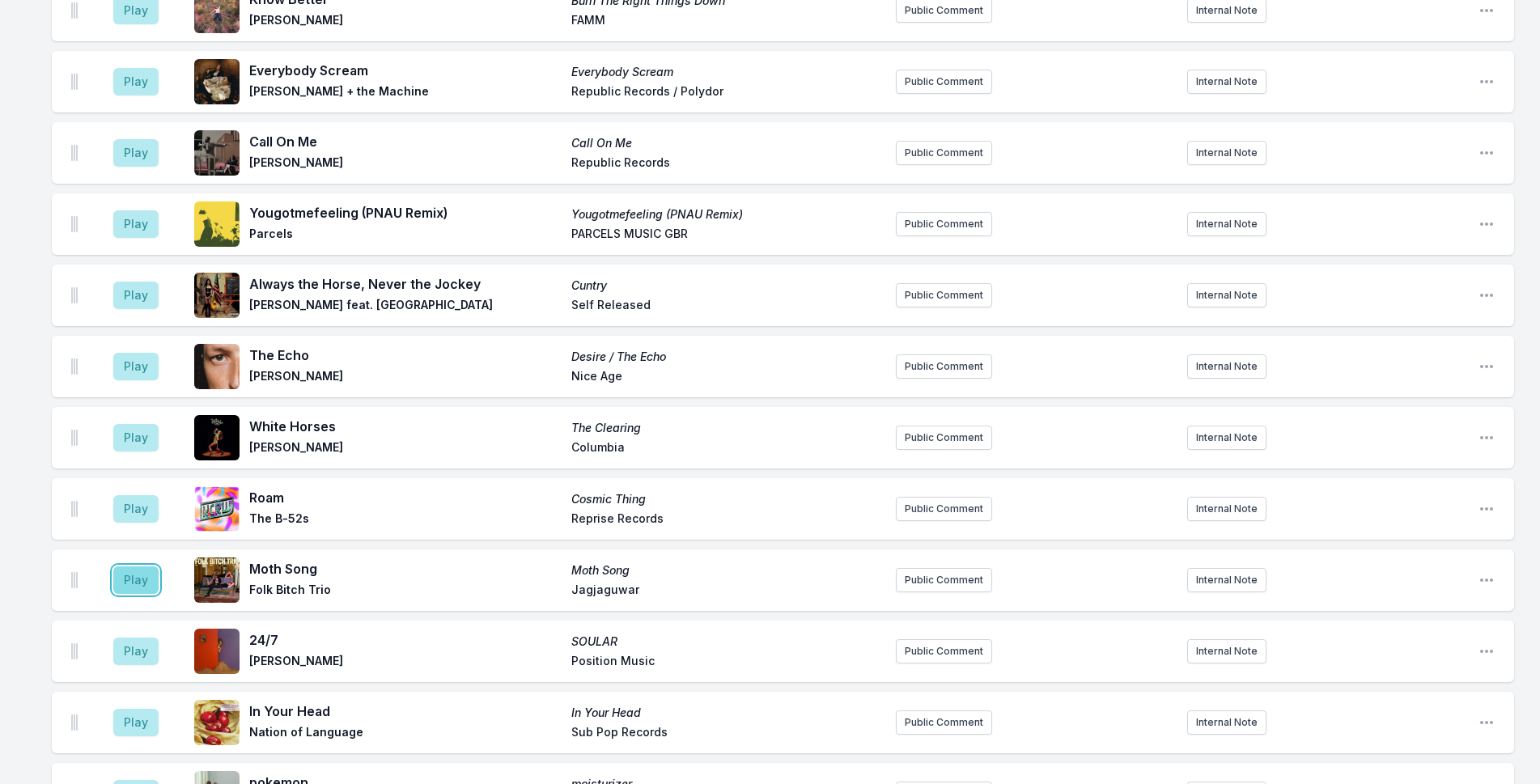
click at [152, 566] on button "Play" at bounding box center [136, 580] width 46 height 27
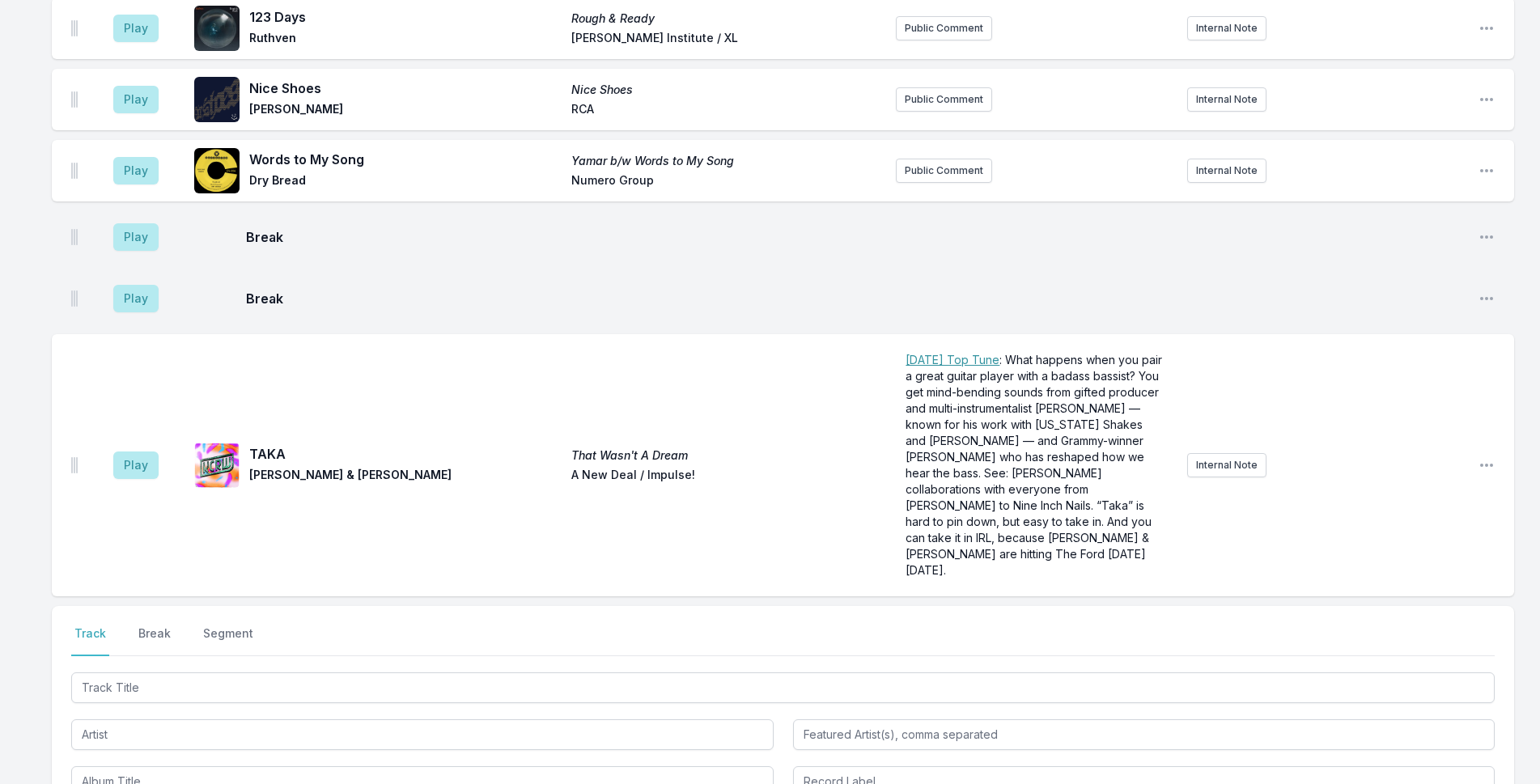
scroll to position [3361, 0]
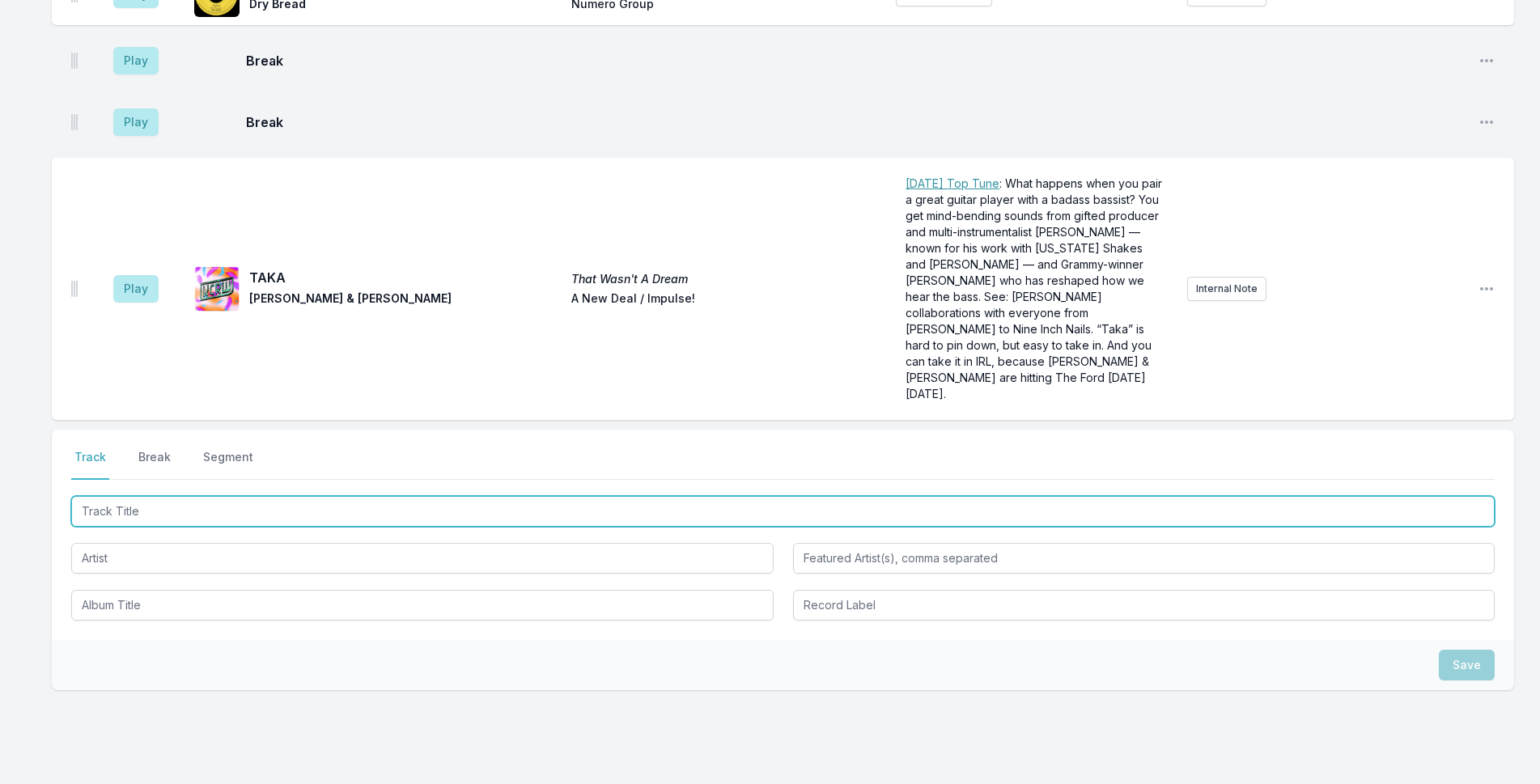
click at [306, 496] on input "Track Title" at bounding box center [783, 511] width 1424 height 31
type input "Pale Blue Eyes"
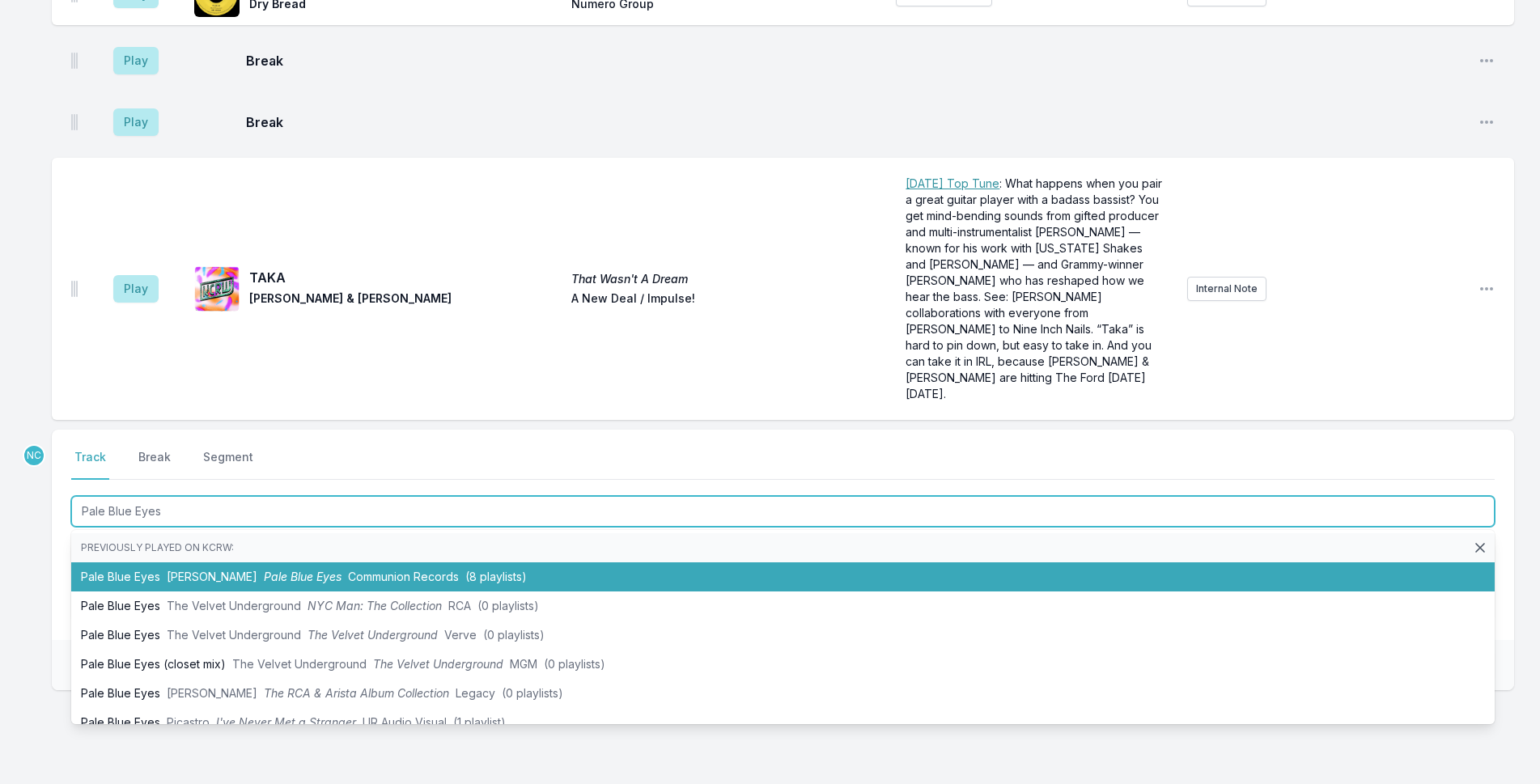
click at [284, 570] on span "Pale Blue Eyes" at bounding box center [303, 576] width 78 height 14
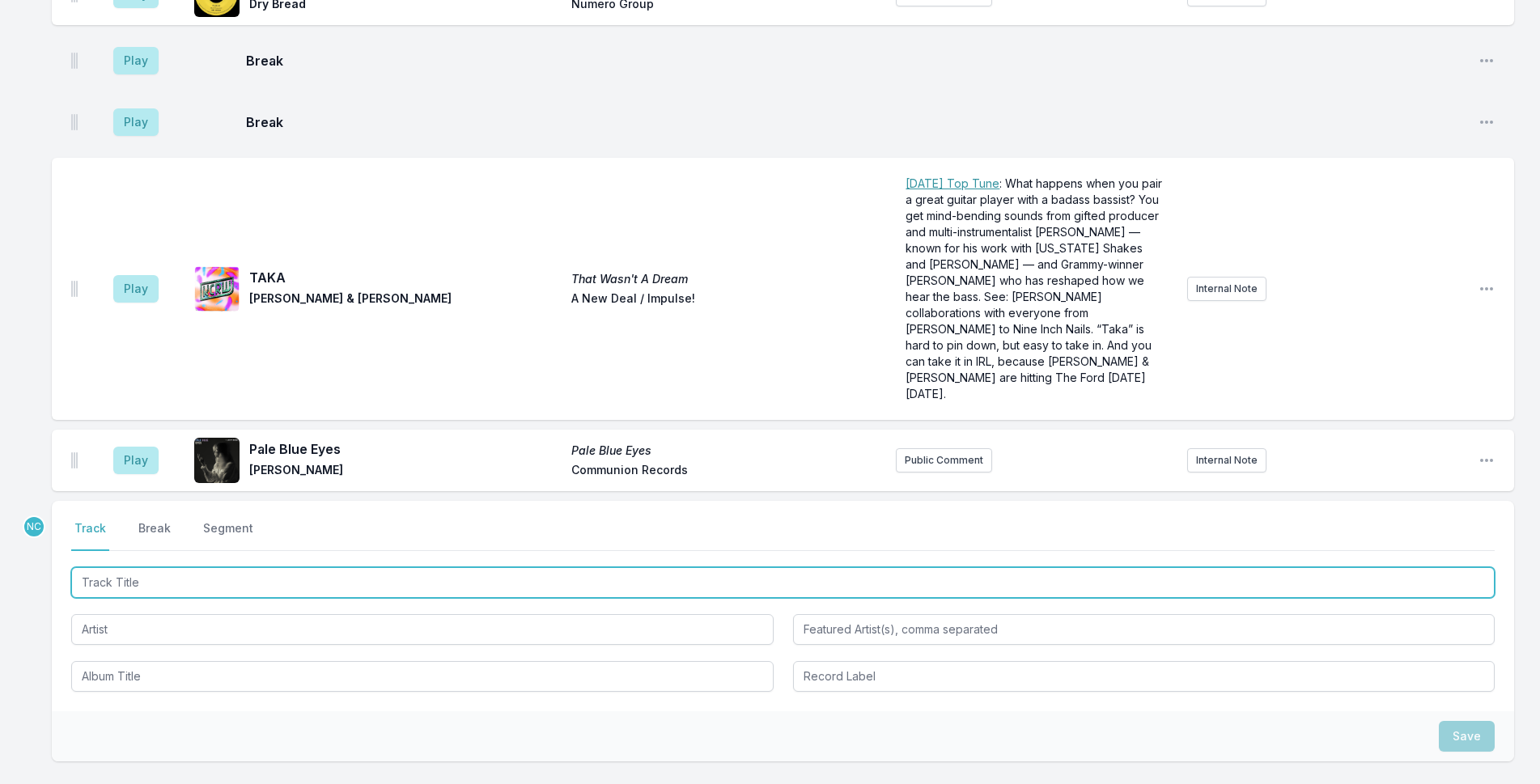
scroll to position [3432, 0]
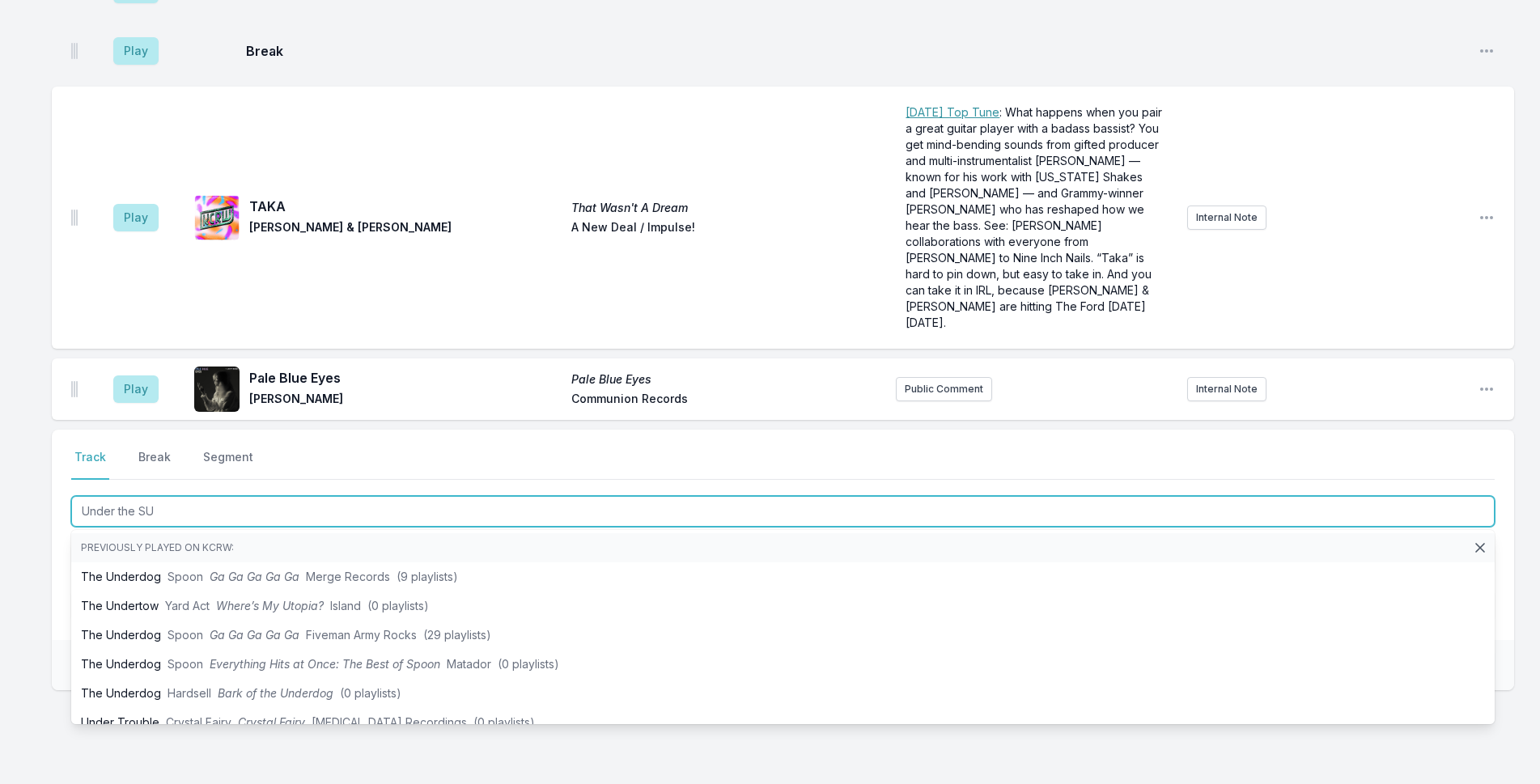
type input "Under the SUn"
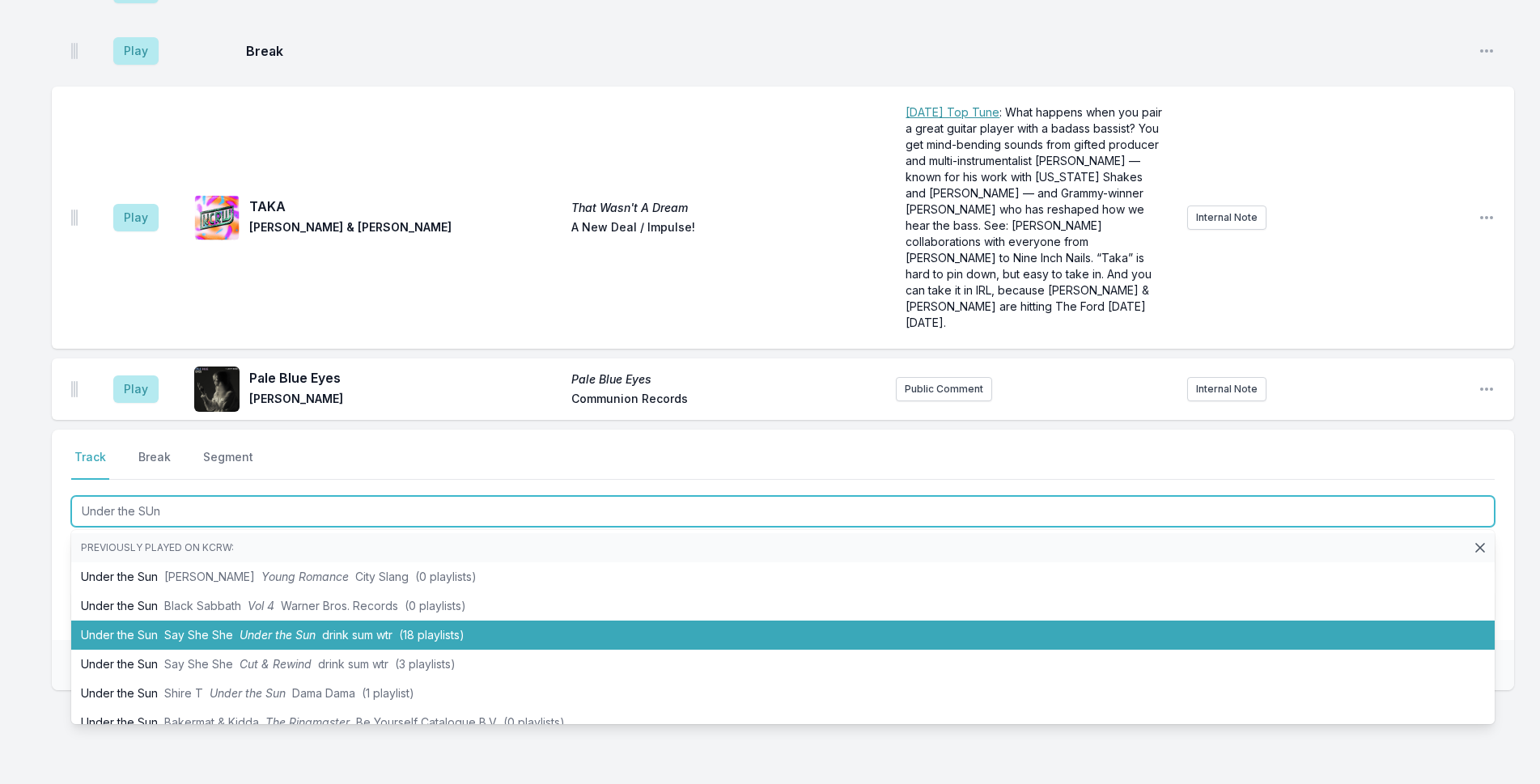
click at [417, 628] on span "(18 playlists)" at bounding box center [431, 635] width 65 height 14
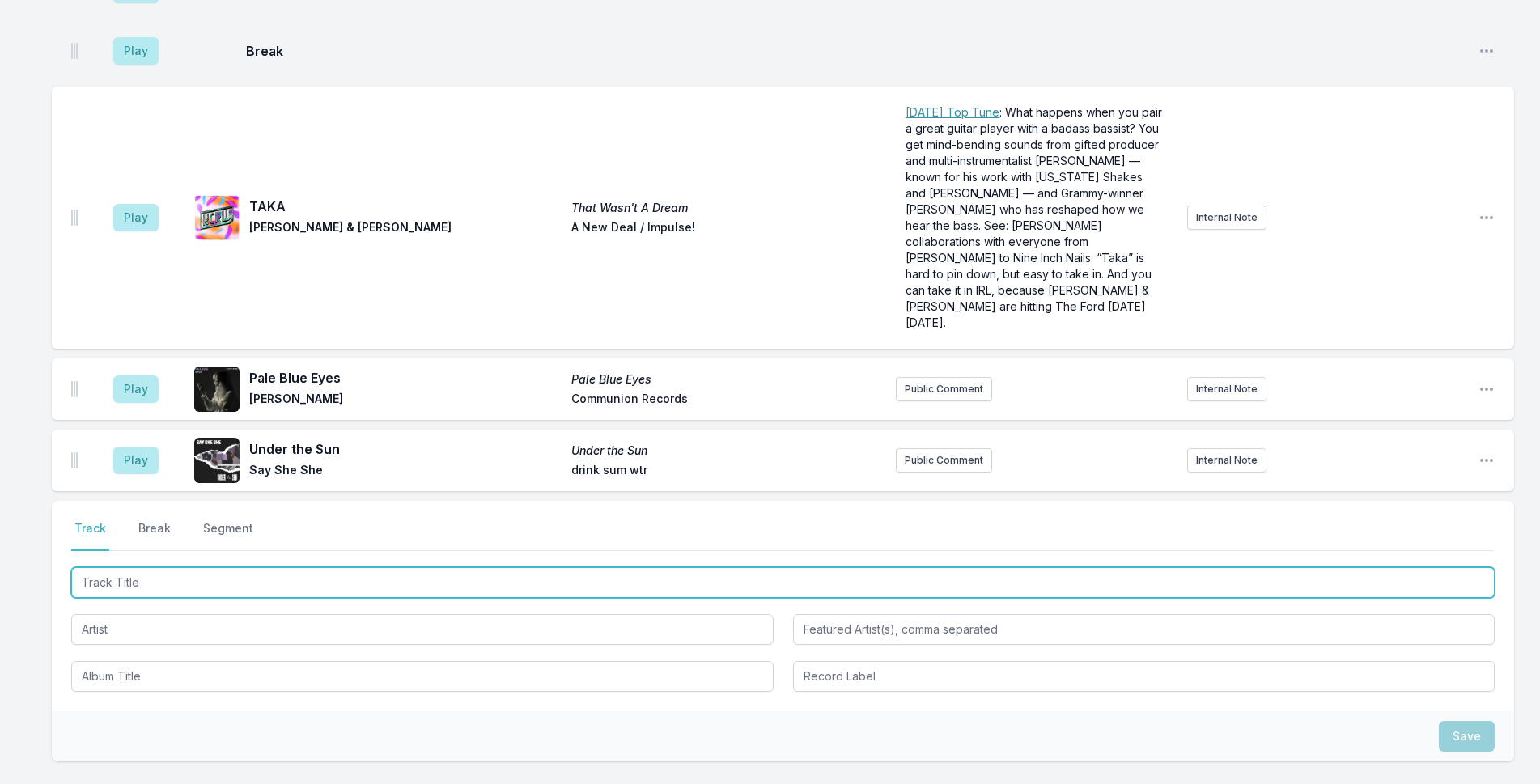
scroll to position [3504, 0]
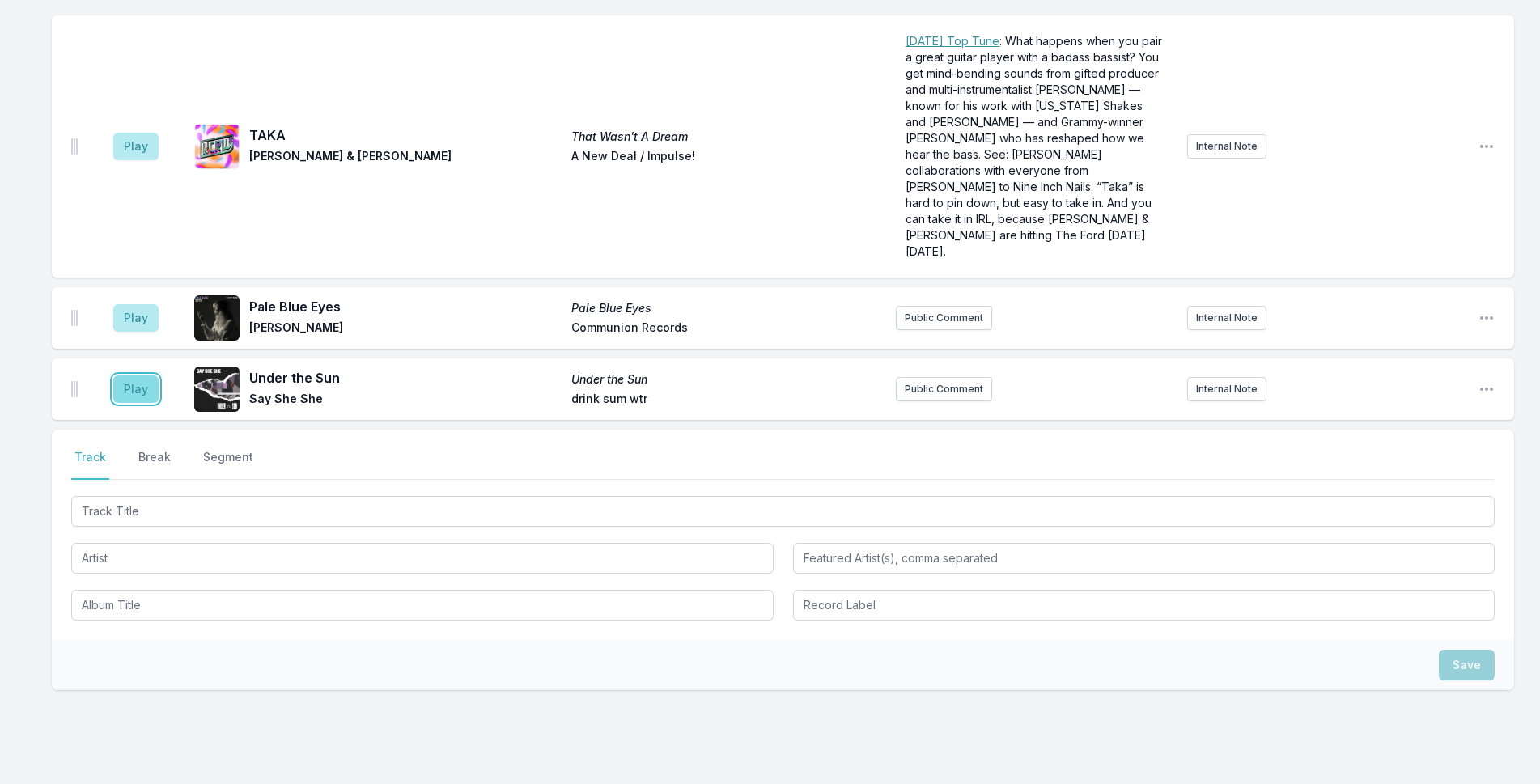
click at [140, 376] on button "Play" at bounding box center [136, 389] width 46 height 27
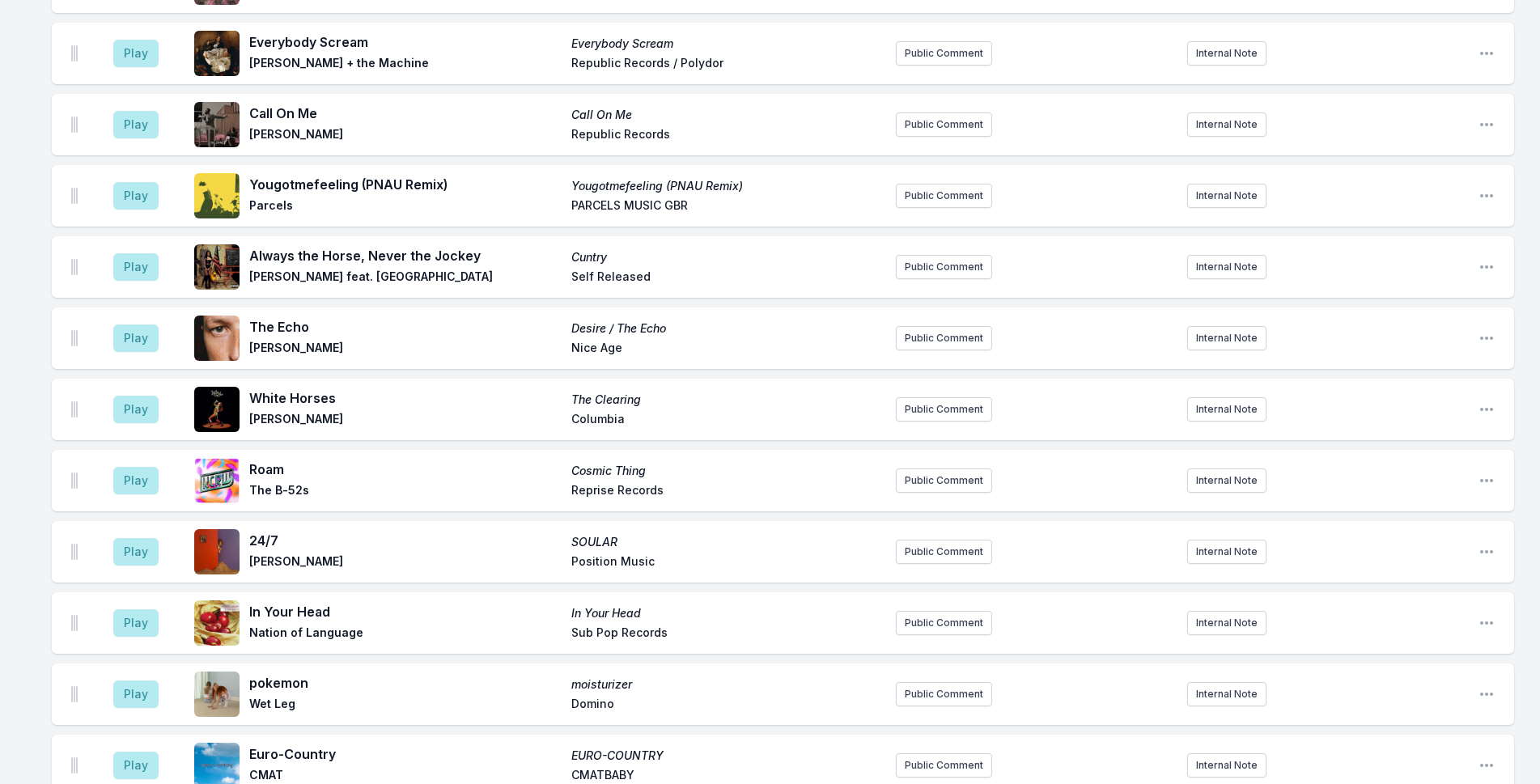
scroll to position [2451, 0]
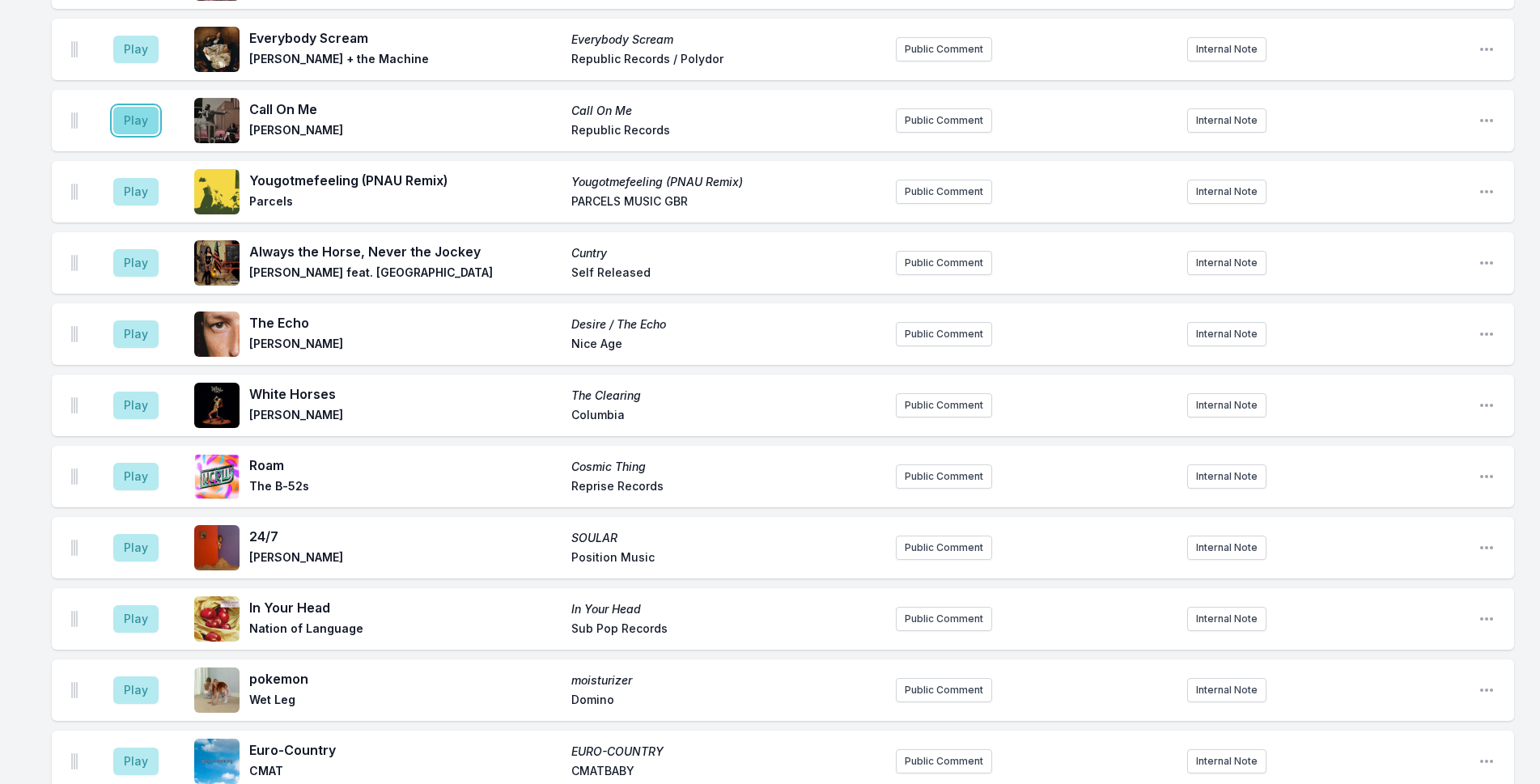
click at [142, 107] on button "Play" at bounding box center [136, 120] width 46 height 27
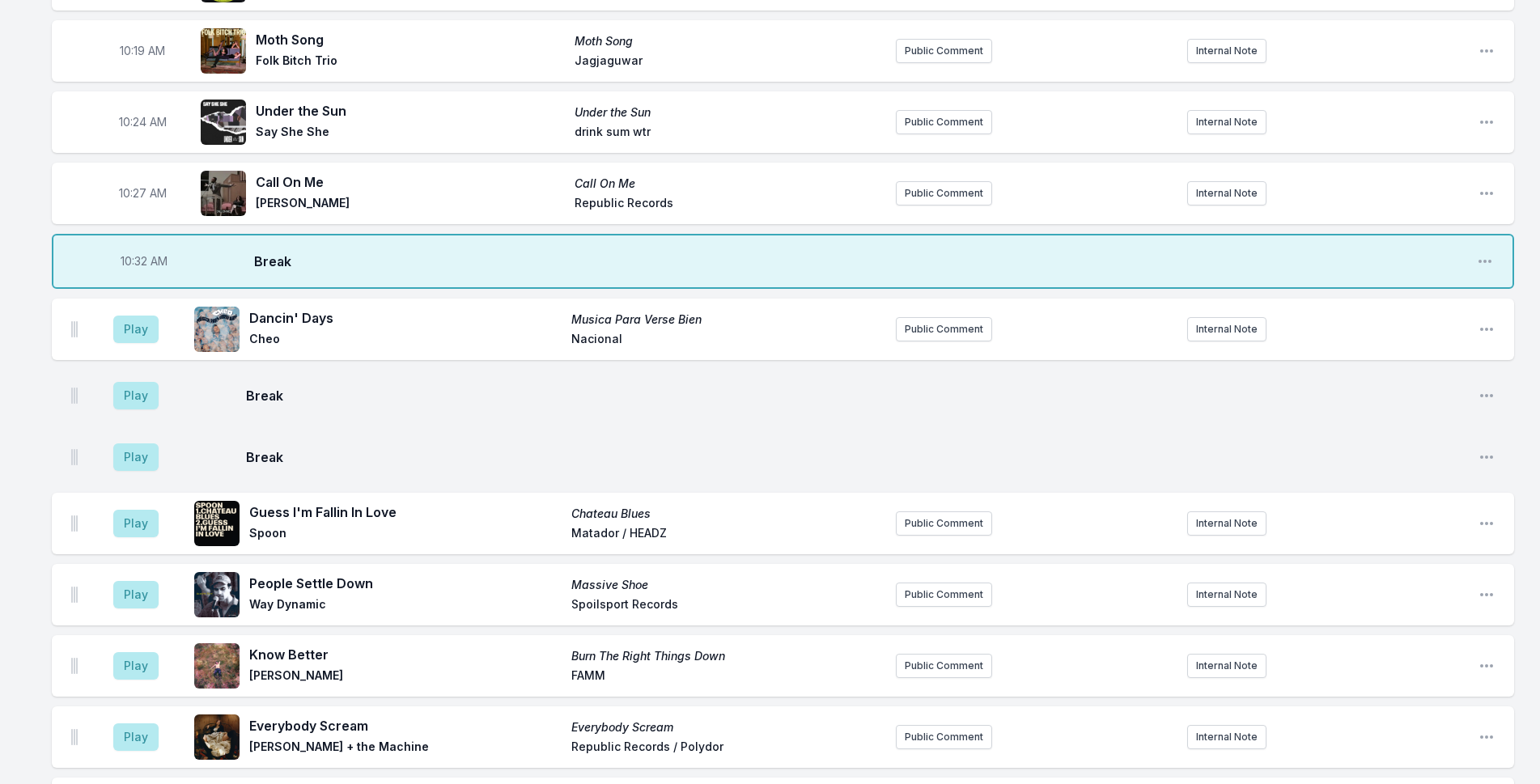
scroll to position [2047, 0]
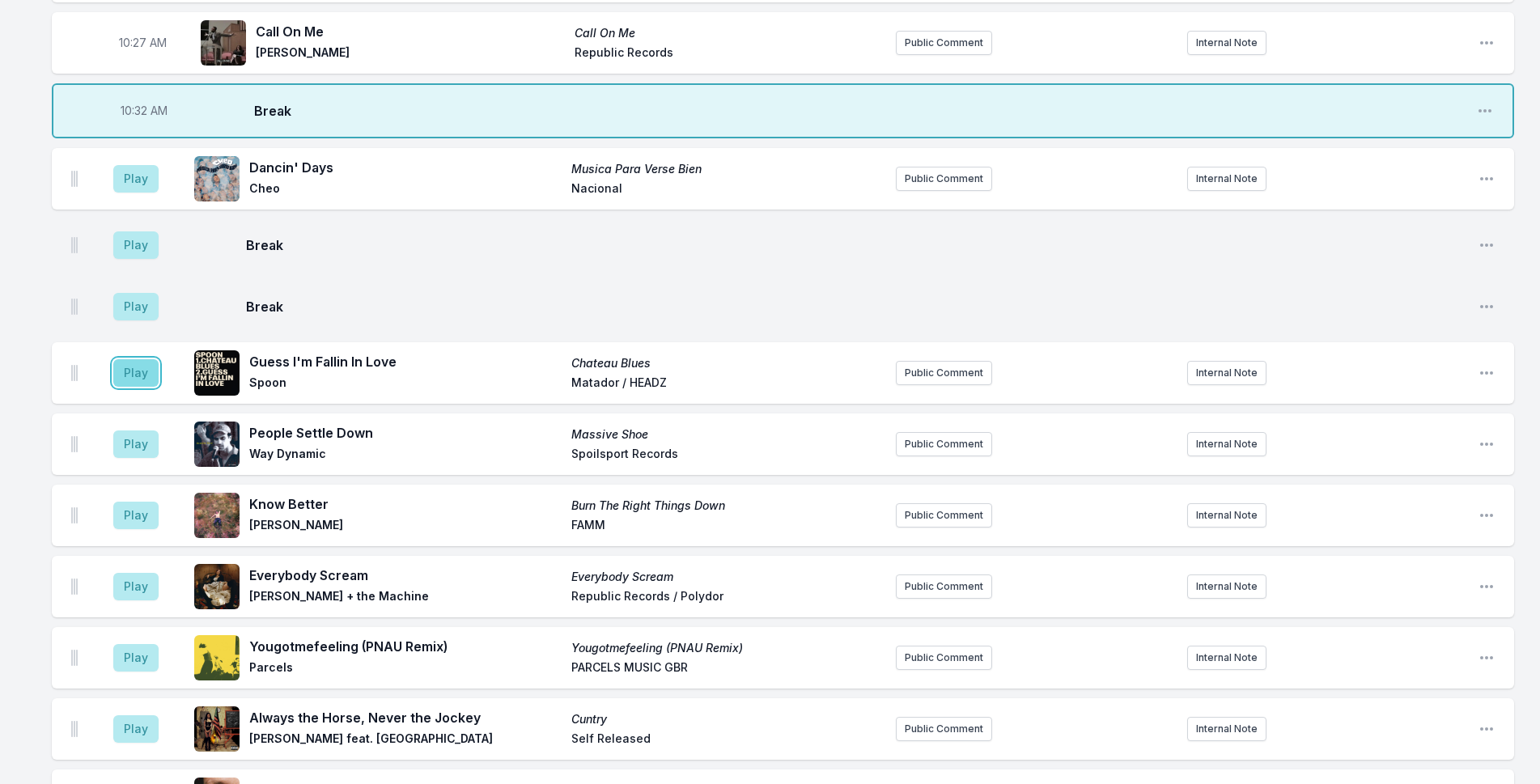
click at [137, 359] on button "Play" at bounding box center [136, 373] width 46 height 27
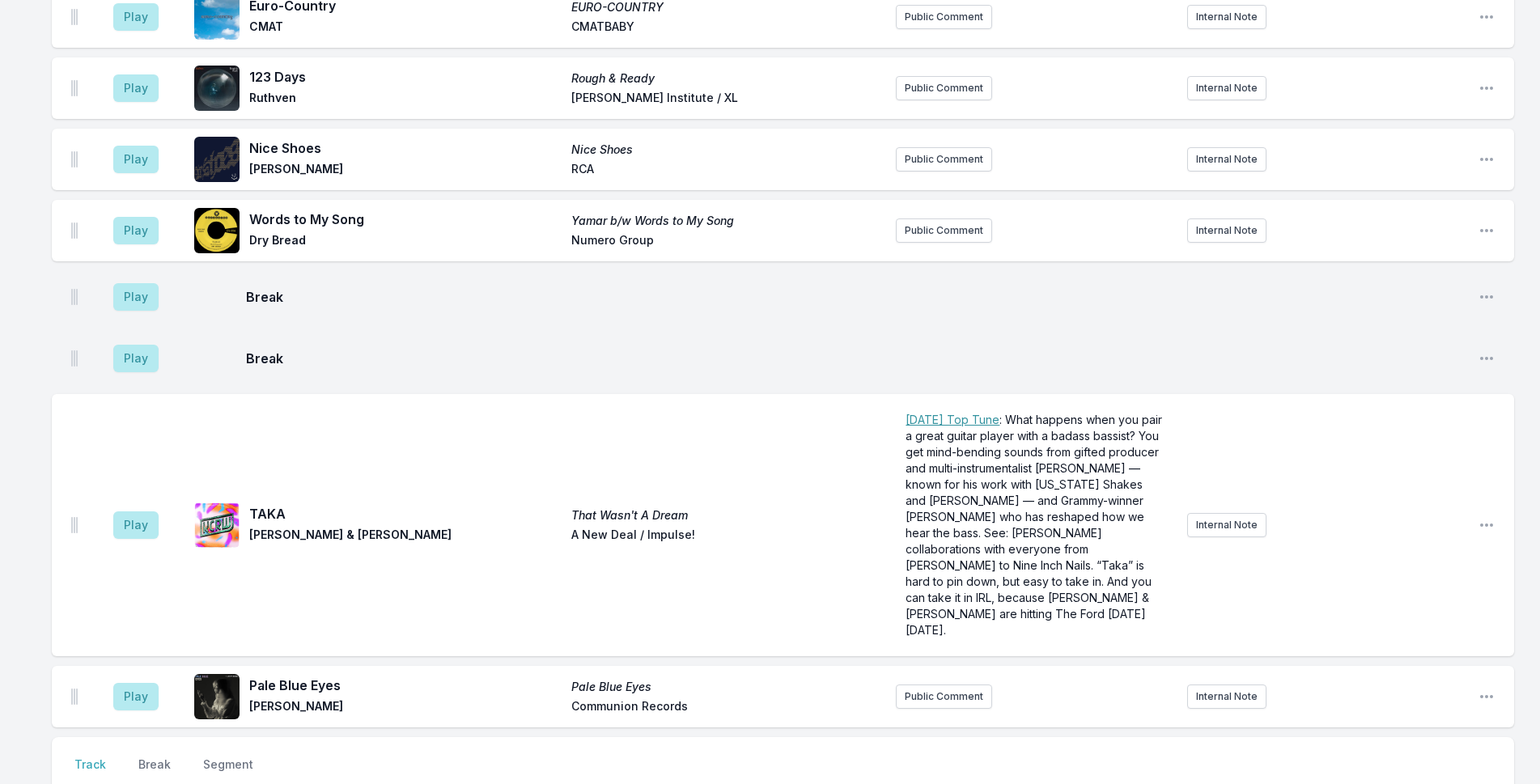
scroll to position [3566, 0]
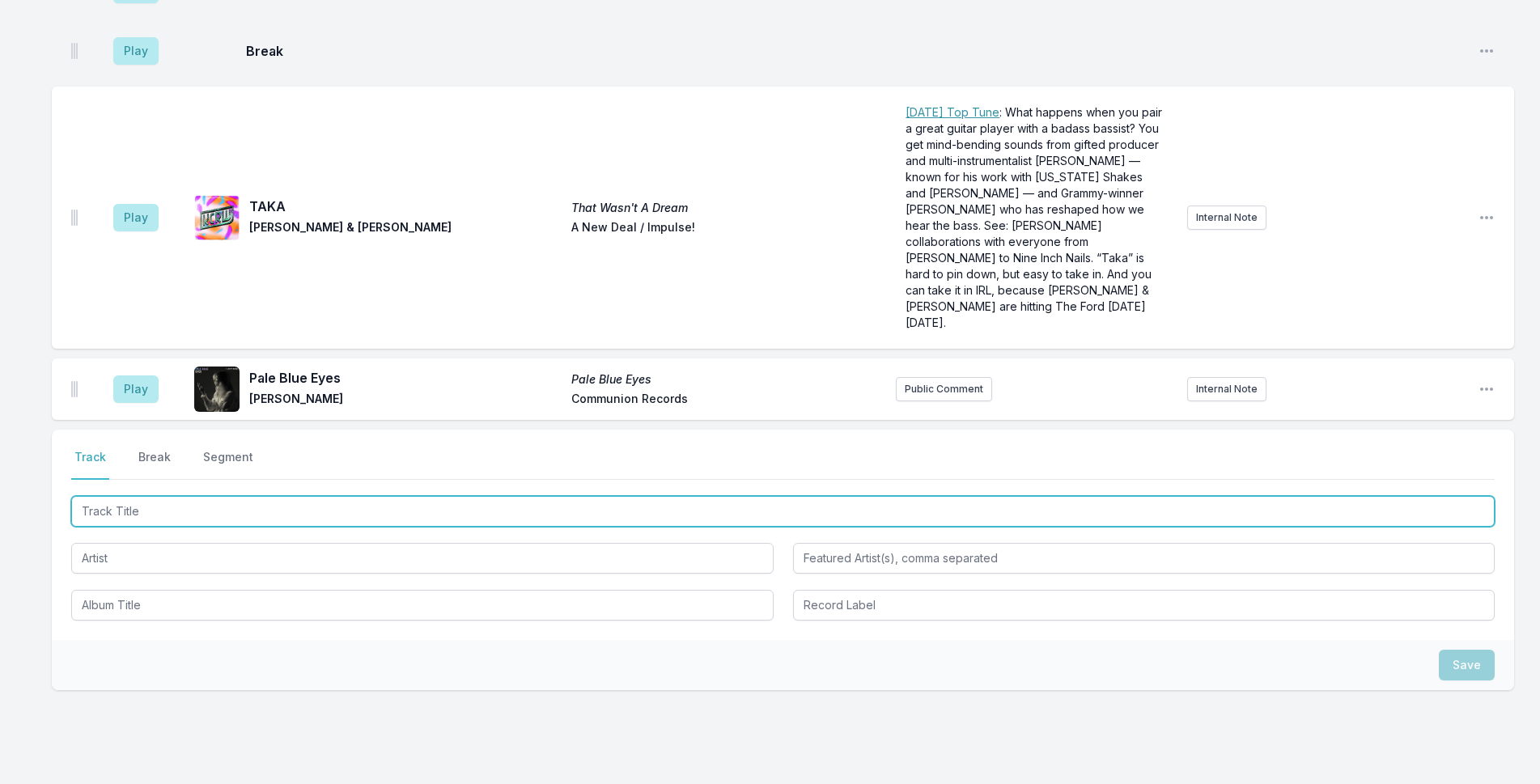
click at [311, 496] on input "Track Title" at bounding box center [783, 511] width 1424 height 31
type input "New Lover"
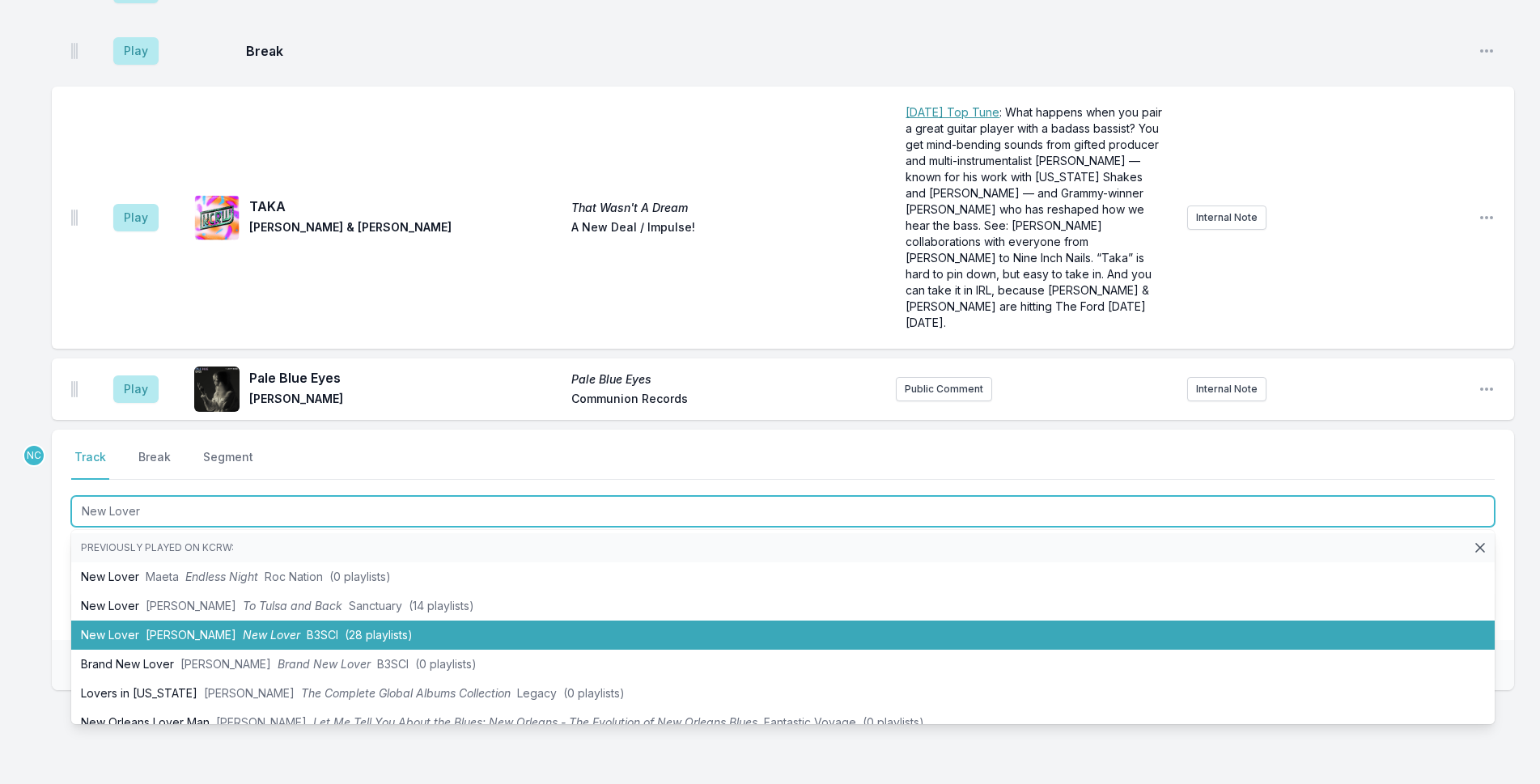
click at [302, 621] on li "New Lover Joshy Soul New Lover B3SCI (28 playlists)" at bounding box center [783, 635] width 1424 height 29
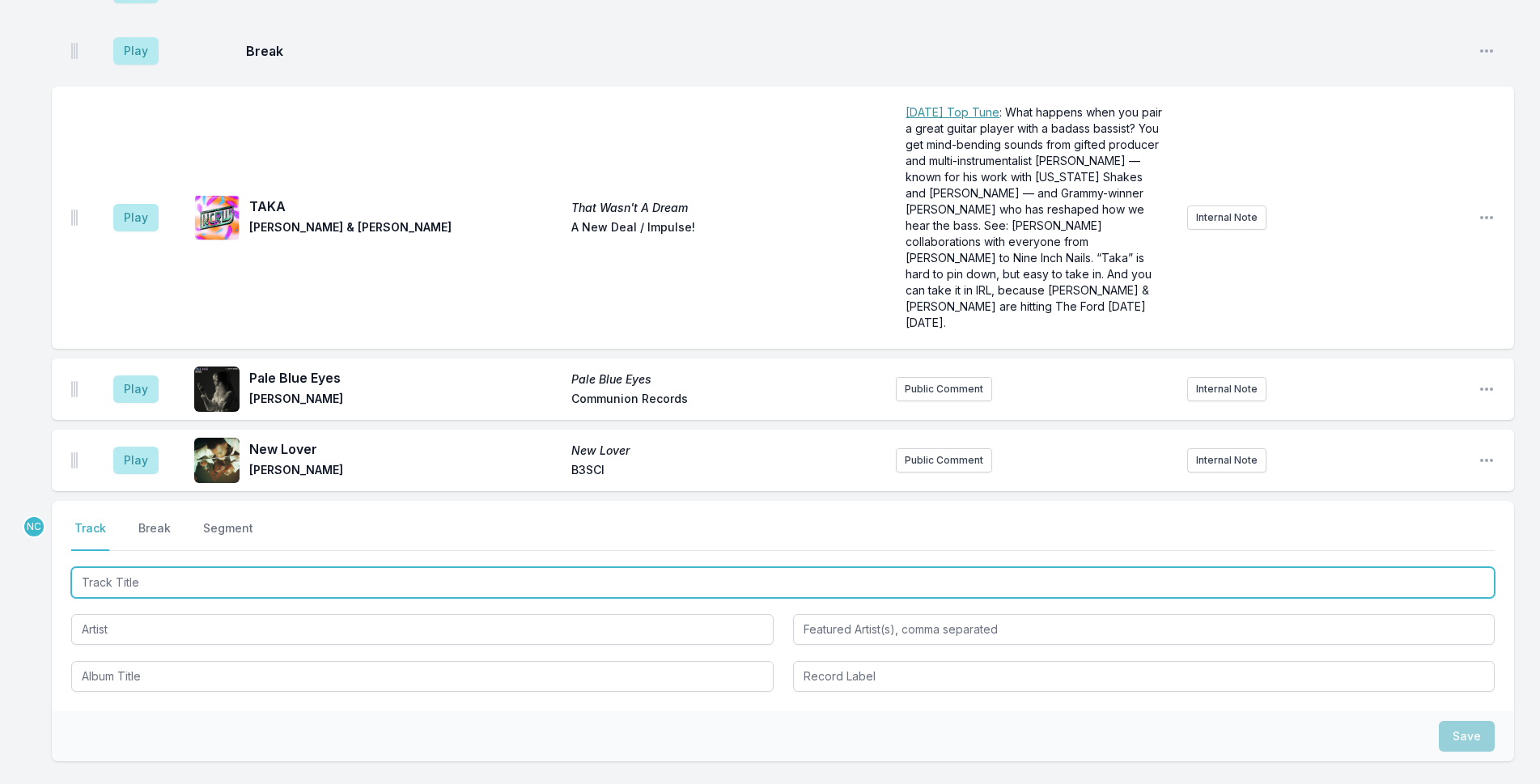
scroll to position [3637, 0]
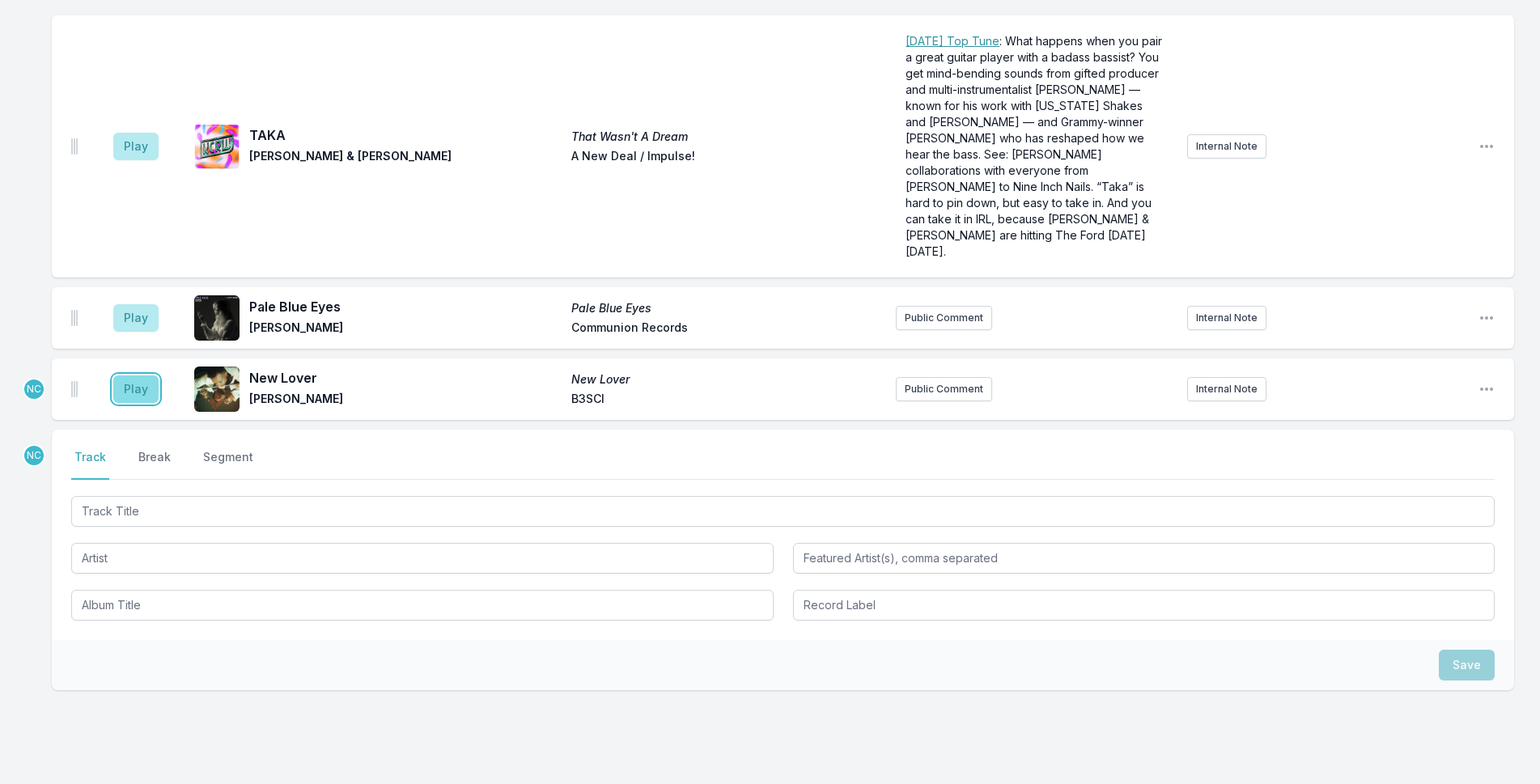
click at [146, 376] on button "Play" at bounding box center [136, 389] width 46 height 27
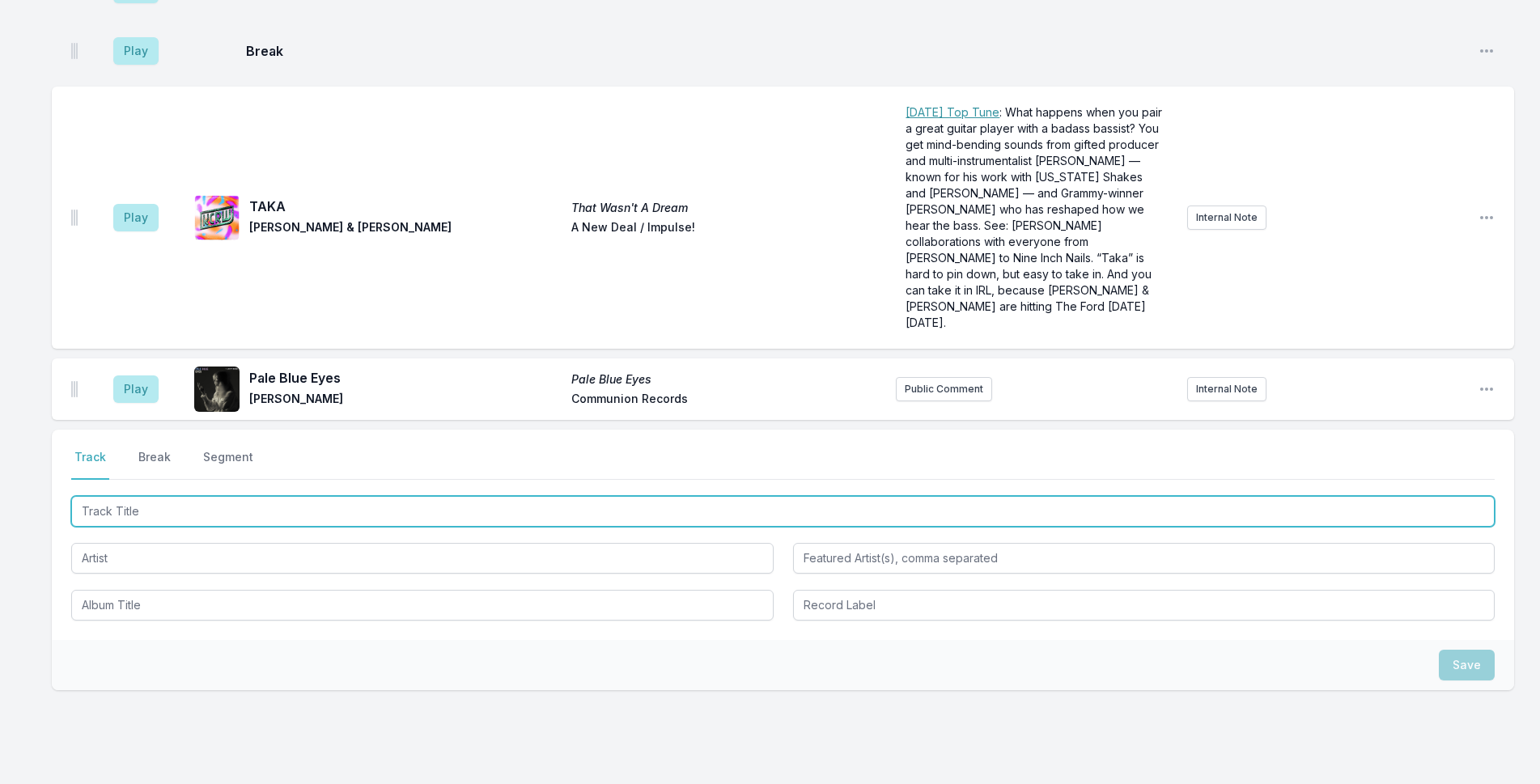
click at [336, 496] on input "Track Title" at bounding box center [783, 511] width 1424 height 31
type input "Countryman"
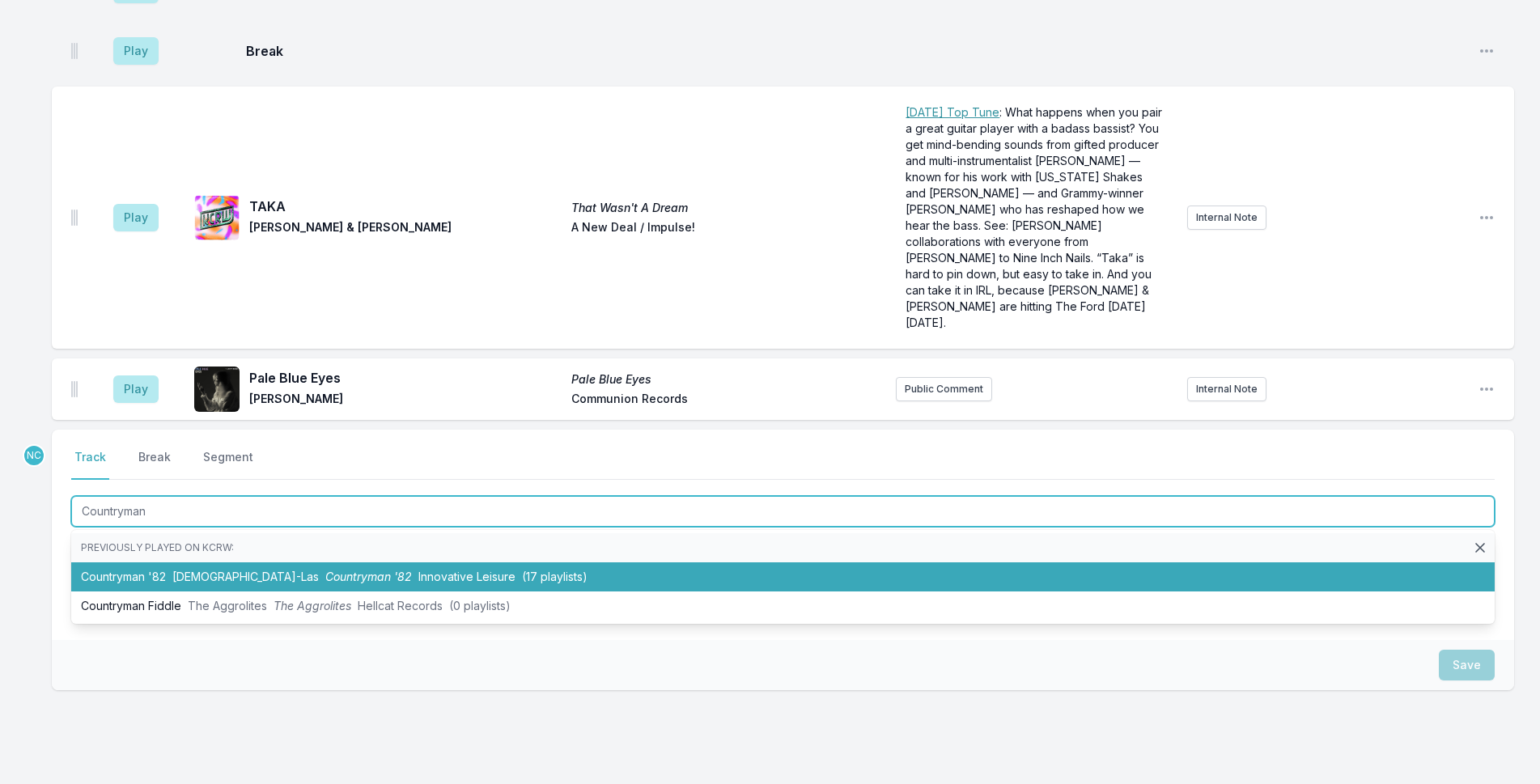
click at [522, 570] on span "(17 playlists)" at bounding box center [555, 576] width 65 height 14
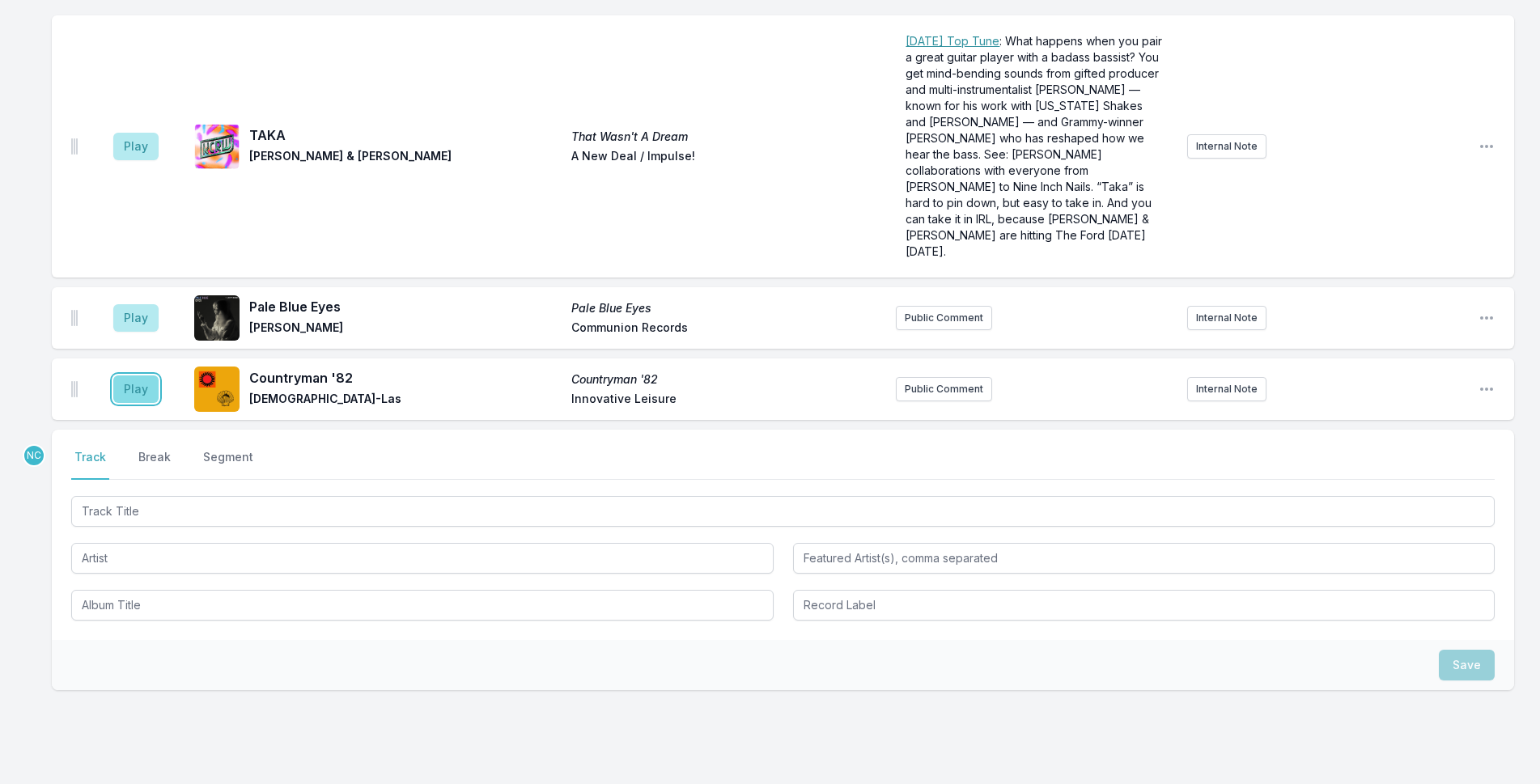
click at [123, 376] on button "Play" at bounding box center [136, 389] width 46 height 27
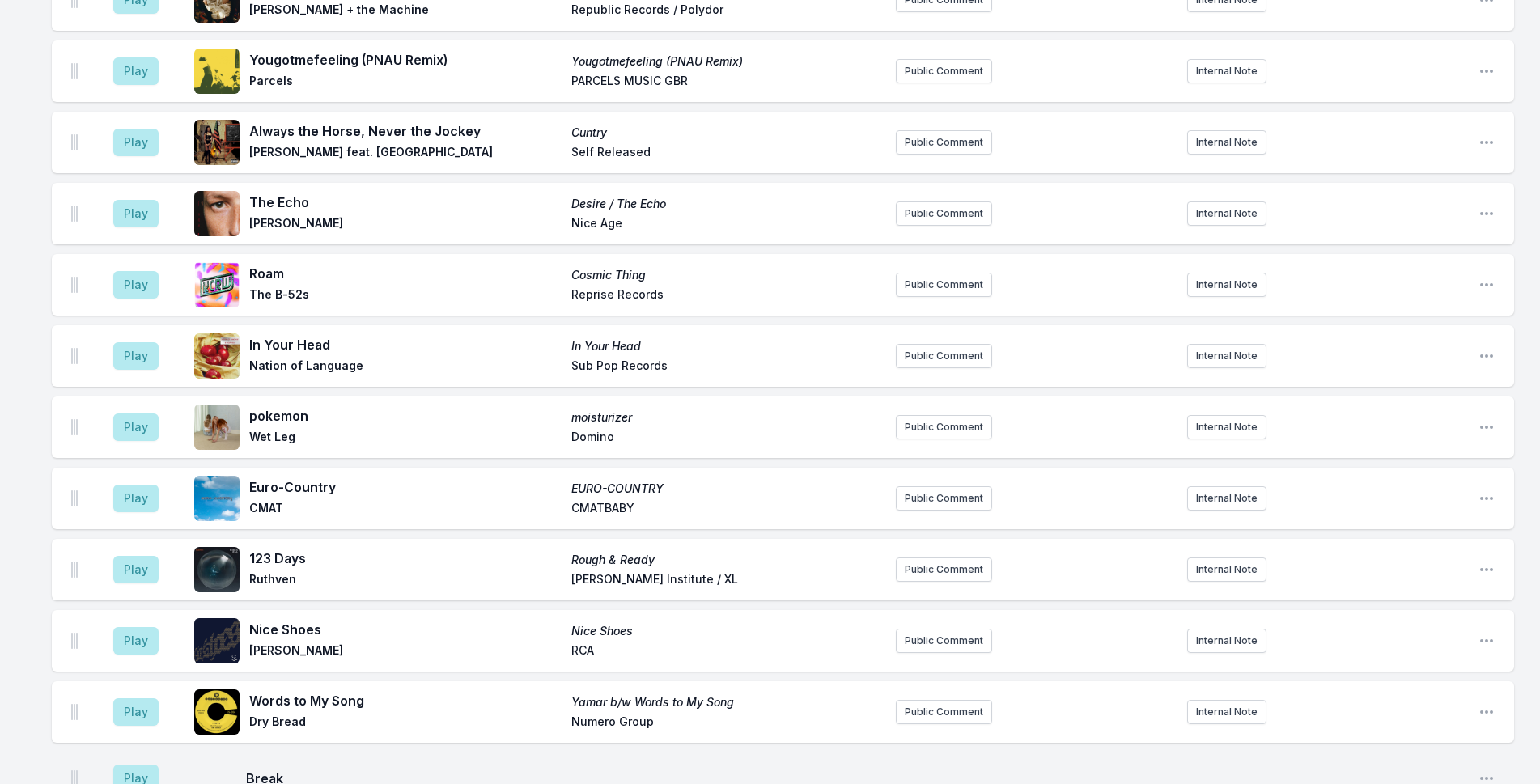
scroll to position [2980, 0]
click at [144, 272] on button "Play" at bounding box center [136, 285] width 46 height 27
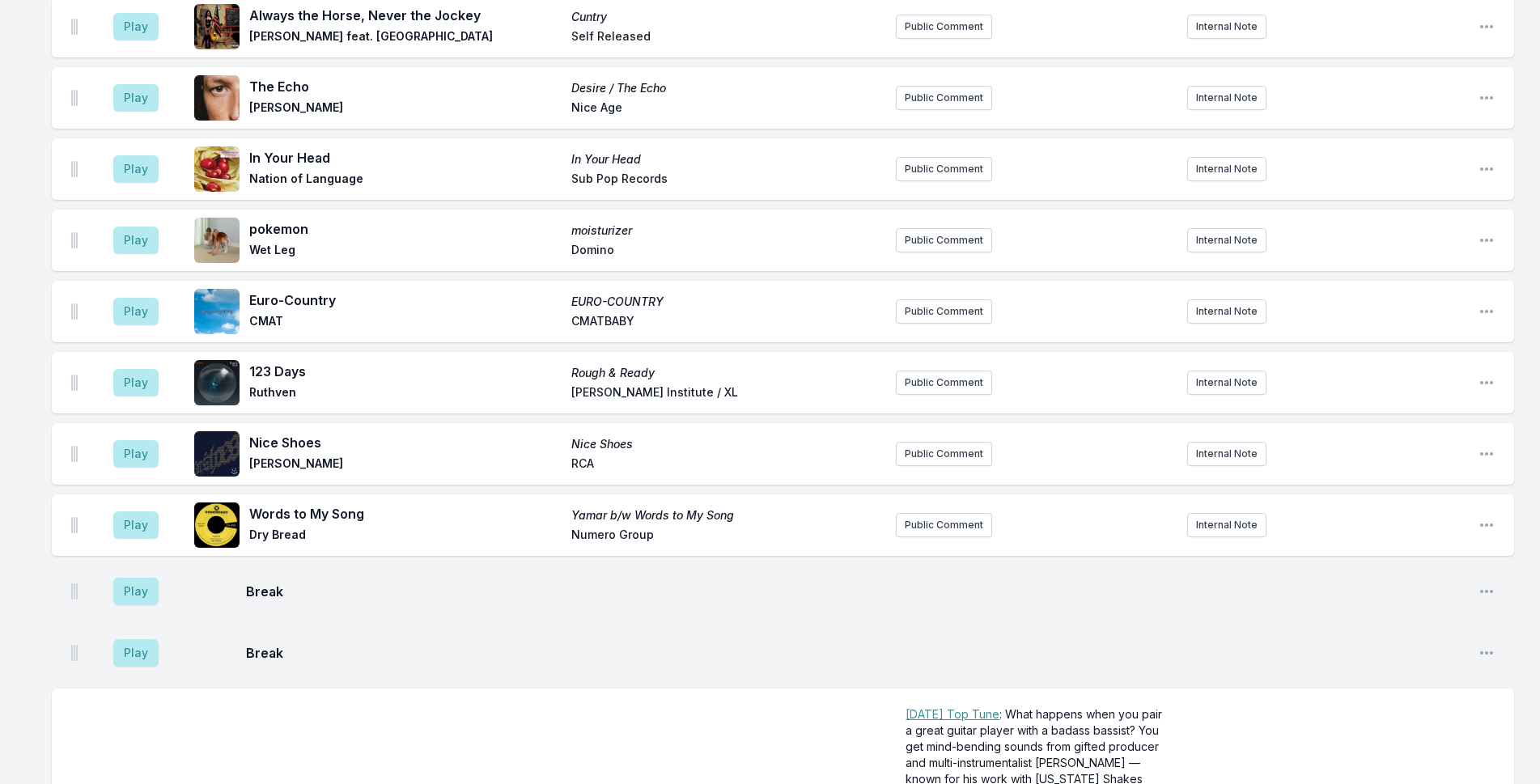
scroll to position [3627, 0]
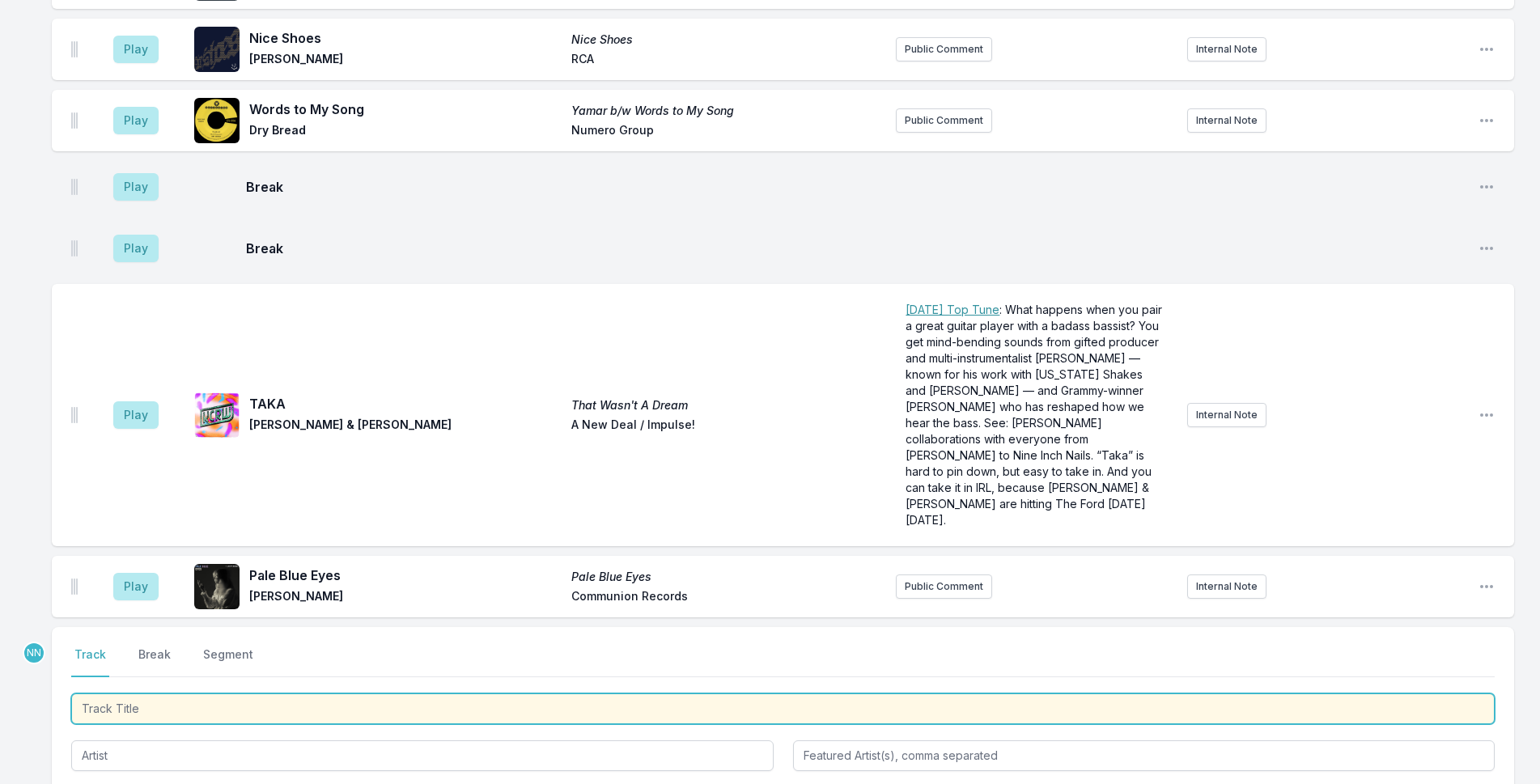
click at [233, 694] on input "Track Title" at bounding box center [783, 709] width 1424 height 31
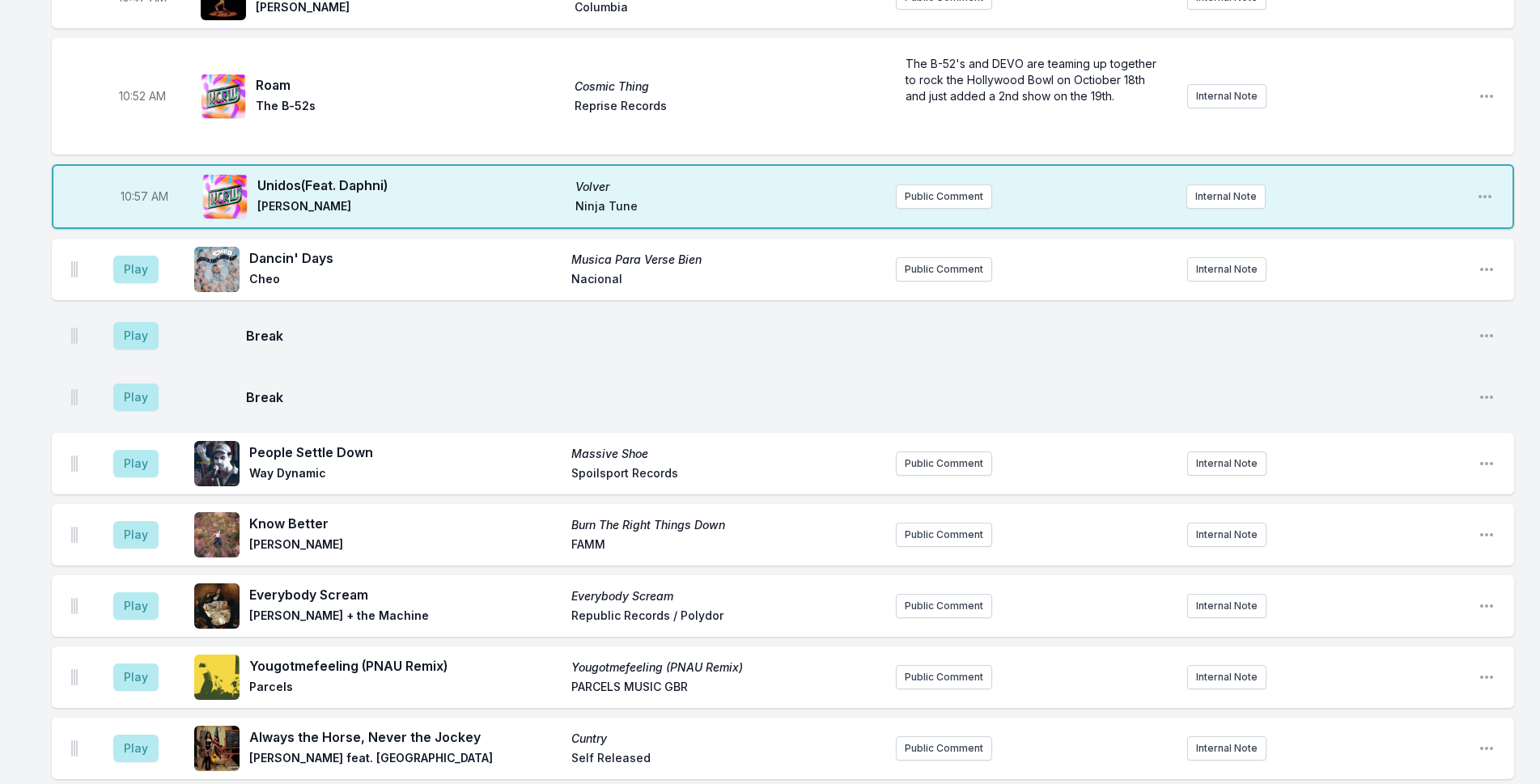
scroll to position [2565, 0]
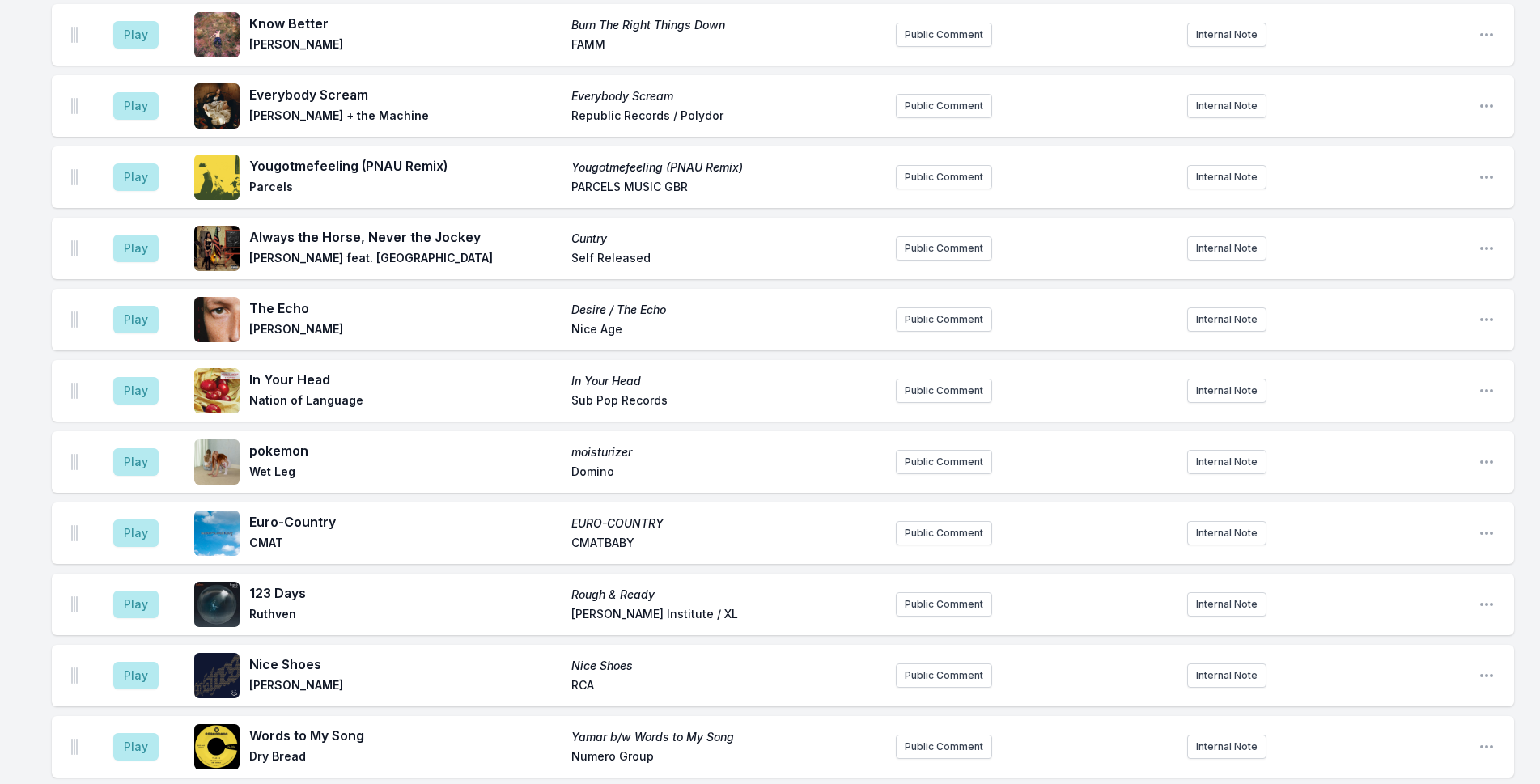
scroll to position [4469, 0]
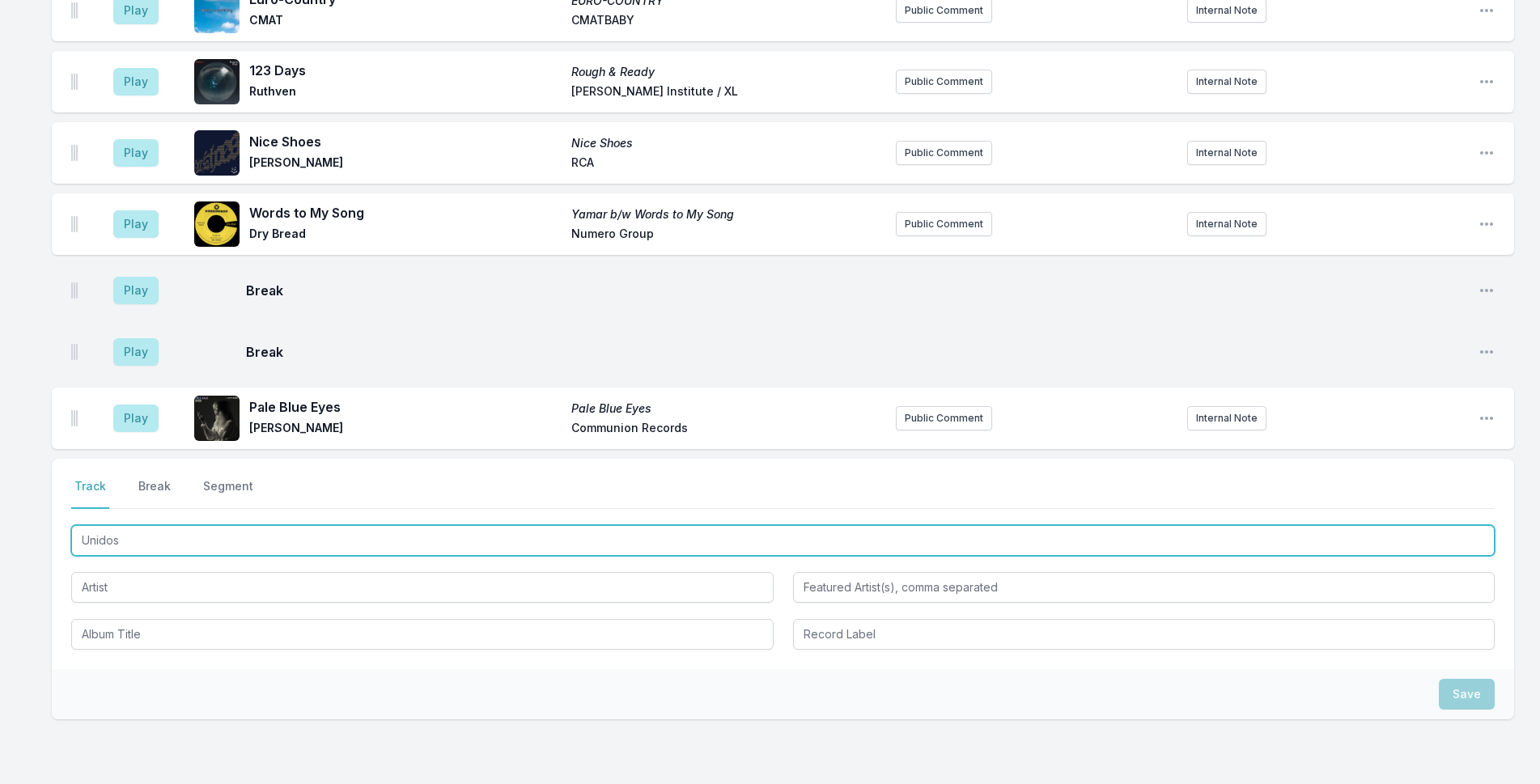
drag, startPoint x: 239, startPoint y: 449, endPoint x: 537, endPoint y: 372, distance: 307.8
click at [242, 525] on input "Unidos" at bounding box center [783, 540] width 1424 height 31
type input "U"
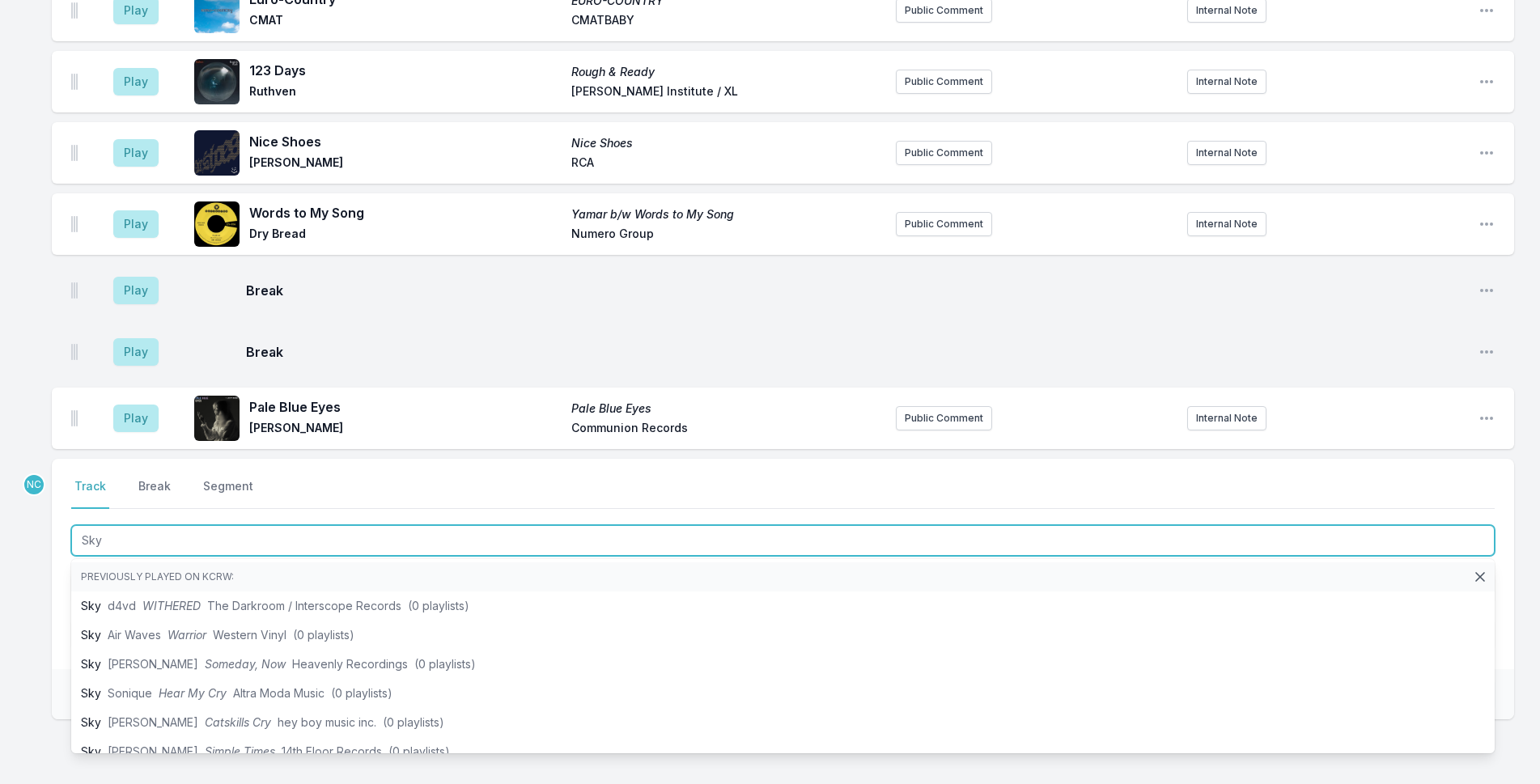
type input "Skyy"
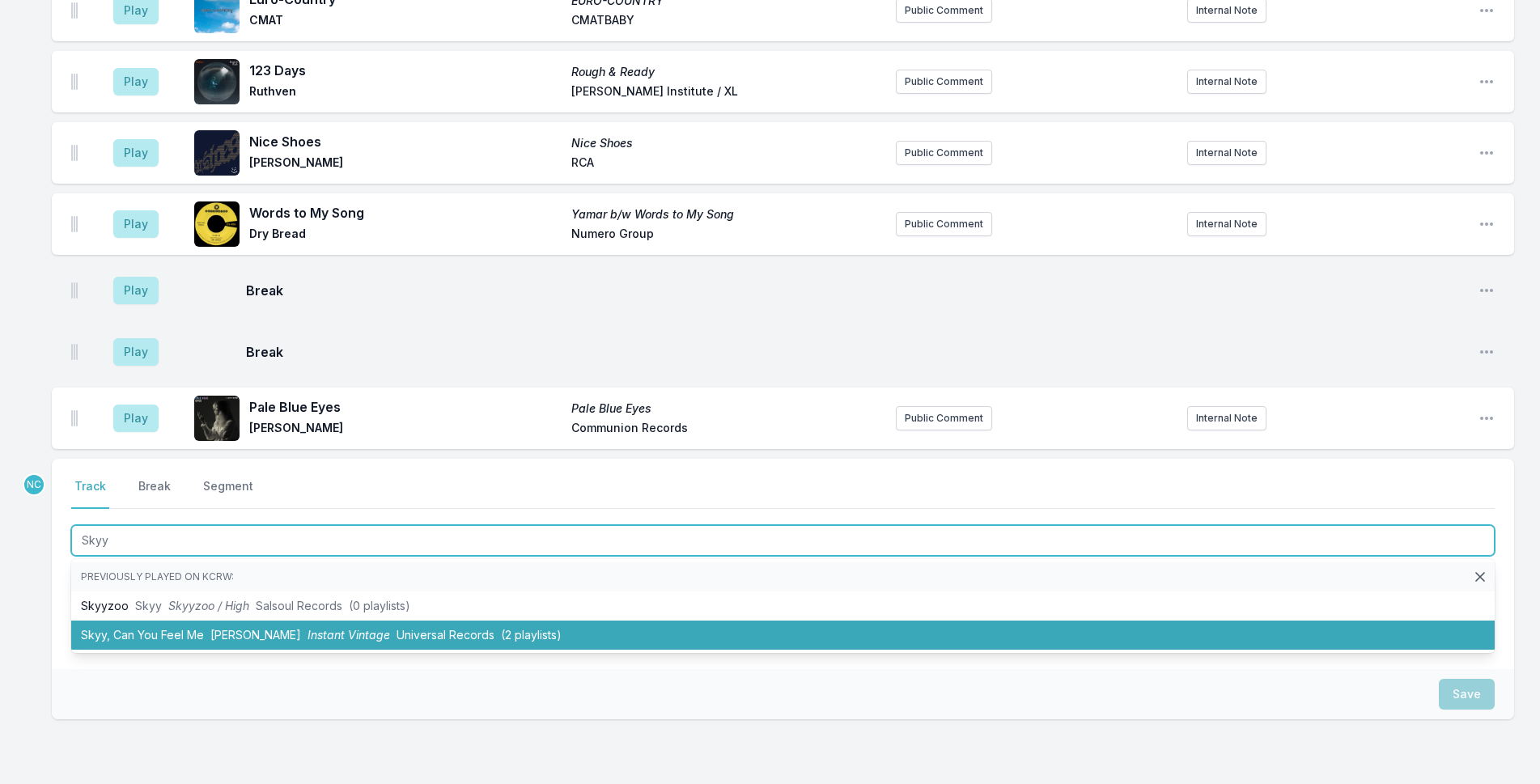
click at [397, 628] on span "Universal Records" at bounding box center [445, 635] width 98 height 14
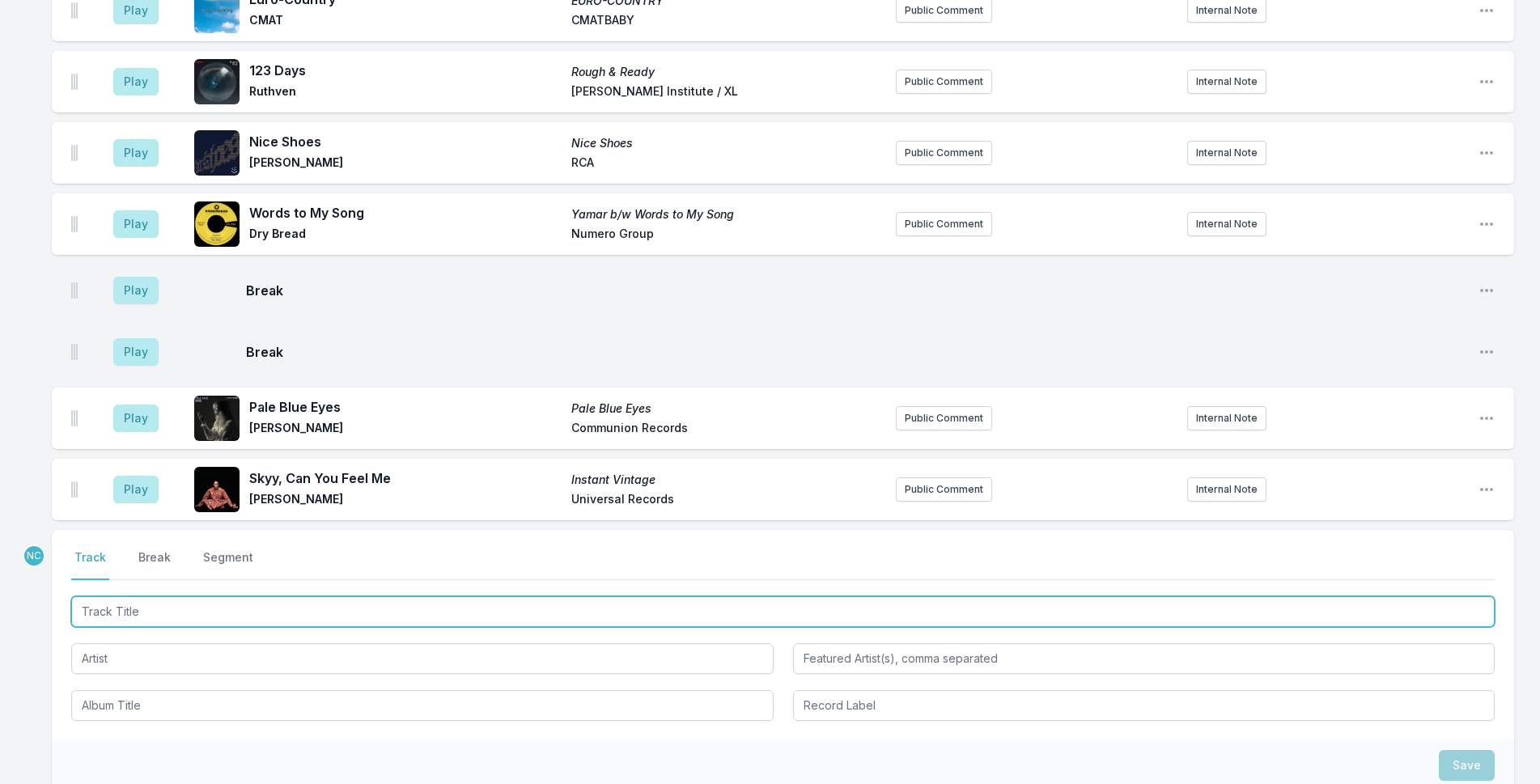
scroll to position [4540, 0]
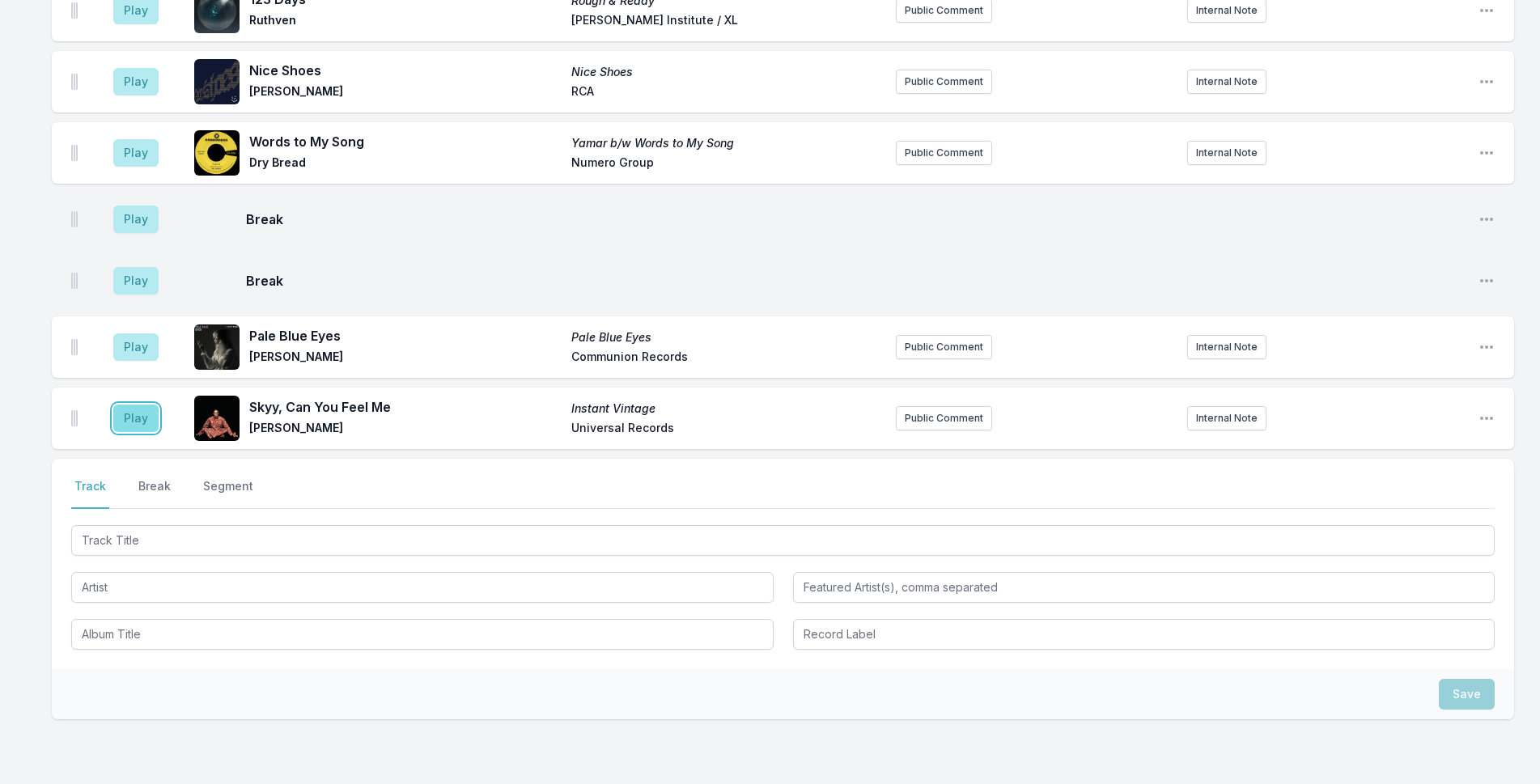
click at [140, 405] on button "Play" at bounding box center [136, 418] width 46 height 27
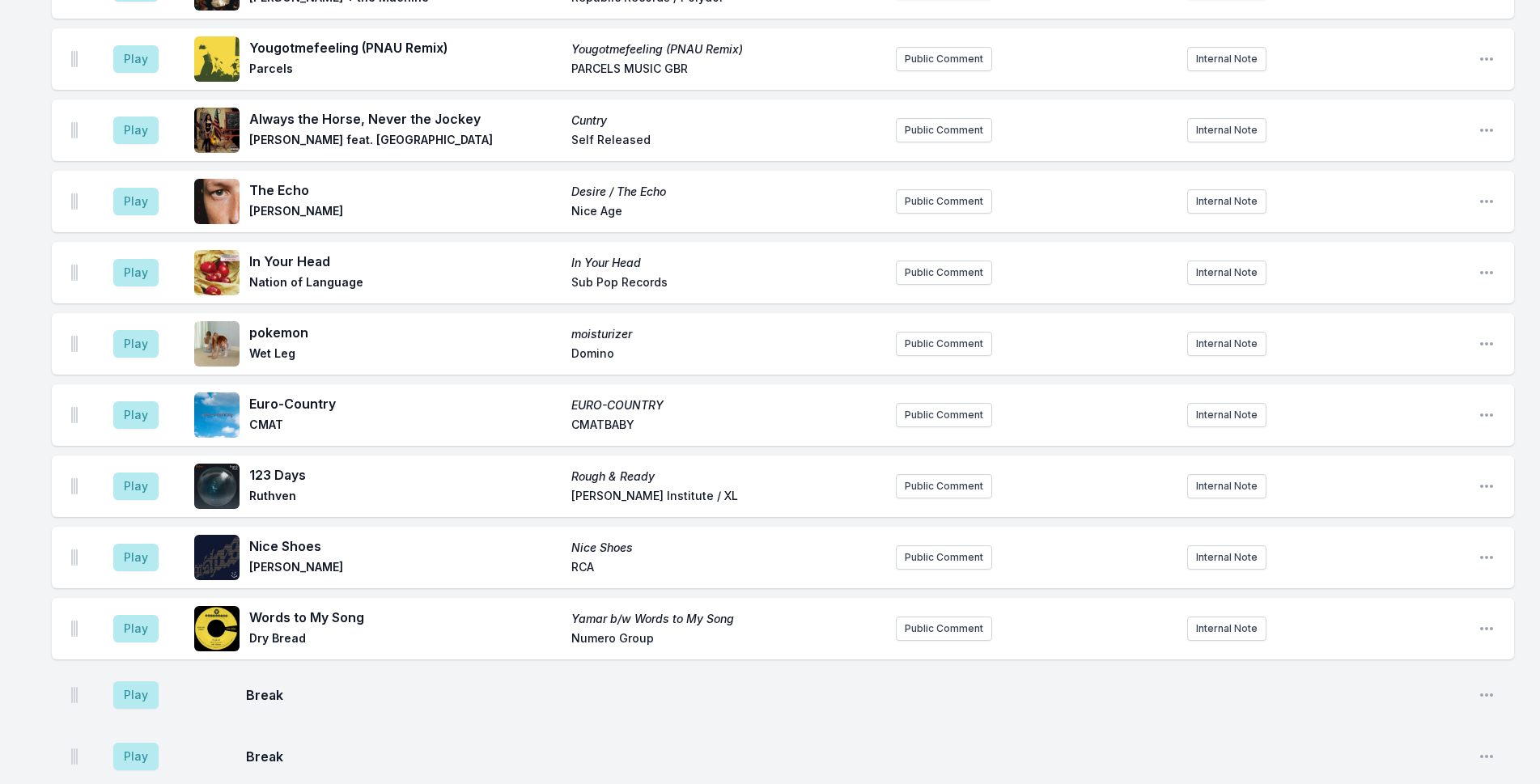
scroll to position [4459, 0]
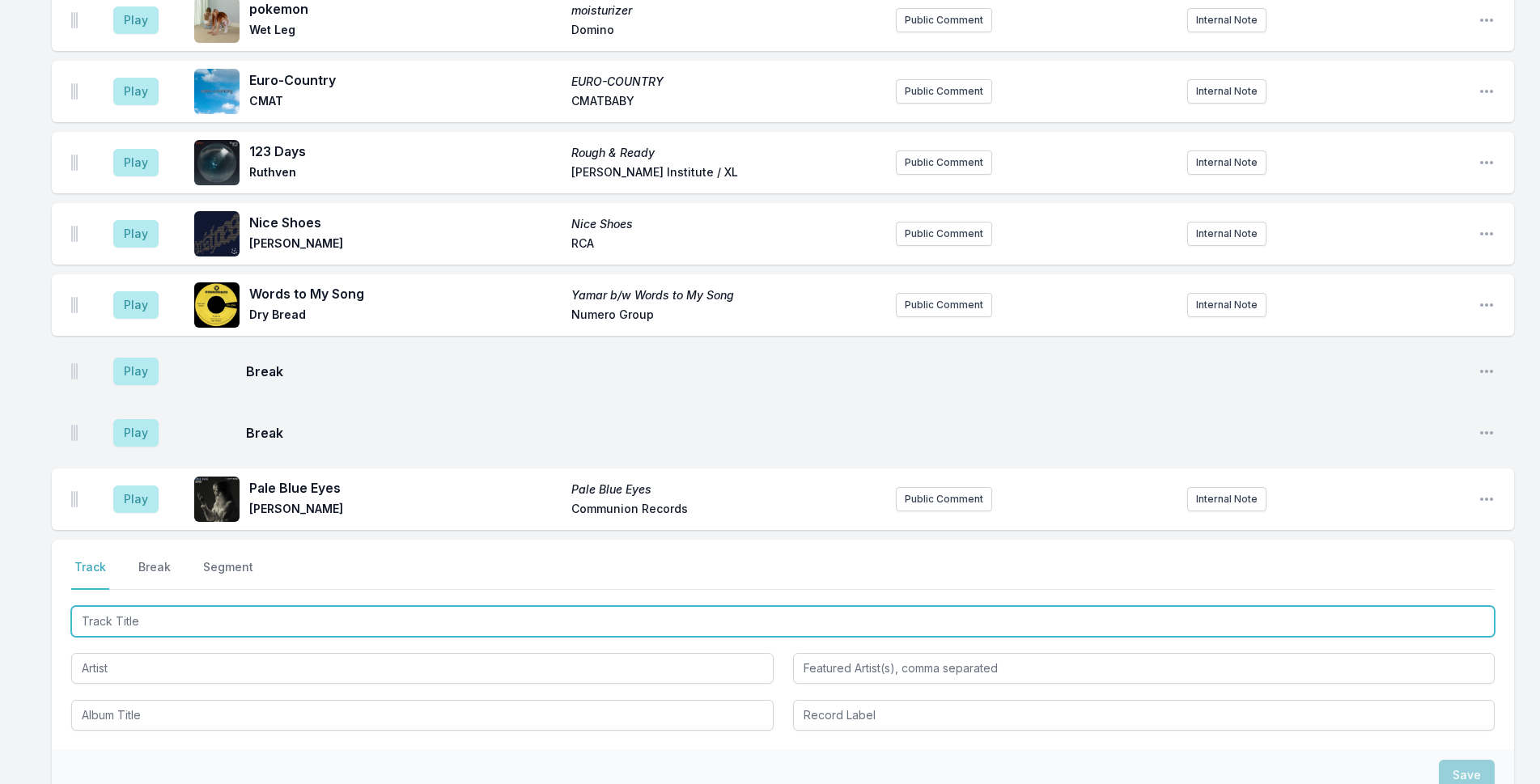
drag, startPoint x: 456, startPoint y: 543, endPoint x: 504, endPoint y: 530, distance: 49.7
click at [504, 606] on input "Track Title" at bounding box center [783, 621] width 1424 height 31
type input "I Wonder If I Take You Home"
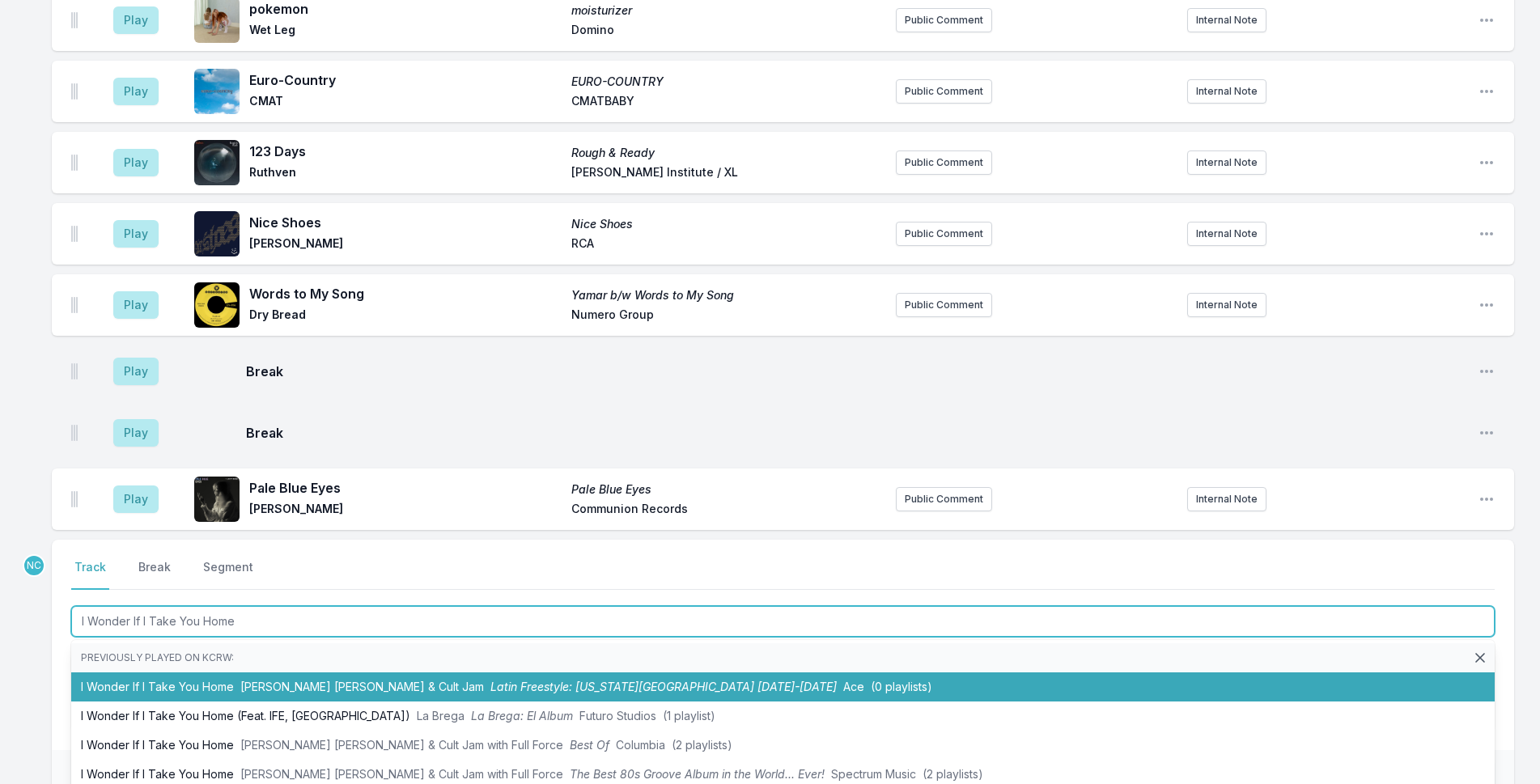
scroll to position [75, 0]
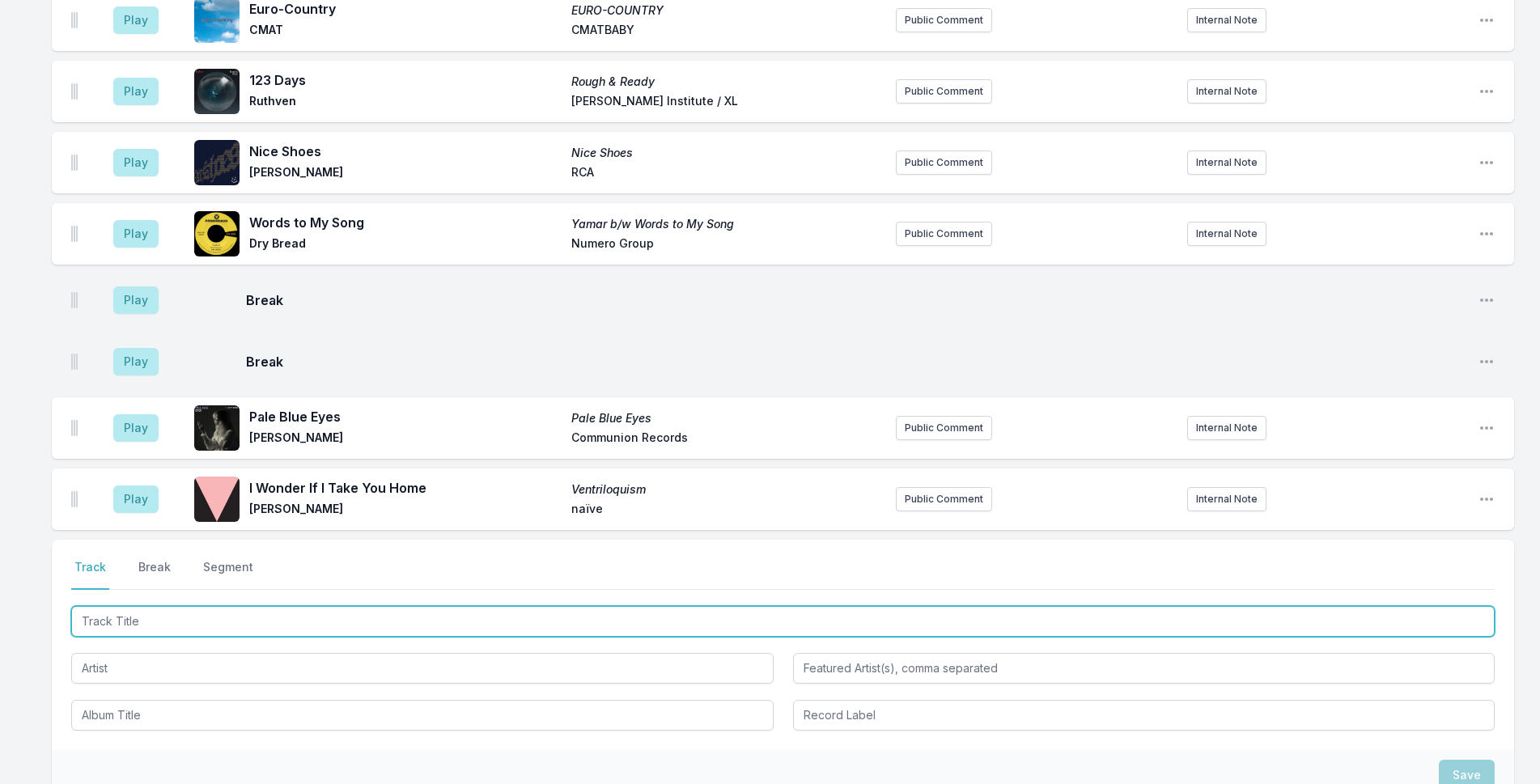
scroll to position [4611, 0]
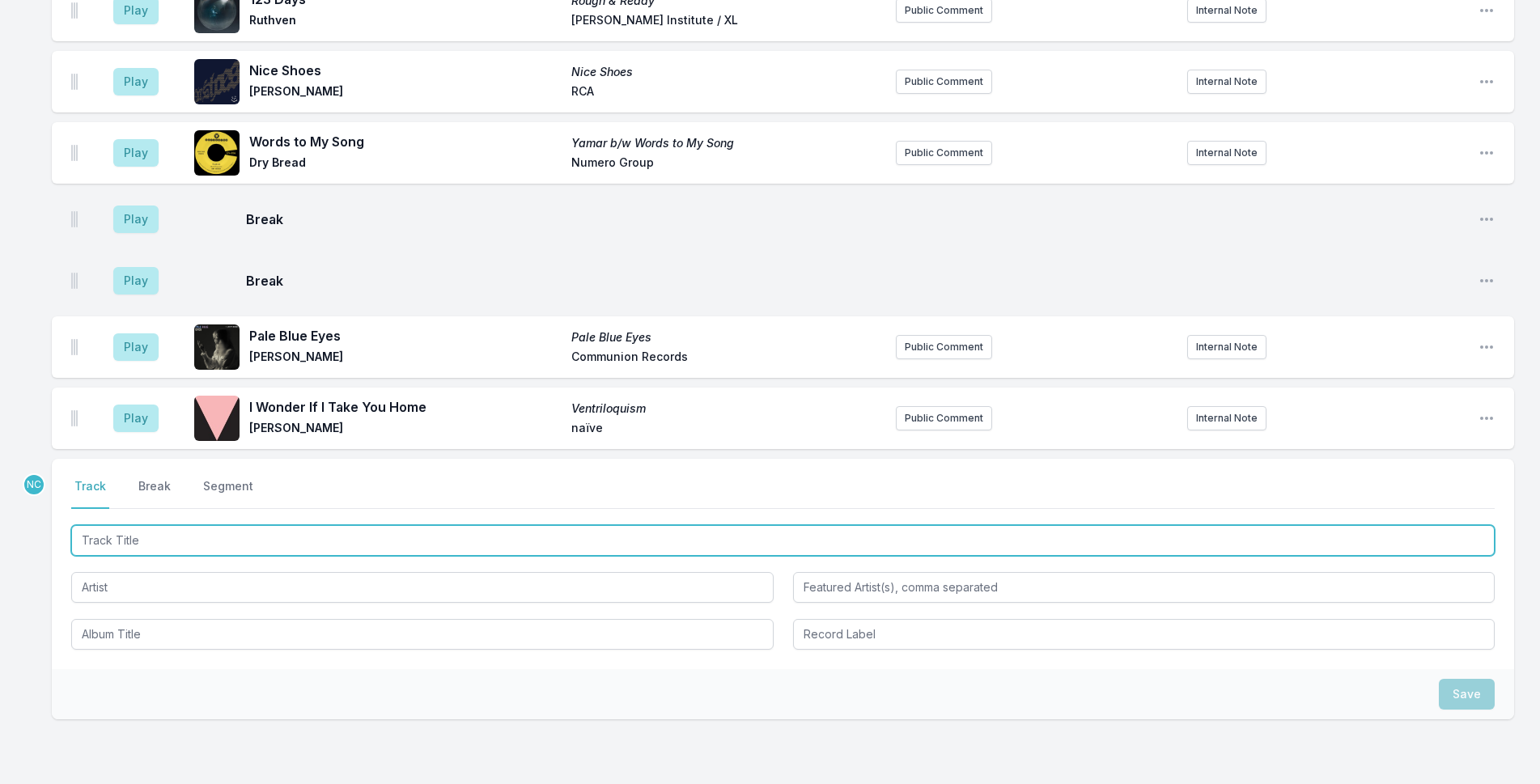
click at [566, 525] on input "Track Title" at bounding box center [783, 540] width 1424 height 31
type input "Sometimes Slow"
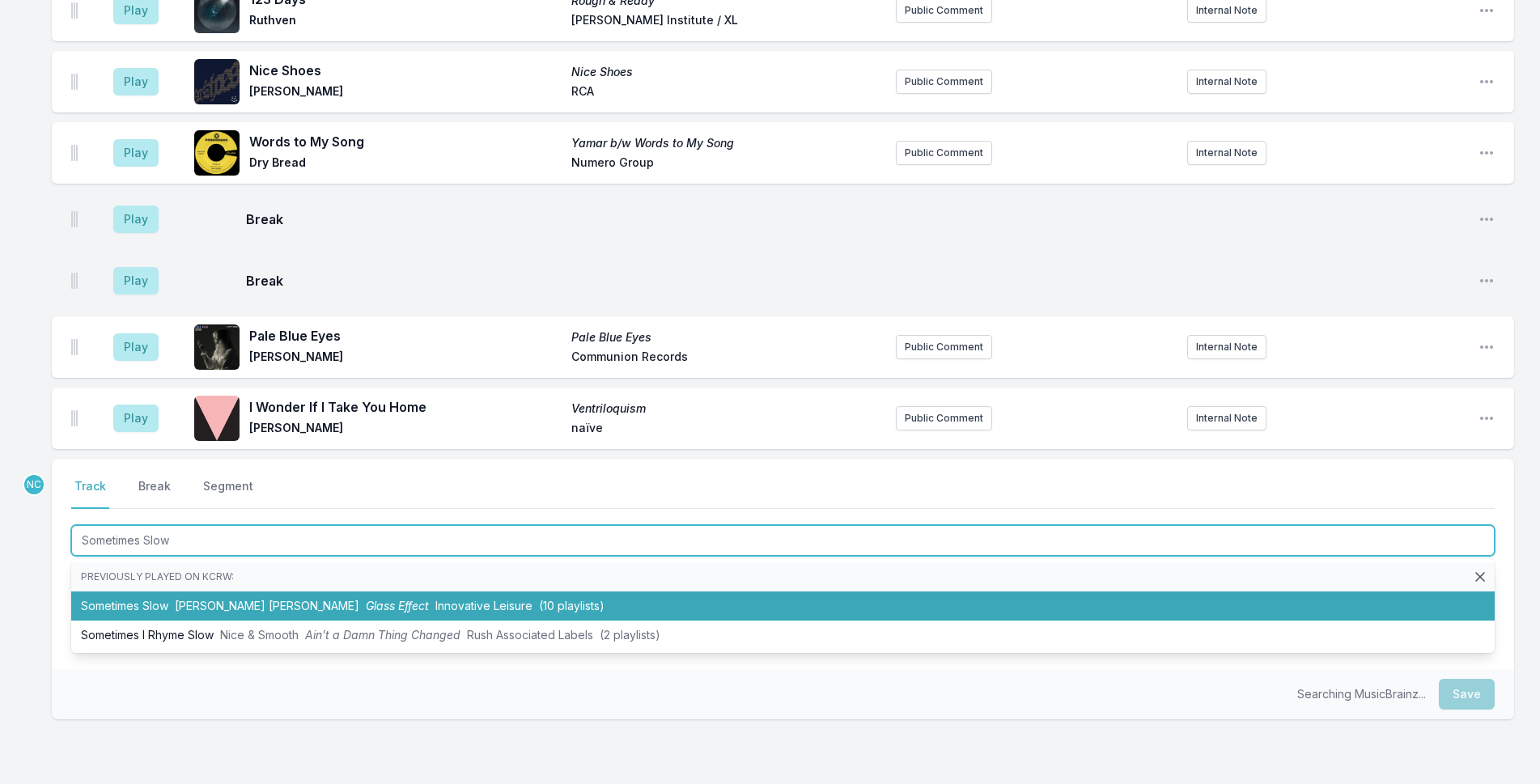
click at [499, 592] on li "Sometimes Slow Ben Marc Glass Effect Innovative Leisure (10 playlists)" at bounding box center [783, 606] width 1424 height 29
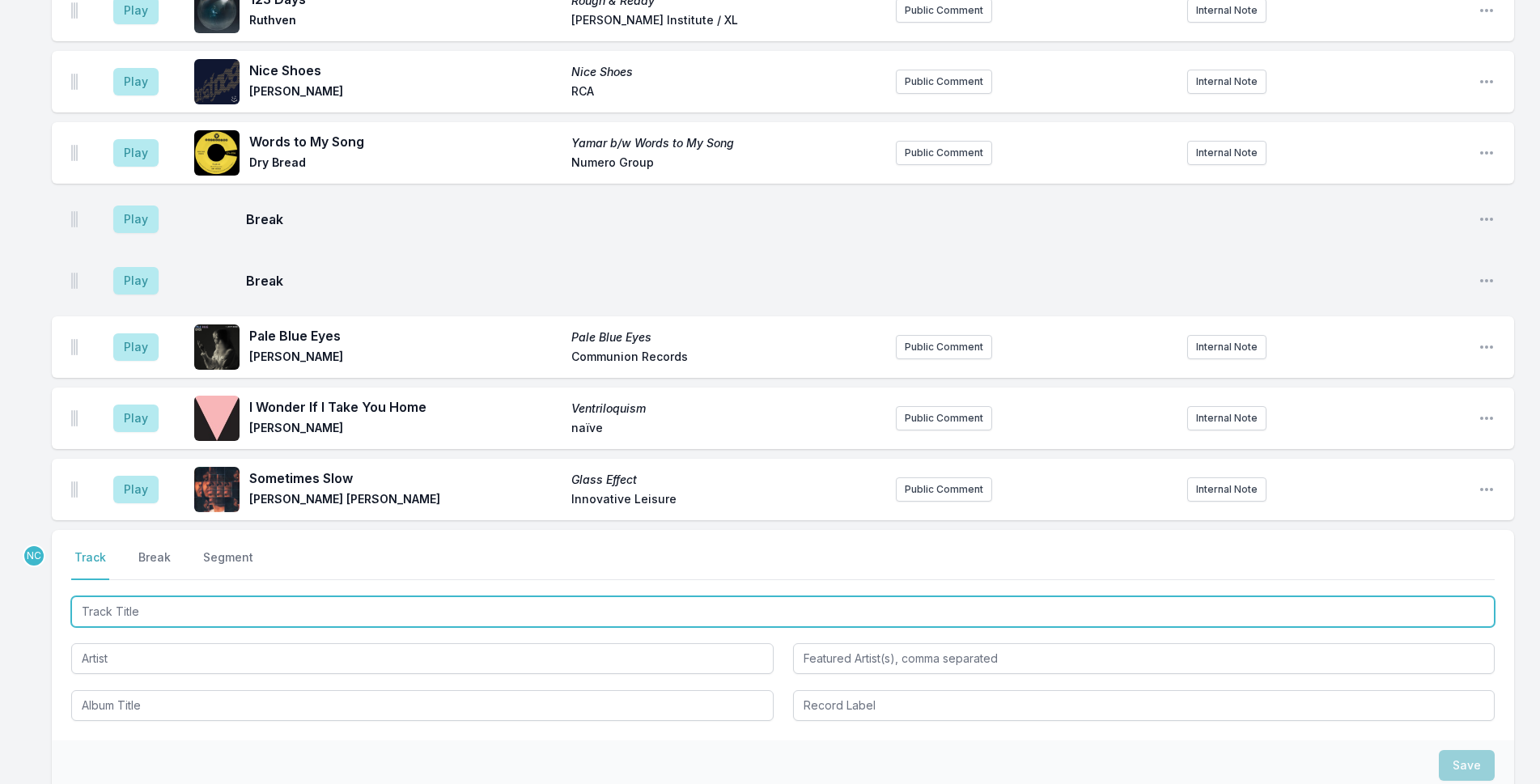
scroll to position [4682, 0]
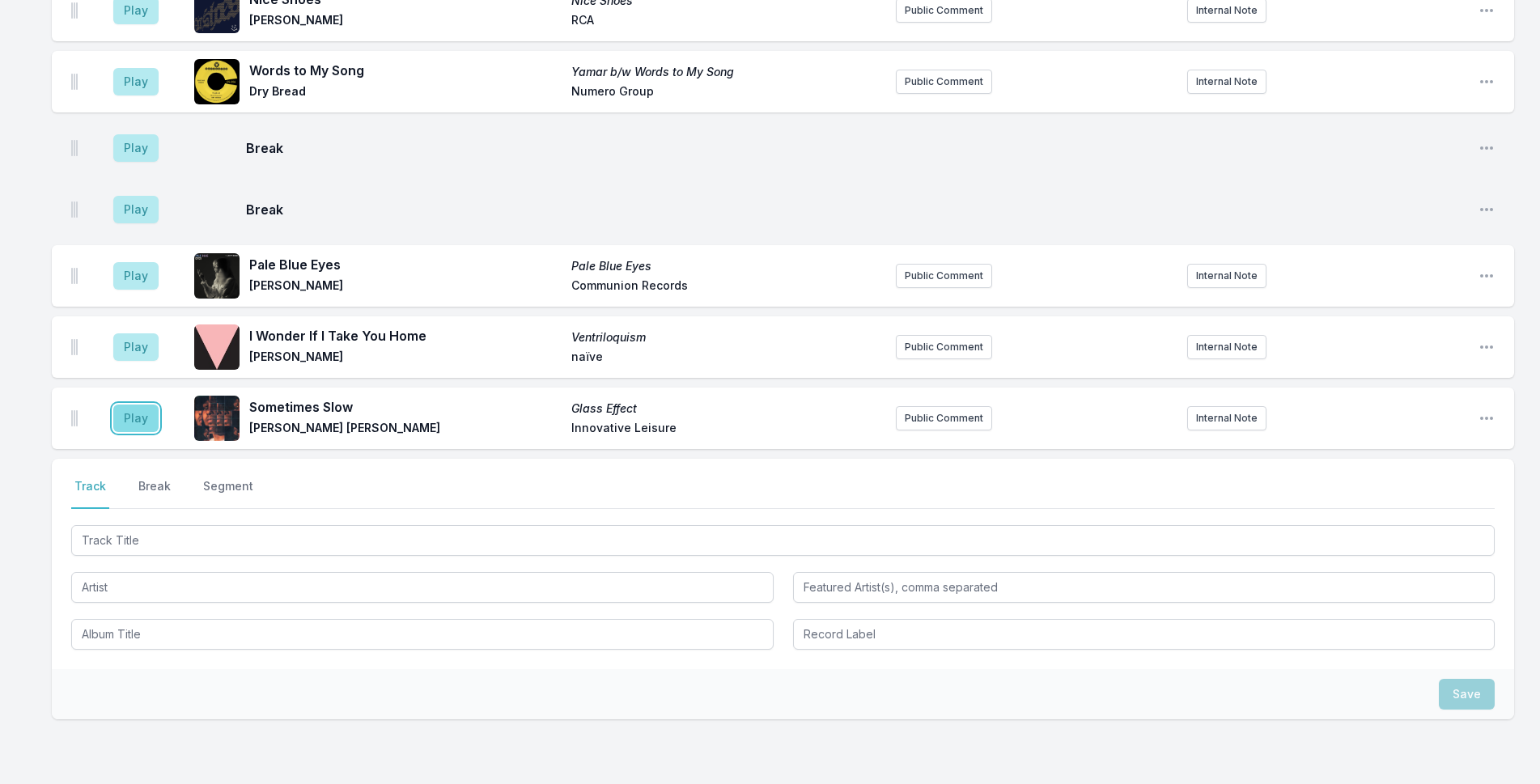
click at [130, 405] on button "Play" at bounding box center [136, 418] width 46 height 27
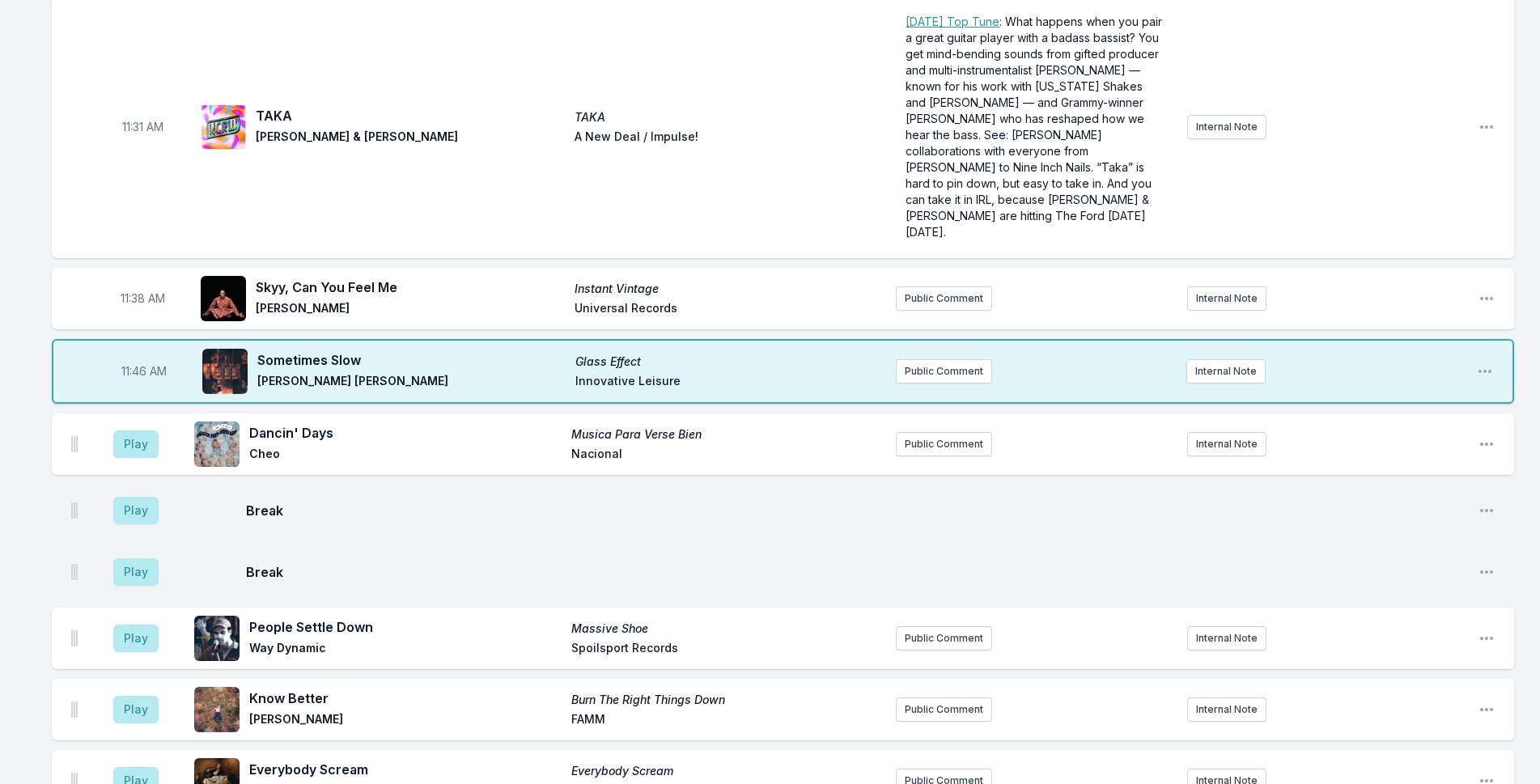
scroll to position [3387, 0]
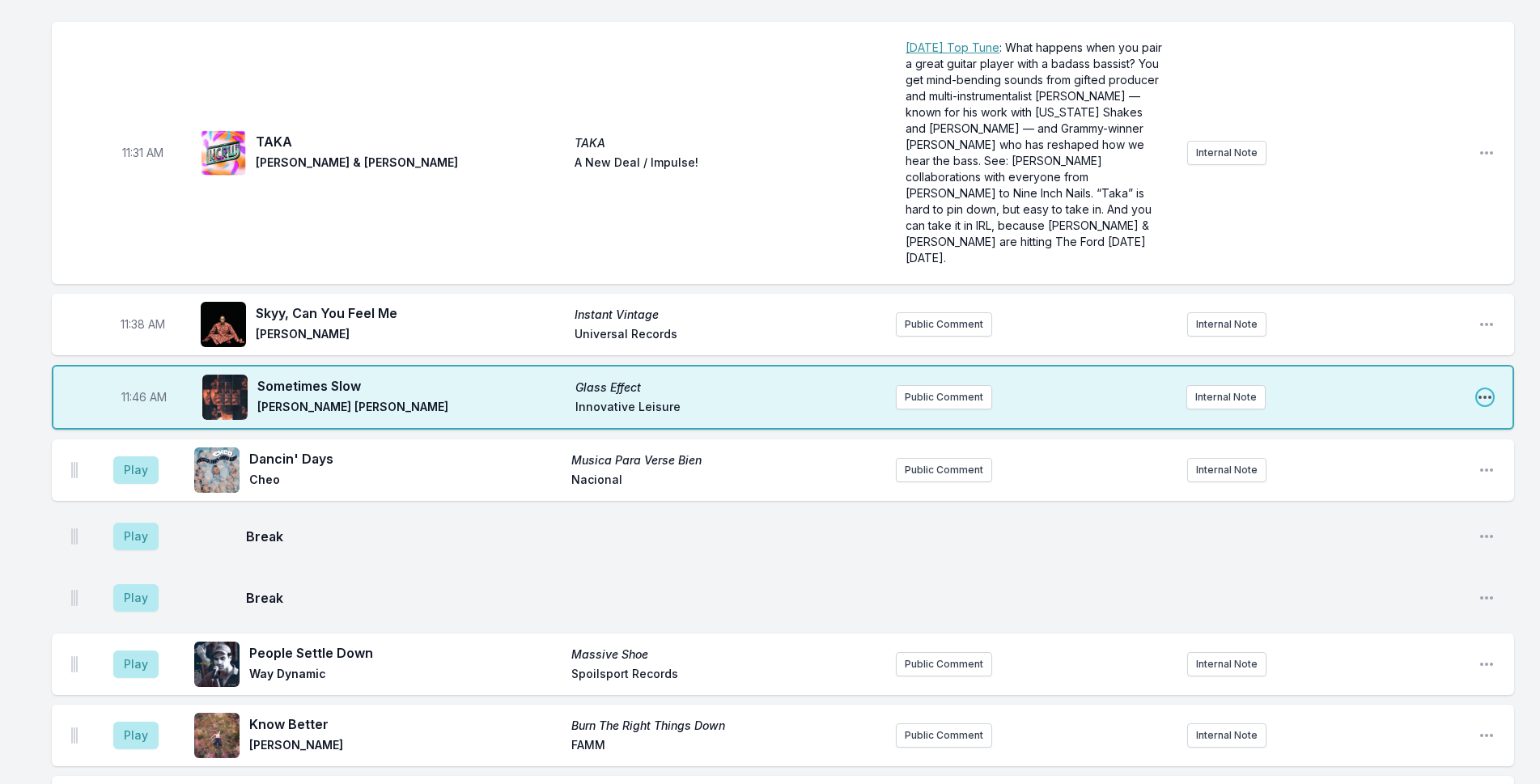
click at [1484, 389] on icon "Open playlist item options" at bounding box center [1485, 397] width 17 height 17
click at [1436, 416] on button "Edit Timestamp" at bounding box center [1403, 430] width 181 height 29
type input "11:44"
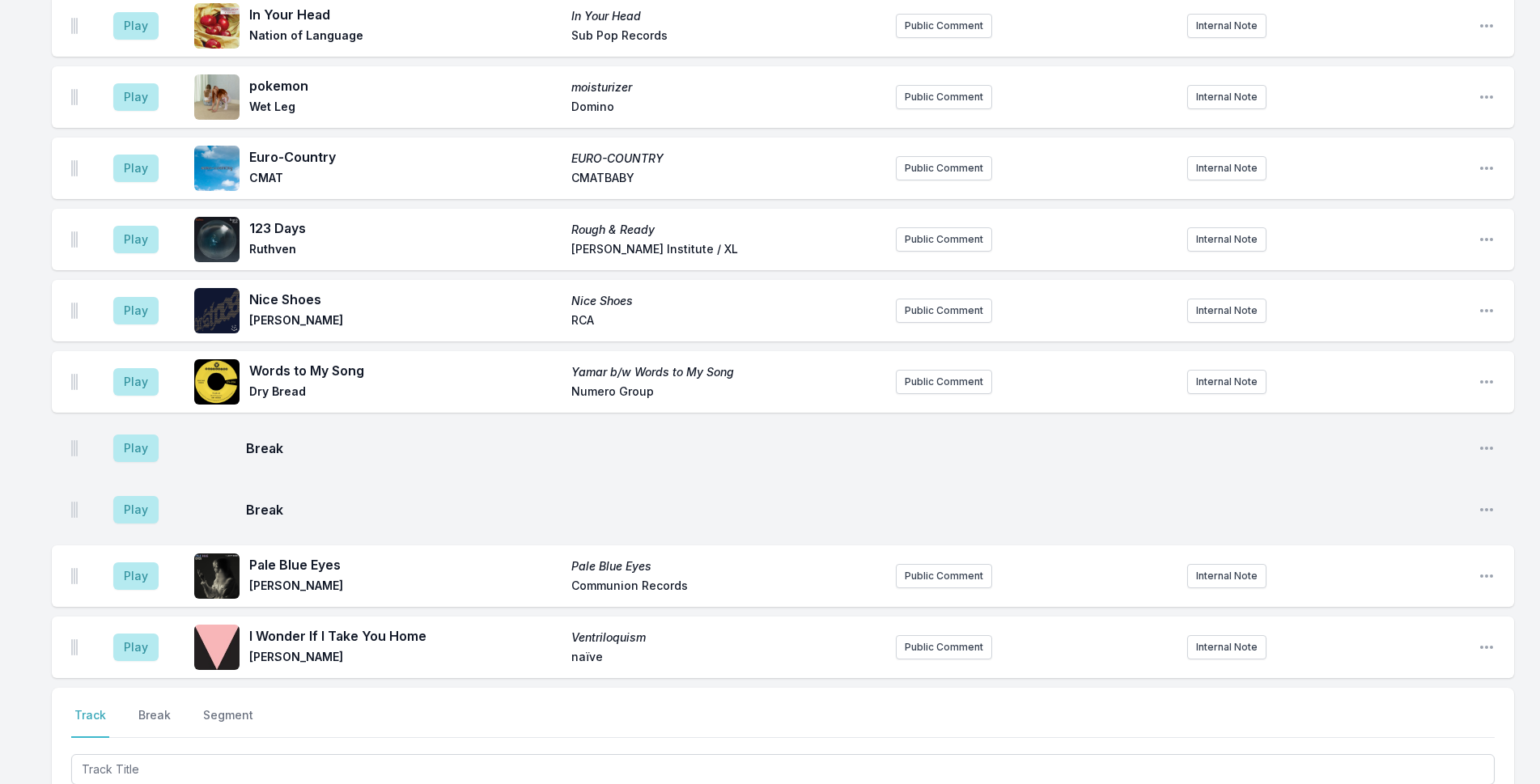
scroll to position [4682, 0]
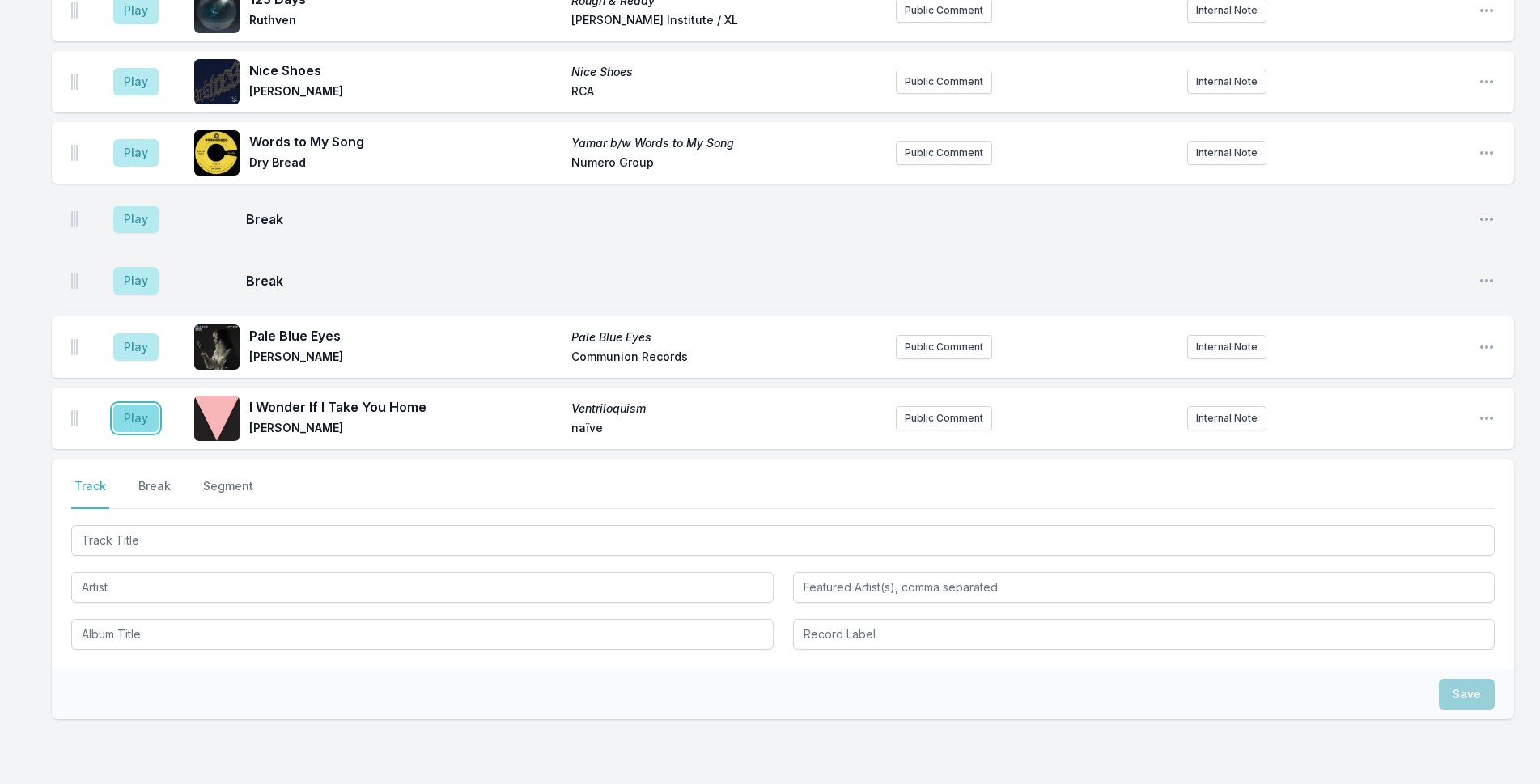
click at [135, 405] on button "Play" at bounding box center [136, 418] width 46 height 27
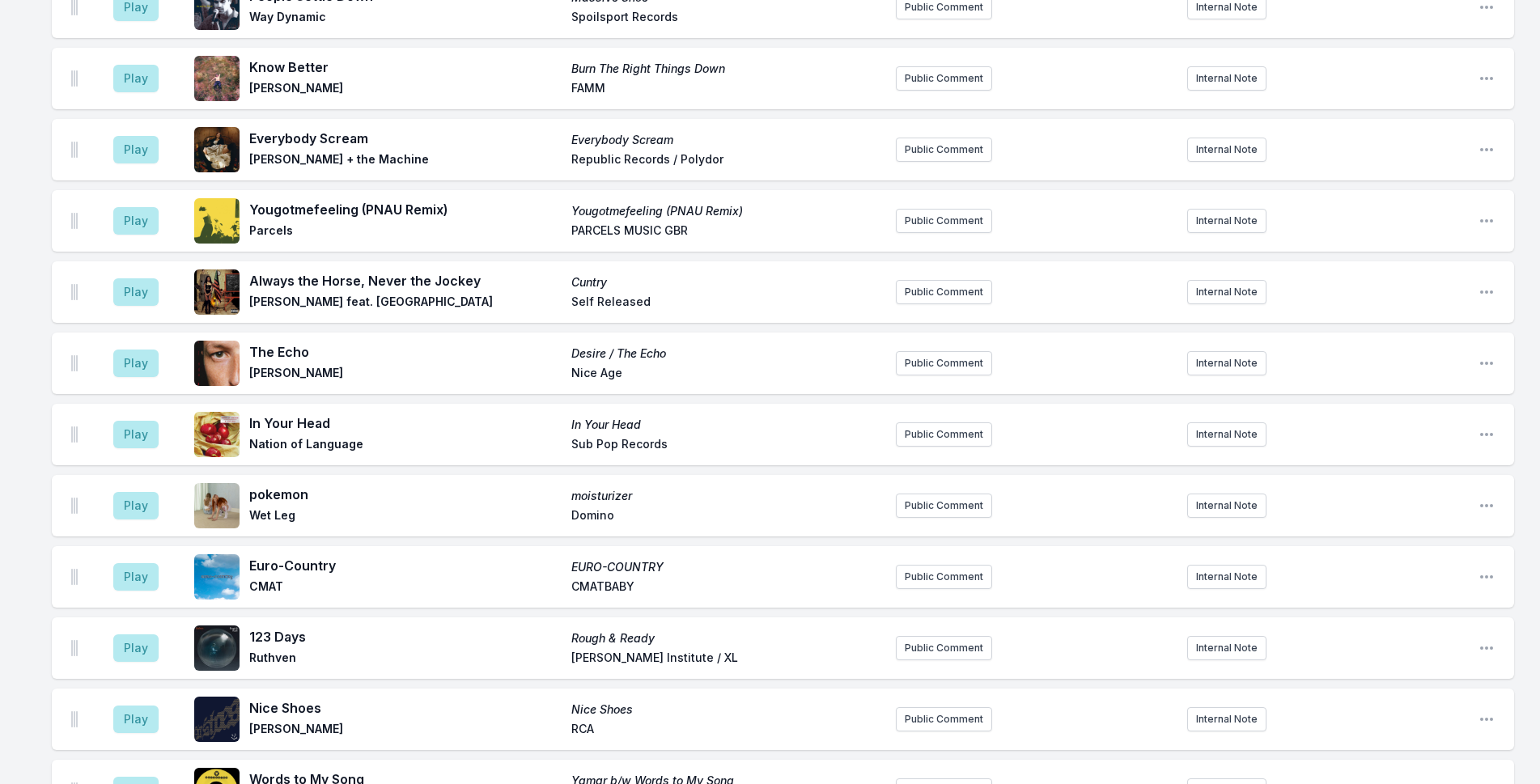
scroll to position [4197, 0]
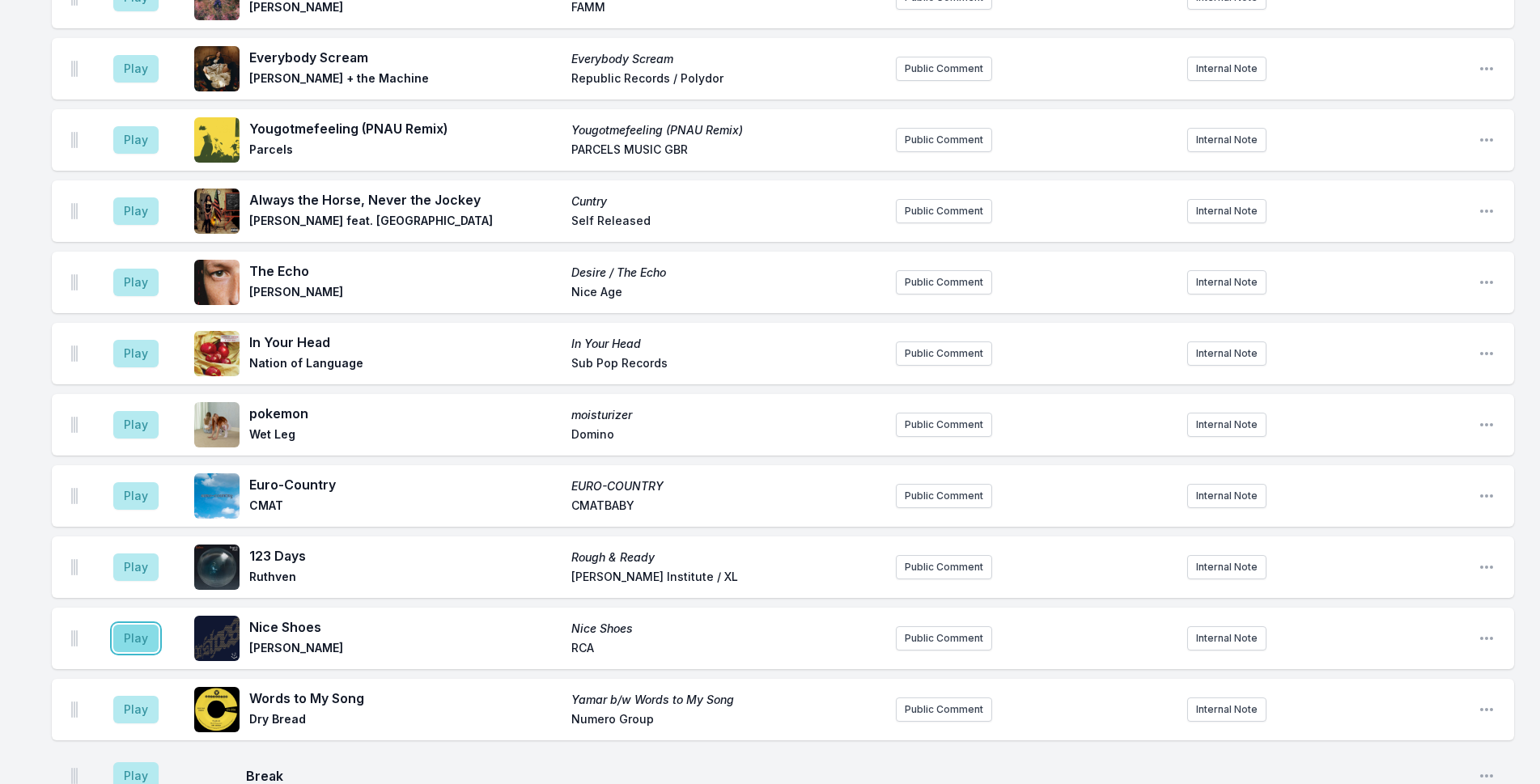
click at [142, 625] on button "Play" at bounding box center [136, 638] width 46 height 27
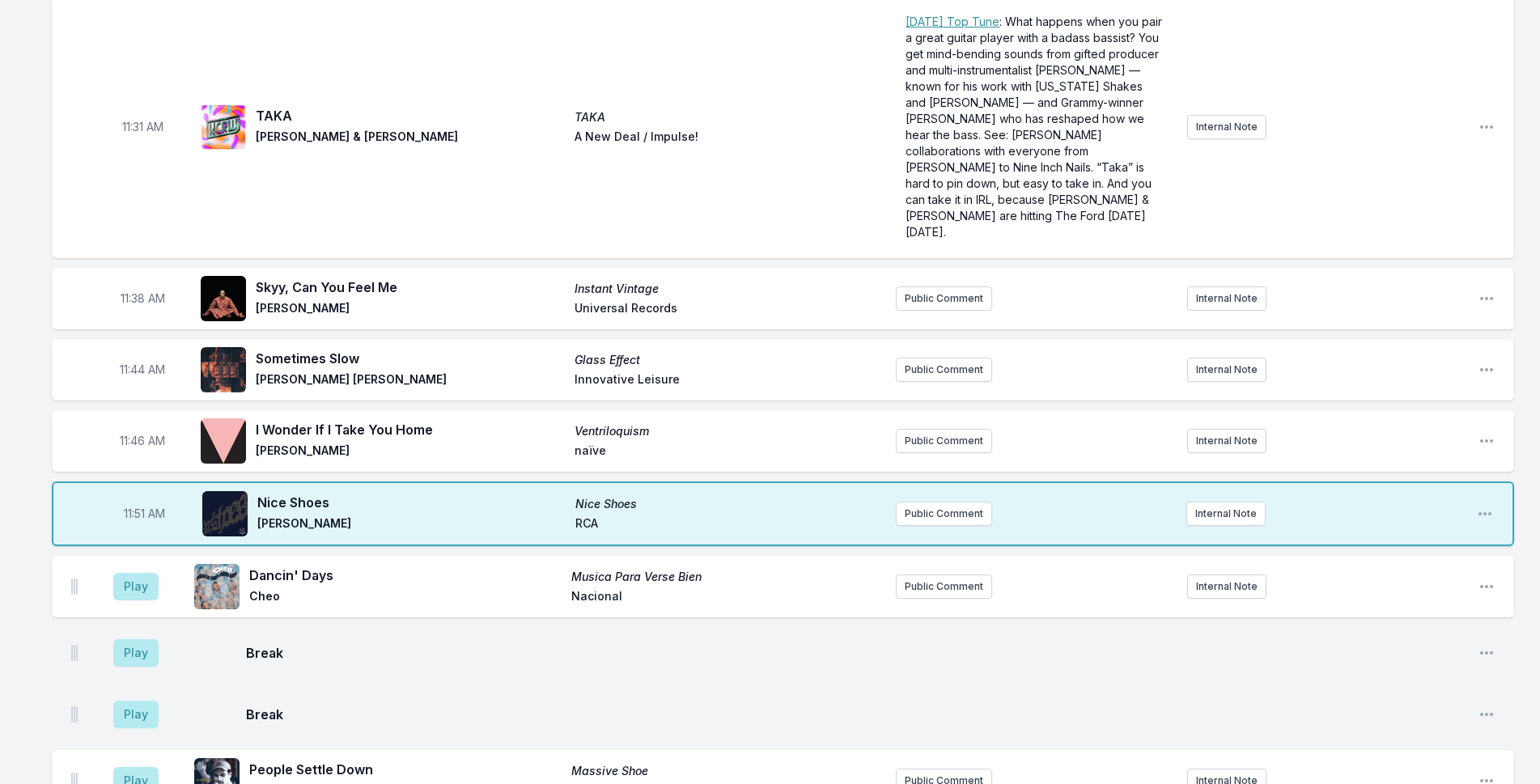
scroll to position [3387, 0]
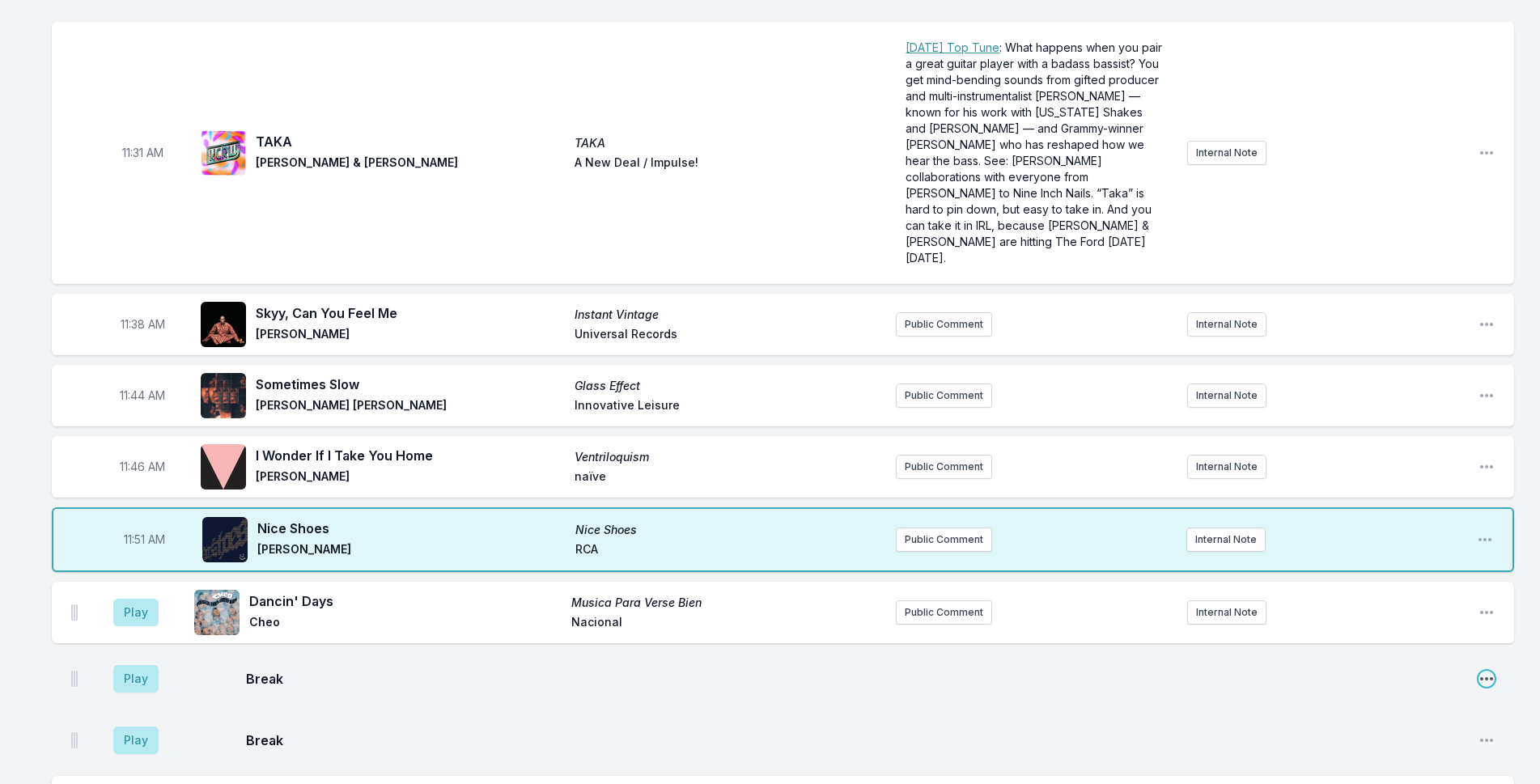
click at [1488, 677] on icon "Open playlist item options" at bounding box center [1487, 679] width 13 height 3
click at [1416, 697] on button "Edit Timestamp" at bounding box center [1404, 711] width 181 height 29
type input "11:45"
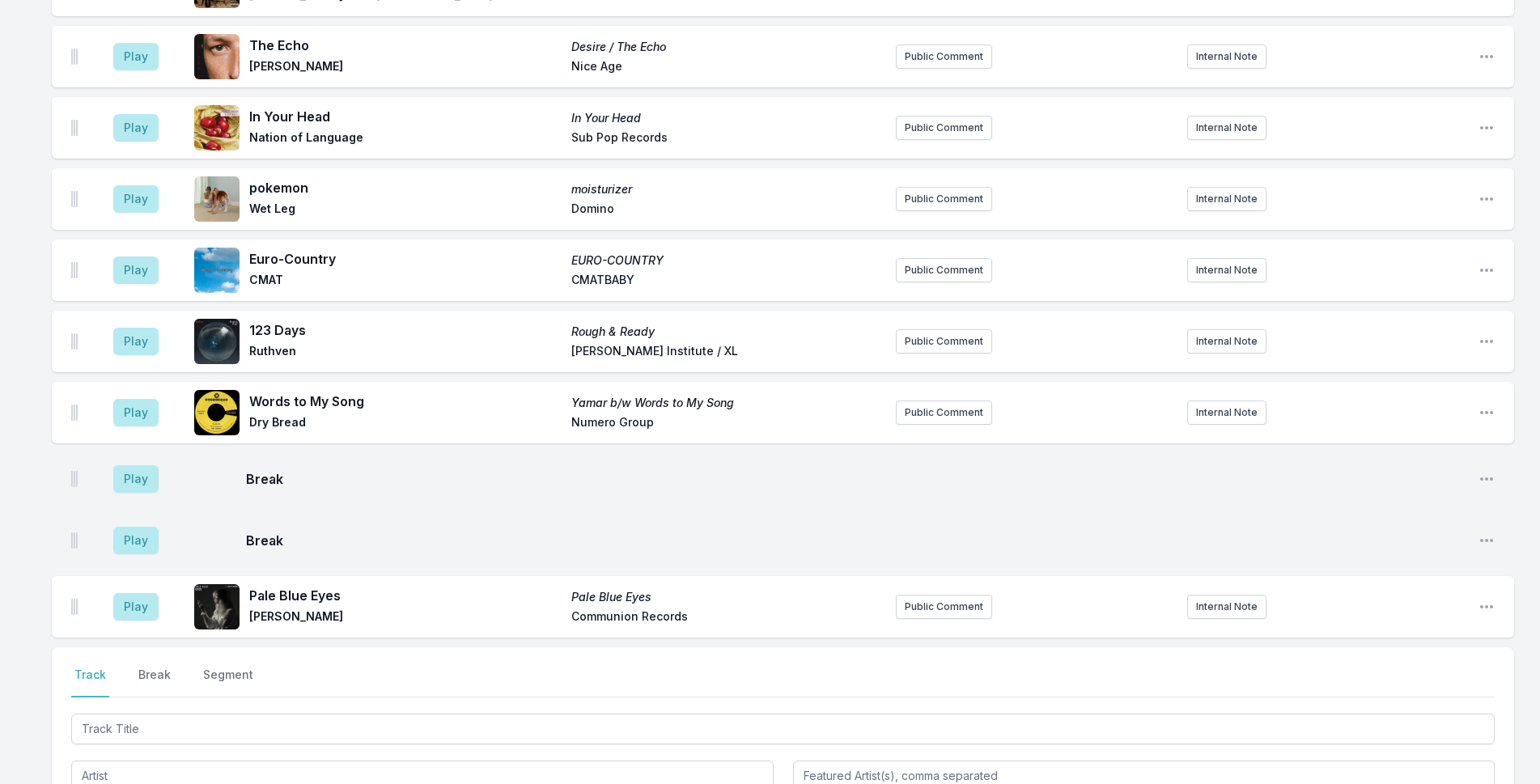
scroll to position [4682, 0]
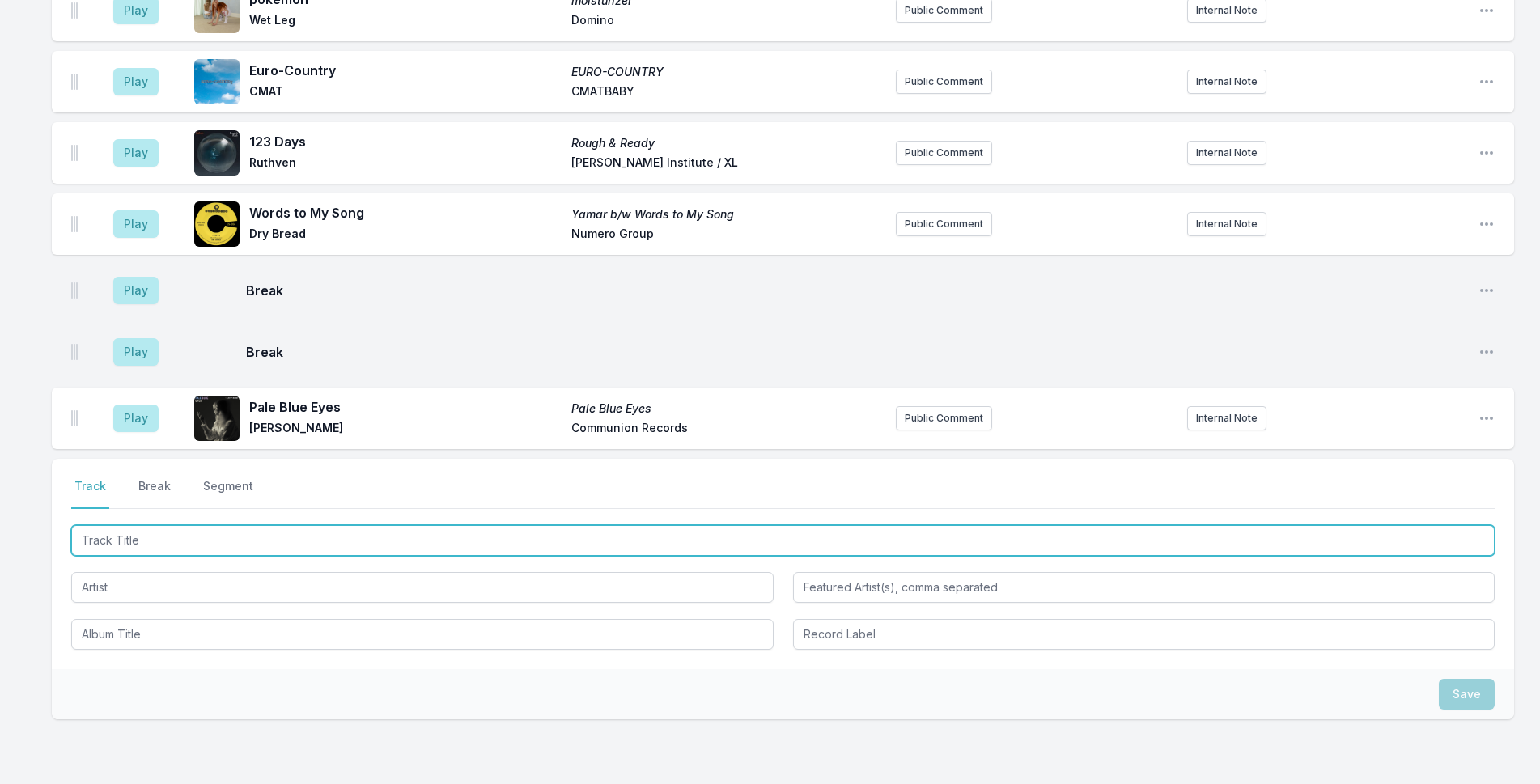
click at [509, 525] on input "Track Title" at bounding box center [783, 540] width 1424 height 31
type input "Set Free"
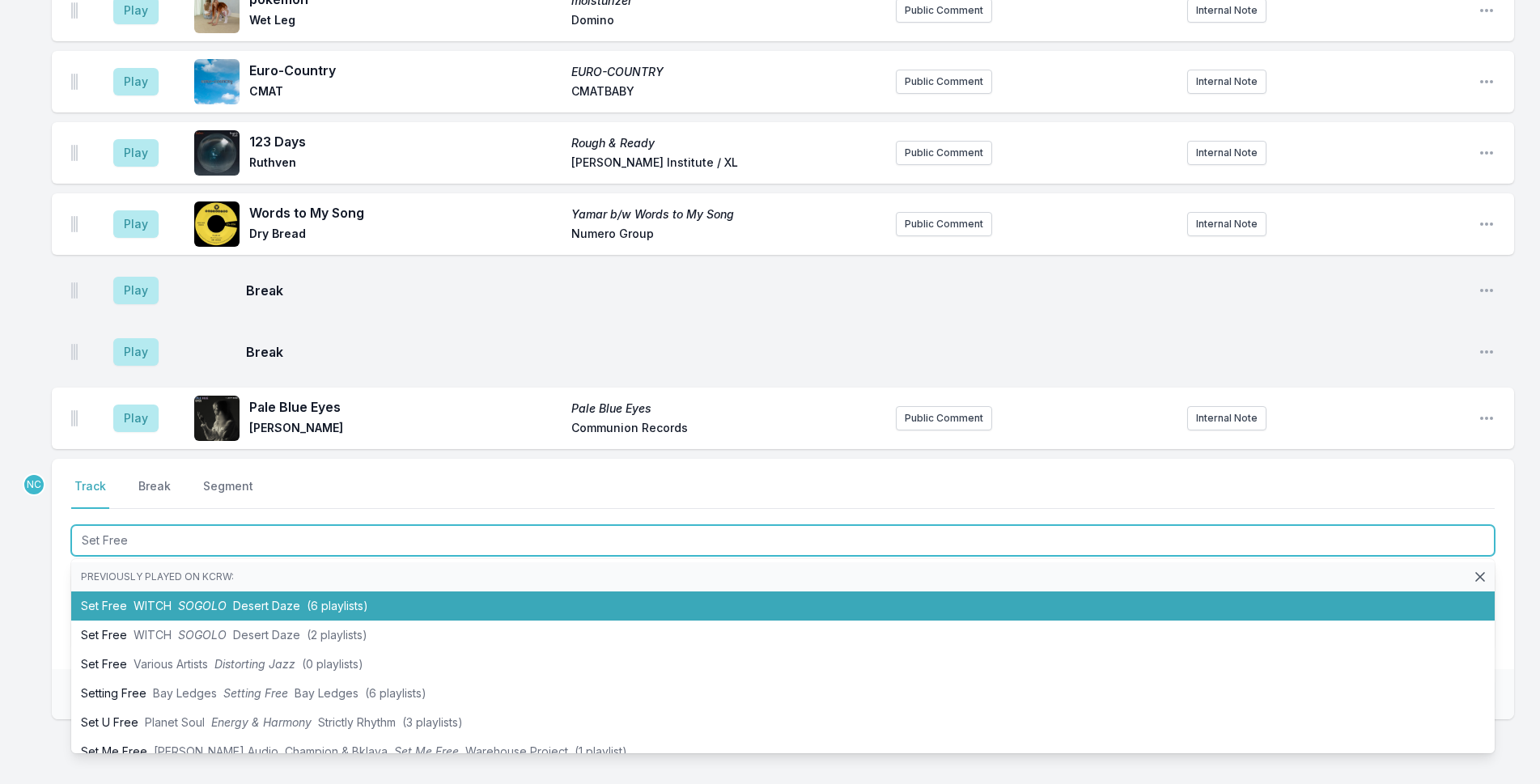
click at [440, 592] on li "Set Free WITCH SOGOLO Desert Daze (6 playlists)" at bounding box center [783, 606] width 1424 height 29
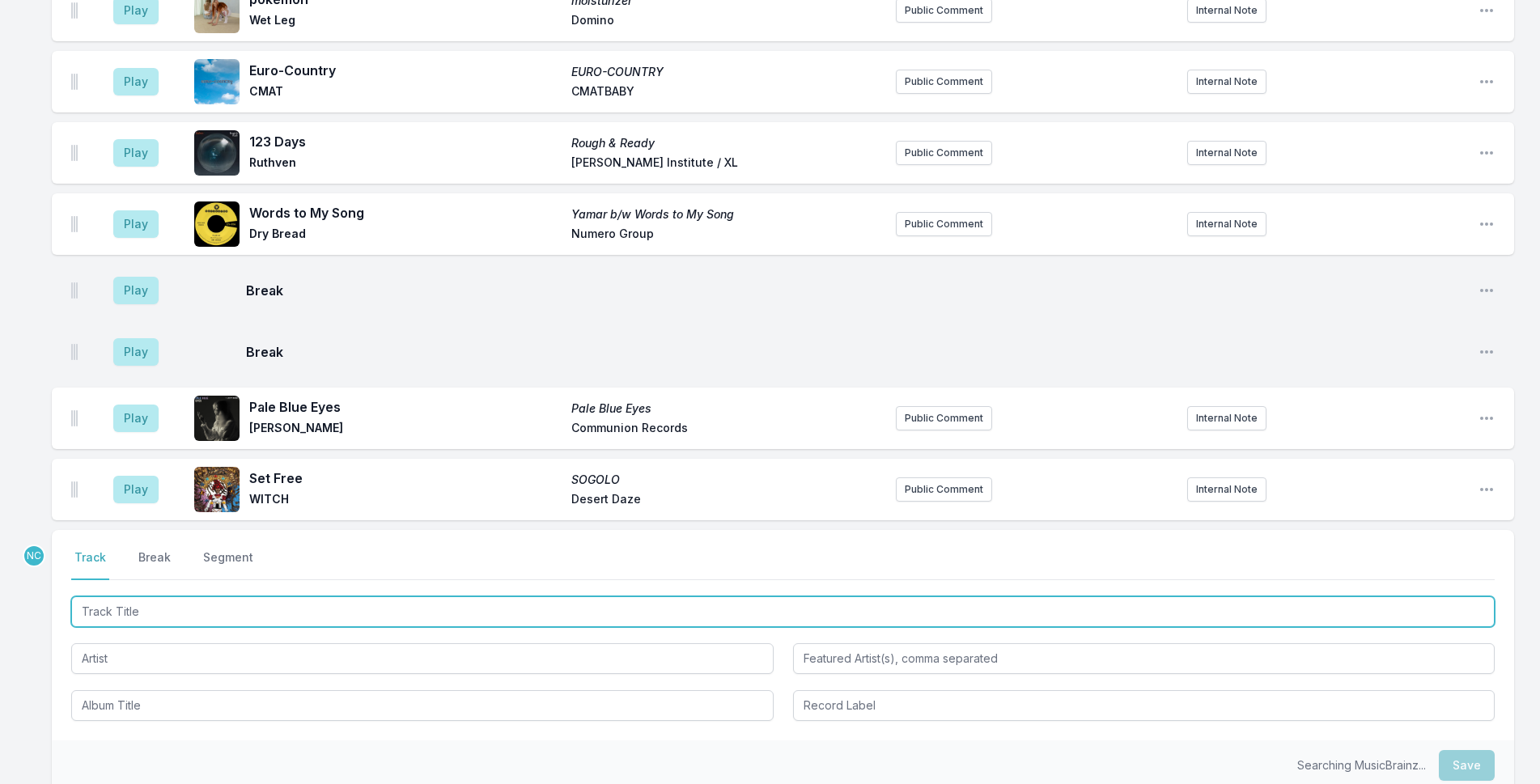
scroll to position [4754, 0]
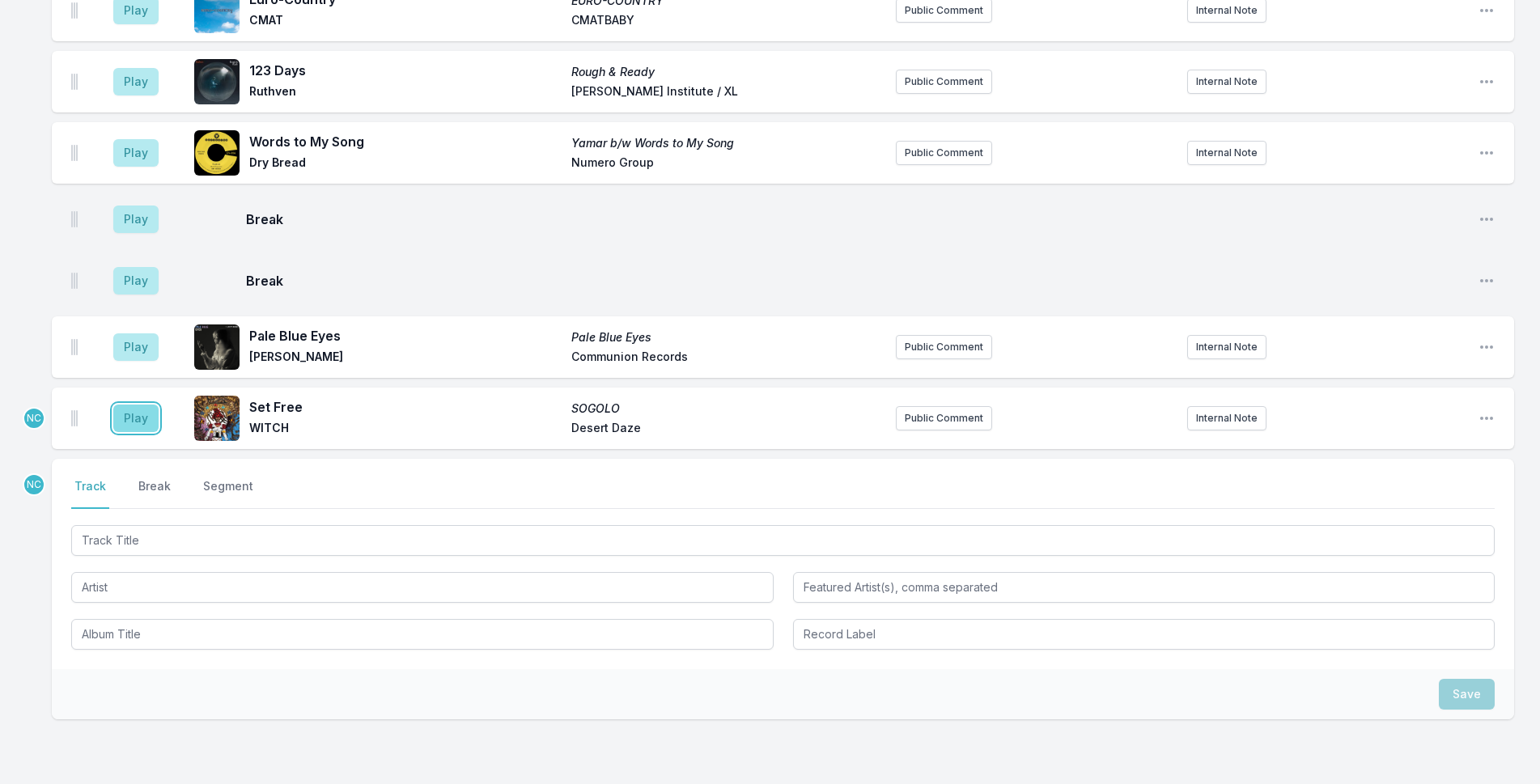
click at [132, 405] on button "Play" at bounding box center [136, 418] width 46 height 27
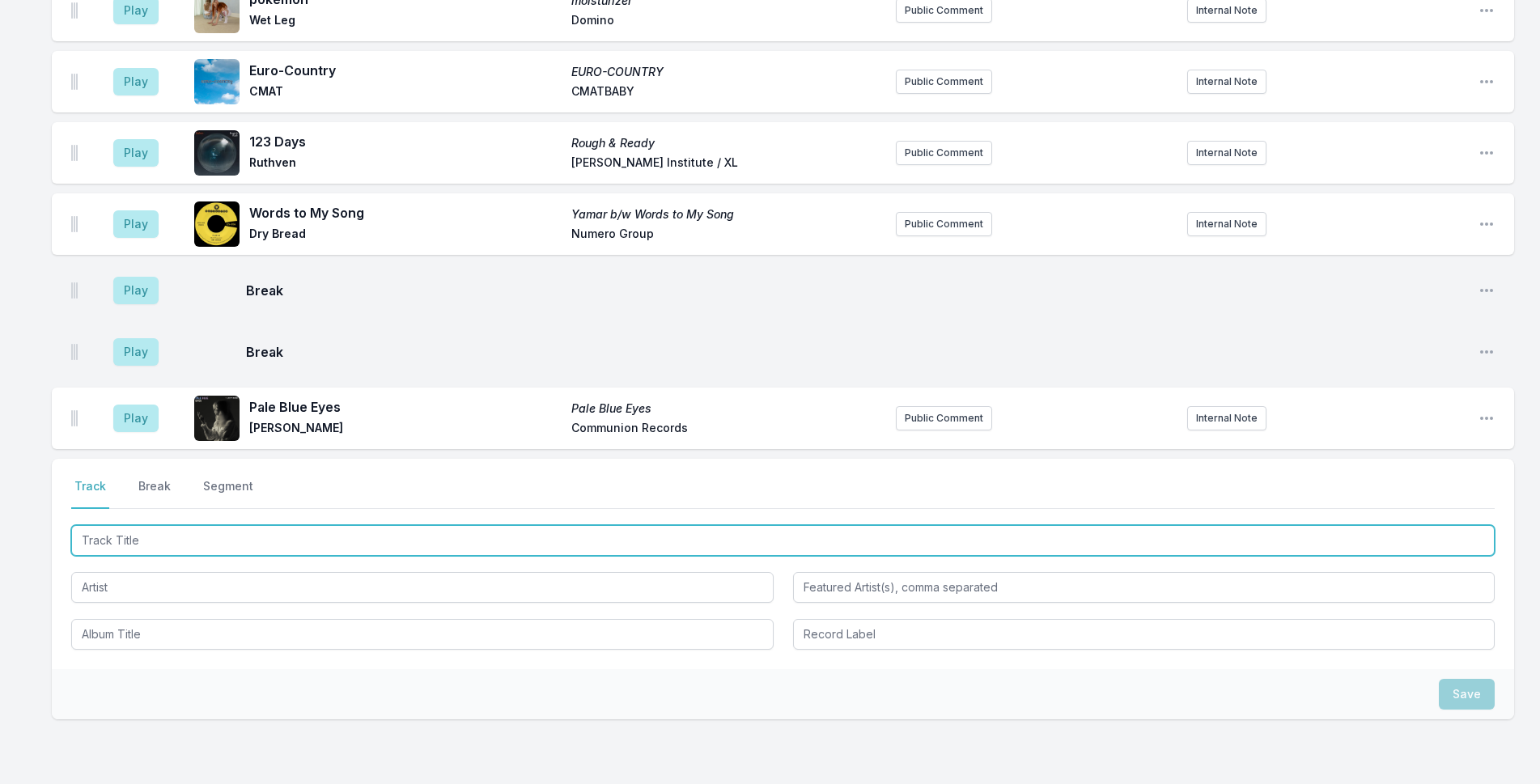
click at [253, 525] on input "Track Title" at bounding box center [783, 540] width 1424 height 31
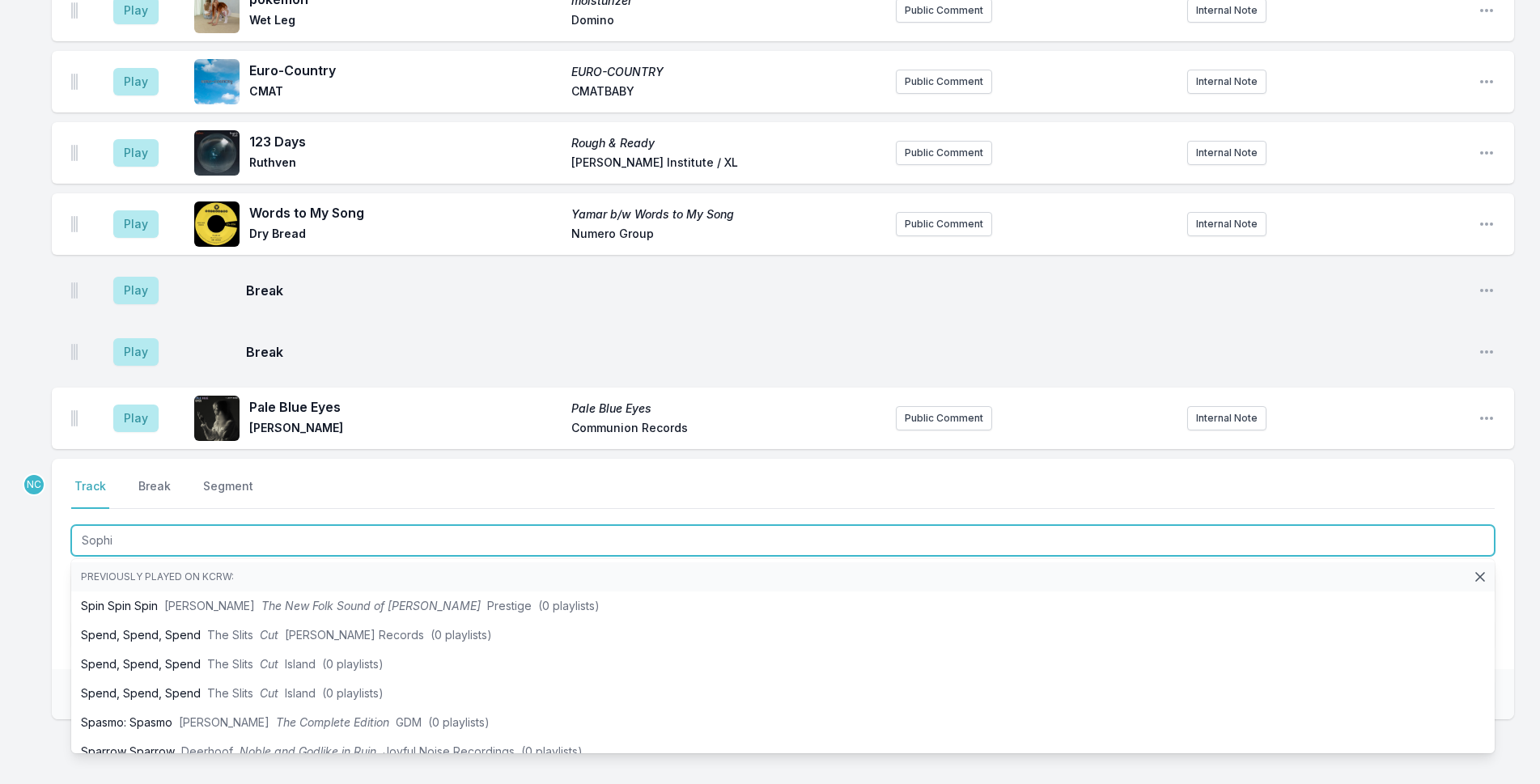
type input "Sophie"
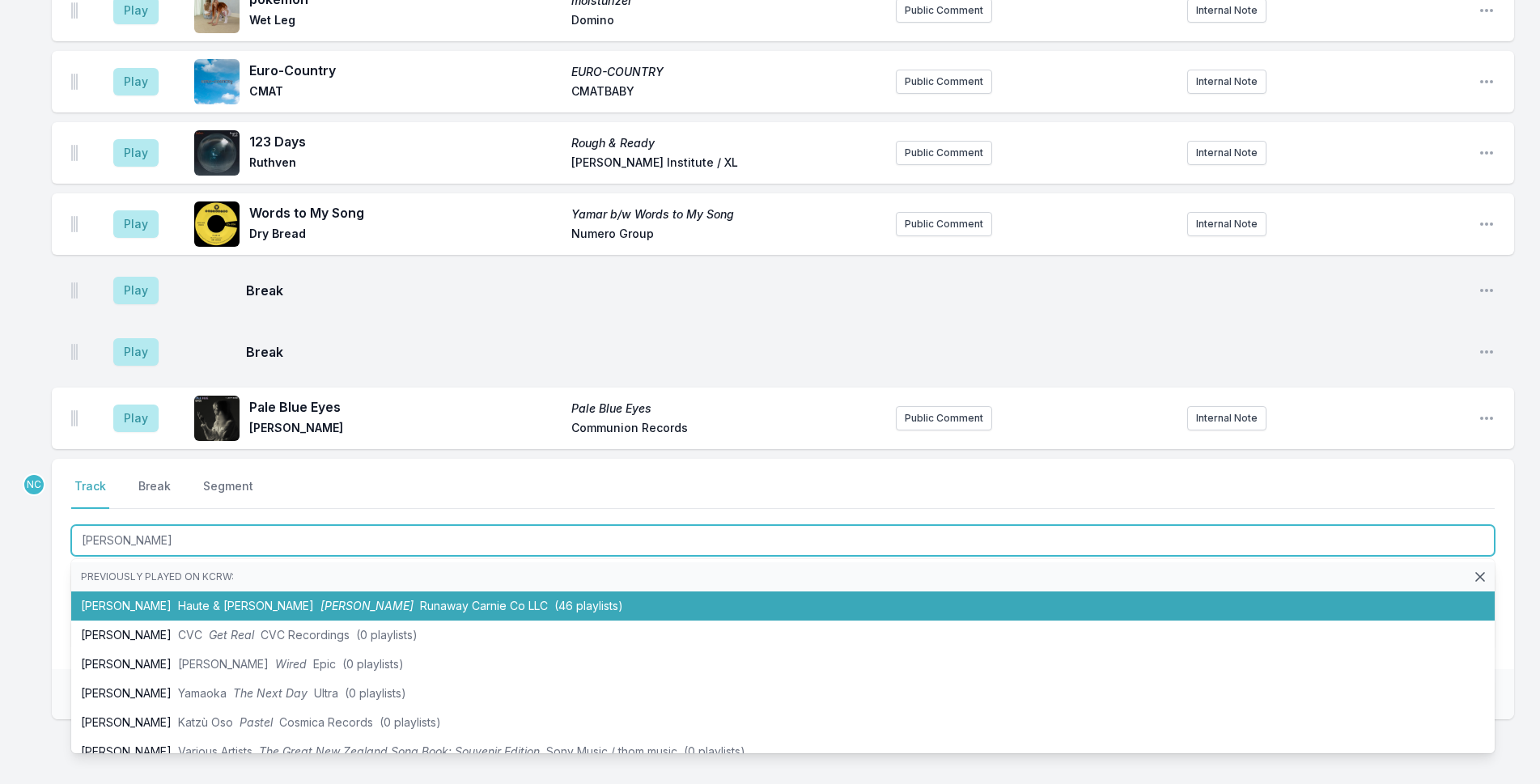
click at [420, 599] on span "Runaway Carnie Co LLC" at bounding box center [484, 605] width 128 height 14
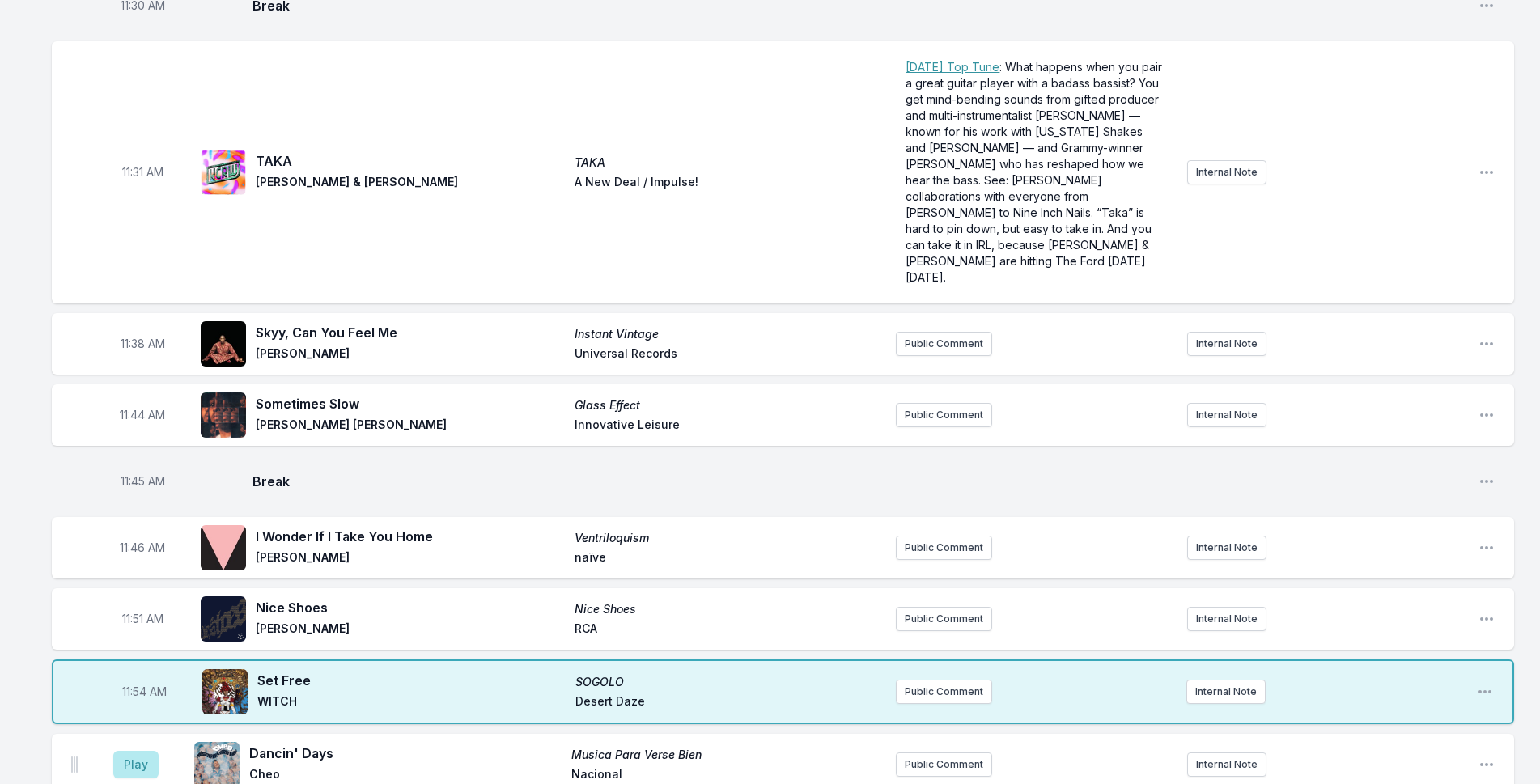
scroll to position [3449, 0]
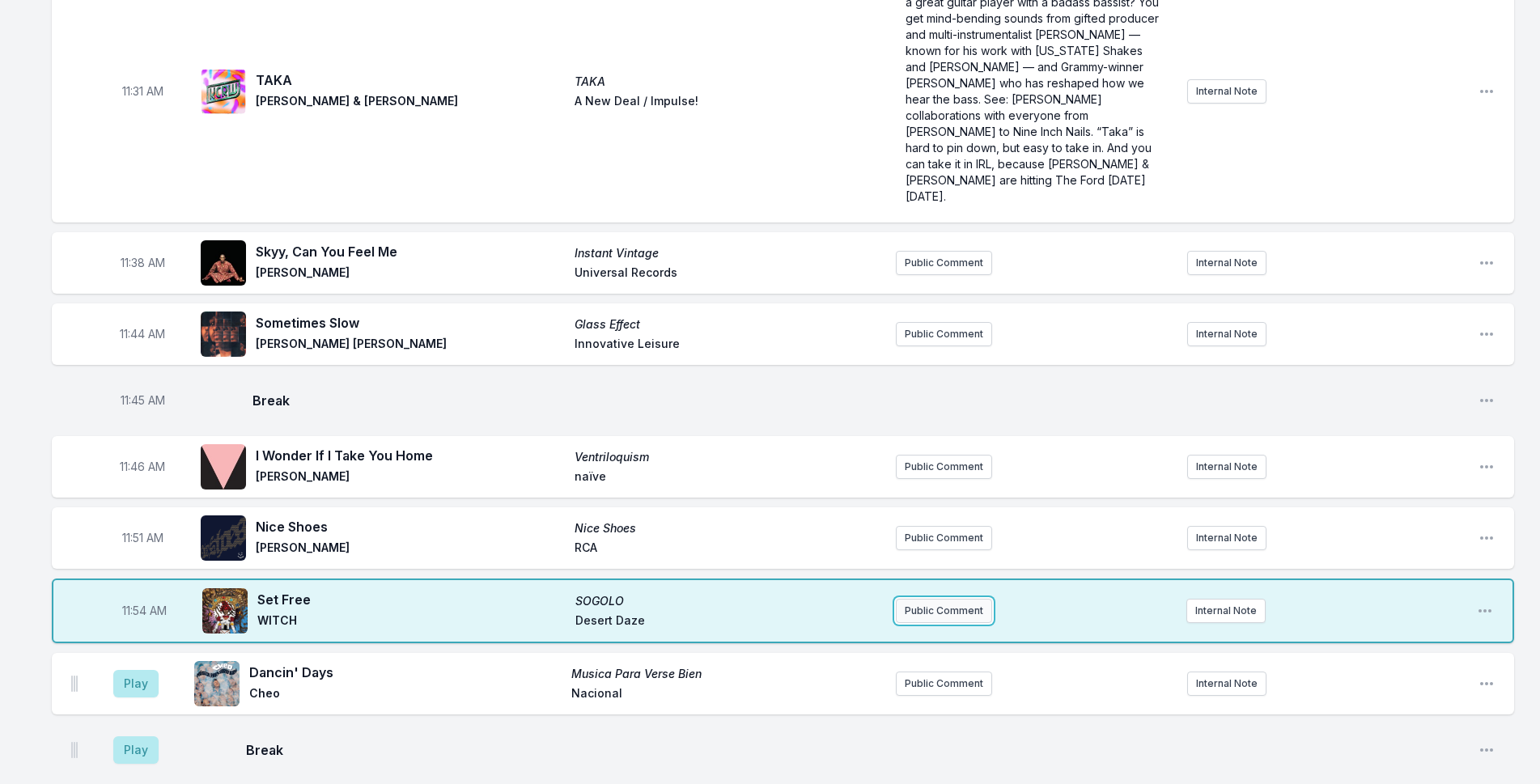
click at [919, 599] on button "Public Comment" at bounding box center [944, 610] width 96 height 24
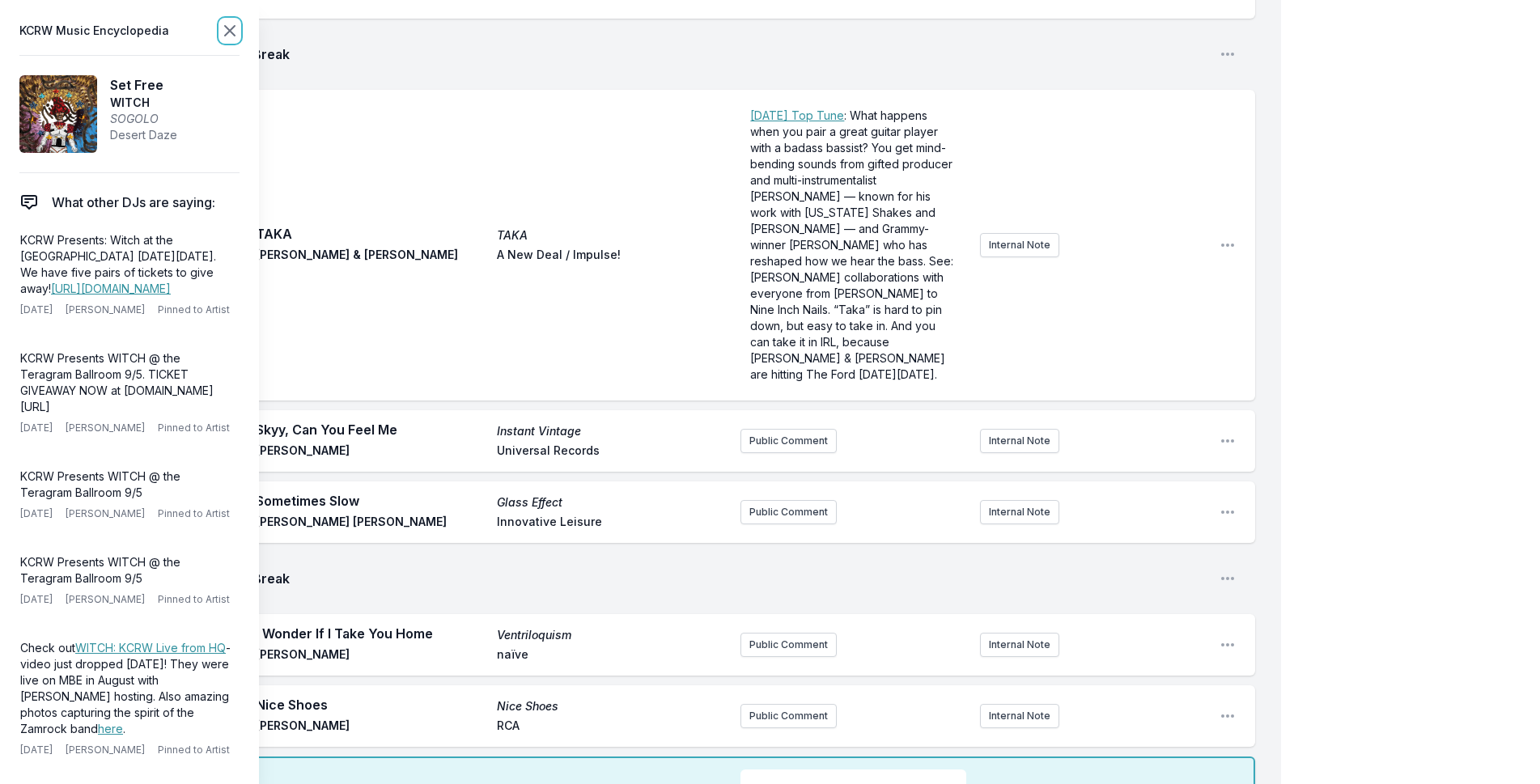
click at [222, 23] on icon at bounding box center [229, 30] width 19 height 19
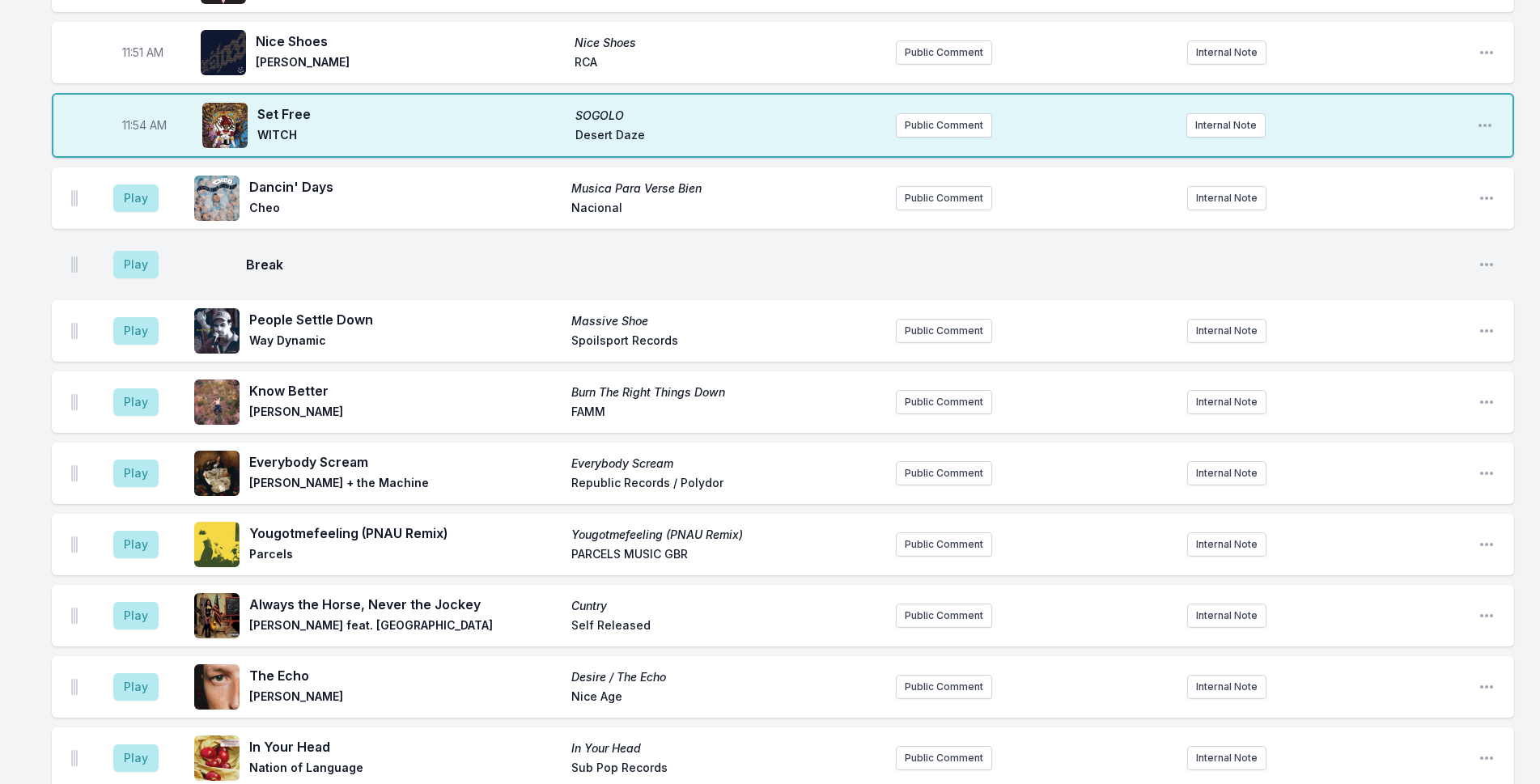
scroll to position [4015, 0]
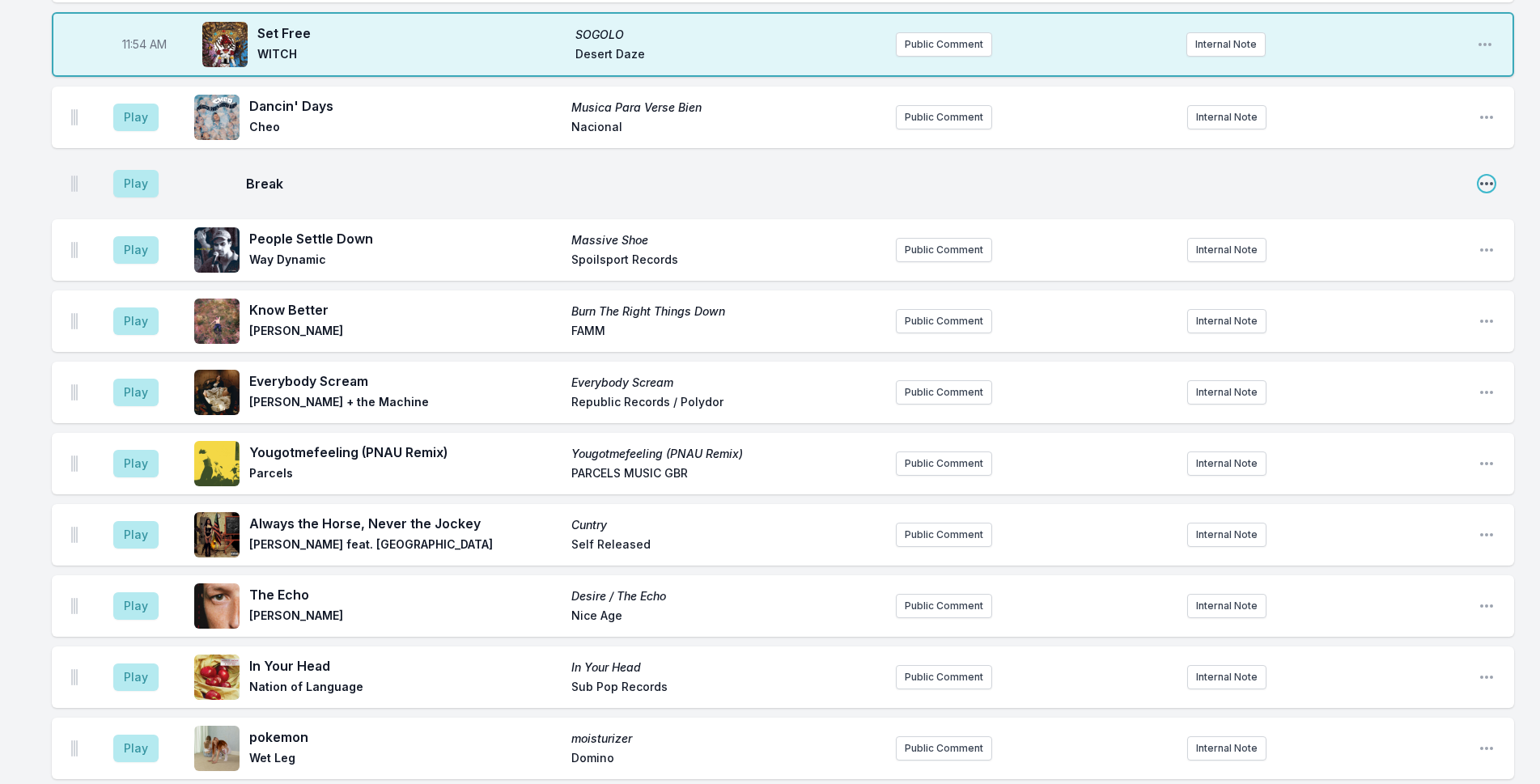
click at [1494, 176] on icon "Open playlist item options" at bounding box center [1487, 184] width 17 height 17
click at [1461, 231] on button "Delete Entry" at bounding box center [1404, 245] width 181 height 29
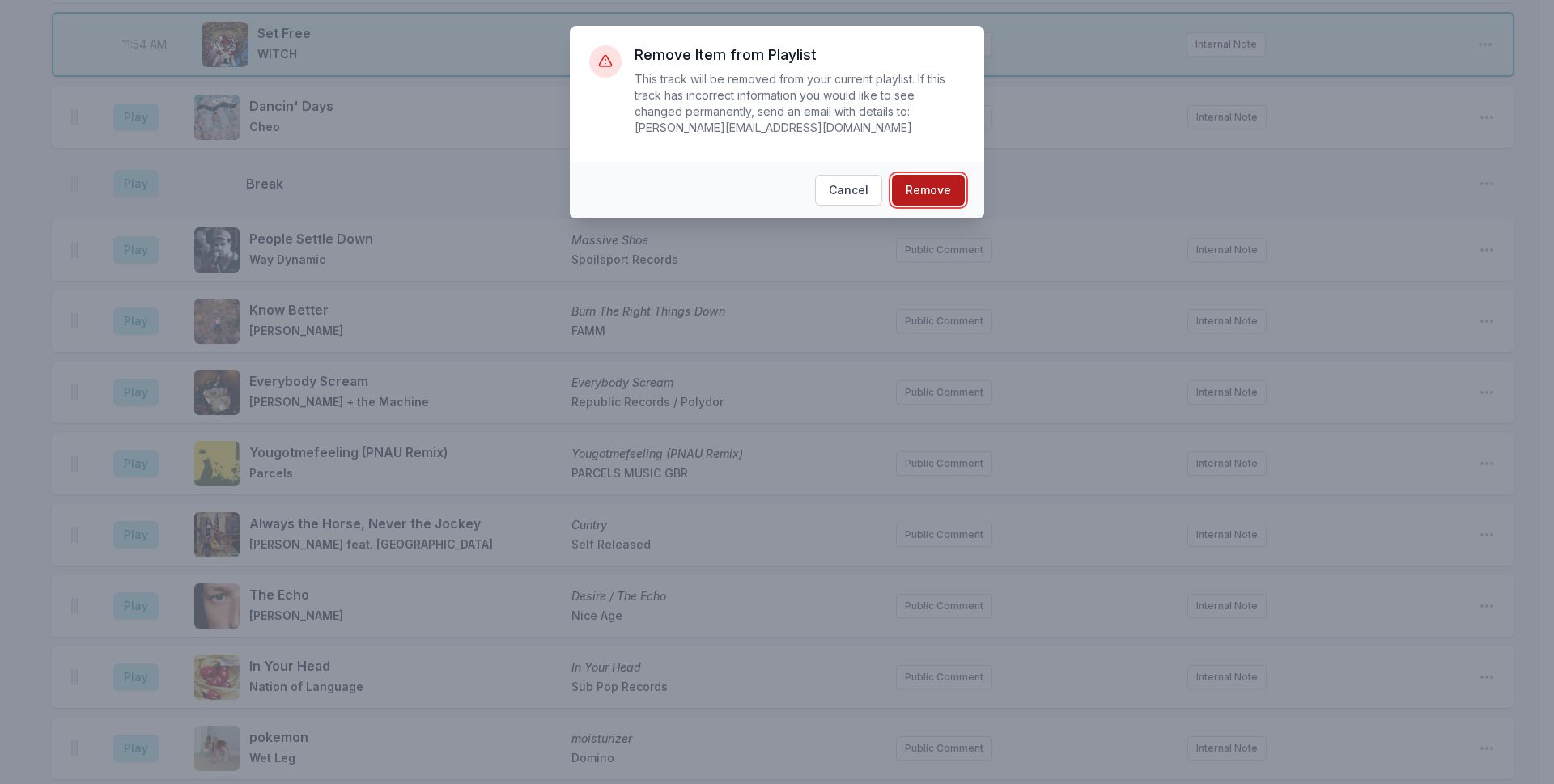
click at [925, 175] on button "Remove" at bounding box center [928, 190] width 73 height 31
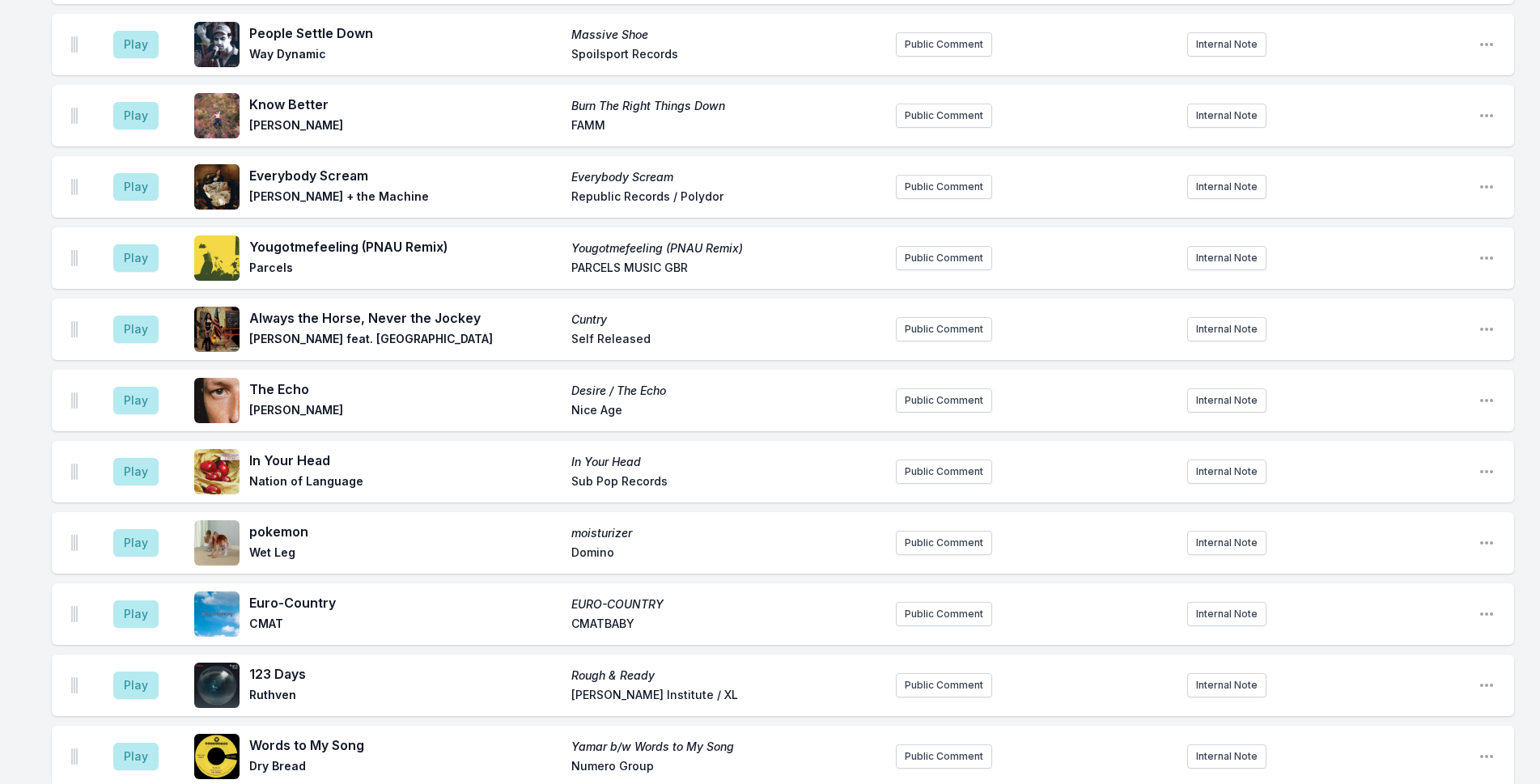
scroll to position [4258, 0]
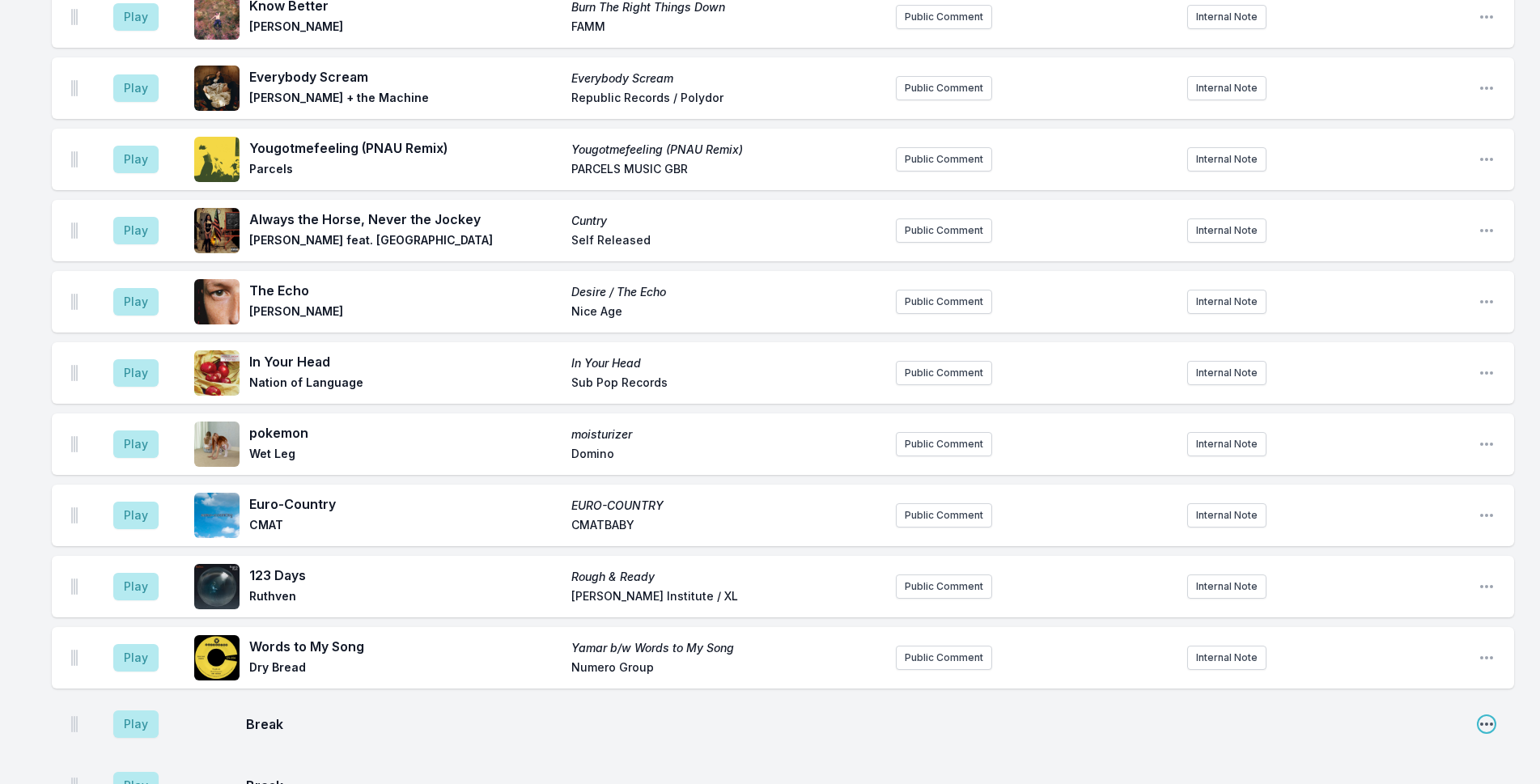
click at [1480, 716] on icon "Open playlist item options" at bounding box center [1487, 724] width 17 height 17
click at [1438, 772] on button "Delete Entry" at bounding box center [1404, 786] width 181 height 29
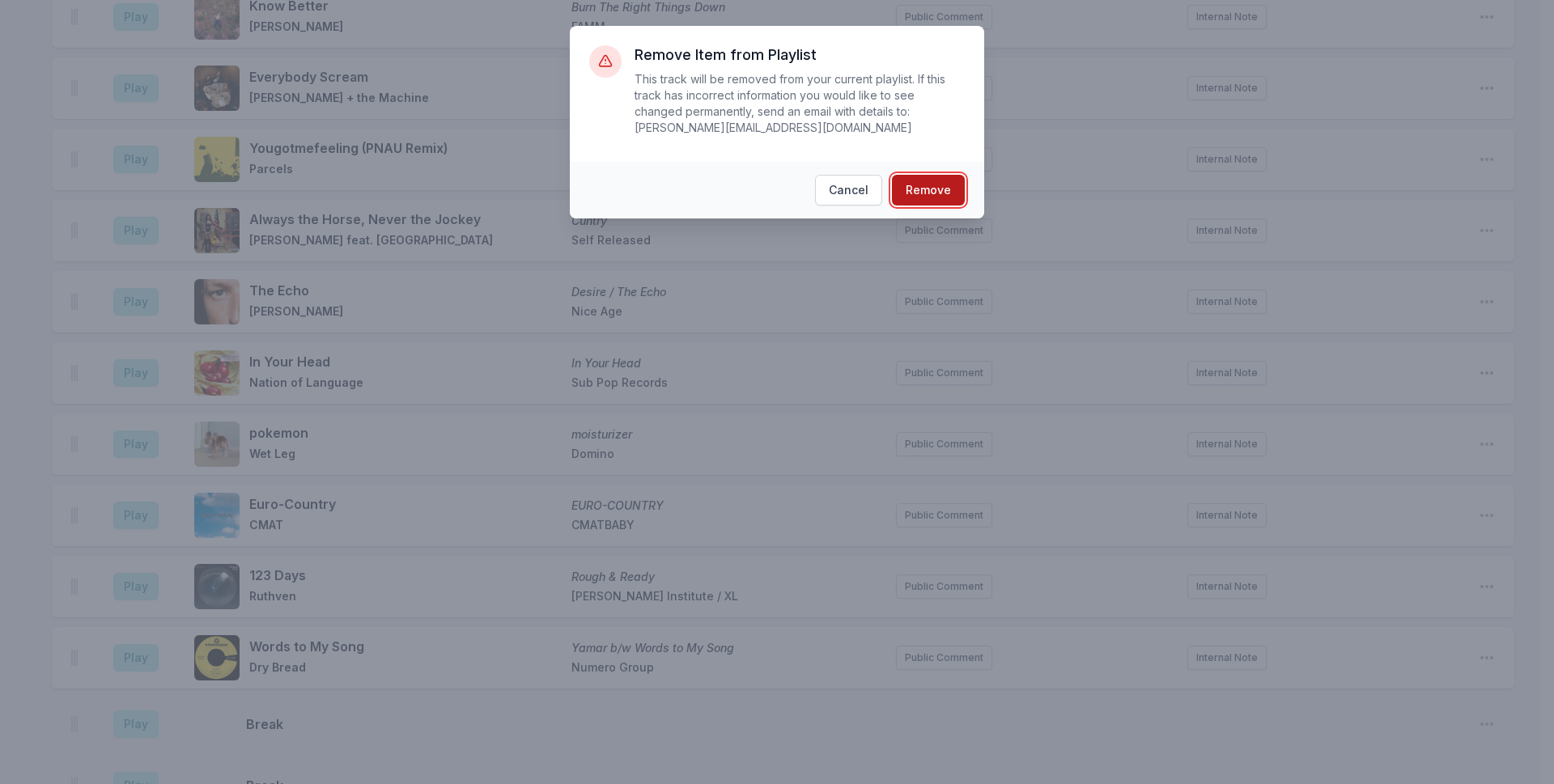
click at [938, 175] on button "Remove" at bounding box center [928, 190] width 73 height 31
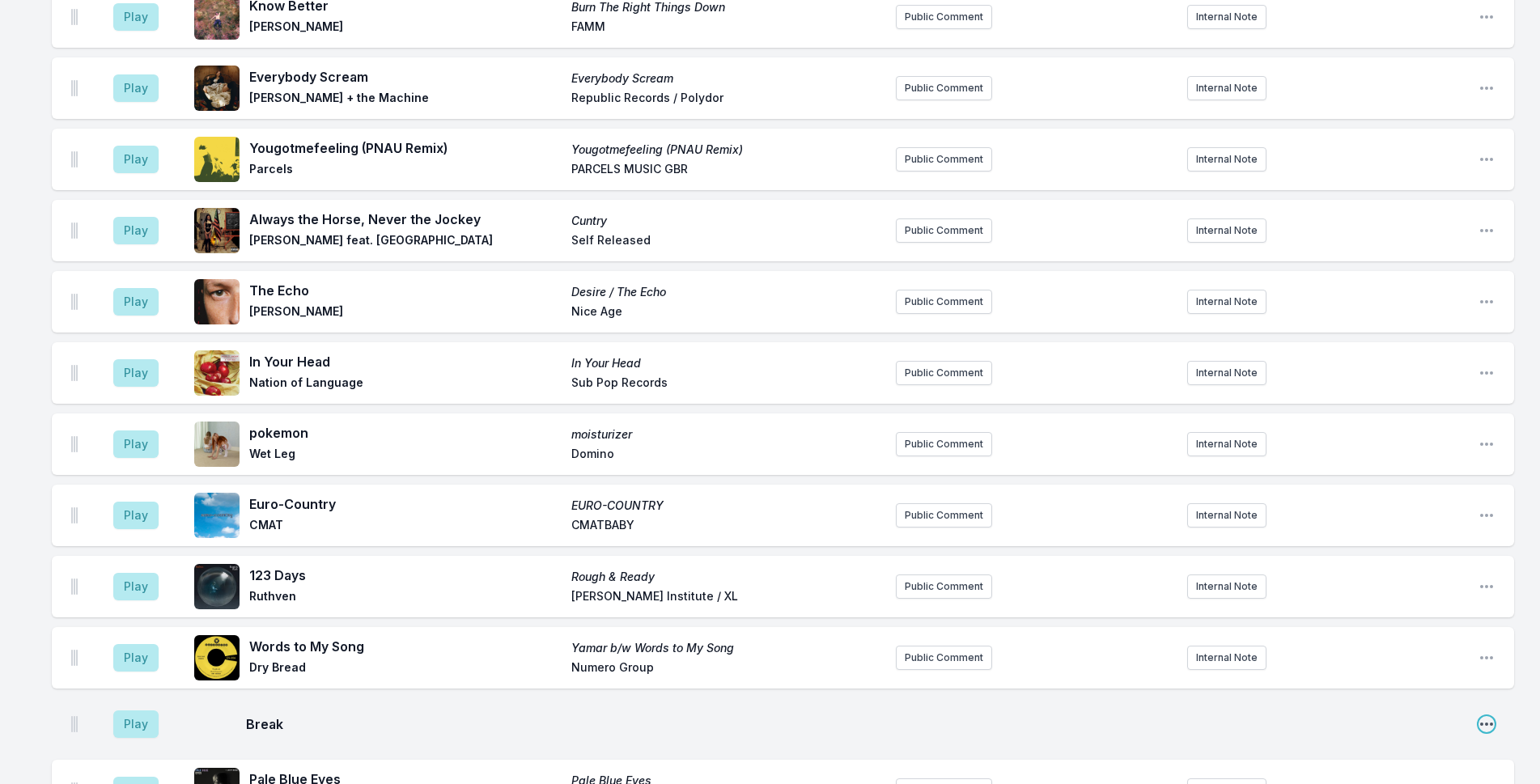
click at [1494, 716] on icon "Open playlist item options" at bounding box center [1487, 724] width 17 height 17
click at [1388, 772] on button "Delete Entry" at bounding box center [1404, 786] width 181 height 29
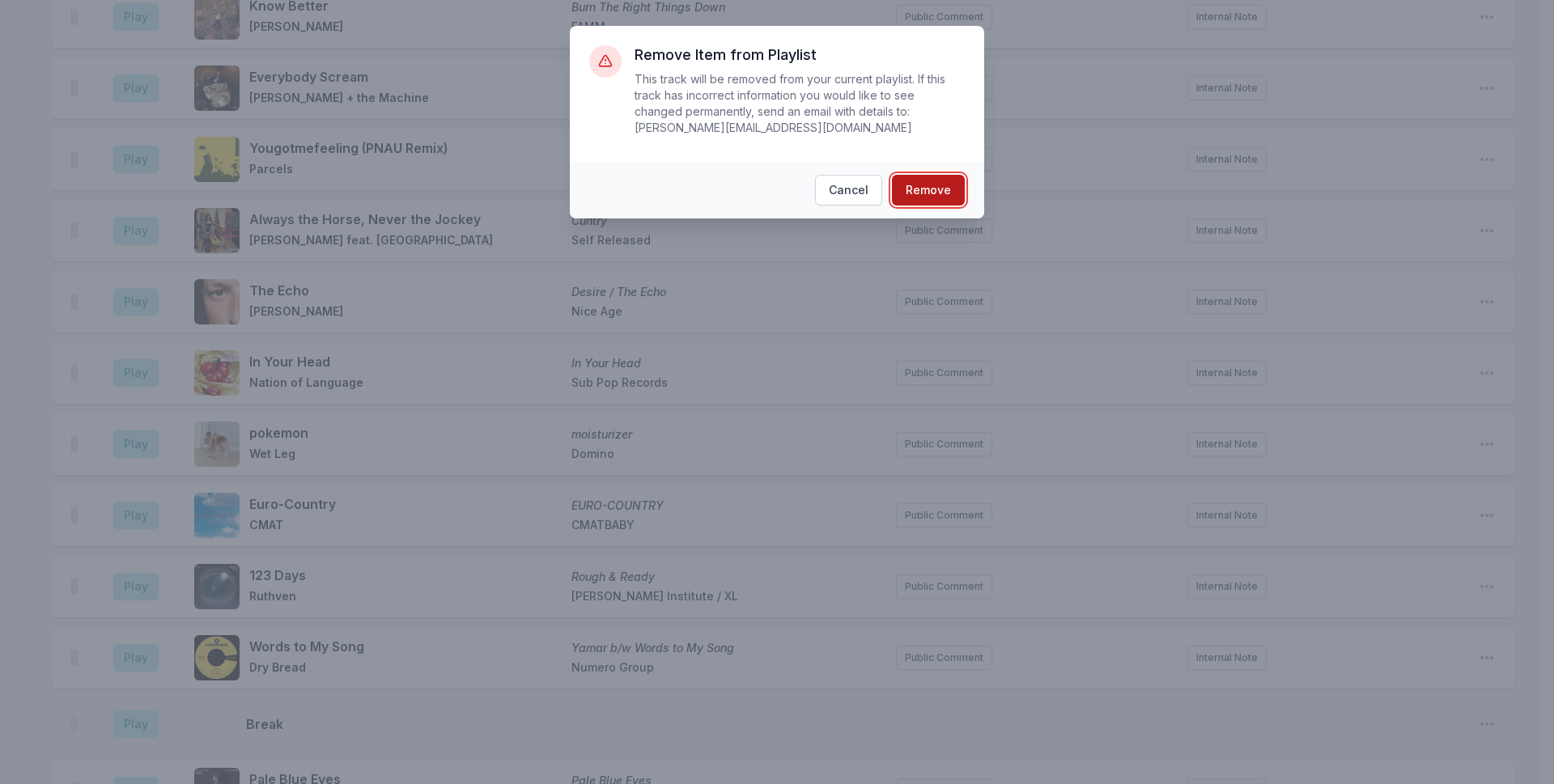
click at [935, 175] on button "Remove" at bounding box center [928, 190] width 73 height 31
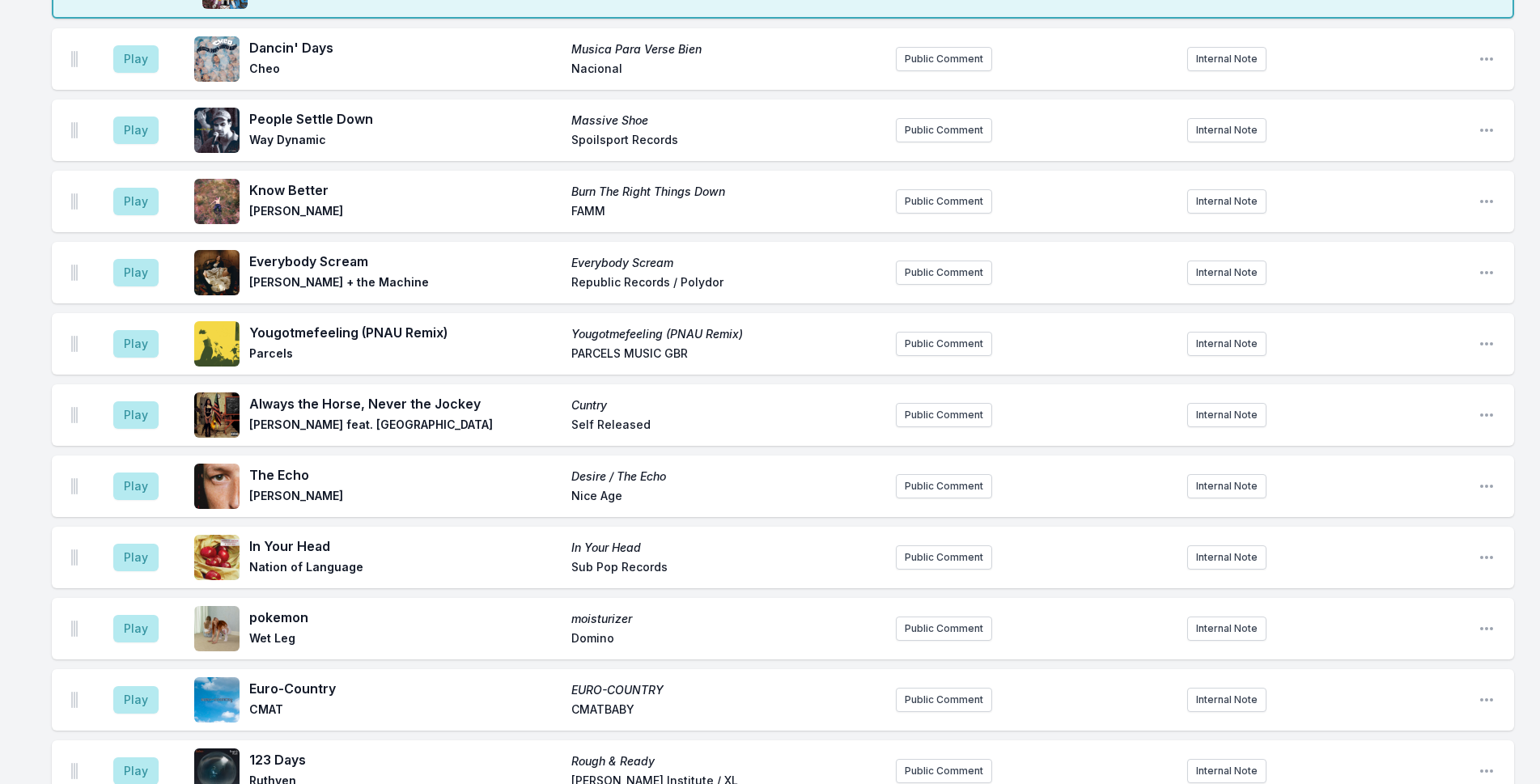
scroll to position [3993, 0]
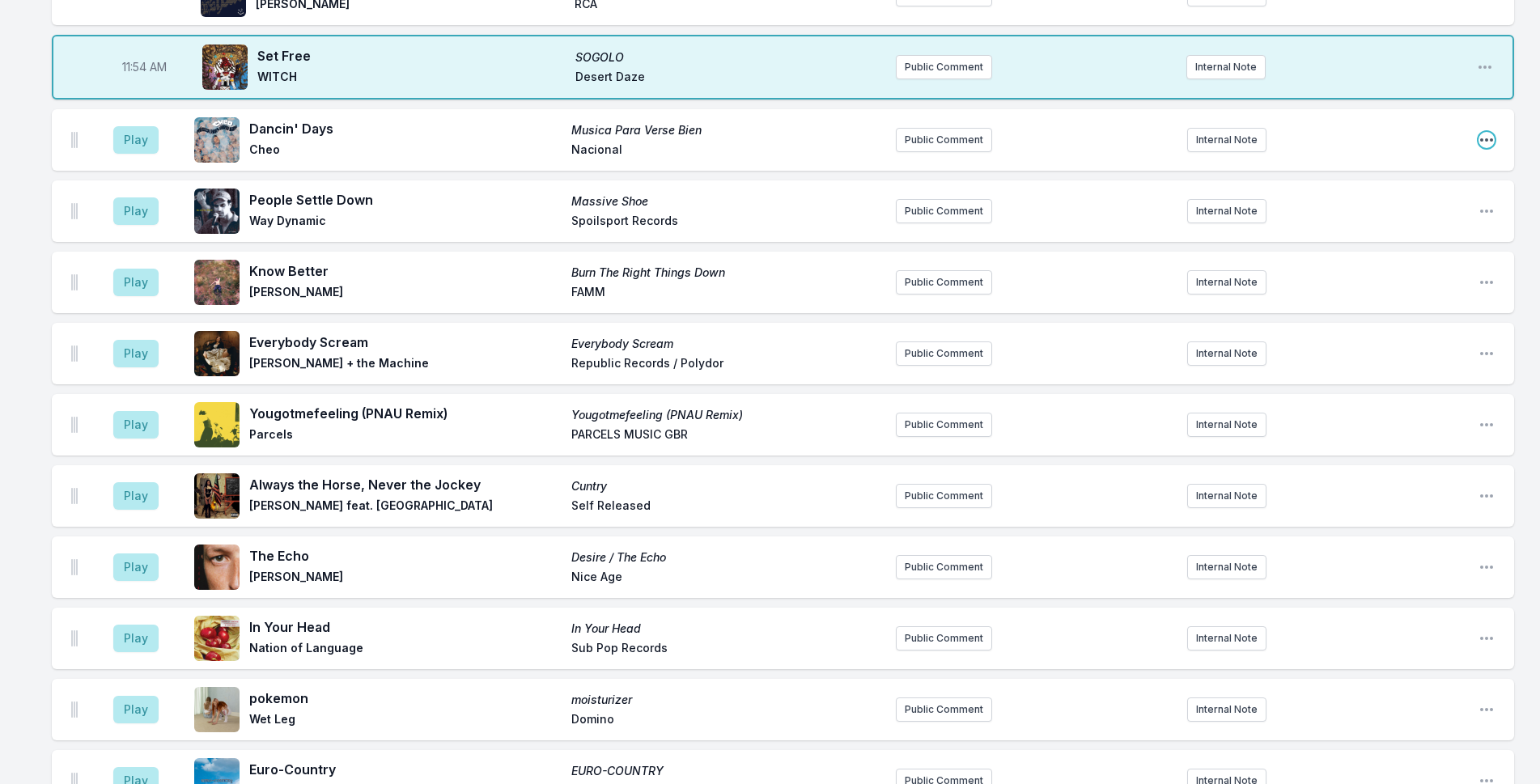
click at [1483, 132] on icon "Open playlist item options" at bounding box center [1487, 140] width 17 height 17
click at [1455, 216] on button "Delete Entry" at bounding box center [1404, 230] width 181 height 29
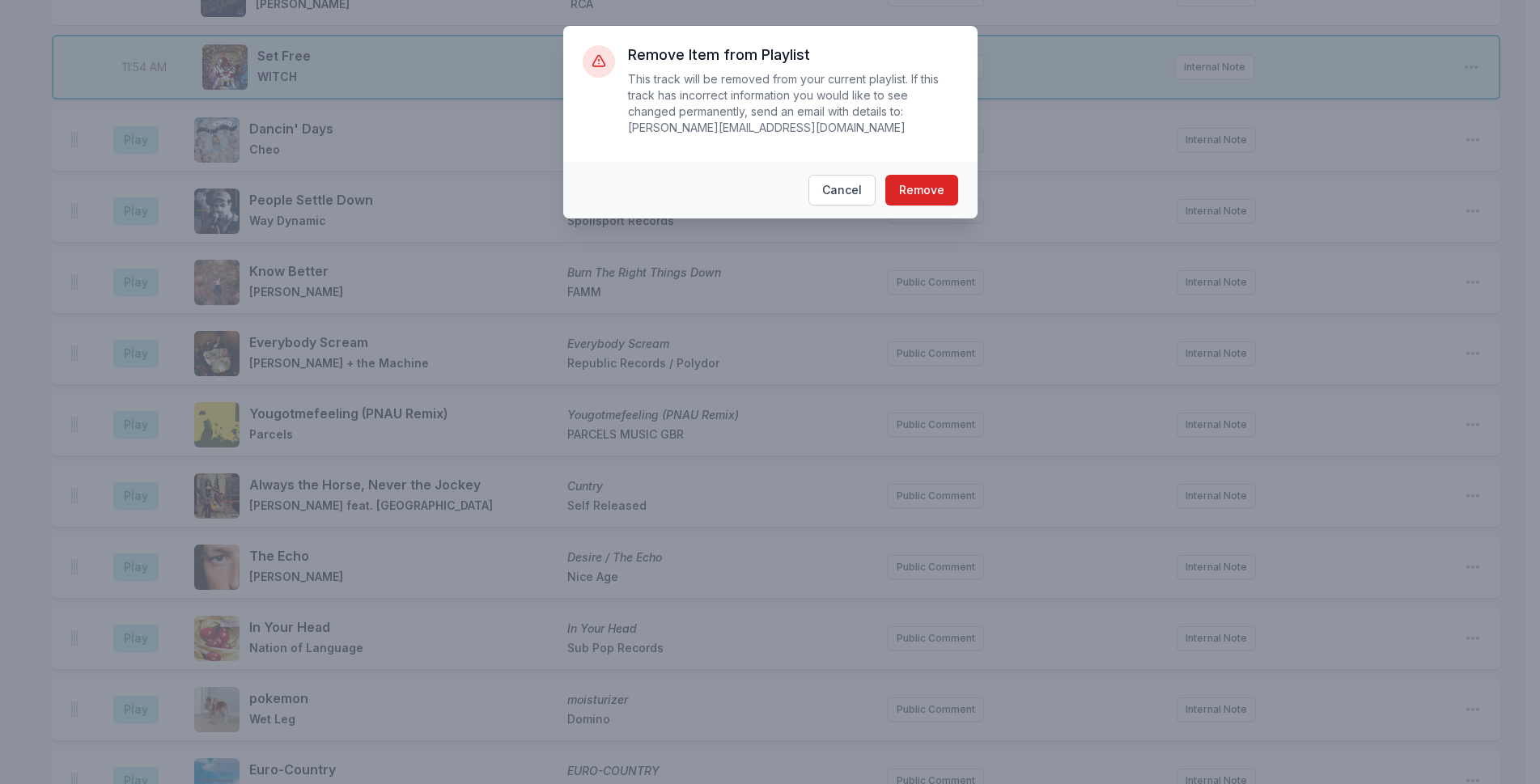
scroll to position [3986, 0]
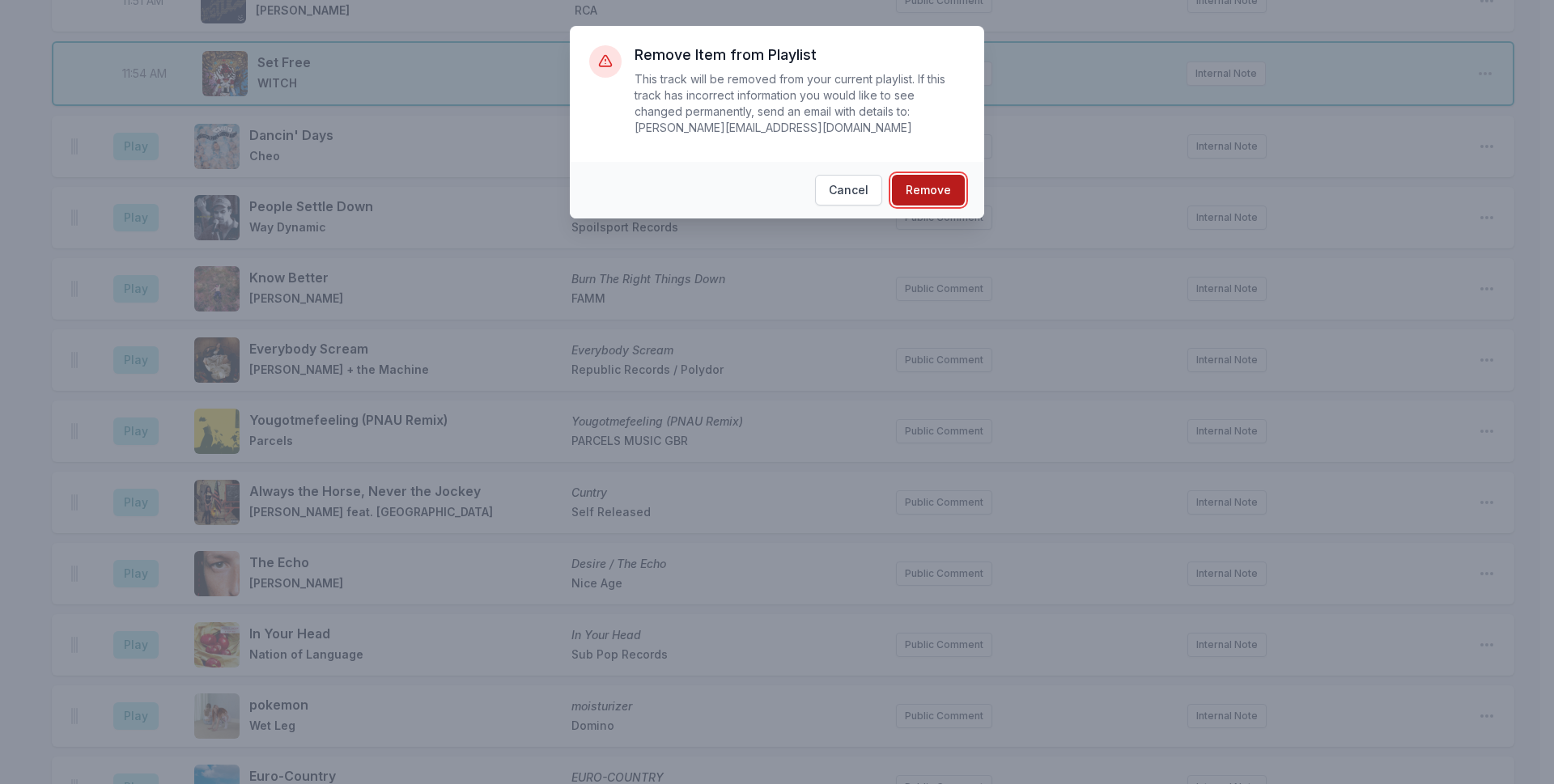
click at [945, 175] on button "Remove" at bounding box center [928, 190] width 73 height 31
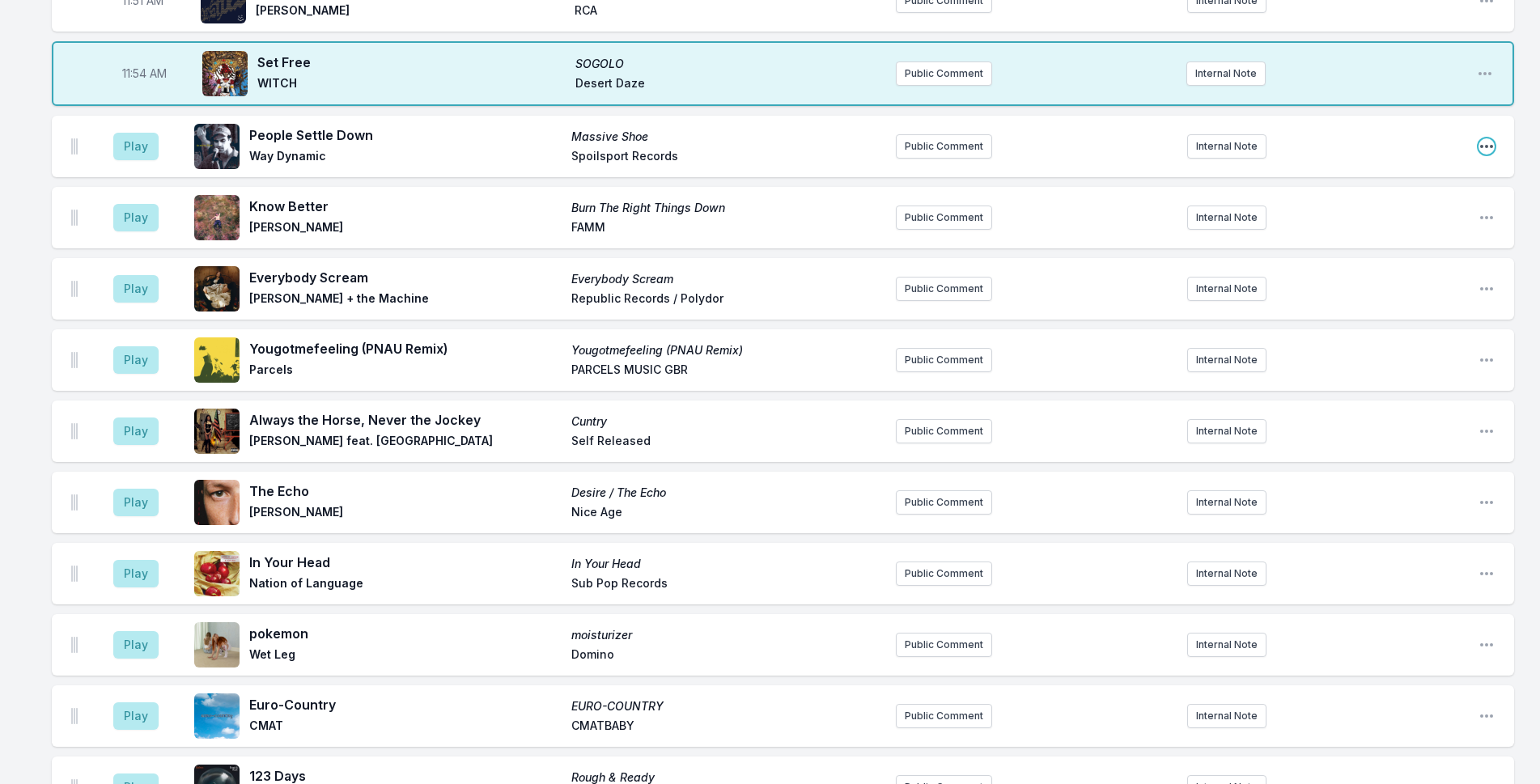
click at [1486, 145] on icon "Open playlist item options" at bounding box center [1487, 147] width 13 height 3
click at [1350, 223] on button "Delete Entry" at bounding box center [1404, 237] width 181 height 29
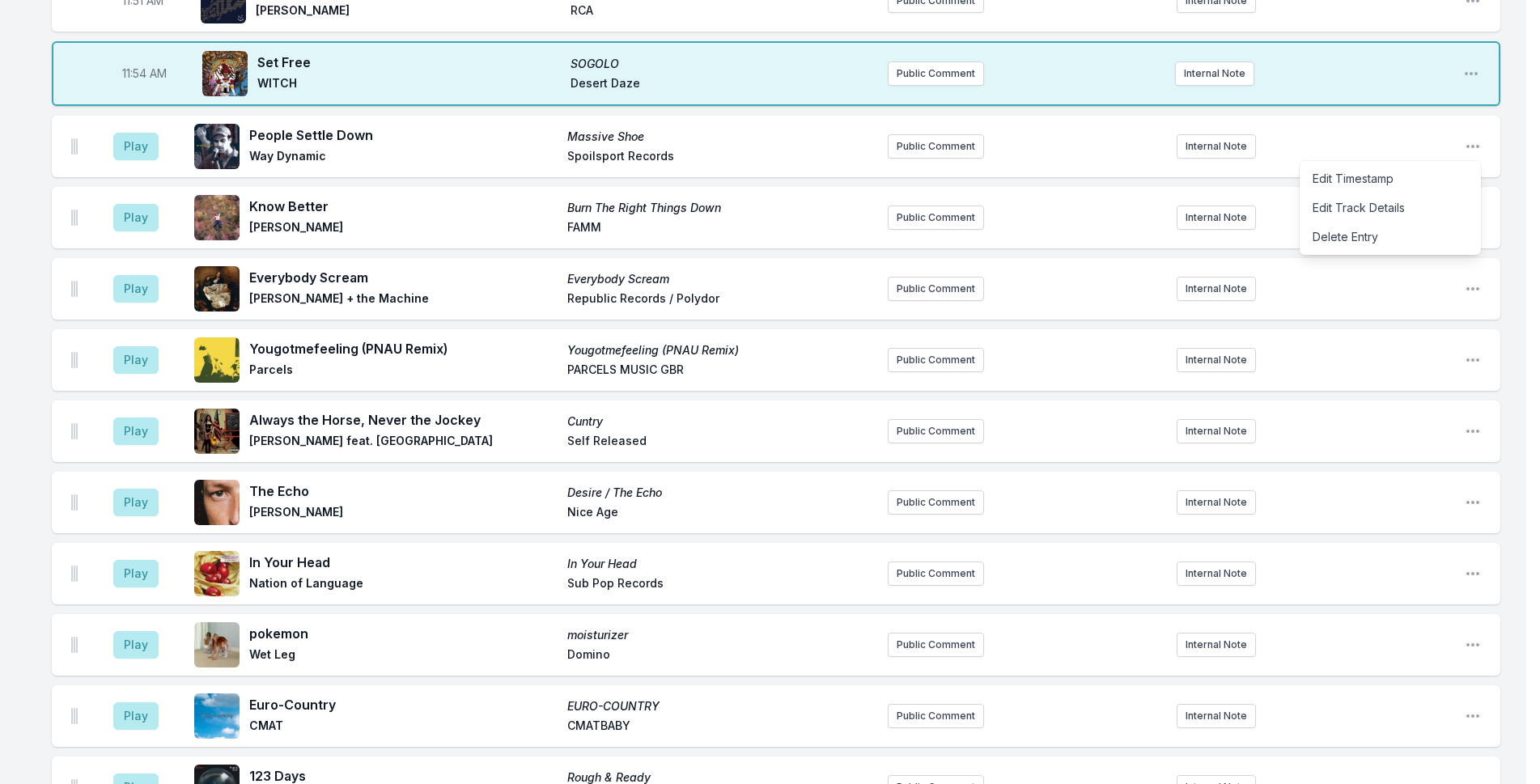
scroll to position [3980, 0]
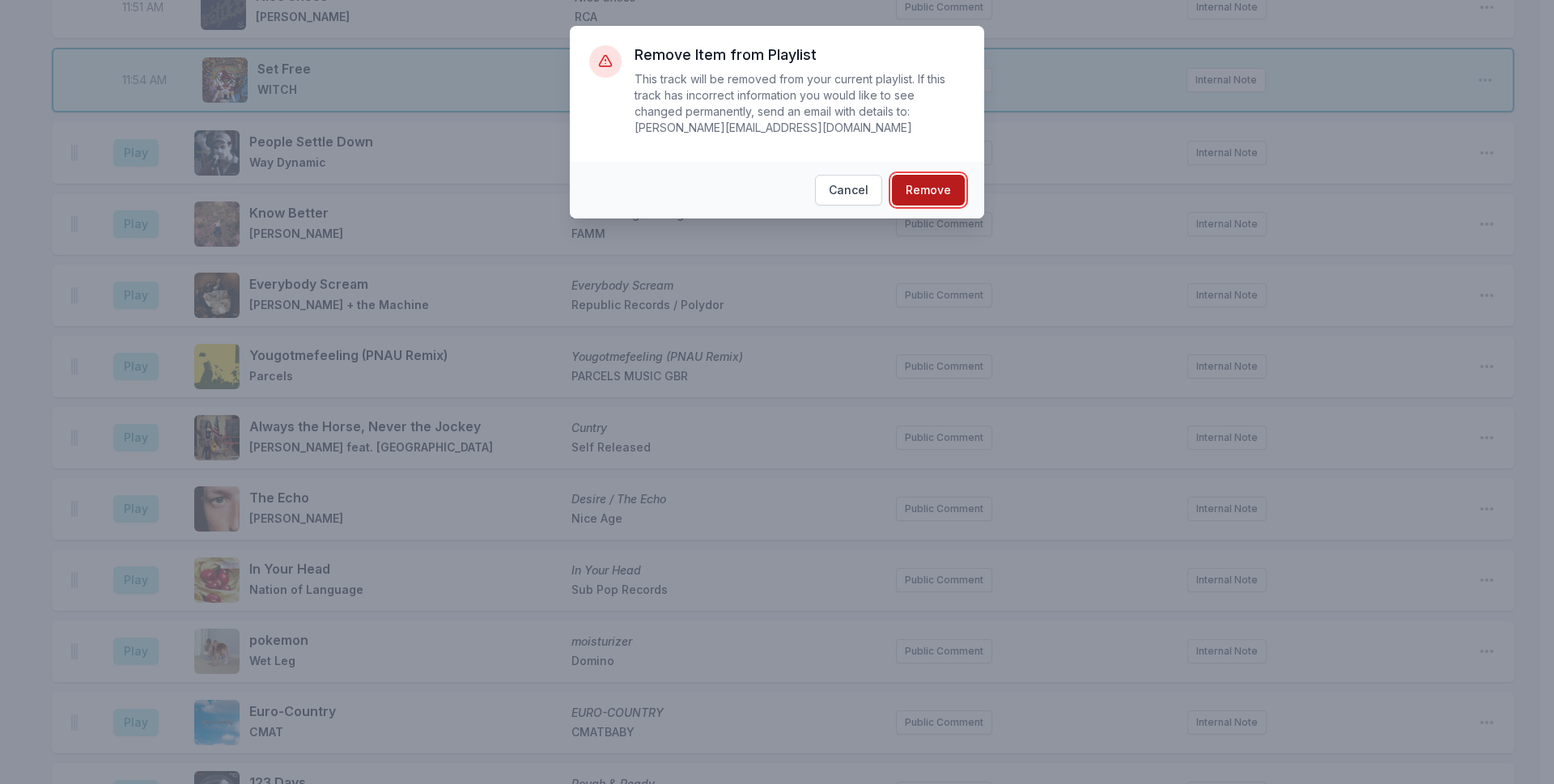
click at [928, 175] on button "Remove" at bounding box center [928, 190] width 73 height 31
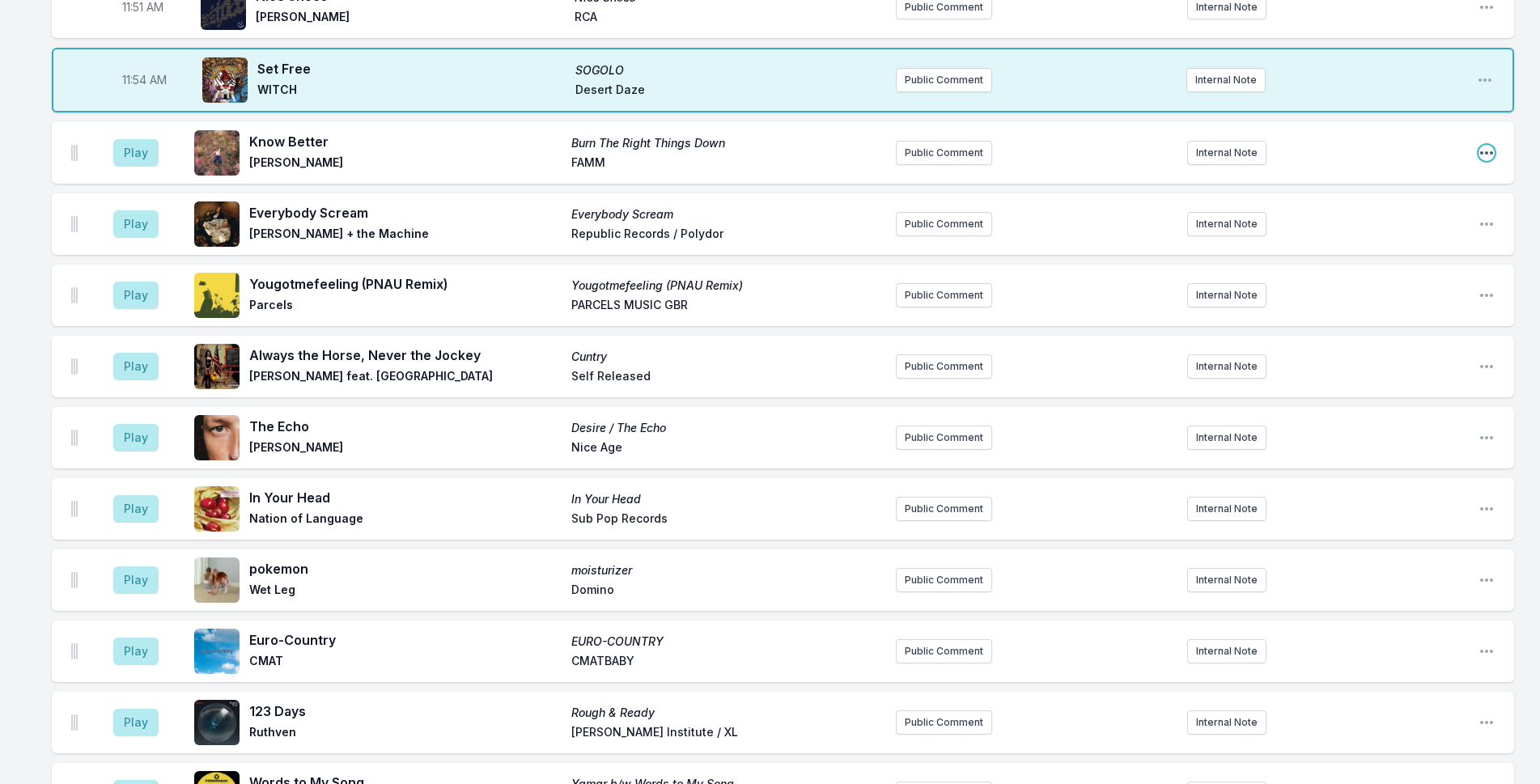
click at [1488, 145] on icon "Open playlist item options" at bounding box center [1487, 153] width 17 height 17
click at [1381, 229] on button "Delete Entry" at bounding box center [1404, 243] width 181 height 29
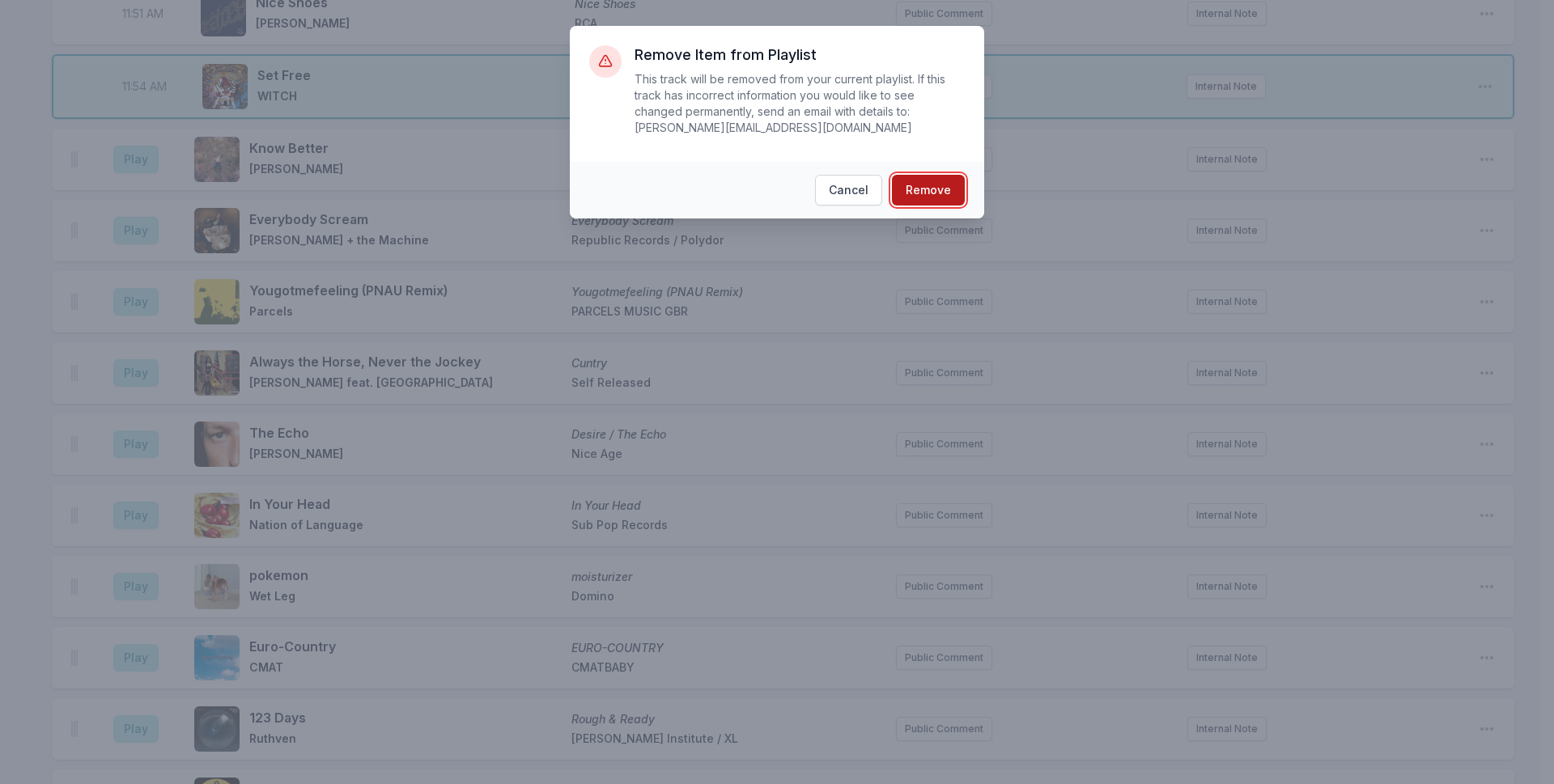
click at [931, 175] on button "Remove" at bounding box center [928, 190] width 73 height 31
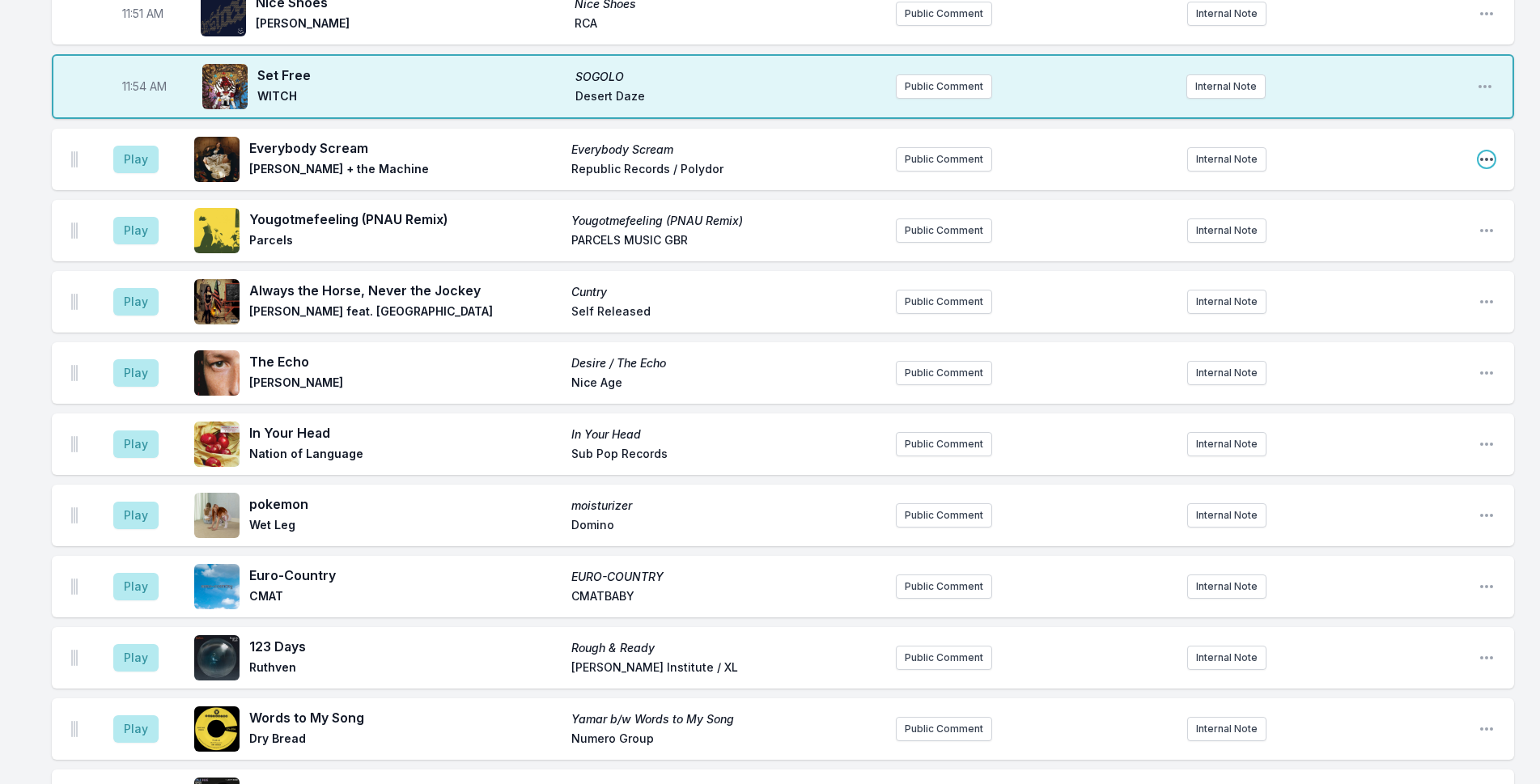
click at [1485, 152] on icon "Open playlist item options" at bounding box center [1487, 160] width 17 height 17
click at [1403, 235] on button "Delete Entry" at bounding box center [1404, 249] width 181 height 29
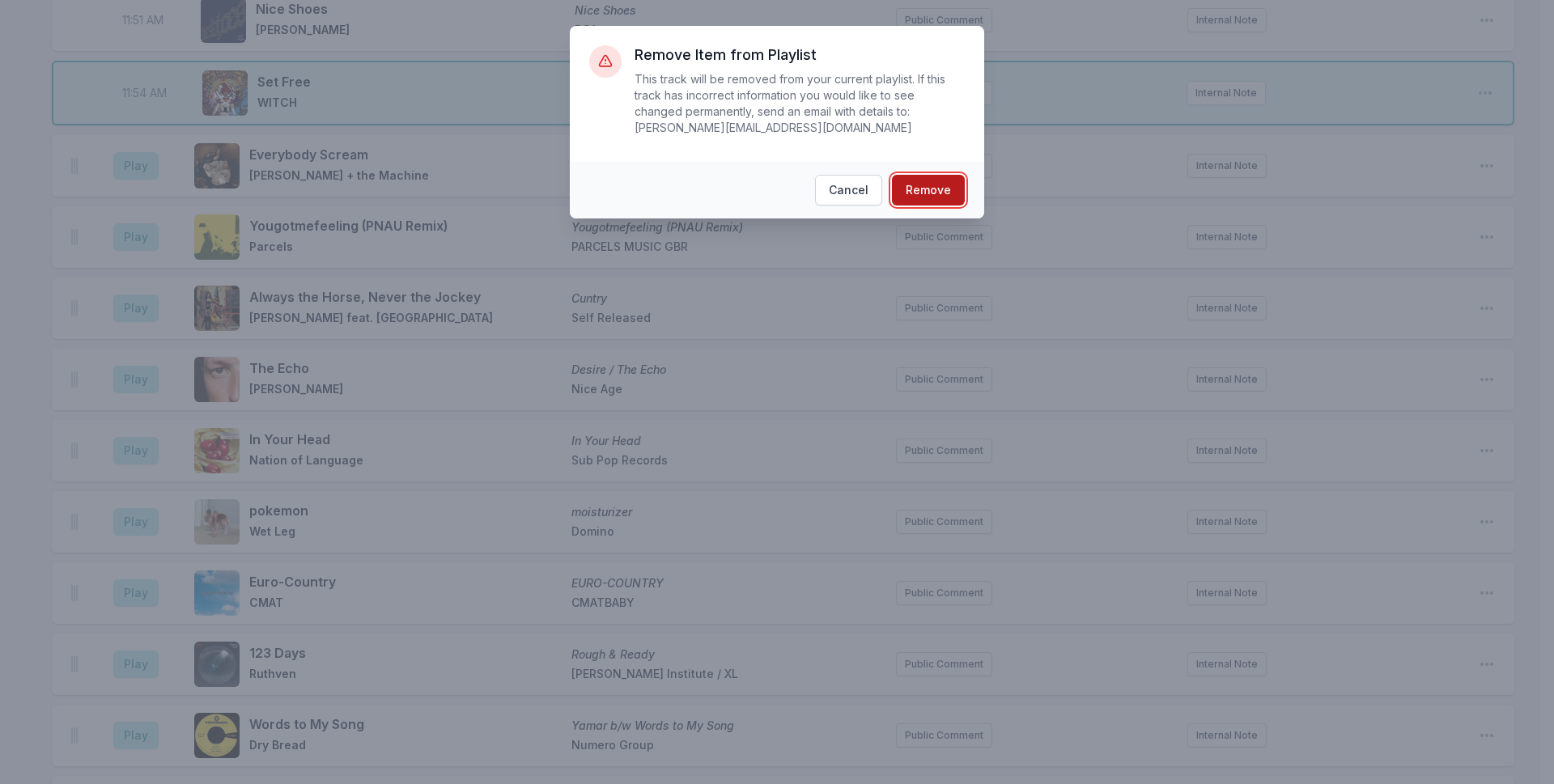
click at [922, 175] on button "Remove" at bounding box center [928, 190] width 73 height 31
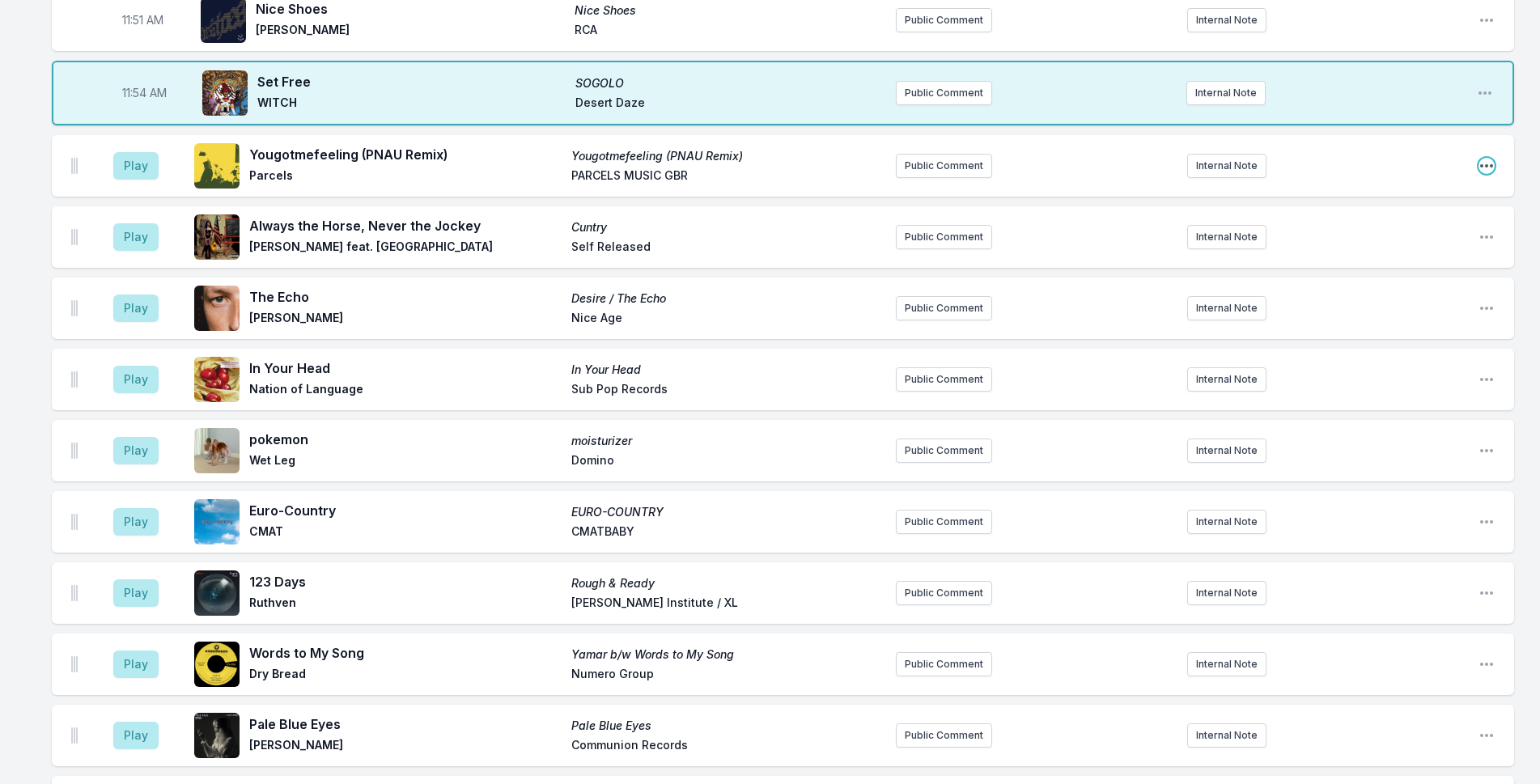
click at [1480, 158] on icon "Open playlist item options" at bounding box center [1487, 166] width 17 height 17
click at [1388, 242] on button "Delete Entry" at bounding box center [1404, 256] width 181 height 29
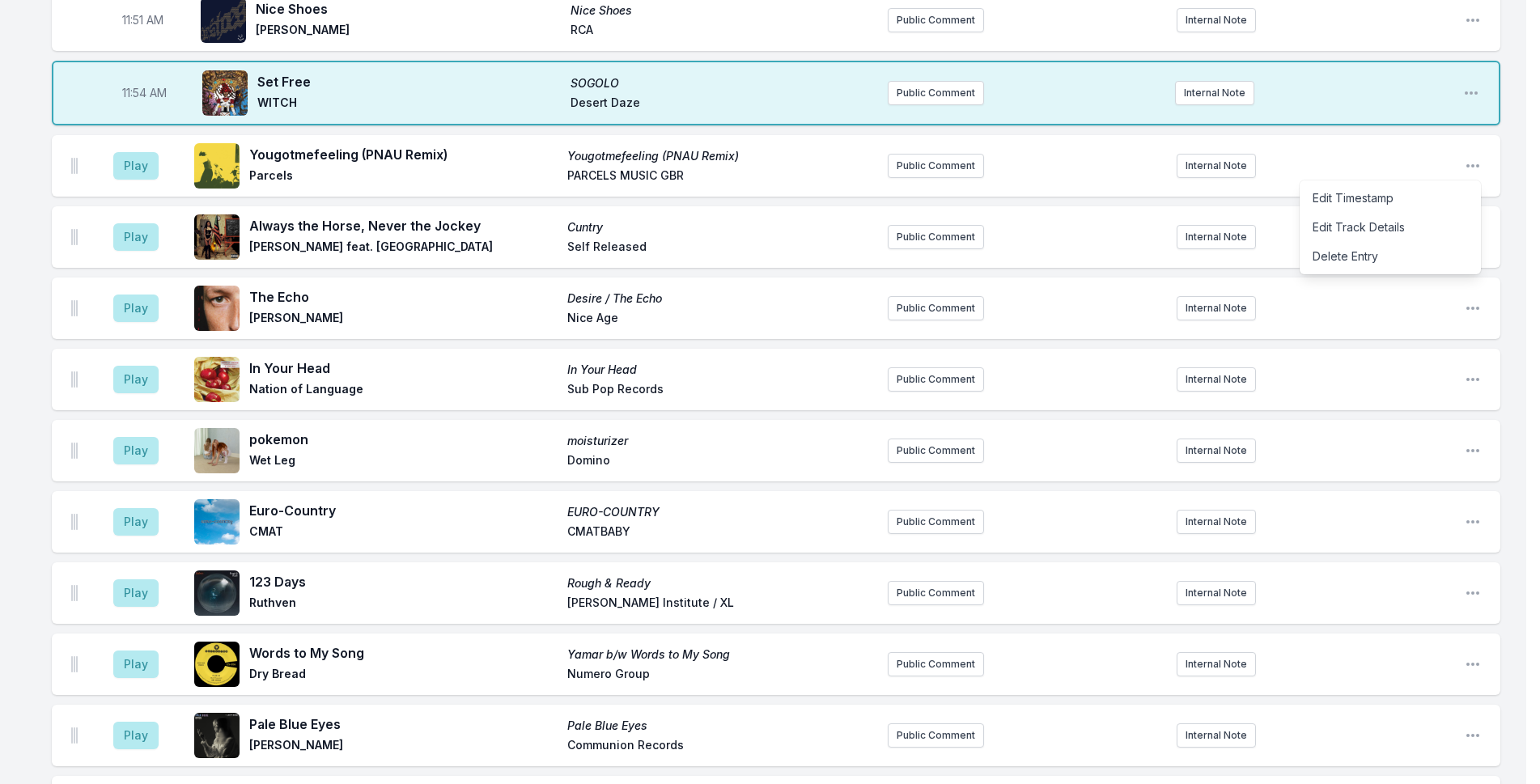
scroll to position [3961, 0]
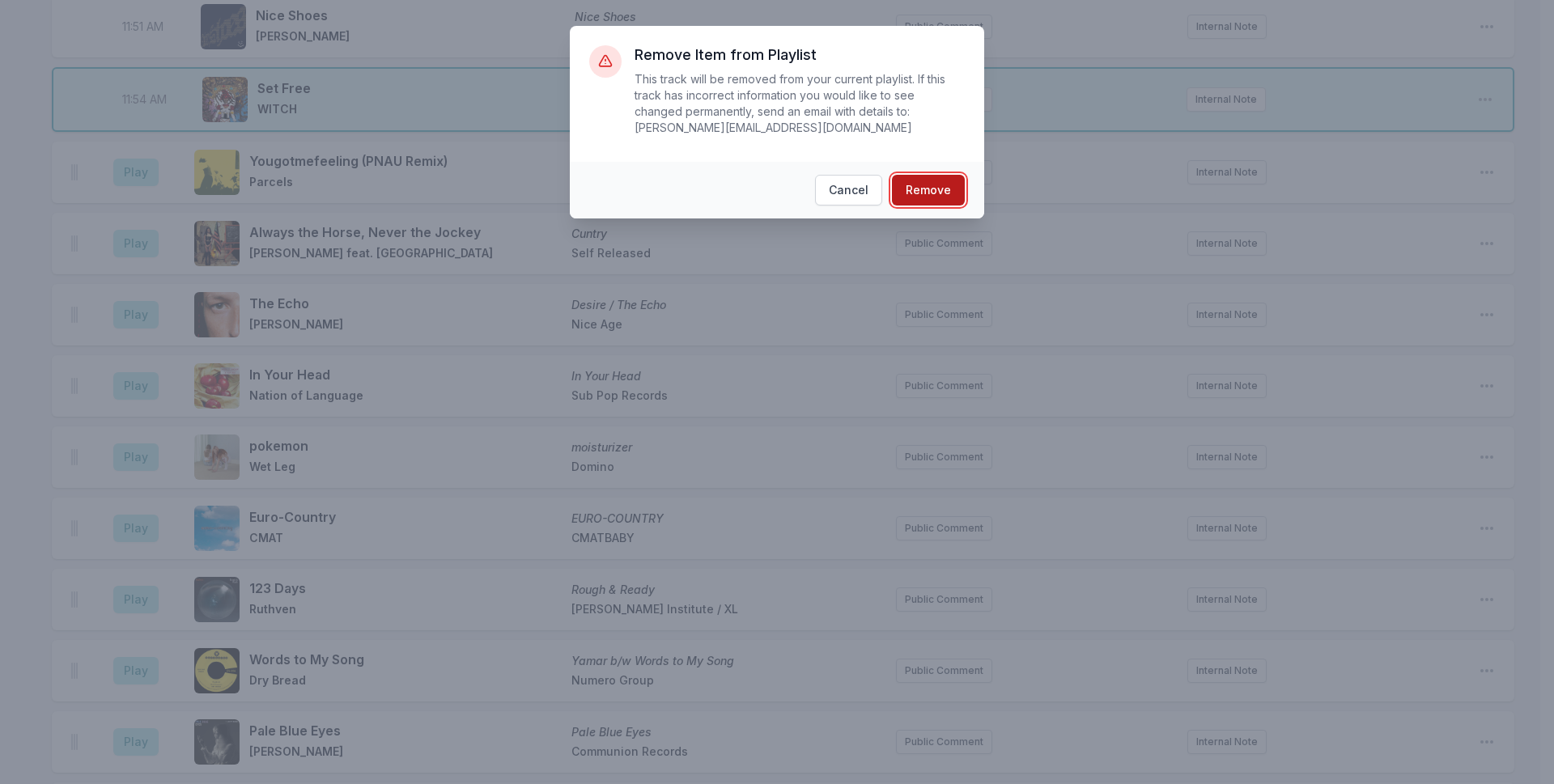
click at [913, 184] on button "Remove" at bounding box center [928, 190] width 73 height 31
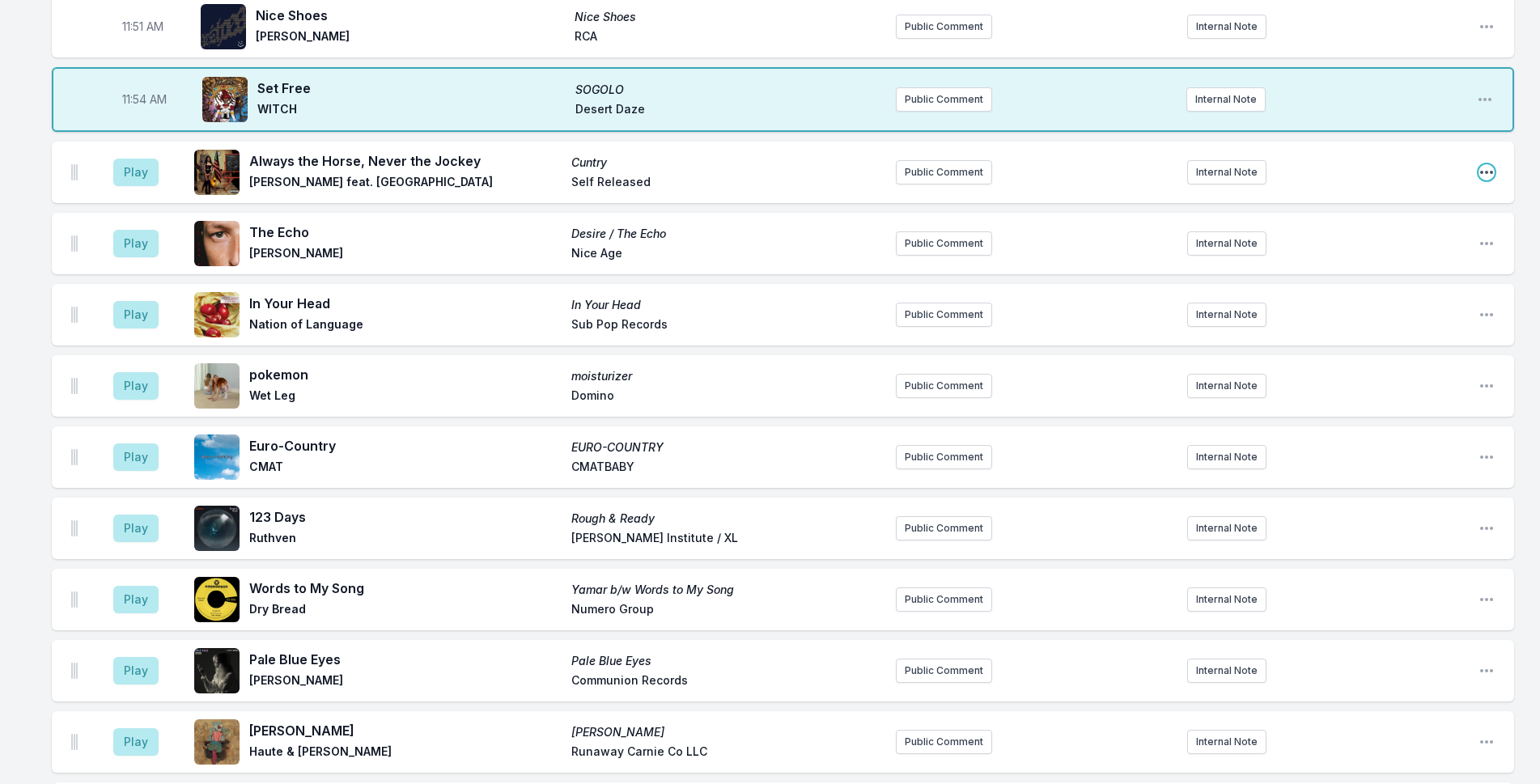
click at [1480, 164] on icon "Open playlist item options" at bounding box center [1487, 172] width 17 height 17
click at [1429, 248] on button "Delete Entry" at bounding box center [1404, 262] width 181 height 29
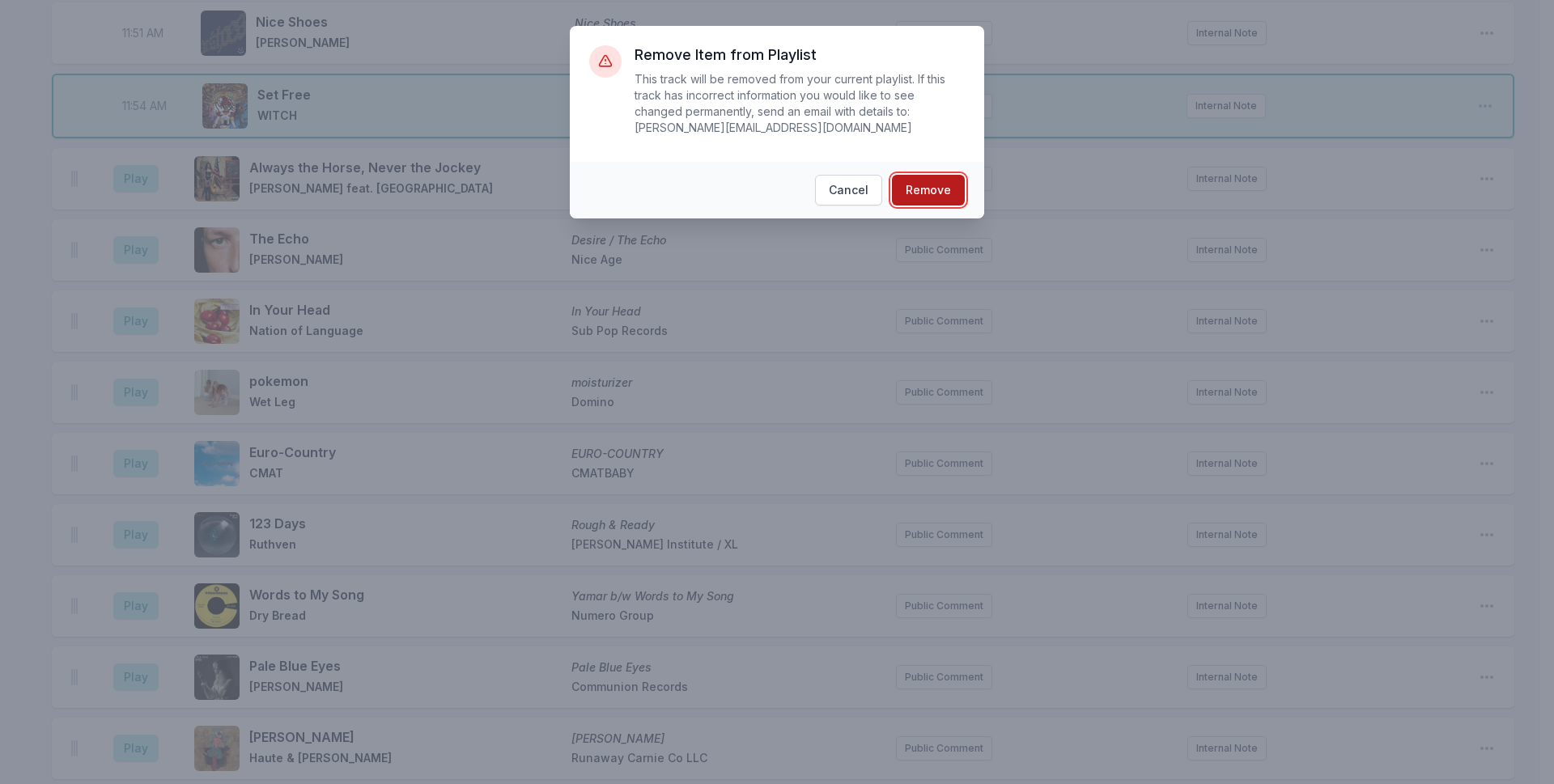
click at [943, 175] on button "Remove" at bounding box center [928, 190] width 73 height 31
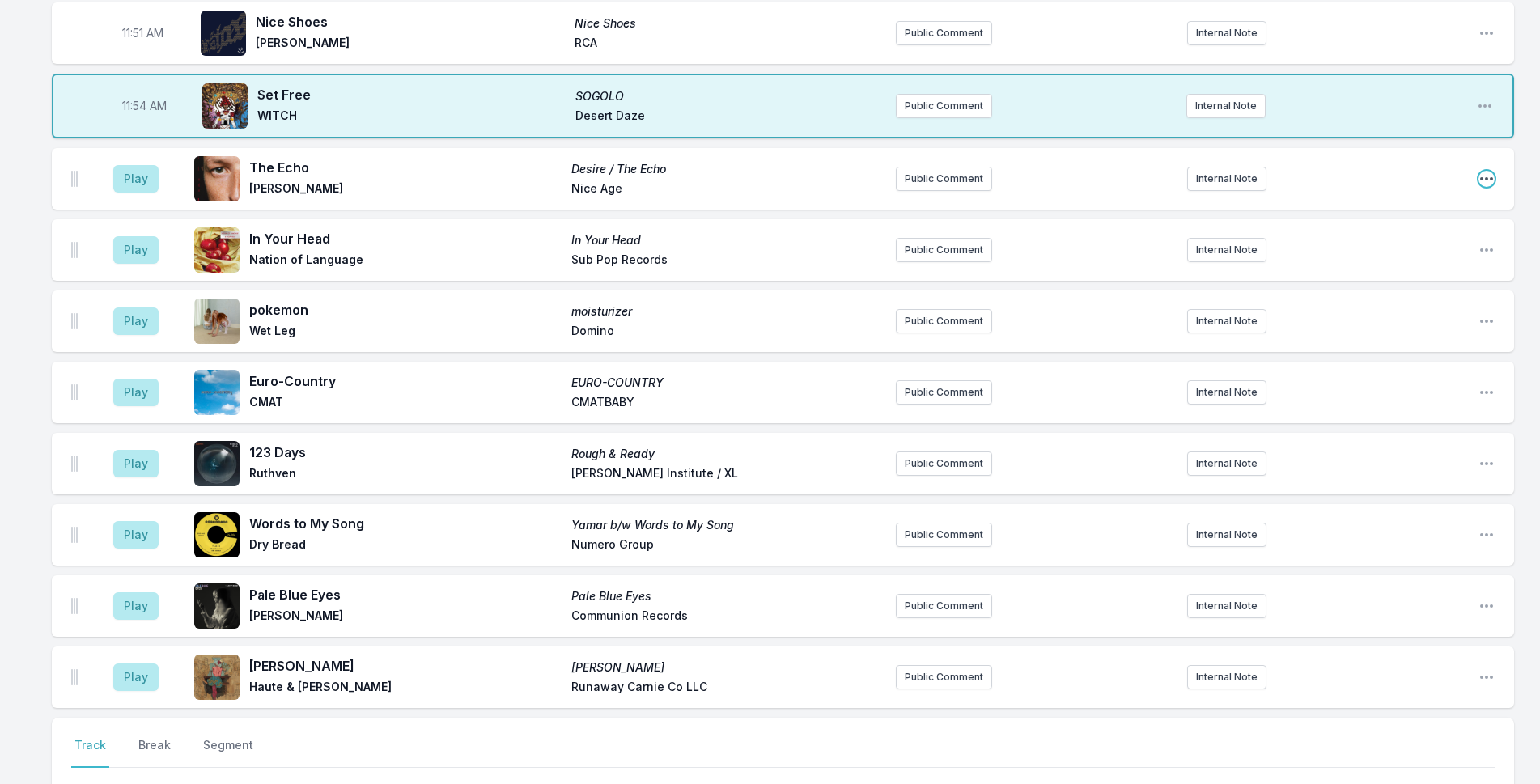
click at [1491, 171] on icon "Open playlist item options" at bounding box center [1487, 179] width 17 height 17
click at [1382, 255] on button "Delete Entry" at bounding box center [1404, 269] width 181 height 29
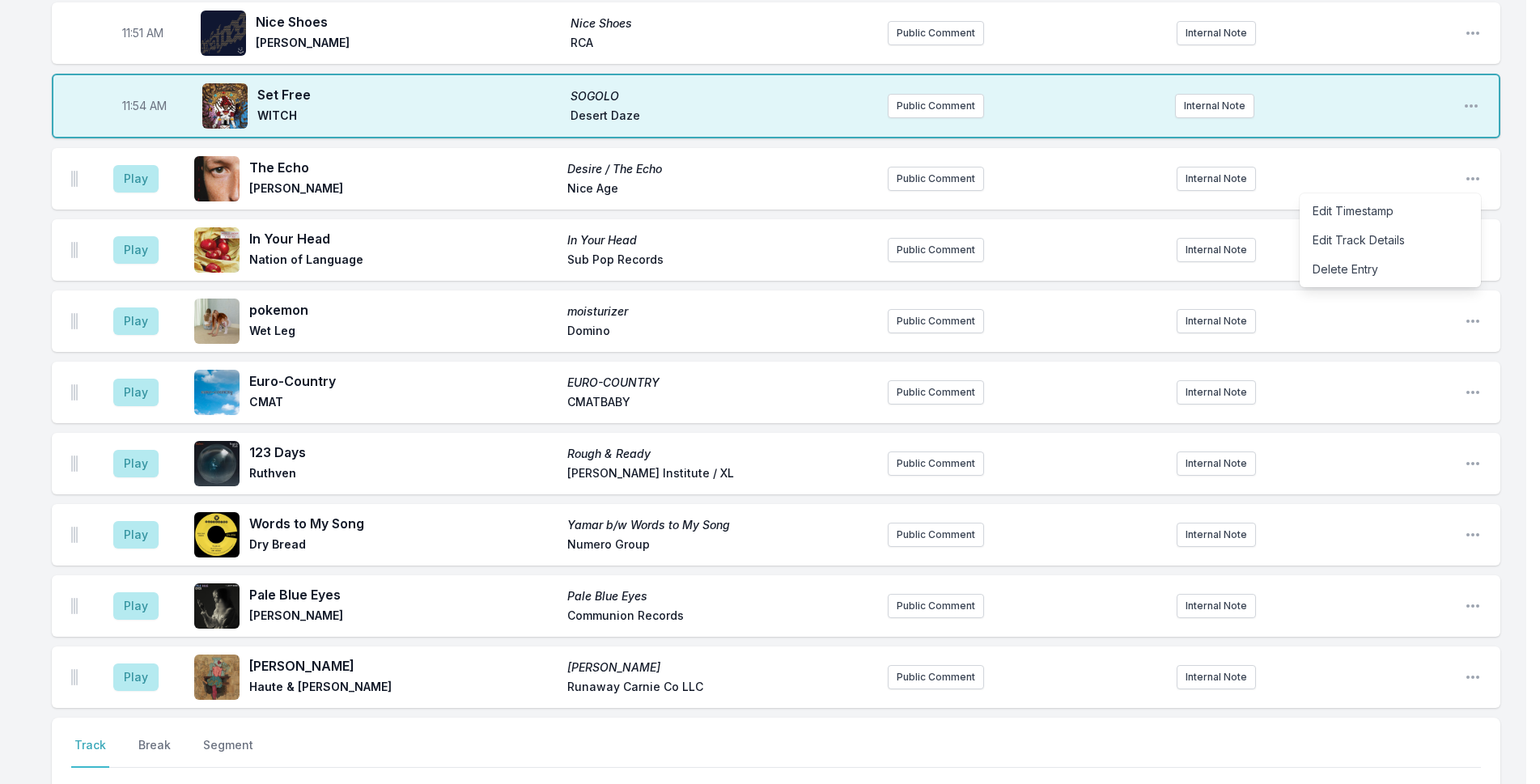
scroll to position [3947, 0]
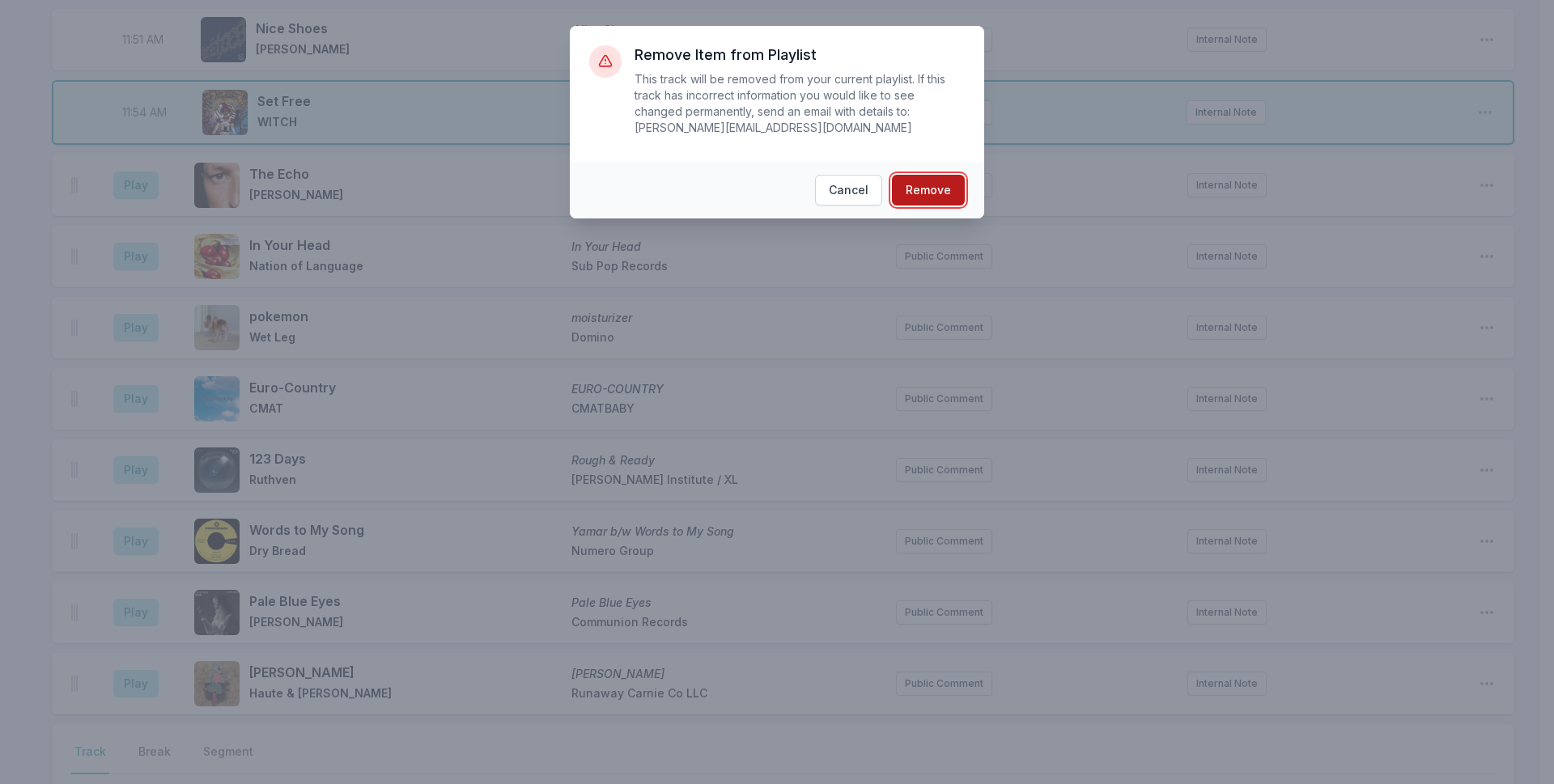
click at [953, 180] on button "Remove" at bounding box center [928, 190] width 73 height 31
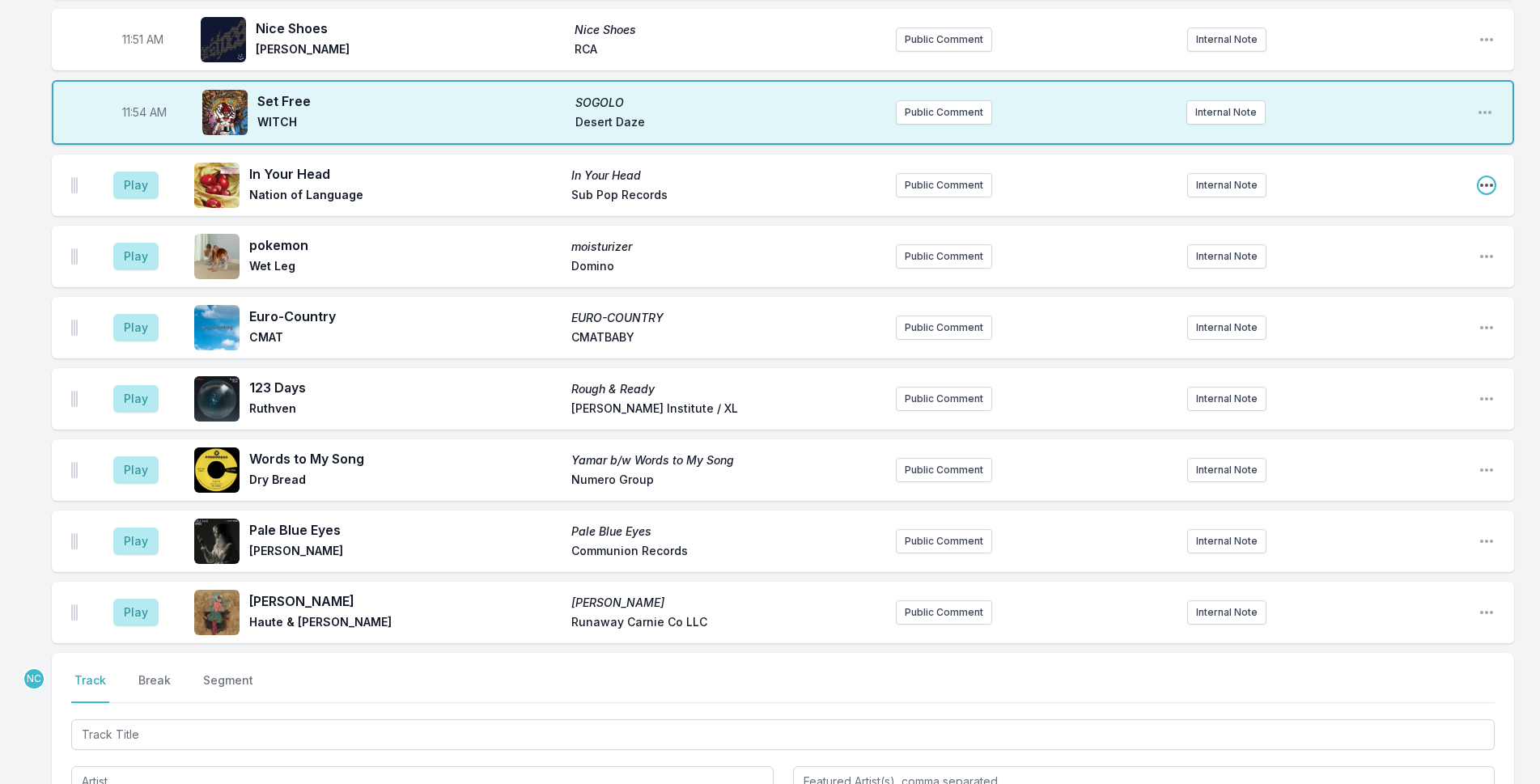
click at [1480, 177] on icon "Open playlist item options" at bounding box center [1487, 185] width 17 height 17
click at [1384, 262] on button "Delete Entry" at bounding box center [1404, 276] width 181 height 29
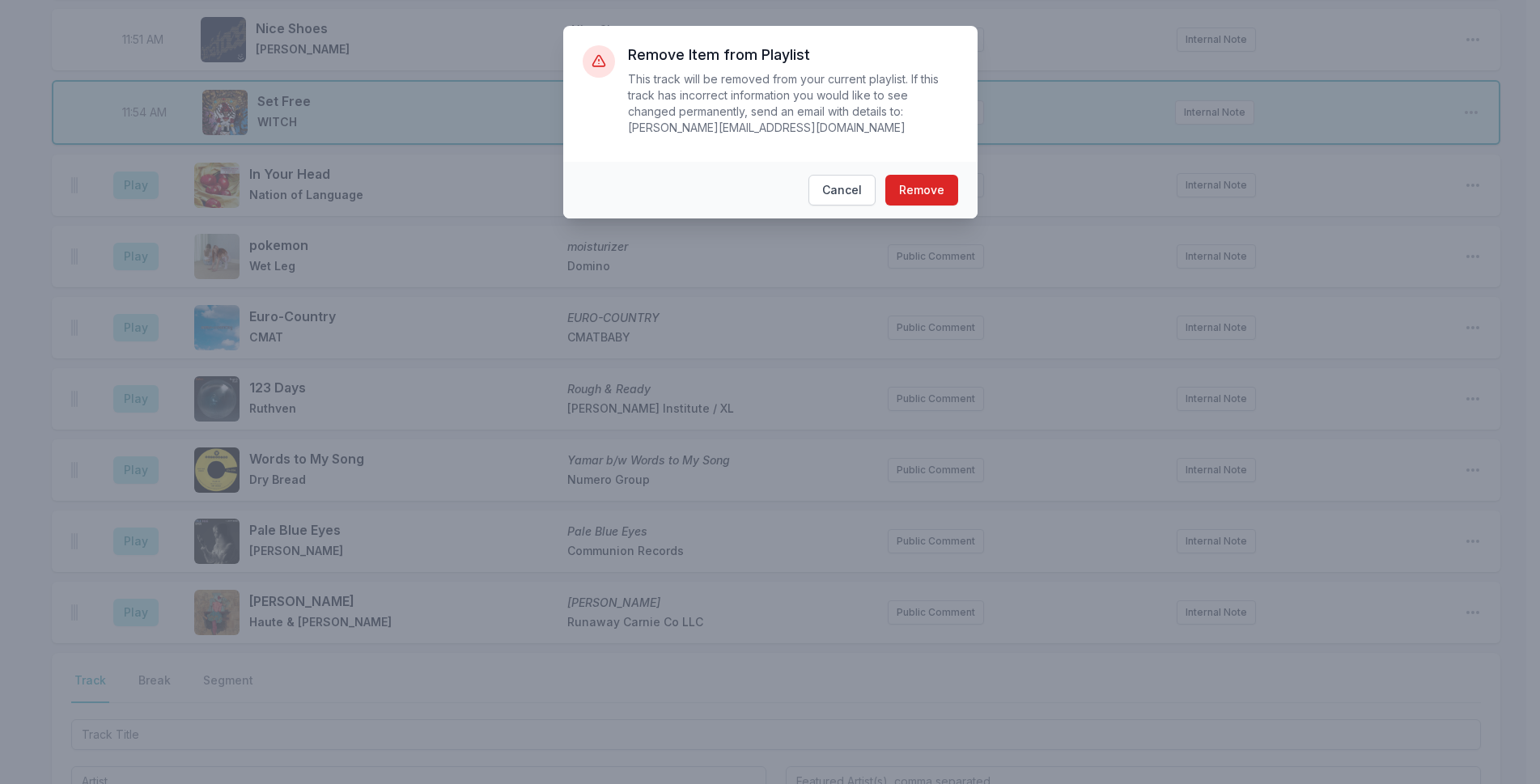
scroll to position [3941, 0]
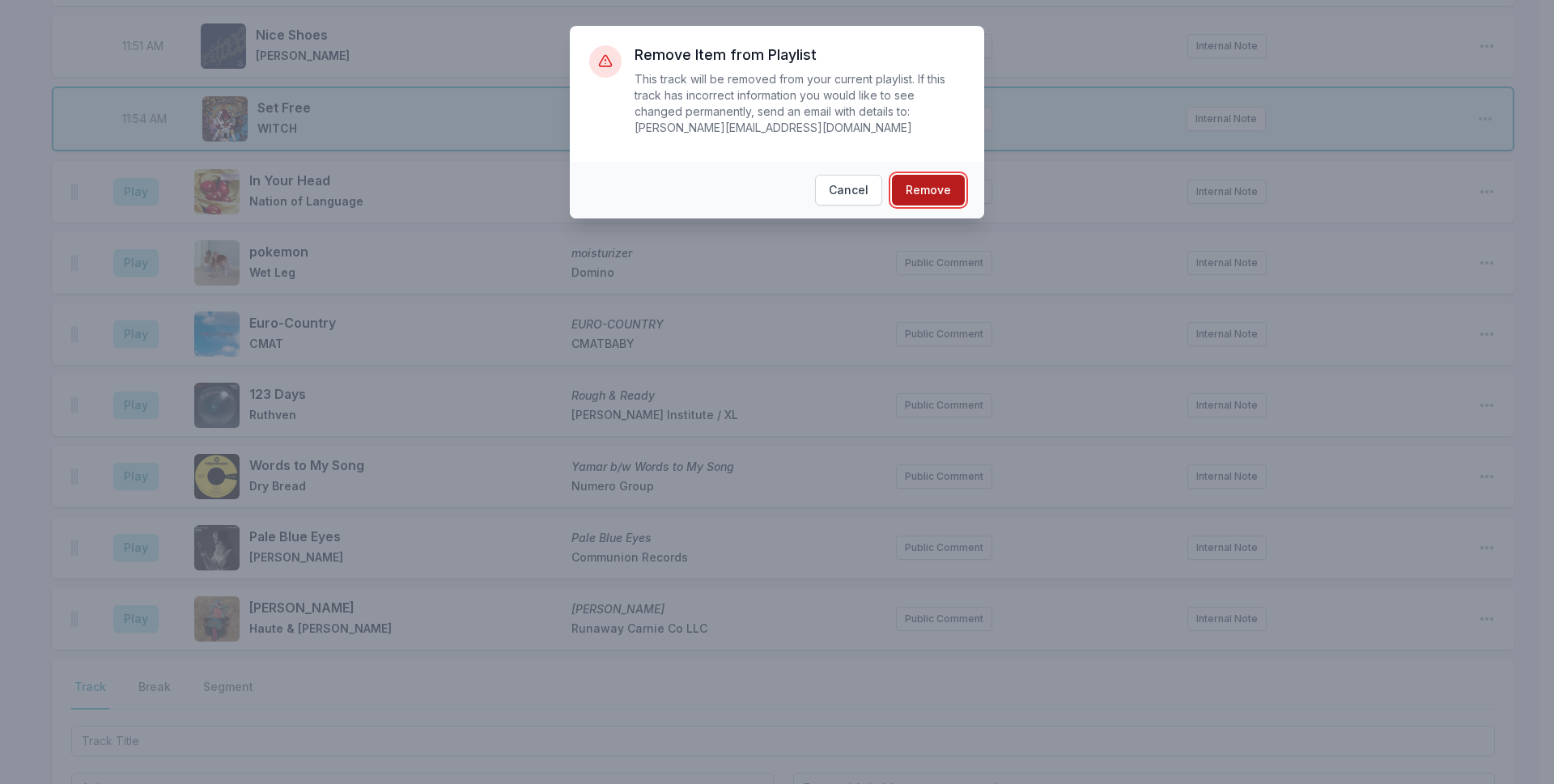
click at [940, 185] on button "Remove" at bounding box center [928, 190] width 73 height 31
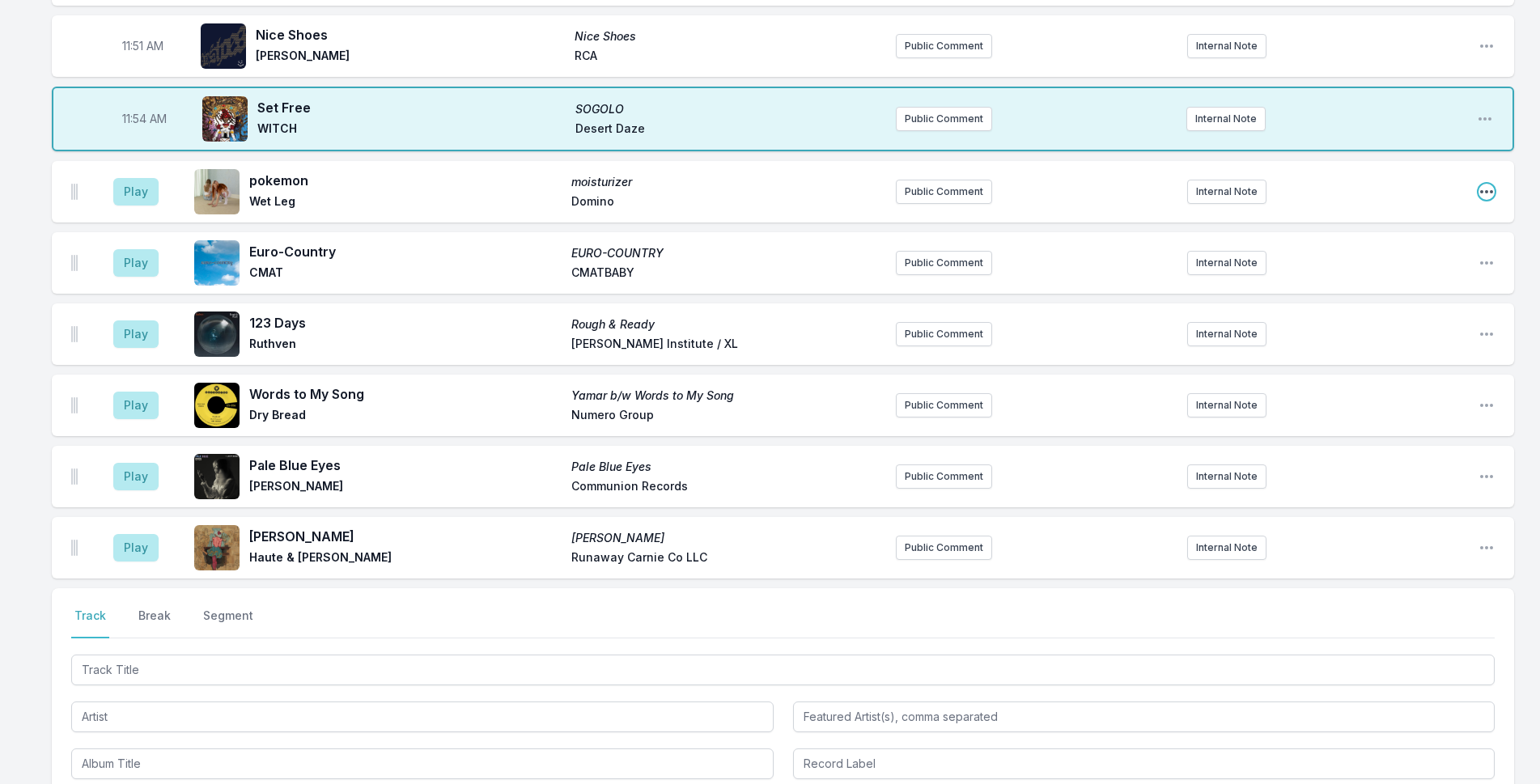
click at [1492, 190] on icon "Open playlist item options" at bounding box center [1487, 192] width 13 height 3
click at [1390, 268] on button "Delete Entry" at bounding box center [1404, 282] width 181 height 29
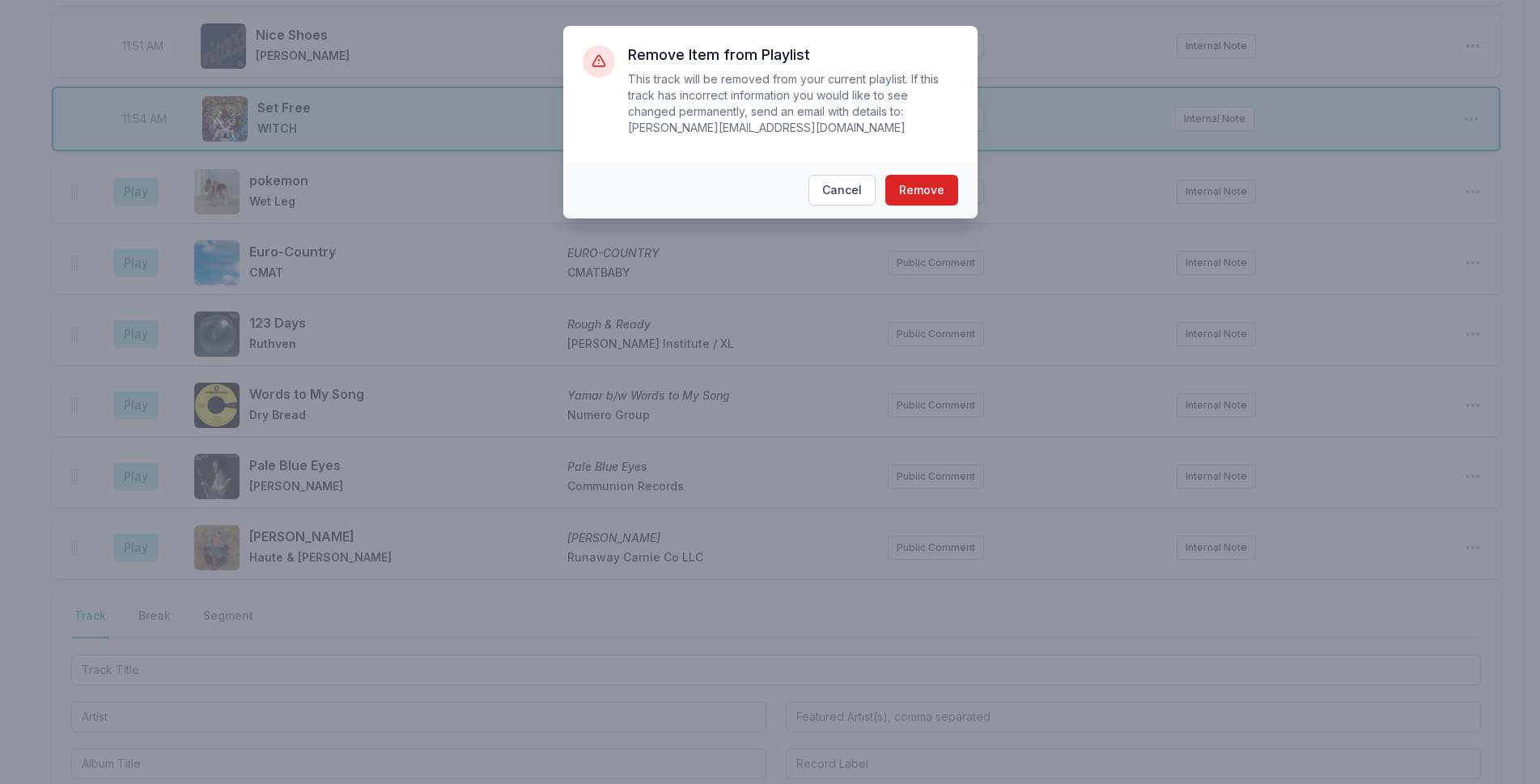
scroll to position [3934, 0]
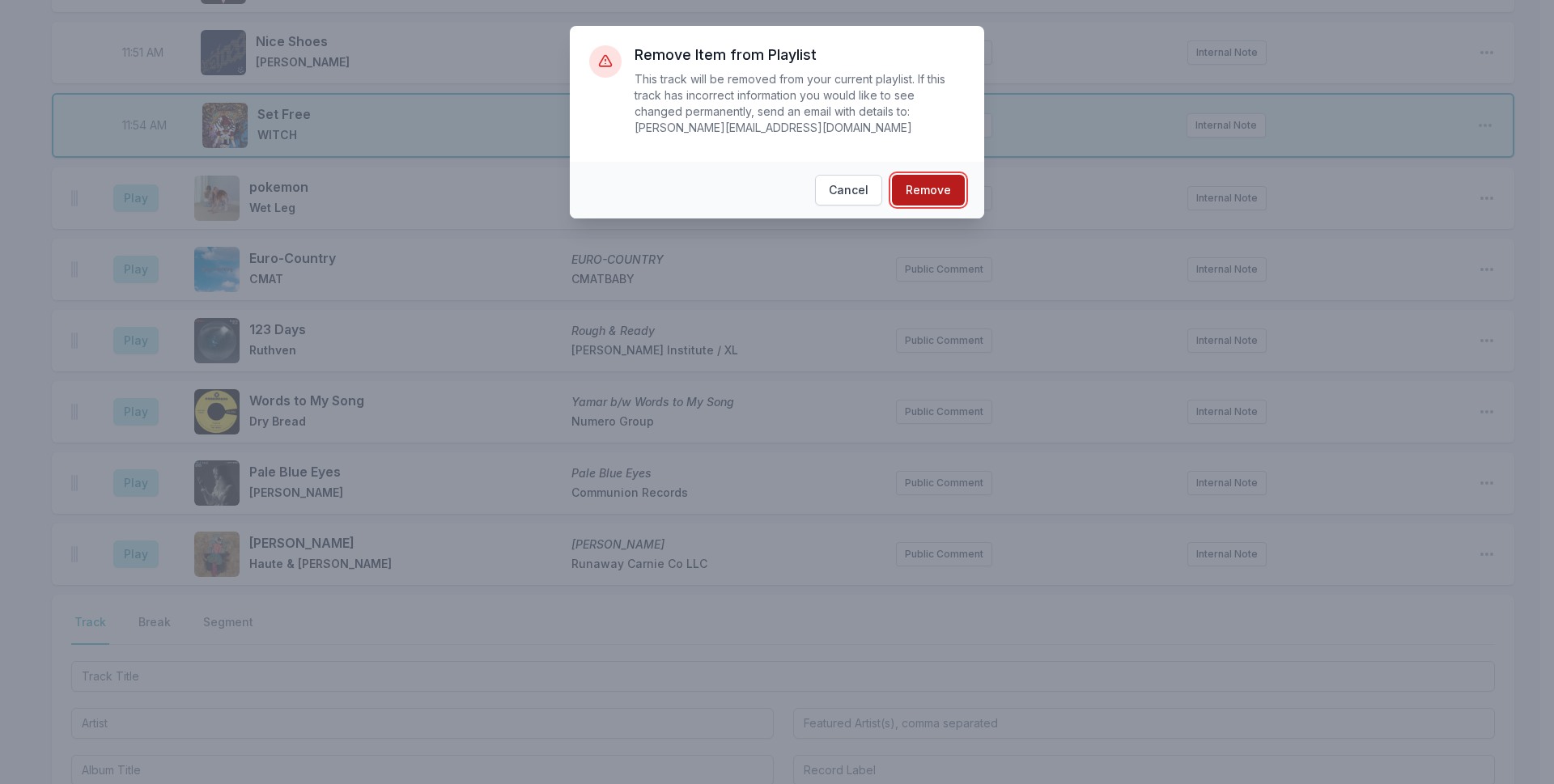
click at [932, 175] on button "Remove" at bounding box center [928, 190] width 73 height 31
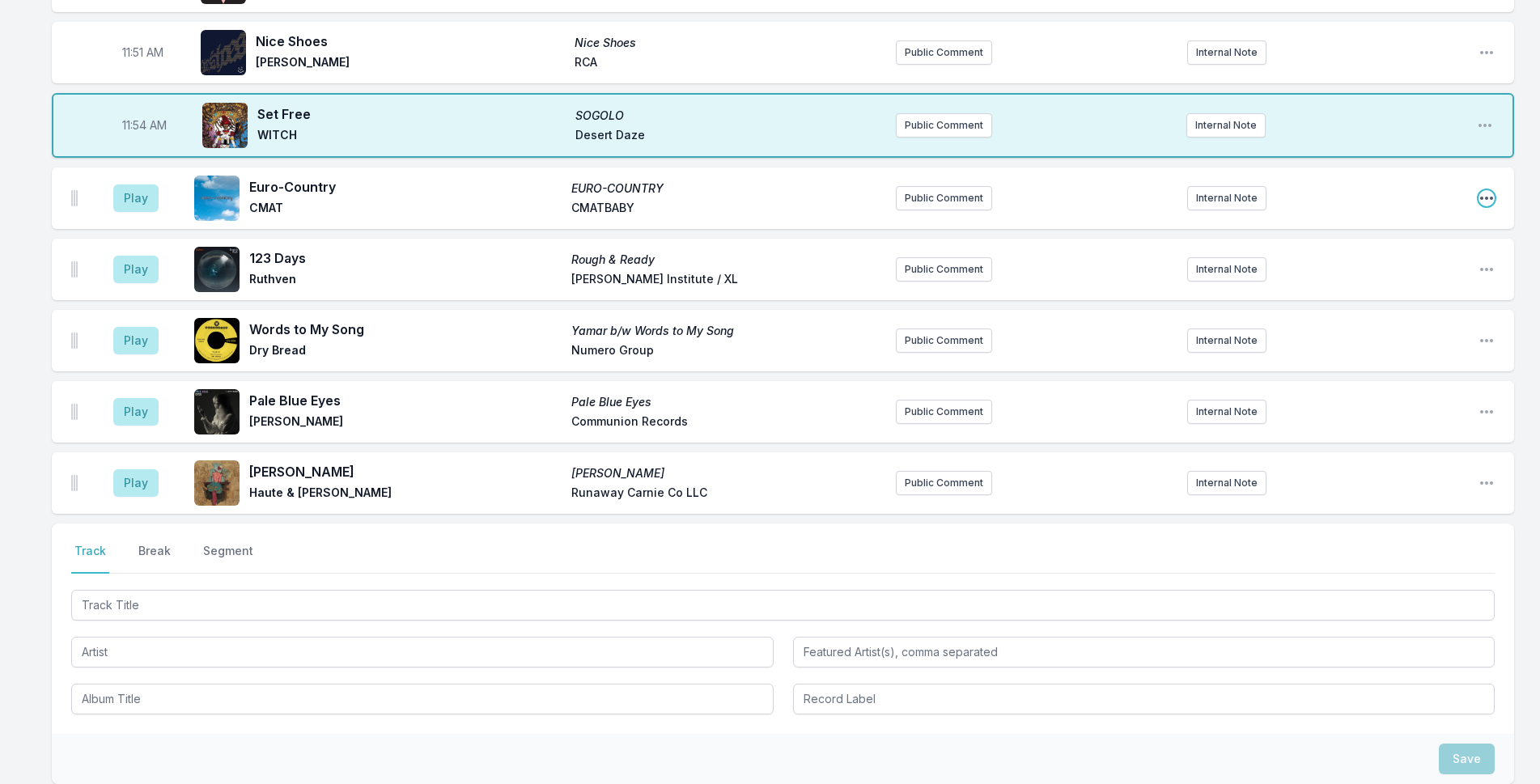
click at [1480, 190] on icon "Open playlist item options" at bounding box center [1487, 199] width 17 height 17
click at [1424, 274] on button "Delete Entry" at bounding box center [1404, 288] width 181 height 29
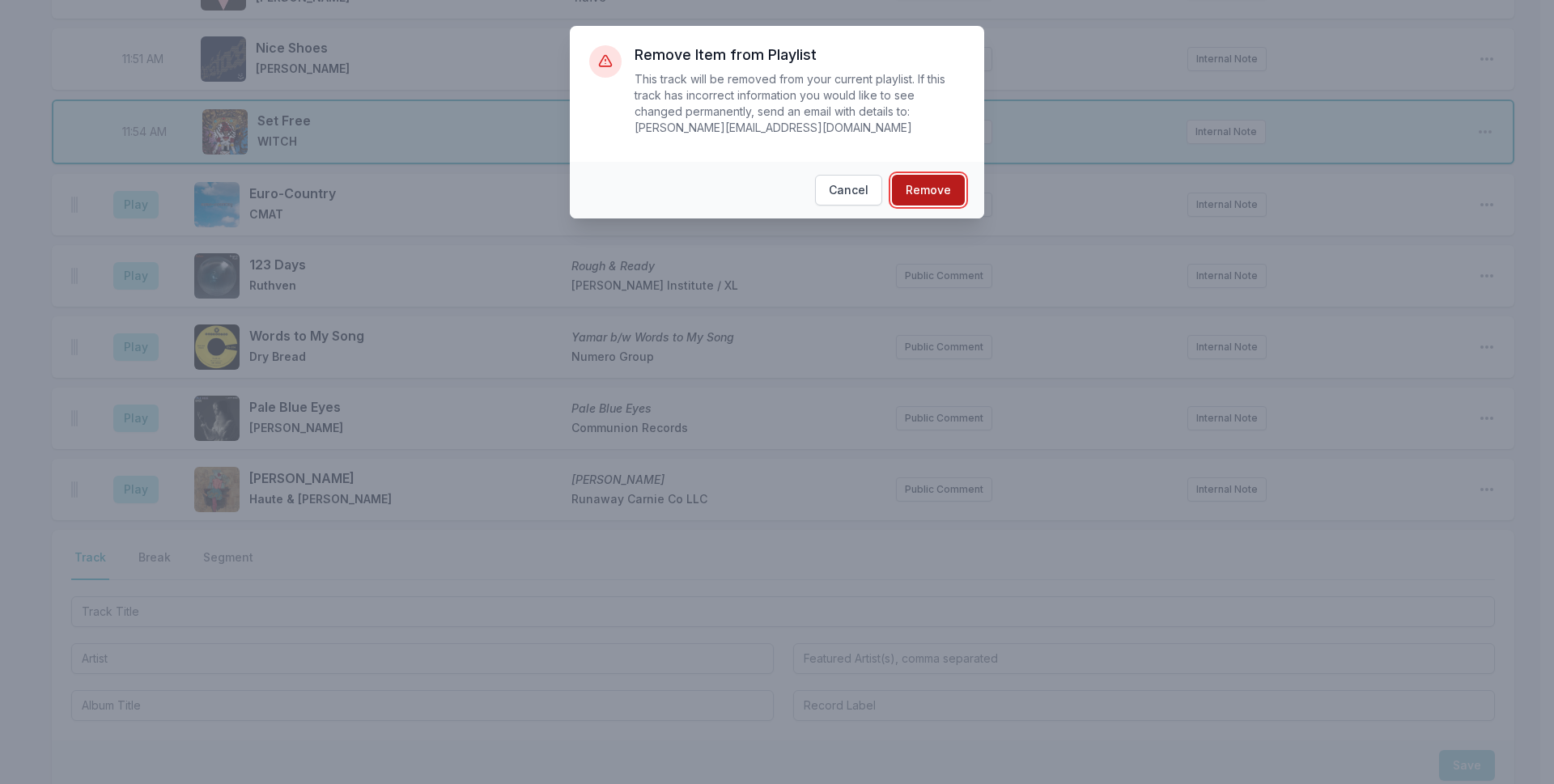
click at [929, 175] on button "Remove" at bounding box center [928, 190] width 73 height 31
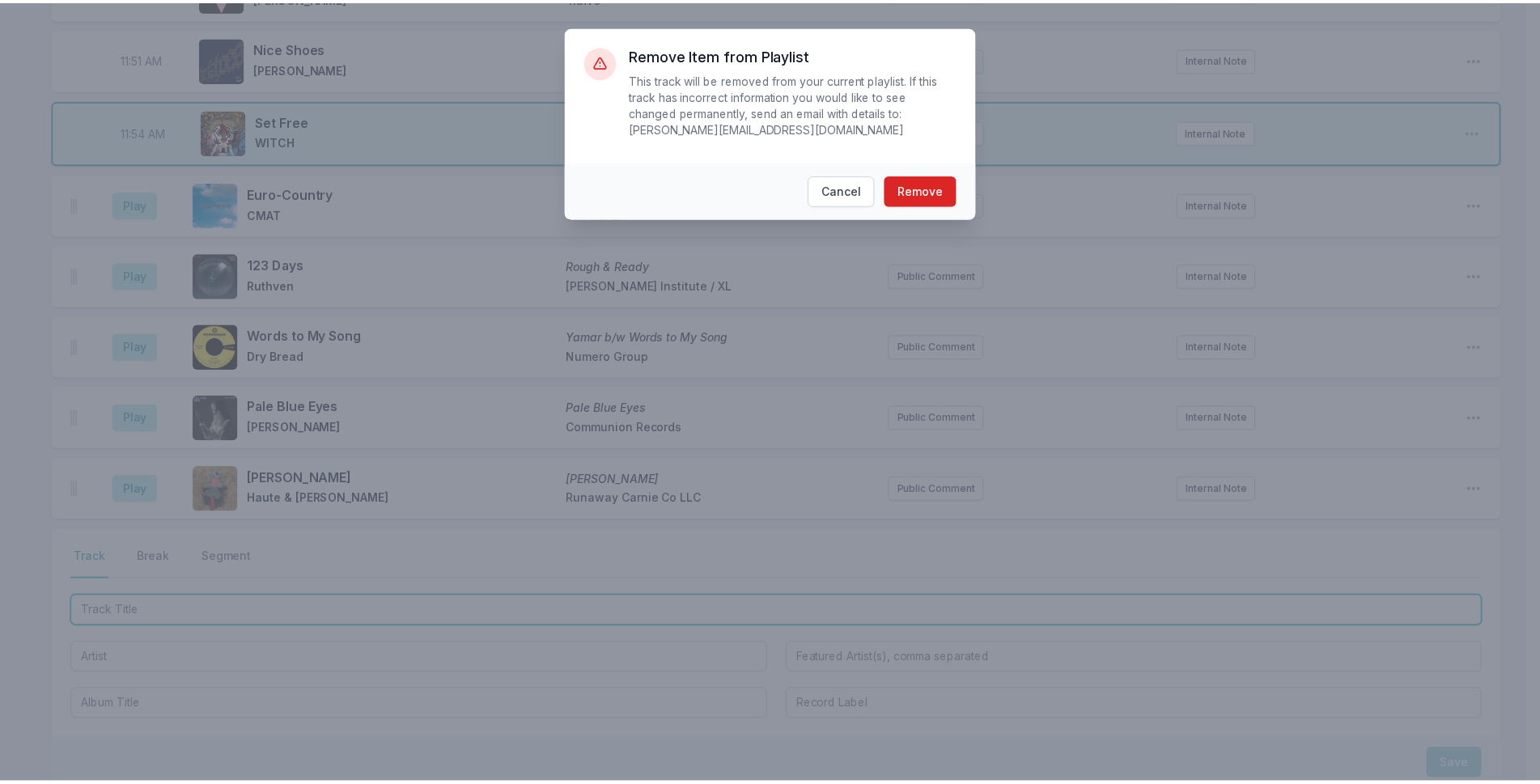
scroll to position [3922, 0]
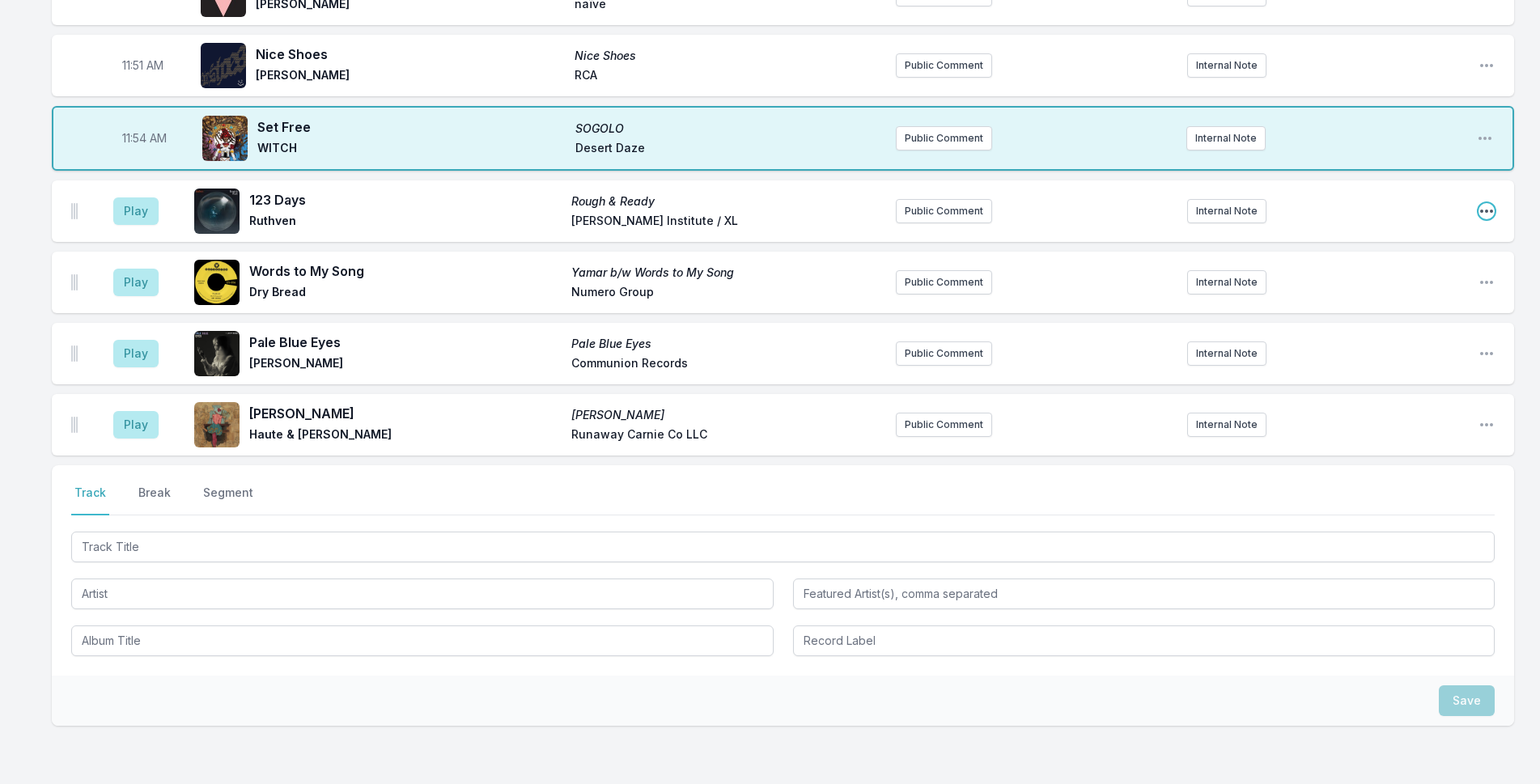
click at [1494, 203] on icon "Open playlist item options" at bounding box center [1487, 211] width 17 height 17
click at [1457, 287] on button "Delete Entry" at bounding box center [1404, 301] width 181 height 29
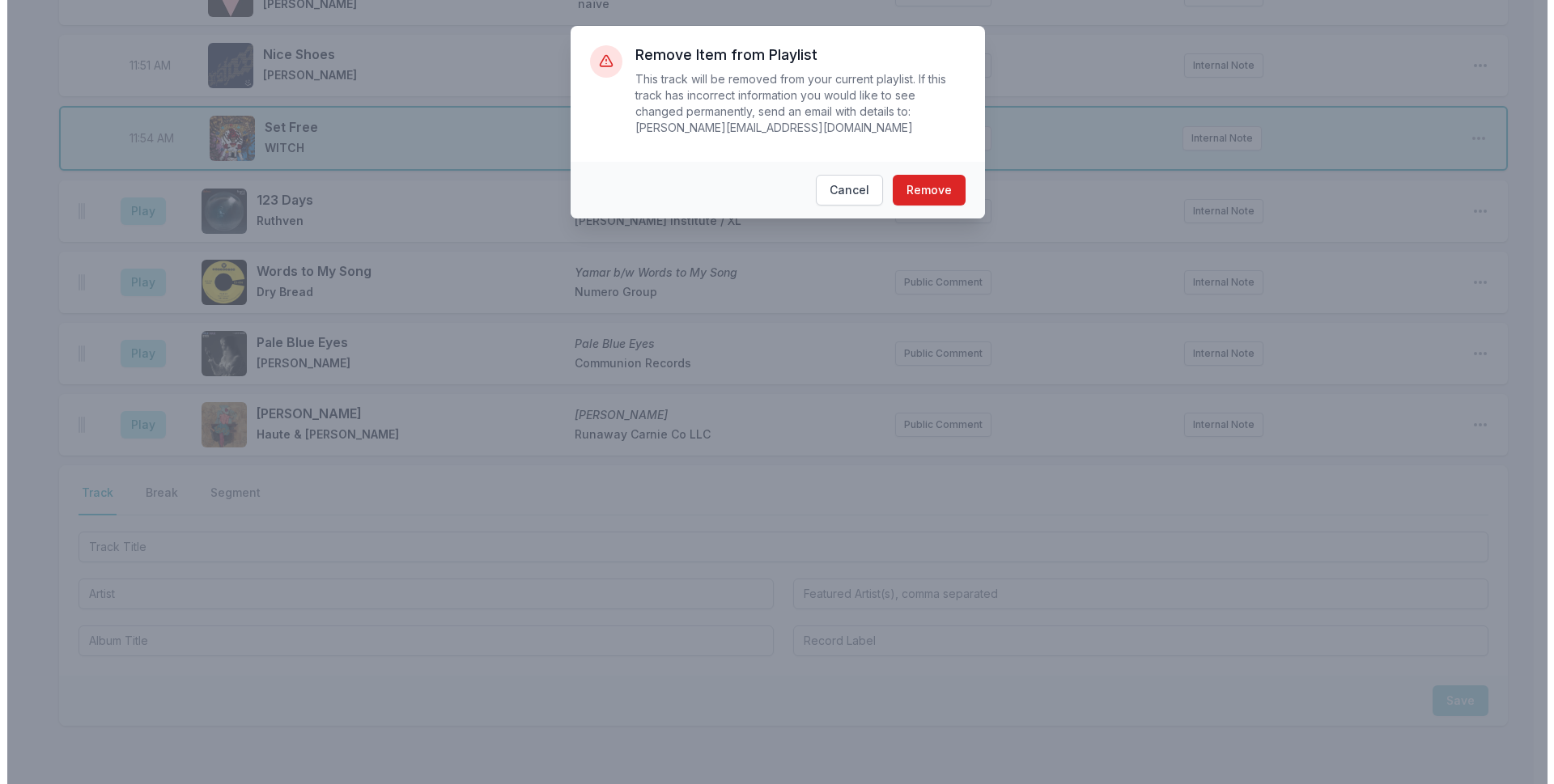
scroll to position [3915, 0]
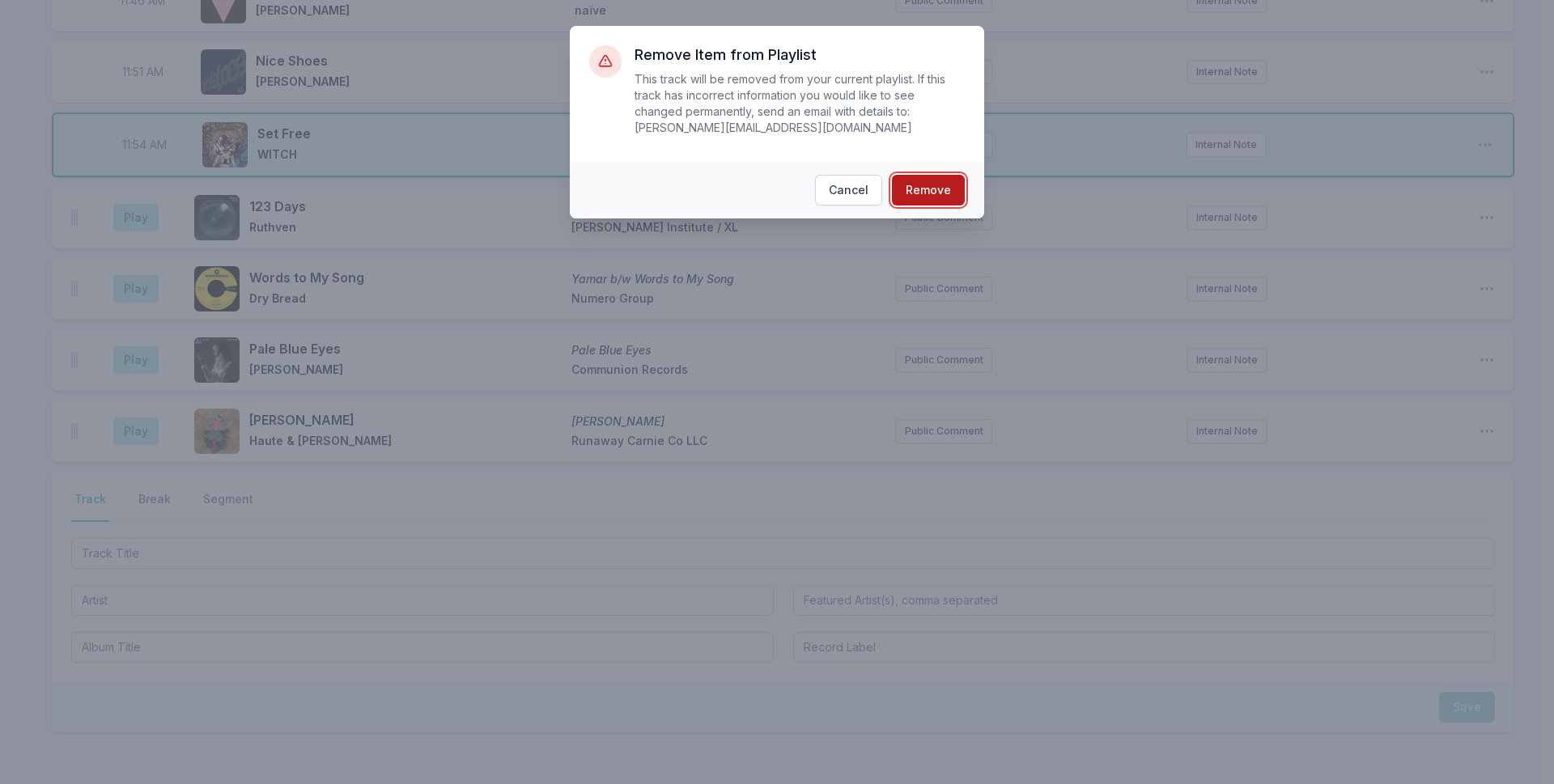
click at [936, 176] on button "Remove" at bounding box center [928, 190] width 73 height 31
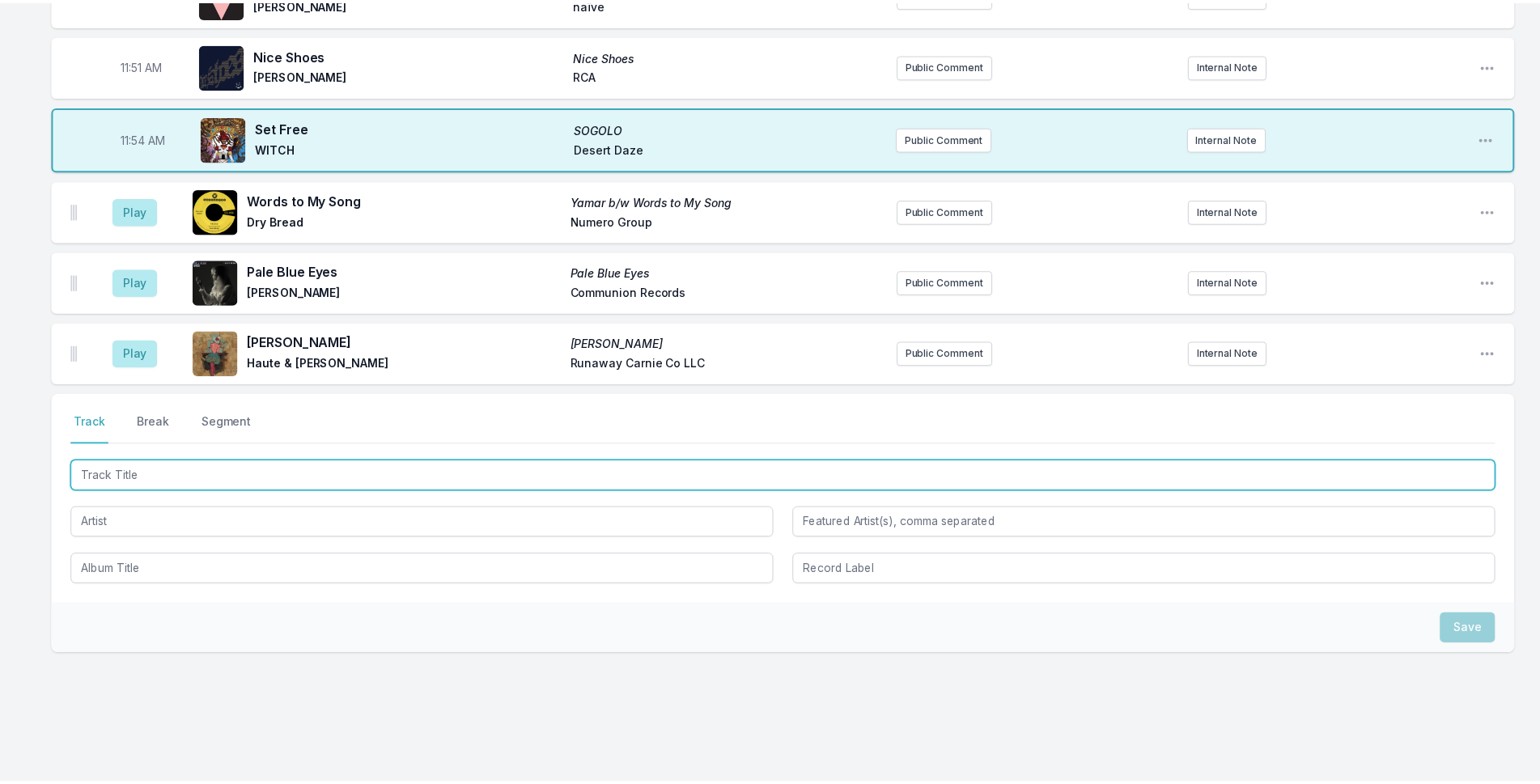
scroll to position [3850, 0]
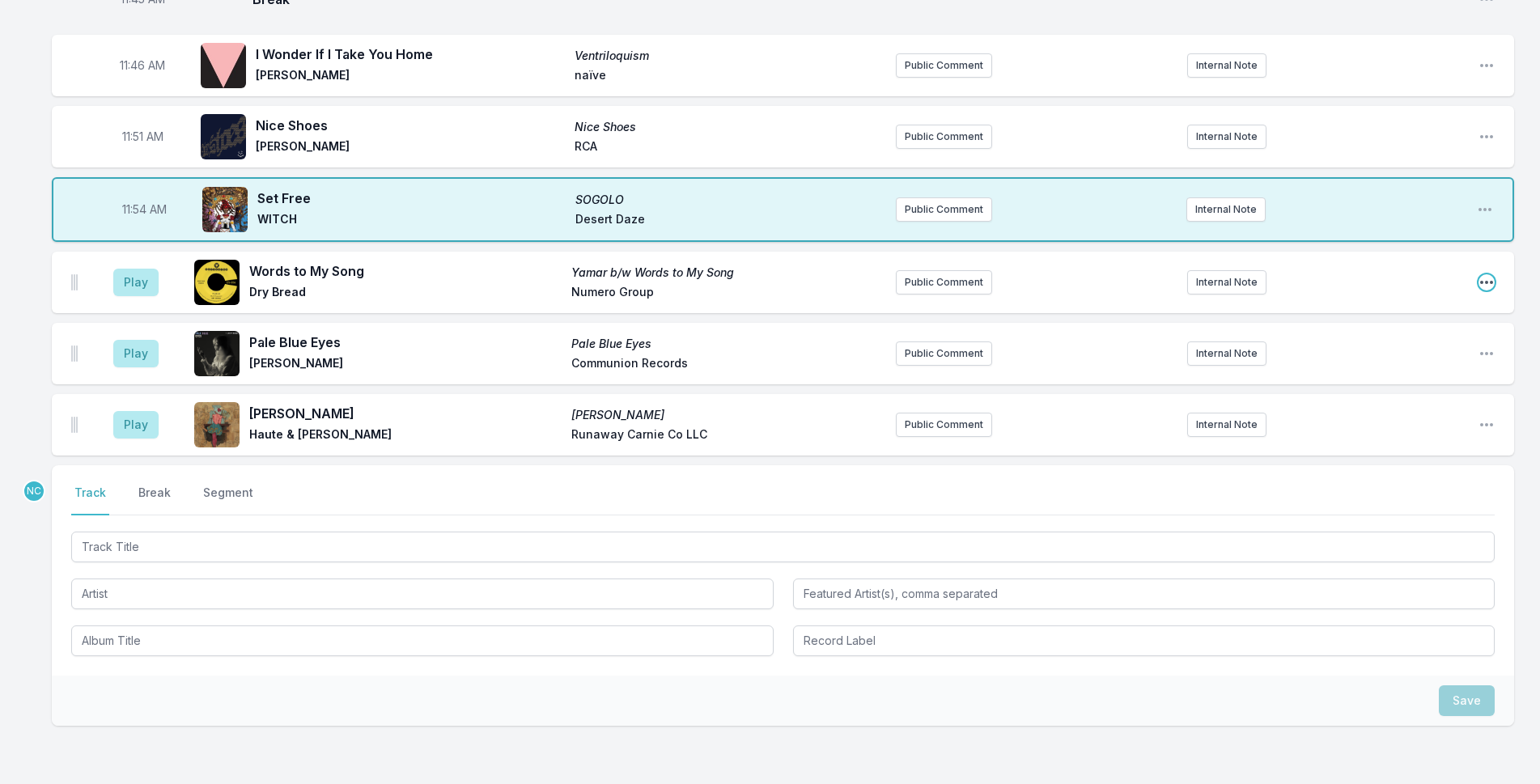
click at [1491, 274] on icon "Open playlist item options" at bounding box center [1487, 282] width 17 height 17
click at [1375, 358] on button "Delete Entry" at bounding box center [1404, 373] width 181 height 29
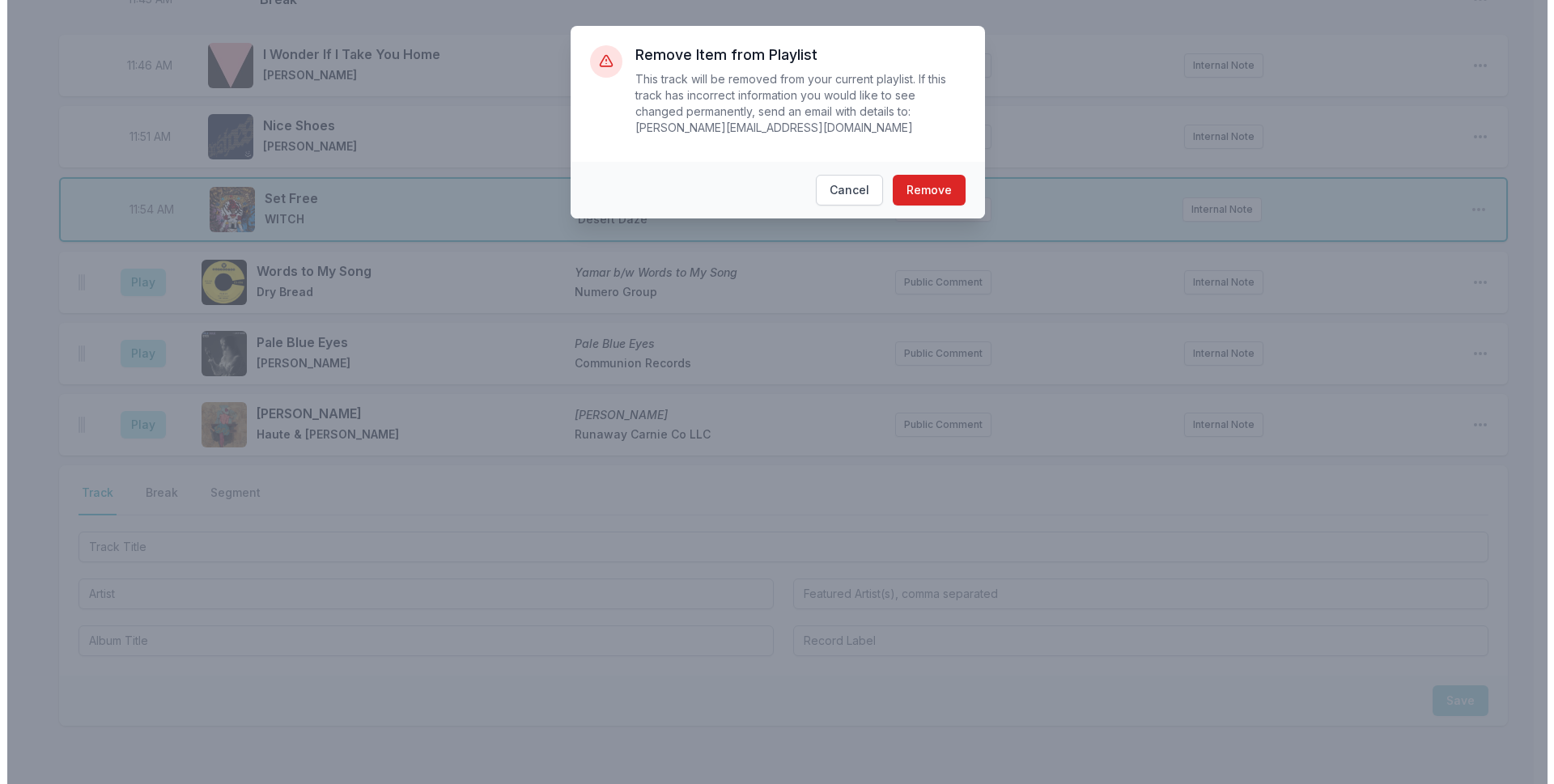
scroll to position [3844, 0]
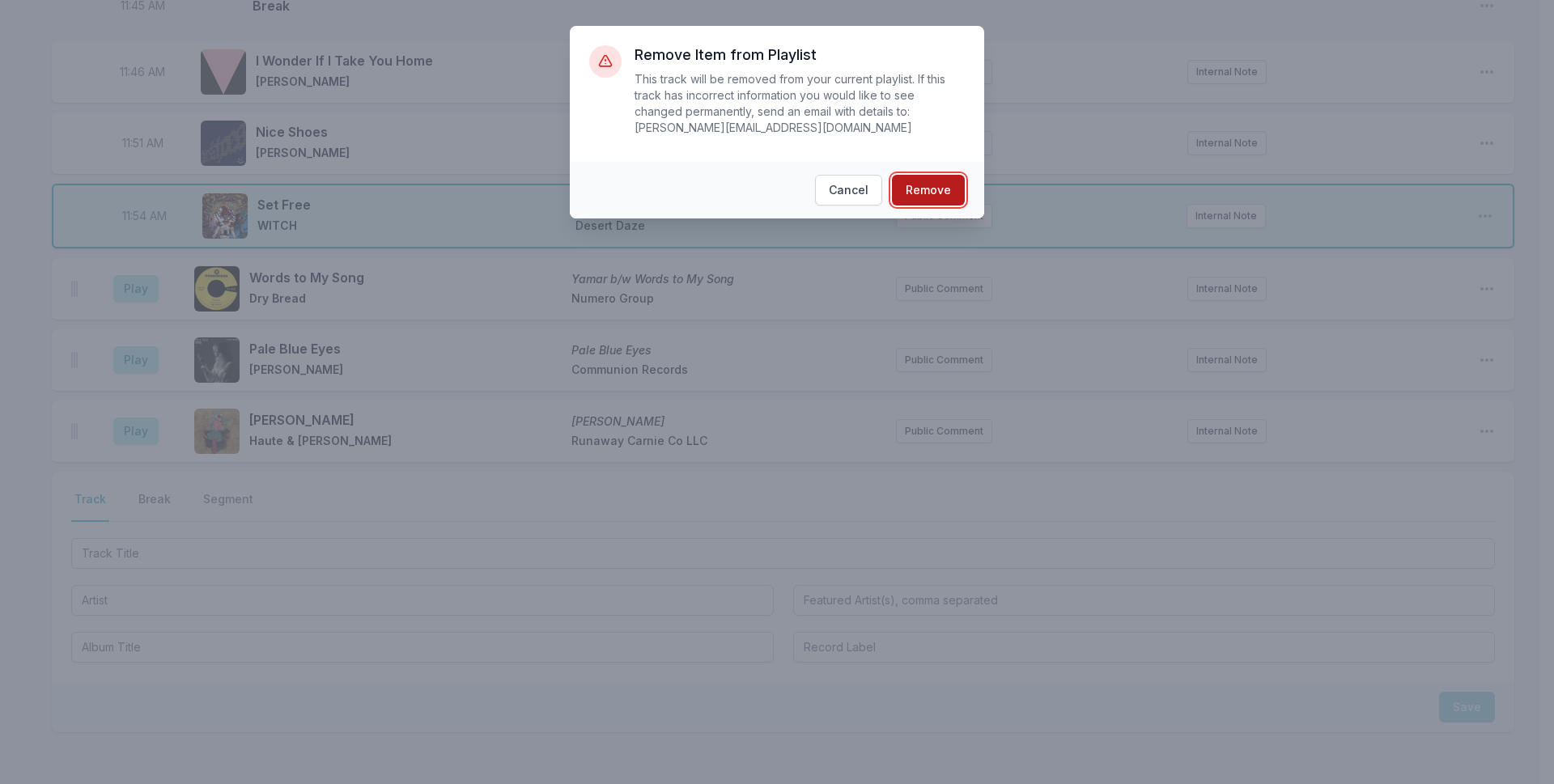
click at [926, 183] on button "Remove" at bounding box center [928, 190] width 73 height 31
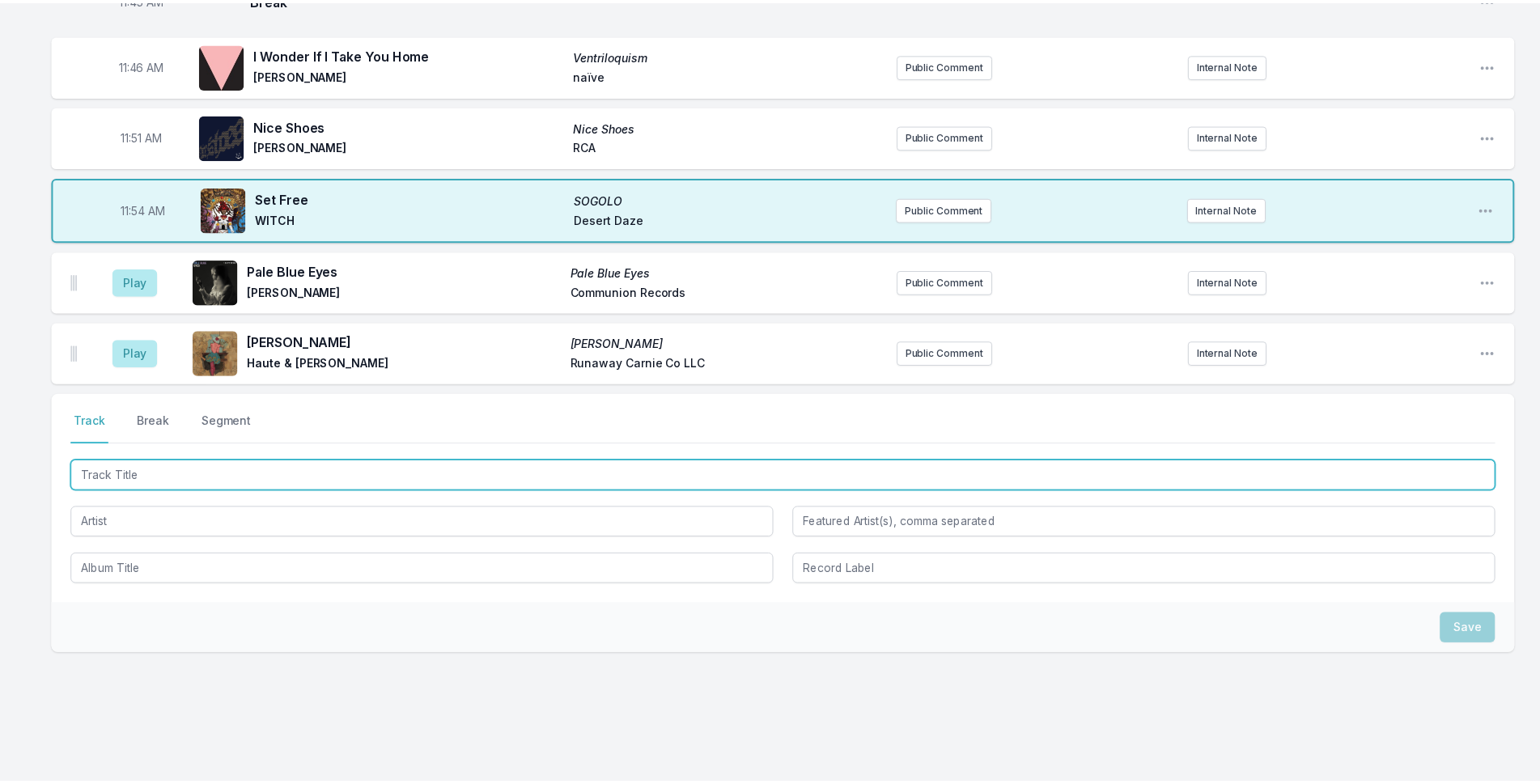
scroll to position [3779, 0]
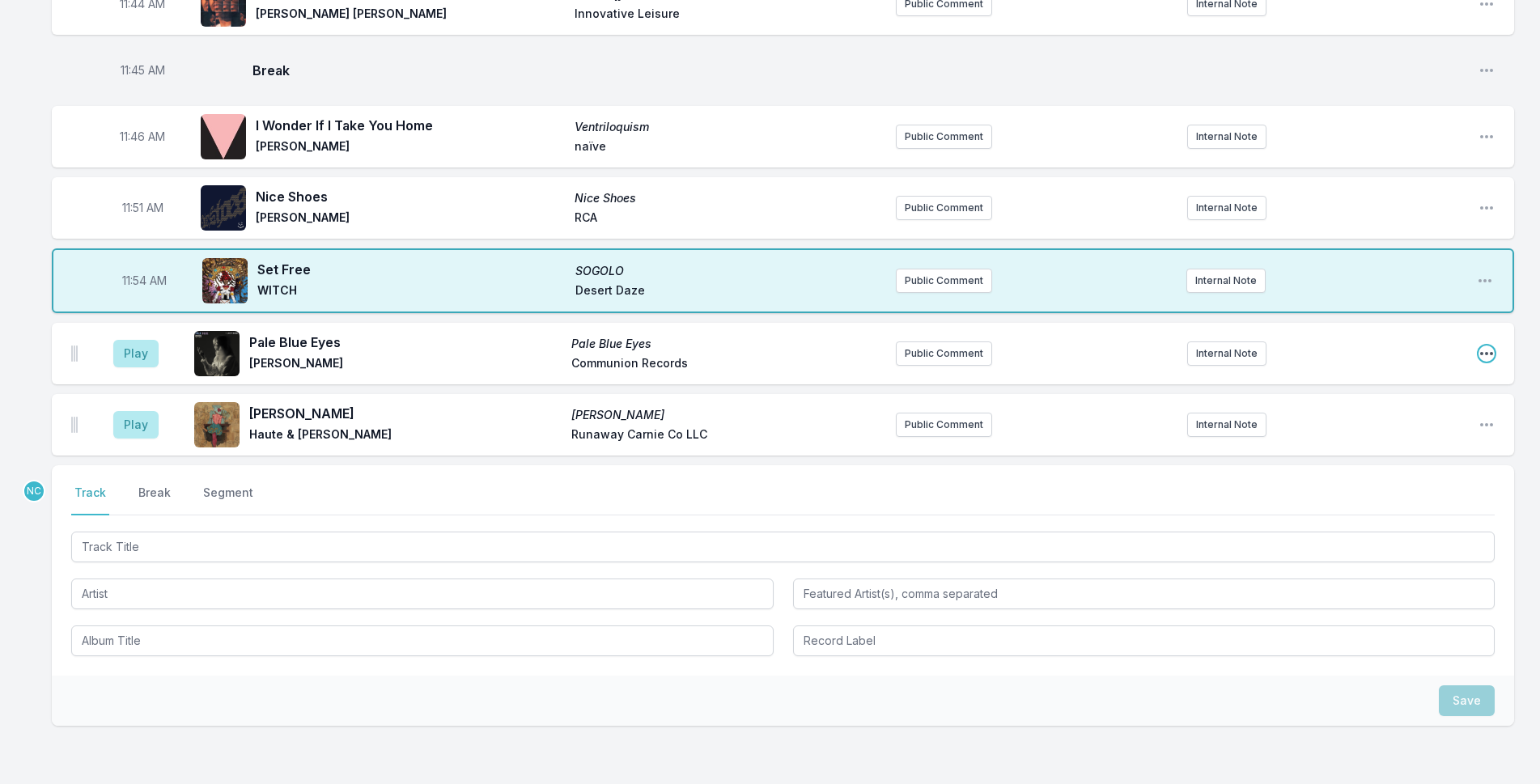
click at [1486, 345] on icon "Open playlist item options" at bounding box center [1487, 354] width 17 height 17
click at [1377, 430] on button "Delete Entry" at bounding box center [1404, 444] width 181 height 29
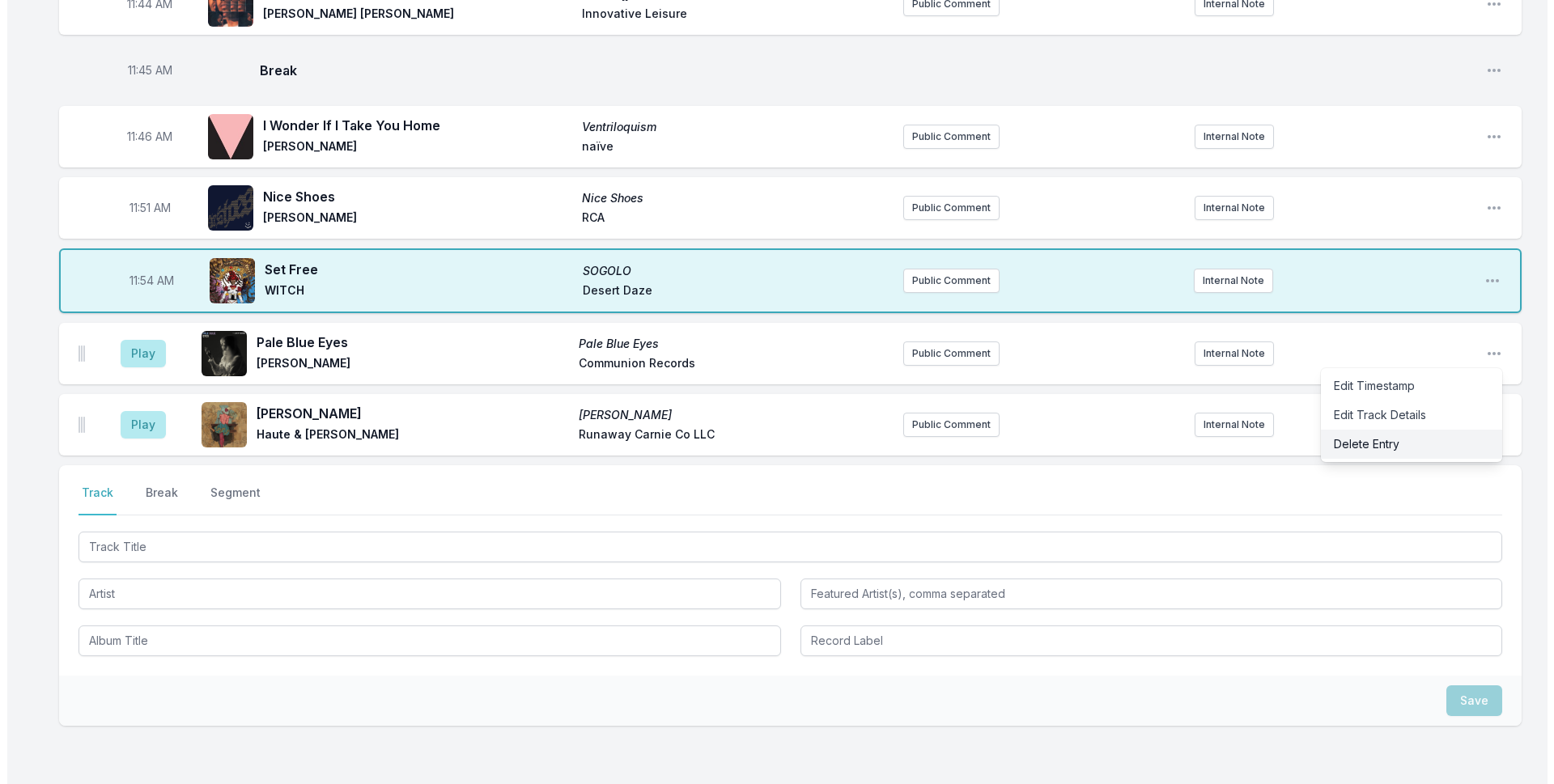
scroll to position [3773, 0]
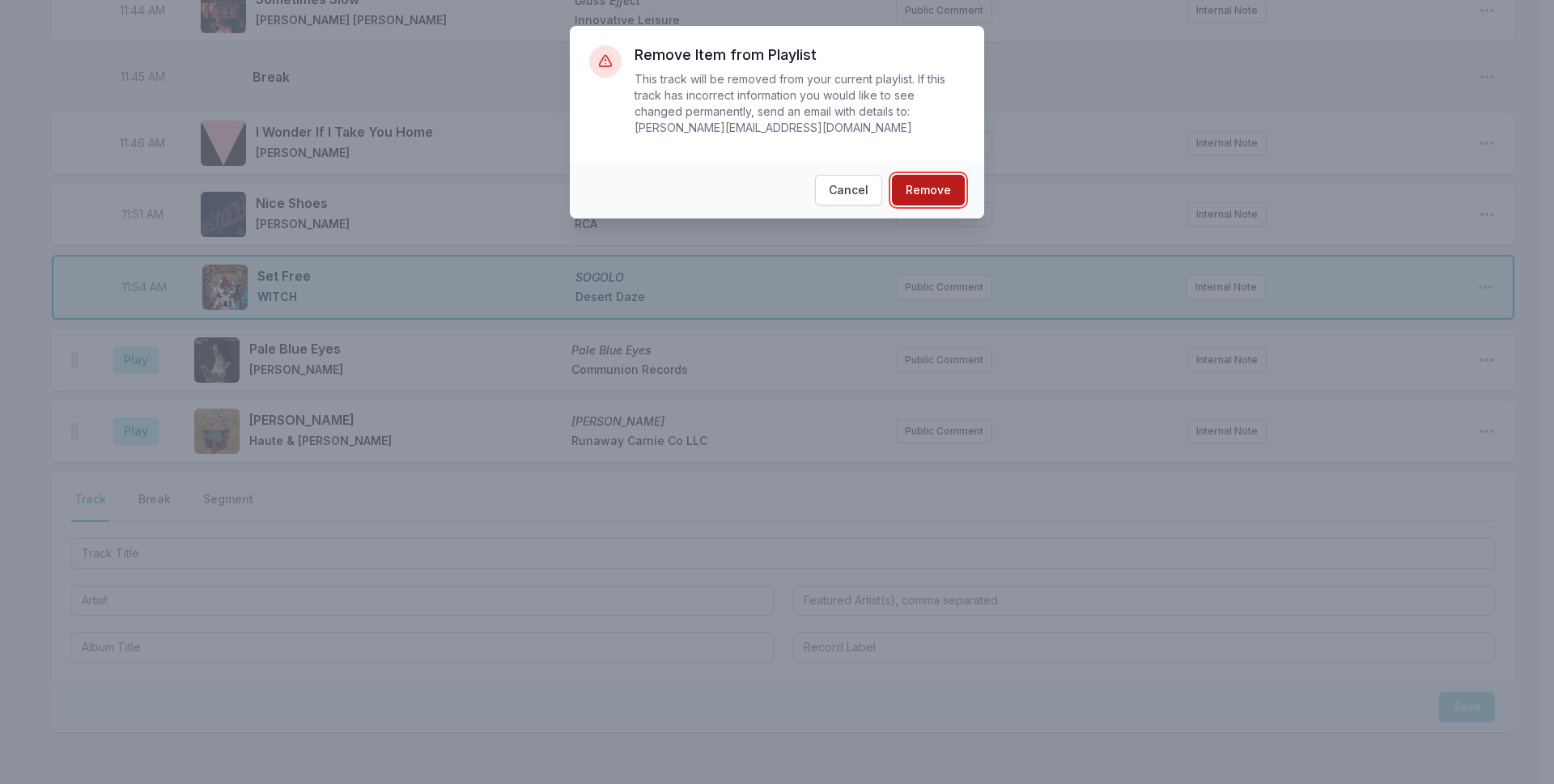
click at [945, 180] on button "Remove" at bounding box center [928, 190] width 73 height 31
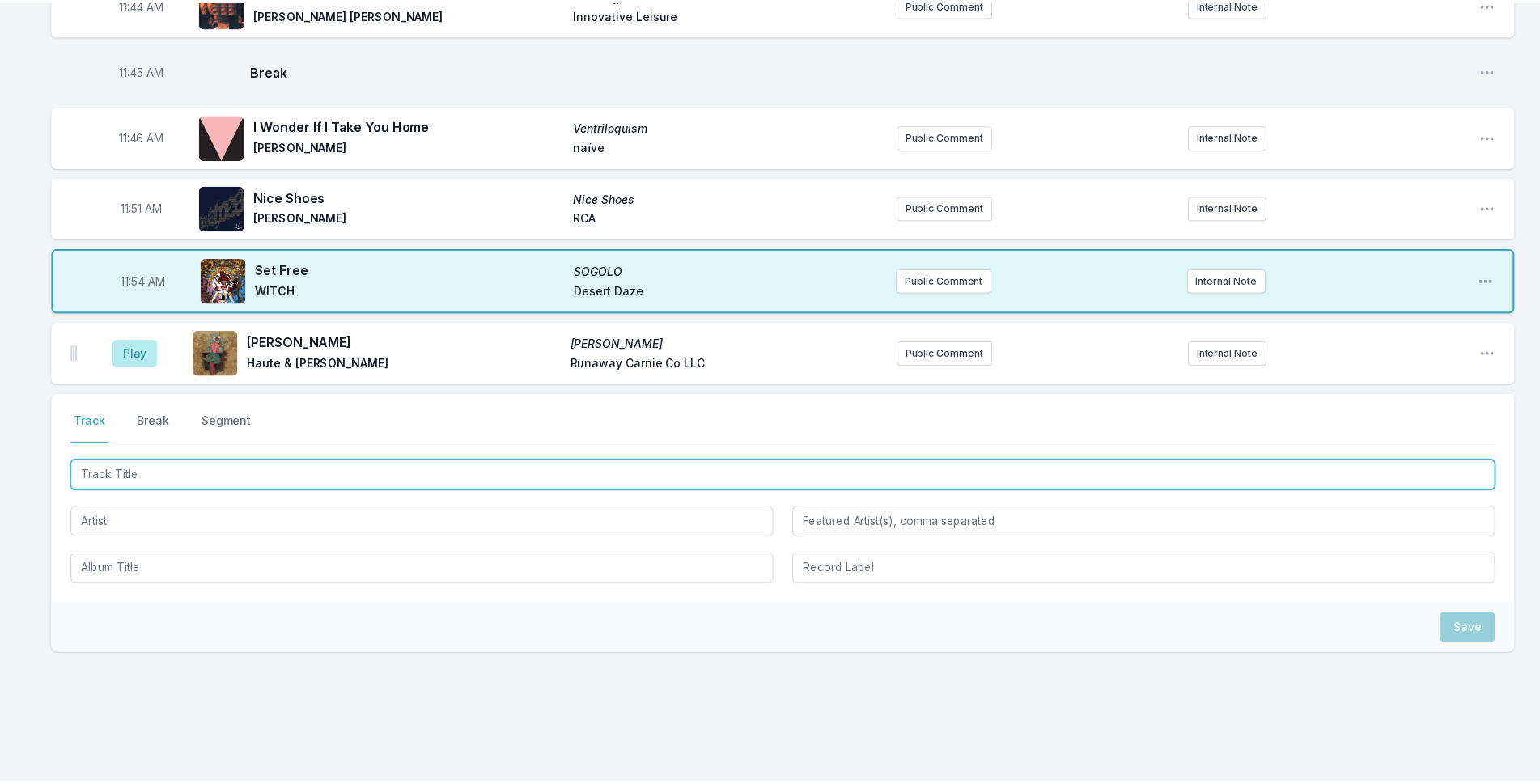
scroll to position [3708, 0]
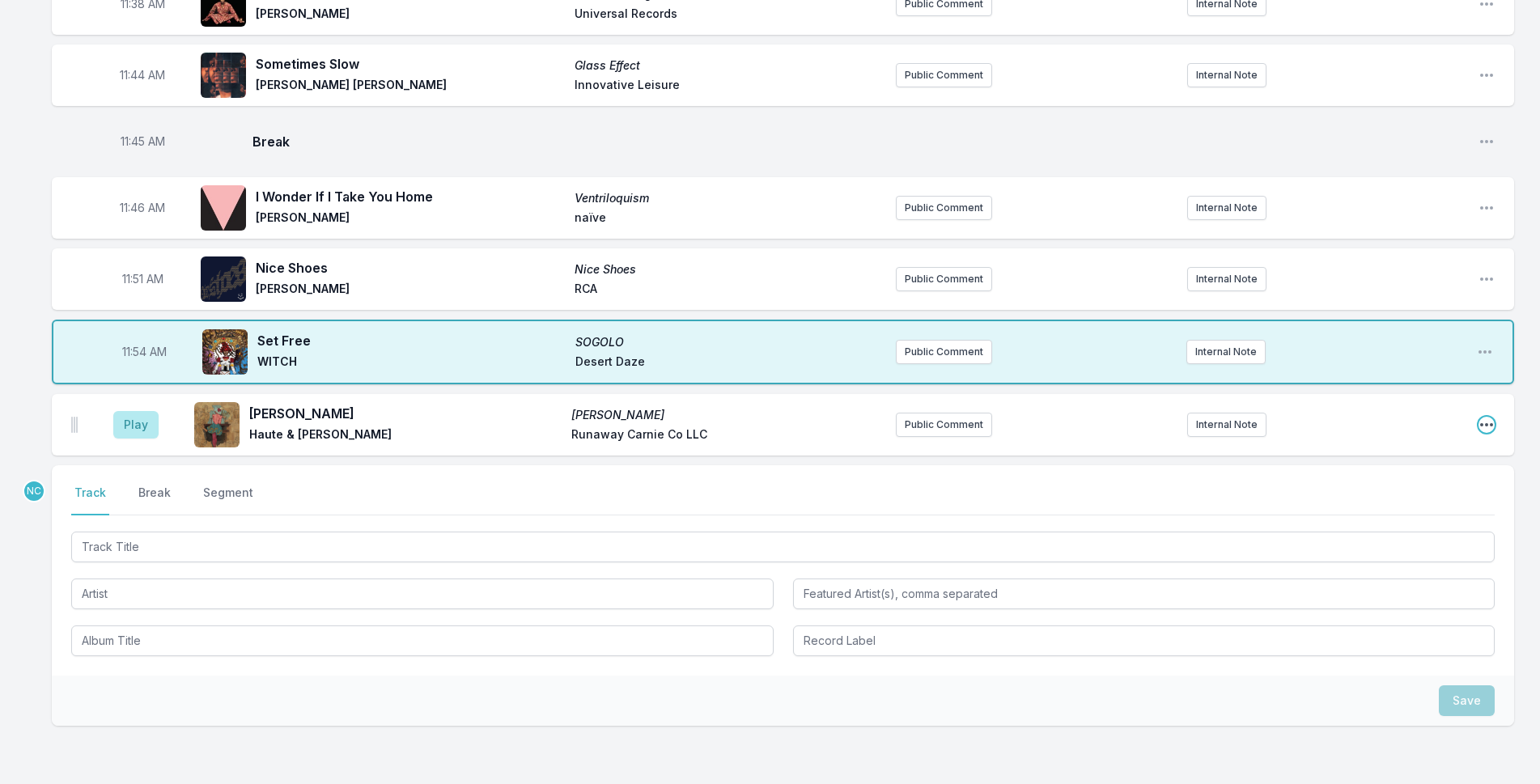
click at [1484, 423] on icon "Open playlist item options" at bounding box center [1487, 425] width 13 height 3
click at [1420, 501] on button "Delete Entry" at bounding box center [1404, 515] width 181 height 29
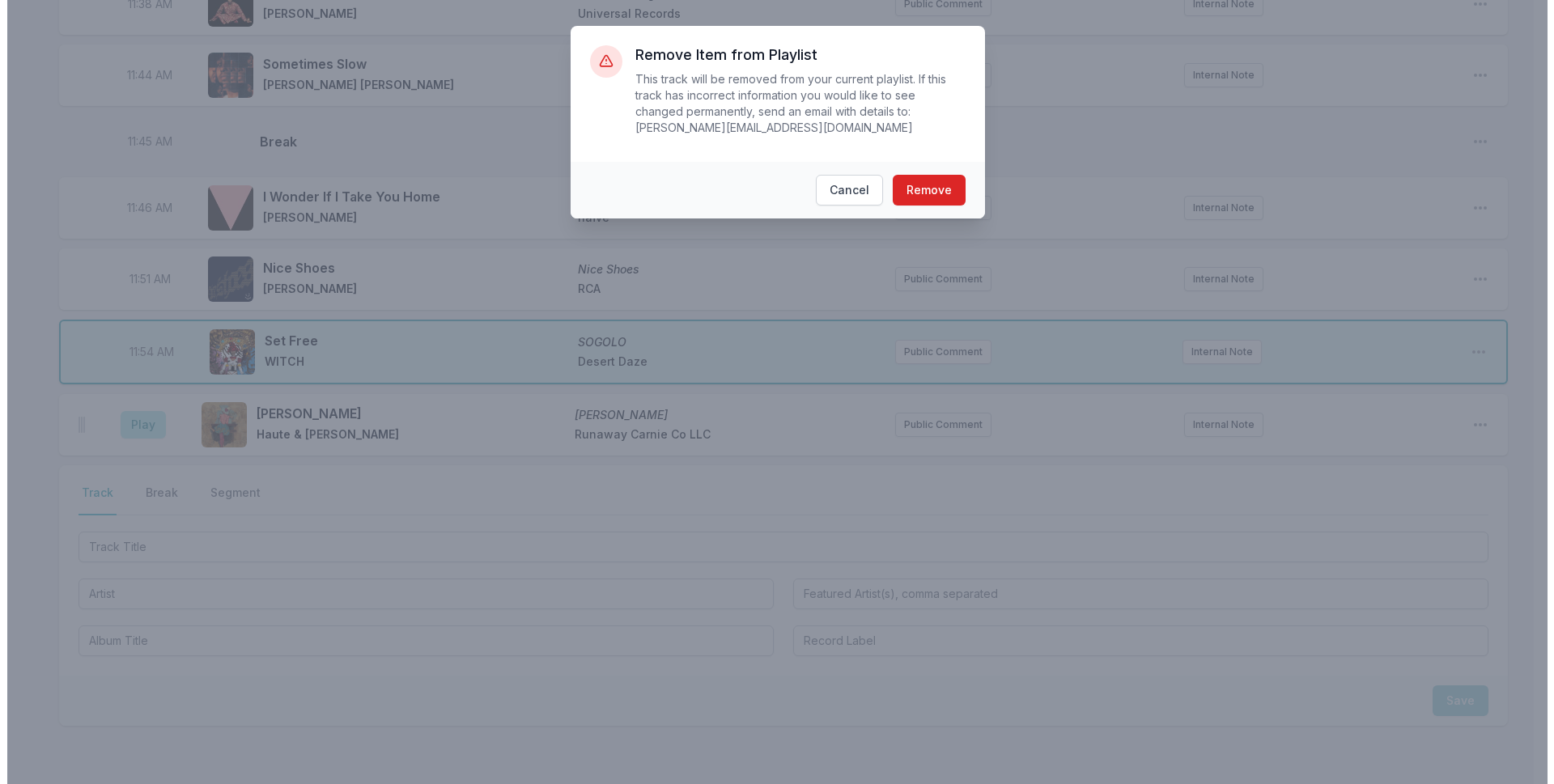
scroll to position [3701, 0]
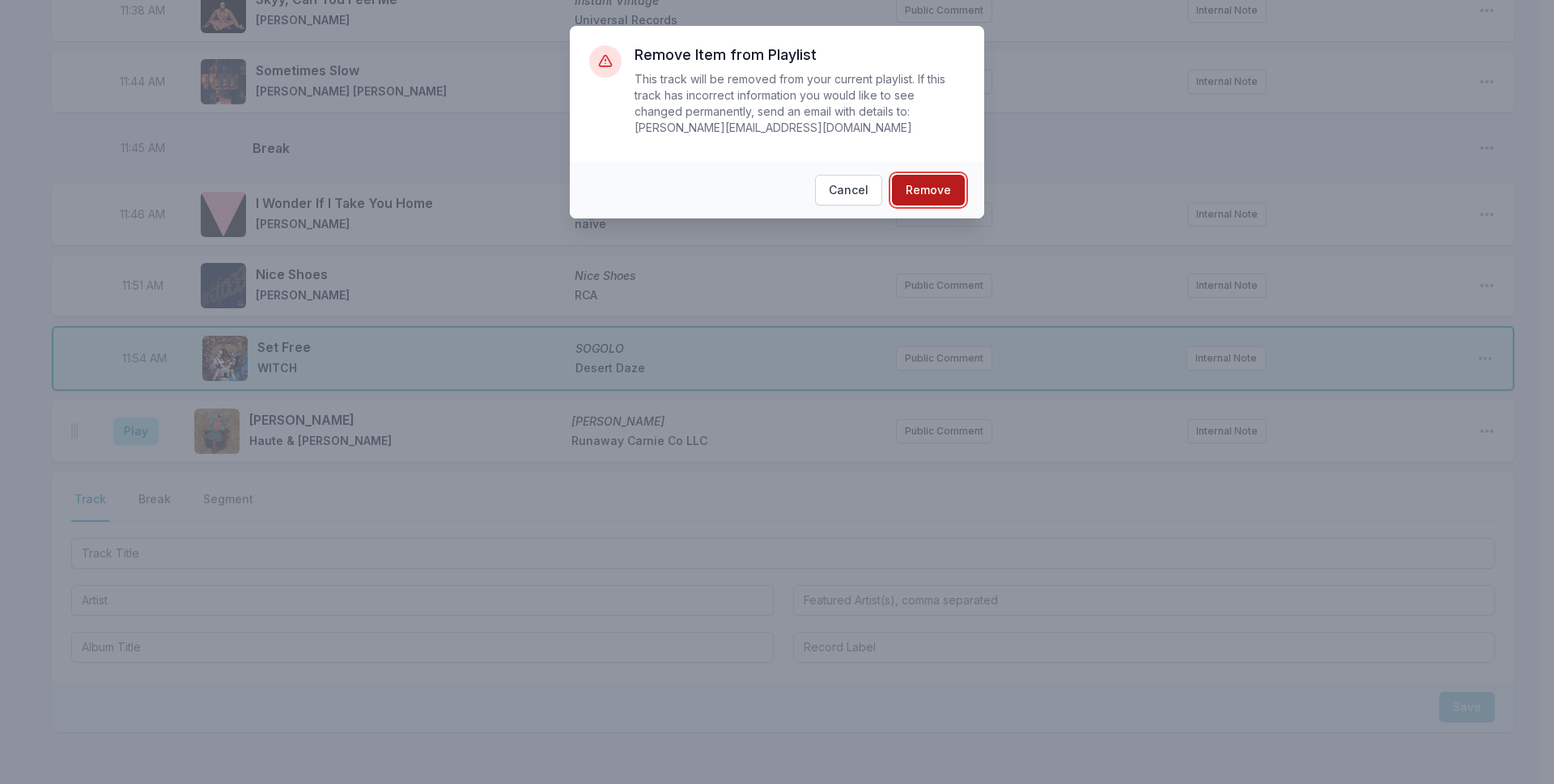
click at [950, 176] on button "Remove" at bounding box center [928, 190] width 73 height 31
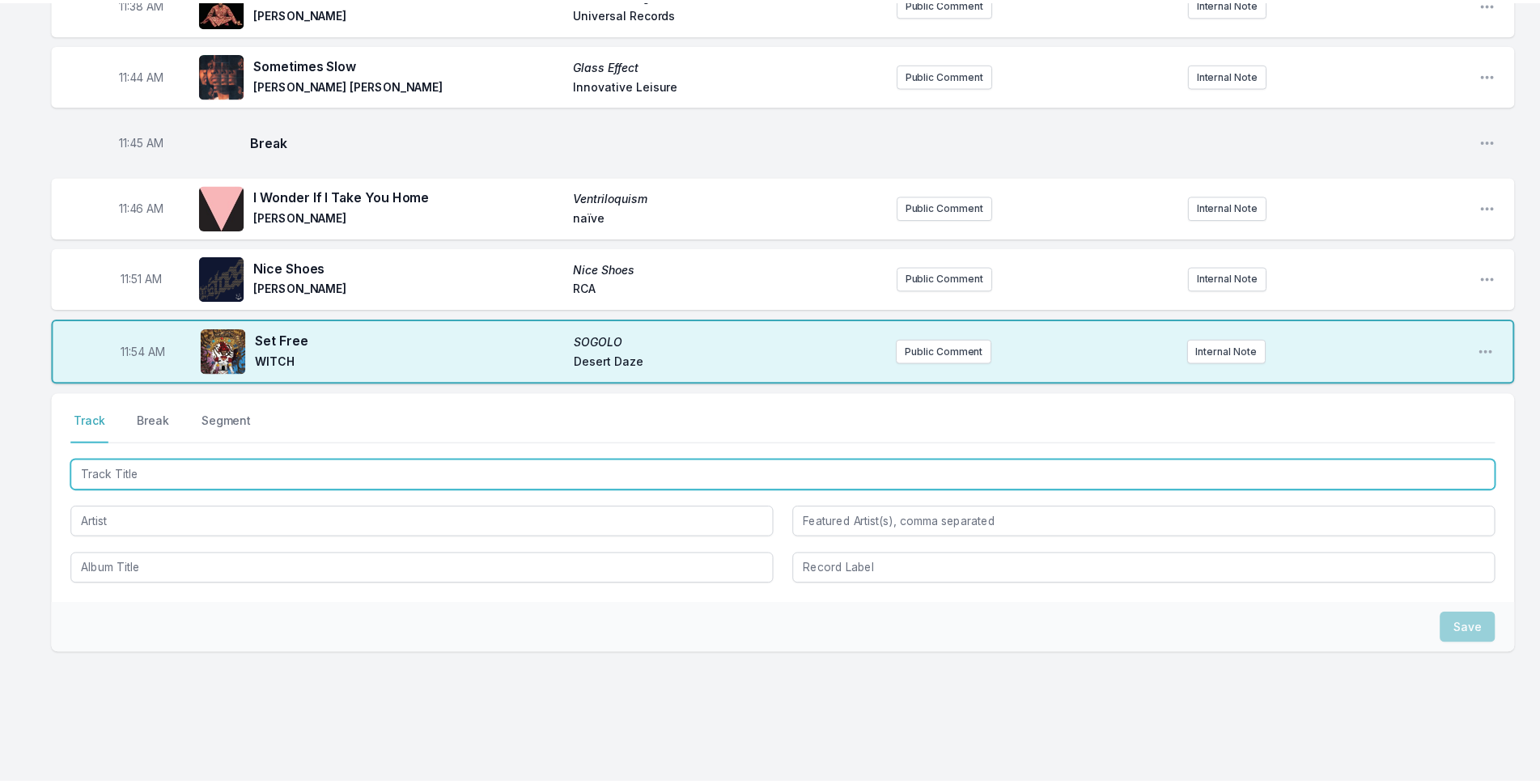
scroll to position [3637, 0]
